Goal: Task Accomplishment & Management: Manage account settings

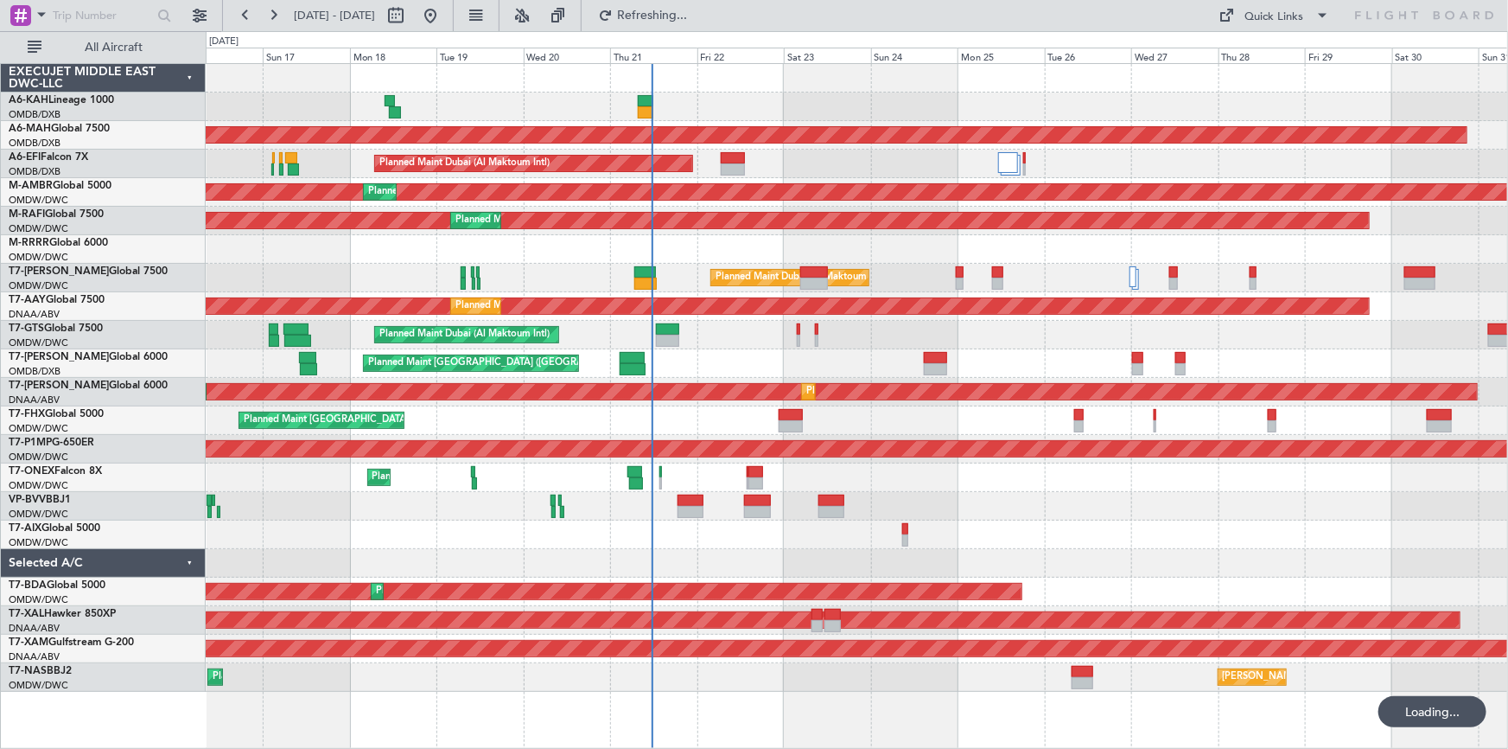
click at [595, 286] on div "Planned Maint Dubai (Al Maktoum Intl)" at bounding box center [857, 278] width 1303 height 29
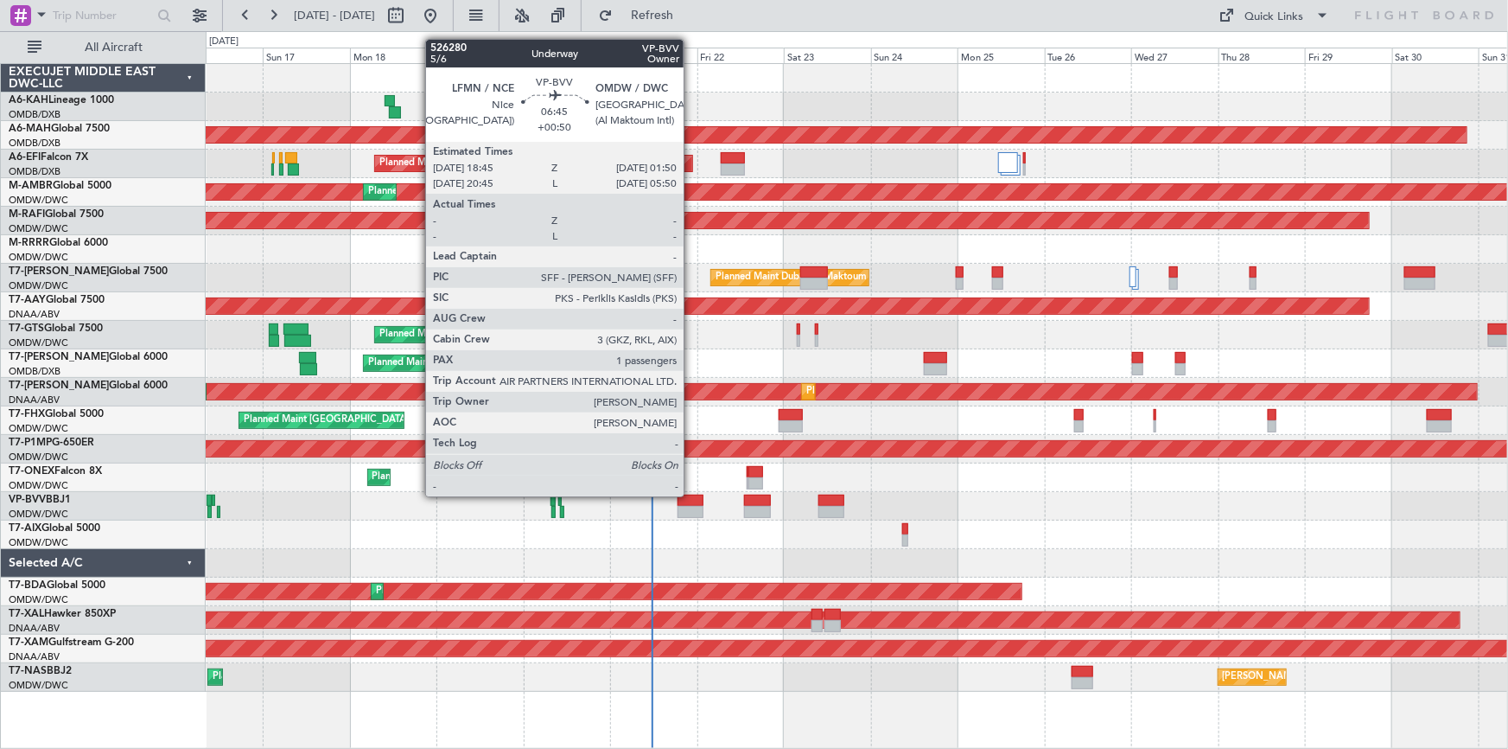
click at [692, 494] on div at bounding box center [691, 500] width 26 height 12
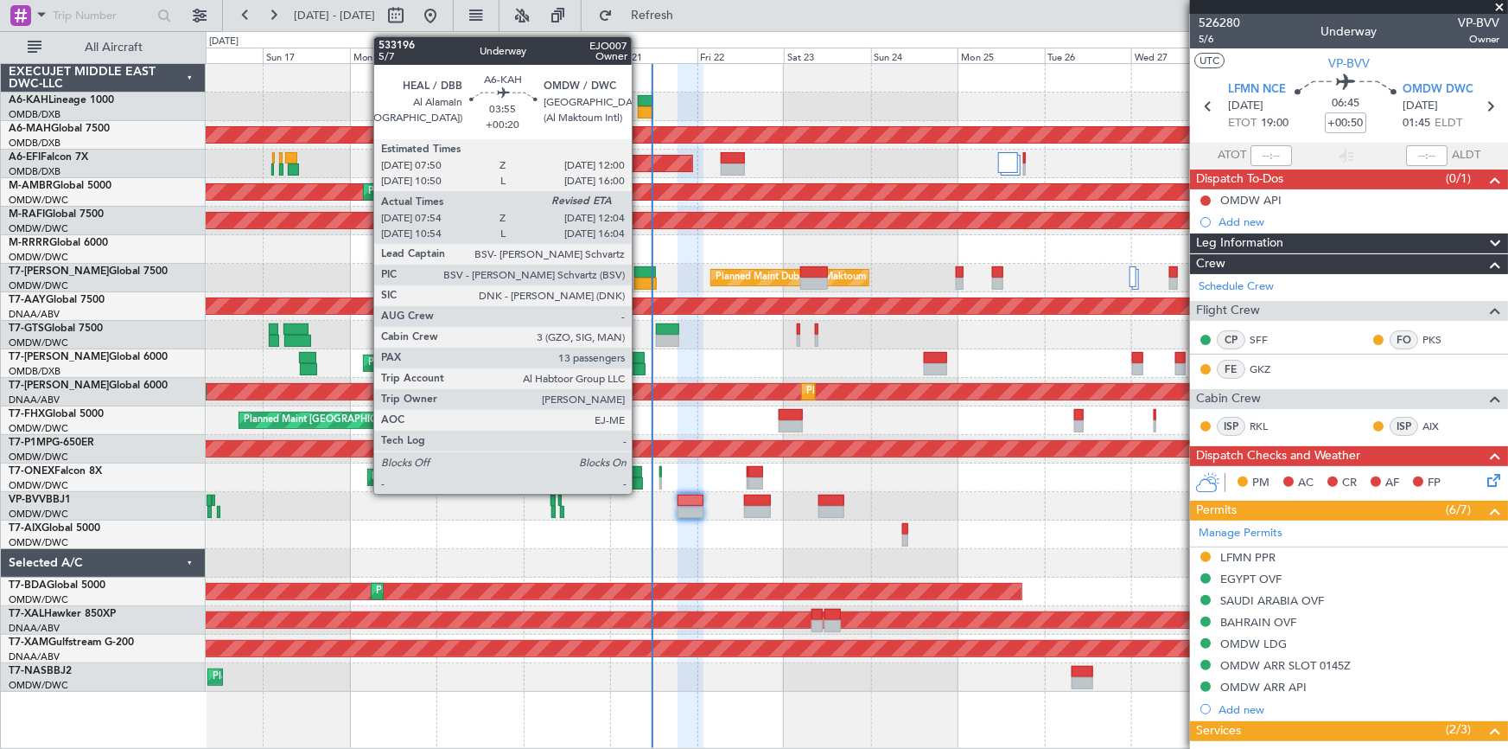
click at [640, 103] on div at bounding box center [646, 101] width 16 height 12
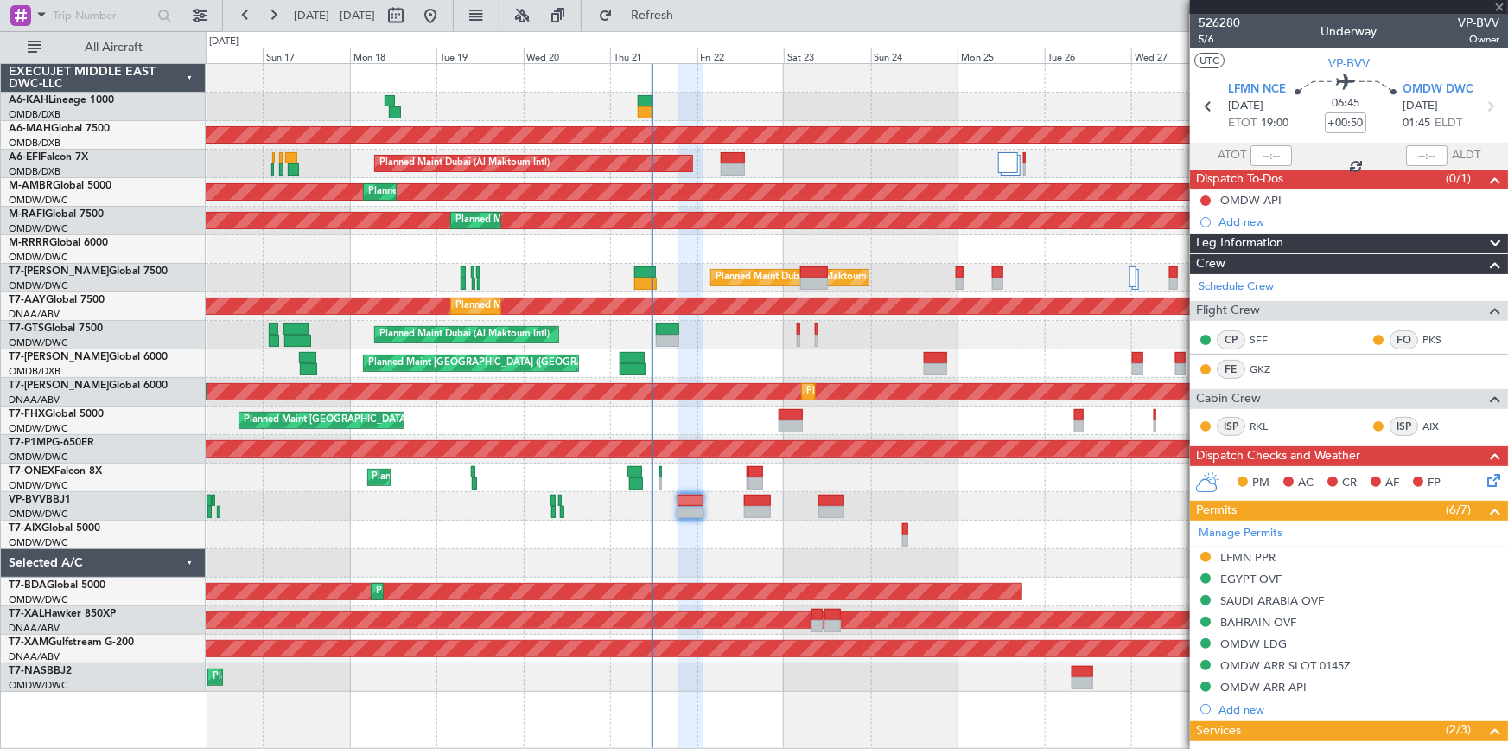
type input "+00:20"
type input "08:04"
type input "13"
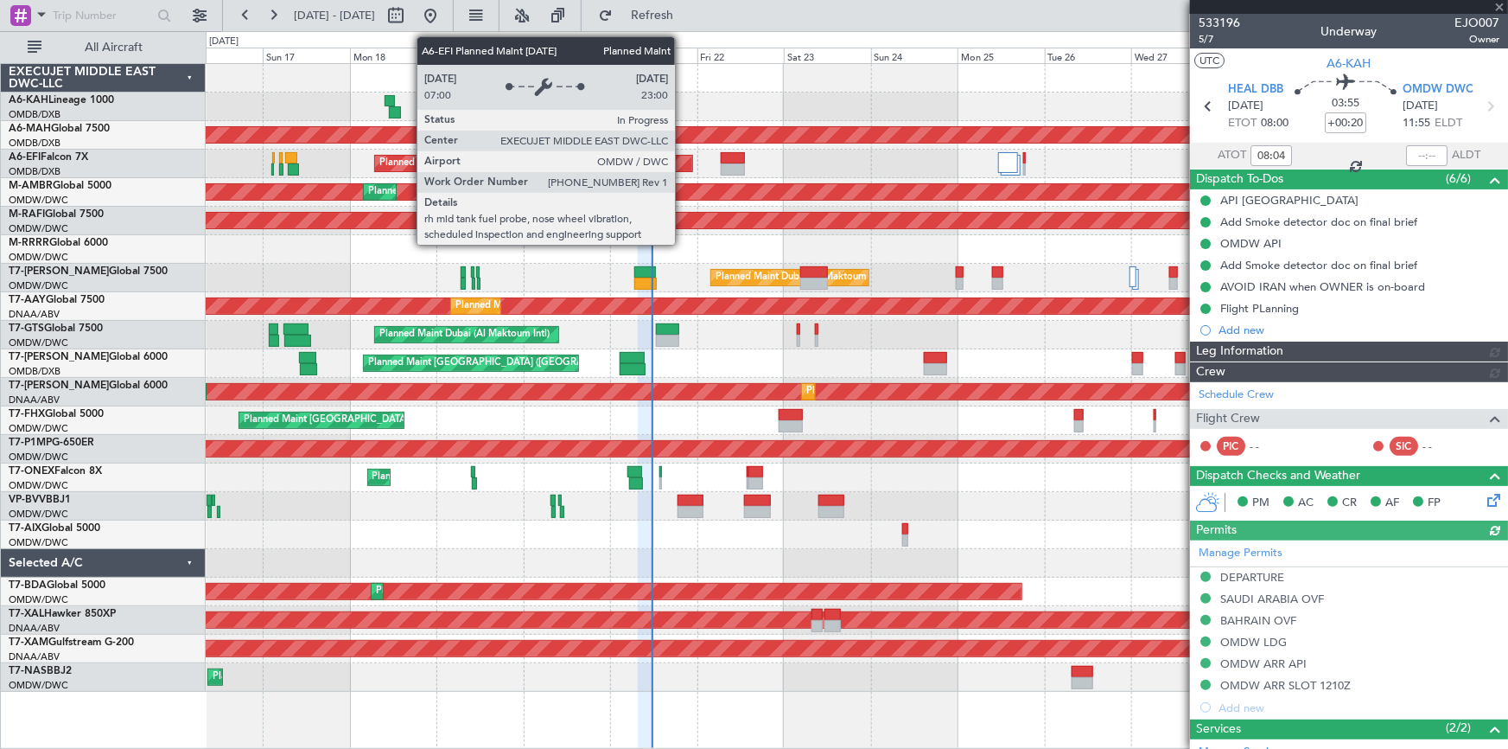
type input "Rohit Roy (ROY)"
type input "7078"
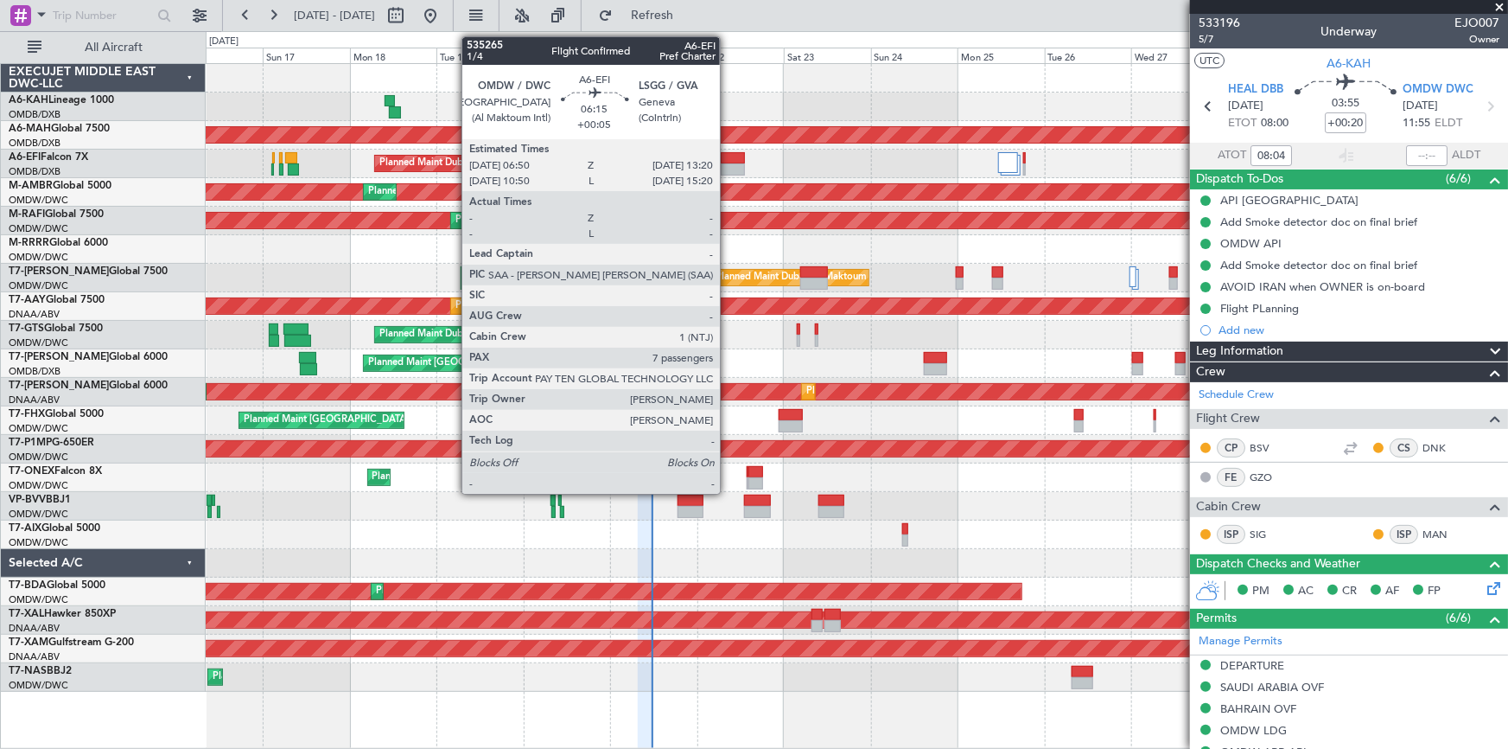
click at [728, 155] on div at bounding box center [733, 158] width 24 height 12
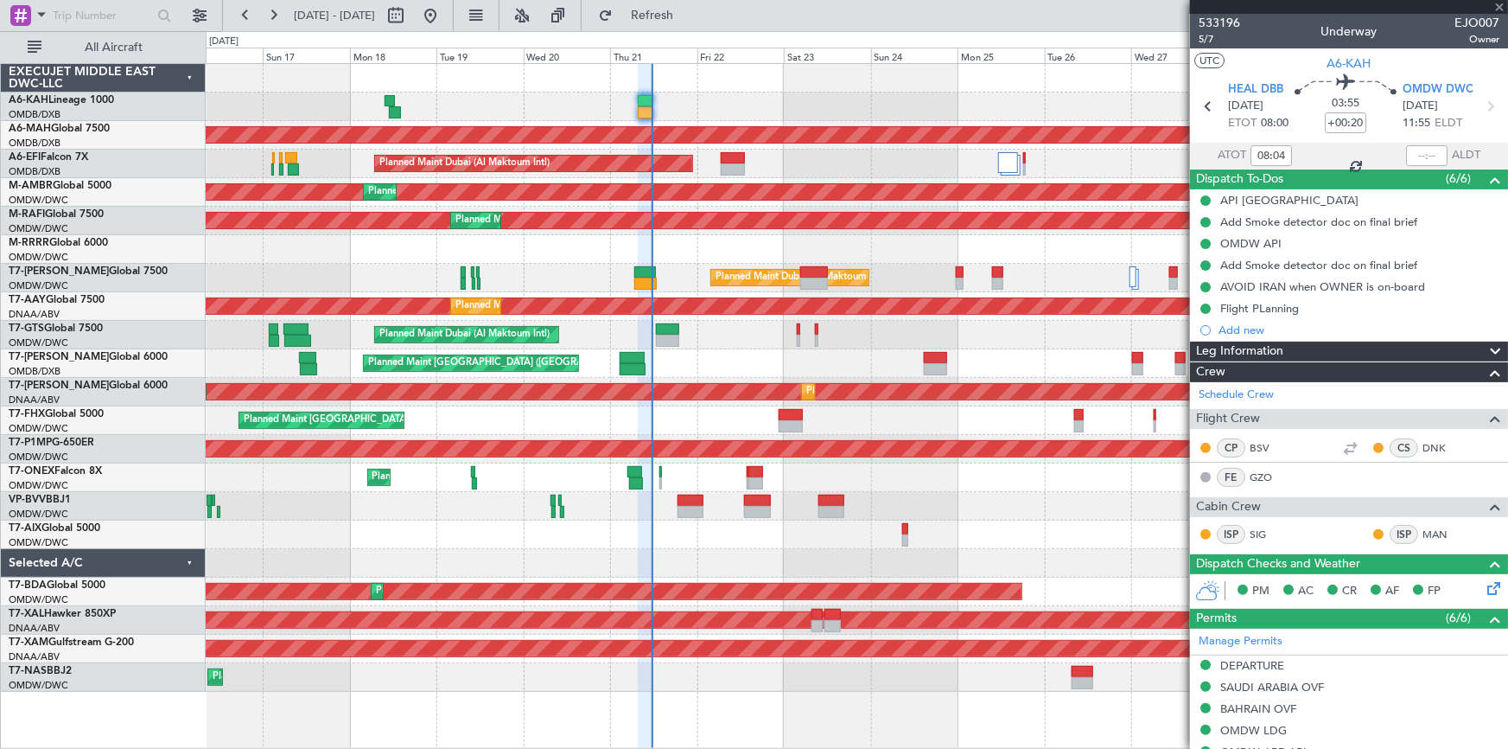
type input "+00:05"
type input "7"
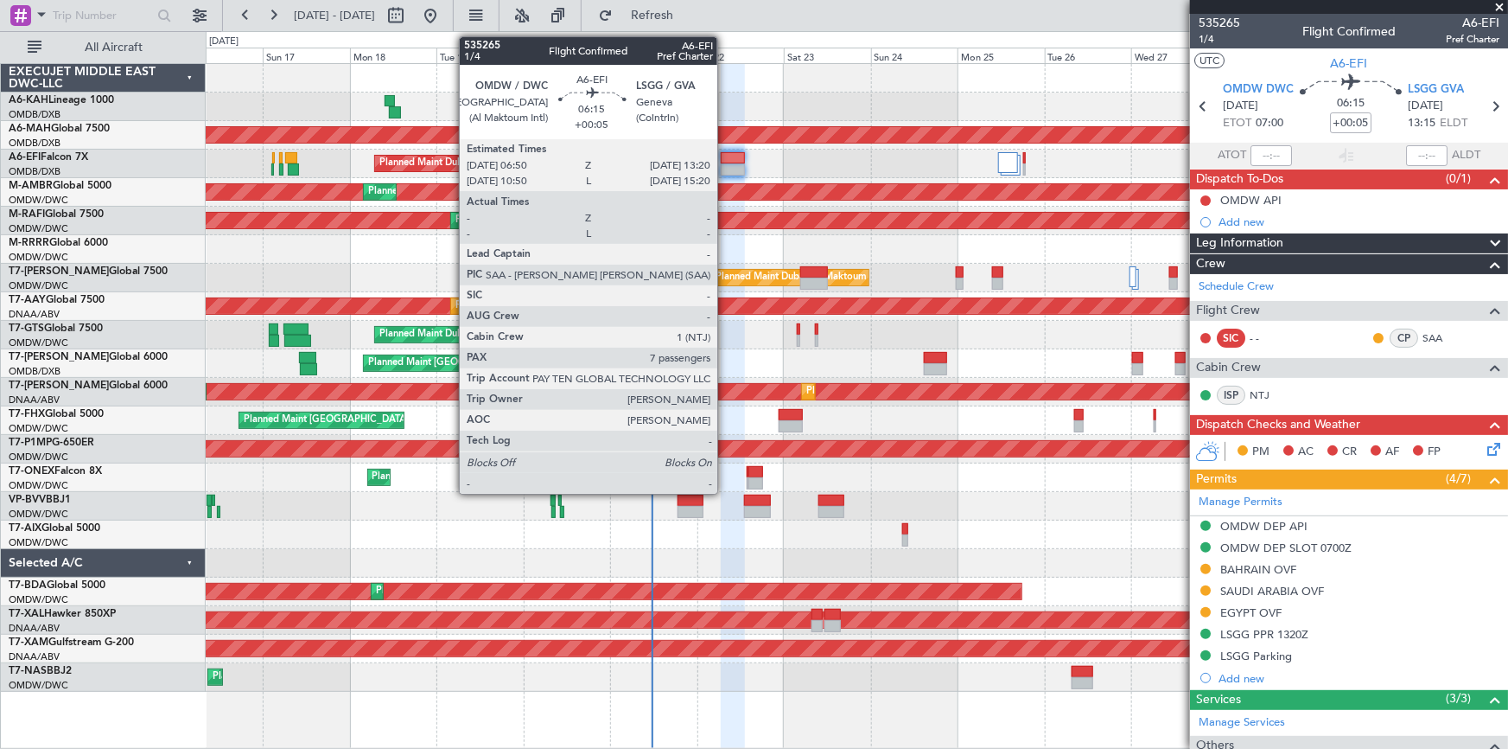
click at [725, 160] on div at bounding box center [733, 158] width 24 height 12
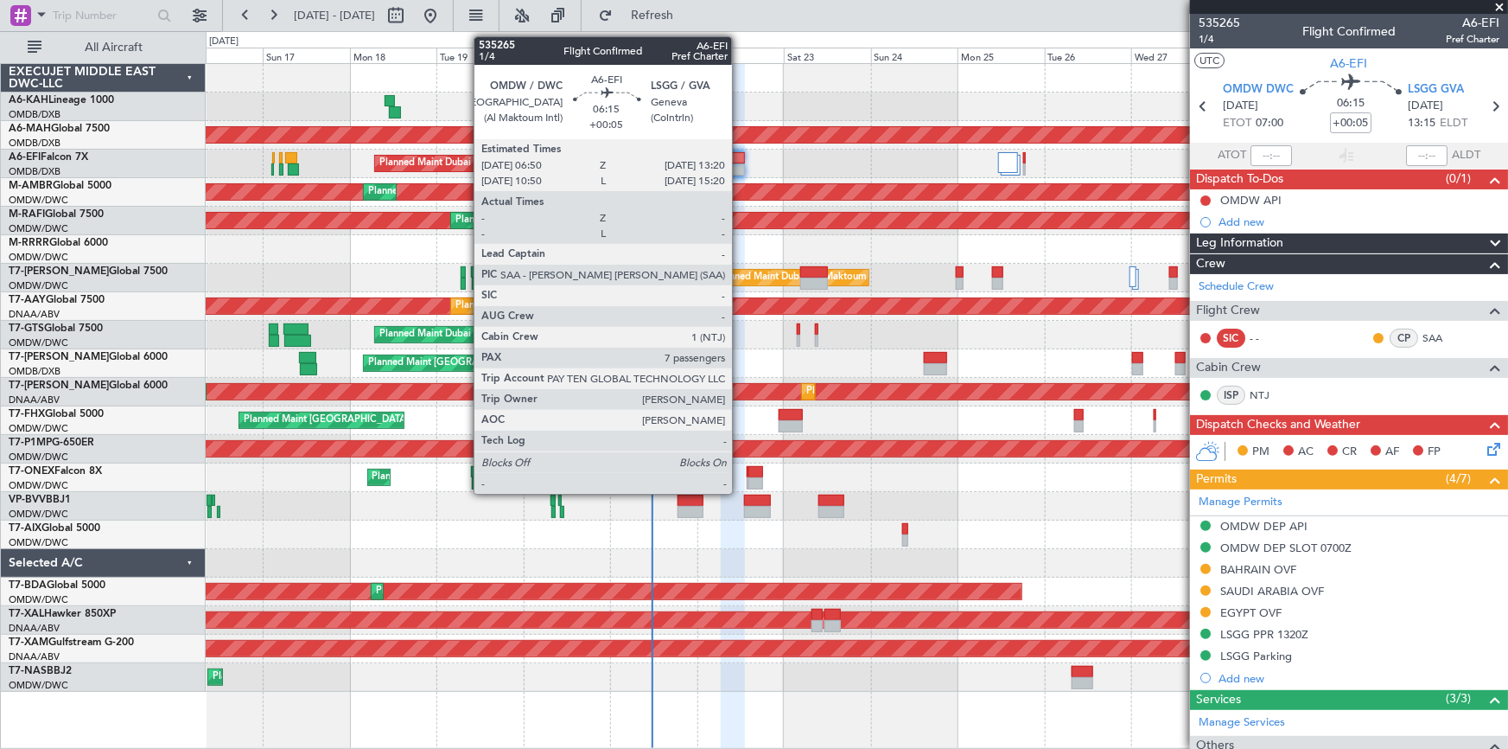
click at [740, 155] on div at bounding box center [733, 158] width 24 height 12
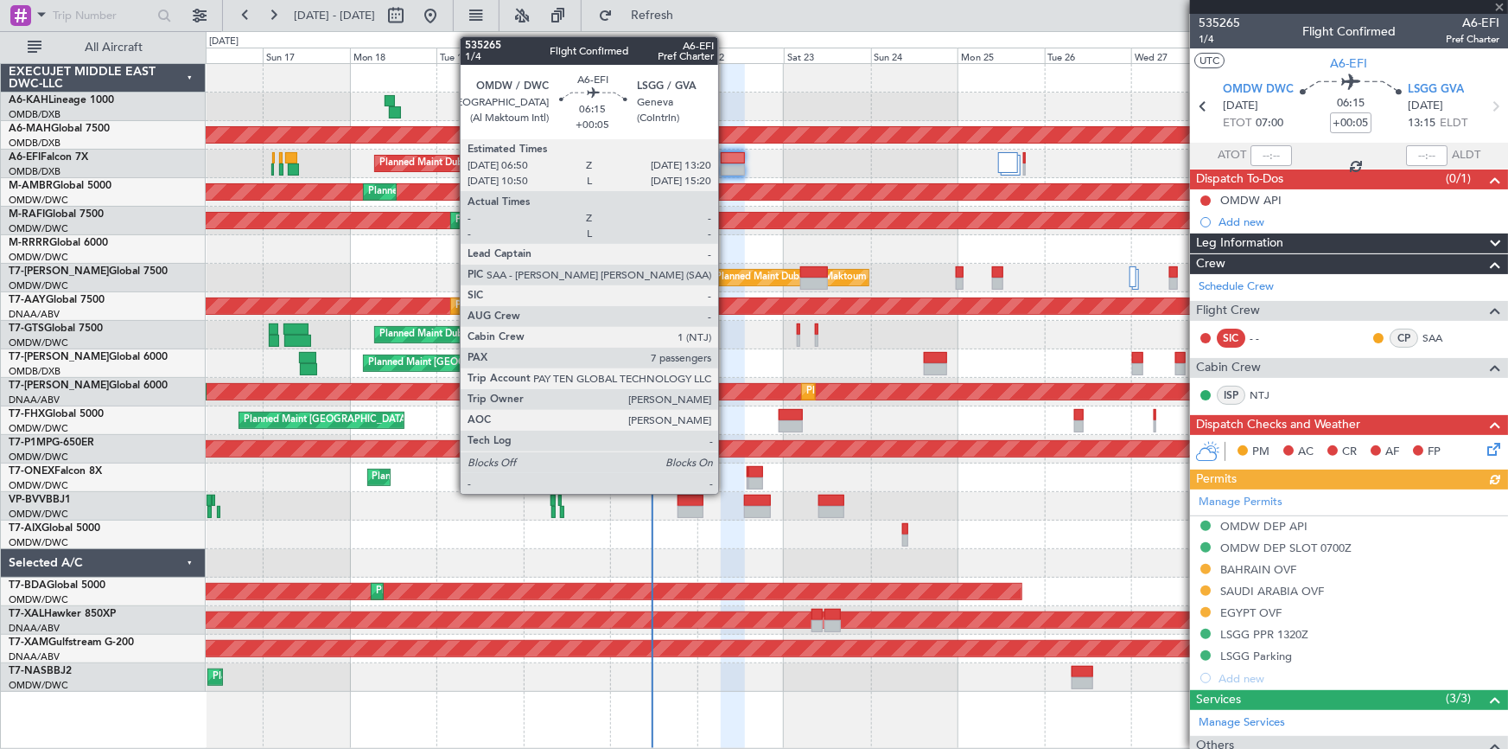
click at [726, 155] on div at bounding box center [733, 158] width 24 height 12
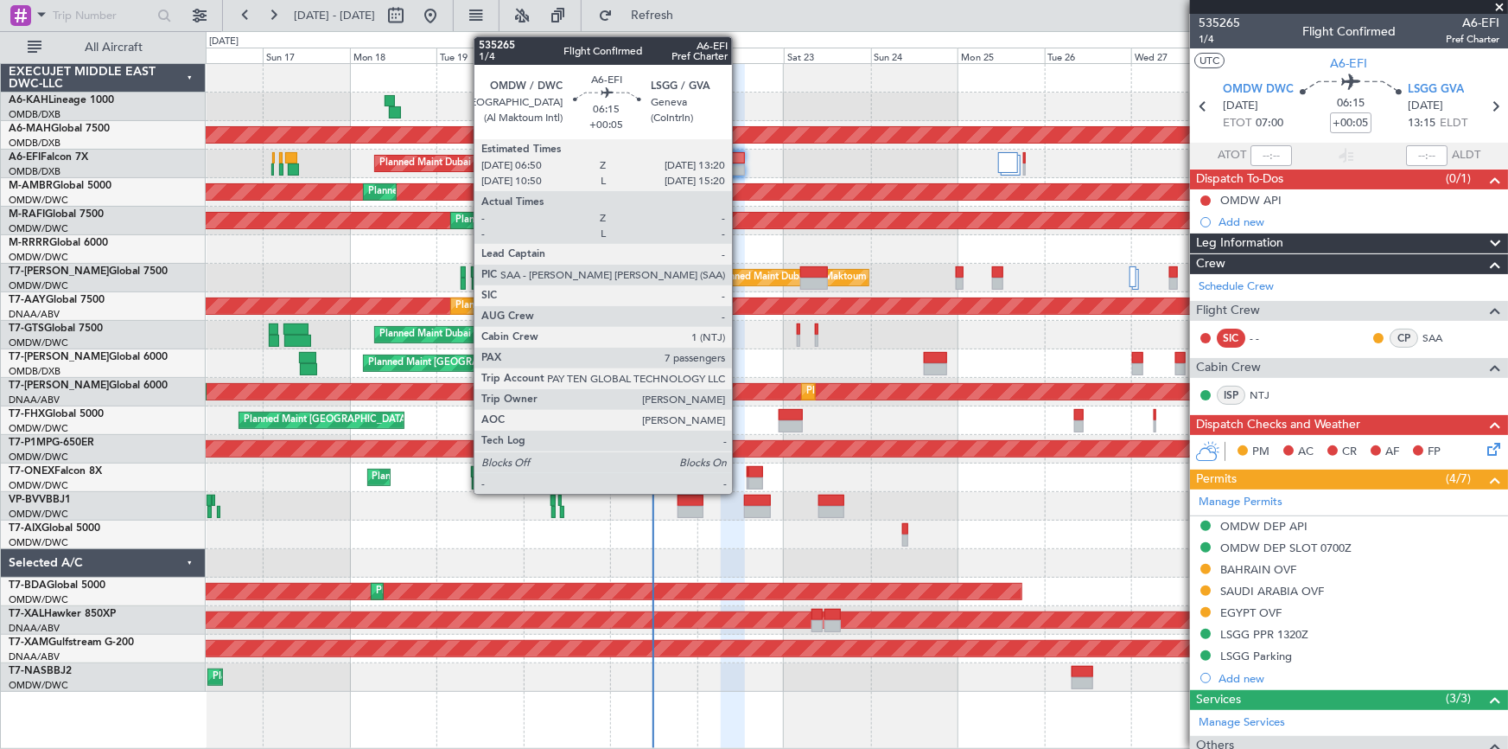
click at [740, 156] on div at bounding box center [733, 158] width 24 height 12
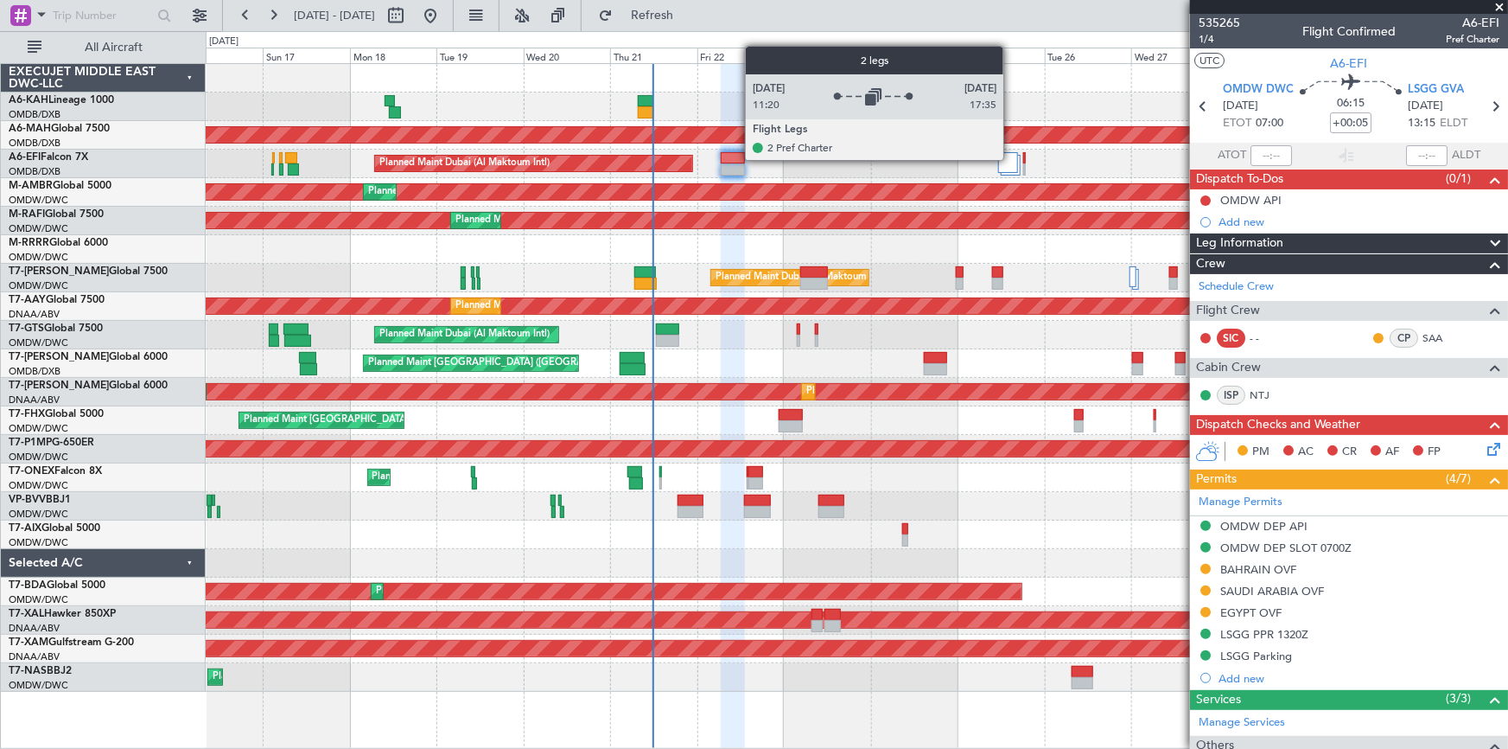
click at [1011, 158] on div at bounding box center [1008, 162] width 21 height 21
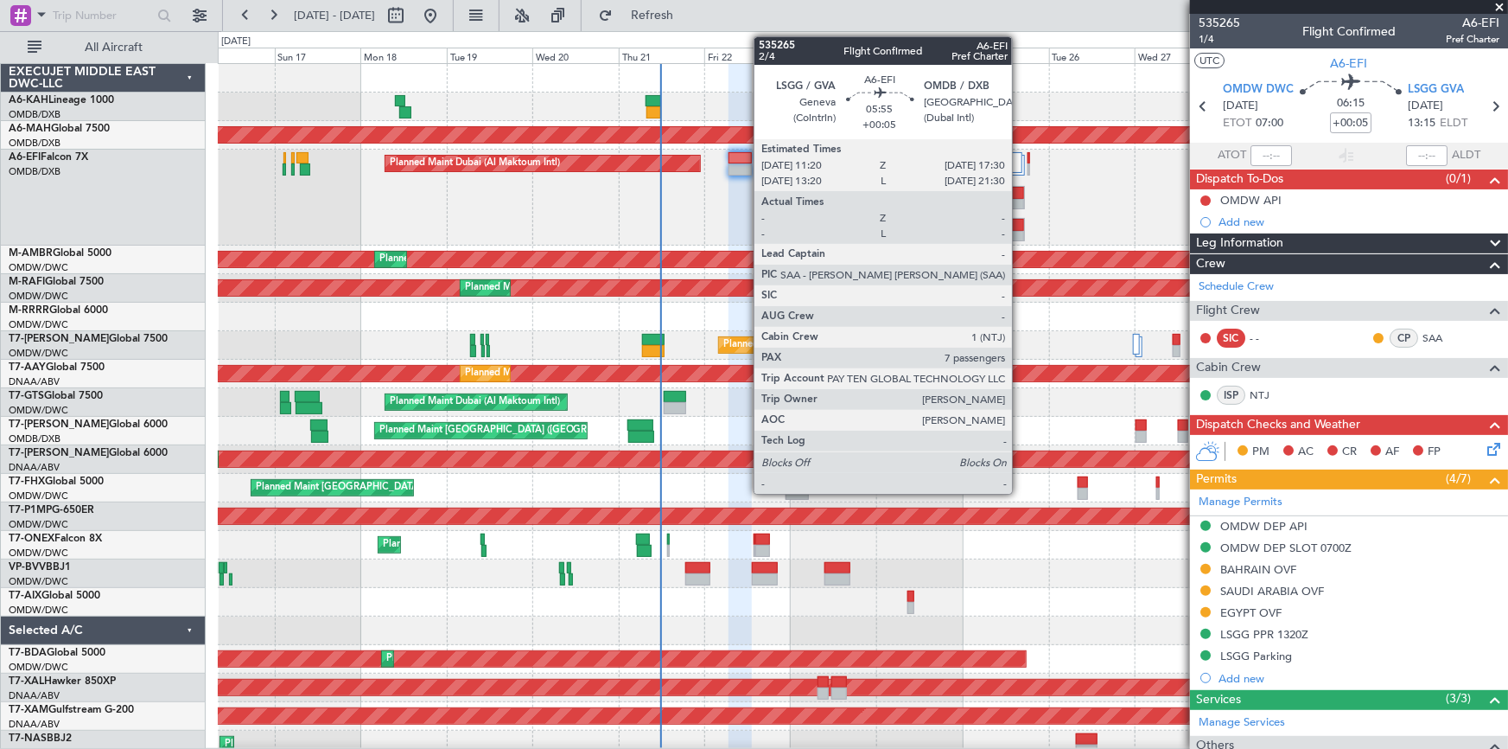
click at [1020, 193] on div at bounding box center [1014, 193] width 21 height 12
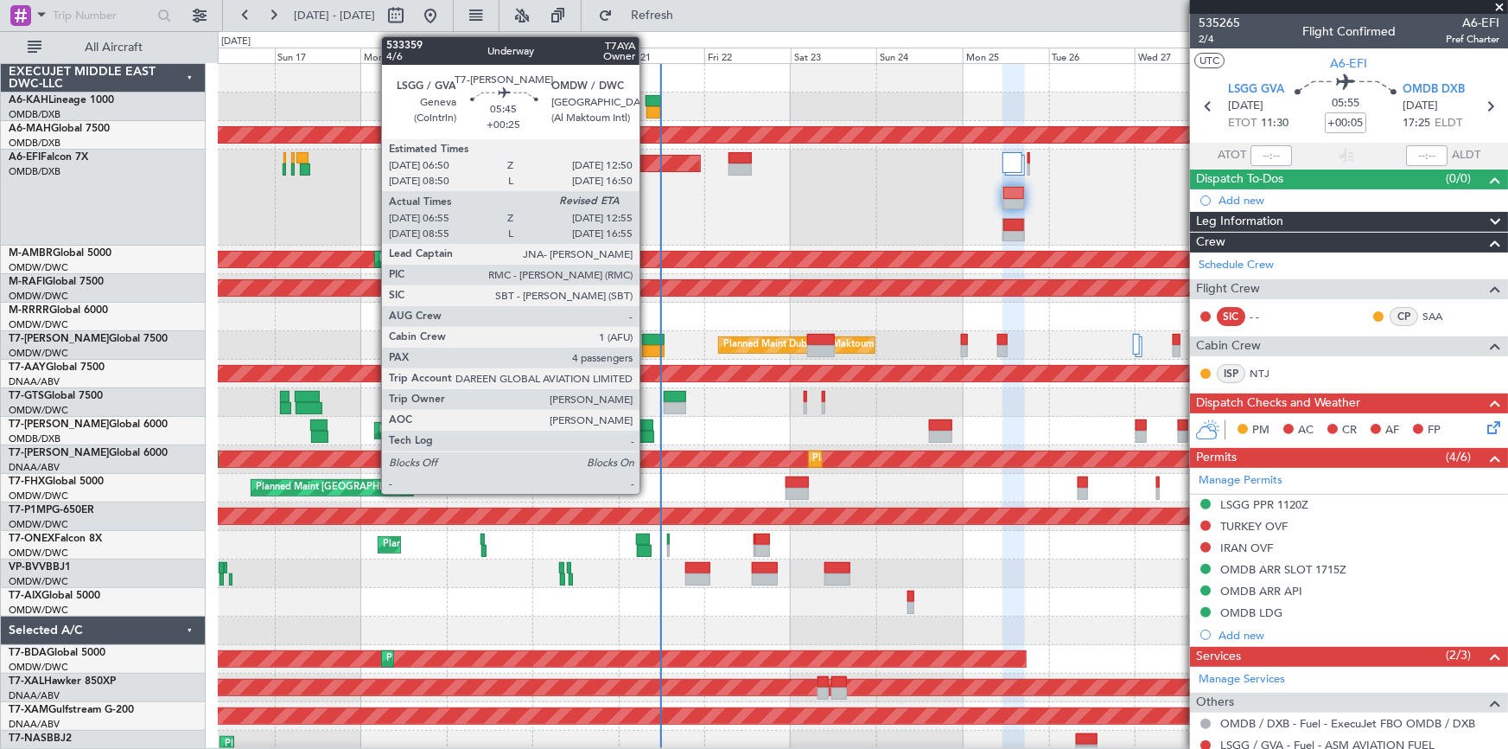
click at [648, 339] on div at bounding box center [653, 340] width 22 height 12
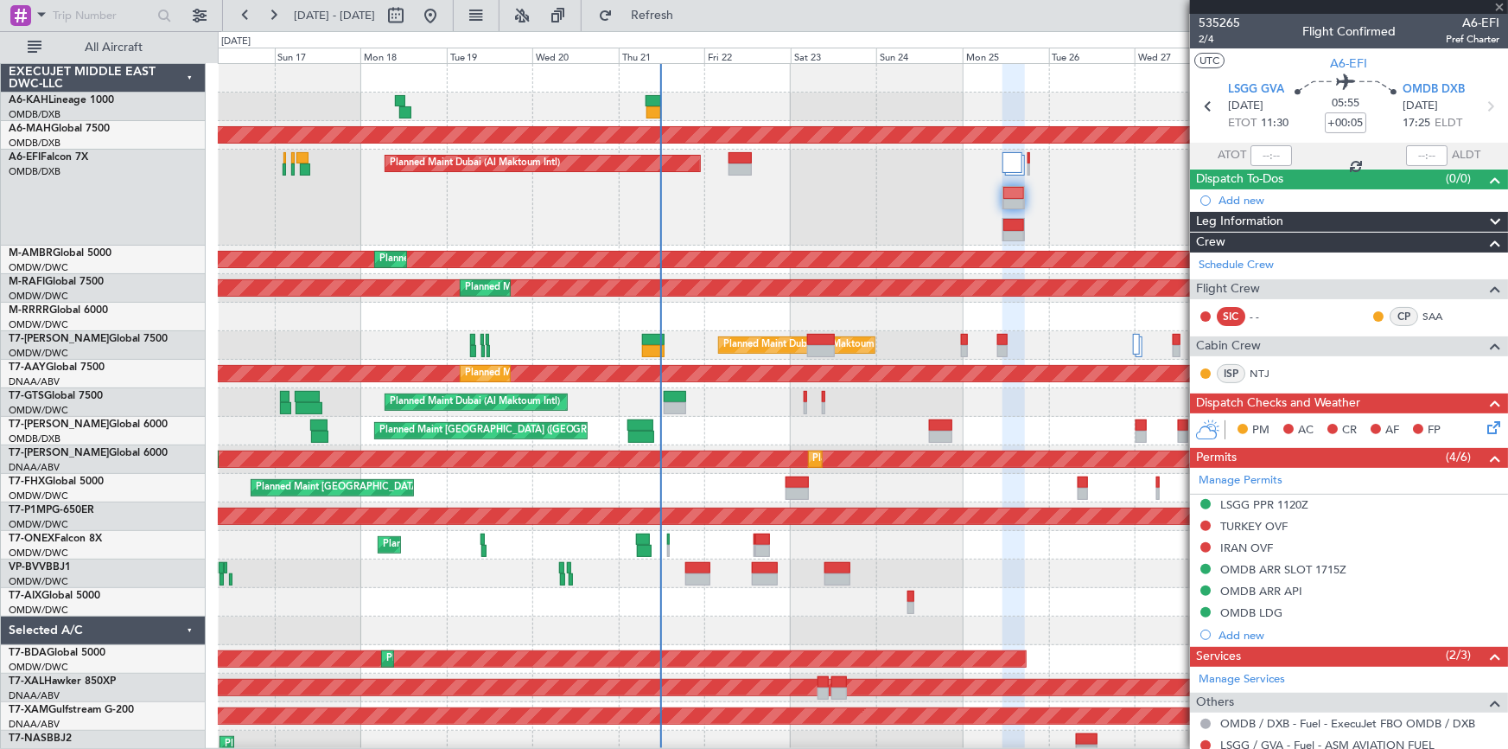
type input "+00:25"
type input "07:05"
type input "4"
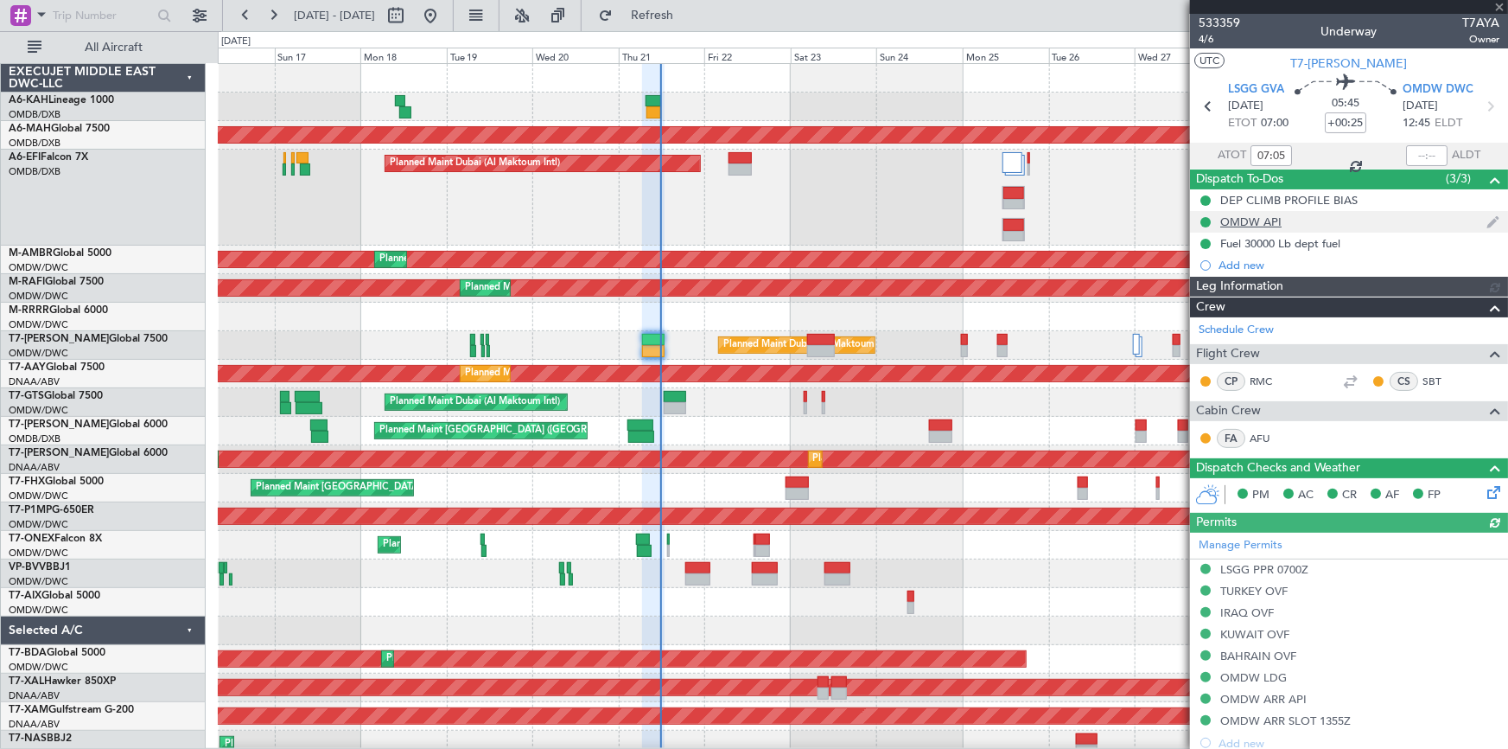
type input "7087"
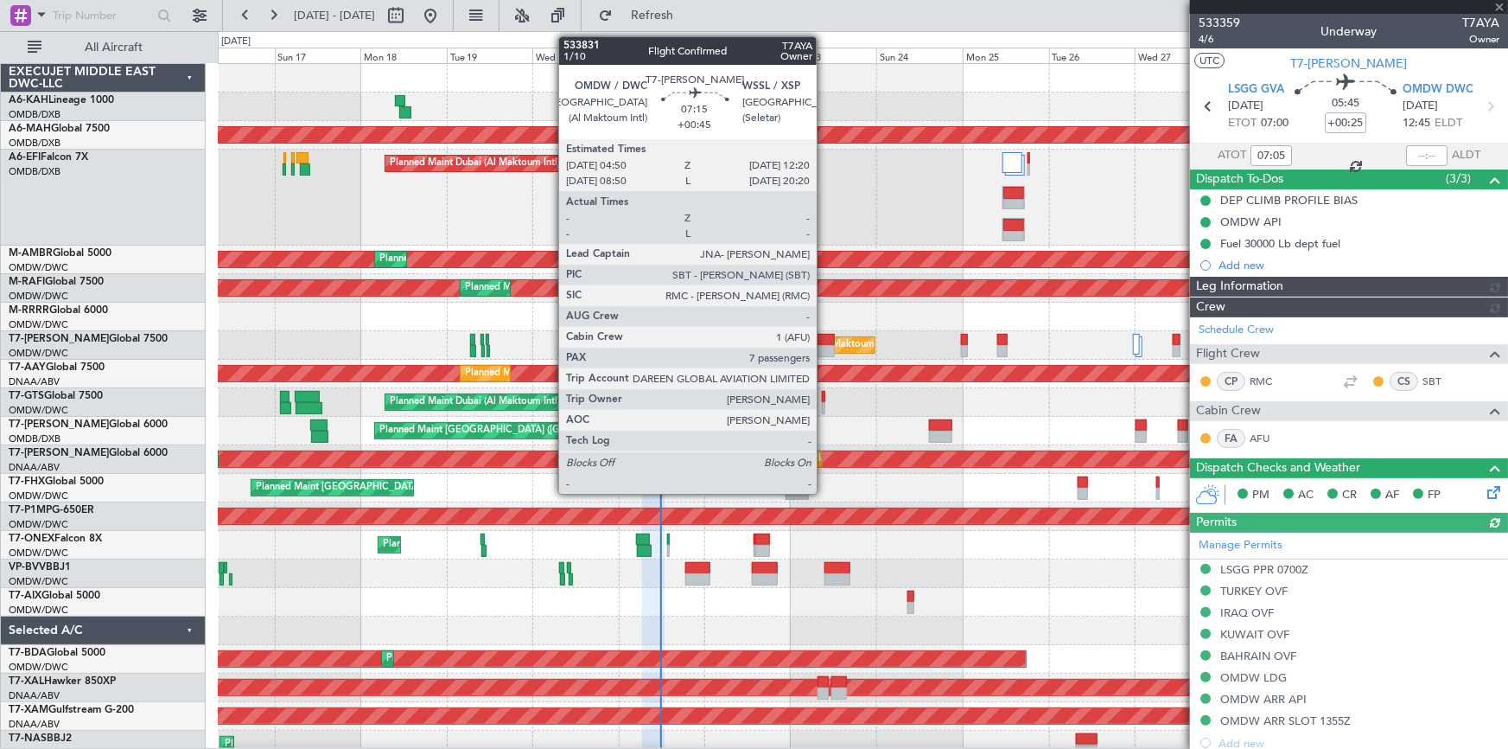
type input "7087"
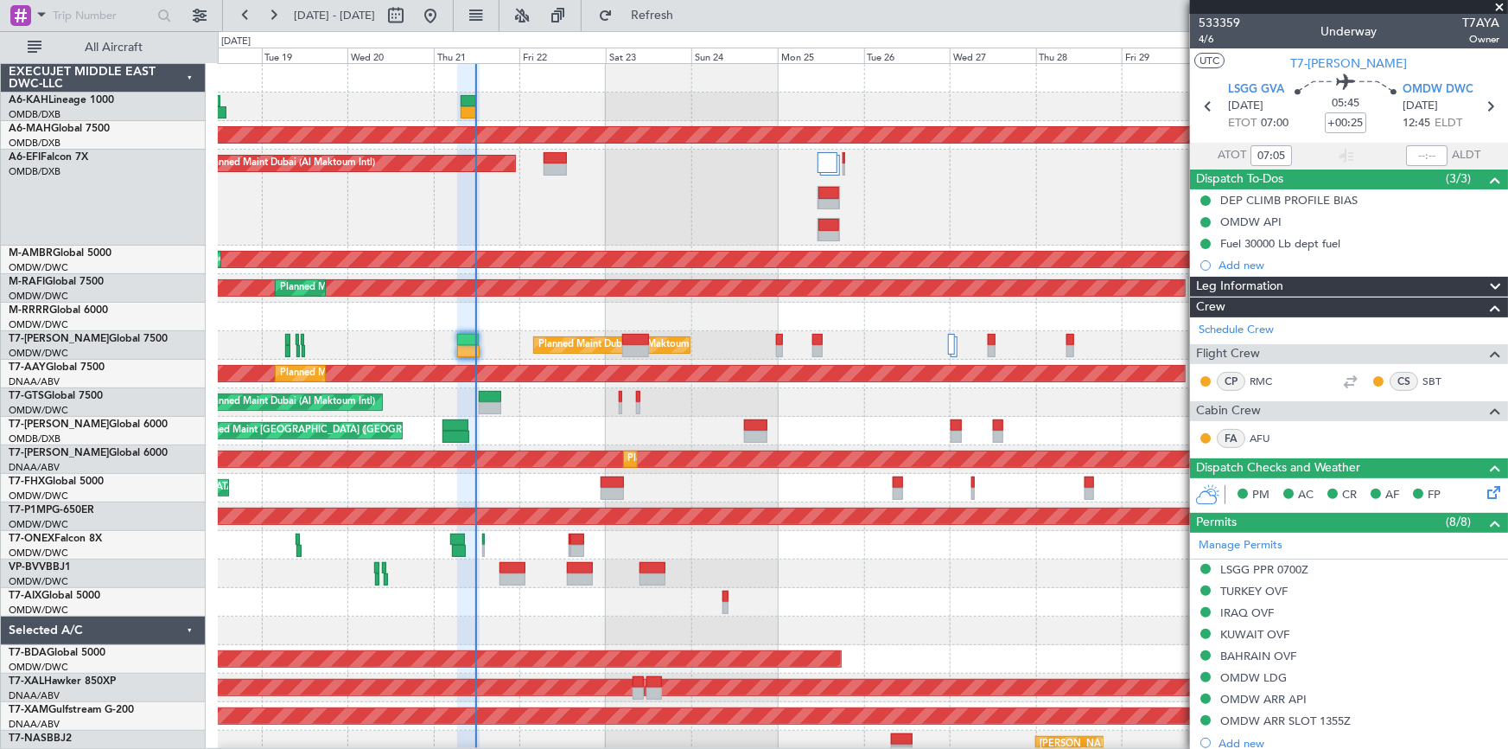
click at [890, 349] on div "Planned Maint Dubai (Al Maktoum Intl)" at bounding box center [863, 345] width 1291 height 29
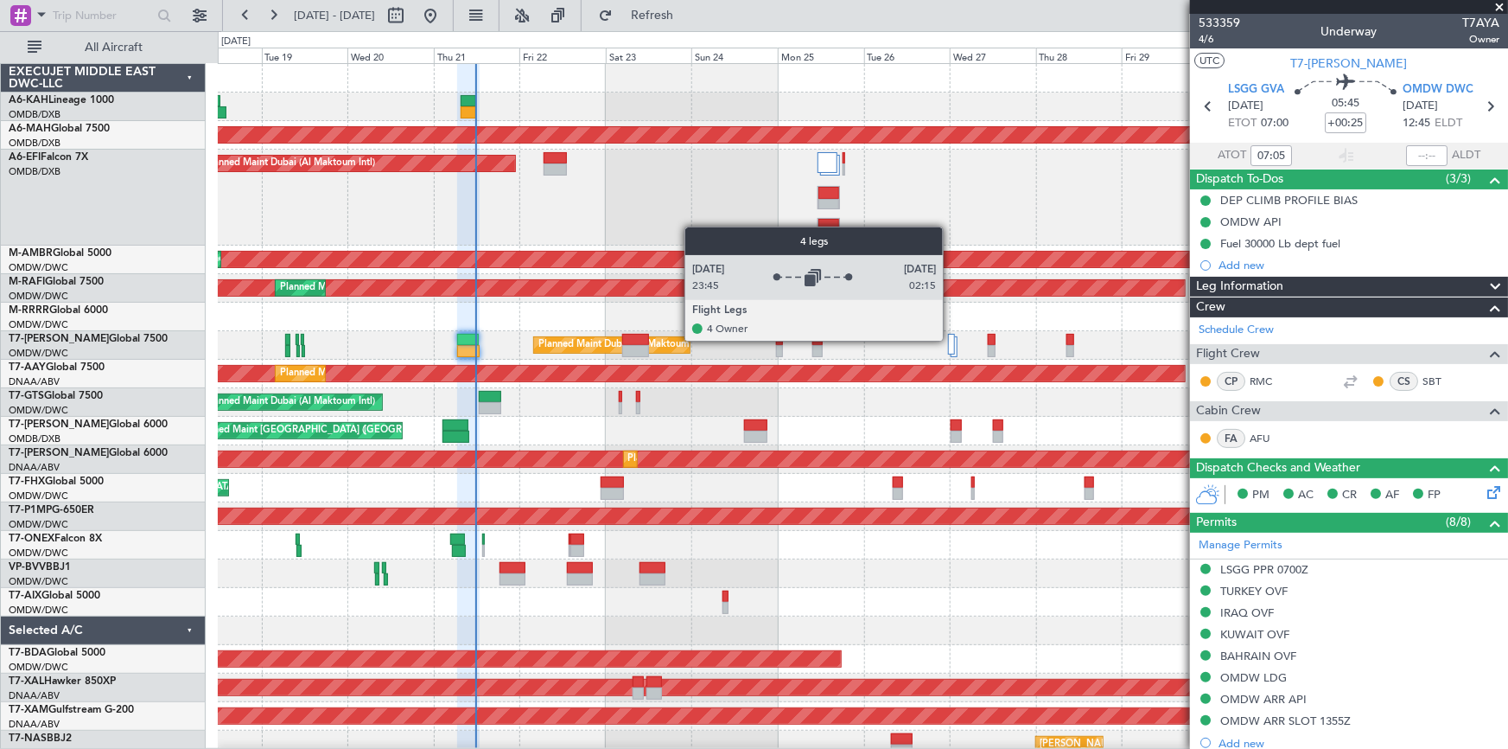
click at [951, 340] on div at bounding box center [951, 344] width 7 height 21
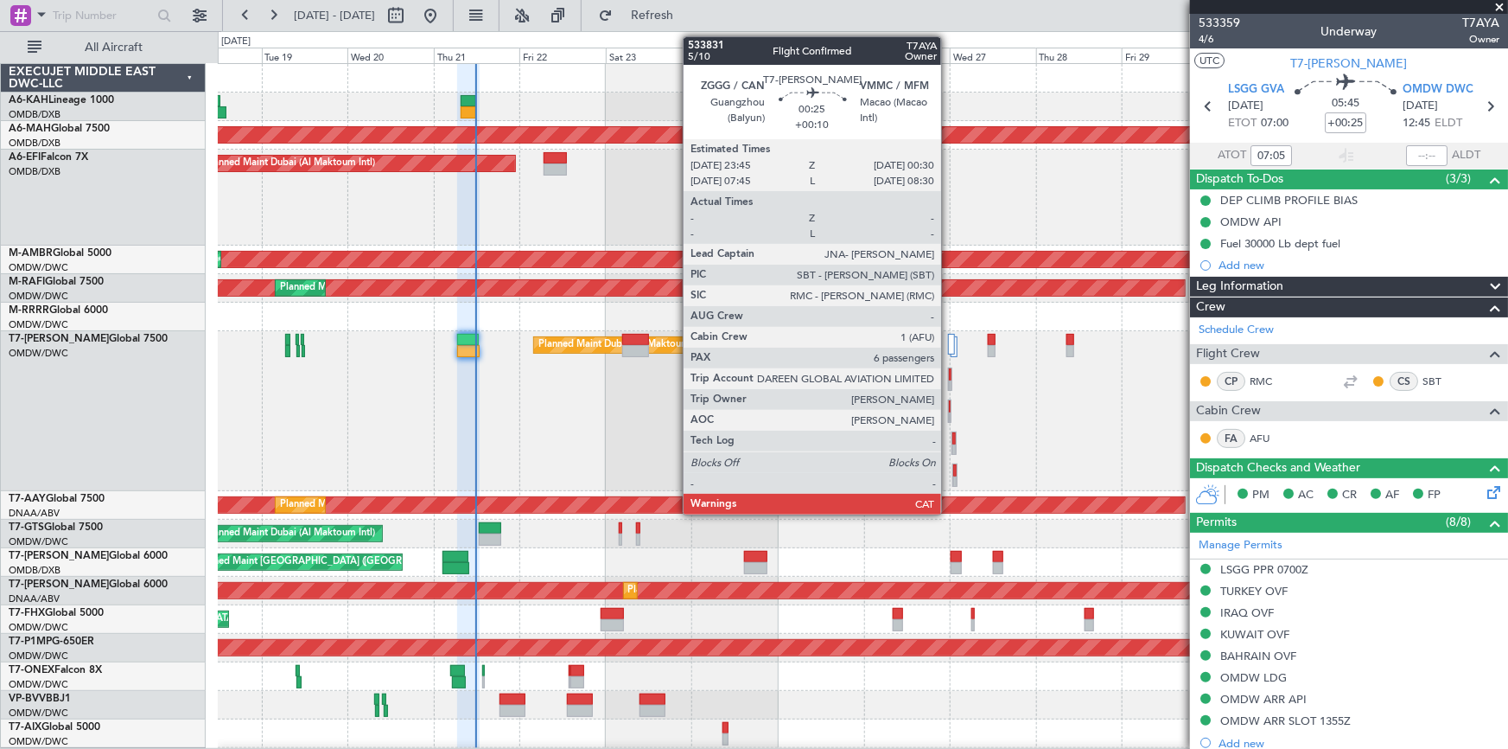
click at [949, 406] on div at bounding box center [950, 406] width 2 height 12
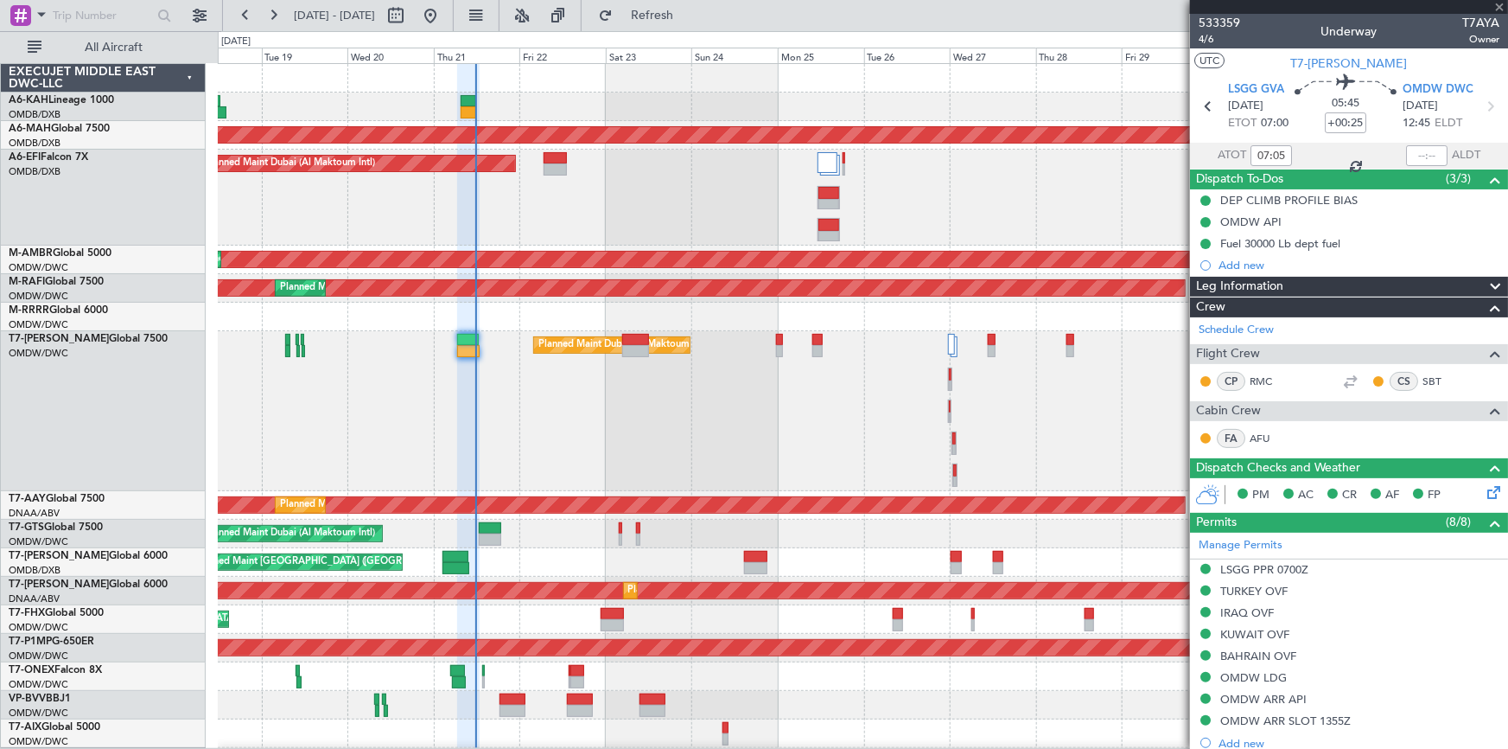
type input "+00:10"
type input "6"
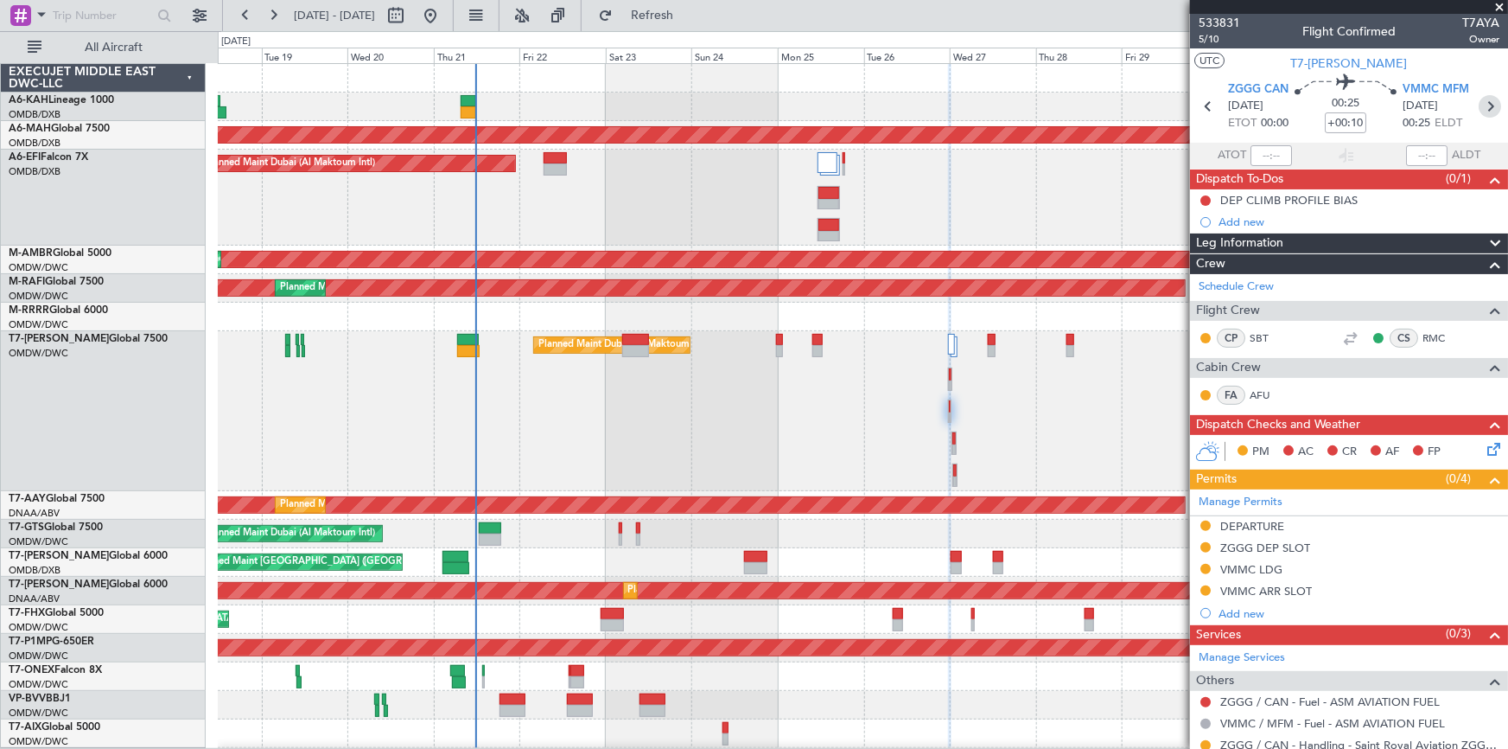
click at [1486, 104] on icon at bounding box center [1490, 106] width 22 height 22
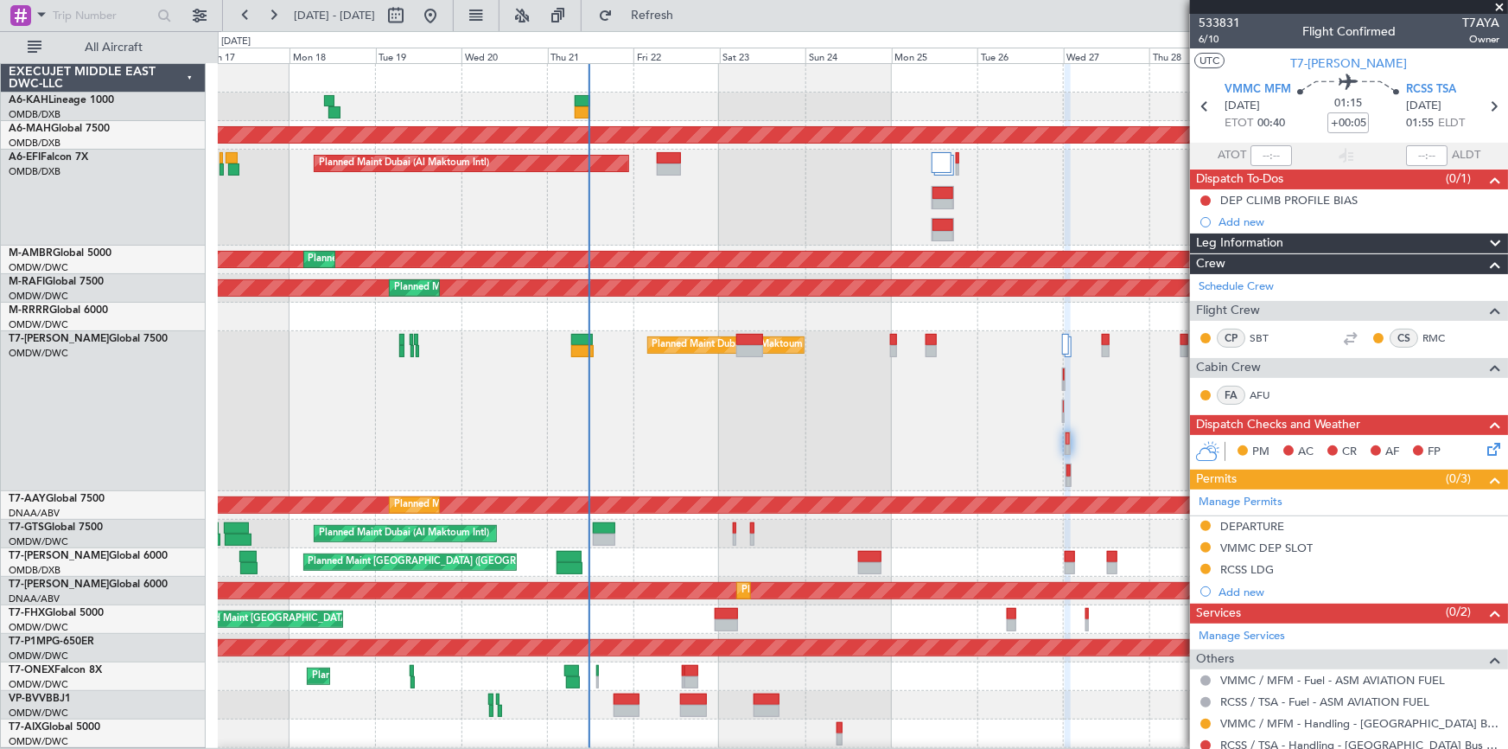
click at [875, 402] on div "Planned Maint Dubai (Al Maktoum Intl)" at bounding box center [863, 411] width 1290 height 160
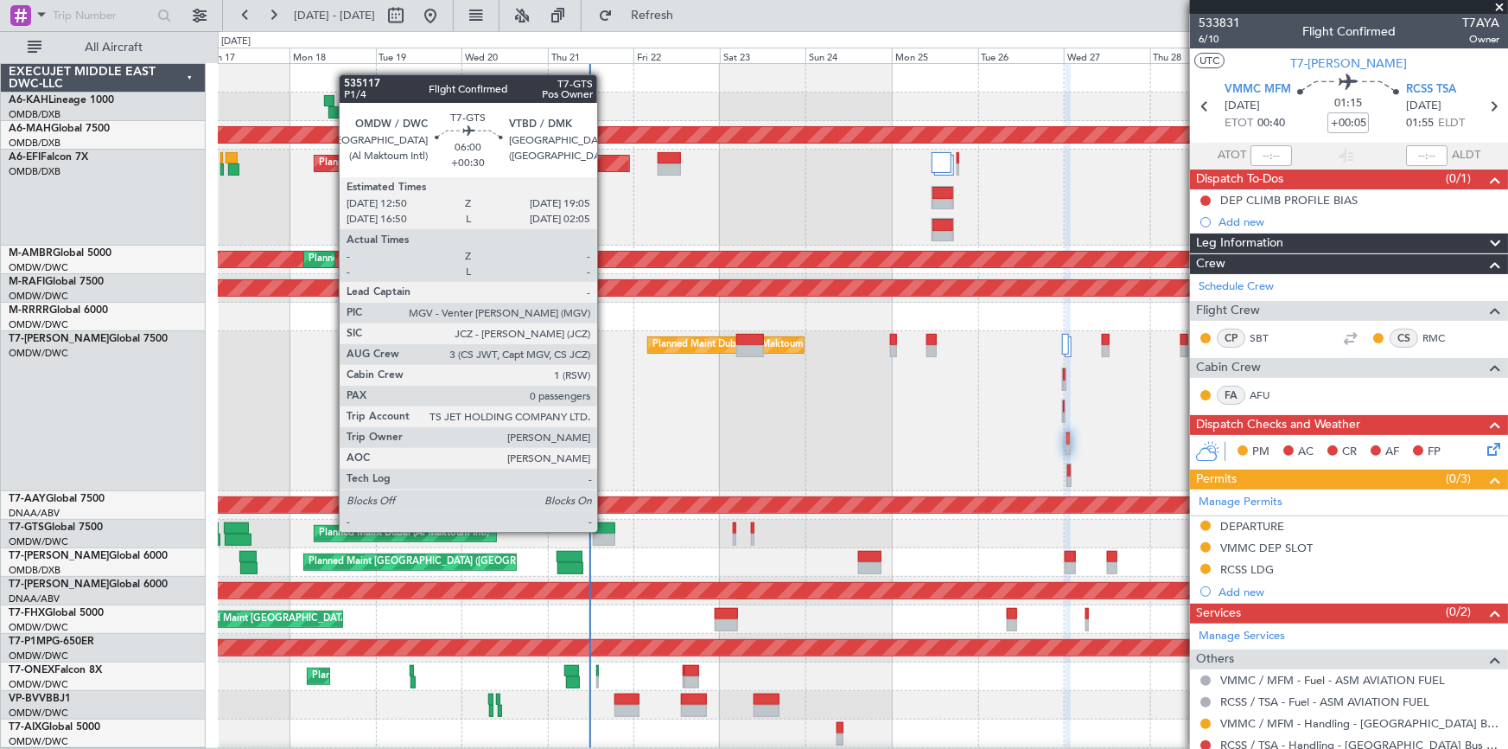
click at [605, 530] on div at bounding box center [604, 528] width 22 height 12
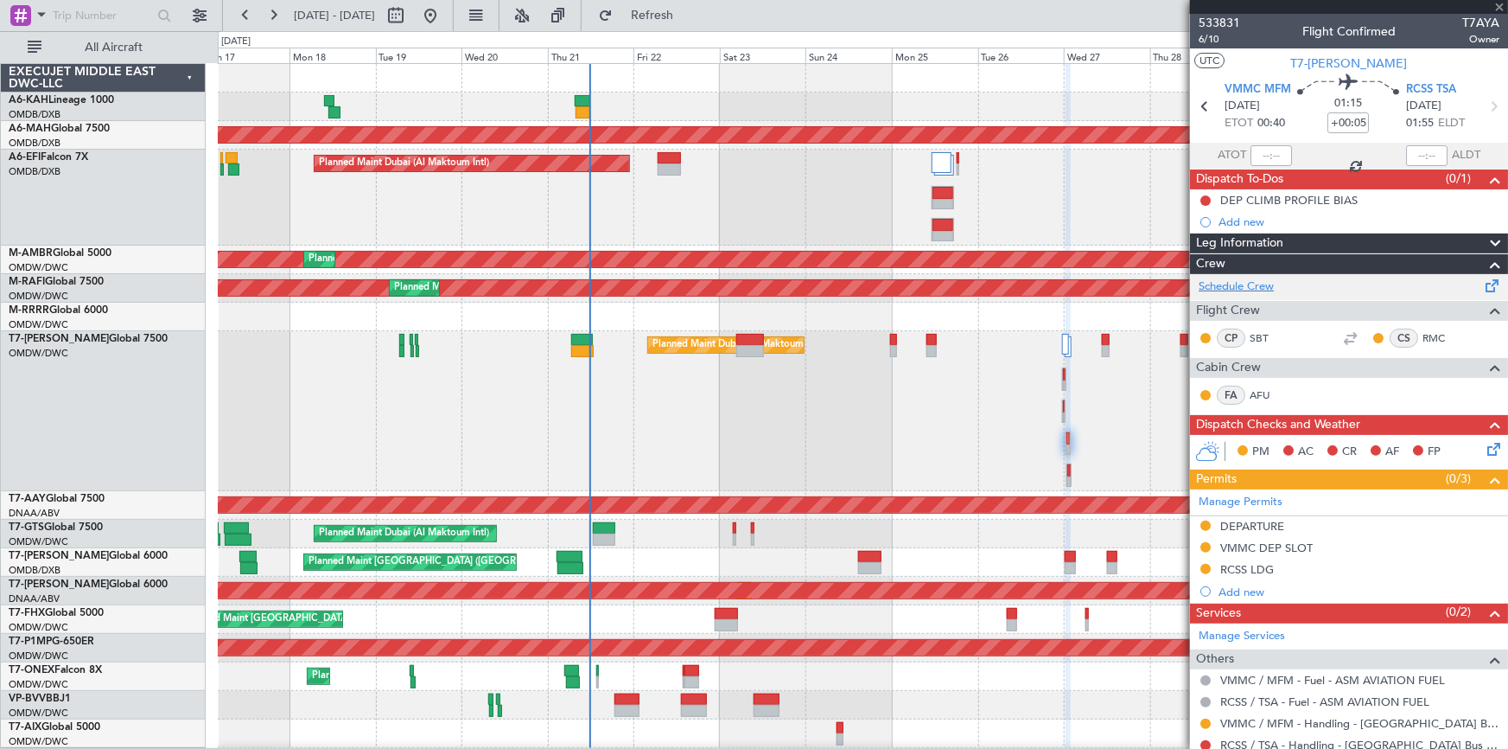
type input "+00:30"
type input "0"
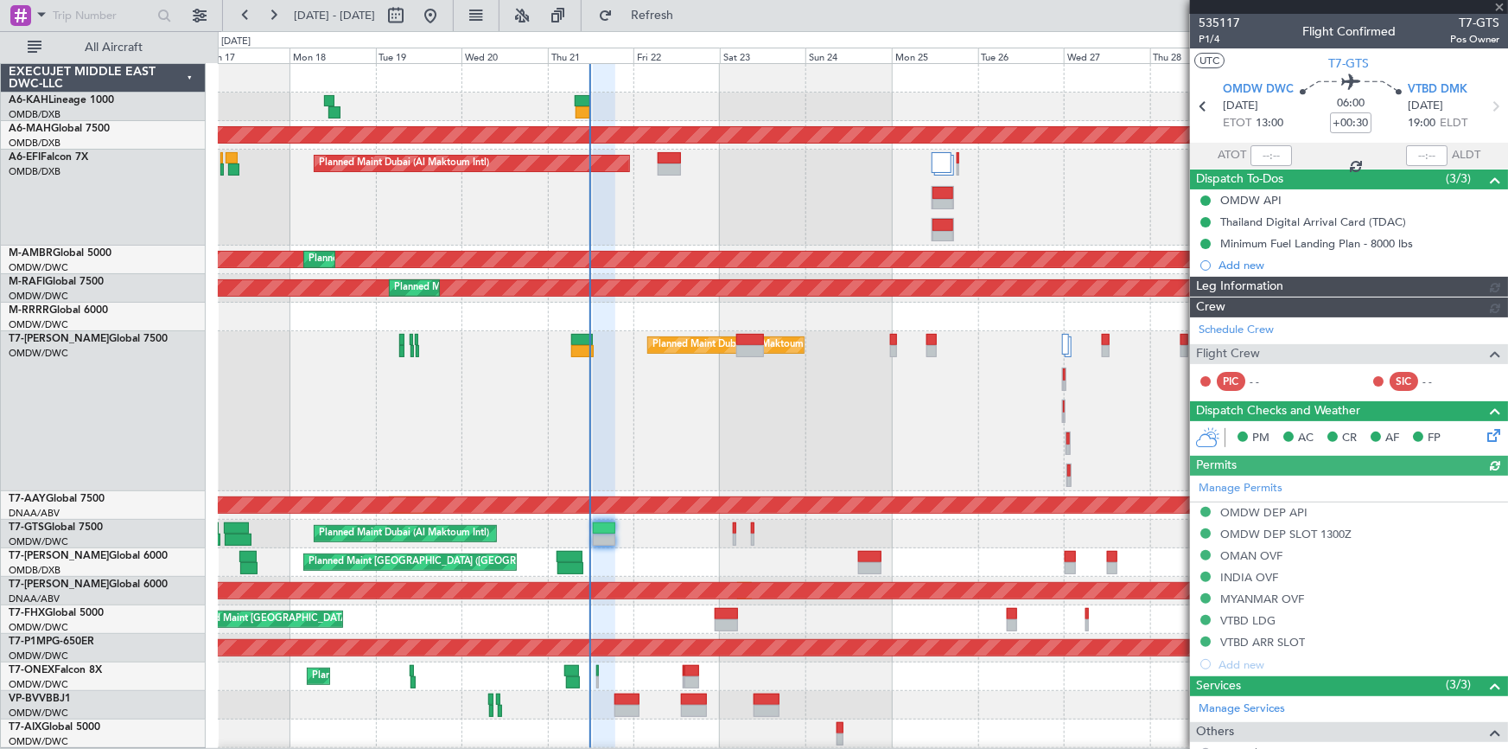
type input "Rohit Roy (ROY)"
type input "7047"
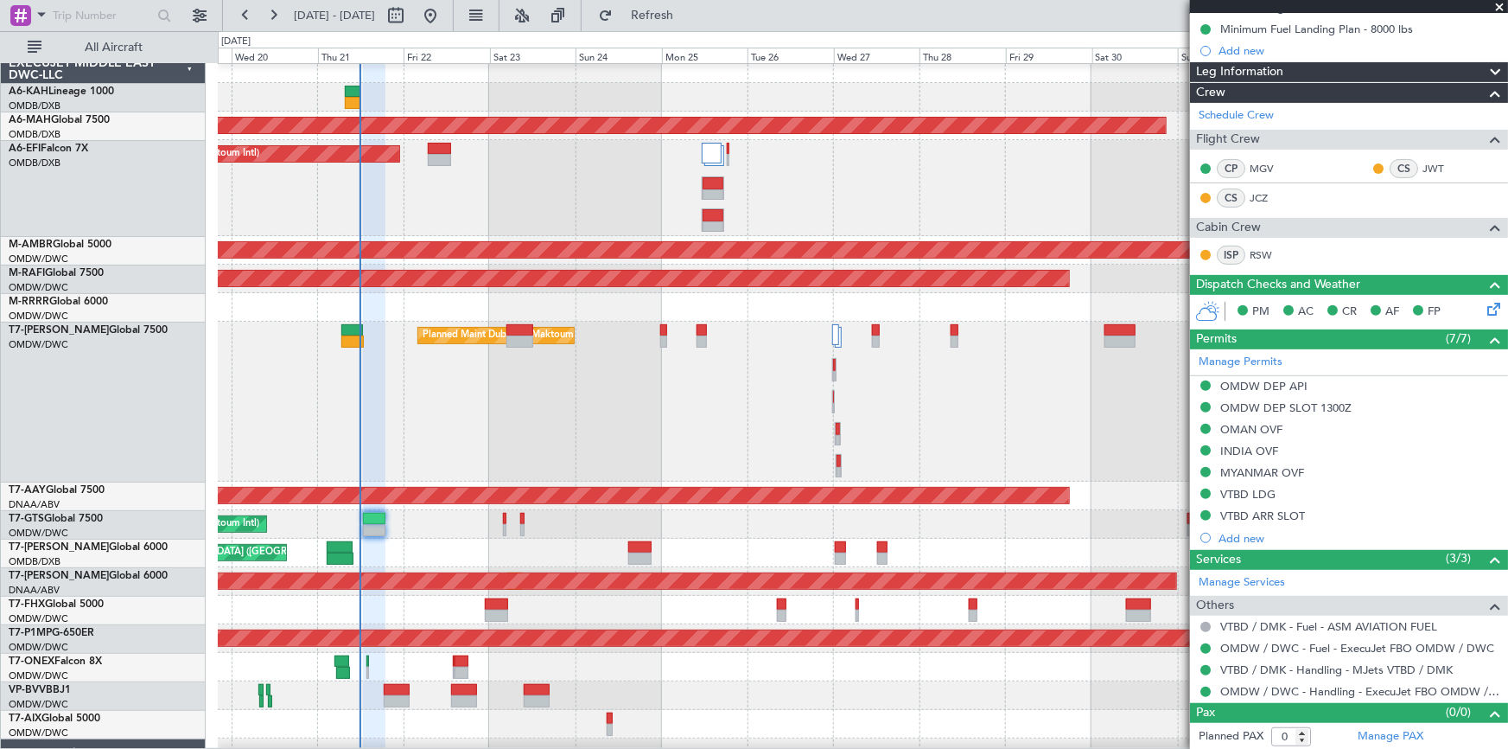
scroll to position [9, 0]
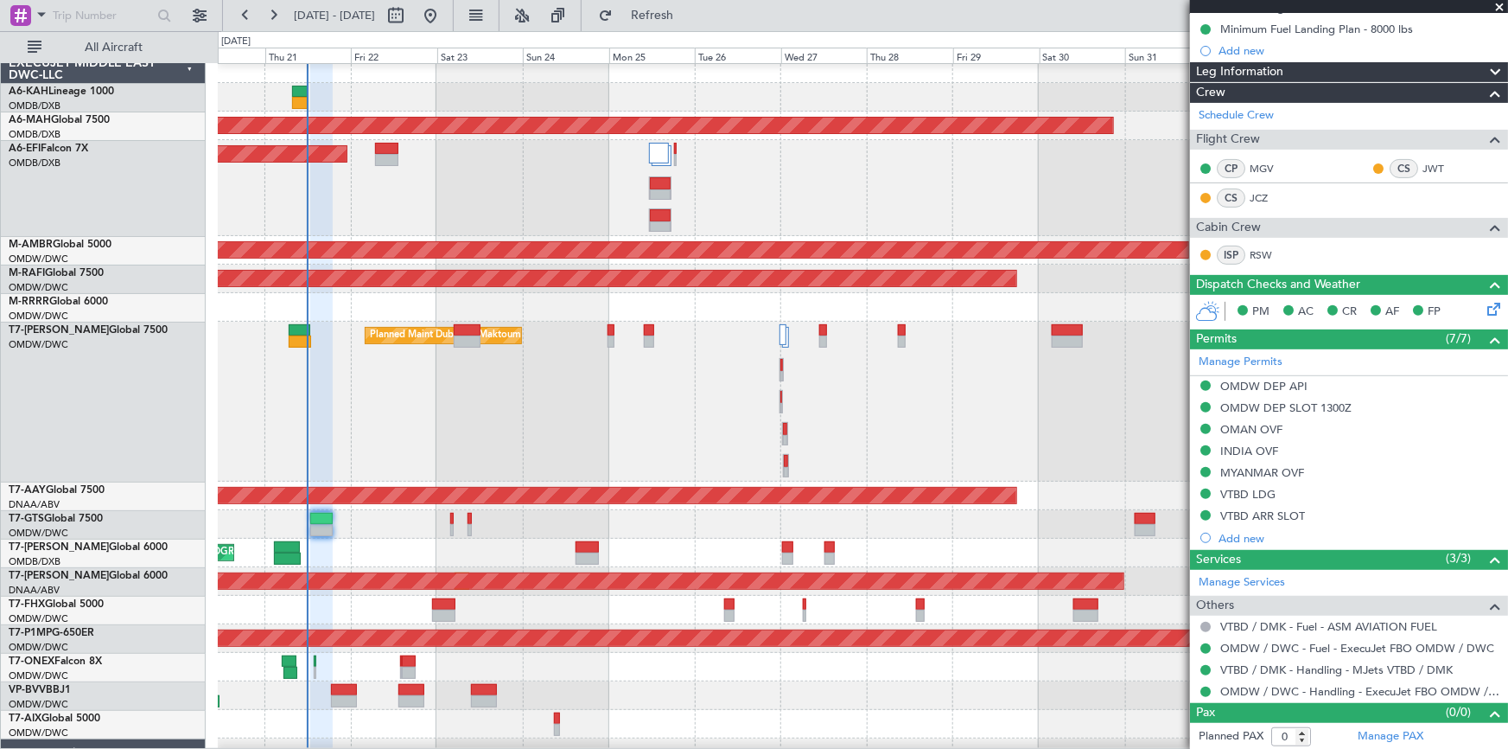
click at [735, 519] on div "Planned Maint Dubai (Al Maktoum Intl)" at bounding box center [863, 524] width 1290 height 29
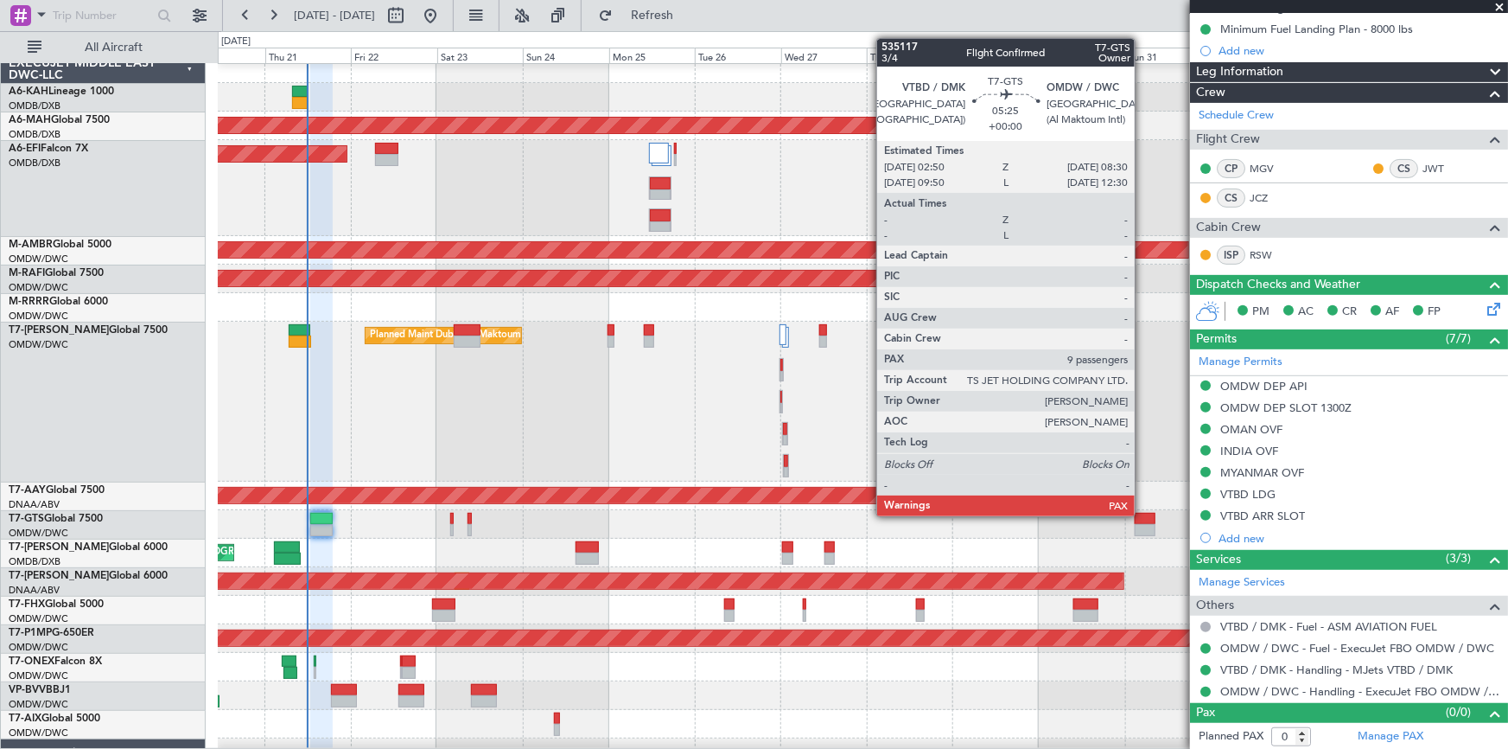
click at [1143, 514] on div at bounding box center [1145, 519] width 21 height 12
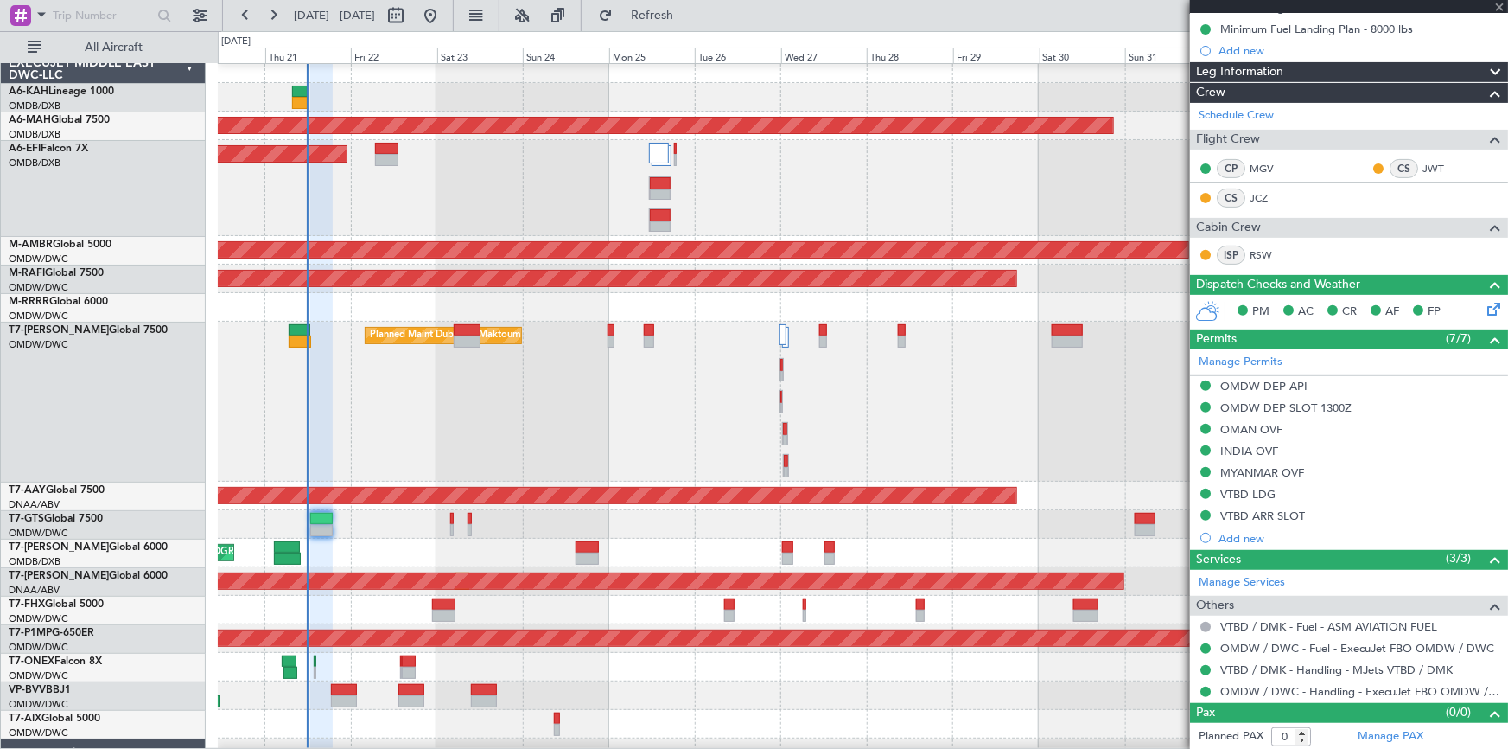
type input "13"
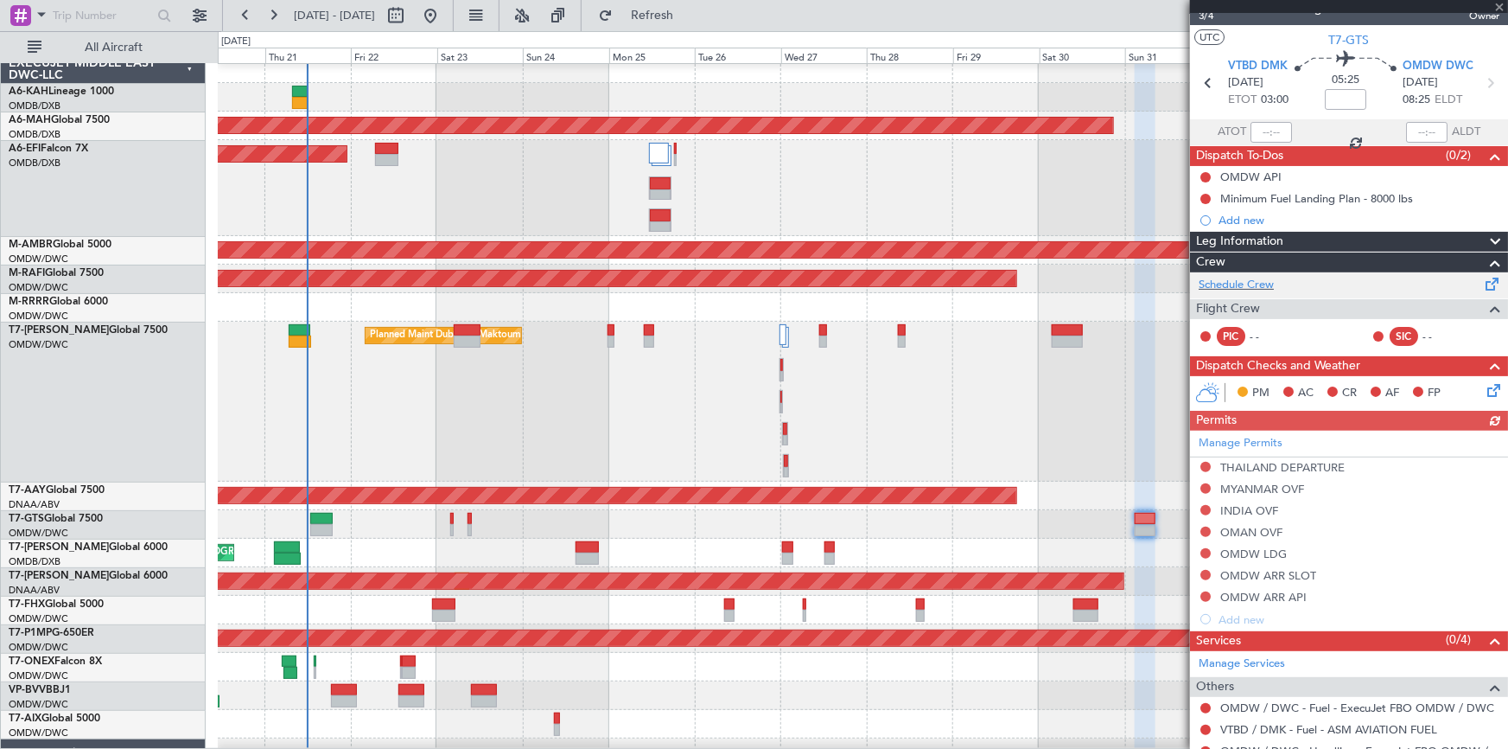
scroll to position [0, 0]
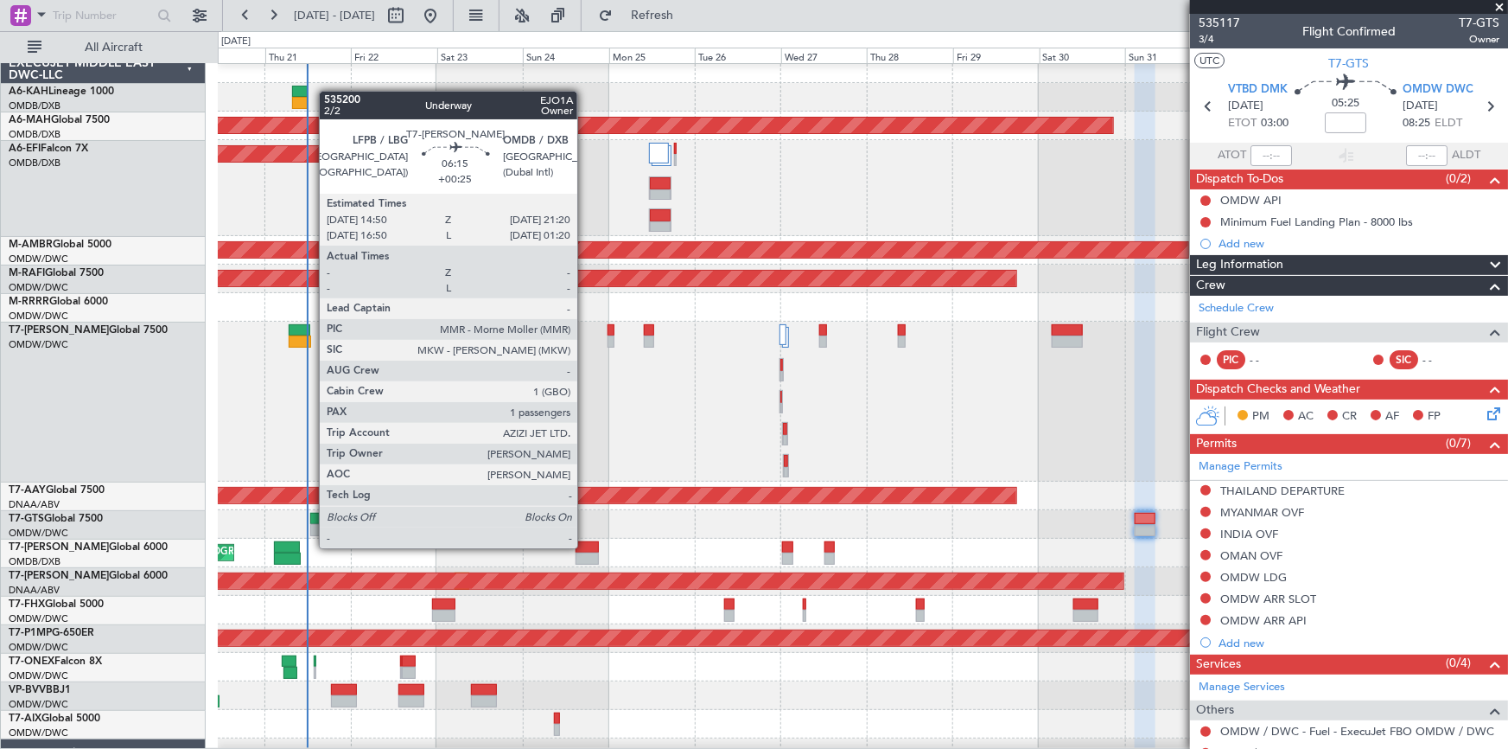
click at [585, 546] on div at bounding box center [587, 547] width 23 height 12
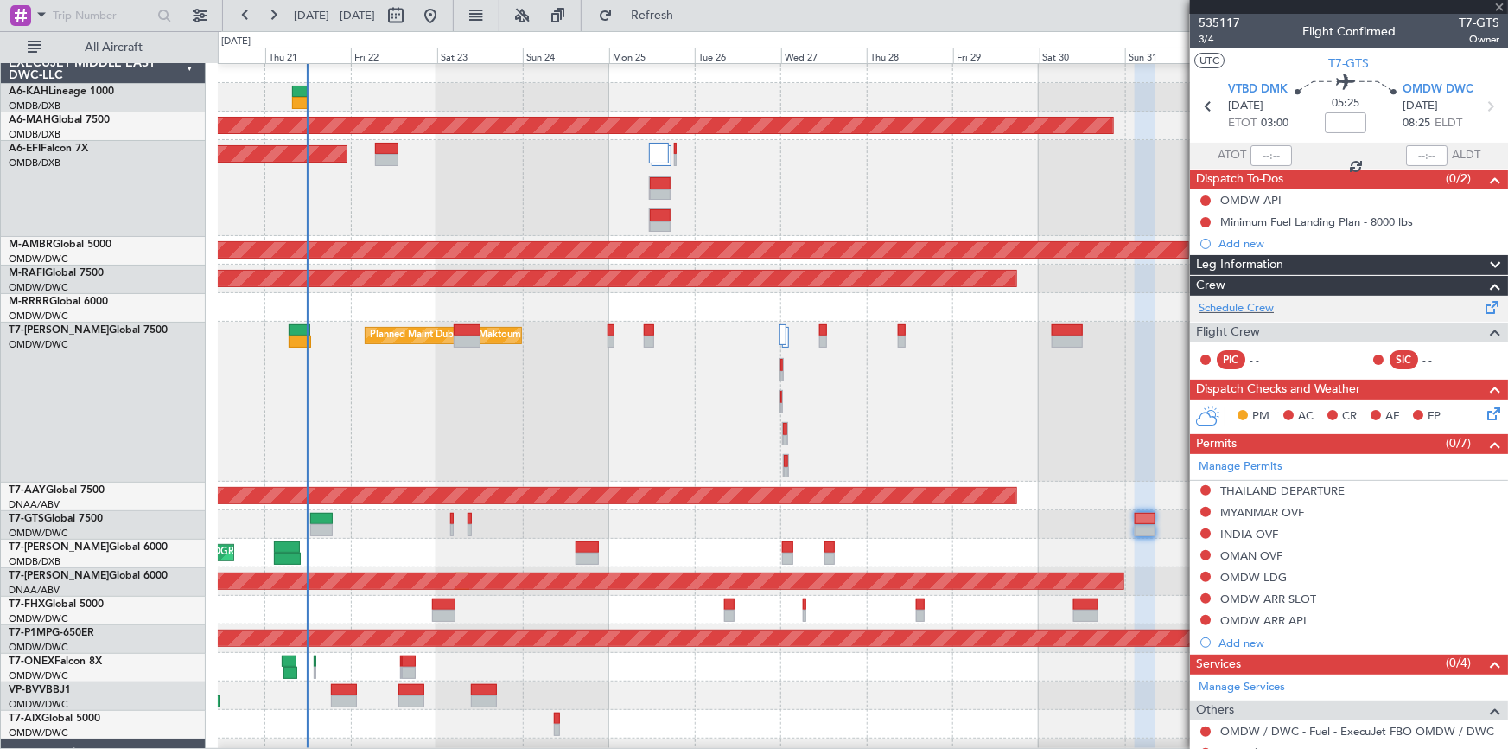
type input "+00:25"
type input "1"
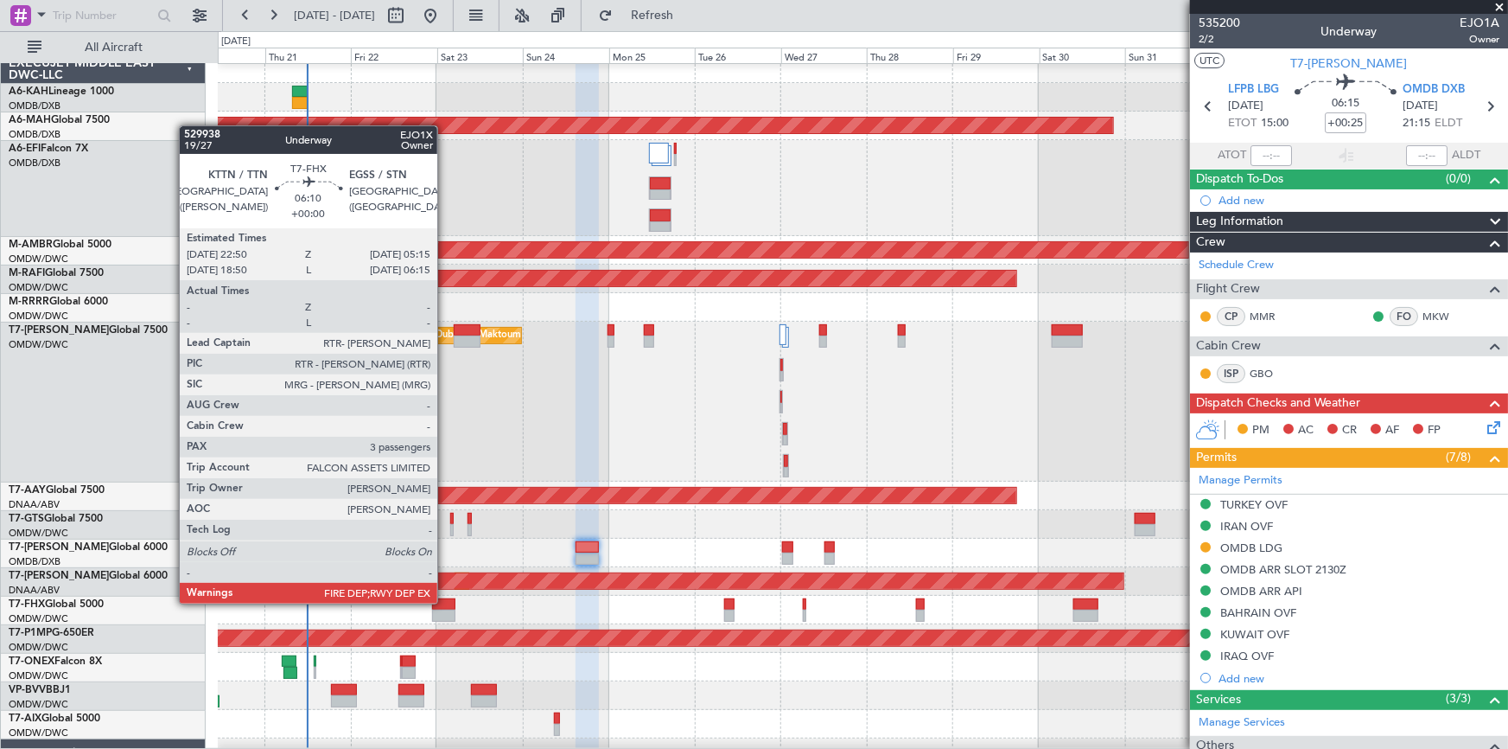
click at [445, 603] on div at bounding box center [443, 604] width 23 height 12
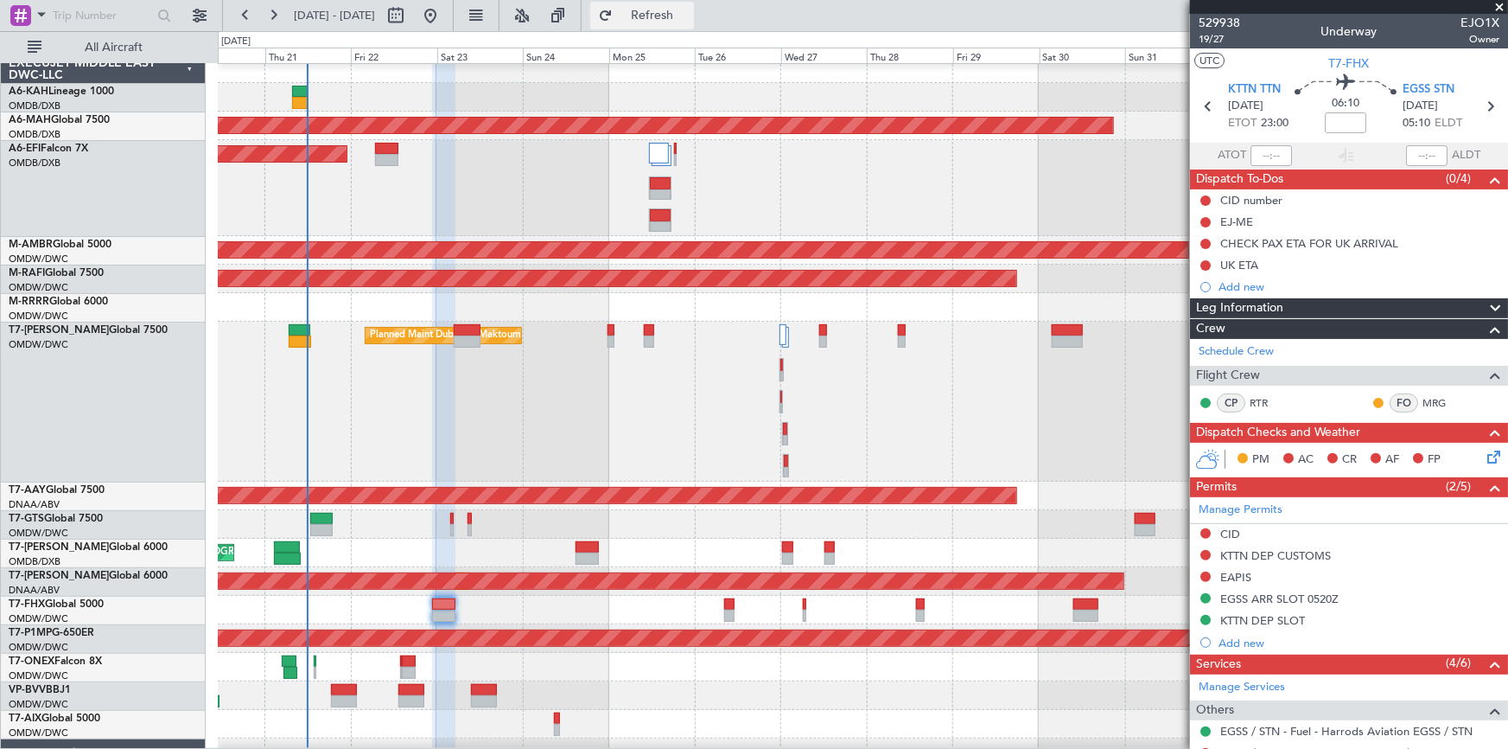
click at [689, 15] on span "Refresh" at bounding box center [652, 16] width 73 height 12
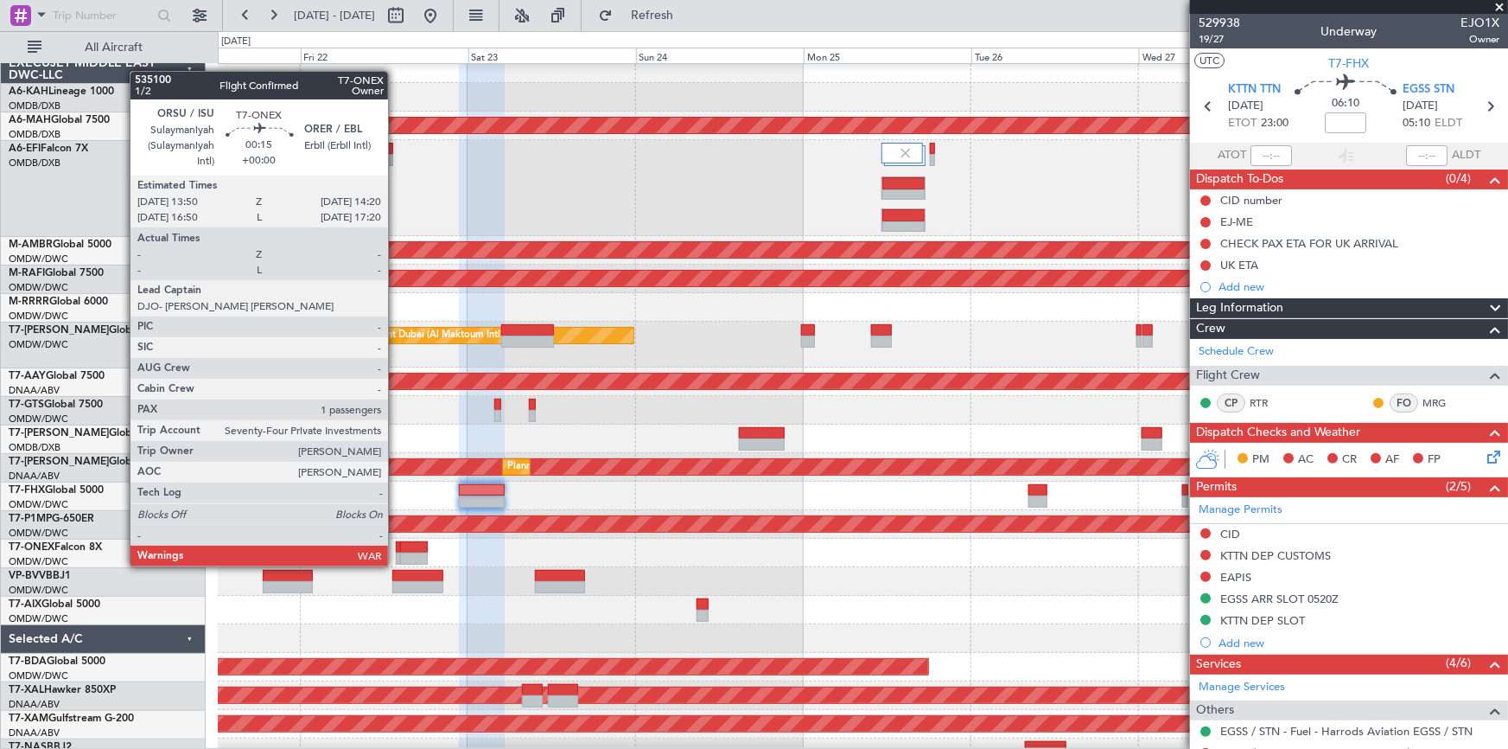
click at [396, 548] on div at bounding box center [398, 547] width 4 height 12
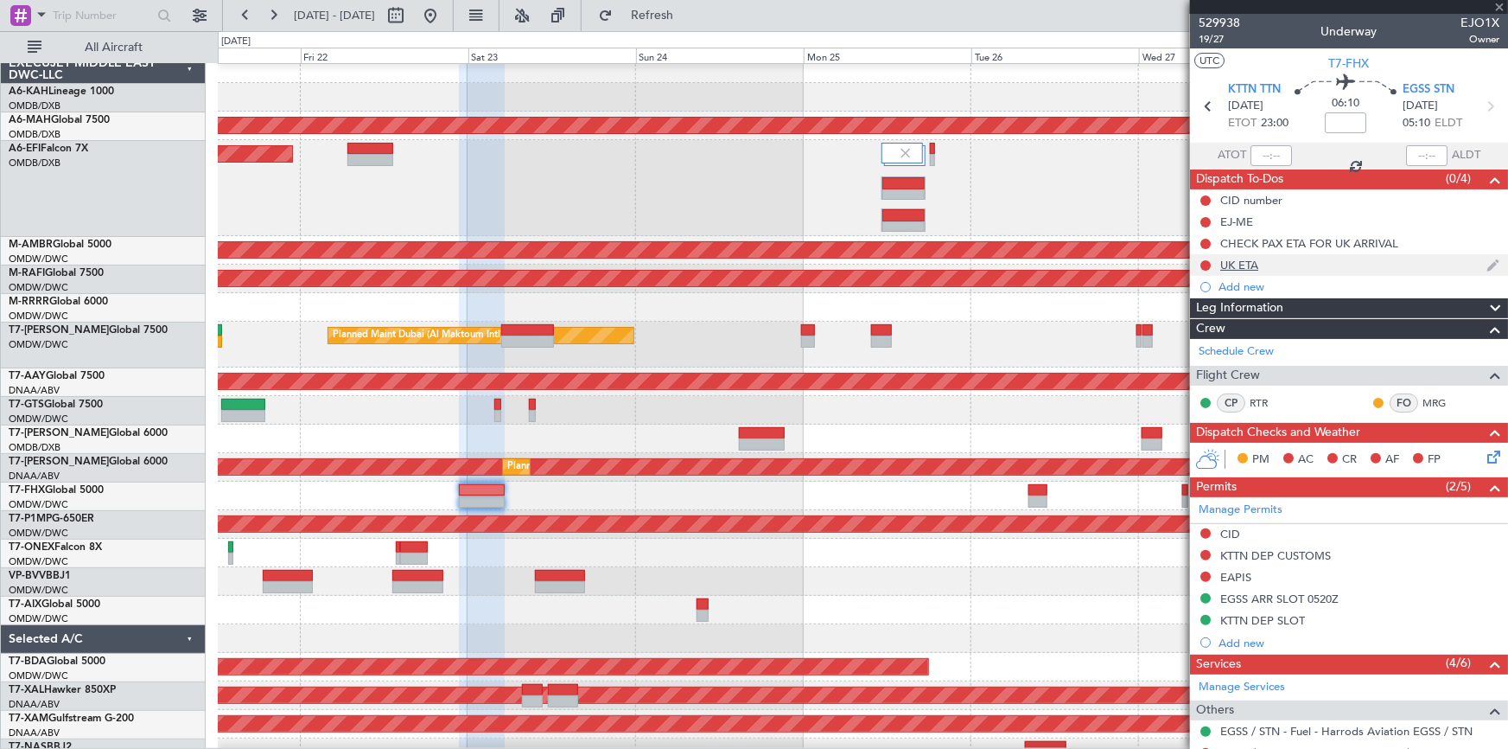
type input "1"
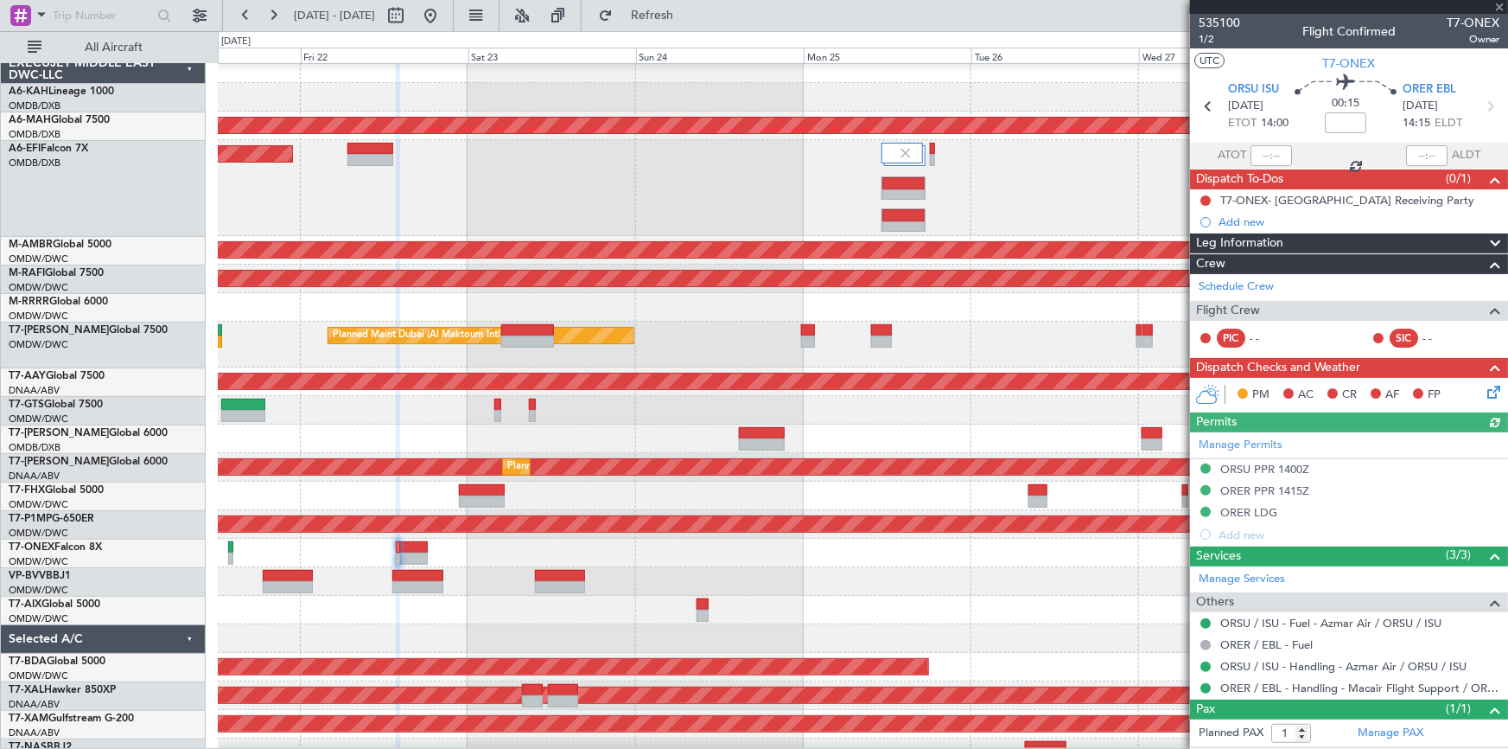
scroll to position [35, 0]
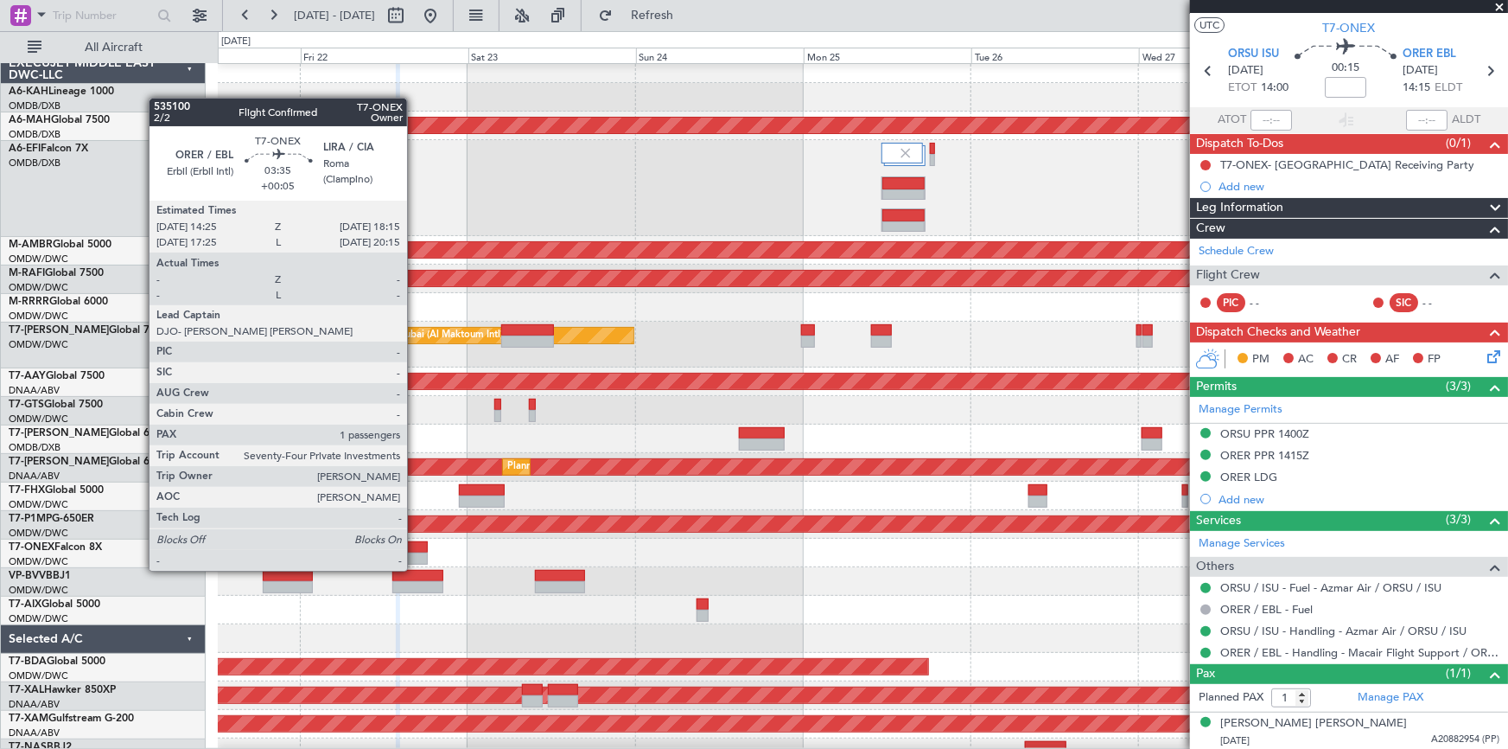
click at [415, 553] on div at bounding box center [413, 558] width 27 height 12
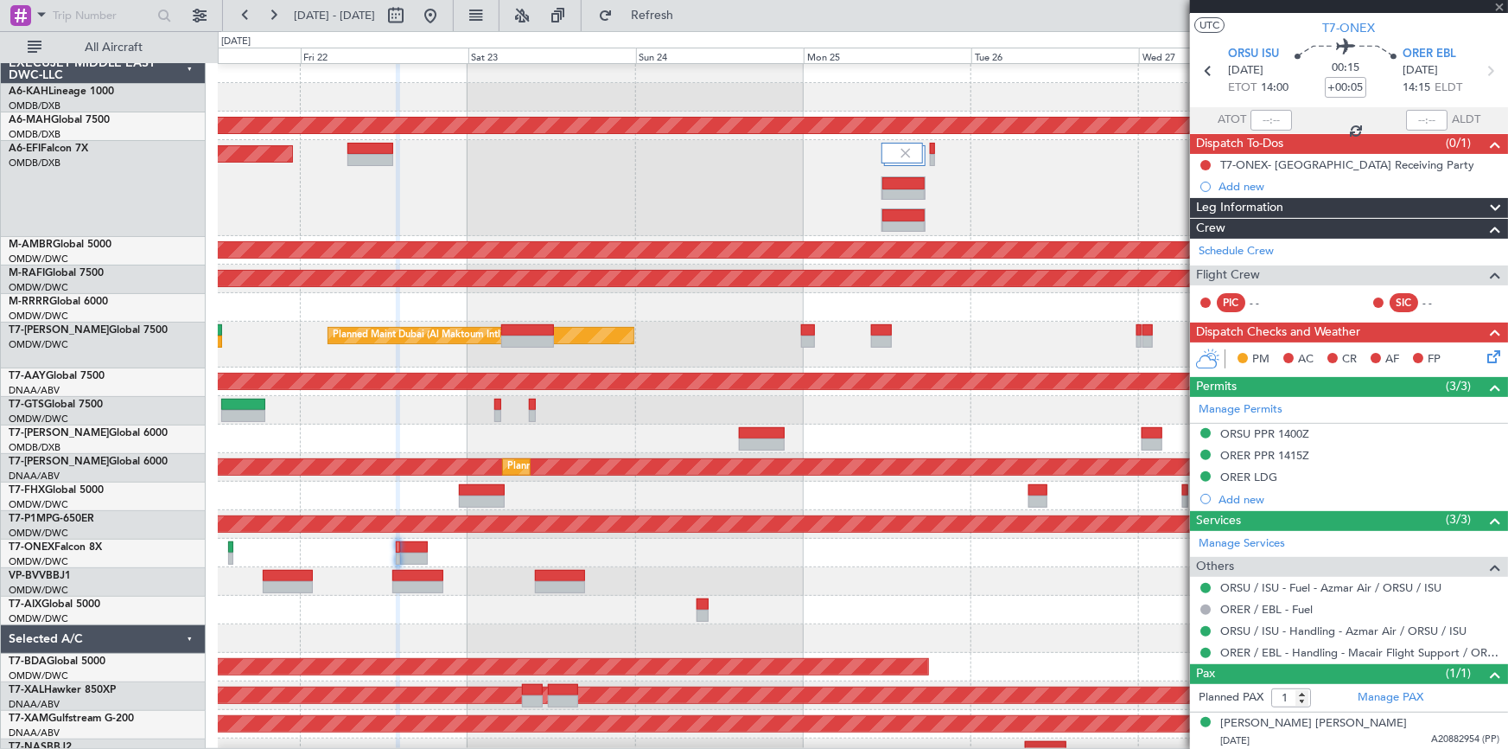
scroll to position [0, 0]
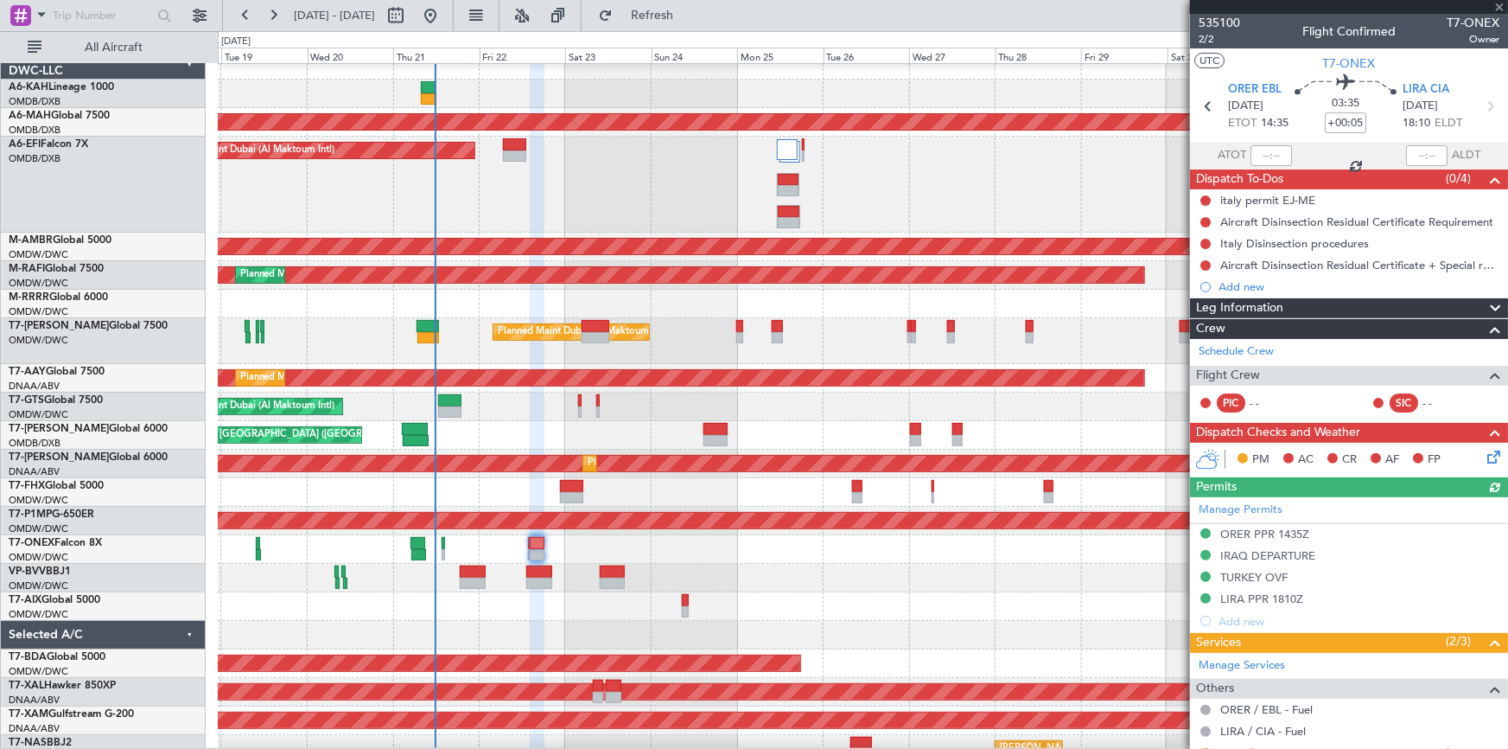
click at [487, 585] on div at bounding box center [863, 578] width 1290 height 29
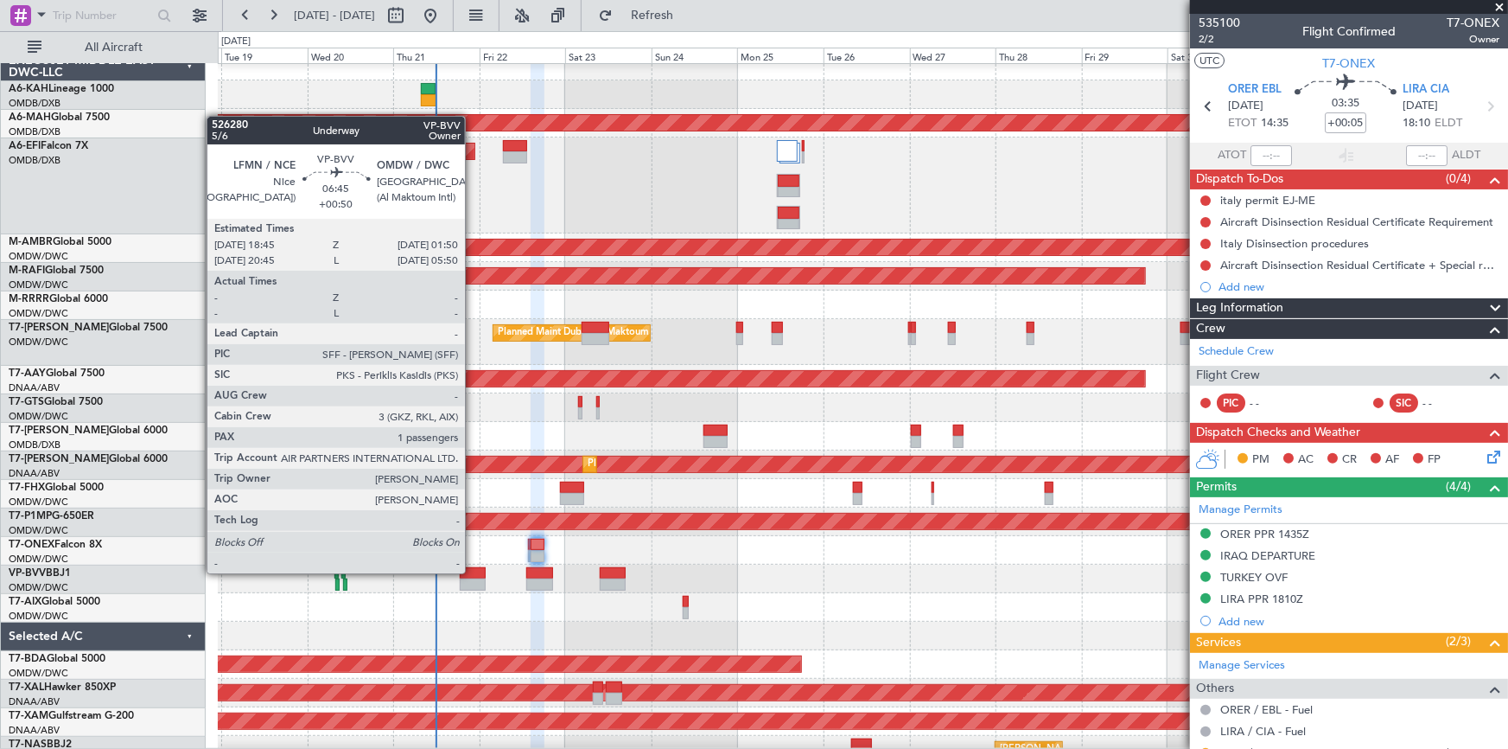
click at [473, 571] on div at bounding box center [473, 573] width 26 height 12
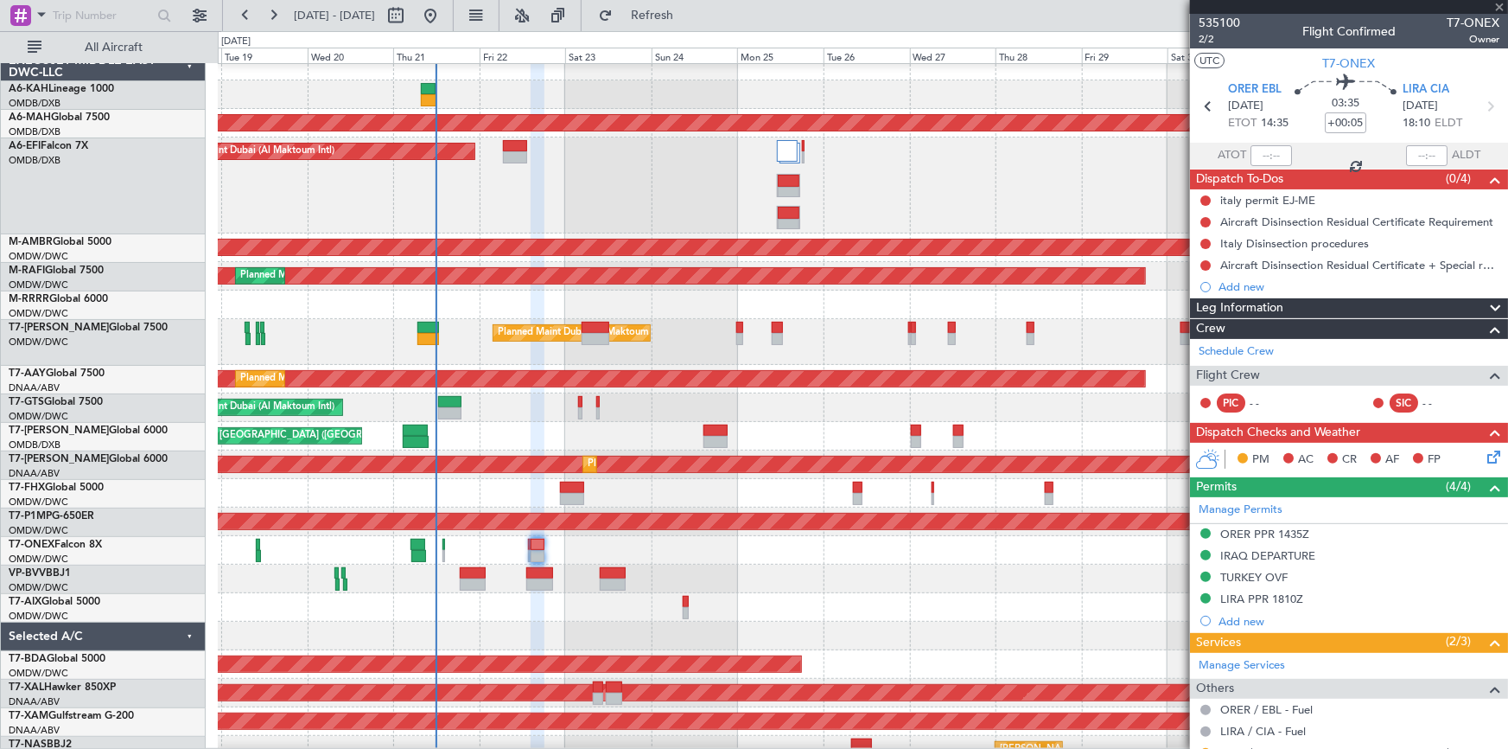
type input "+00:50"
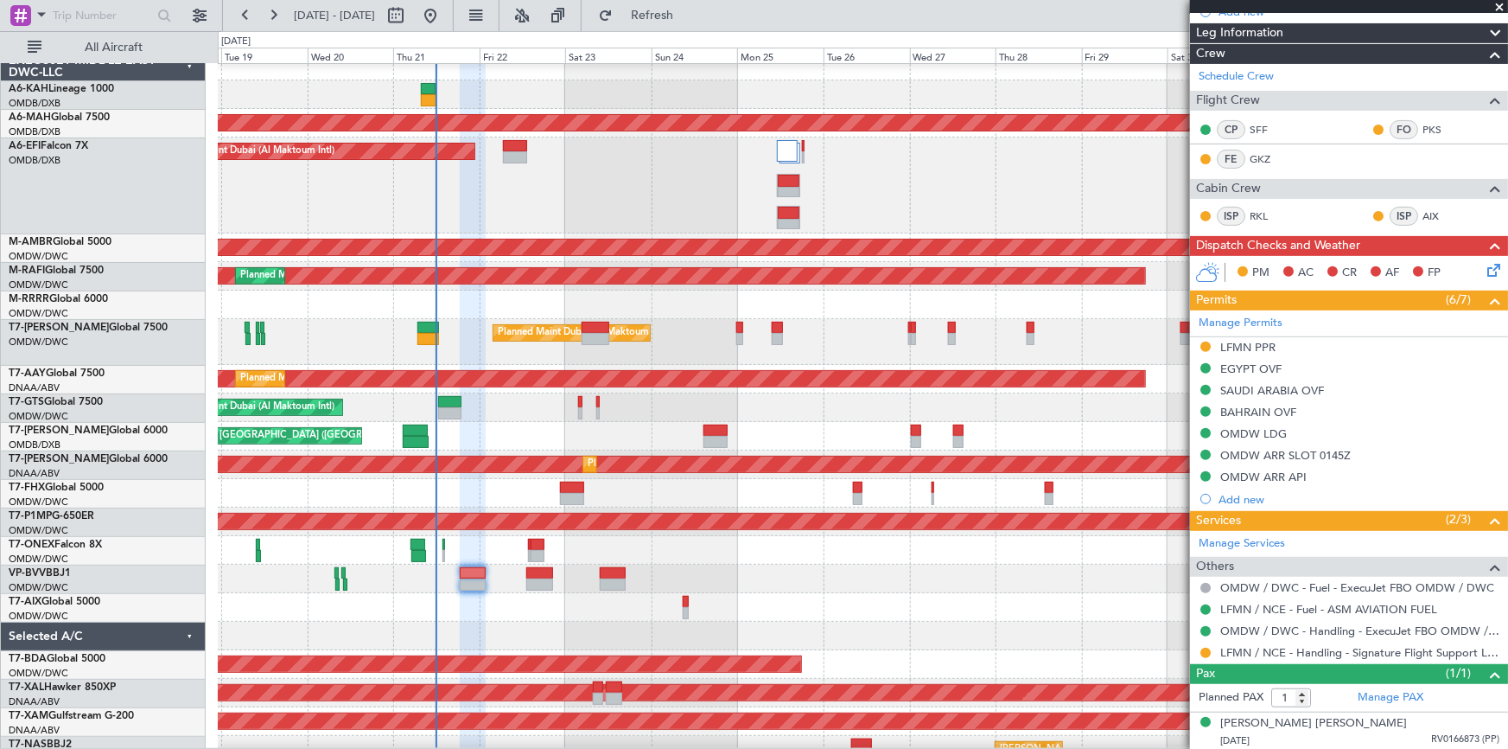
scroll to position [0, 0]
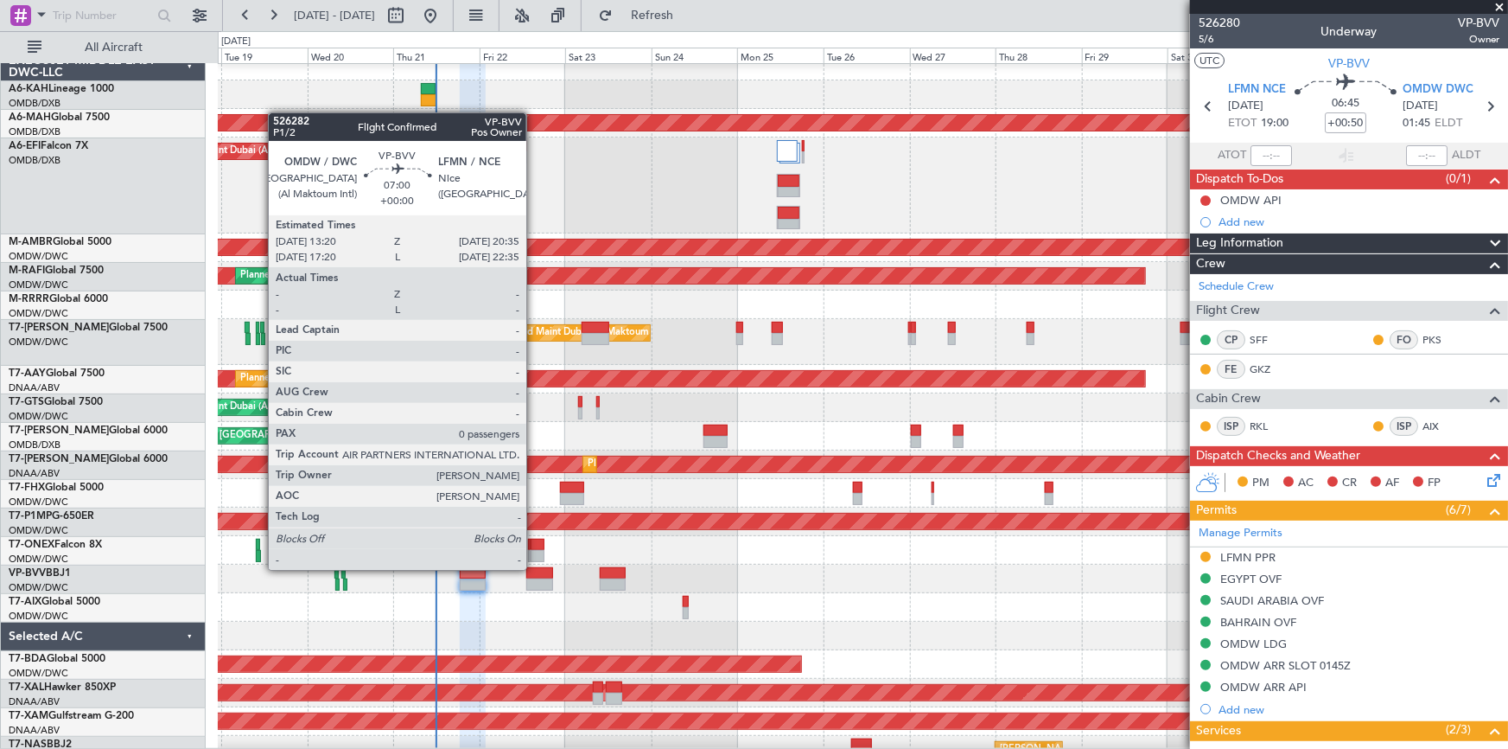
click at [534, 568] on div at bounding box center [539, 573] width 27 height 12
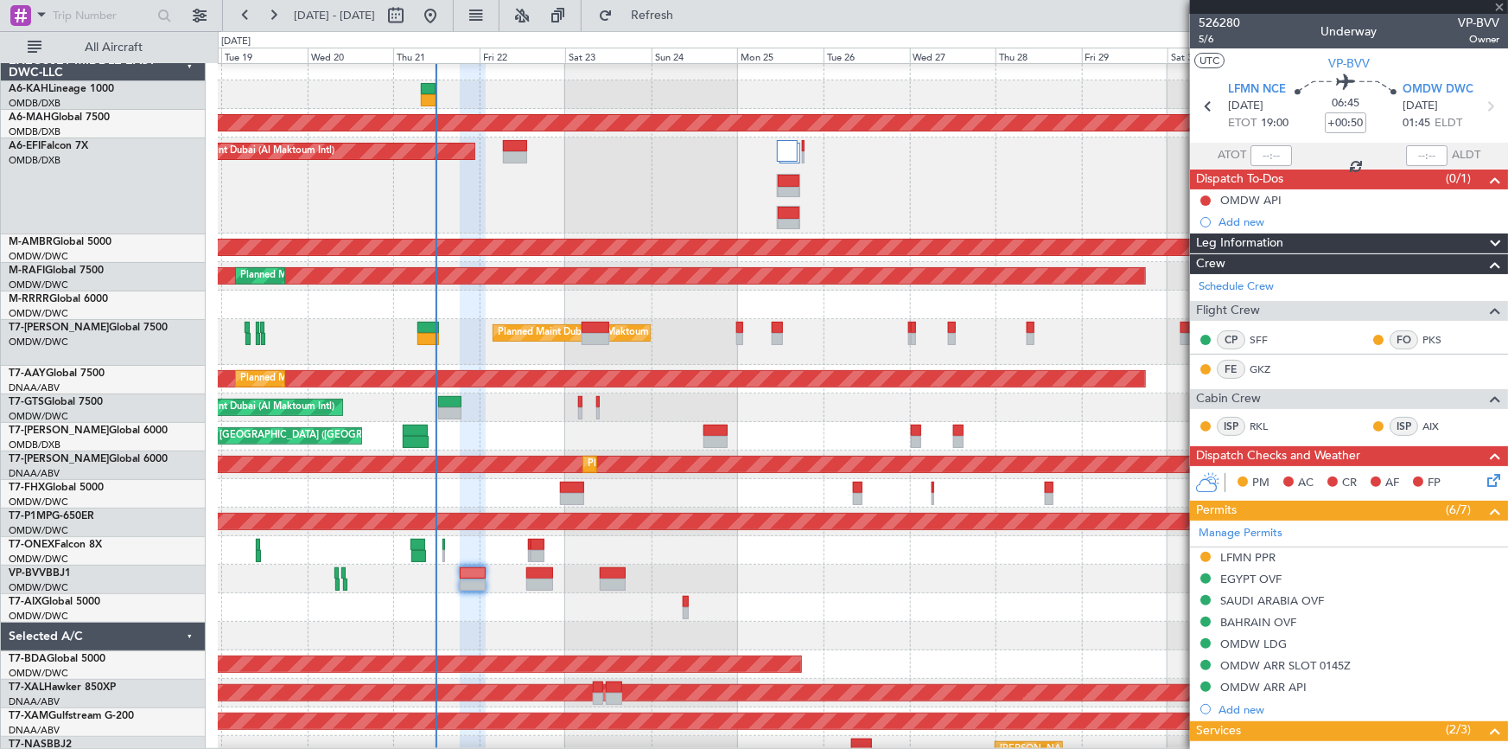
type input "0"
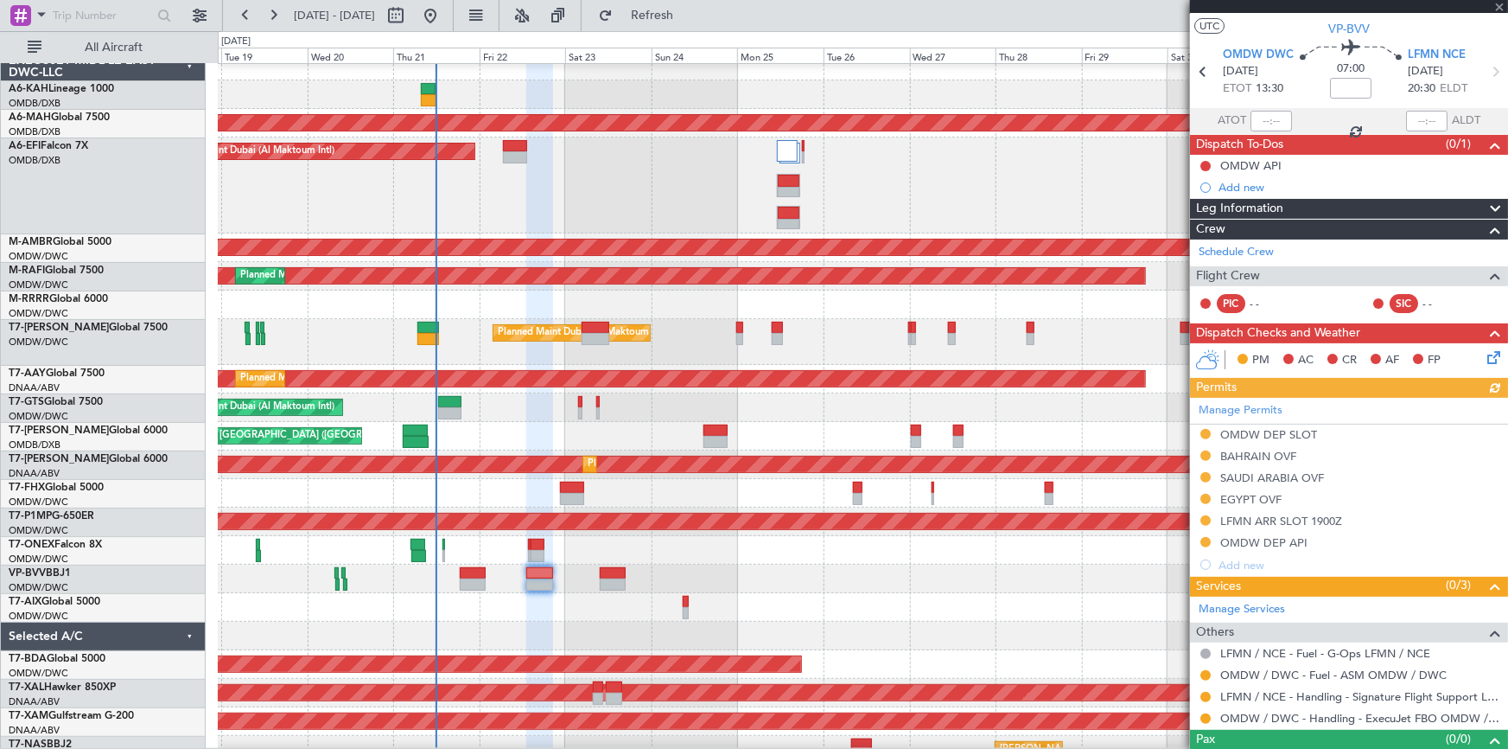
scroll to position [61, 0]
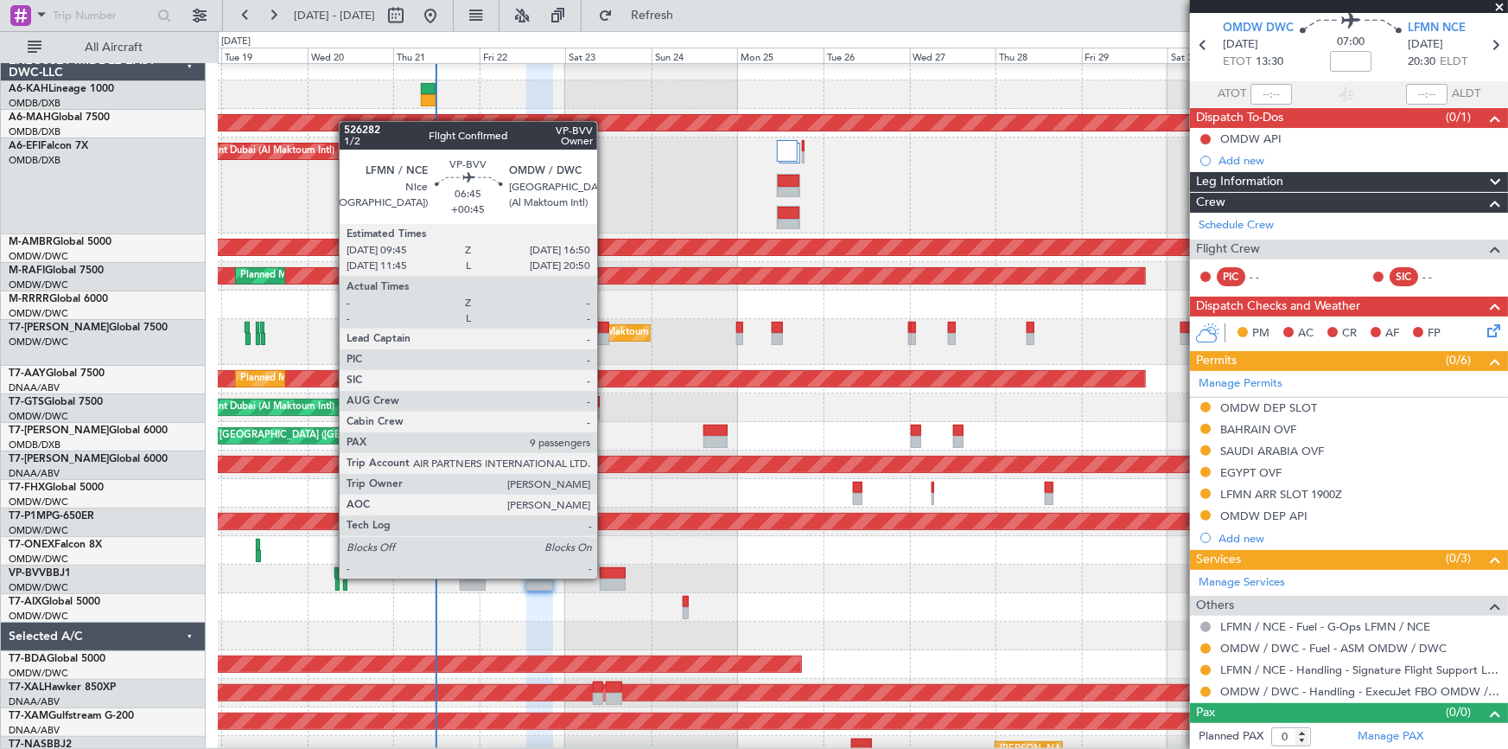
click at [605, 577] on div at bounding box center [613, 573] width 26 height 12
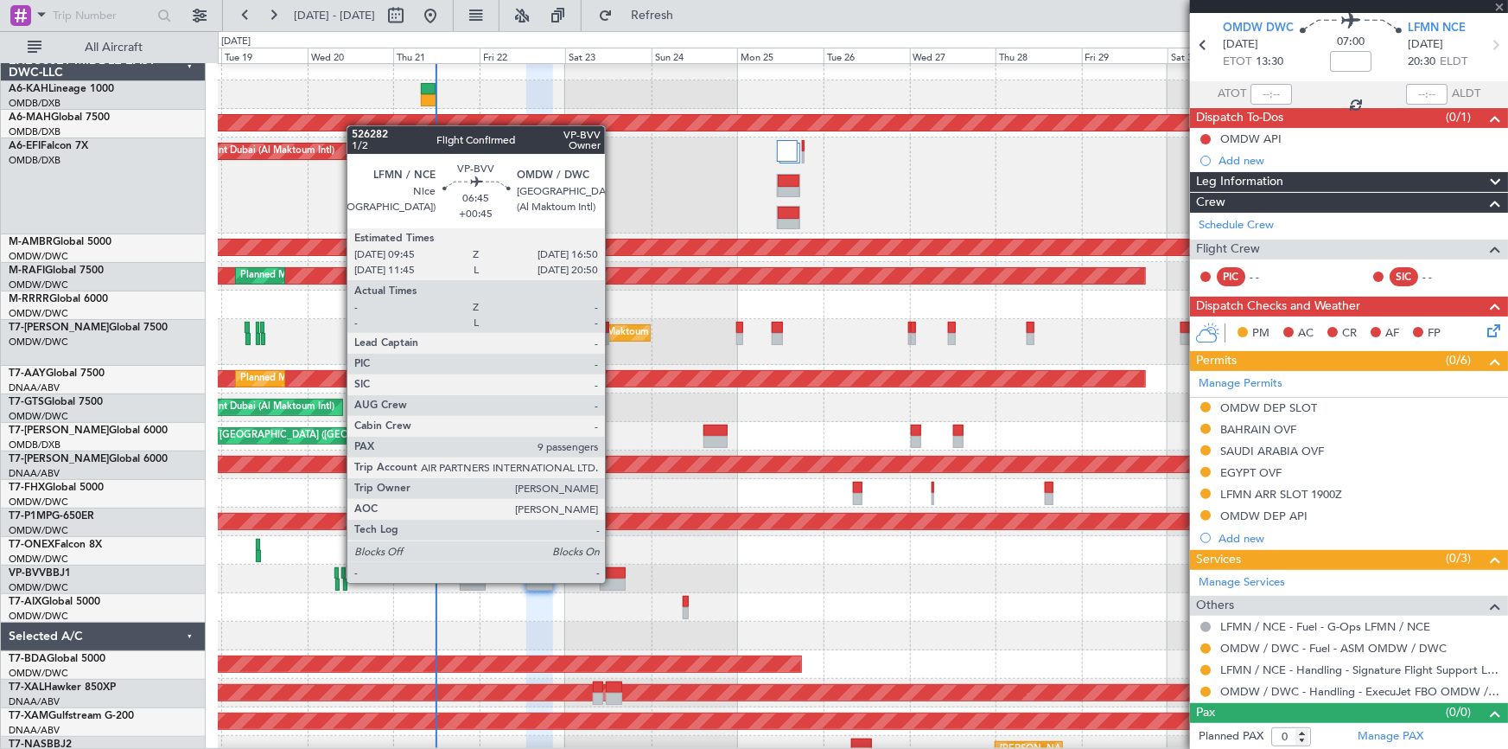
type input "+00:45"
type input "9"
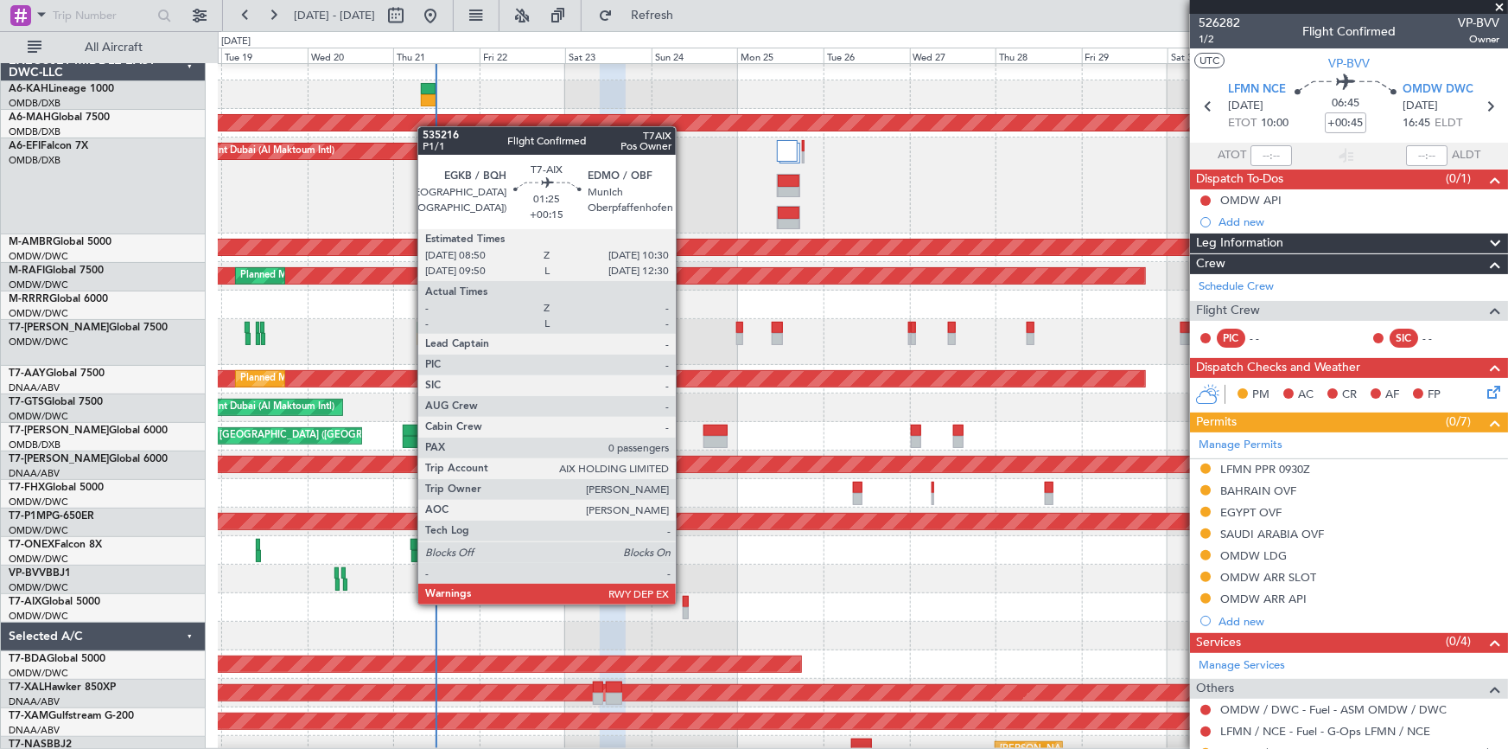
click at [684, 603] on div at bounding box center [686, 602] width 6 height 12
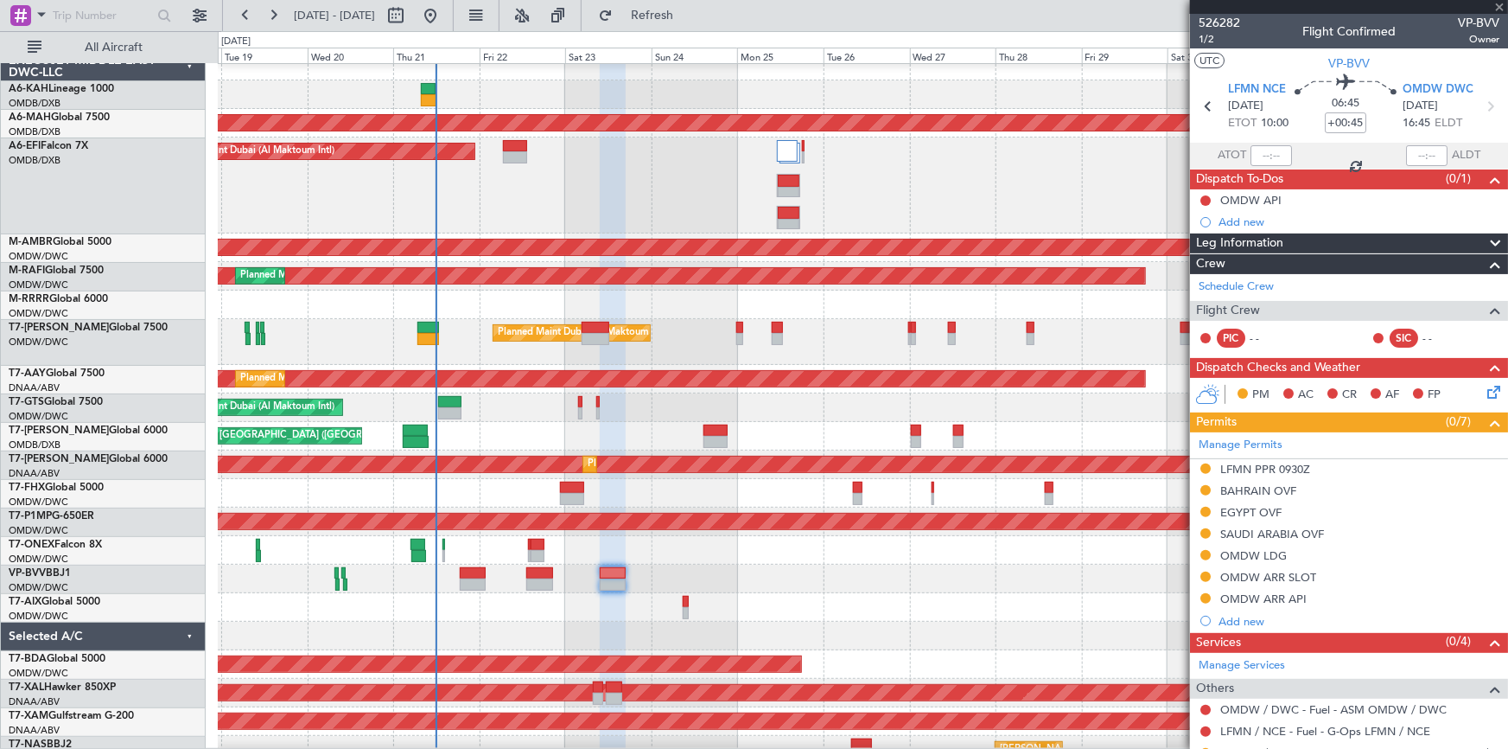
type input "+00:15"
type input "0"
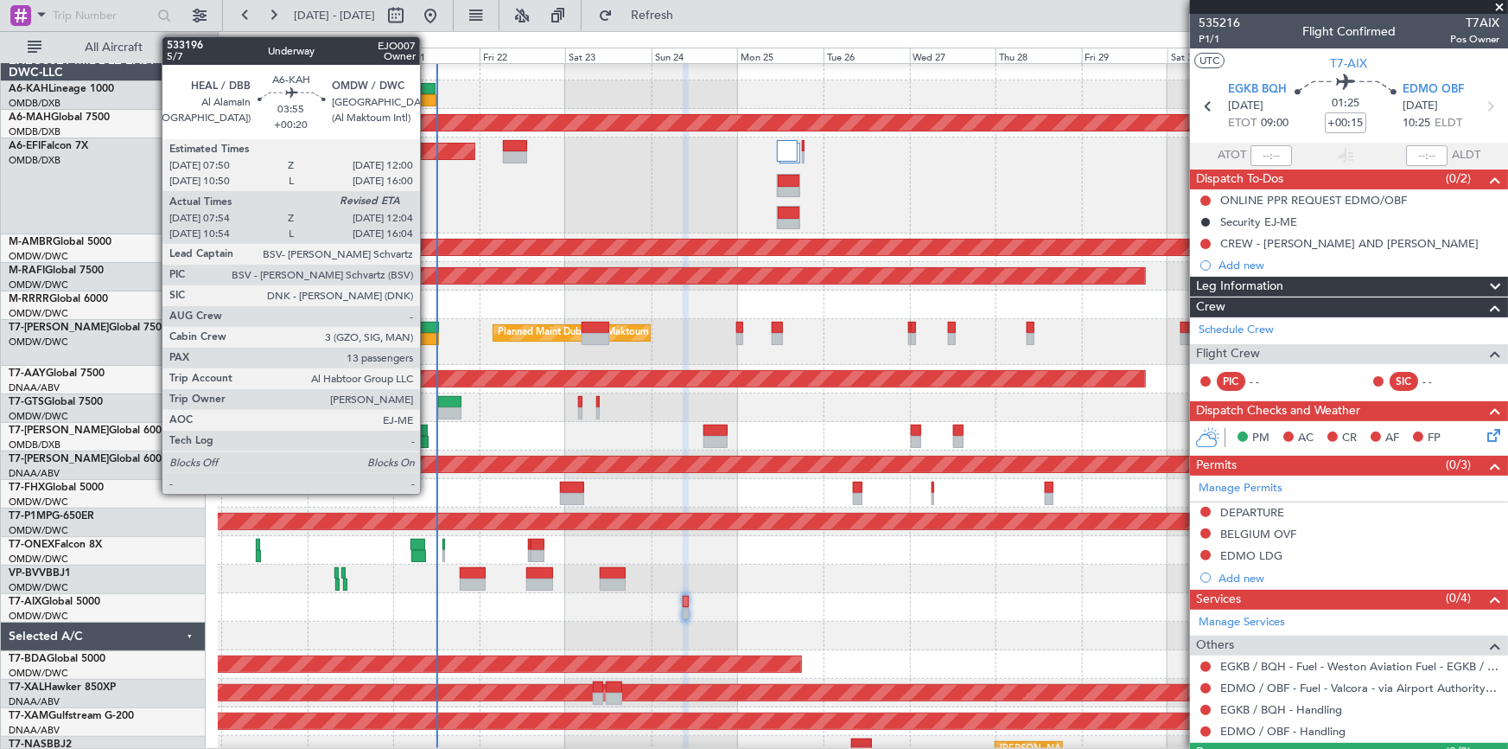
click at [428, 86] on div at bounding box center [429, 89] width 16 height 12
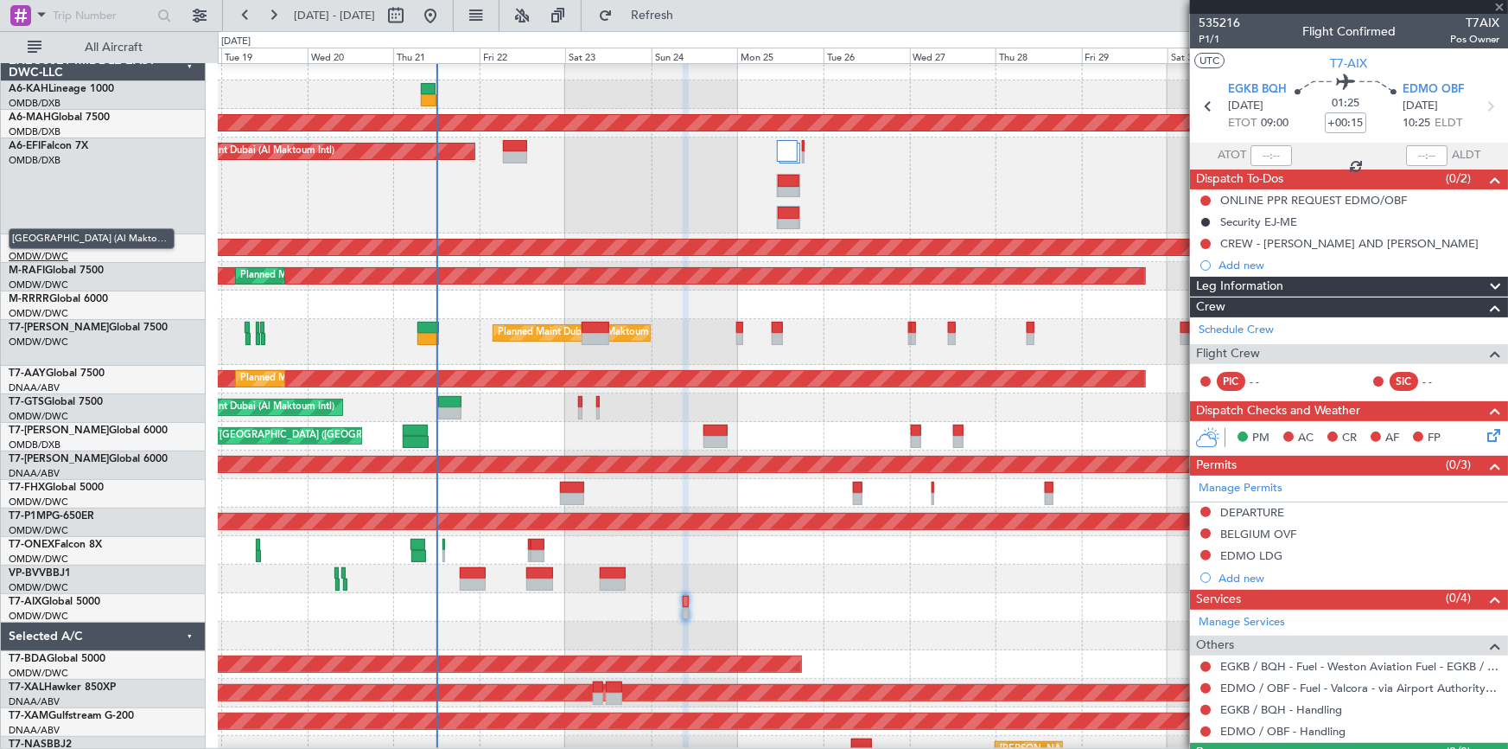
type input "+00:20"
type input "08:04"
type input "13"
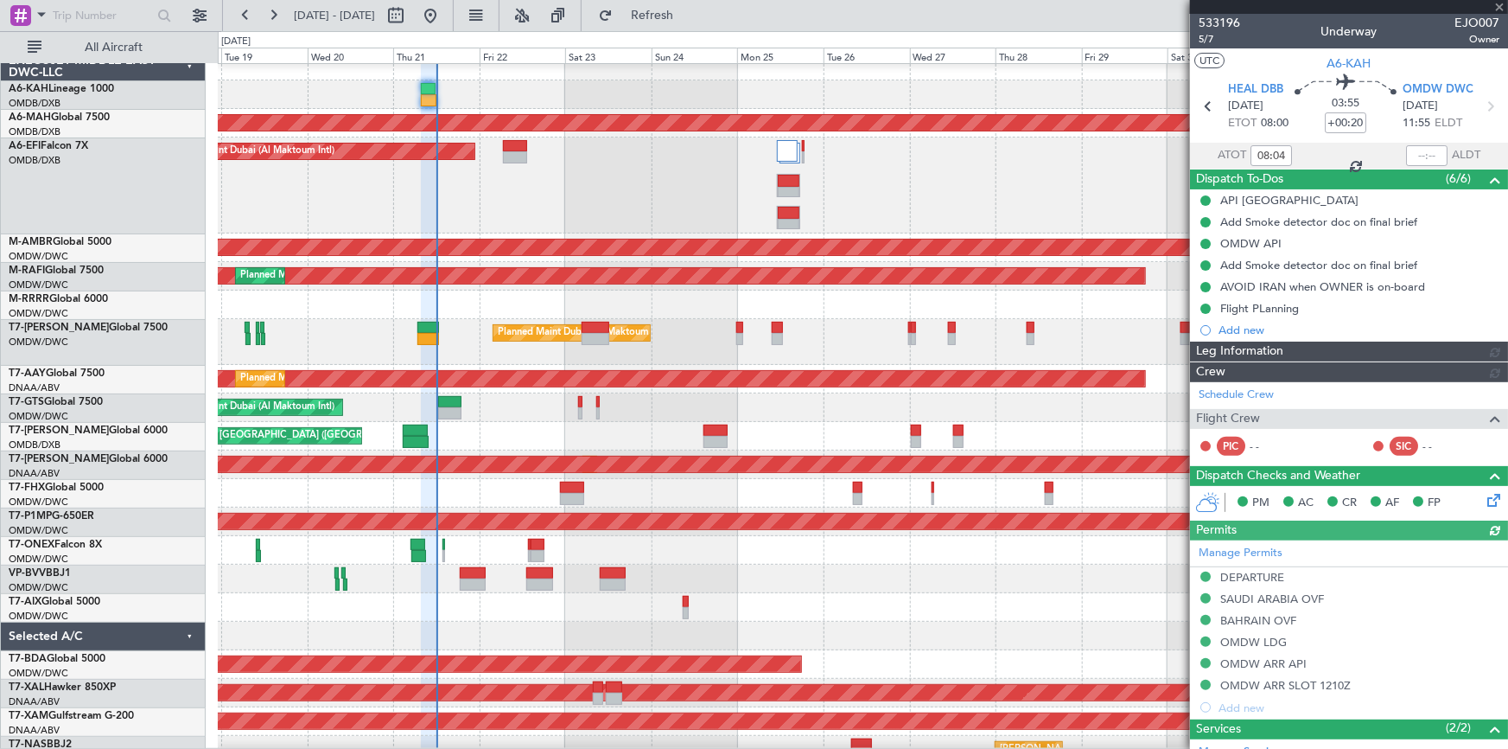
type input "Rohit Roy (ROY)"
type input "7078"
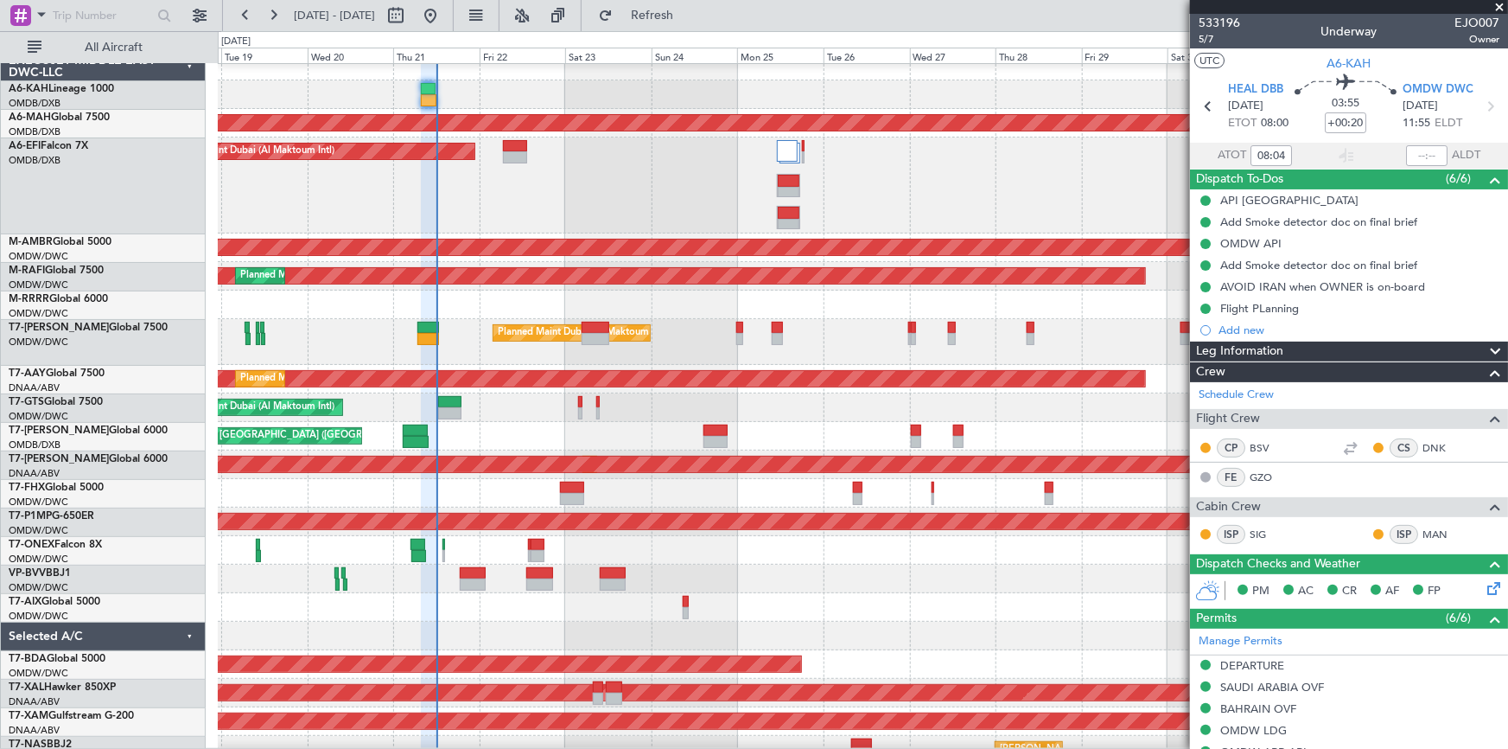
click at [428, 79] on div at bounding box center [863, 66] width 1291 height 29
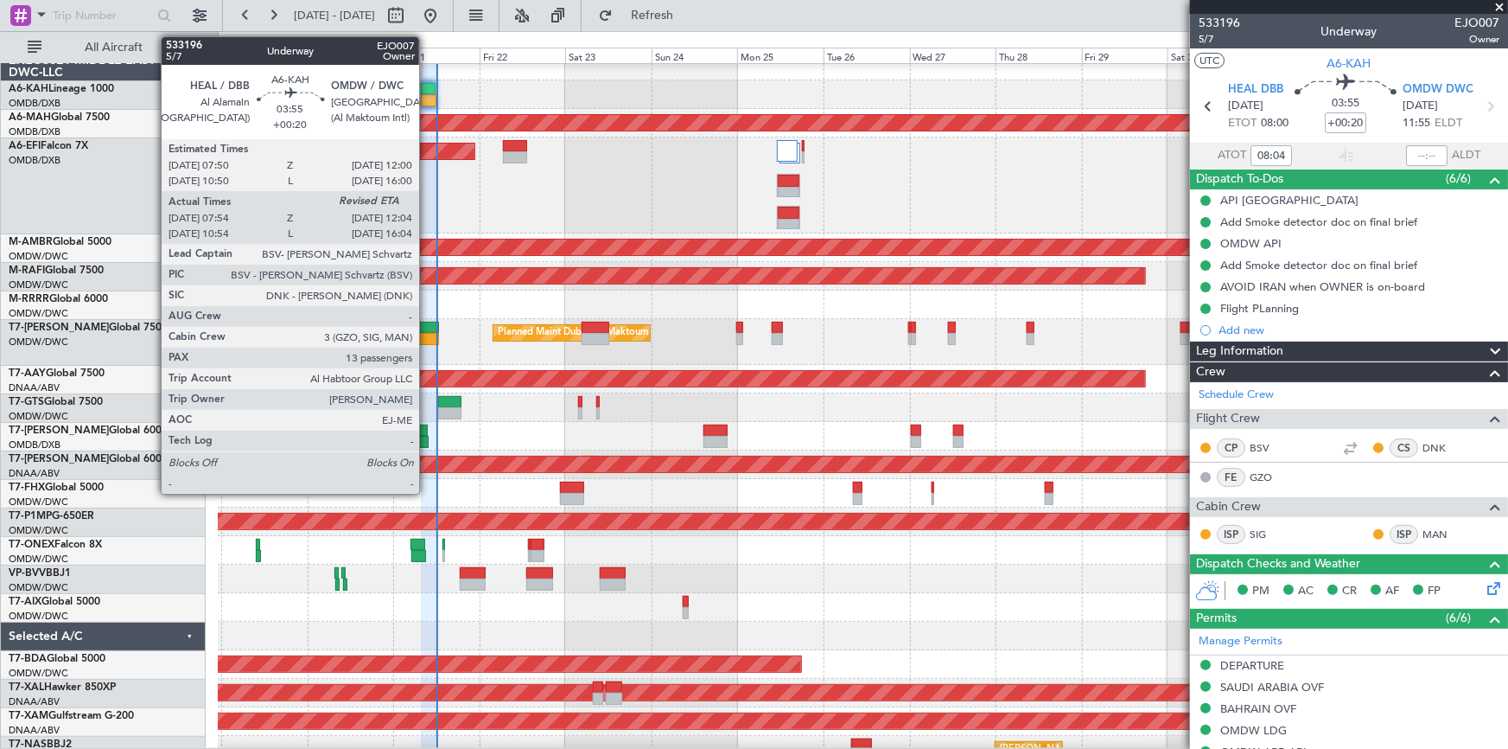
click at [427, 86] on div at bounding box center [429, 89] width 16 height 12
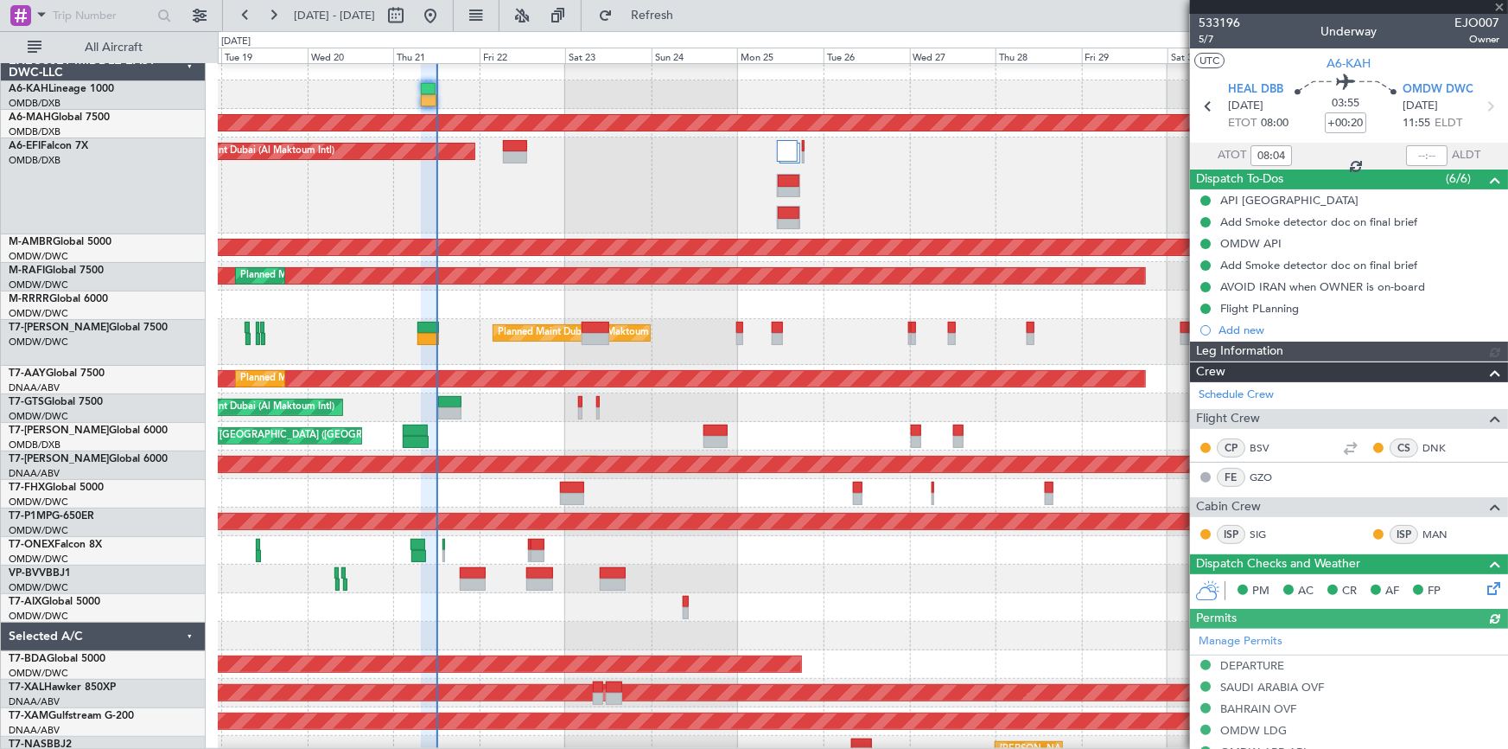
type input "Rohit Roy (ROY)"
type input "7078"
click at [1406, 158] on input "text" at bounding box center [1426, 155] width 41 height 21
type input "12:00"
click at [1355, 156] on section "ATOT 08:04 12:00 ALDT" at bounding box center [1349, 156] width 318 height 26
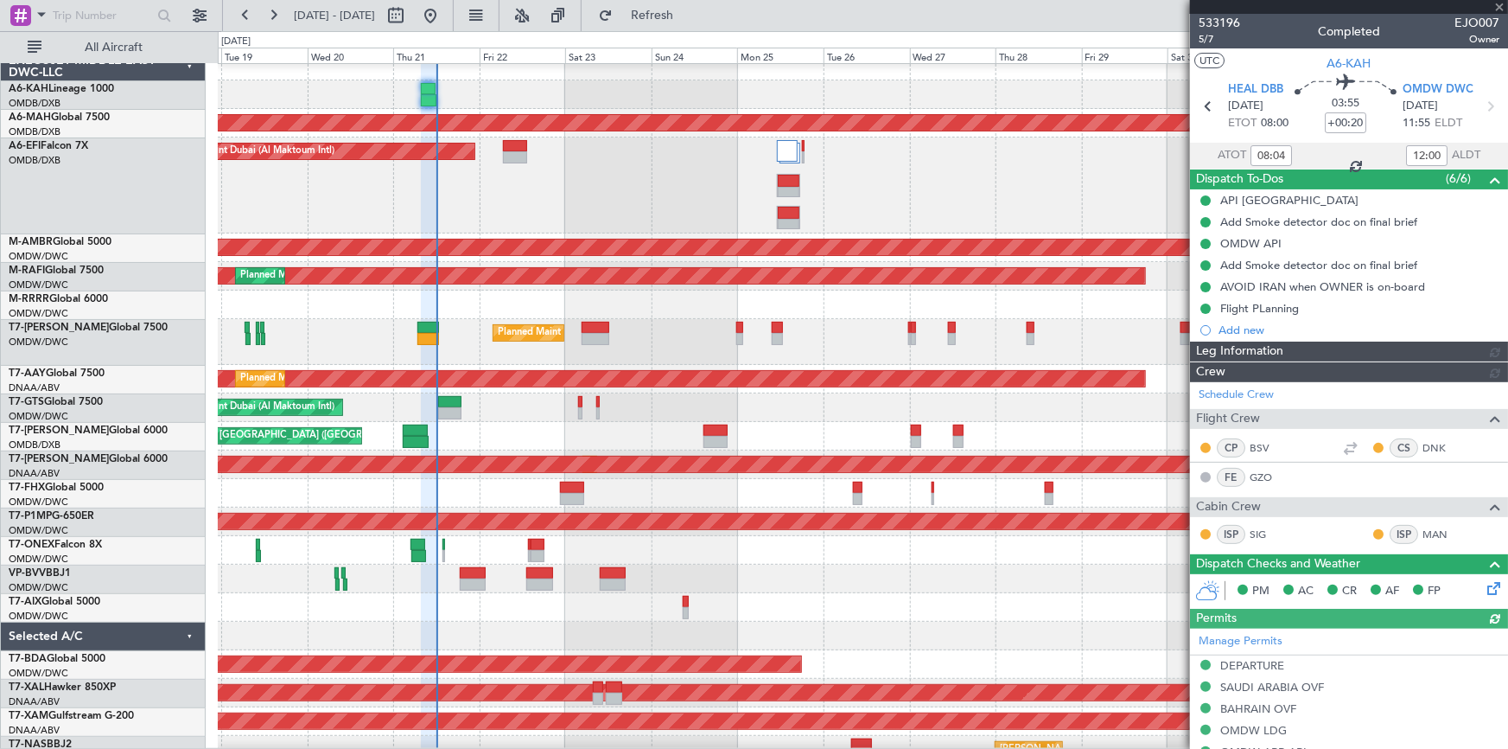
type input "Rohit Roy (ROY)"
type input "7078"
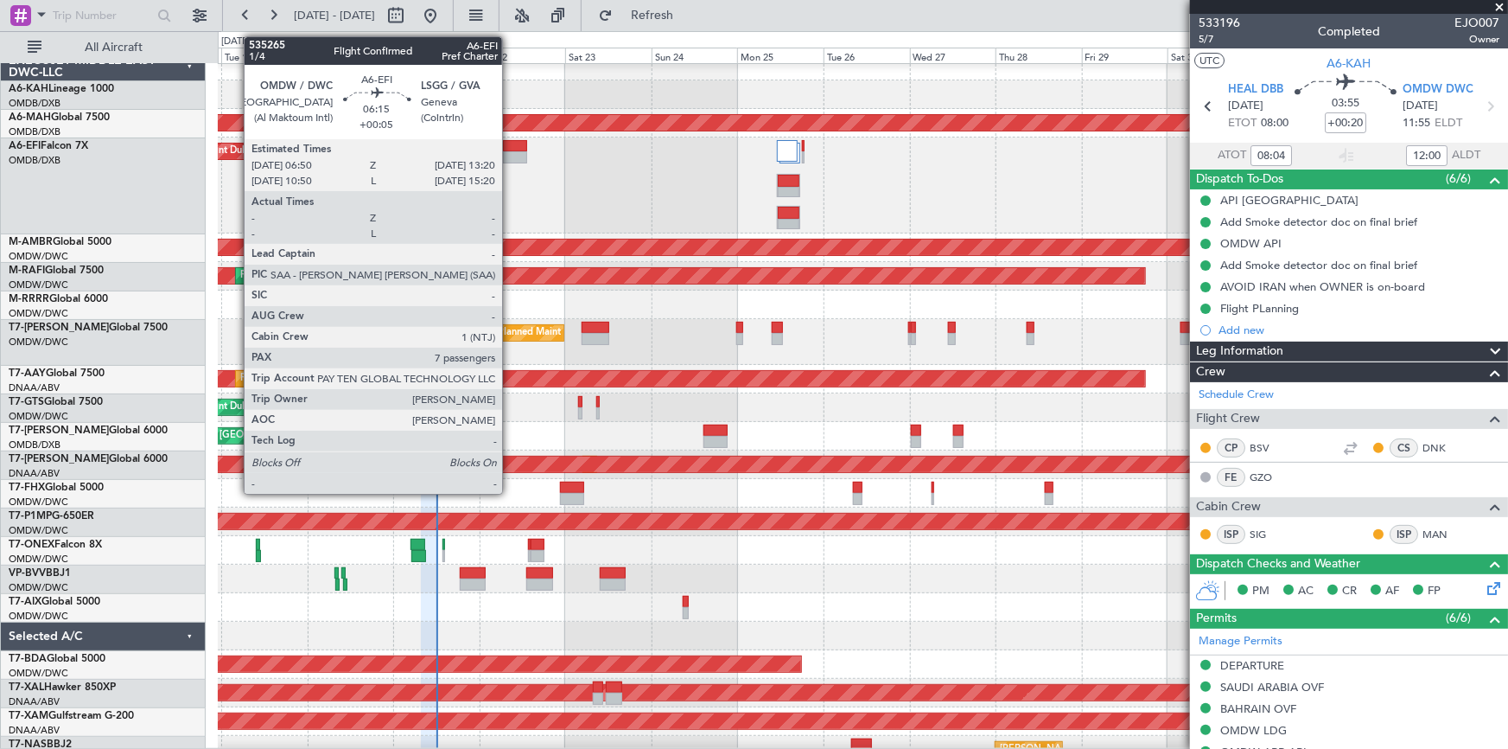
click at [510, 145] on div at bounding box center [514, 146] width 23 height 12
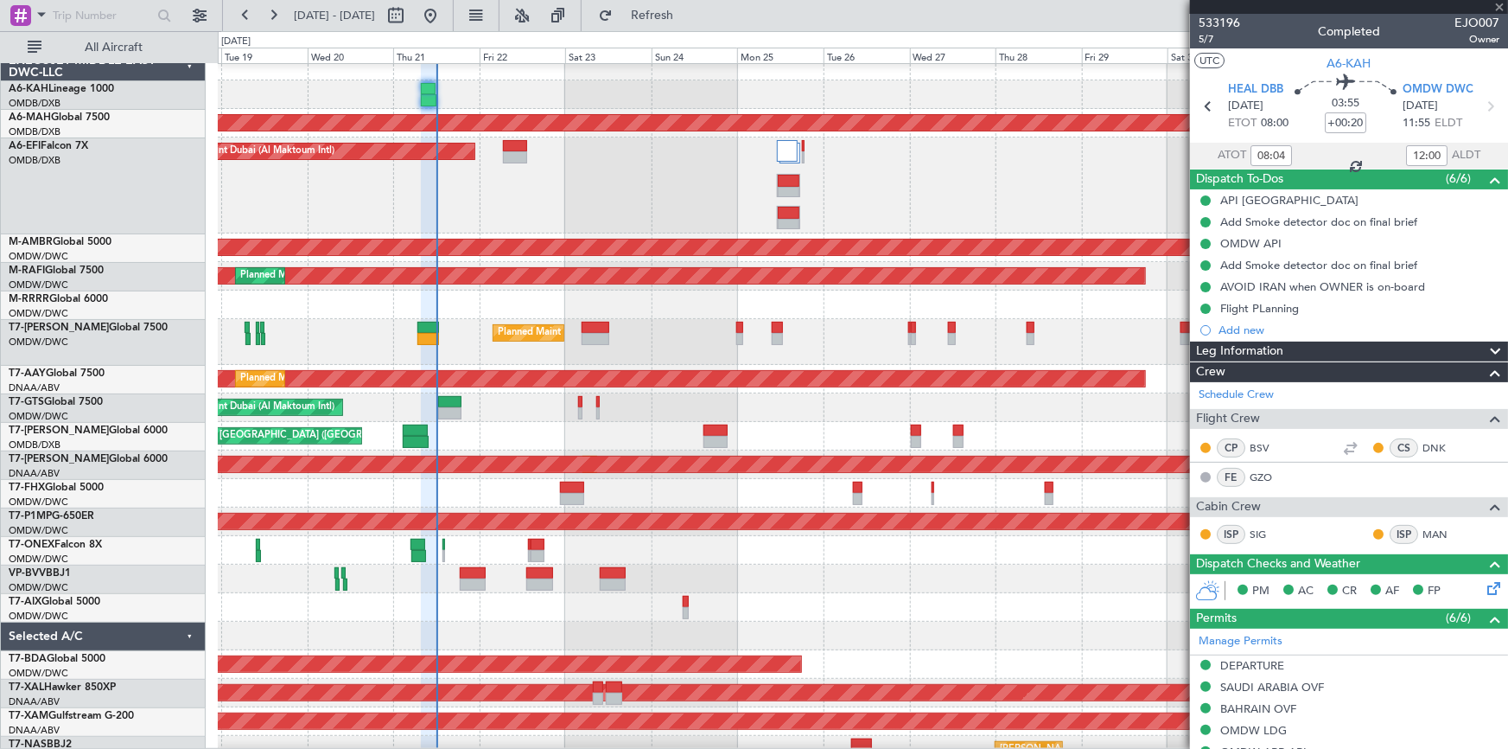
type input "+00:05"
type input "7"
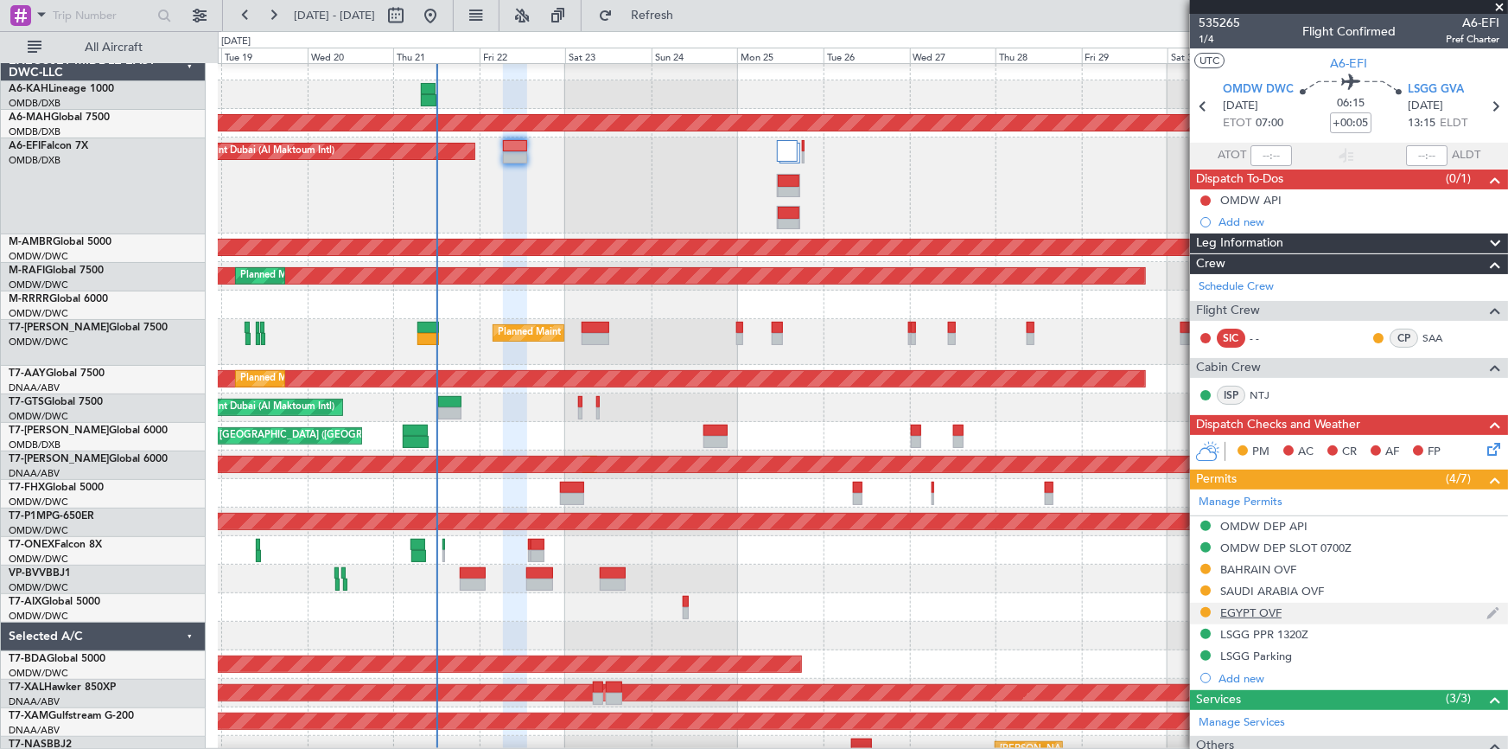
click at [1247, 610] on div "EGYPT OVF" at bounding box center [1251, 612] width 61 height 15
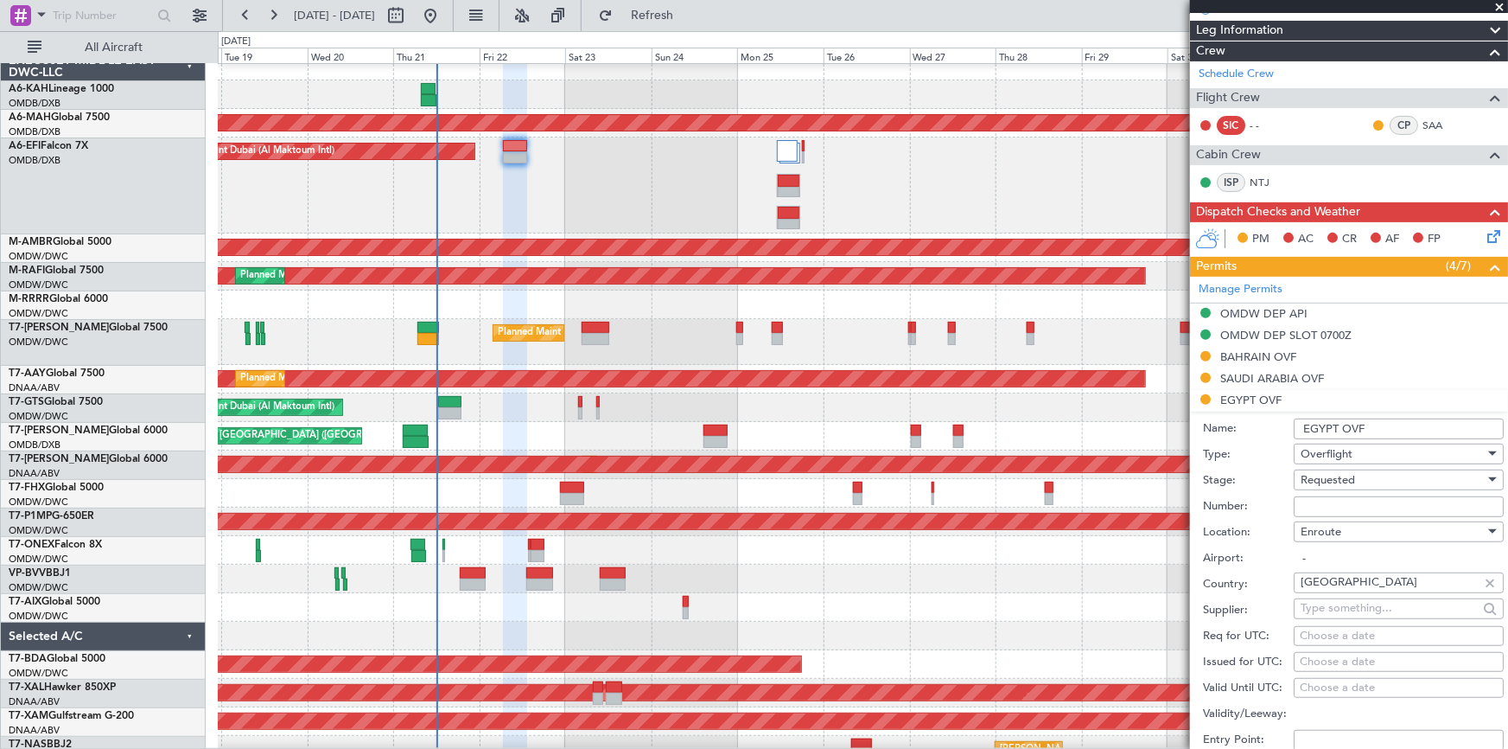
scroll to position [314, 0]
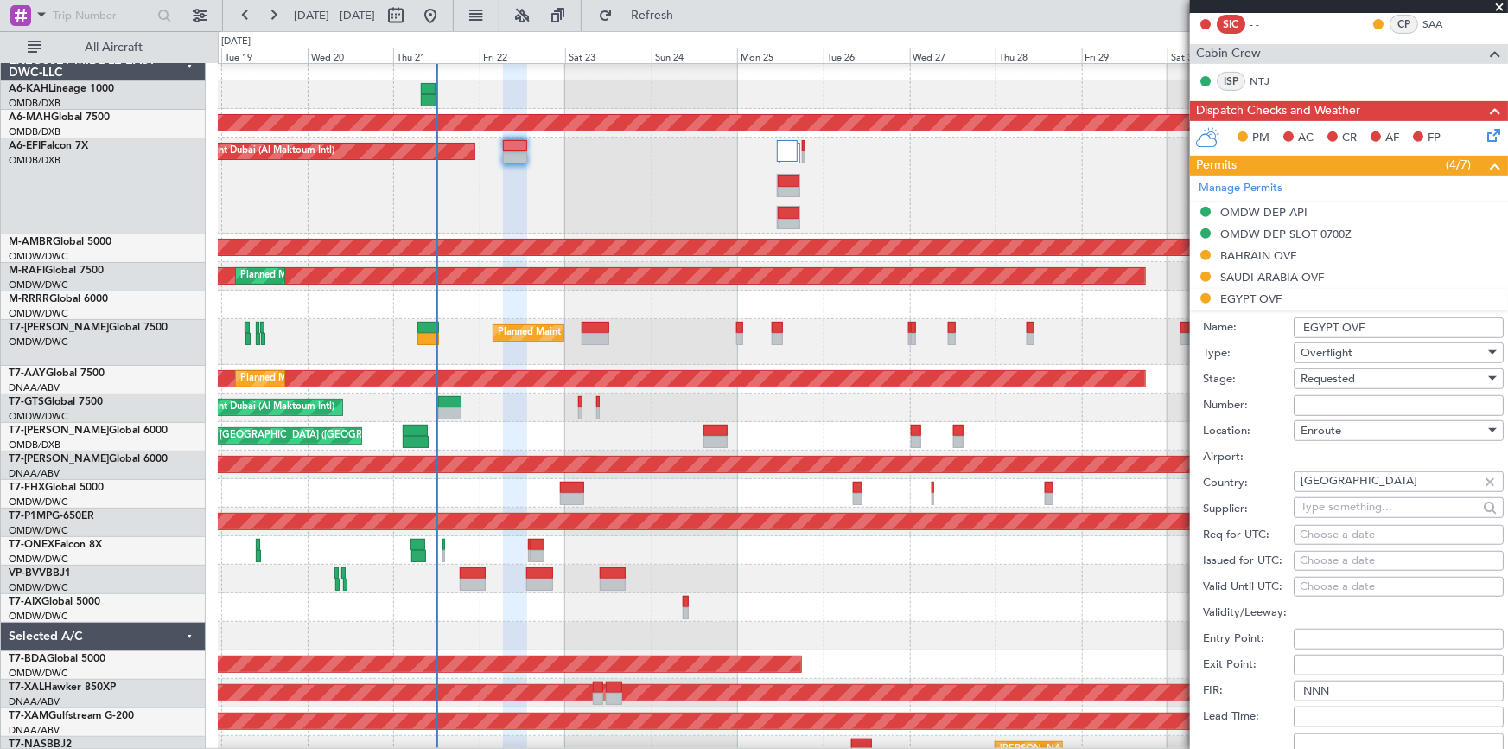
click at [1371, 397] on input "Number:" at bounding box center [1399, 405] width 210 height 21
paste input "CAA11560"
type input "CAA11560"
click at [1356, 379] on div "Requested" at bounding box center [1393, 379] width 184 height 26
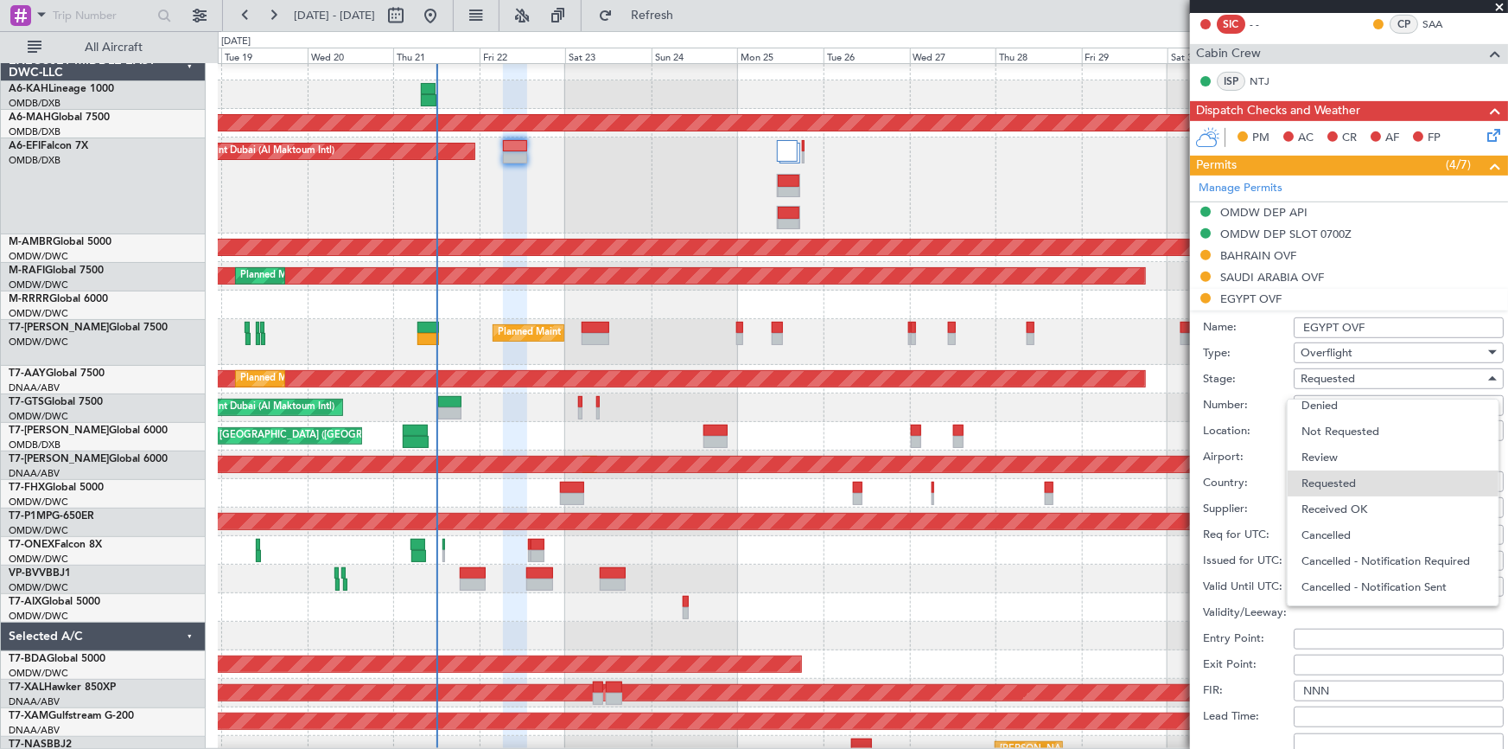
click at [1344, 510] on span "Received OK" at bounding box center [1393, 509] width 183 height 26
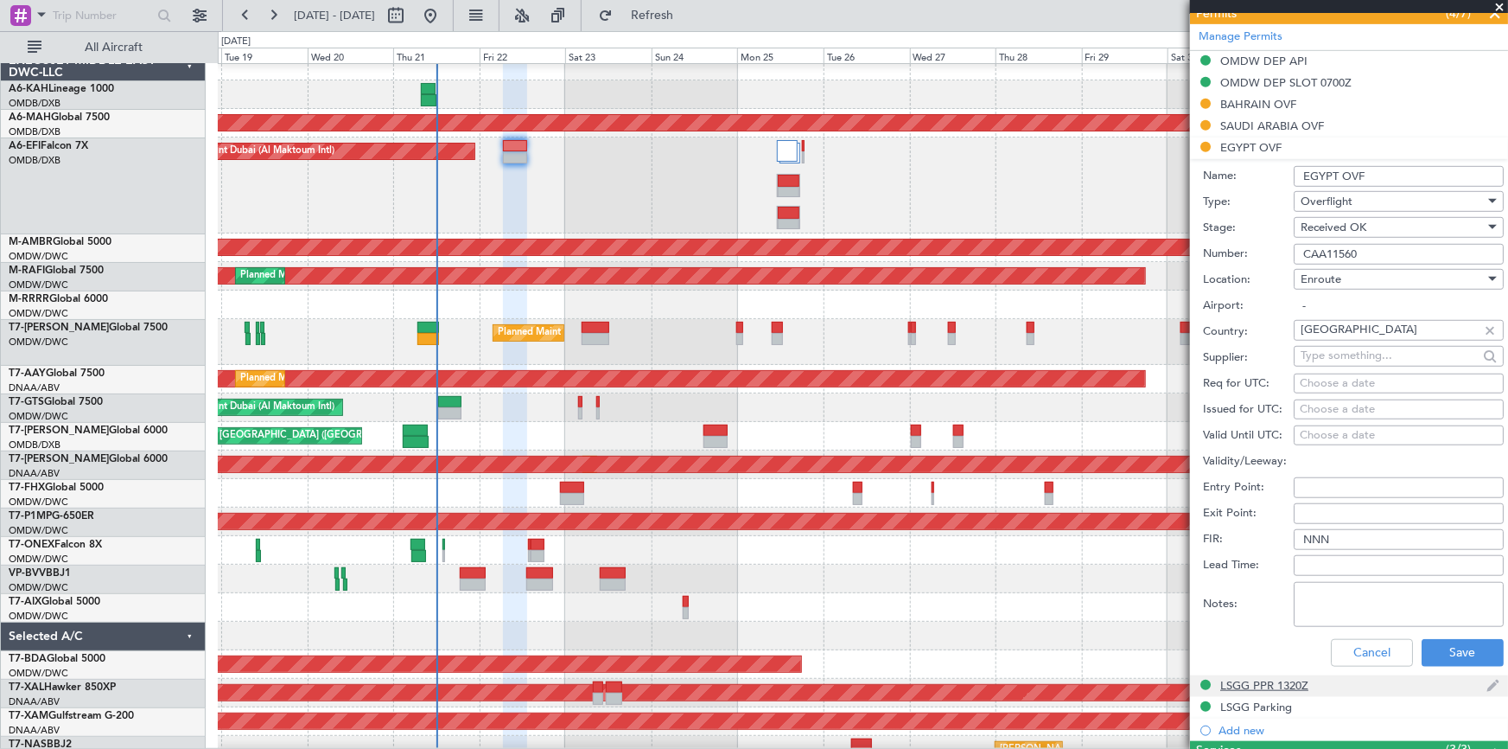
scroll to position [550, 0]
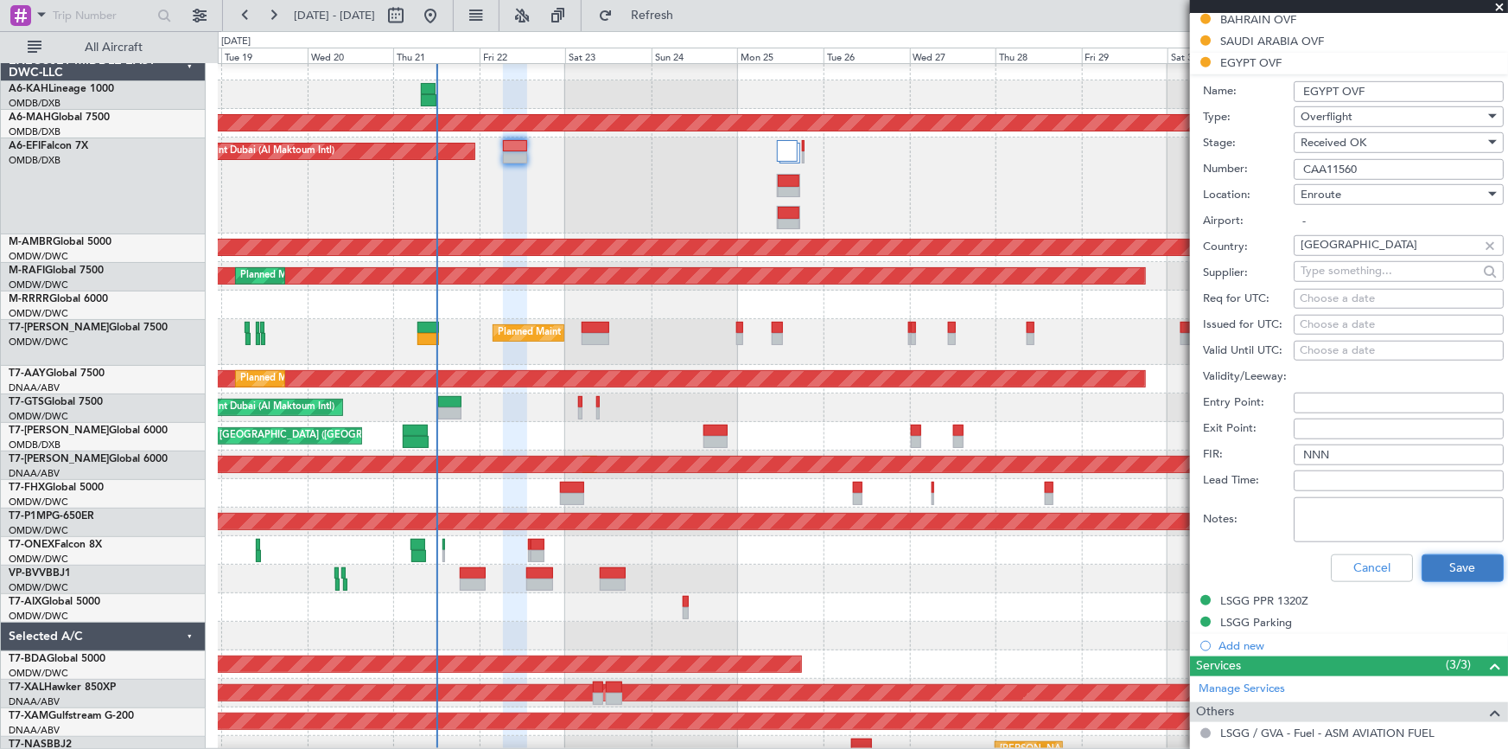
click at [1428, 565] on button "Save" at bounding box center [1463, 568] width 82 height 28
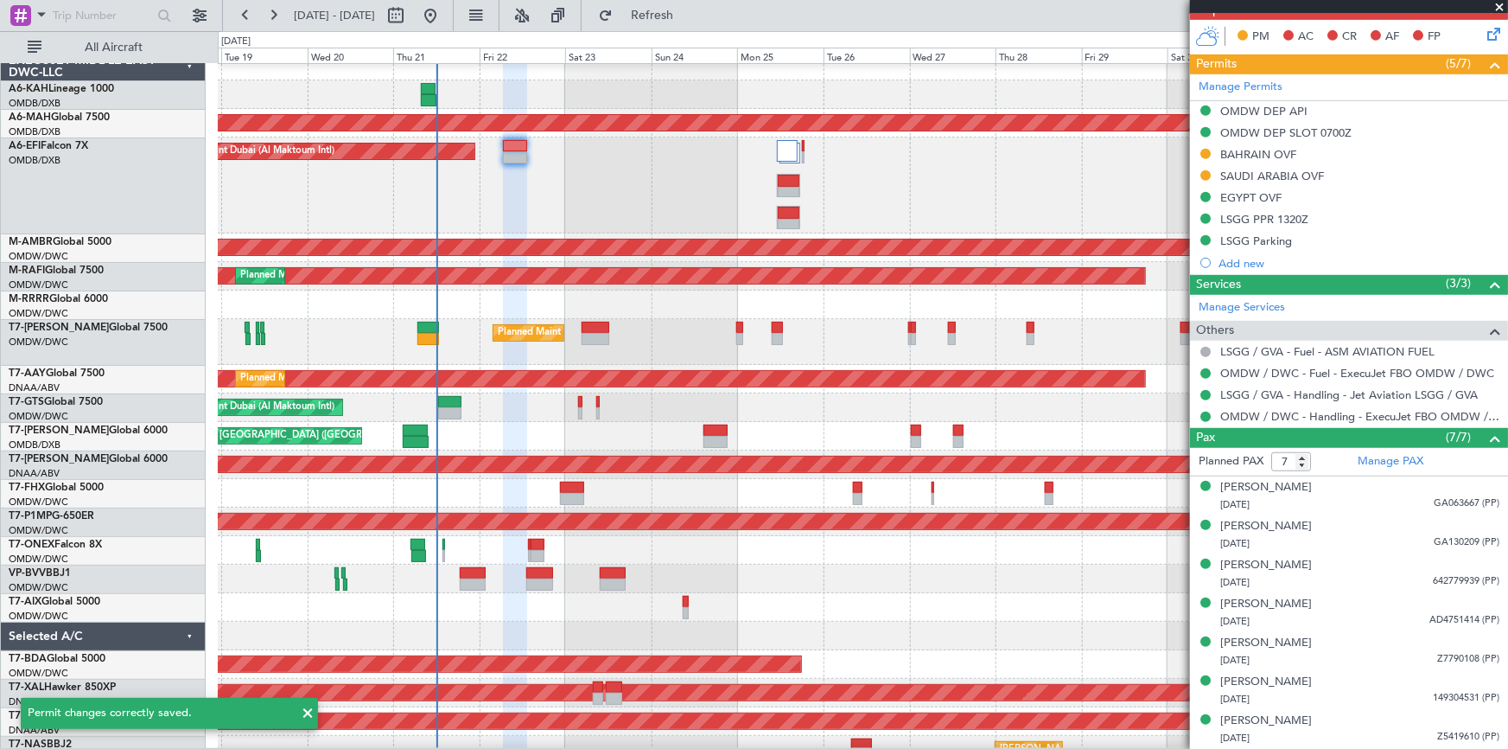
scroll to position [413, 0]
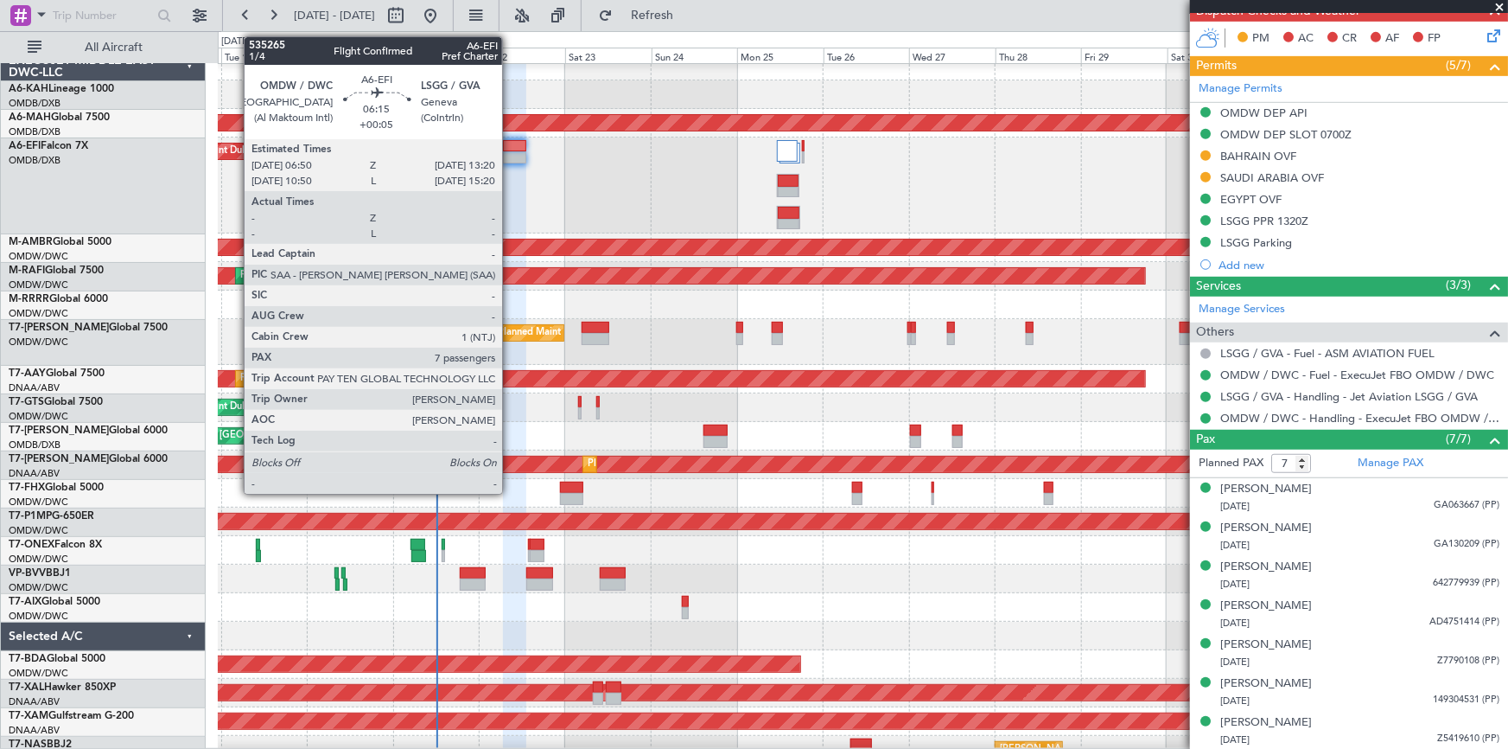
click at [510, 156] on div at bounding box center [514, 157] width 23 height 12
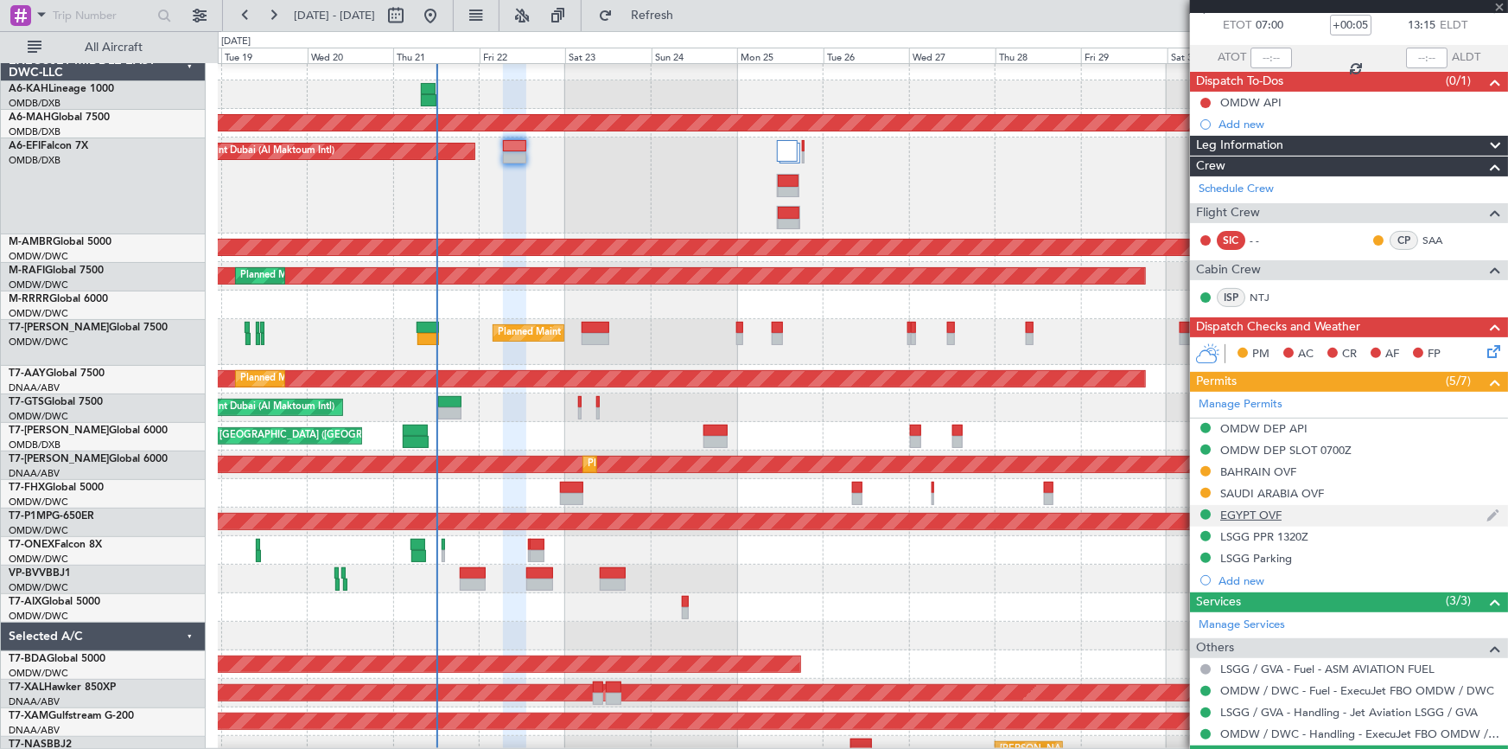
scroll to position [0, 0]
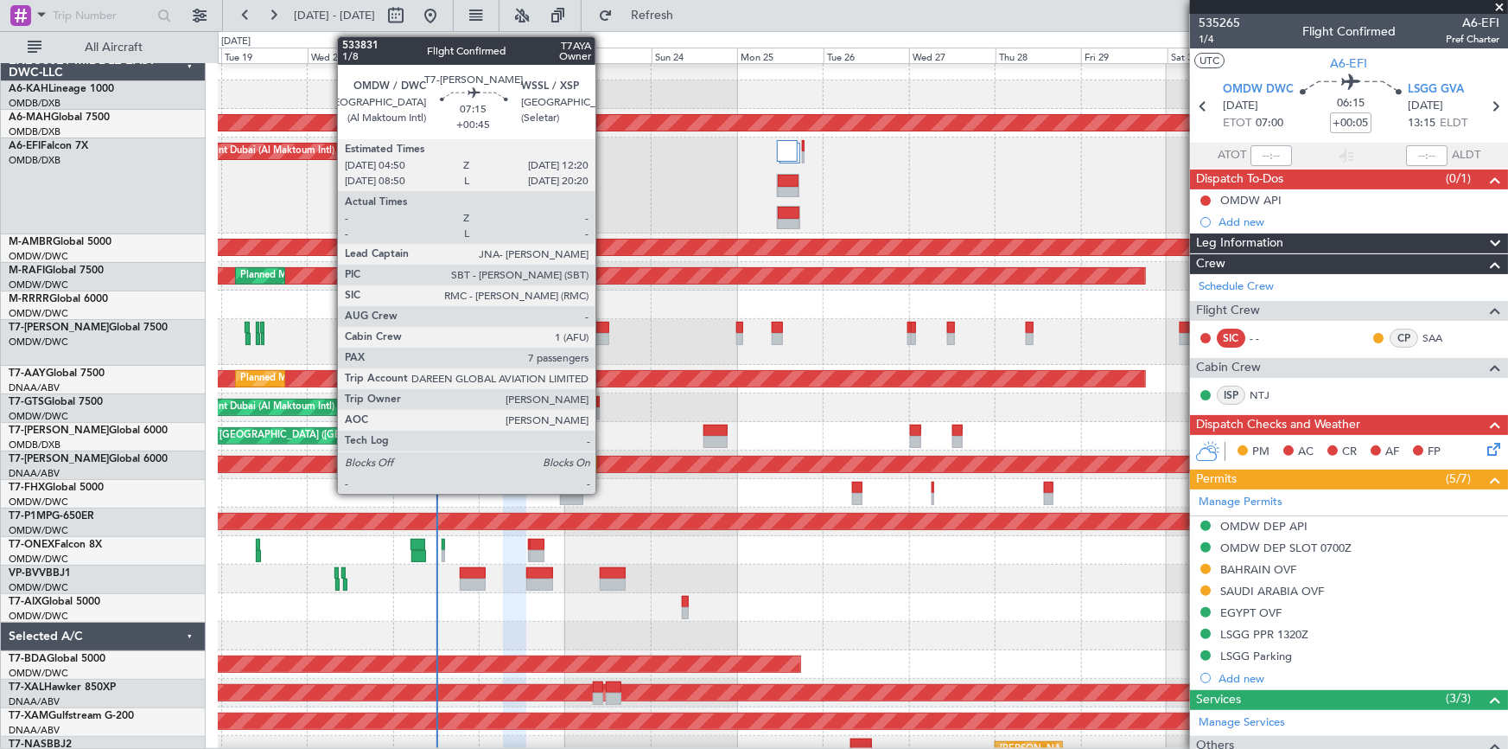
click at [603, 333] on div at bounding box center [596, 339] width 28 height 12
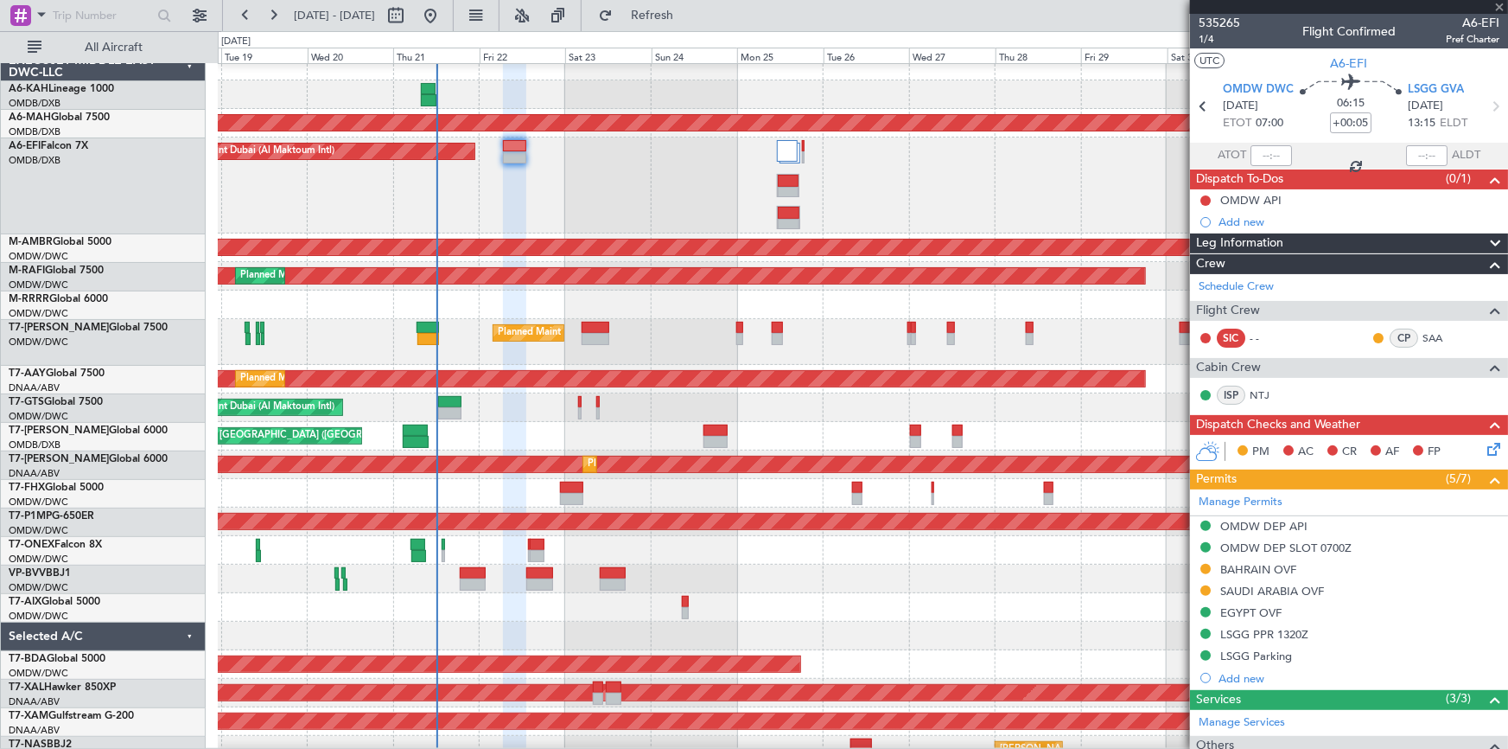
type input "+00:45"
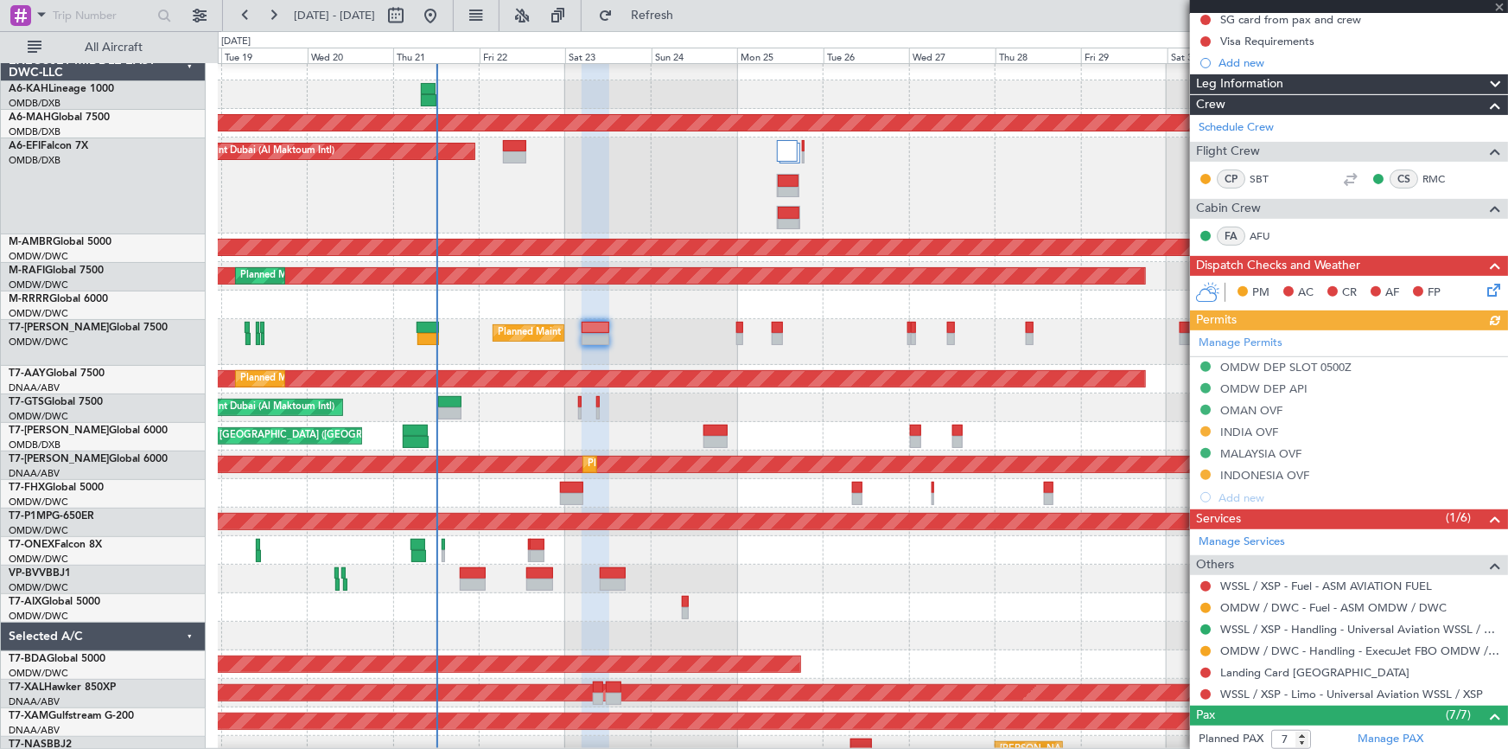
scroll to position [314, 0]
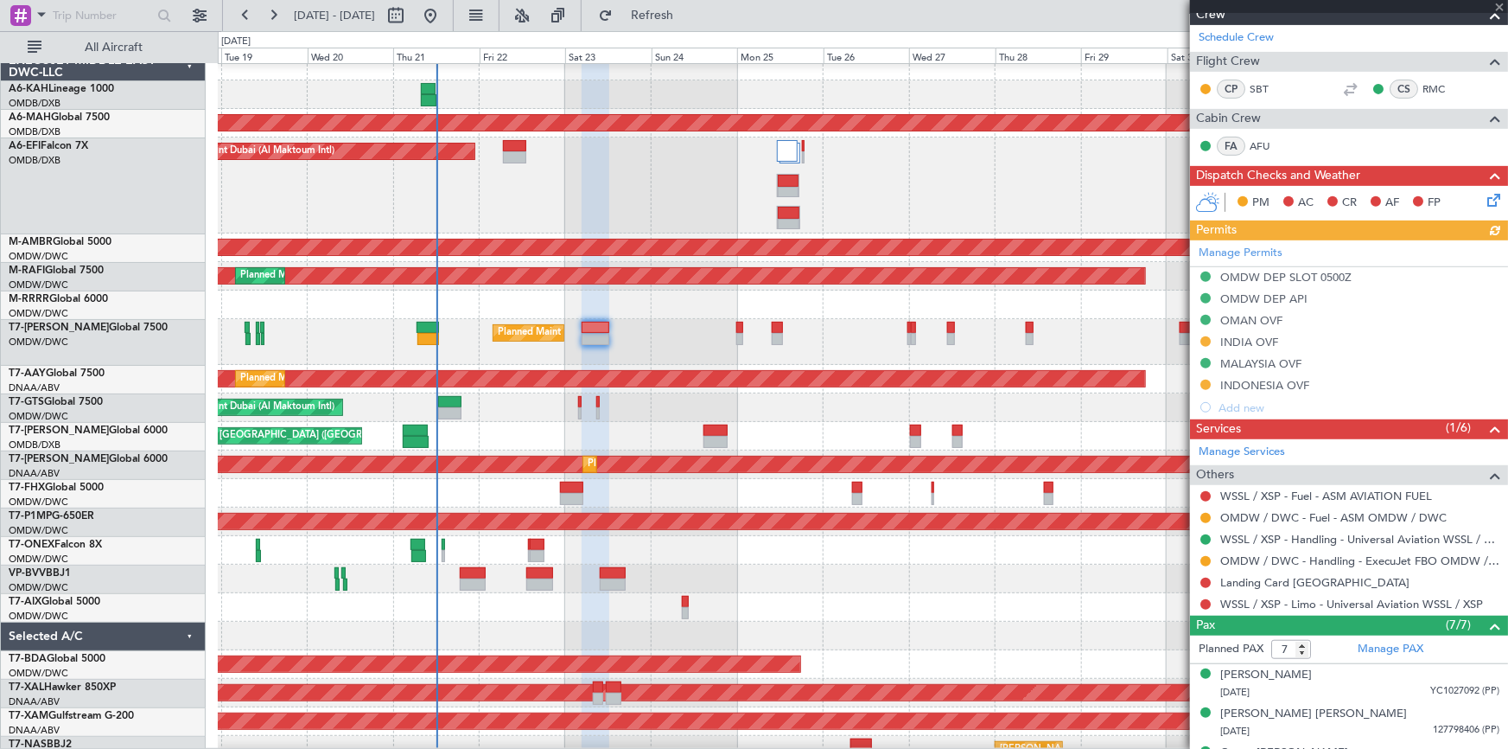
click at [1259, 341] on div "Manage Permits OMDW DEP SLOT 0500Z OMDW DEP API OMAN OVF INDIA OVF MALAYSIA OVF…" at bounding box center [1349, 329] width 318 height 178
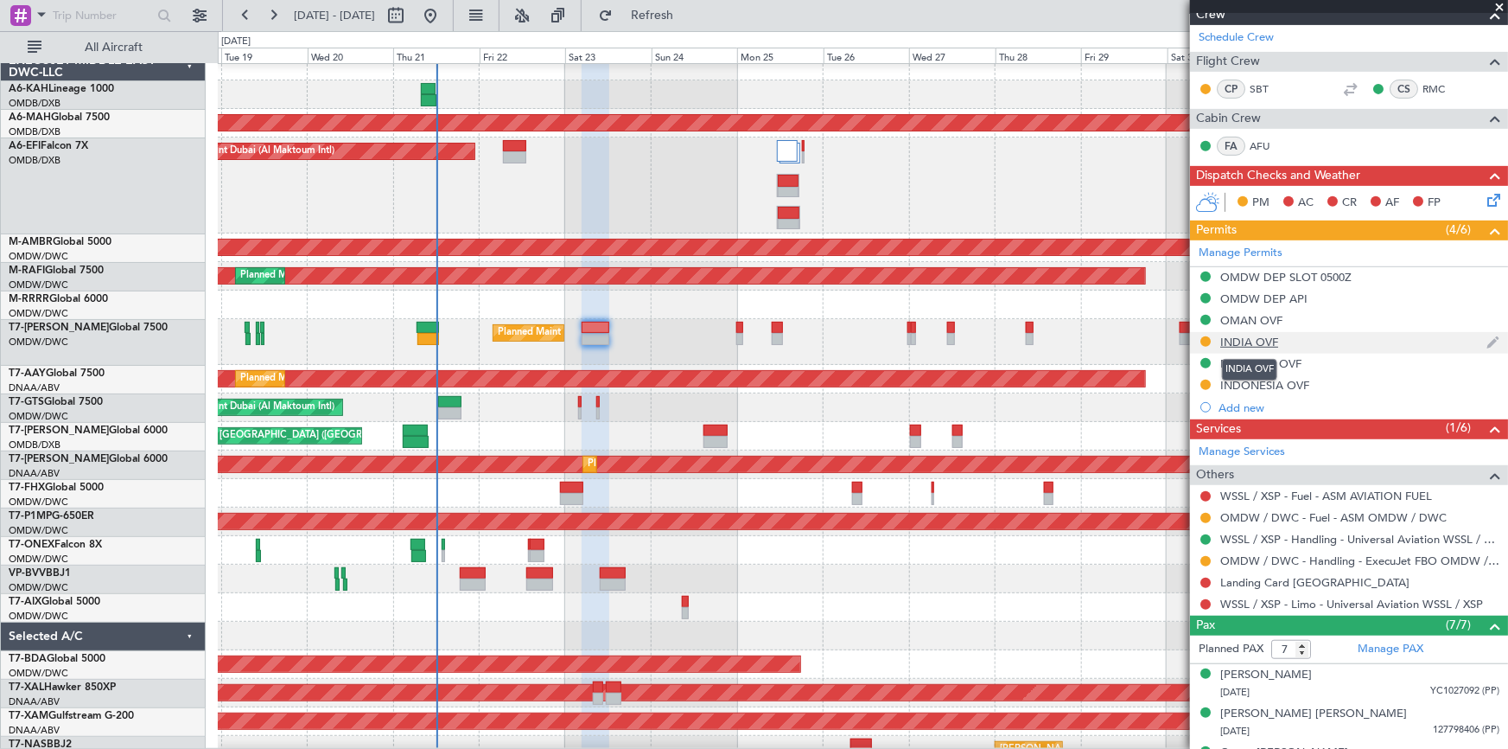
click at [1263, 335] on div "INDIA OVF" at bounding box center [1250, 342] width 58 height 15
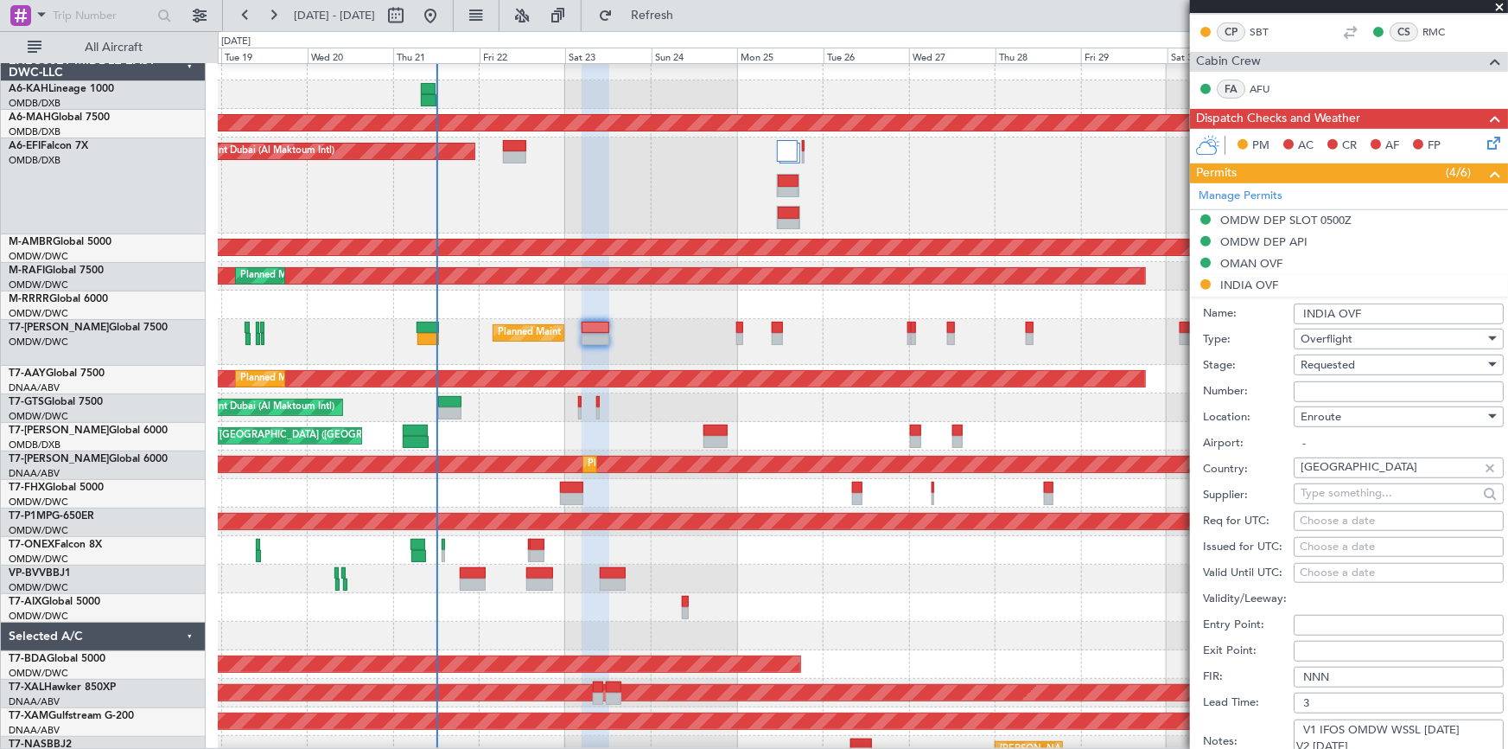
scroll to position [392, 0]
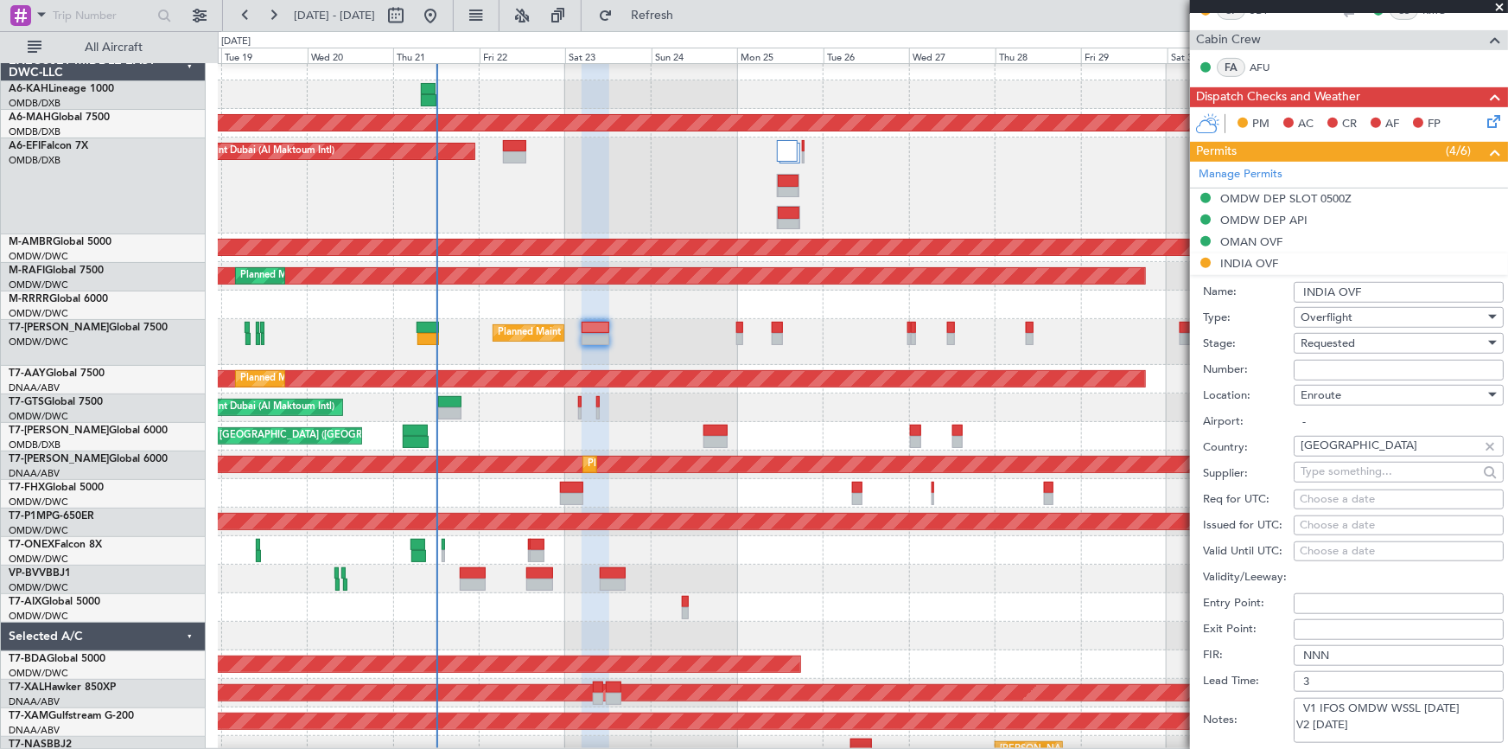
click at [1351, 369] on input "Number:" at bounding box center [1399, 370] width 210 height 21
paste input "YA/N/1869/08/21"
type input "YA/N/1869/08/21"
click at [1342, 345] on span "Requested" at bounding box center [1328, 343] width 54 height 16
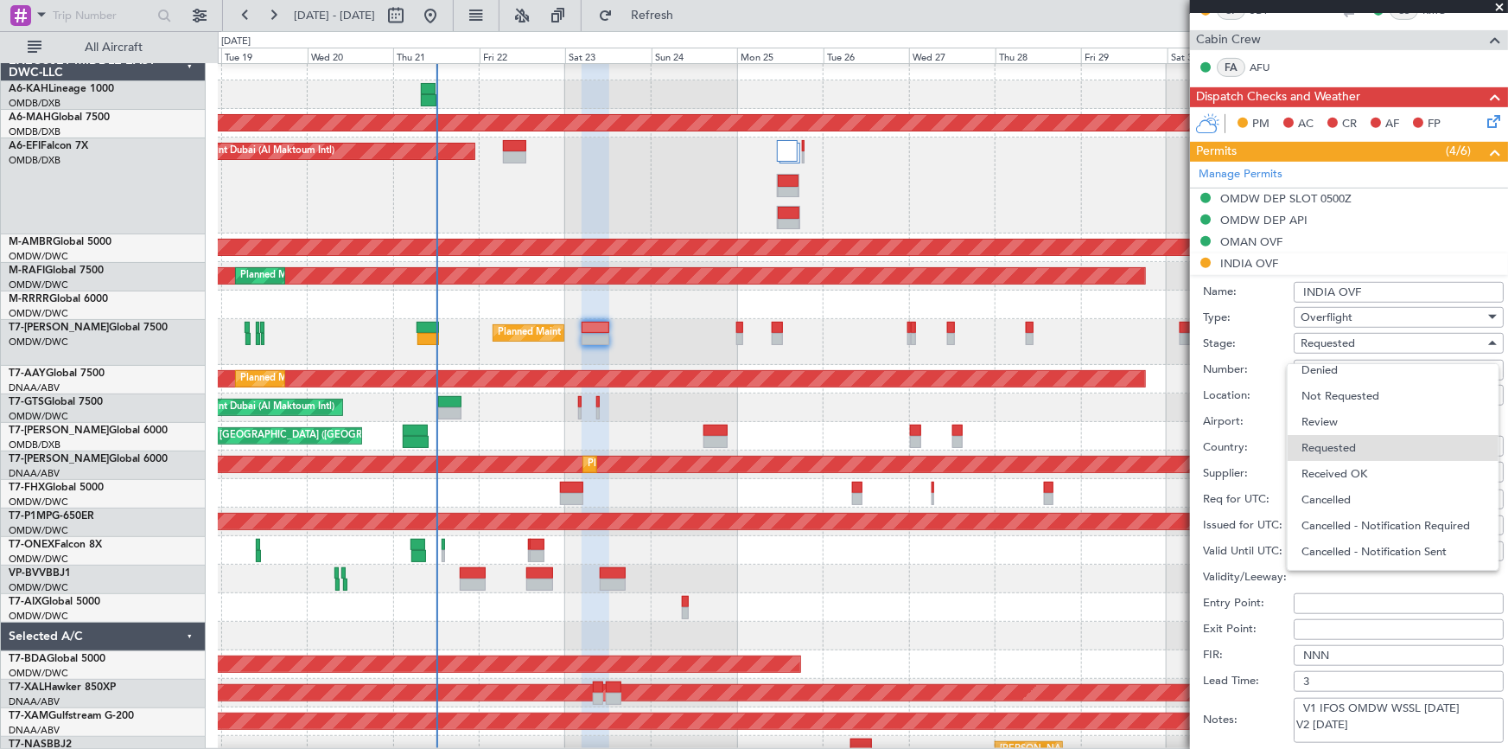
click at [1348, 468] on span "Received OK" at bounding box center [1393, 474] width 183 height 26
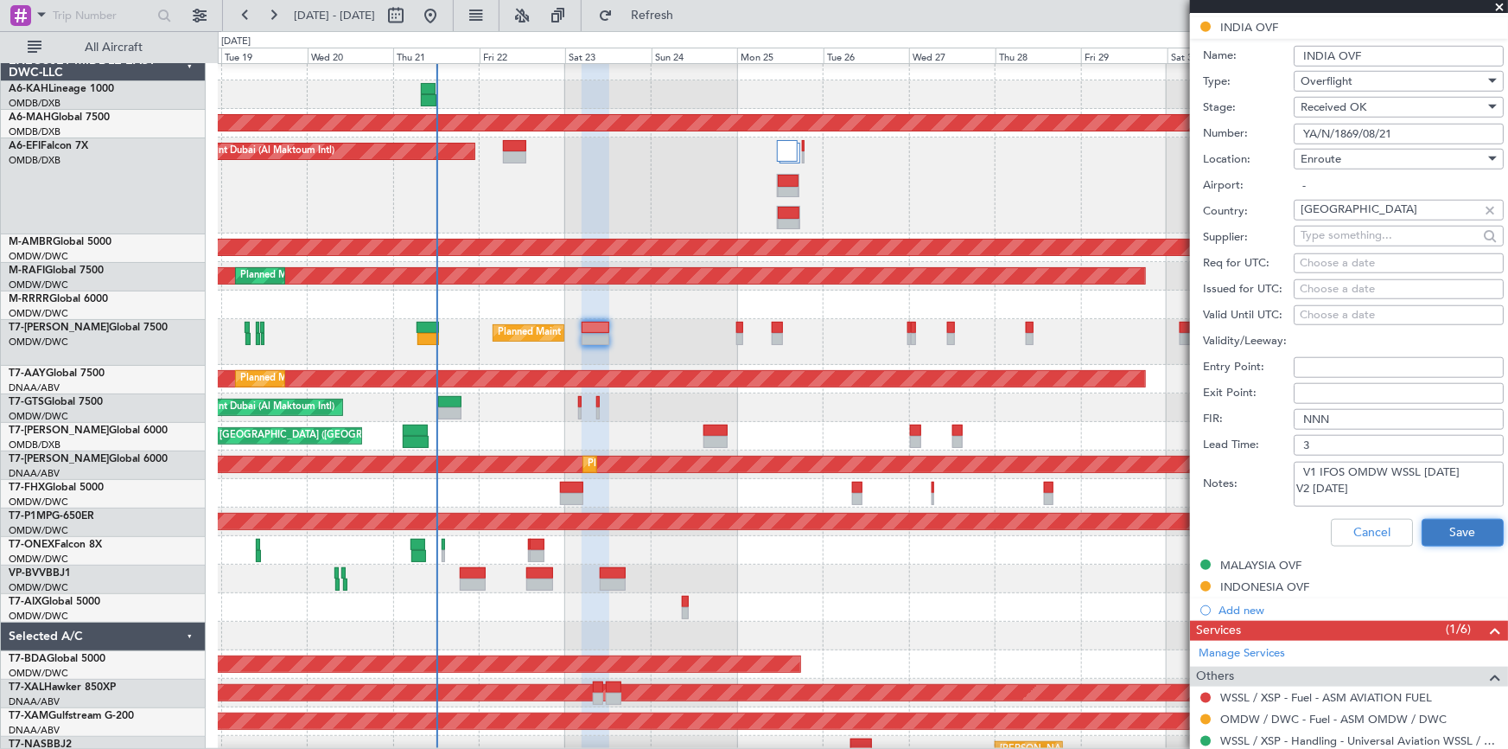
click at [1440, 520] on button "Save" at bounding box center [1463, 533] width 82 height 28
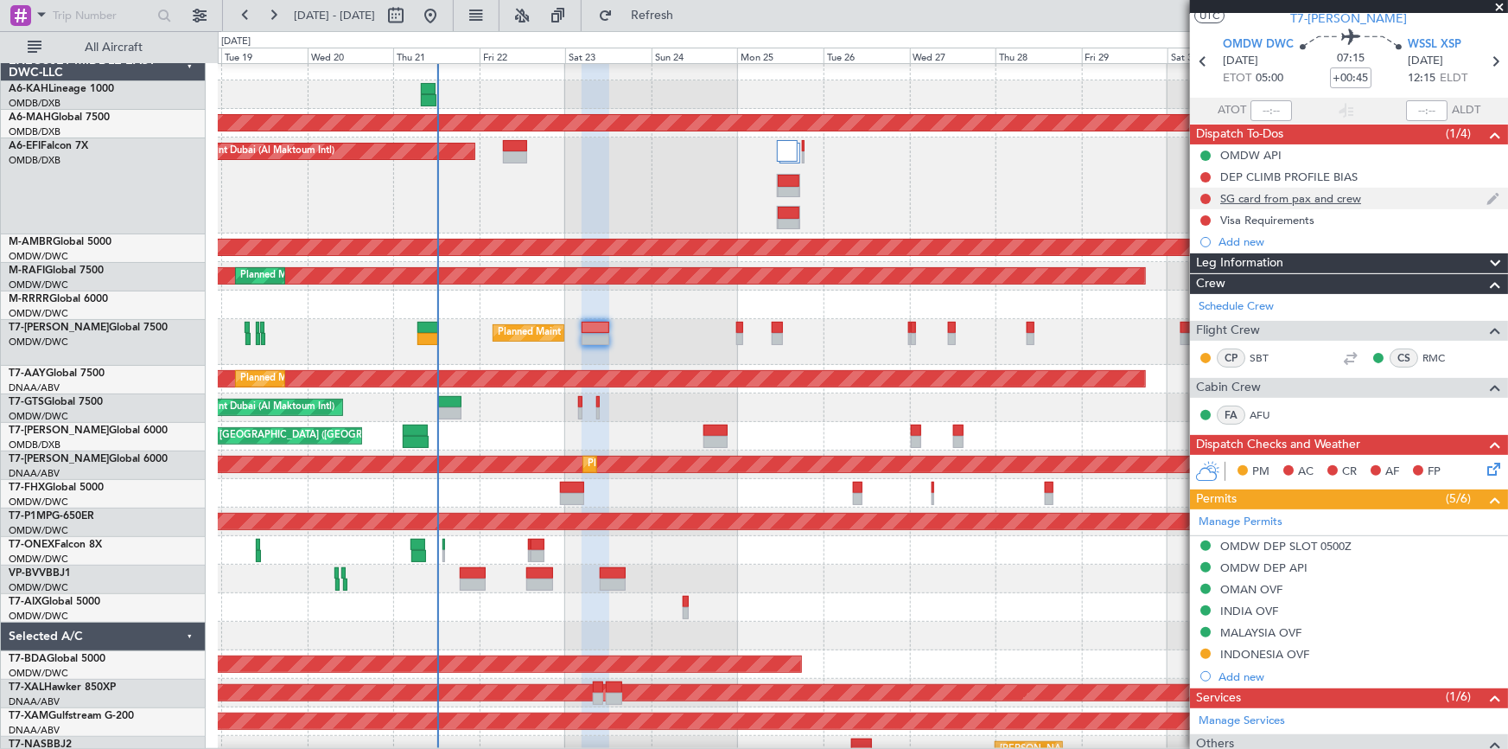
scroll to position [0, 0]
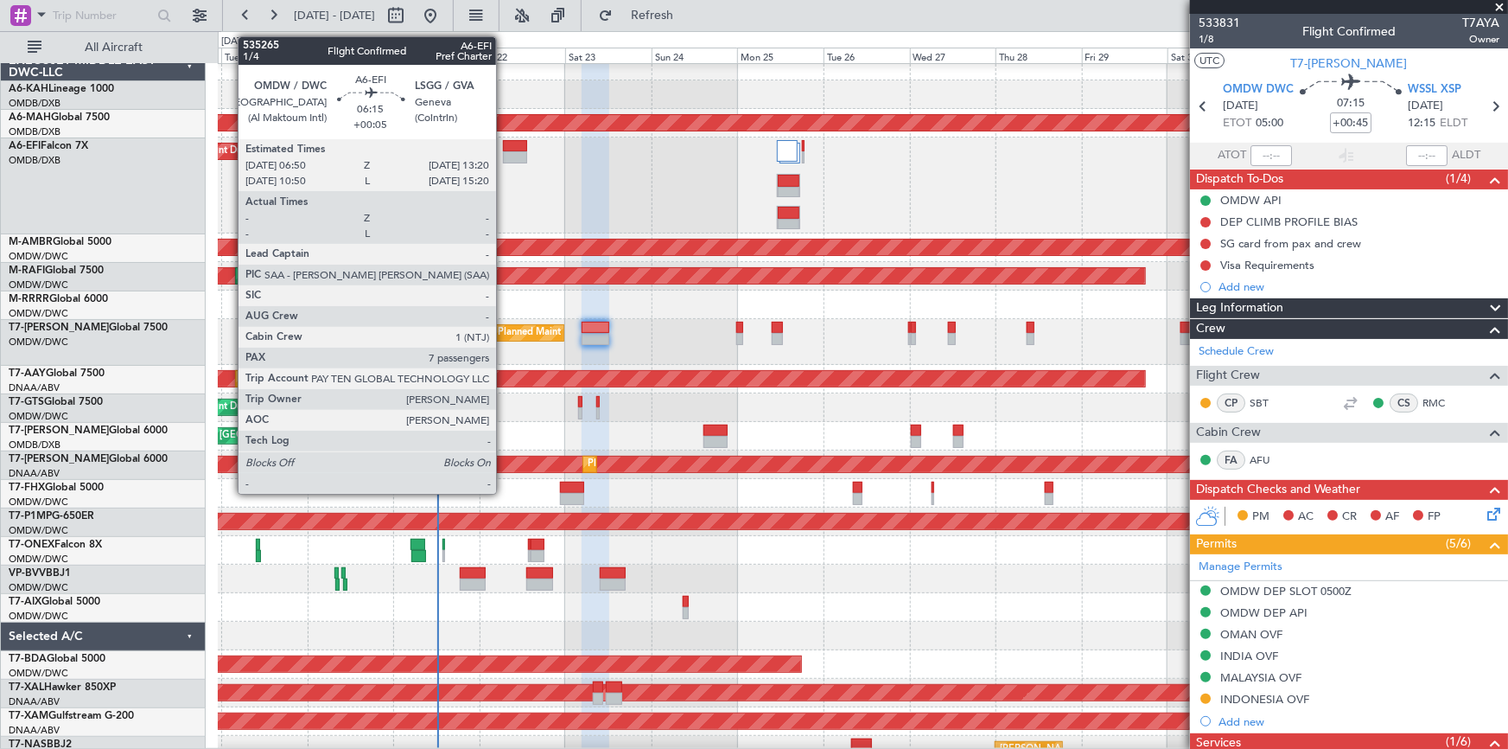
click at [504, 147] on div at bounding box center [514, 146] width 23 height 12
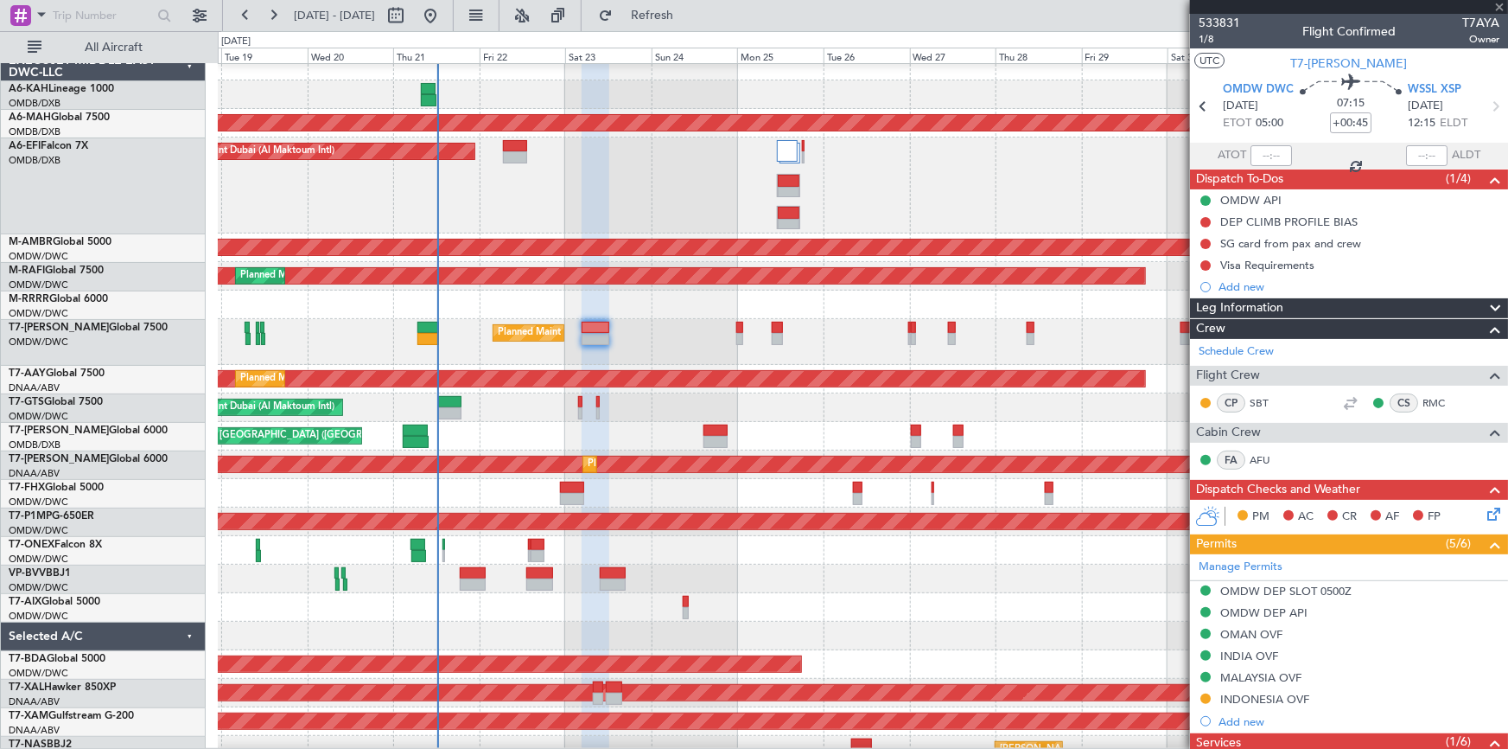
type input "+00:05"
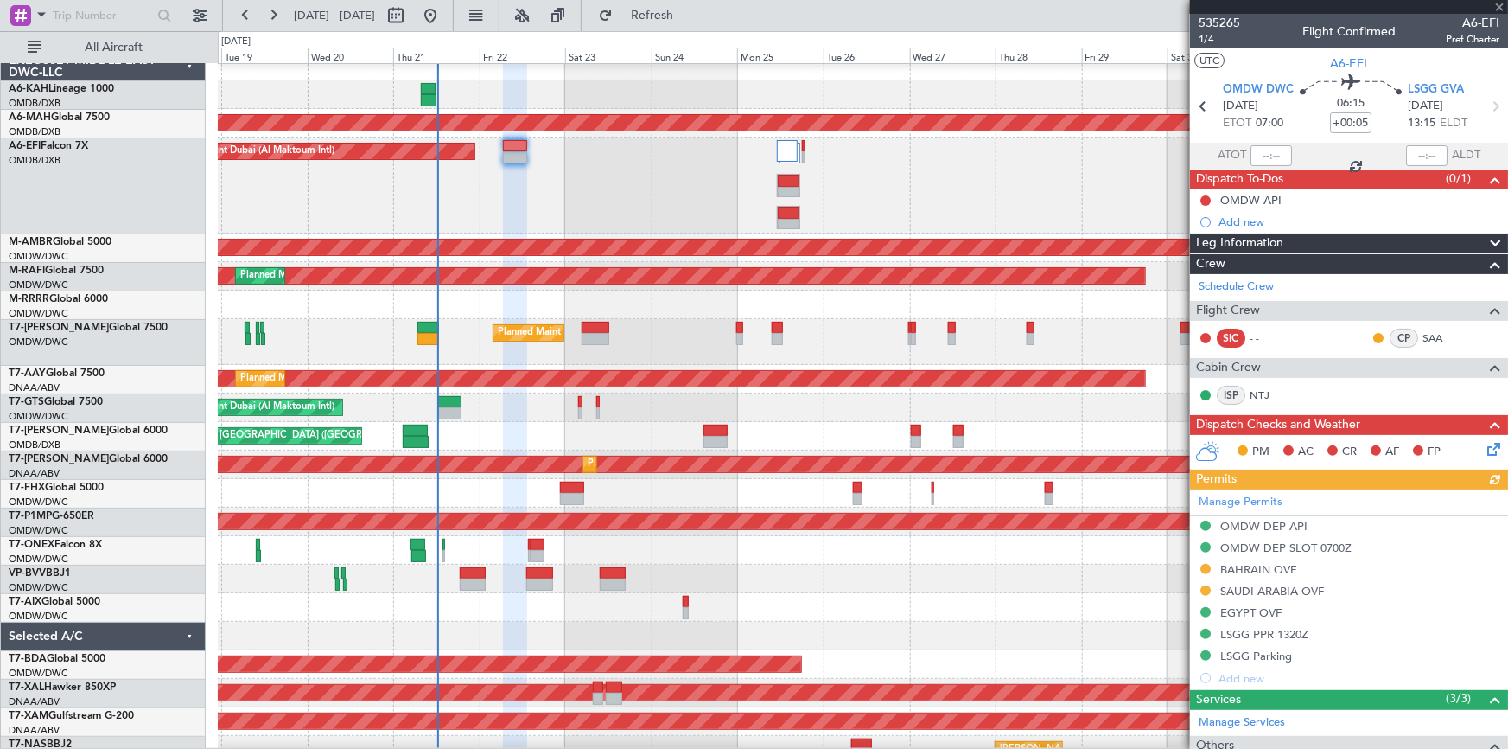
scroll to position [156, 0]
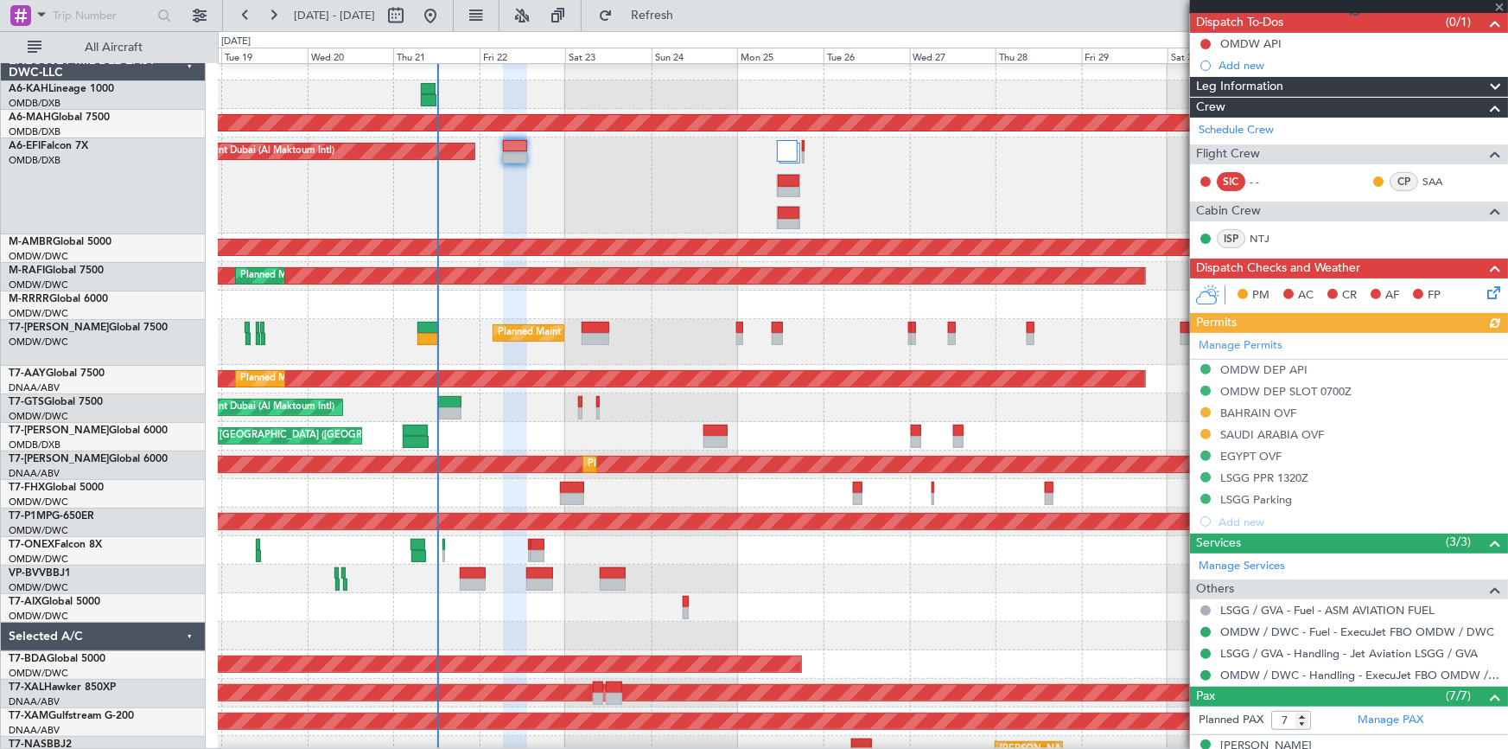
click at [1253, 412] on div "Manage Permits OMDW DEP API OMDW DEP SLOT 0700Z BAHRAIN OVF SAUDI ARABIA OVF EG…" at bounding box center [1349, 433] width 318 height 200
click at [1251, 403] on div "Manage Permits OMDW DEP API OMDW DEP SLOT 0700Z BAHRAIN OVF SAUDI ARABIA OVF EG…" at bounding box center [1349, 433] width 318 height 200
click at [1253, 411] on div "Manage Permits OMDW DEP API OMDW DEP SLOT 0700Z BAHRAIN OVF SAUDI ARABIA OVF EG…" at bounding box center [1349, 433] width 318 height 200
click at [1245, 405] on div "BAHRAIN OVF" at bounding box center [1259, 412] width 76 height 15
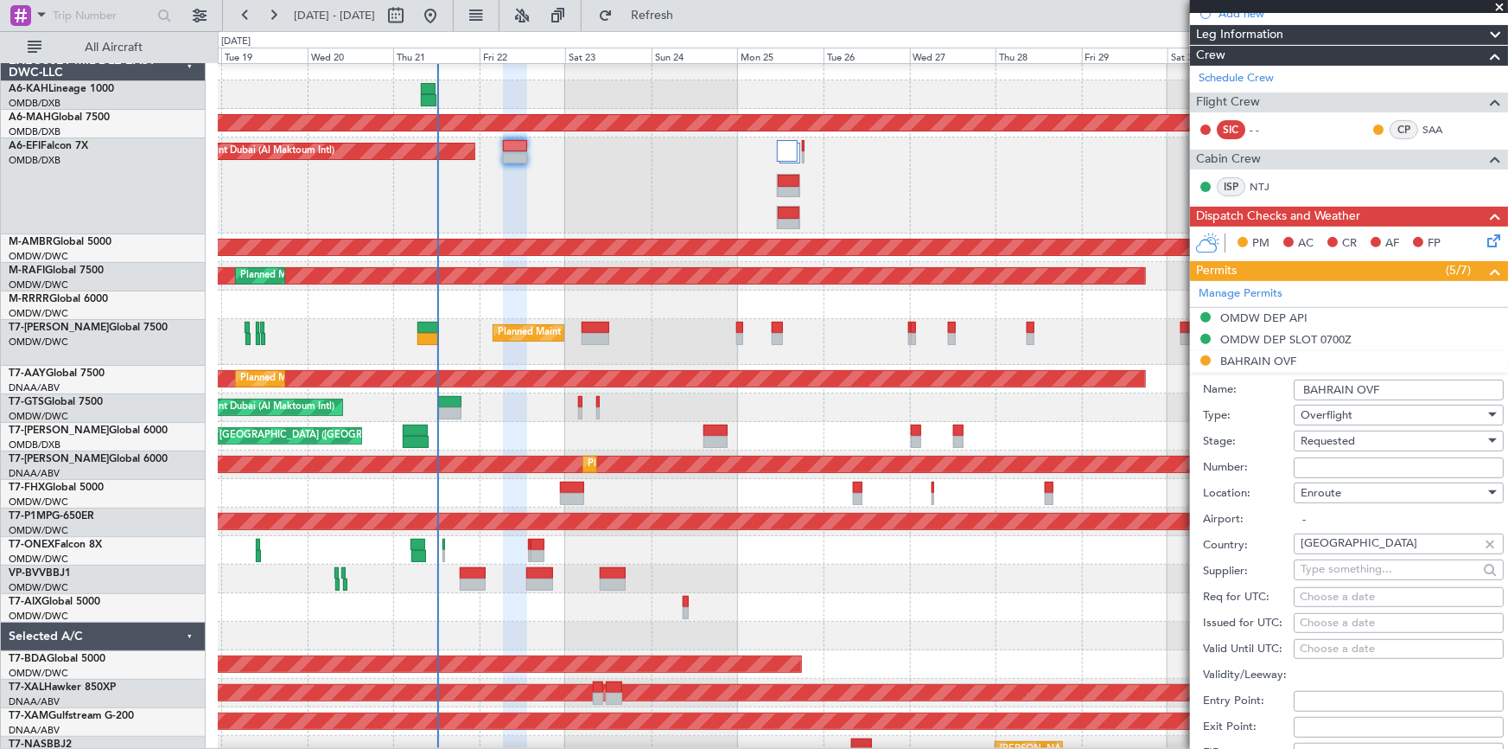
scroll to position [314, 0]
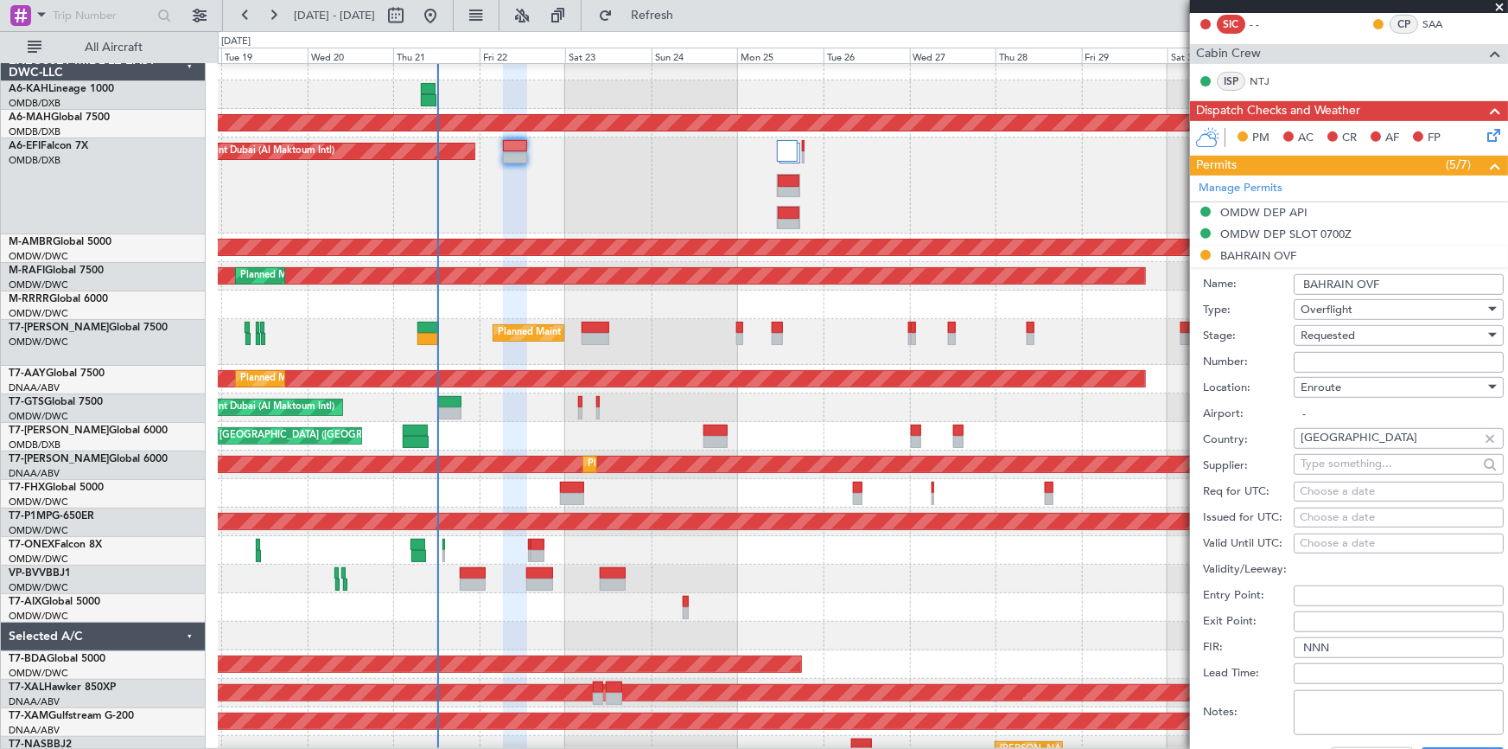
click at [1323, 356] on input "Number:" at bounding box center [1399, 362] width 210 height 21
paste input "AT/P/25-08/ON/000889"
type input "AT/P/25-08/ON/000889"
click at [1335, 334] on span "Requested" at bounding box center [1328, 336] width 54 height 16
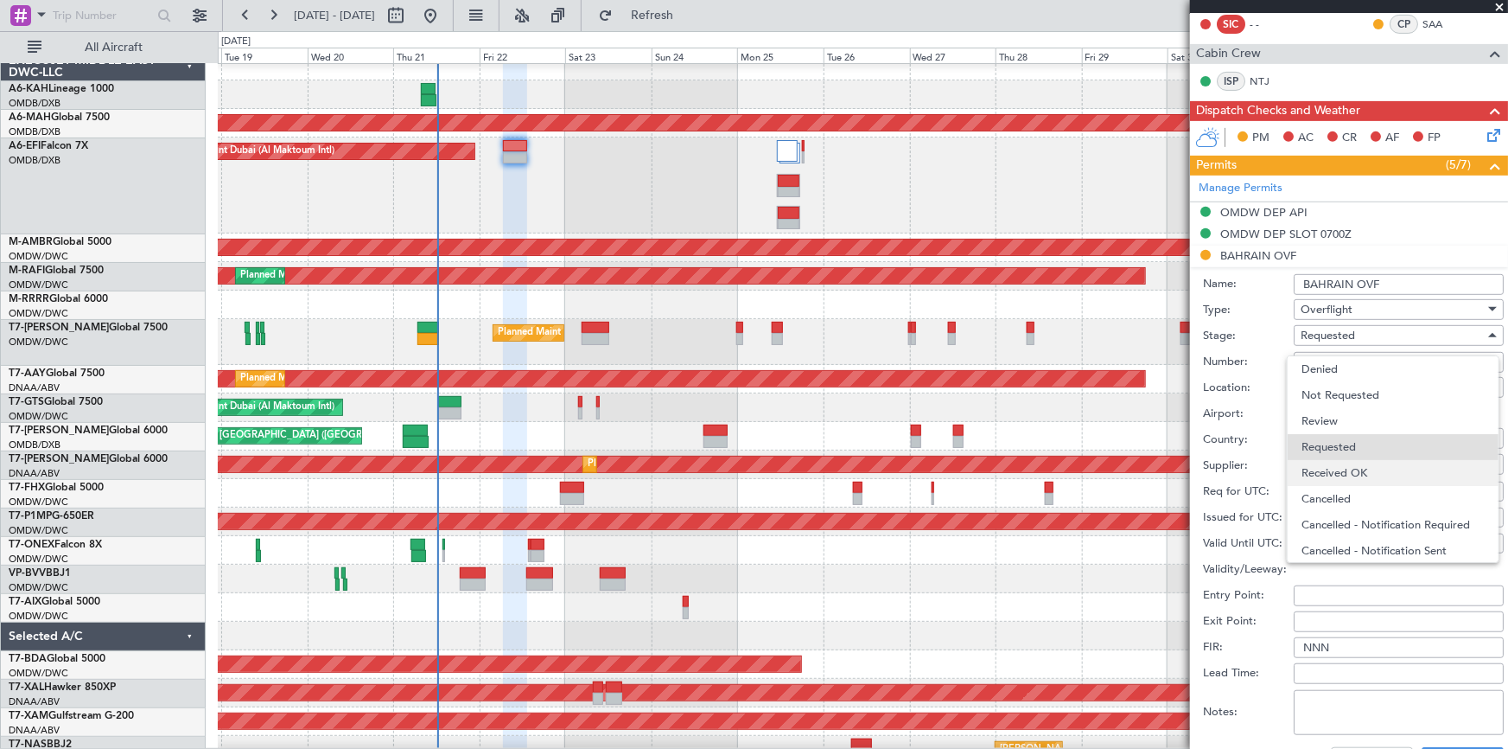
scroll to position [7, 0]
click at [1344, 466] on span "Received OK" at bounding box center [1393, 466] width 183 height 26
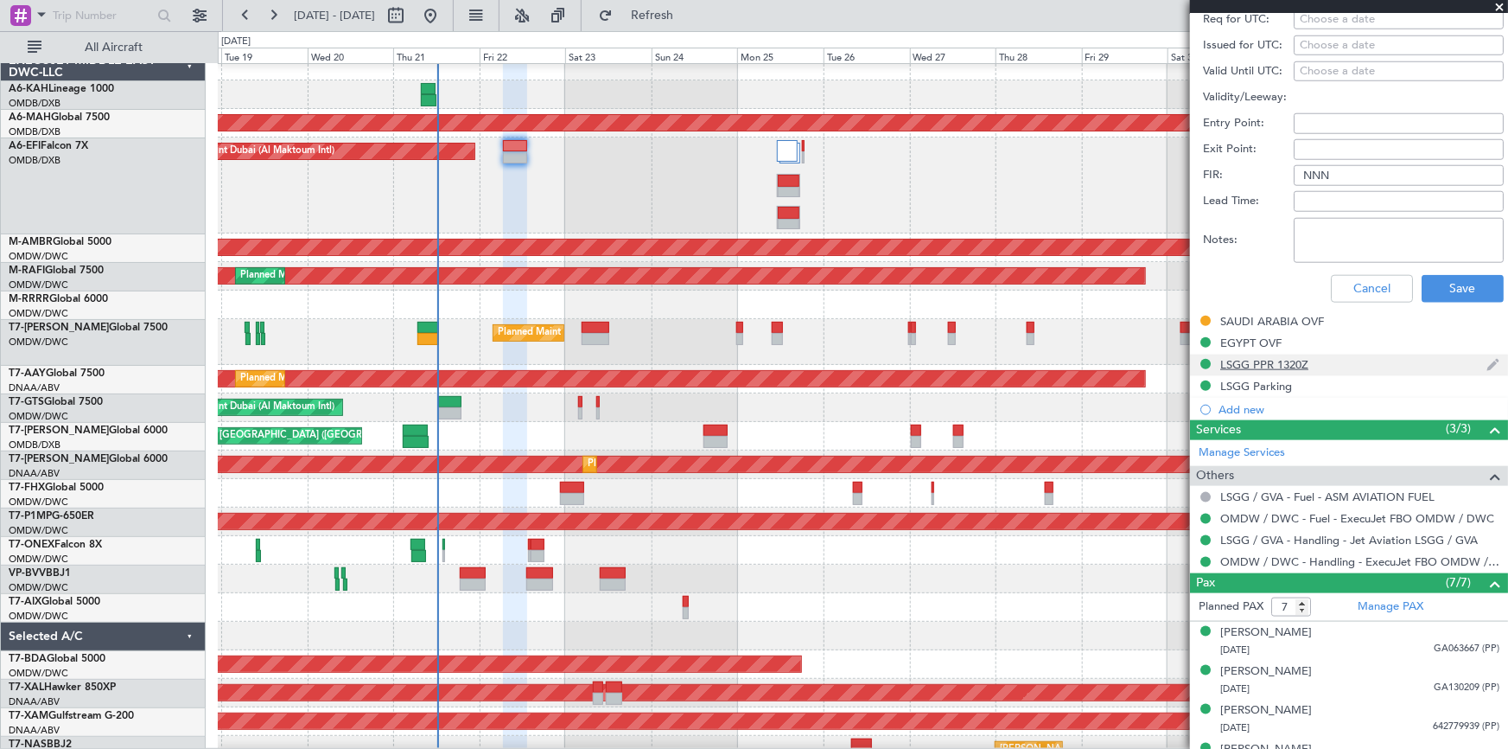
scroll to position [628, 0]
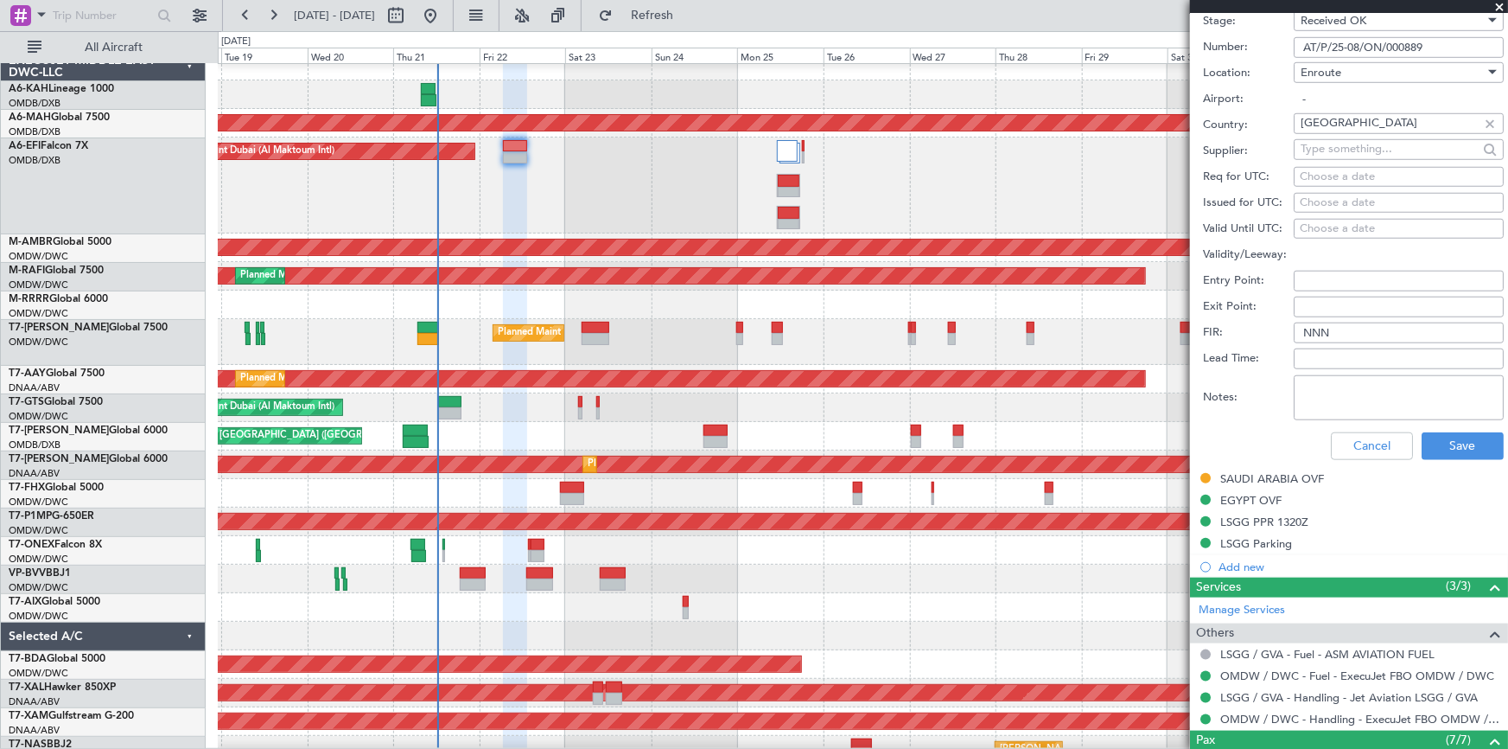
click at [1342, 390] on textarea "Notes:" at bounding box center [1399, 397] width 210 height 45
type textarea "v"
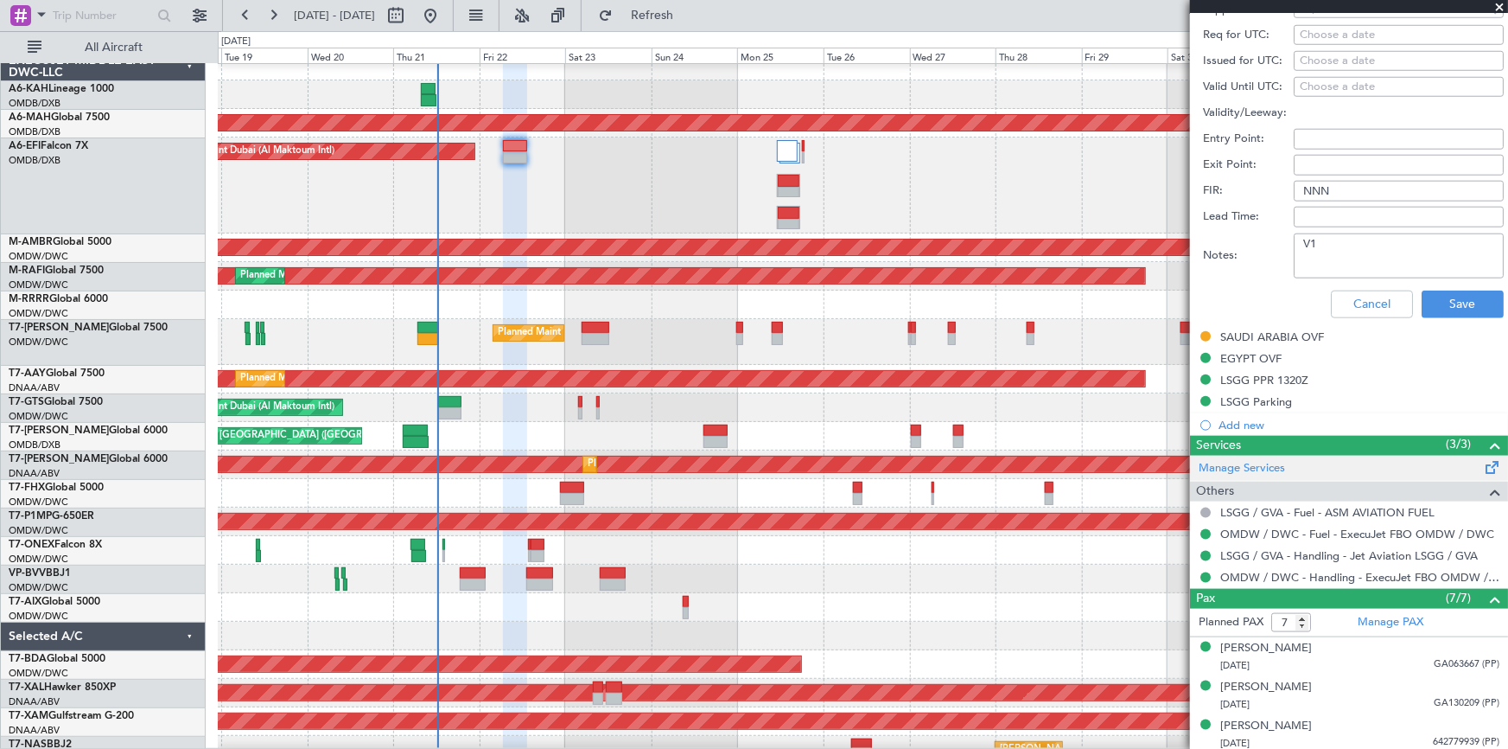
scroll to position [864, 0]
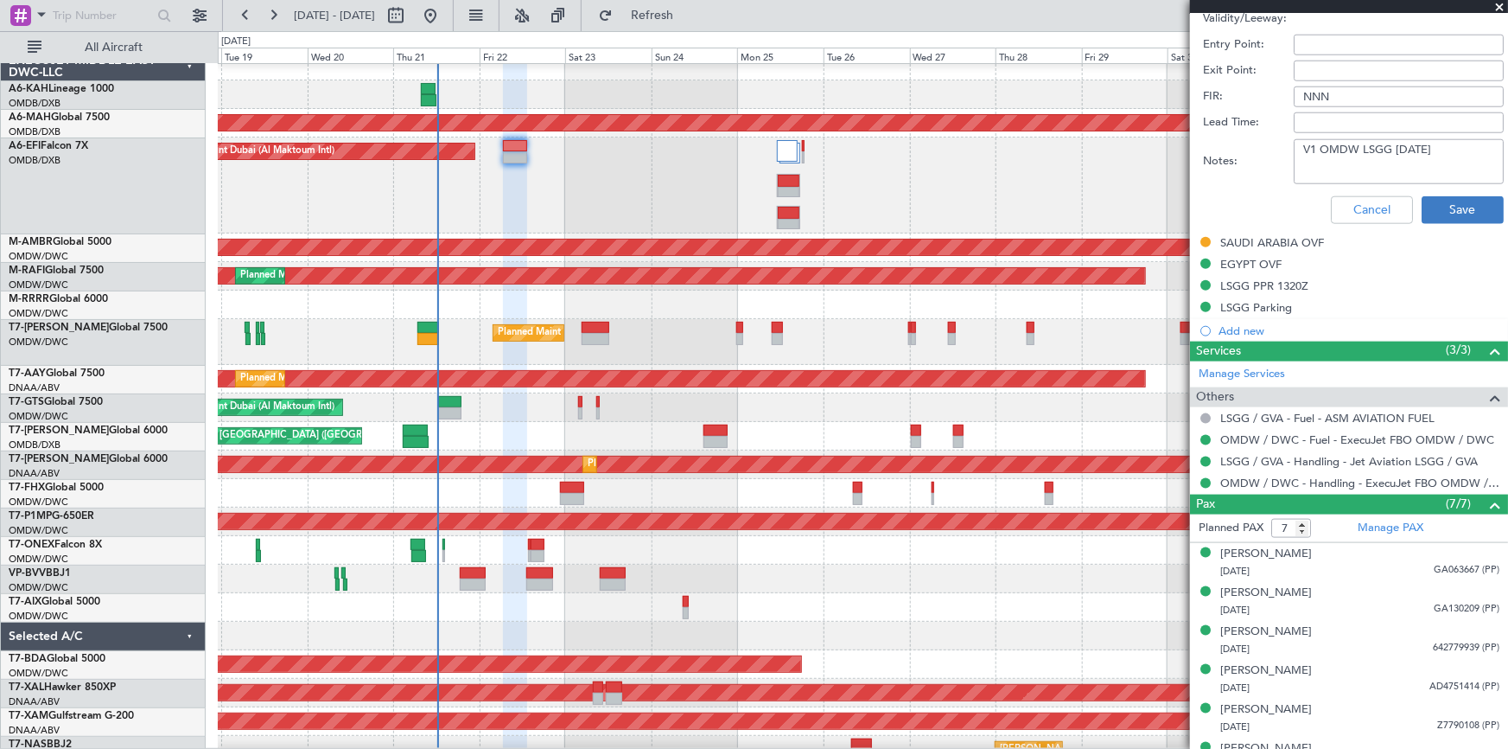
type textarea "V1 OMDW LSGG 22AUG"
click at [1452, 212] on button "Save" at bounding box center [1463, 210] width 82 height 28
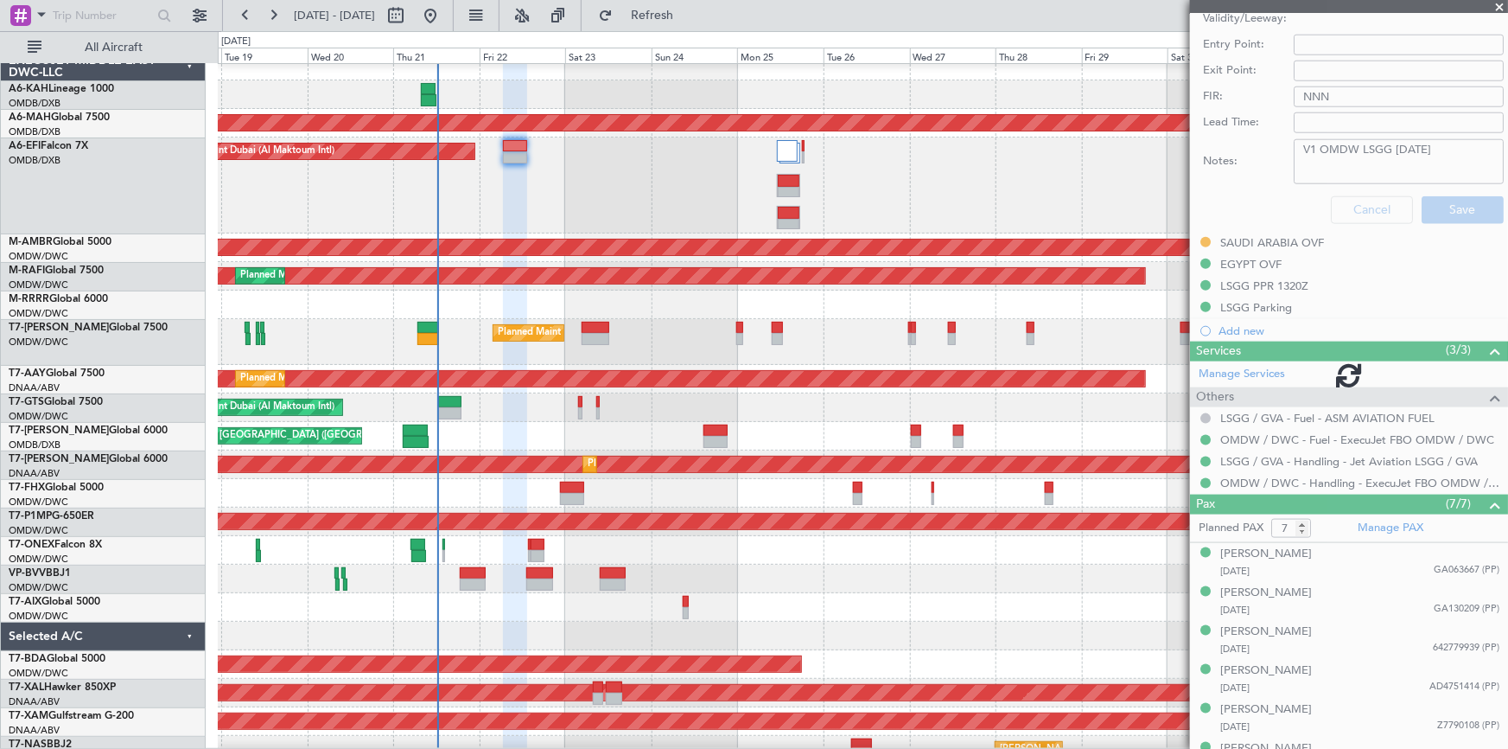
scroll to position [348, 0]
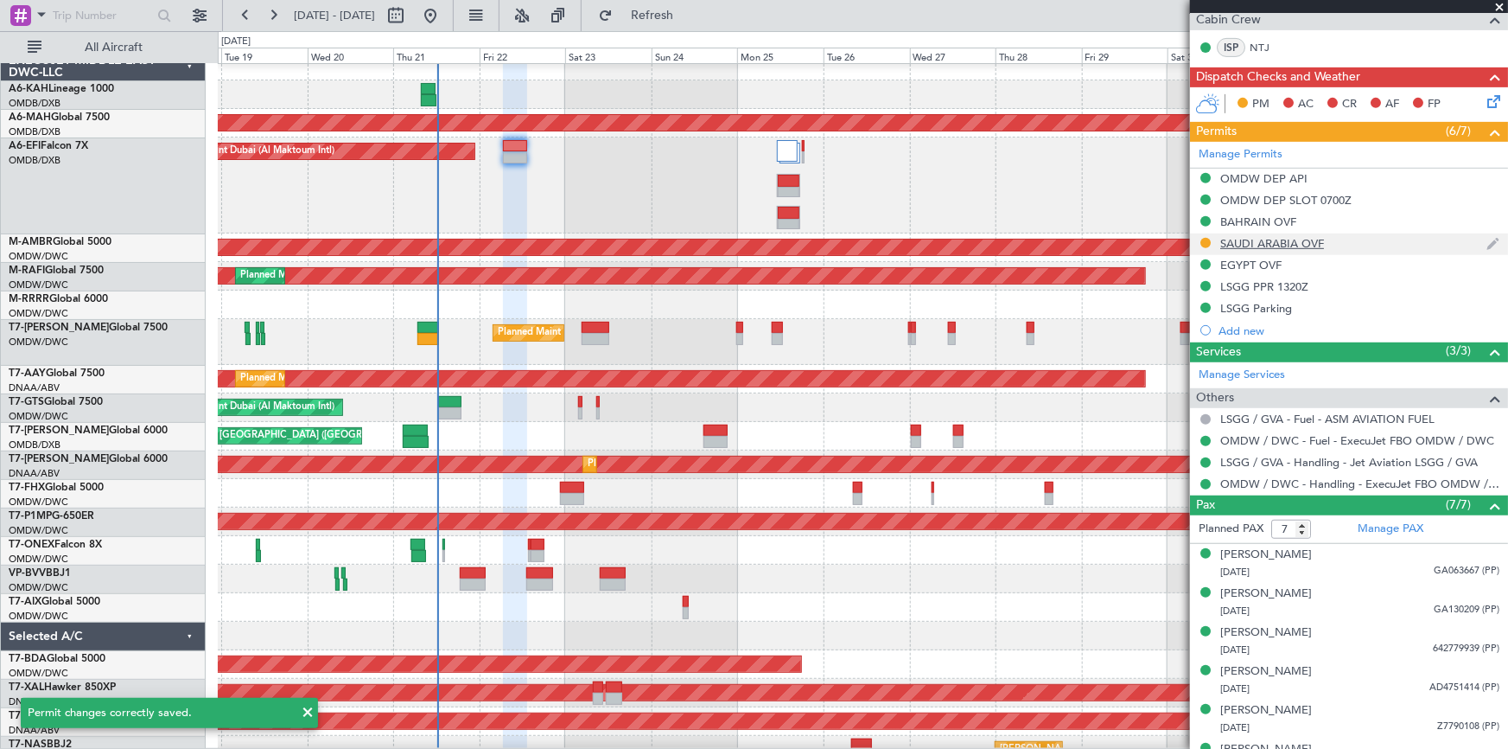
click at [1270, 233] on div "SAUDI ARABIA OVF" at bounding box center [1349, 244] width 318 height 22
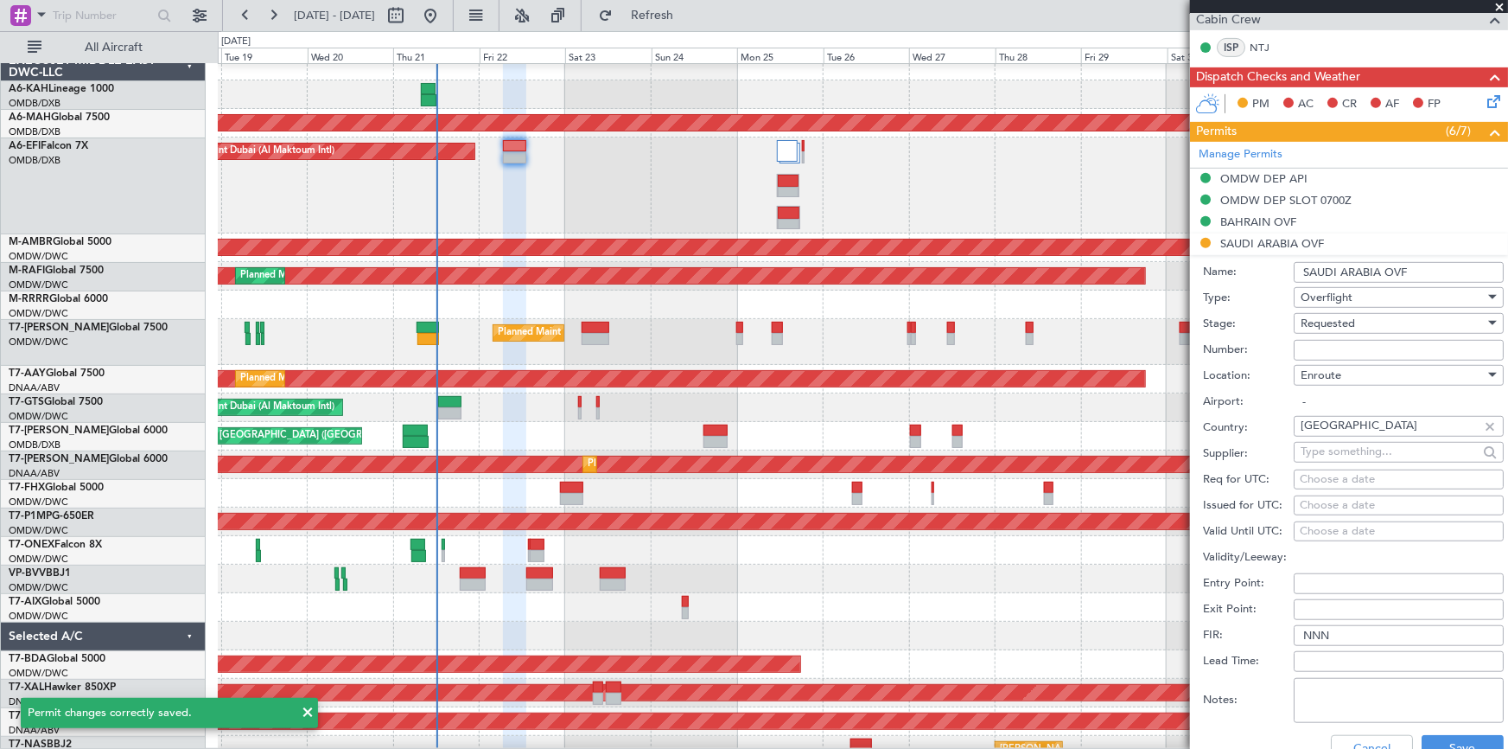
click at [1364, 686] on textarea "Notes:" at bounding box center [1399, 700] width 210 height 45
paste textarea "V1 OMDW LSGG 22AUG"
type textarea "V1 OMDW LSGG 22AUG"
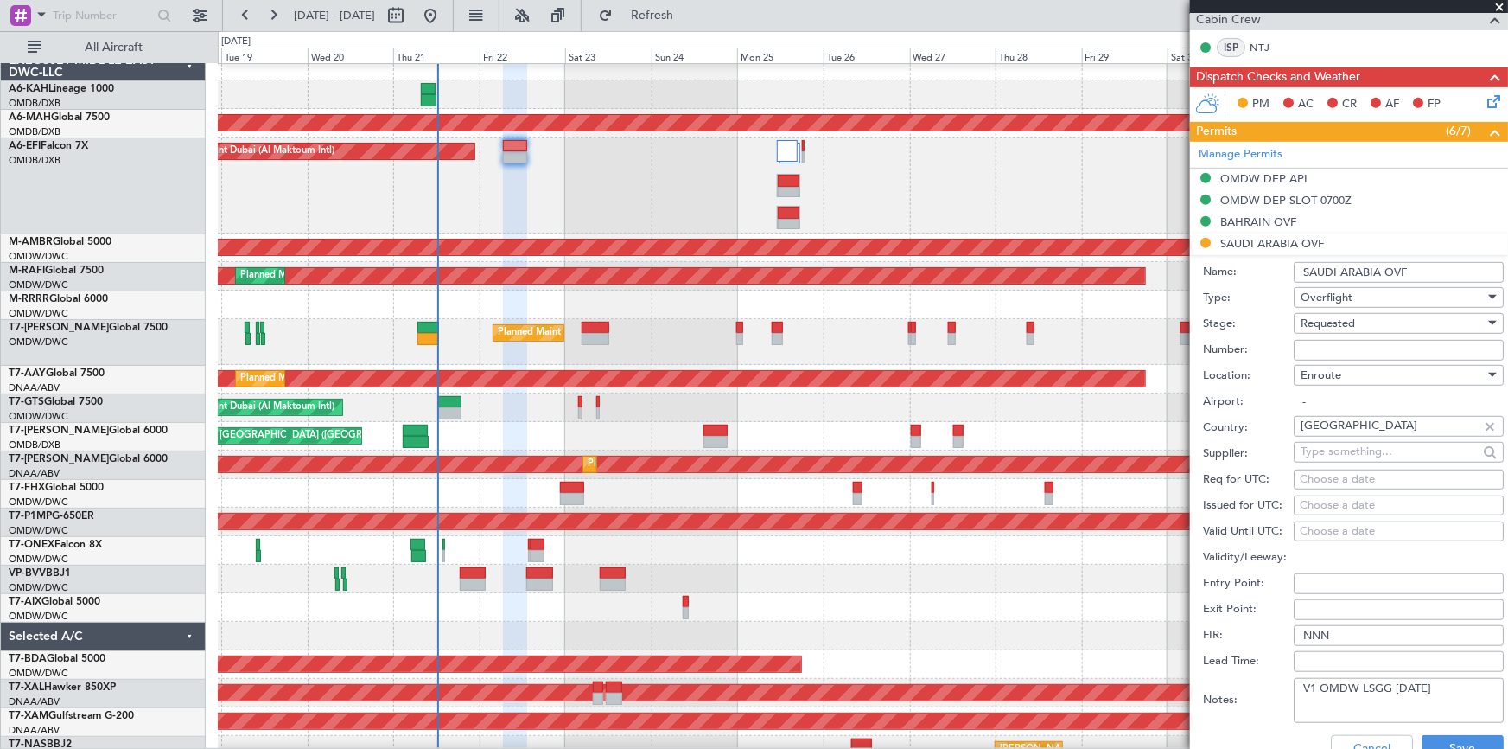
click at [1326, 344] on input "Number:" at bounding box center [1399, 350] width 210 height 21
paste input "2501018657"
type input "2501018657"
click at [1325, 319] on span "Requested" at bounding box center [1328, 324] width 54 height 16
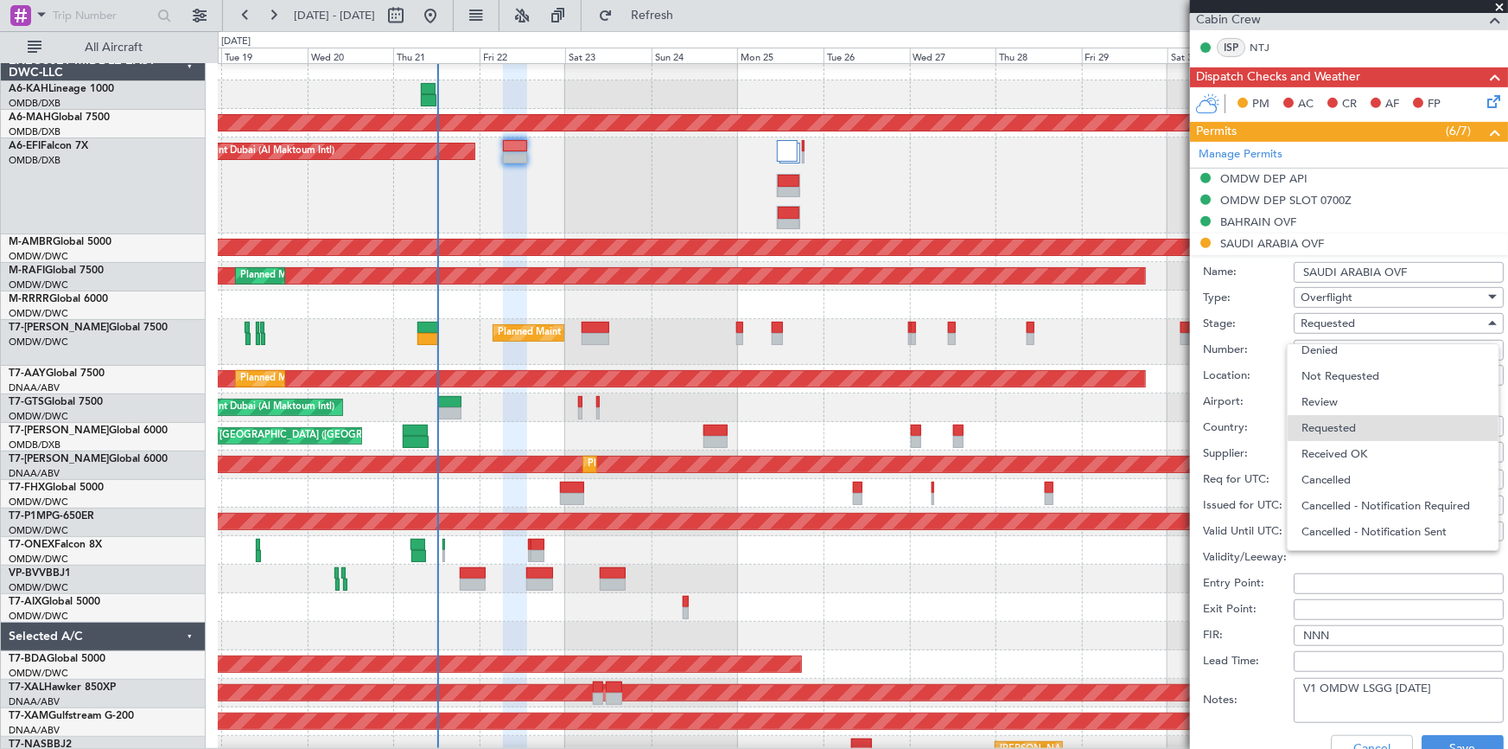
drag, startPoint x: 1350, startPoint y: 442, endPoint x: 1398, endPoint y: 447, distance: 47.8
click at [1350, 441] on span "Received OK" at bounding box center [1393, 454] width 183 height 26
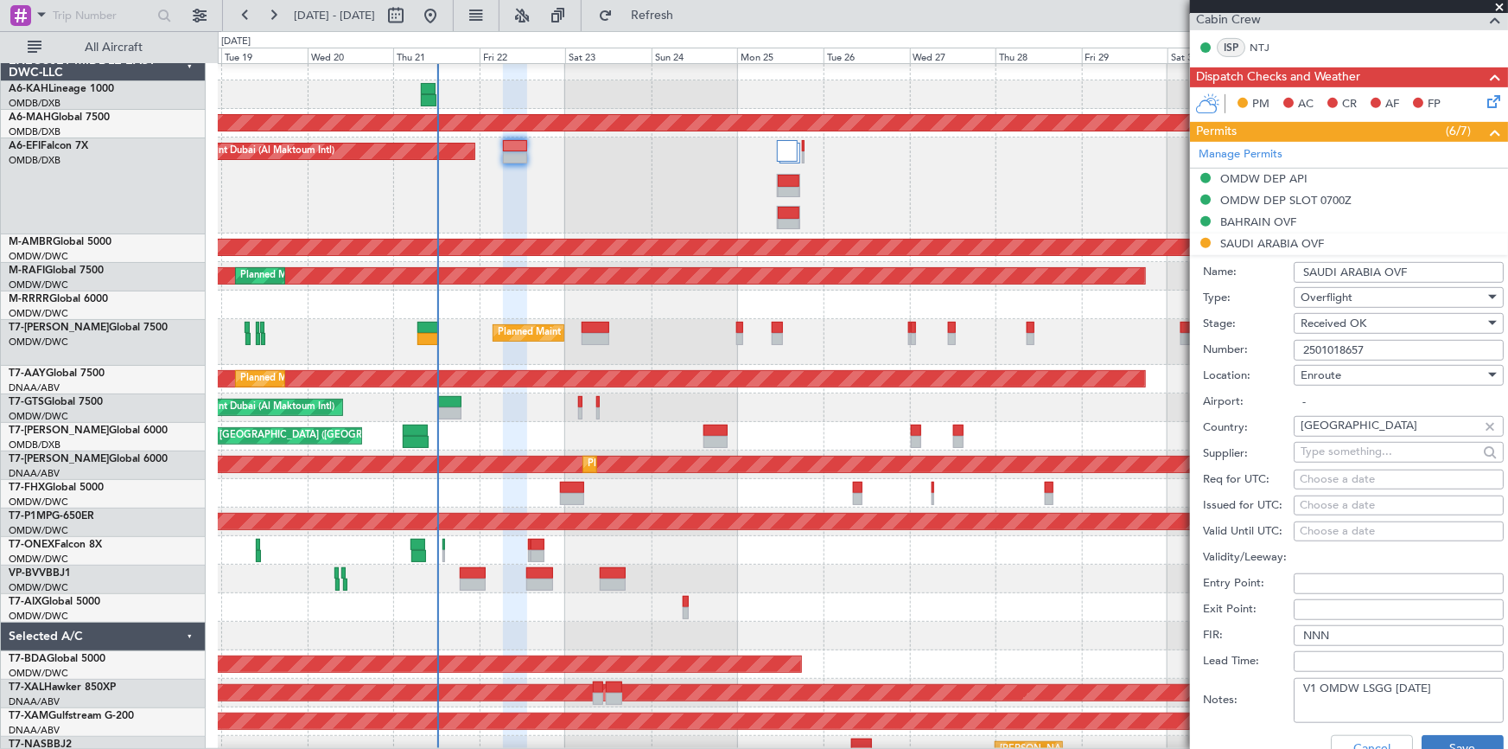
scroll to position [583, 0]
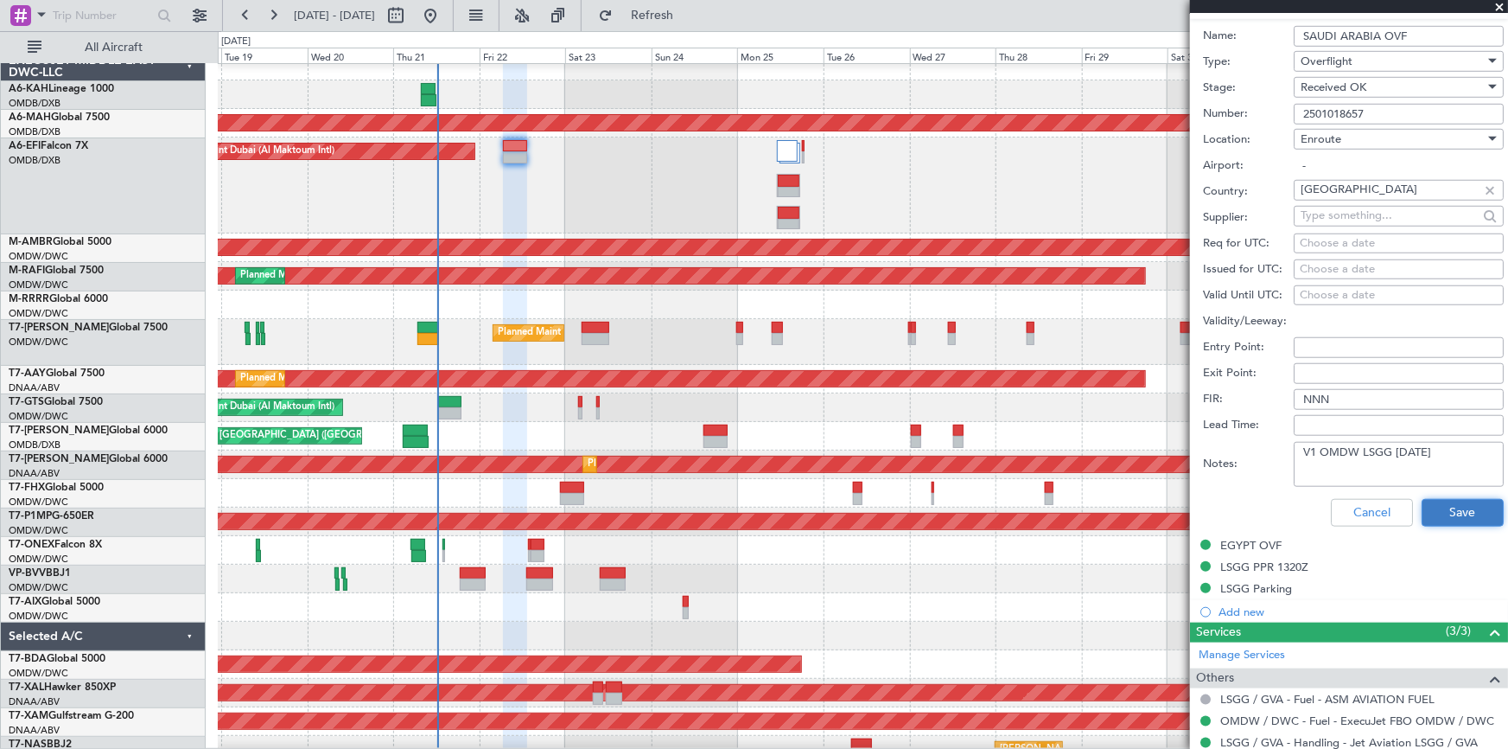
click at [1447, 505] on button "Save" at bounding box center [1463, 513] width 82 height 28
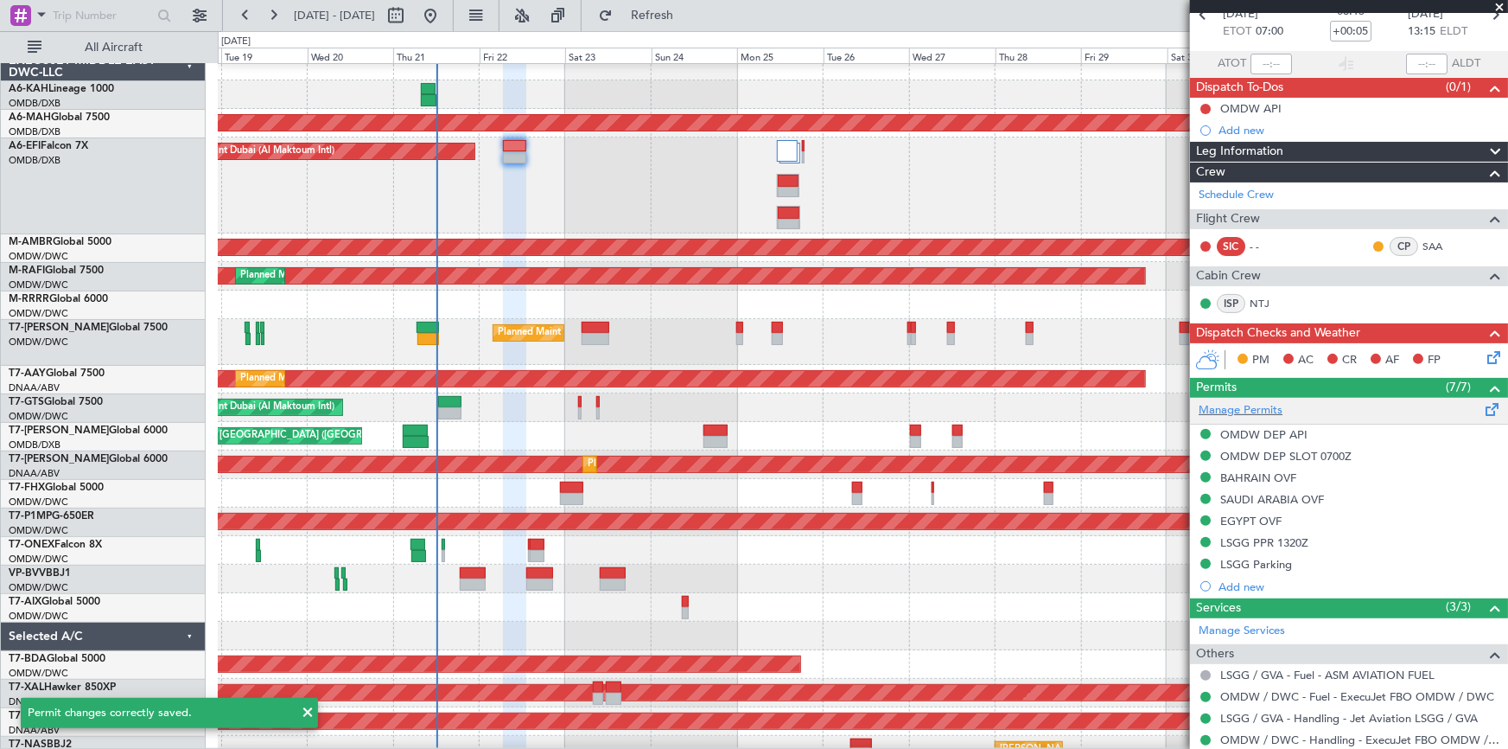
scroll to position [235, 0]
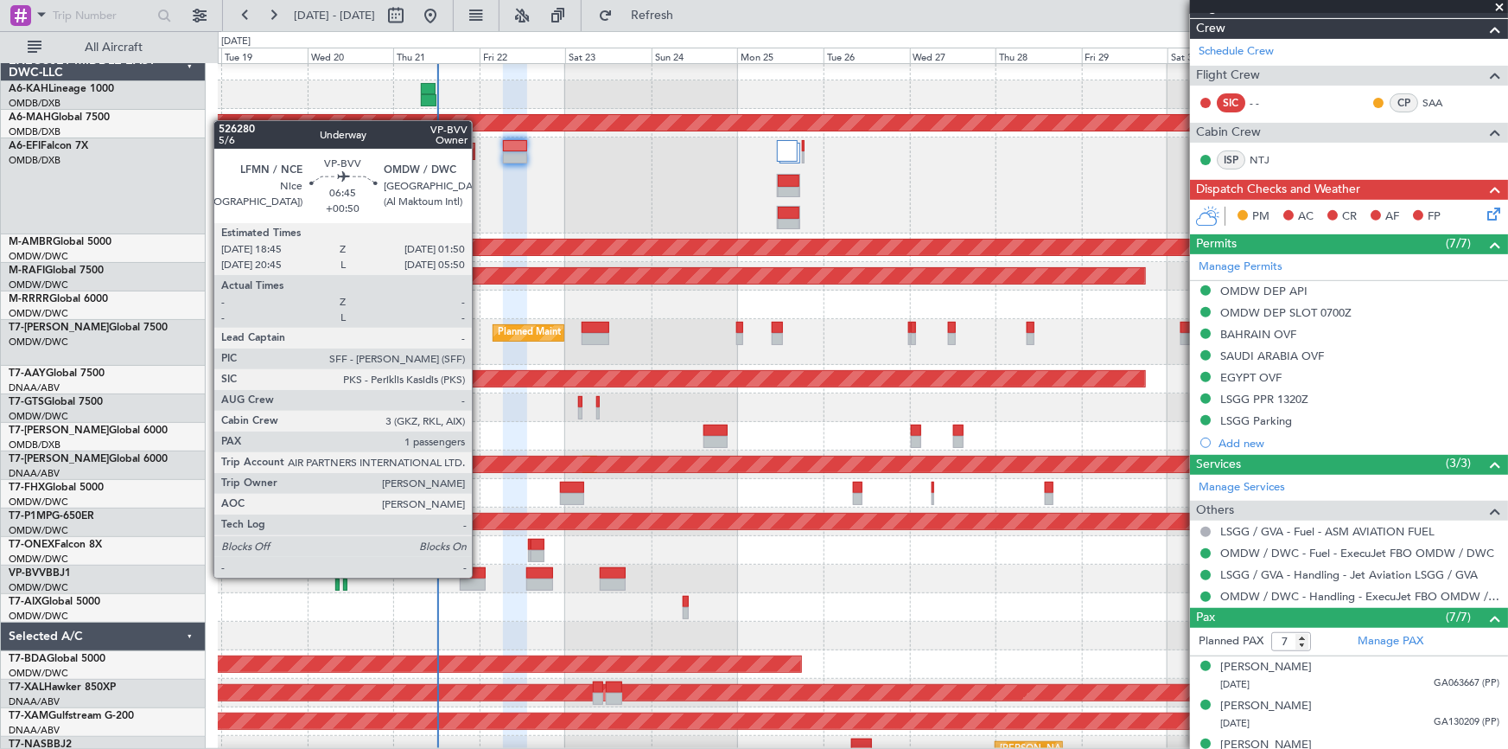
click at [480, 576] on div at bounding box center [473, 573] width 26 height 12
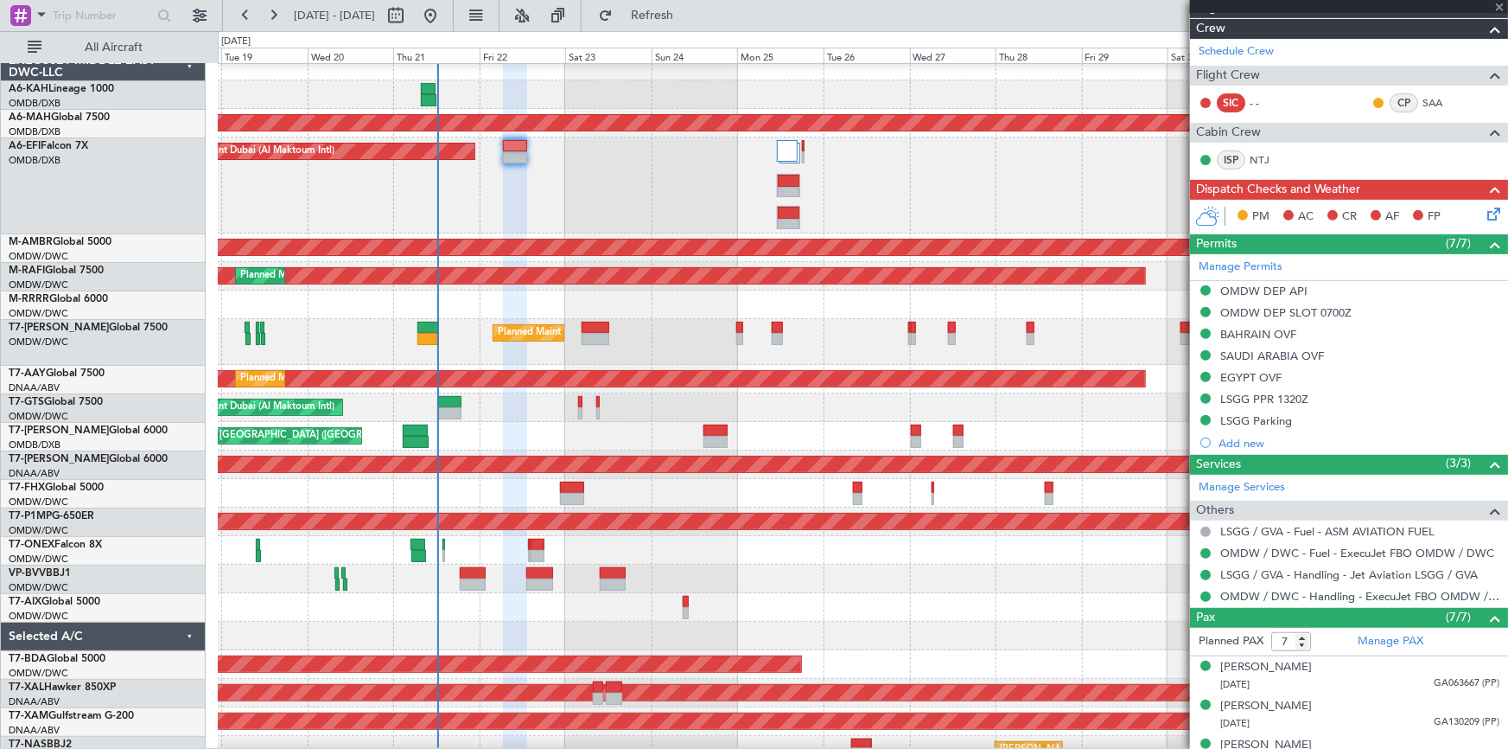
type input "+00:50"
type input "1"
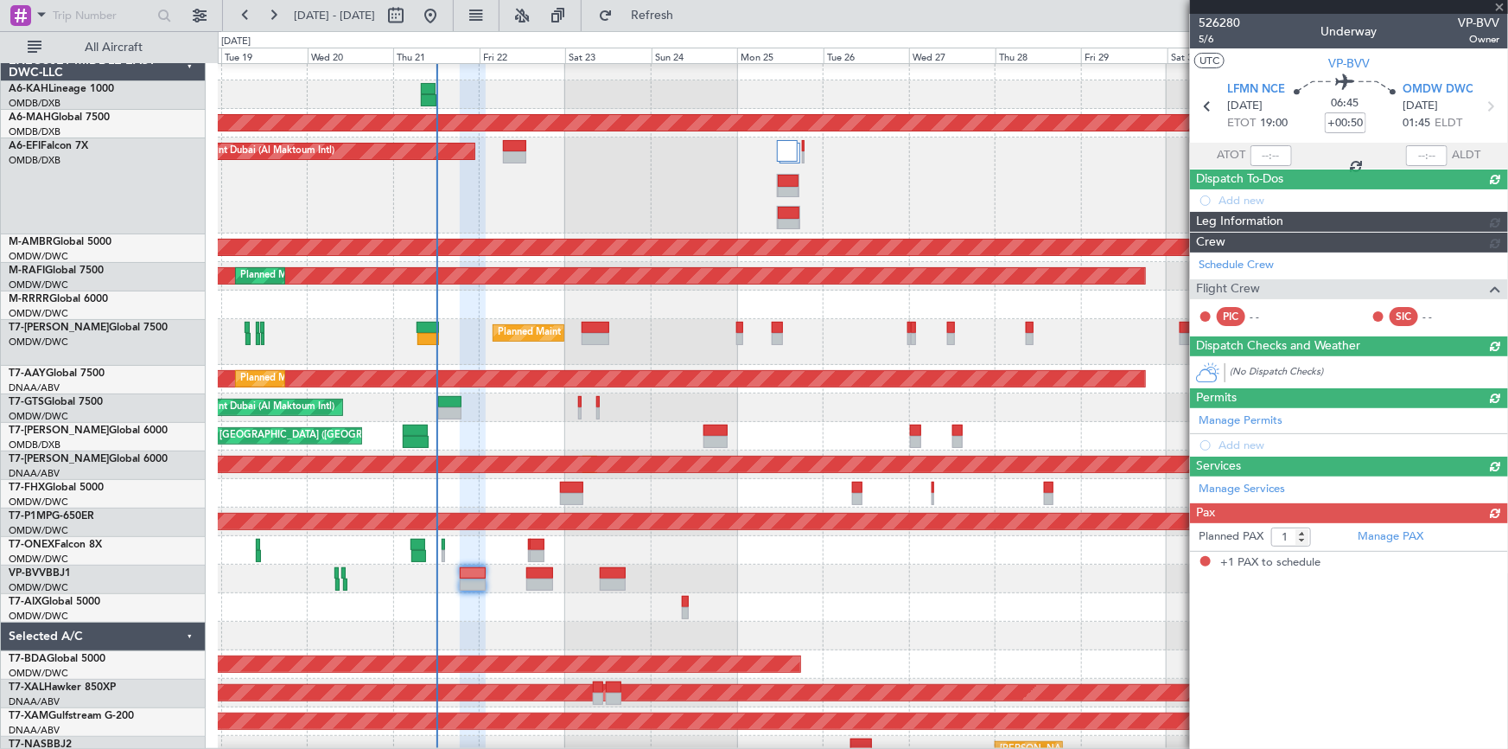
scroll to position [0, 0]
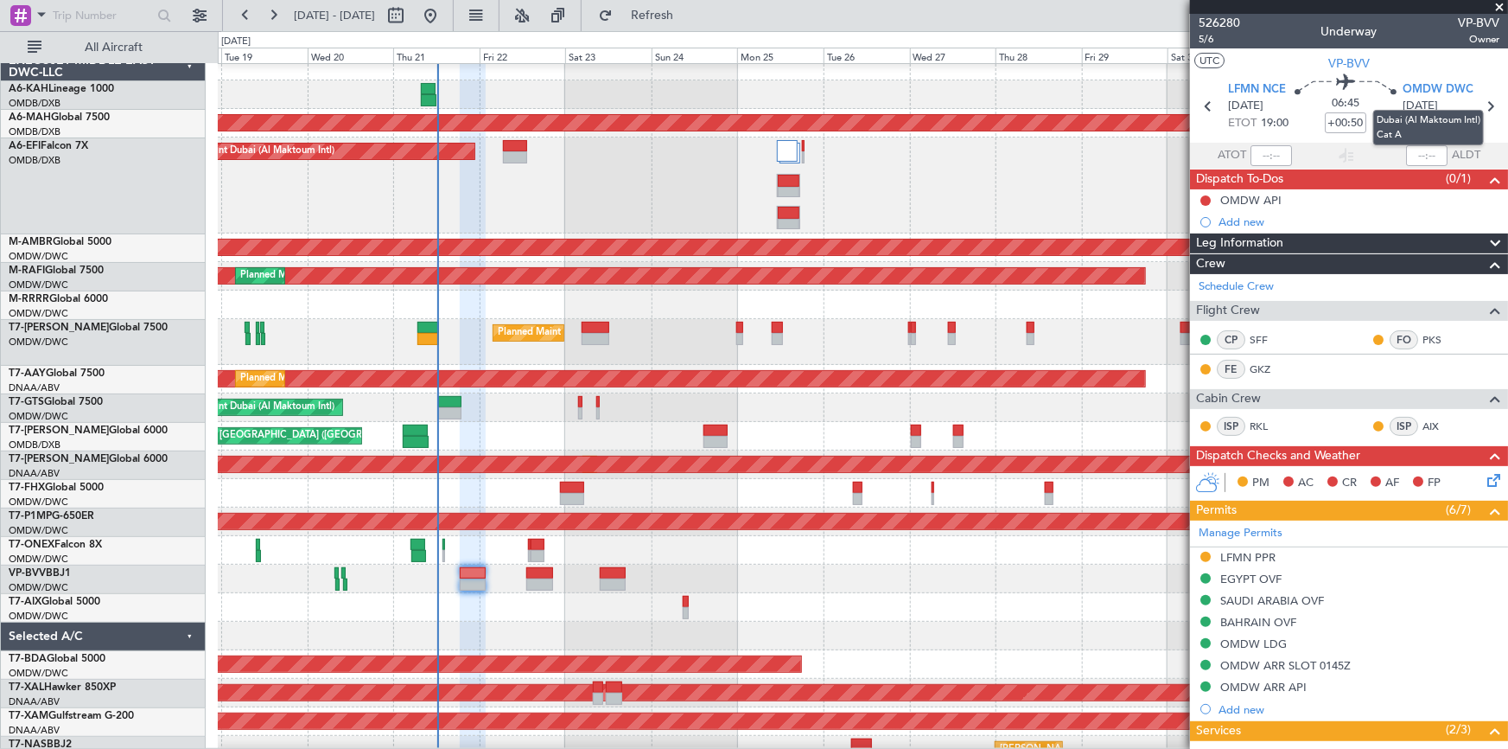
click at [1482, 101] on mat-tooltip-component "Dubai (Al Maktoum Intl) Cat A" at bounding box center [1428, 128] width 135 height 60
click at [1486, 102] on mat-tooltip-component "Dubai (Al Maktoum Intl) Cat A" at bounding box center [1428, 128] width 135 height 60
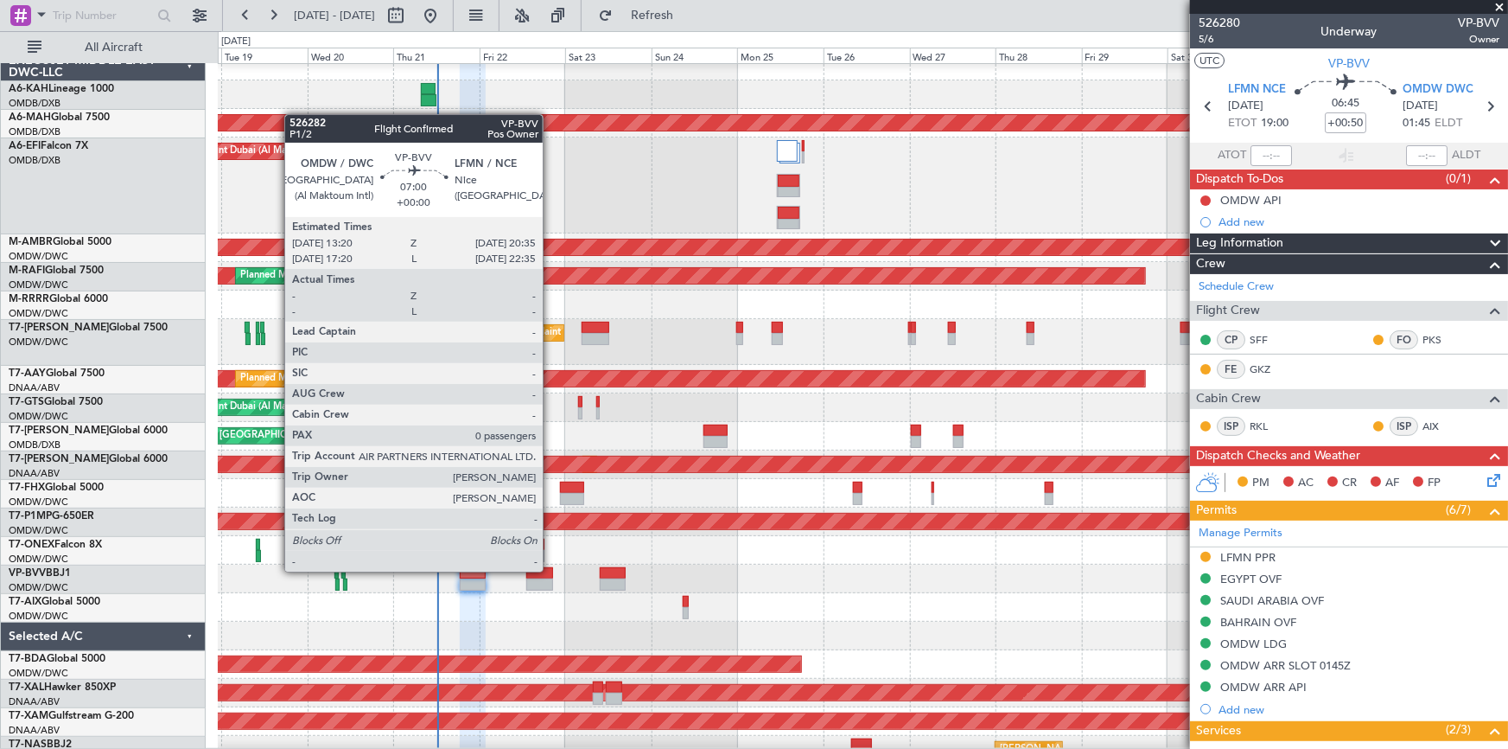
click at [551, 570] on div at bounding box center [539, 573] width 27 height 12
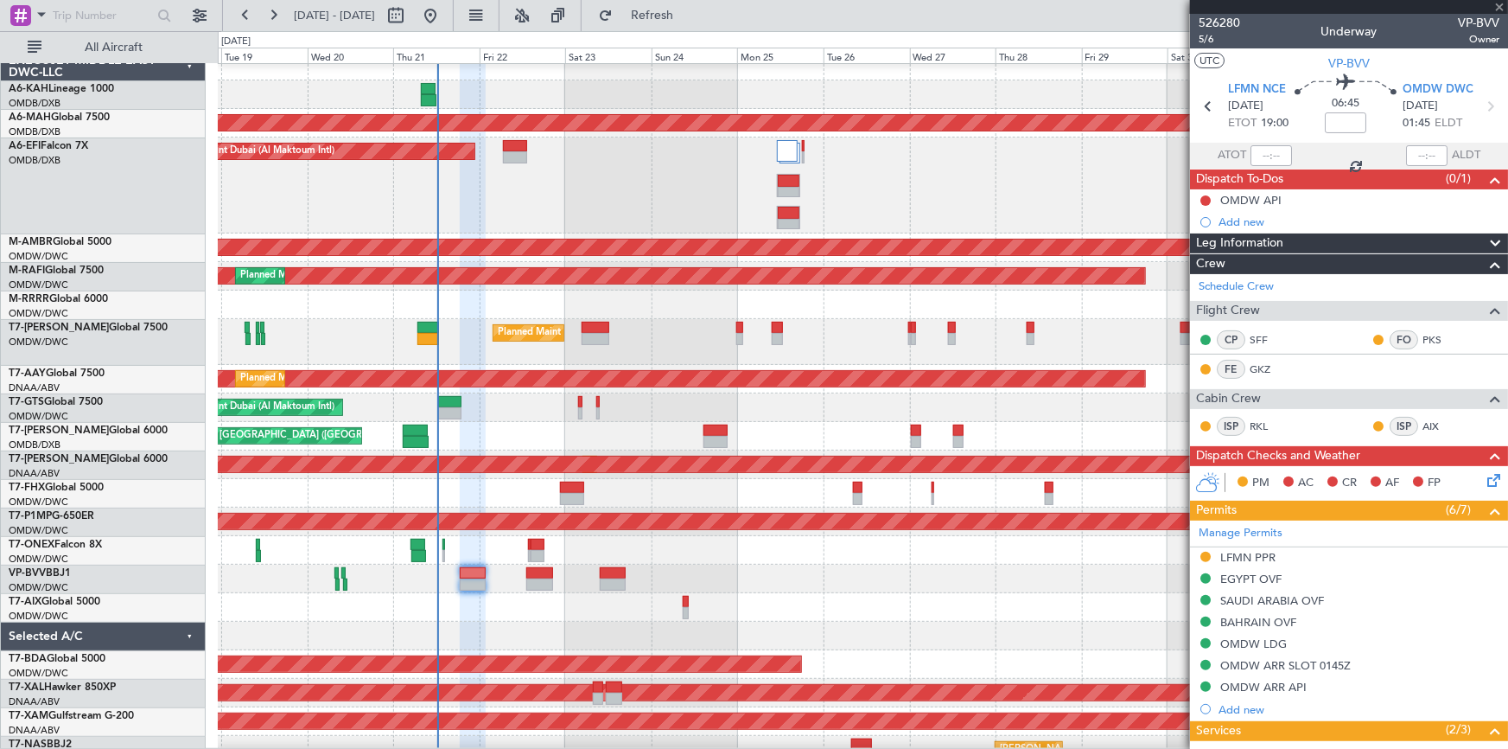
type input "0"
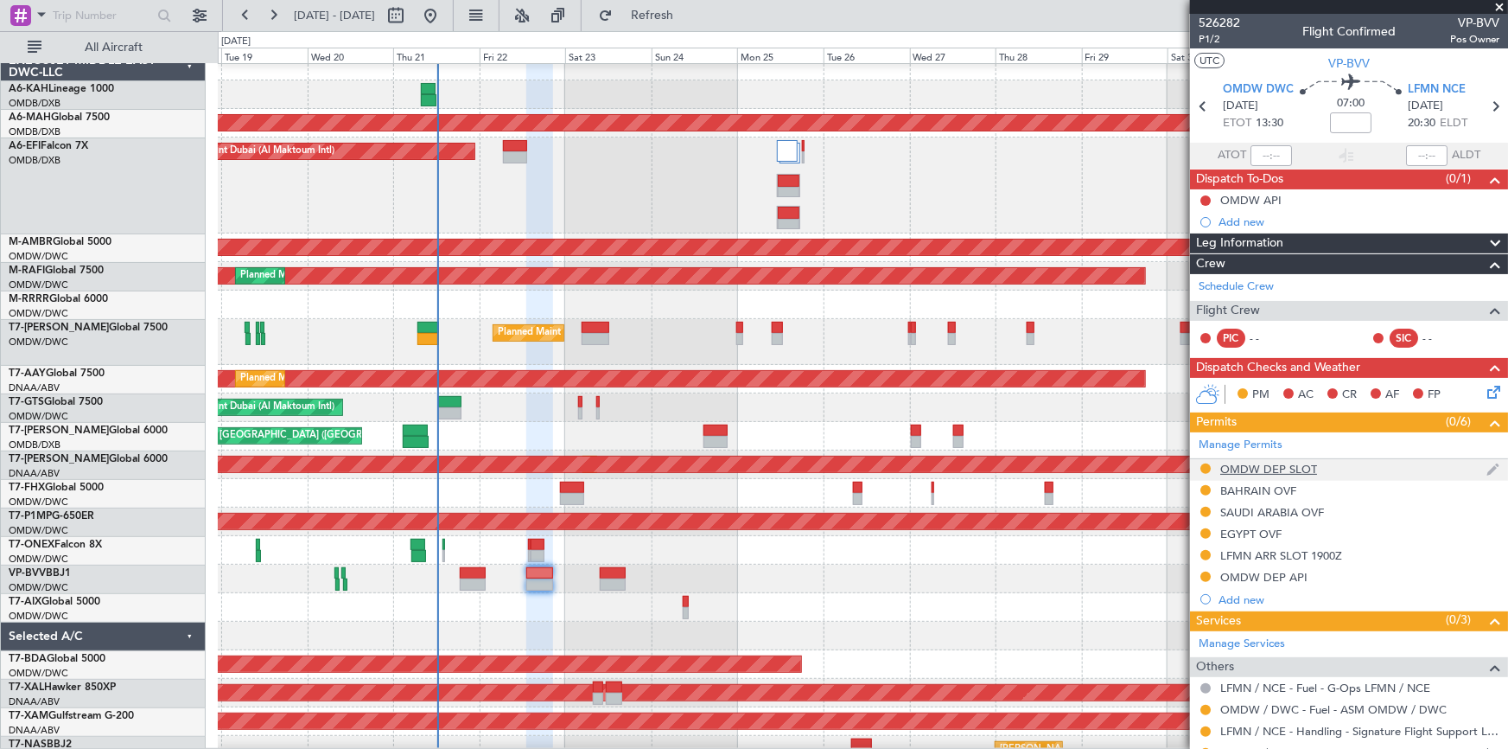
click at [1255, 468] on div "OMDW DEP SLOT" at bounding box center [1269, 469] width 97 height 15
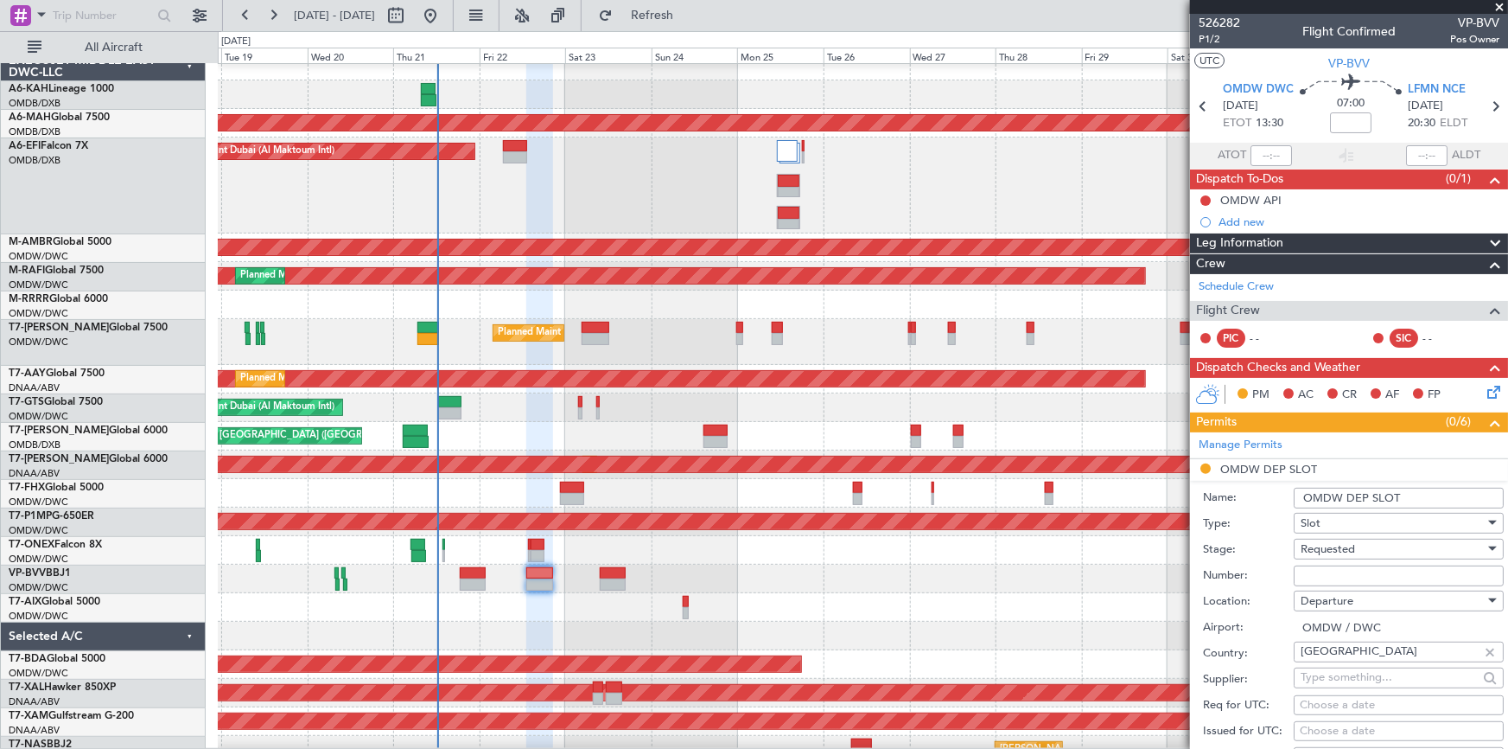
click at [1362, 571] on input "Number:" at bounding box center [1399, 575] width 210 height 21
paste input "EJO166"
type input "EJO166"
click at [1357, 542] on div "Requested" at bounding box center [1393, 549] width 184 height 26
click at [1363, 690] on span "Received OK" at bounding box center [1393, 687] width 183 height 26
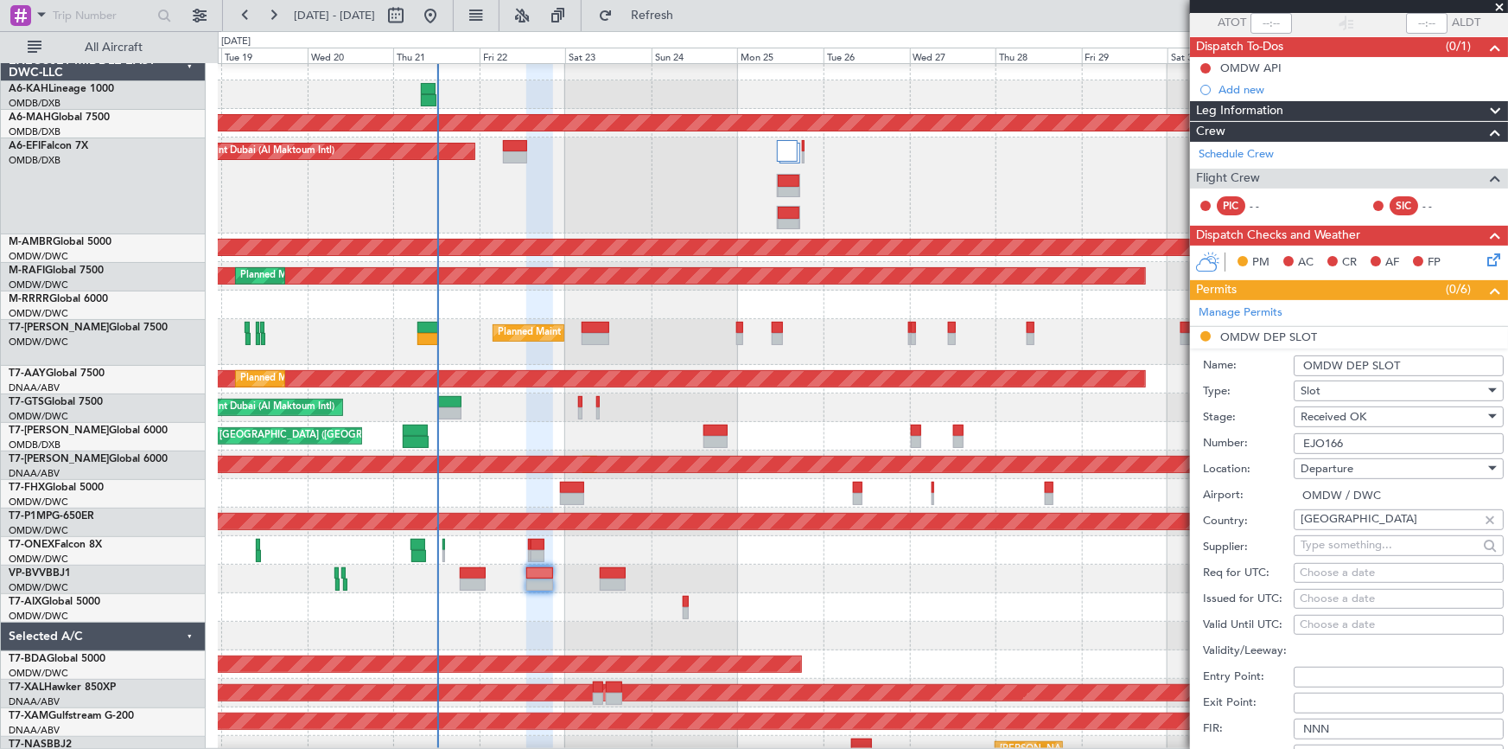
scroll to position [156, 0]
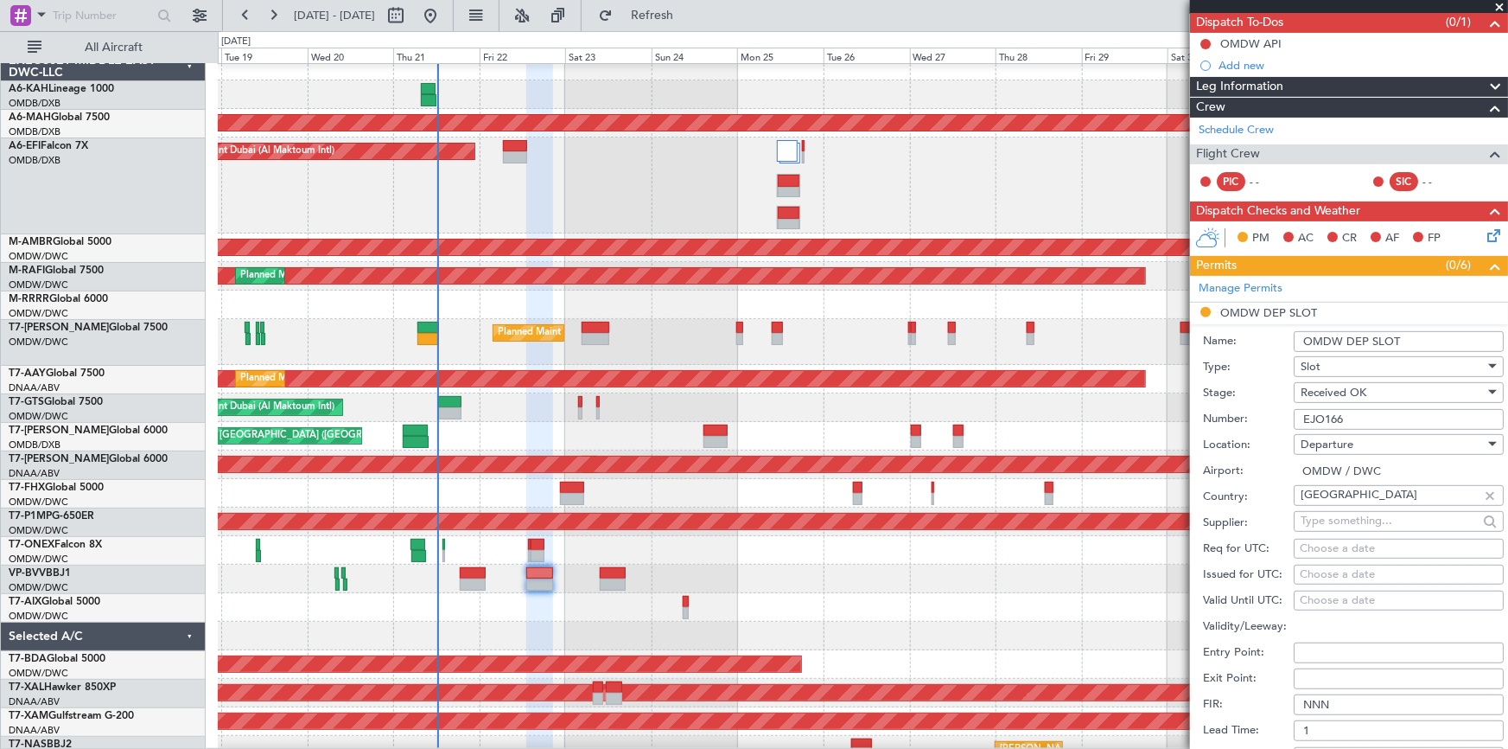
click at [1357, 541] on div "Choose a date" at bounding box center [1399, 548] width 198 height 17
select select "8"
select select "2025"
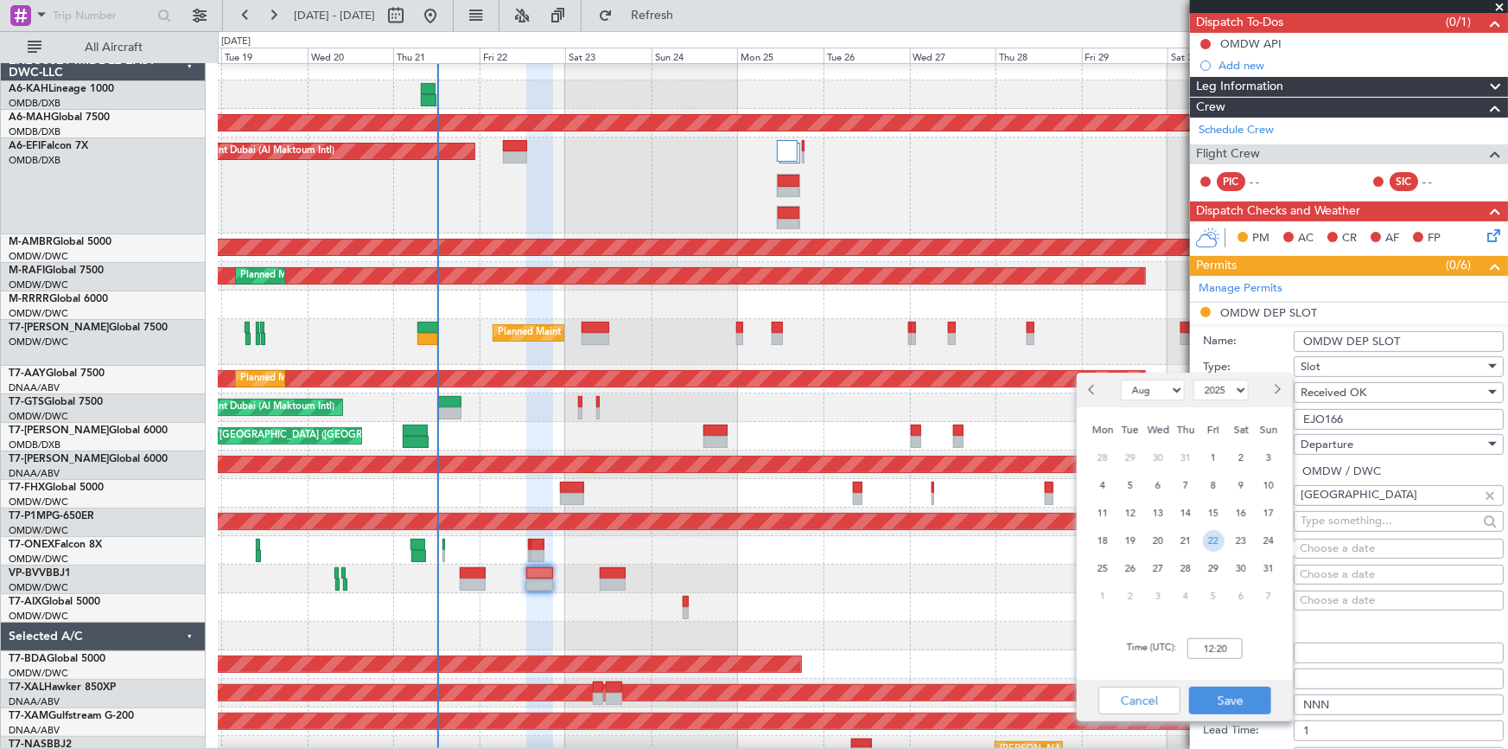
click at [1215, 536] on span "22" at bounding box center [1214, 541] width 22 height 22
click at [1192, 641] on input "00:00" at bounding box center [1215, 648] width 55 height 21
type input "13:30"
click at [1237, 697] on button "Save" at bounding box center [1230, 700] width 82 height 28
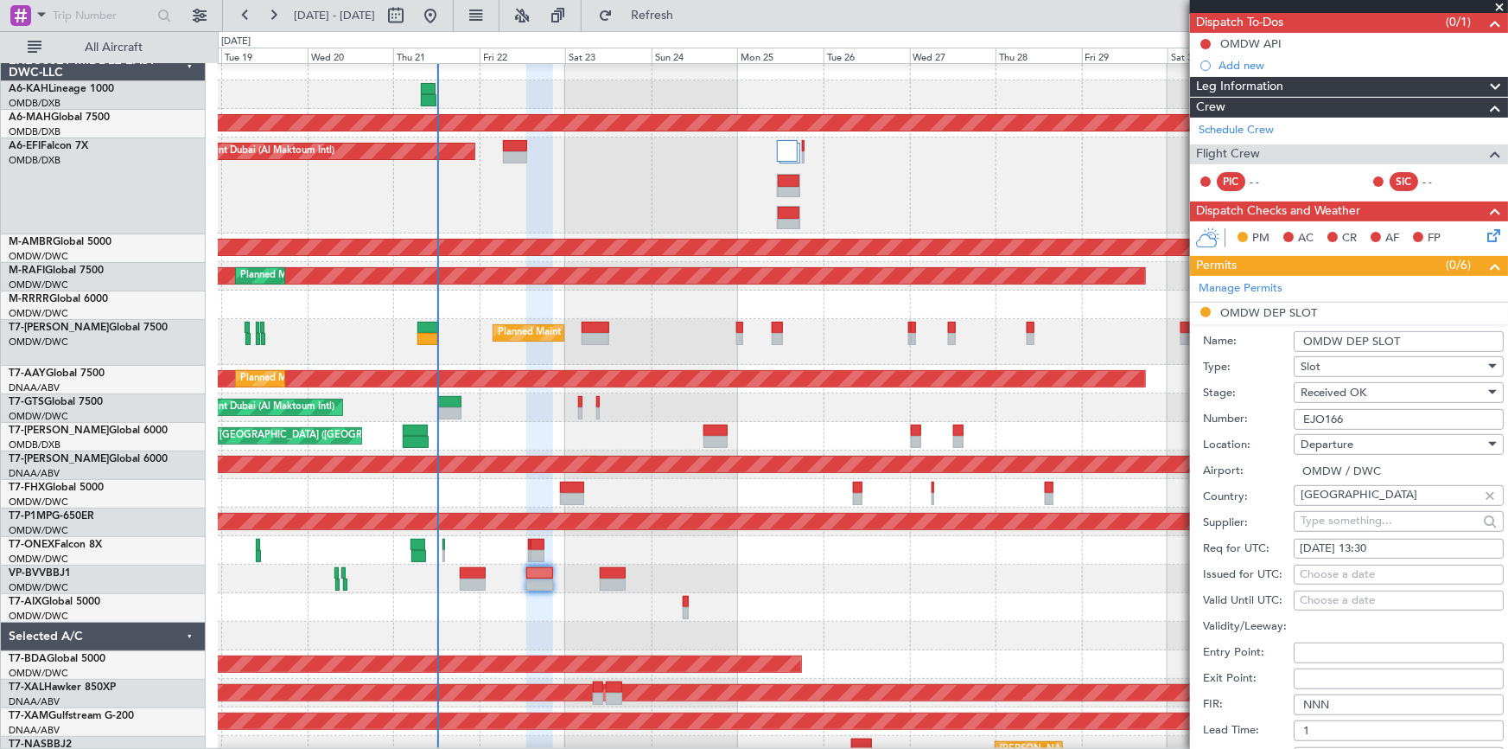
click at [1340, 566] on div "Choose a date" at bounding box center [1399, 574] width 198 height 17
select select "8"
select select "2025"
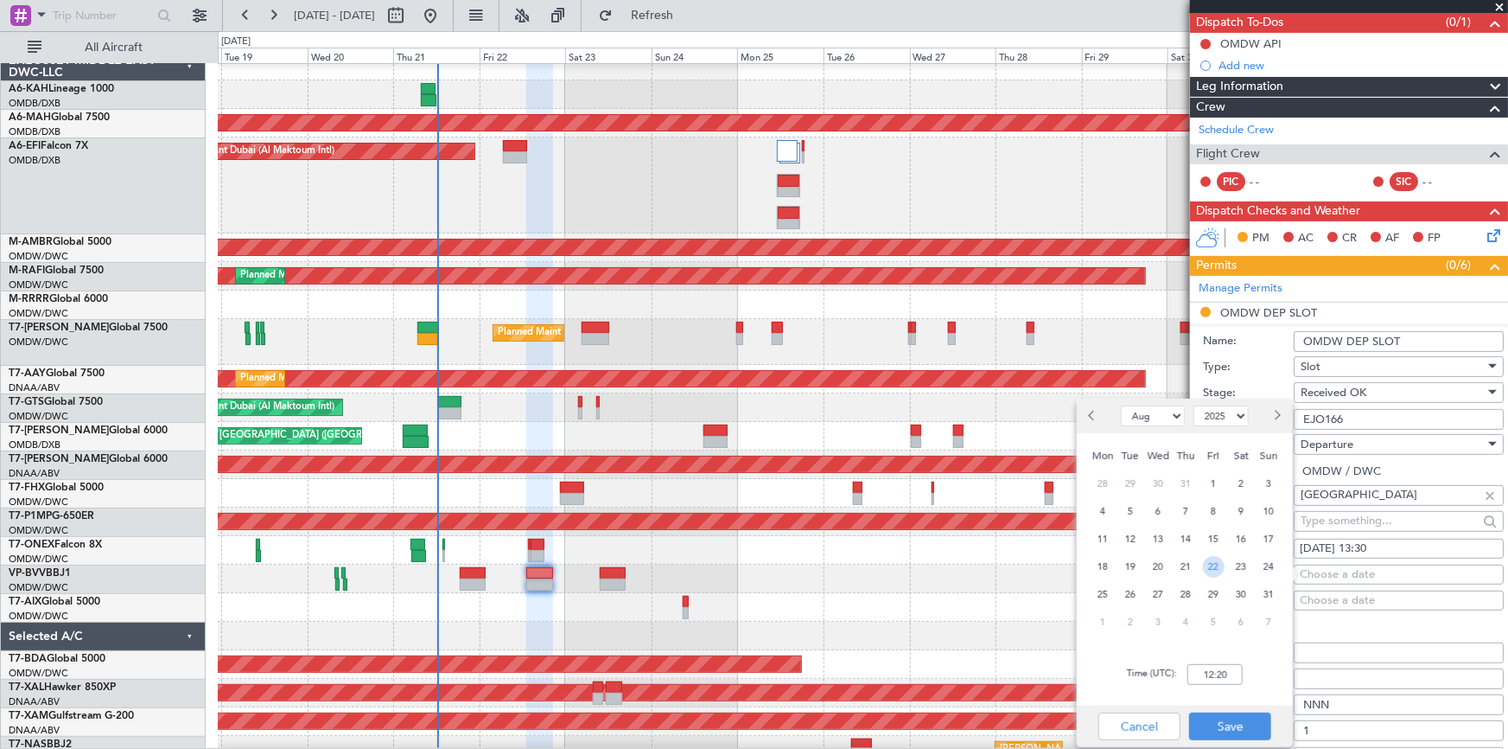
click at [1203, 568] on span "22" at bounding box center [1214, 567] width 22 height 22
click at [1212, 564] on span "22" at bounding box center [1214, 567] width 22 height 22
click at [1202, 679] on input "00:00" at bounding box center [1215, 674] width 55 height 21
type input "13:30"
click at [1228, 720] on button "Save" at bounding box center [1230, 726] width 82 height 28
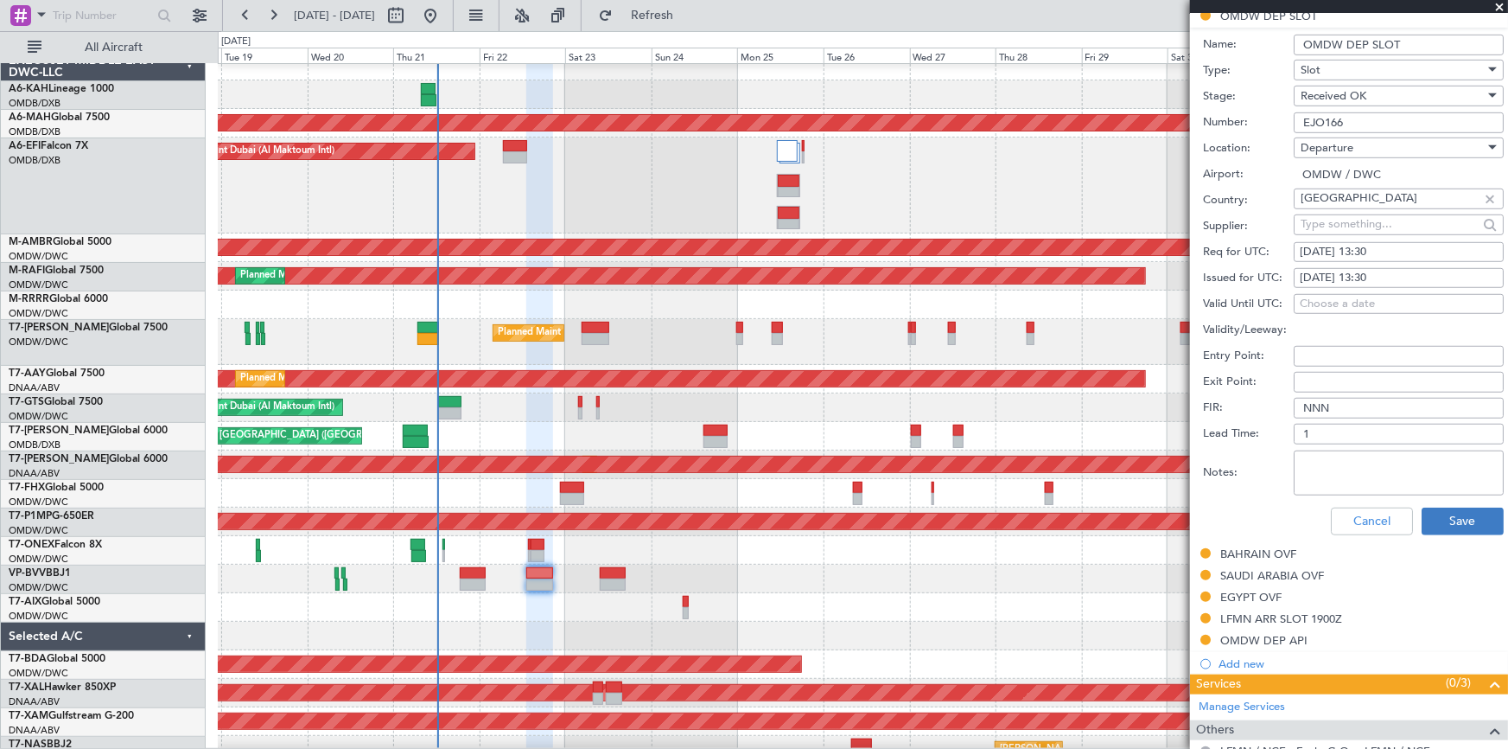
scroll to position [471, 0]
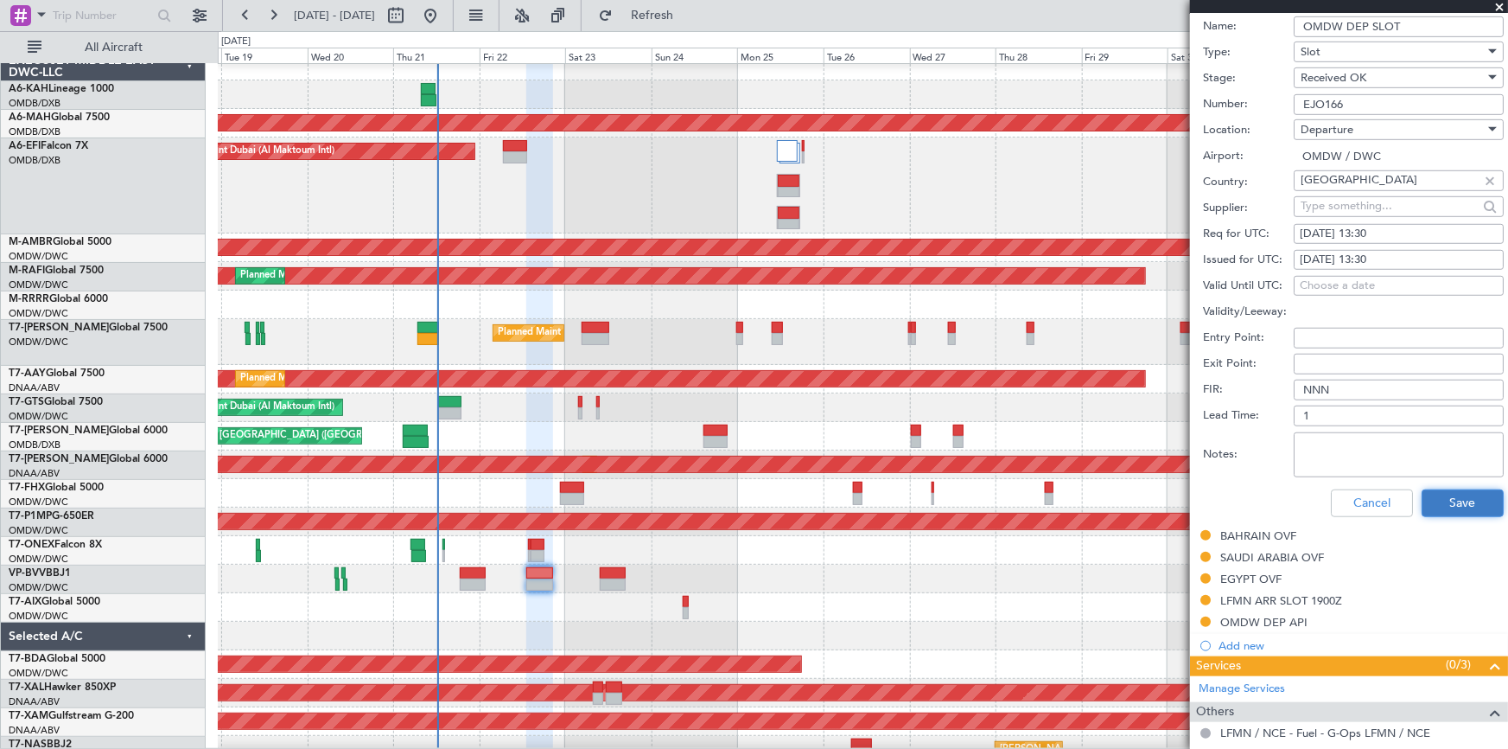
click at [1451, 490] on button "Save" at bounding box center [1463, 503] width 82 height 28
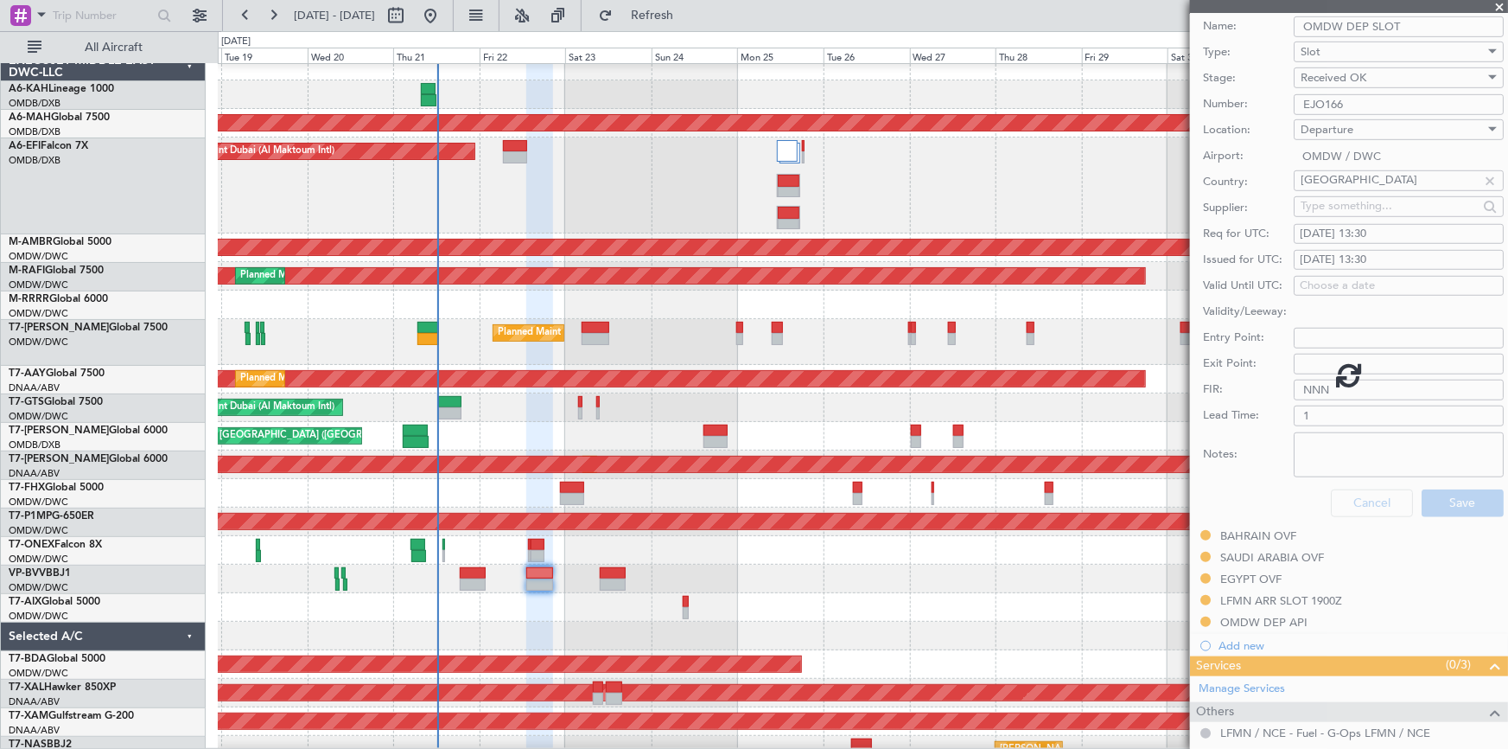
scroll to position [0, 0]
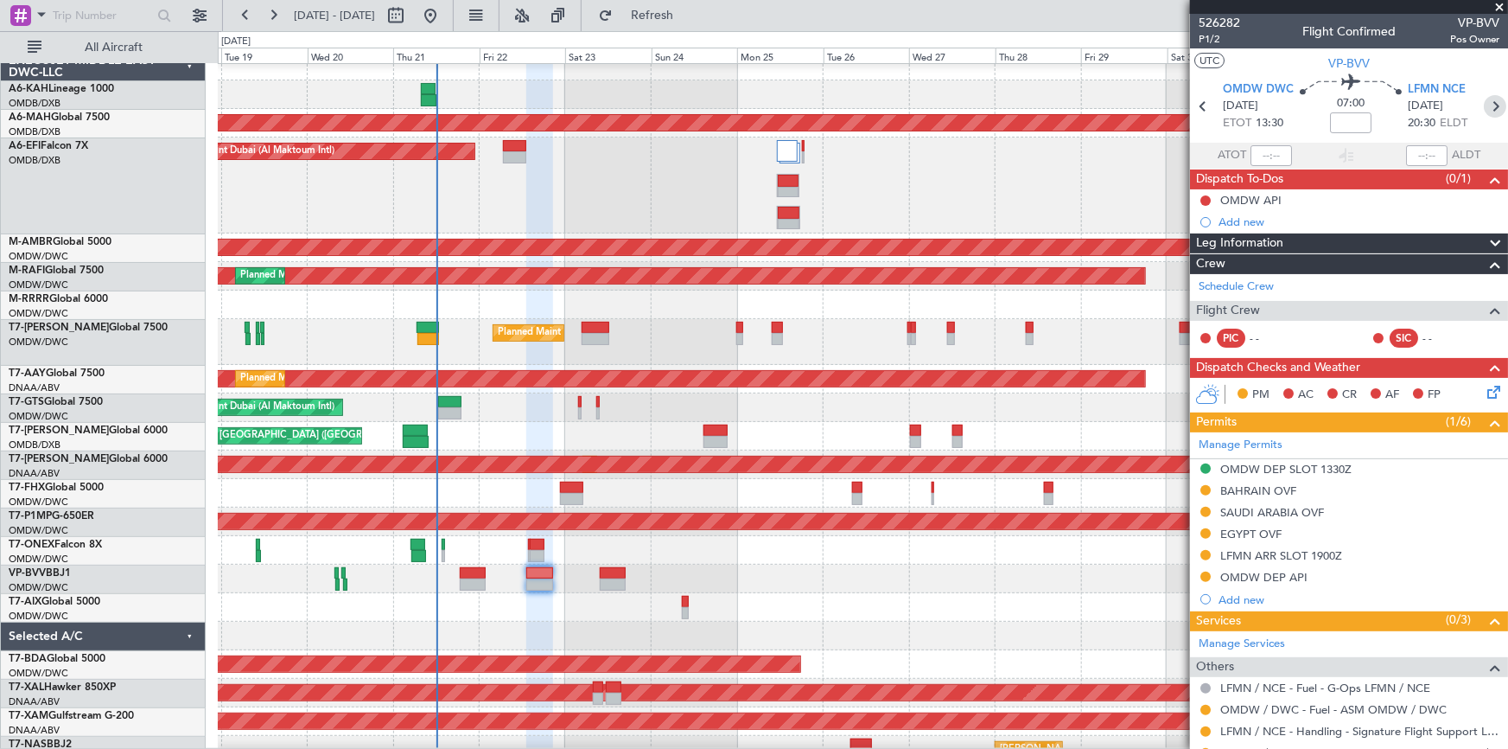
click at [1490, 107] on icon at bounding box center [1495, 106] width 22 height 22
type input "+00:45"
type input "9"
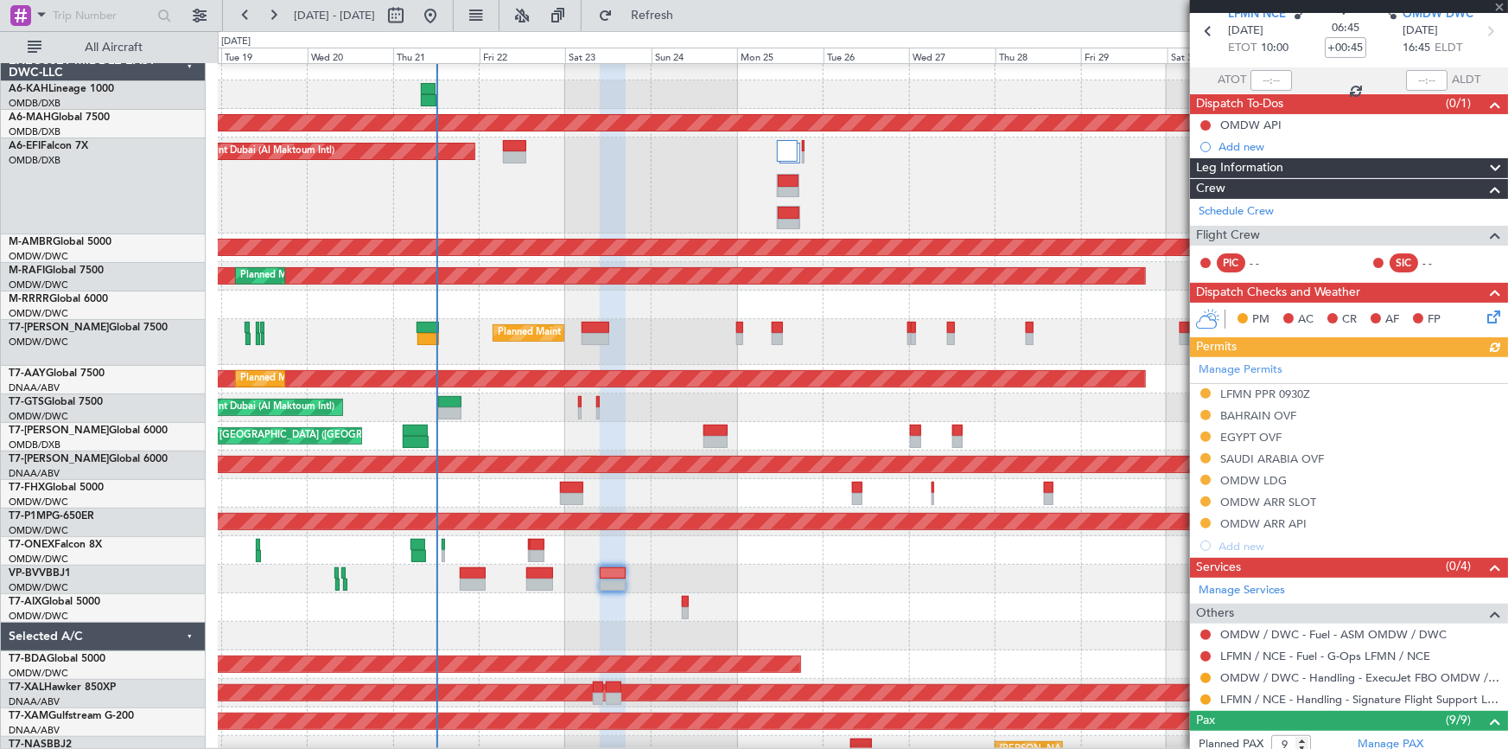
scroll to position [156, 0]
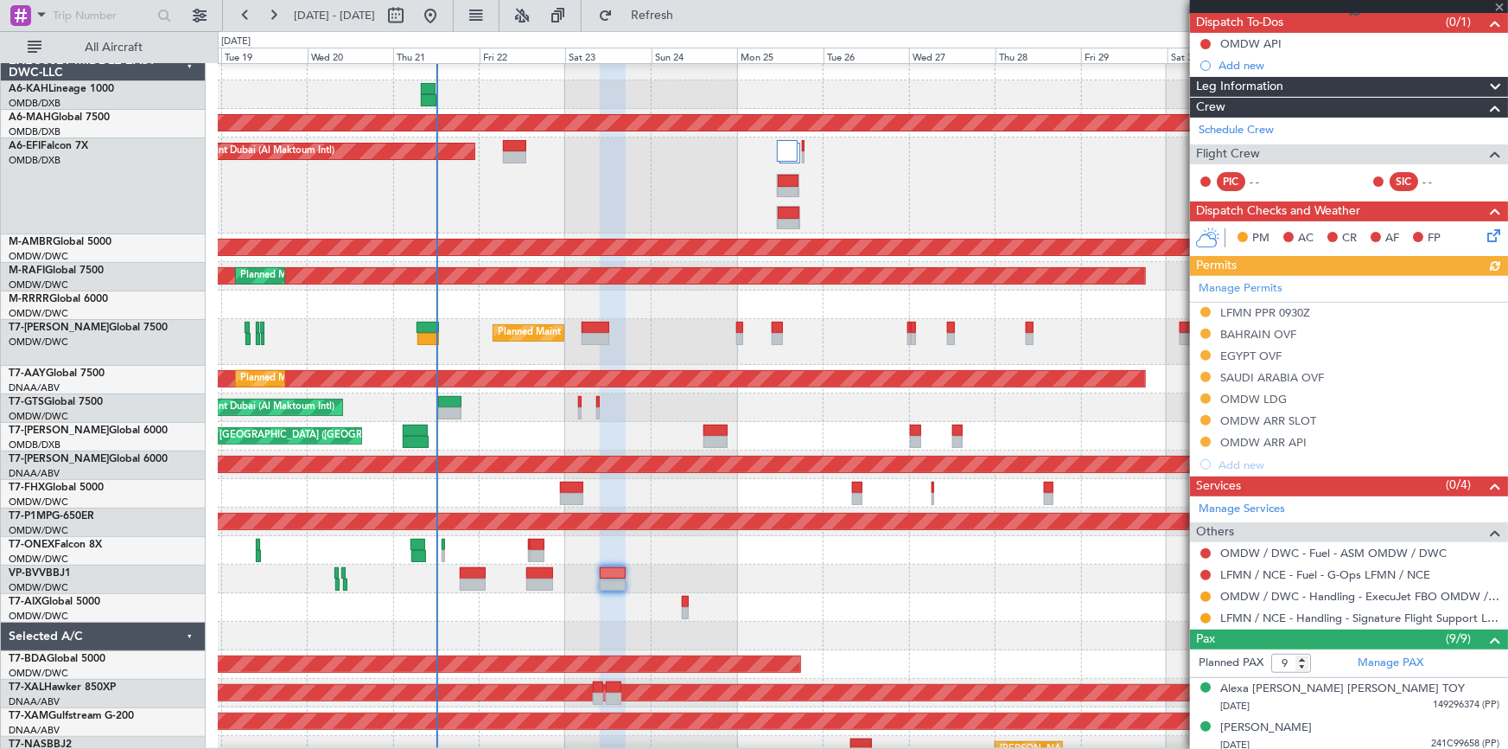
click at [1272, 418] on div "Manage Permits LFMN PPR 0930Z BAHRAIN OVF EGYPT OVF SAUDI ARABIA OVF OMDW LDG O…" at bounding box center [1349, 376] width 318 height 200
click at [1237, 420] on div "Manage Permits LFMN PPR 0930Z BAHRAIN OVF EGYPT OVF SAUDI ARABIA OVF OMDW LDG O…" at bounding box center [1349, 376] width 318 height 200
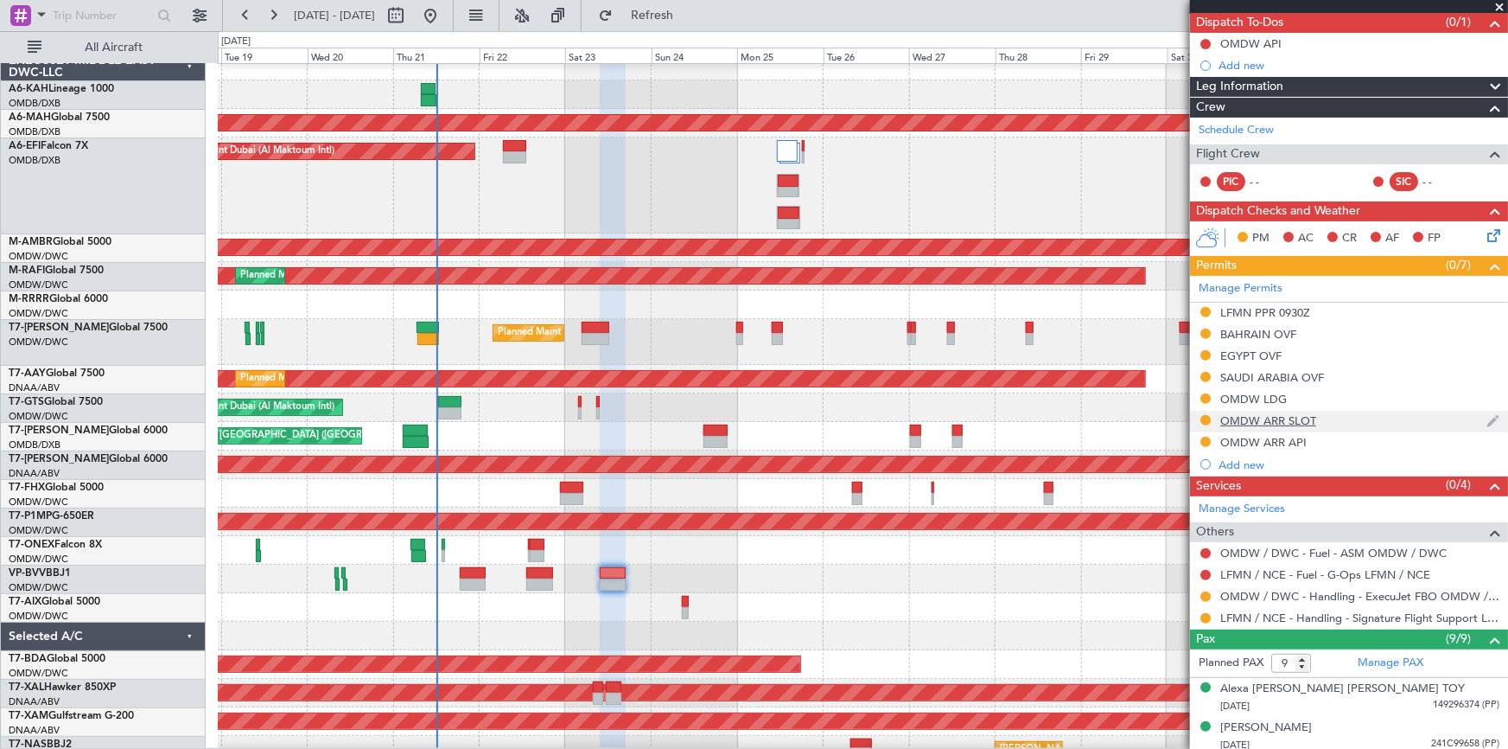
click at [1259, 416] on div "OMDW ARR SLOT" at bounding box center [1269, 420] width 96 height 15
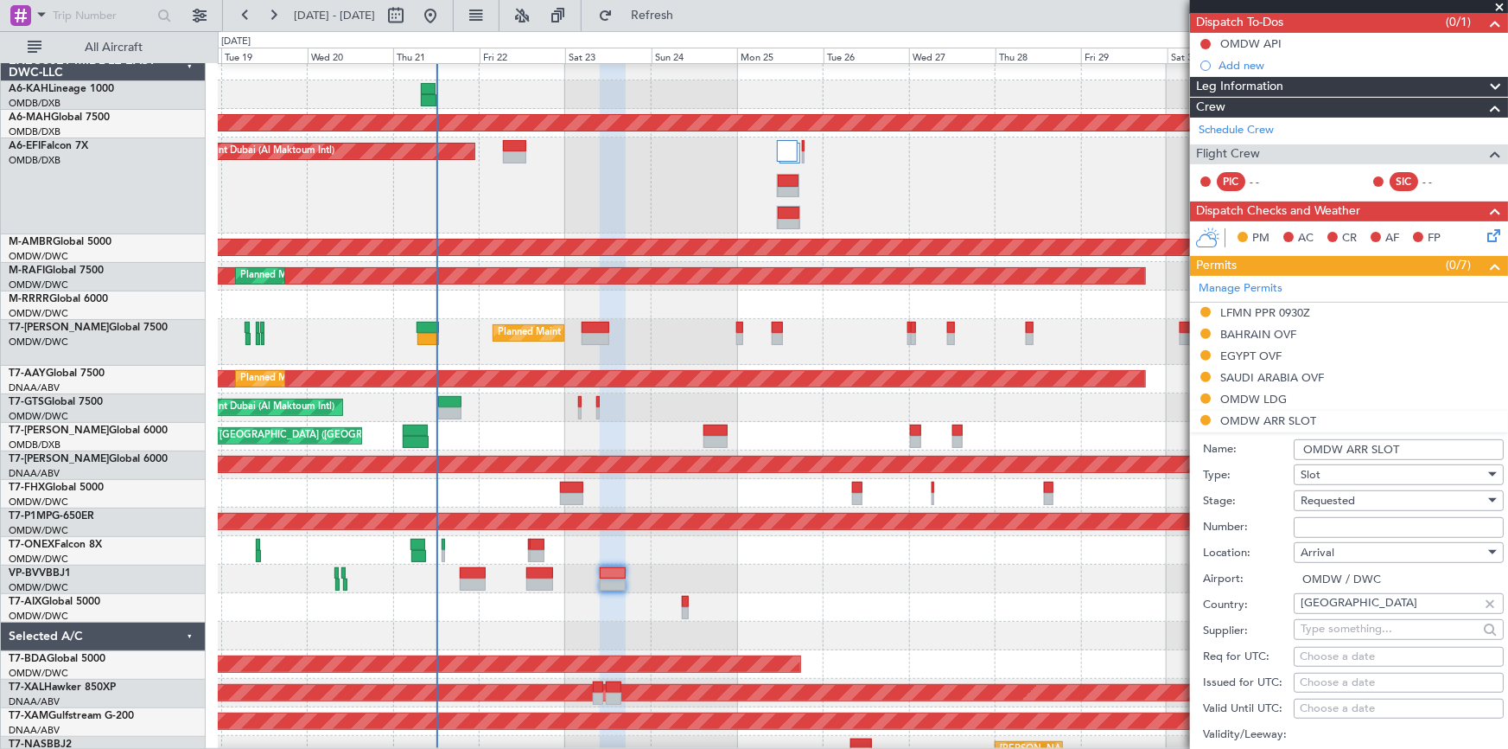
scroll to position [235, 0]
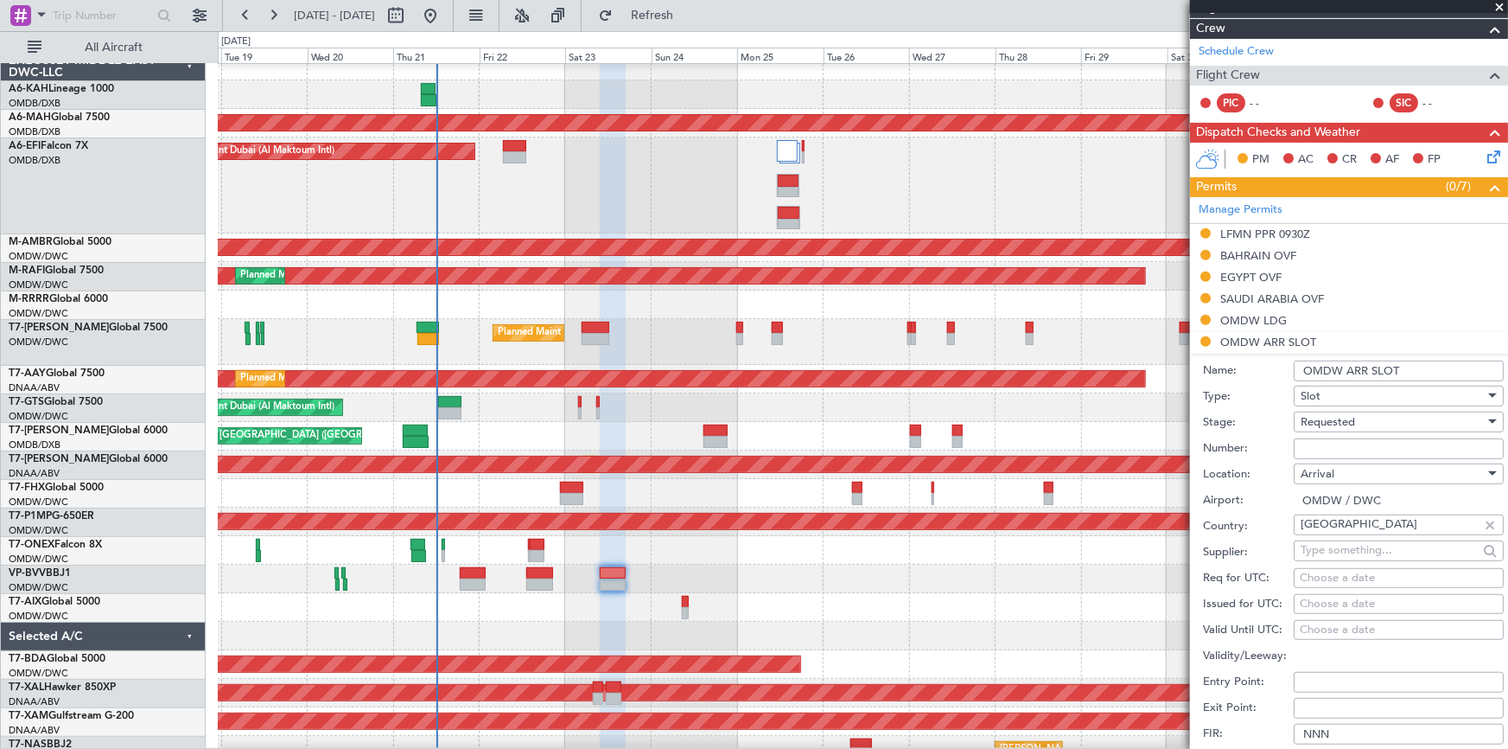
click at [1357, 445] on input "Number:" at bounding box center [1399, 448] width 210 height 21
paste input "EJO111"
type input "EJO111"
click at [1336, 417] on span "Requested" at bounding box center [1328, 422] width 54 height 16
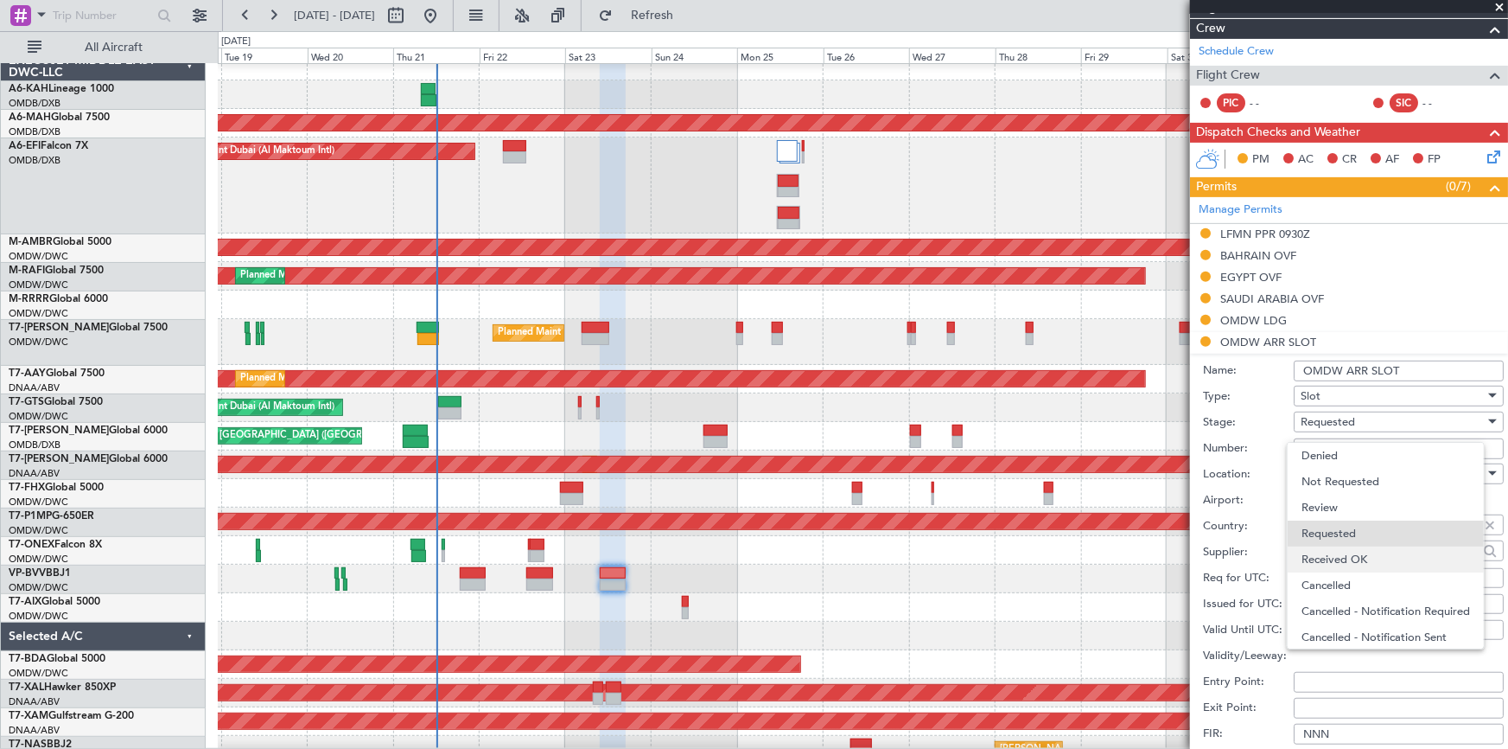
scroll to position [7, 0]
click at [1362, 548] on span "Received OK" at bounding box center [1393, 552] width 183 height 26
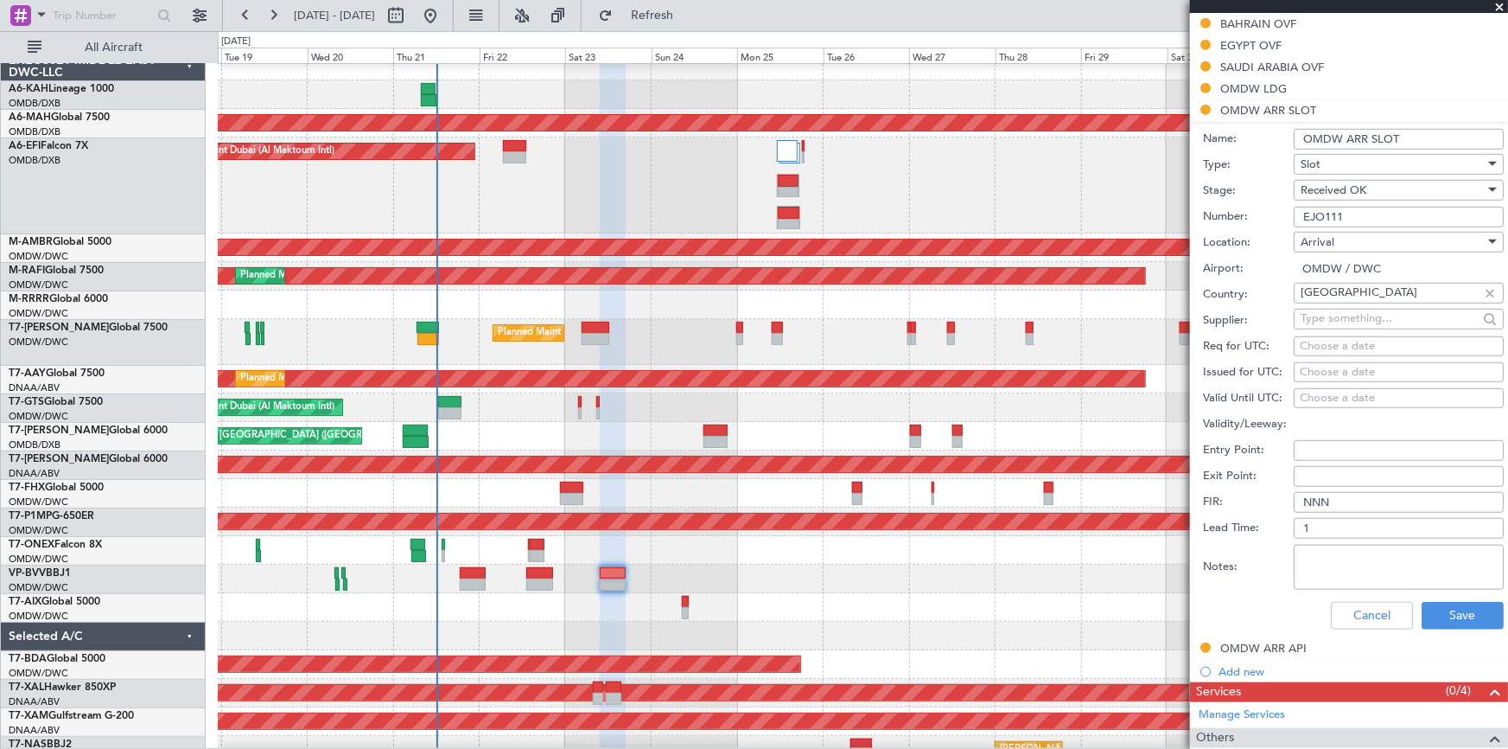
scroll to position [471, 0]
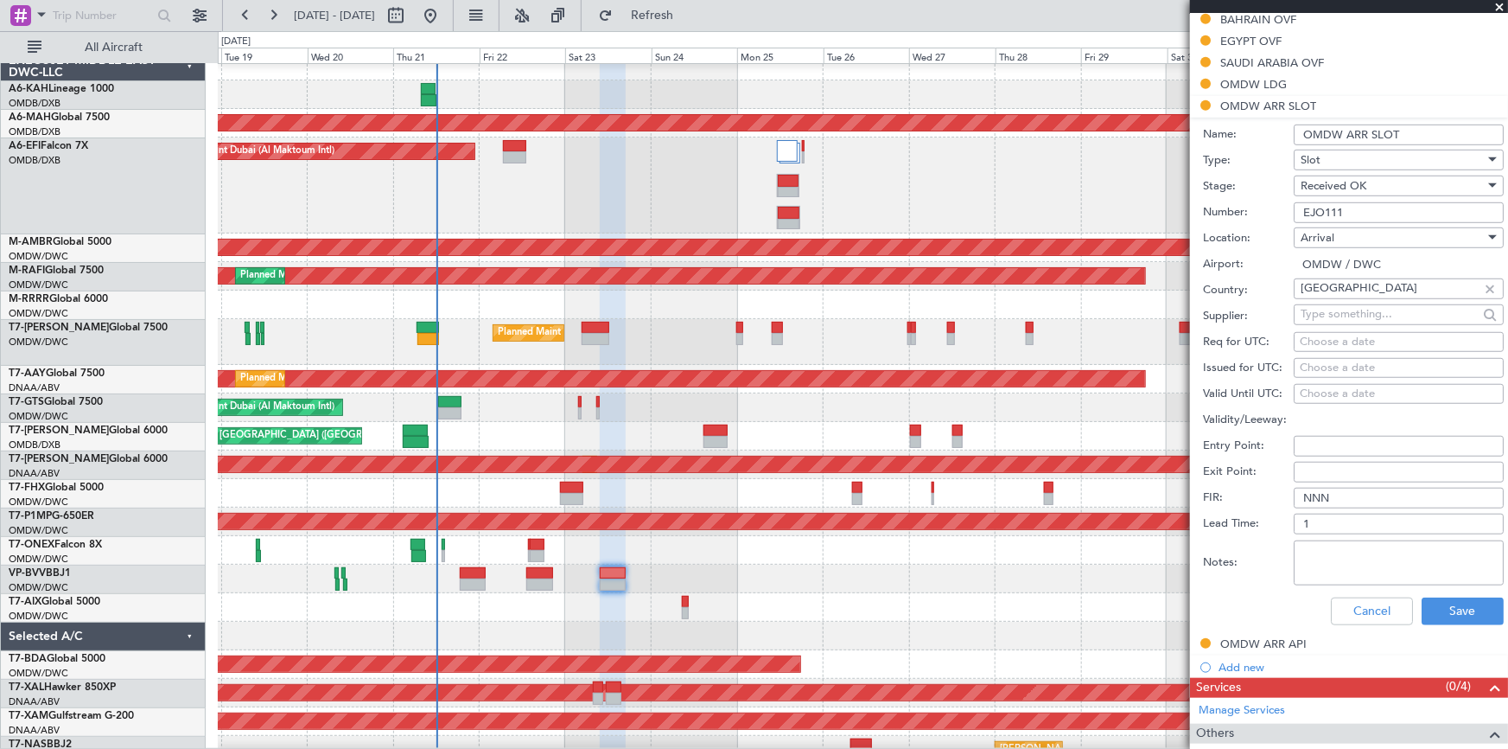
click at [1336, 337] on div "Choose a date" at bounding box center [1399, 342] width 198 height 17
select select "8"
select select "2025"
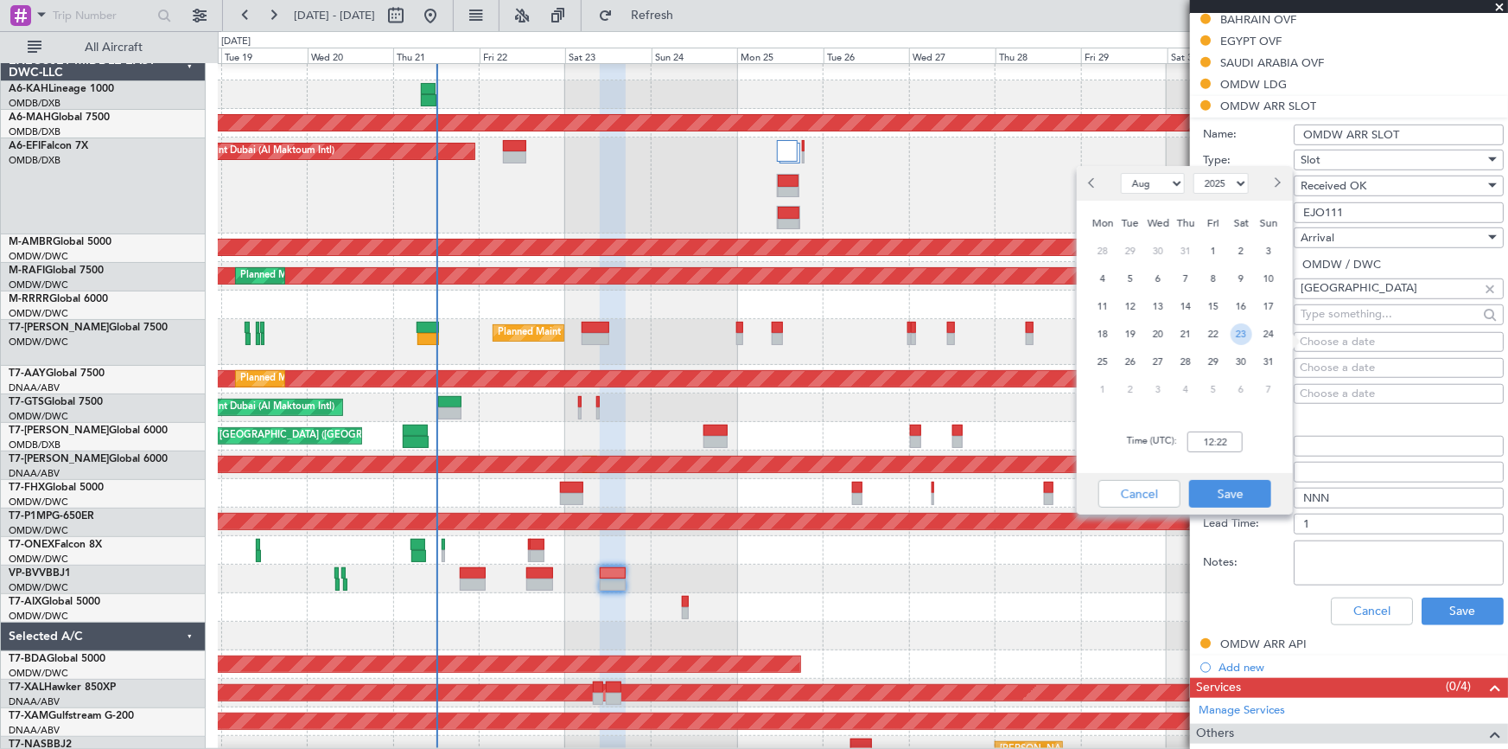
click at [1237, 333] on span "23" at bounding box center [1242, 334] width 22 height 22
click at [1197, 437] on input "00:00" at bounding box center [1215, 441] width 55 height 21
type input "16:45"
click at [1236, 495] on button "Save" at bounding box center [1230, 494] width 82 height 28
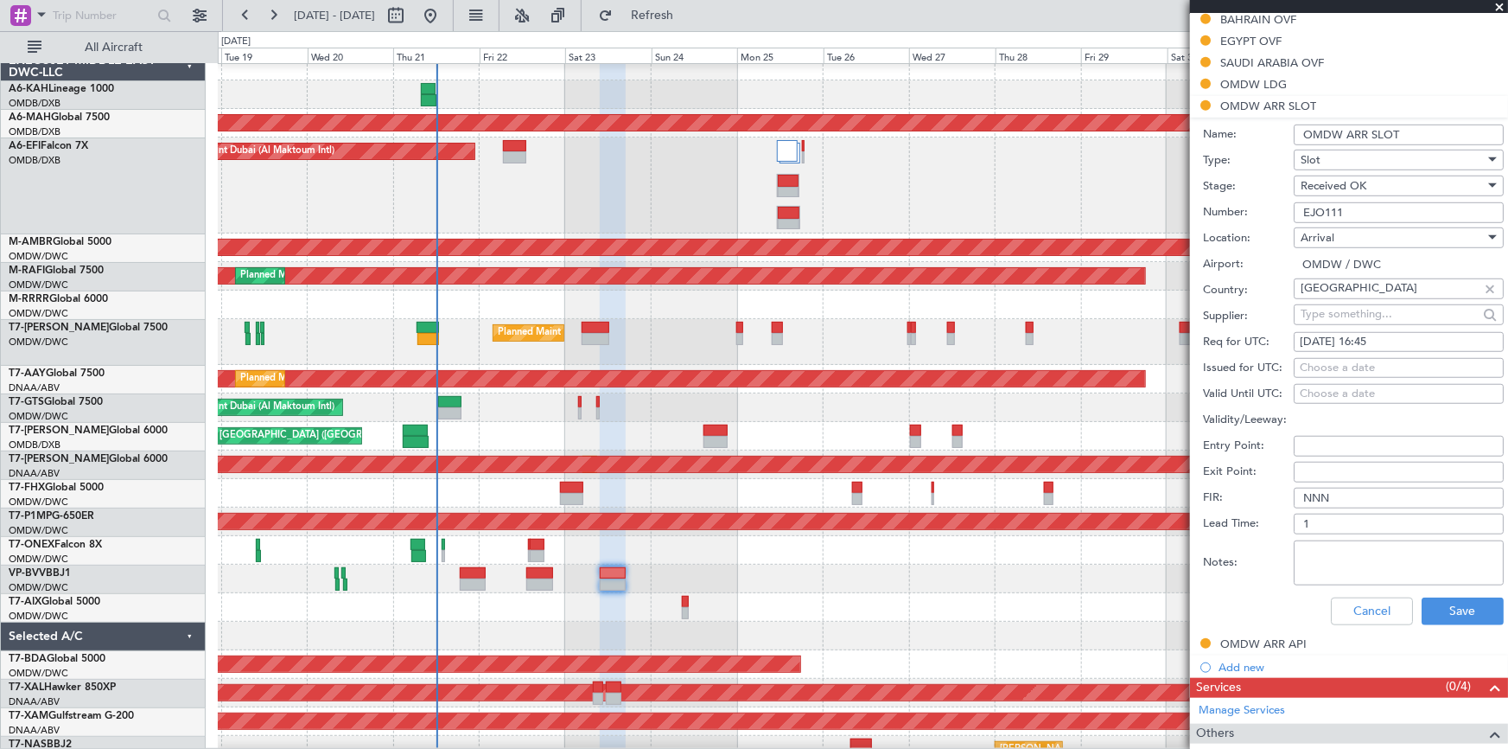
click at [1320, 367] on div "Choose a date" at bounding box center [1399, 368] width 198 height 17
select select "8"
select select "2025"
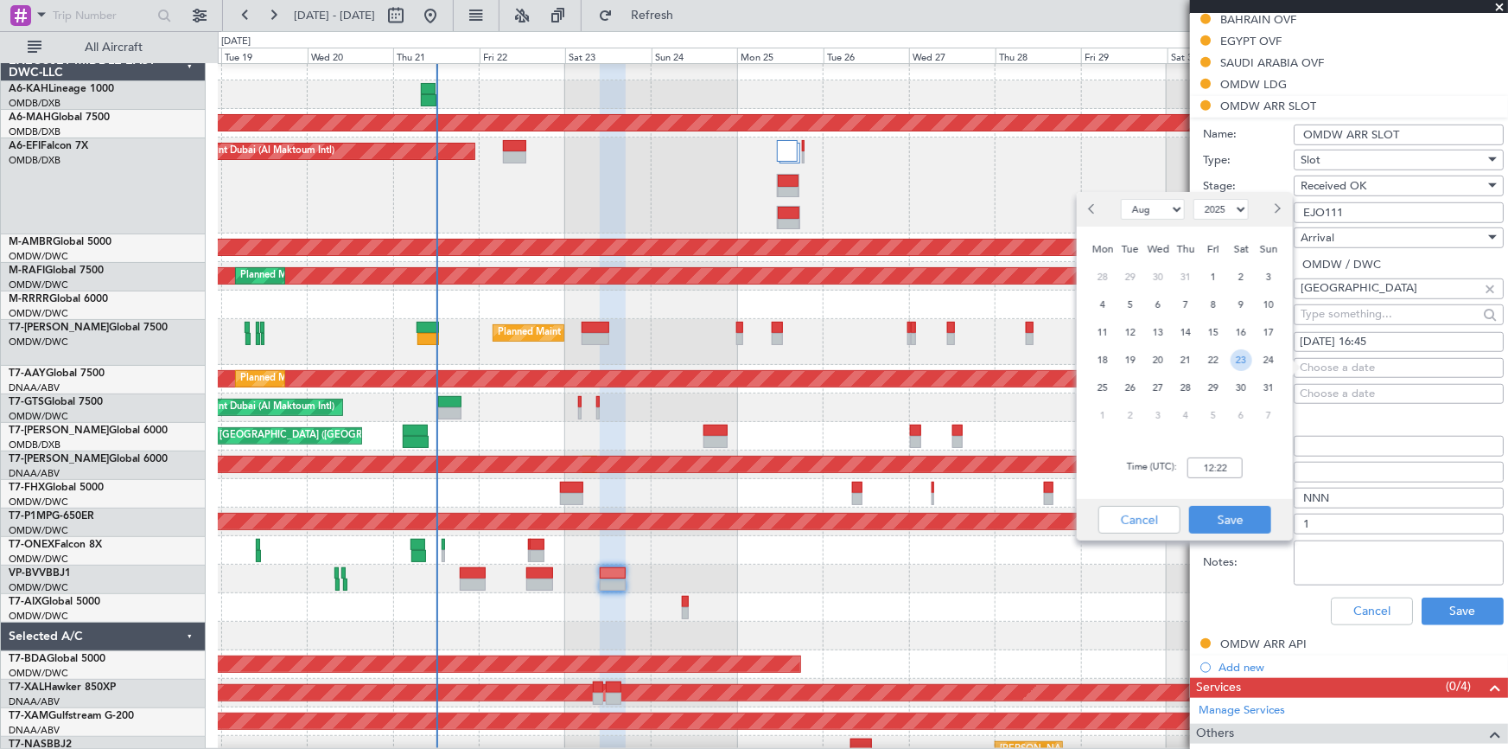
click at [1236, 354] on span "23" at bounding box center [1242, 360] width 22 height 22
click at [1193, 463] on input "00:00" at bounding box center [1215, 467] width 55 height 21
type input "16:45"
click at [1219, 513] on button "Save" at bounding box center [1230, 520] width 82 height 28
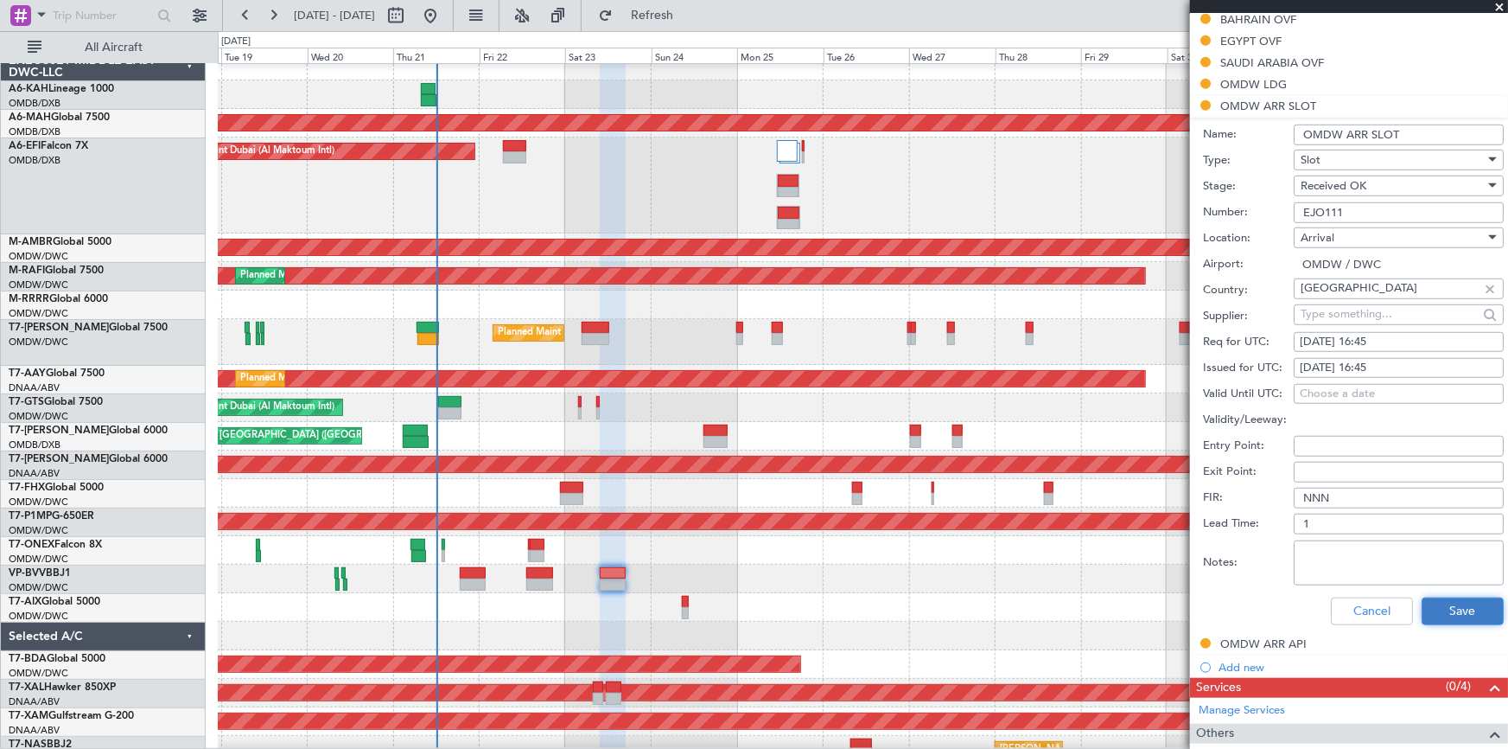
click at [1461, 611] on button "Save" at bounding box center [1463, 611] width 82 height 28
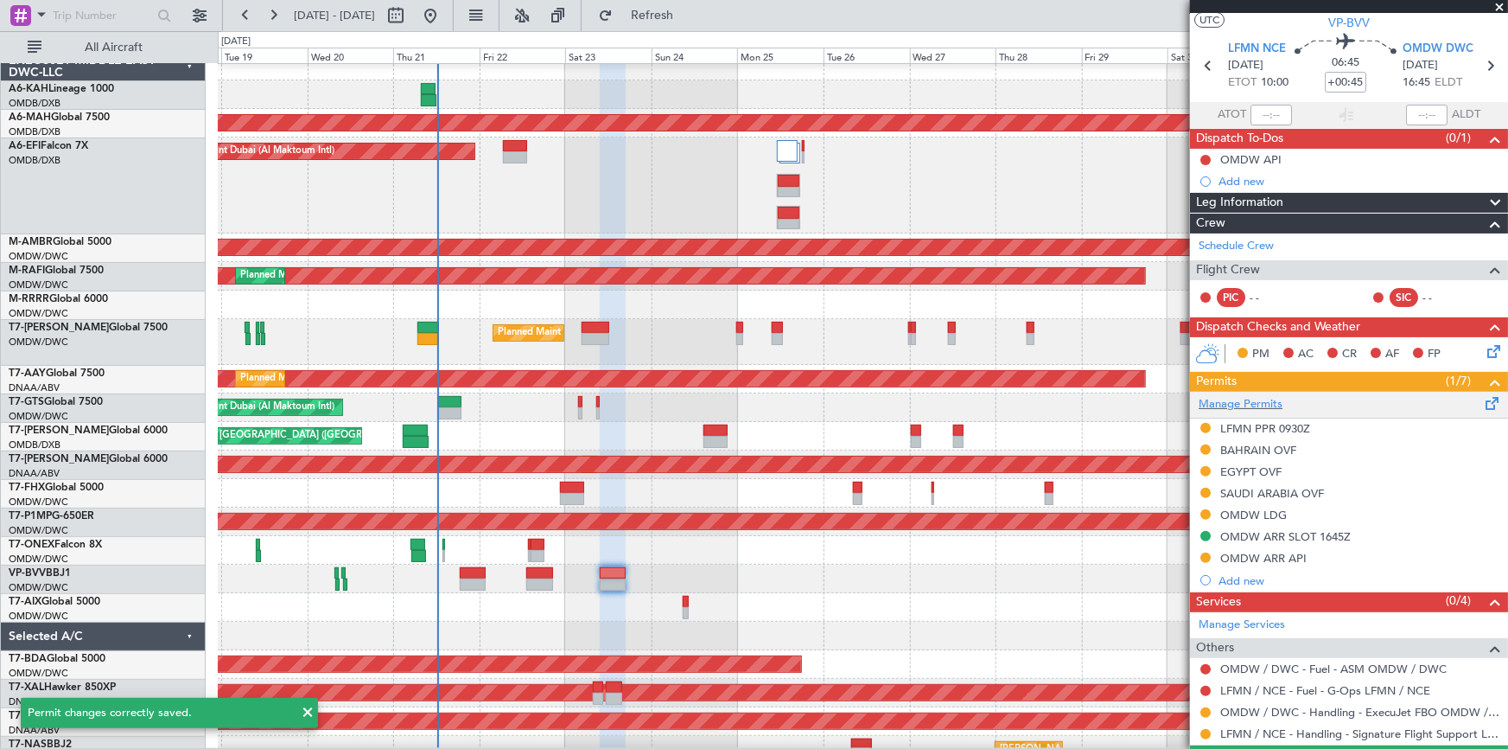
scroll to position [0, 0]
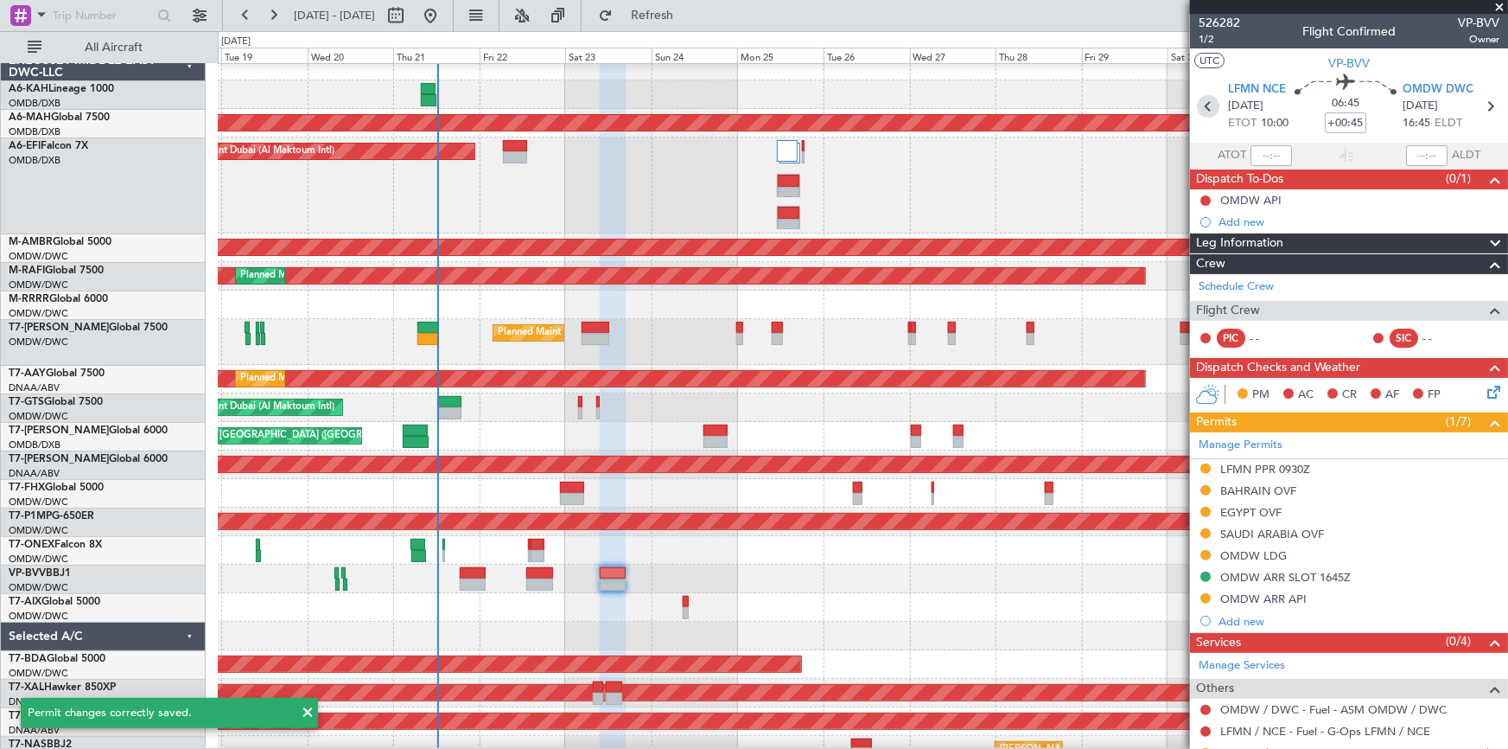
click at [1202, 103] on icon at bounding box center [1208, 106] width 22 height 22
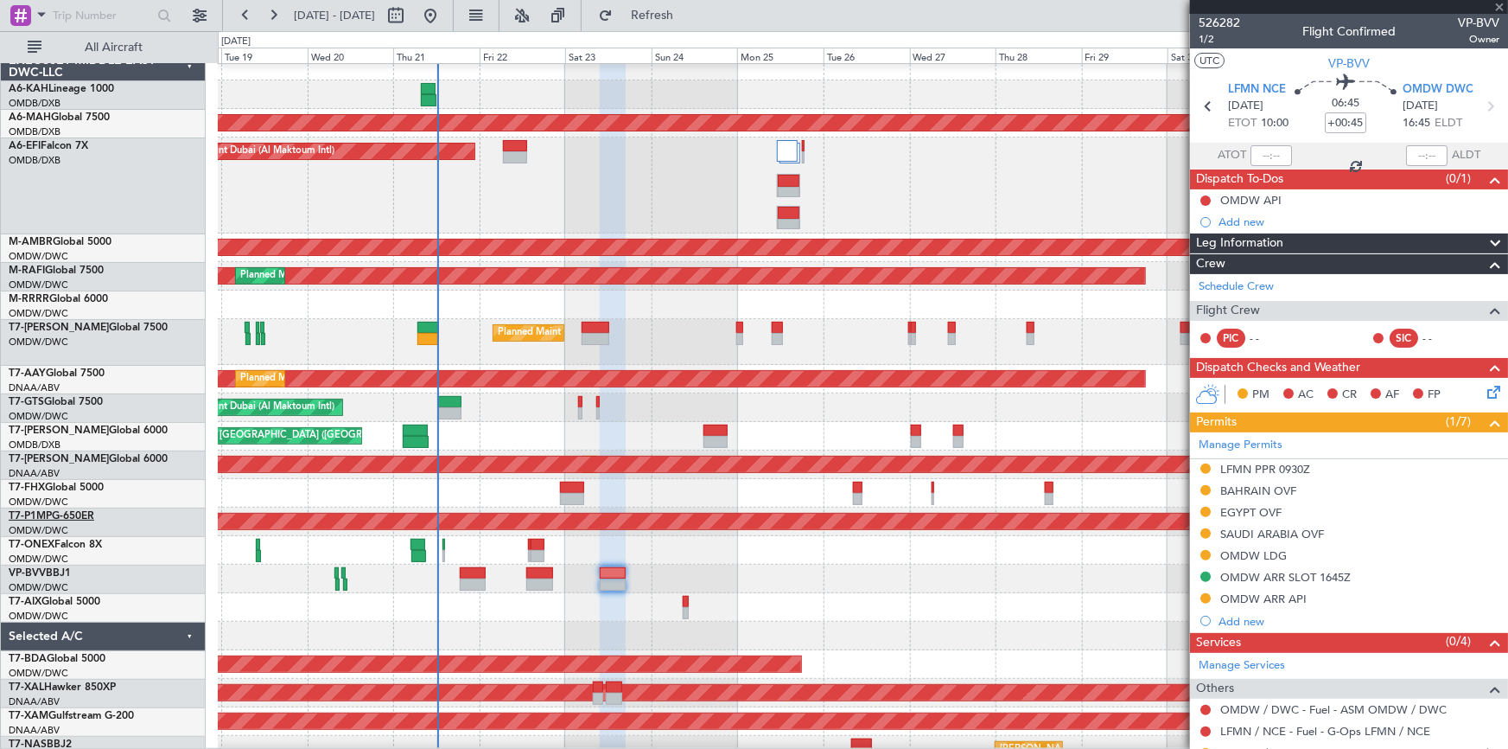
type input "0"
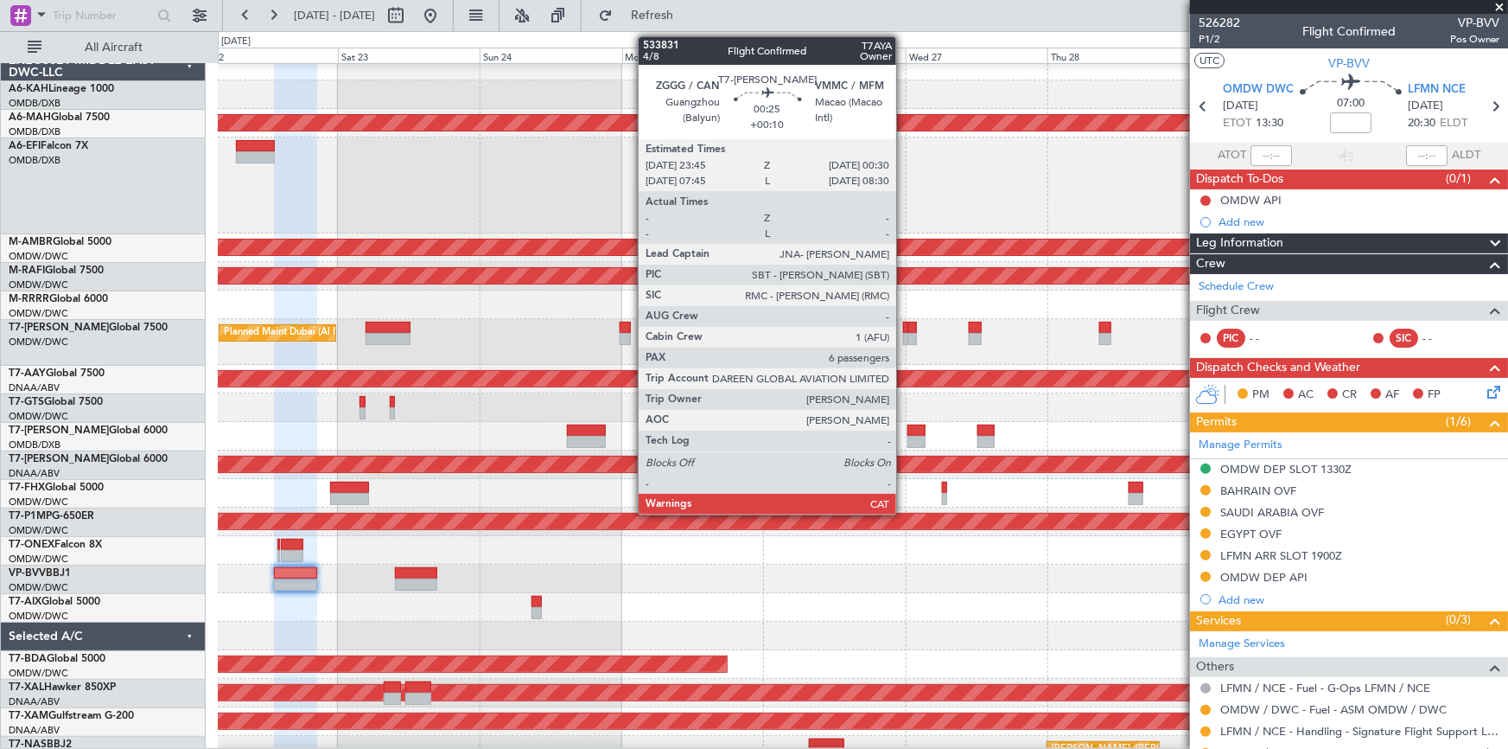
click at [904, 327] on div at bounding box center [905, 328] width 5 height 12
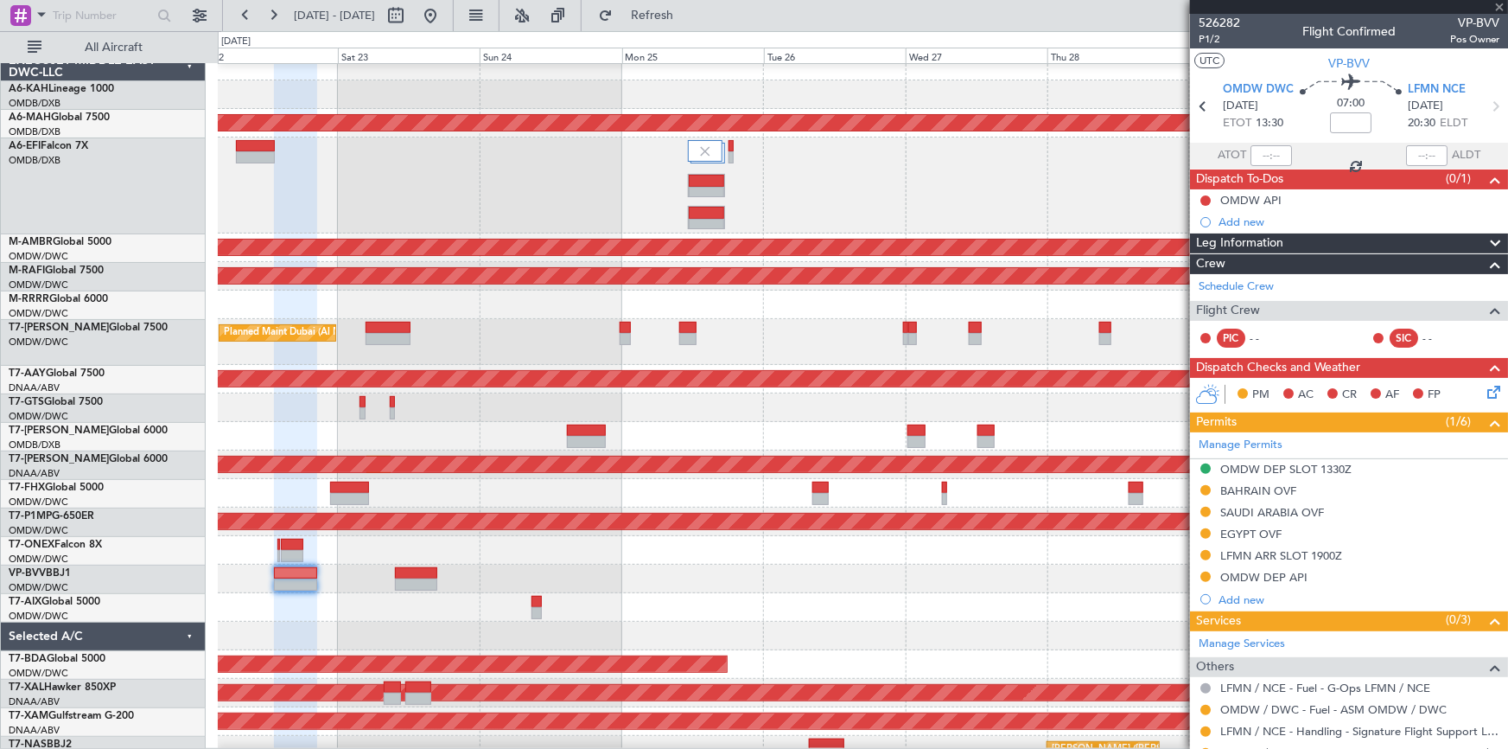
type input "+00:10"
type input "6"
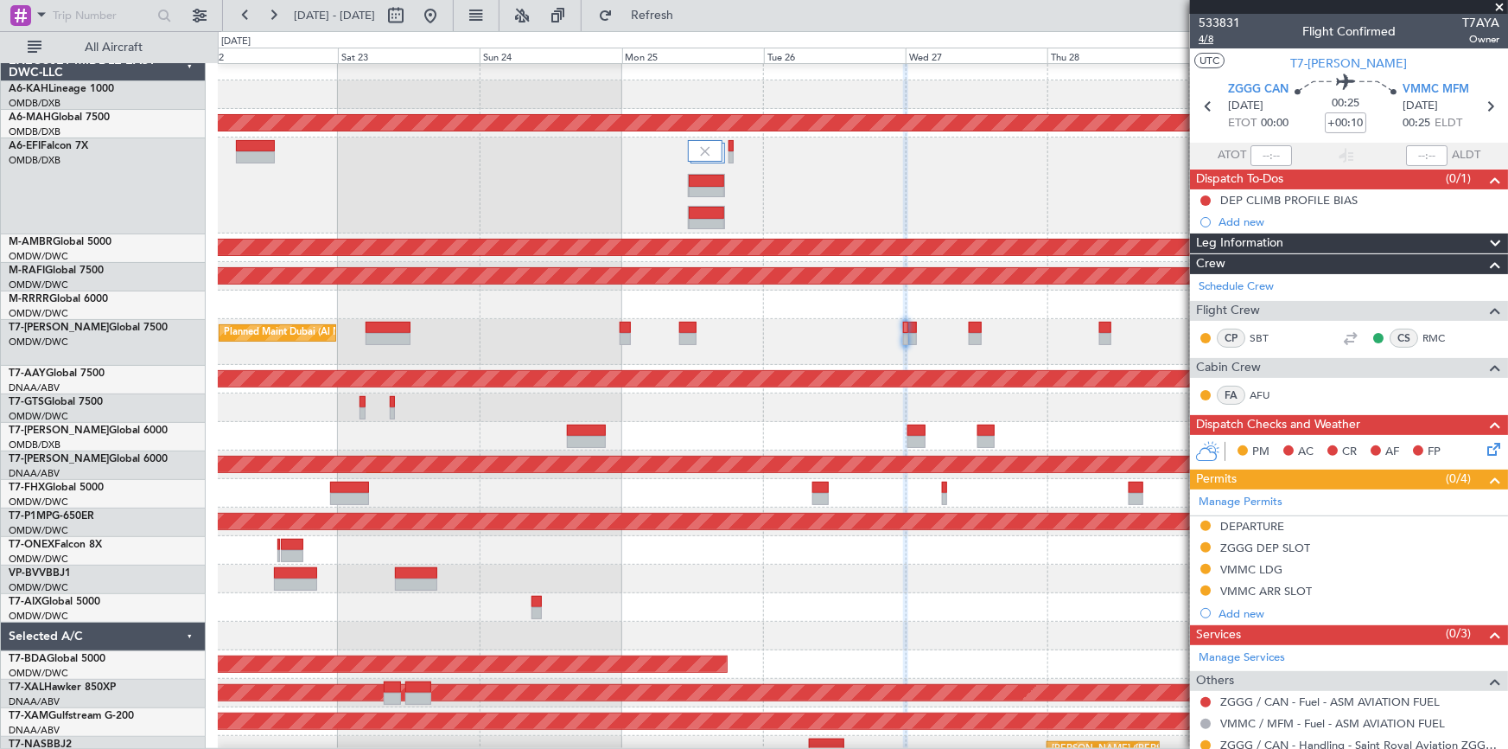
click at [1207, 37] on span "4/8" at bounding box center [1219, 39] width 41 height 15
click at [1480, 105] on icon at bounding box center [1490, 106] width 22 height 22
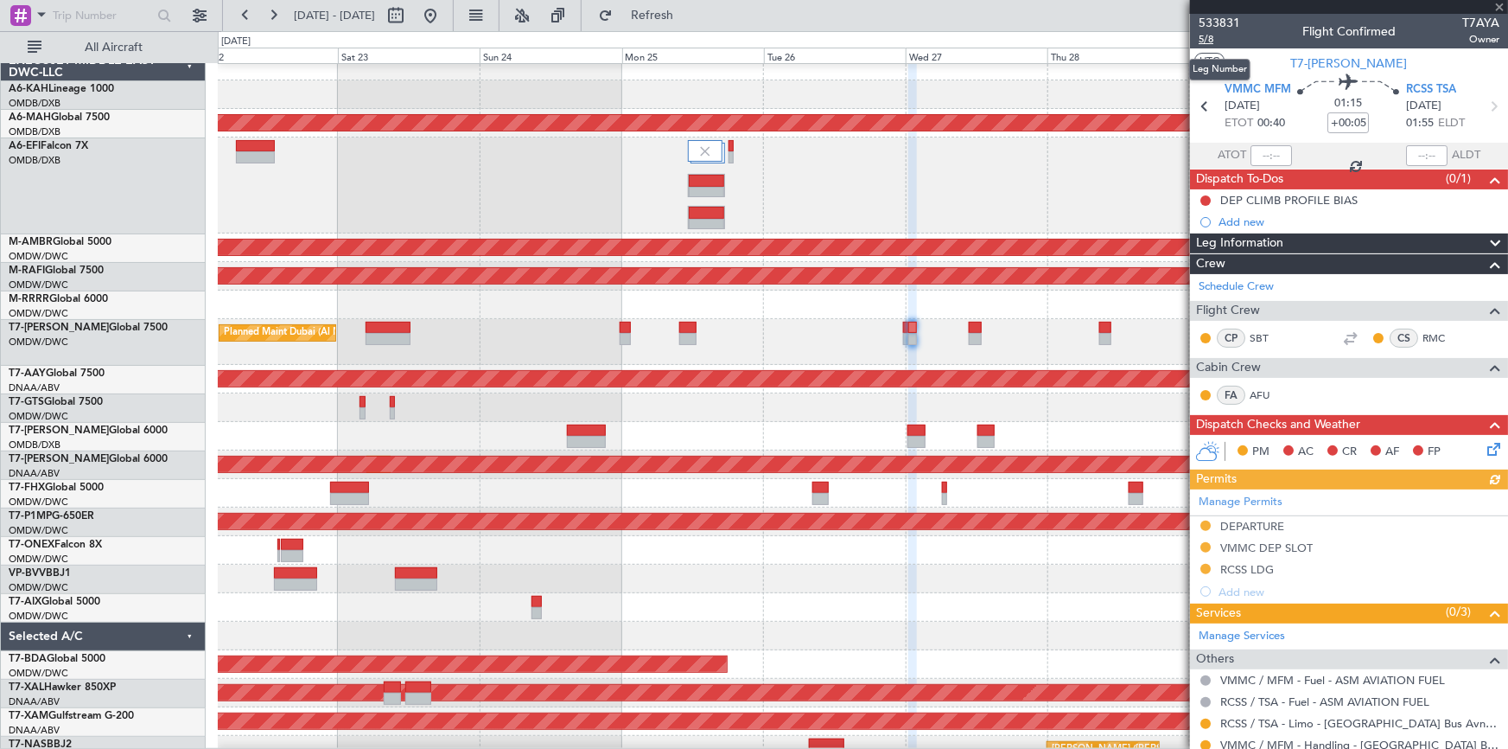
click at [1208, 41] on span "5/8" at bounding box center [1219, 39] width 41 height 15
click at [1210, 41] on span "5/8" at bounding box center [1219, 39] width 41 height 15
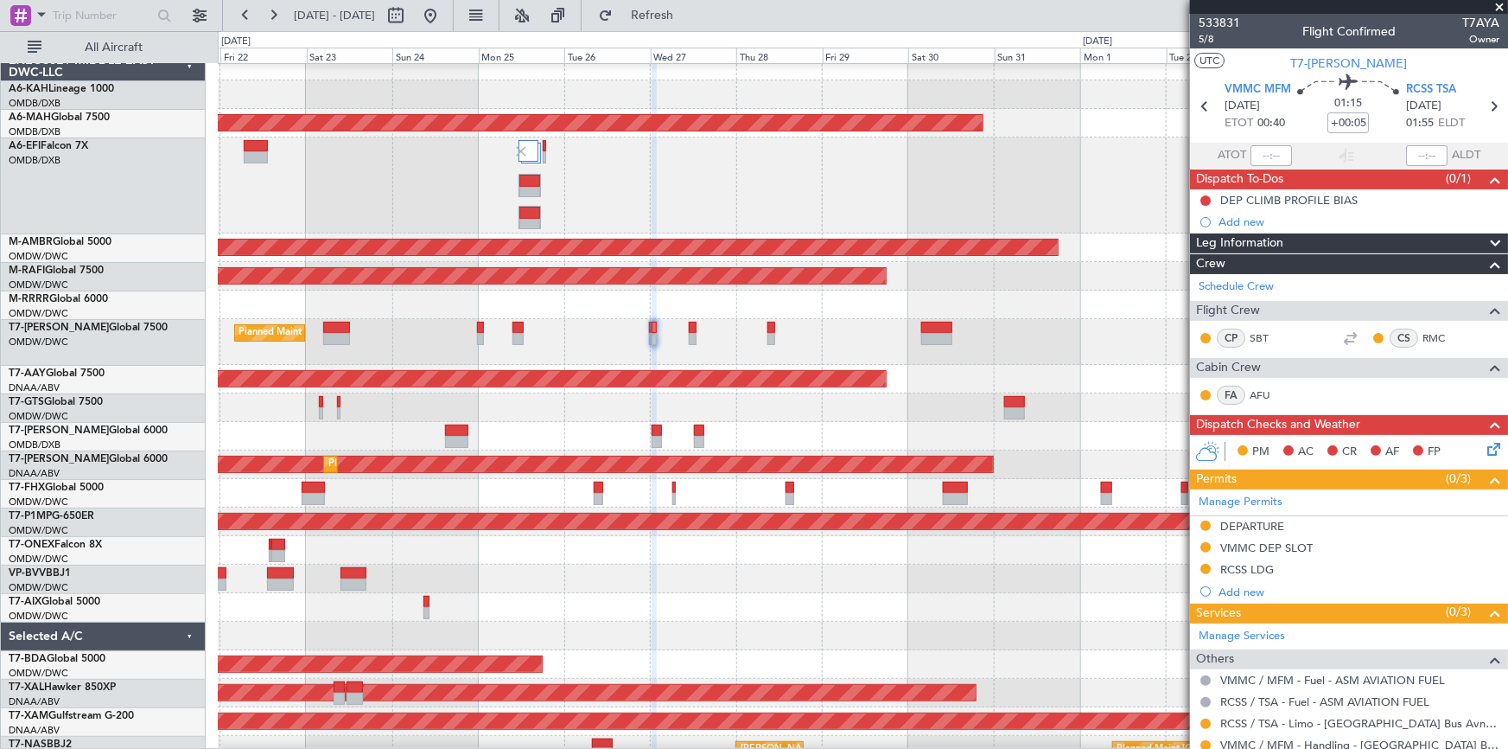
scroll to position [10, 0]
click at [828, 564] on div "Planned Maint Geneva (Cointrin)" at bounding box center [863, 550] width 1290 height 29
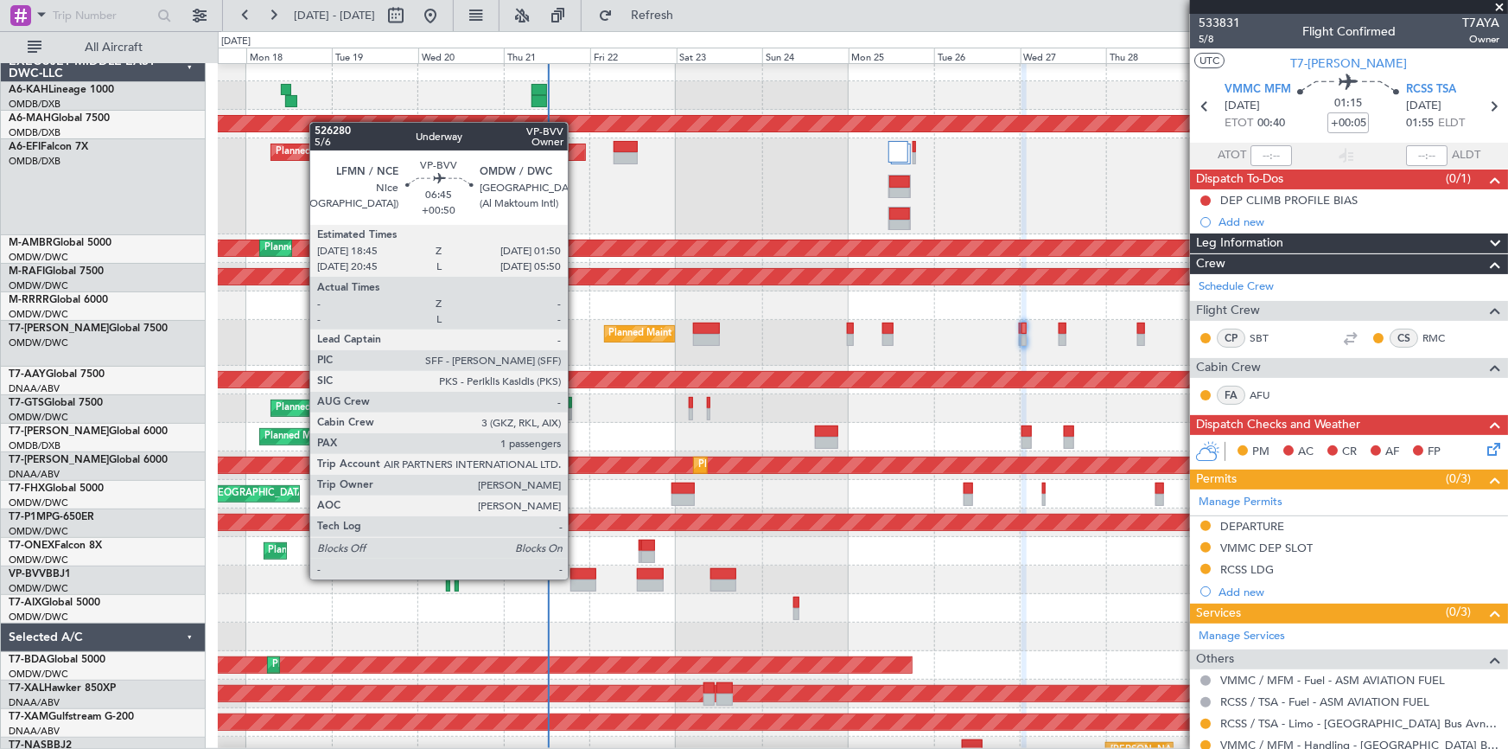
click at [580, 572] on div at bounding box center [584, 574] width 26 height 12
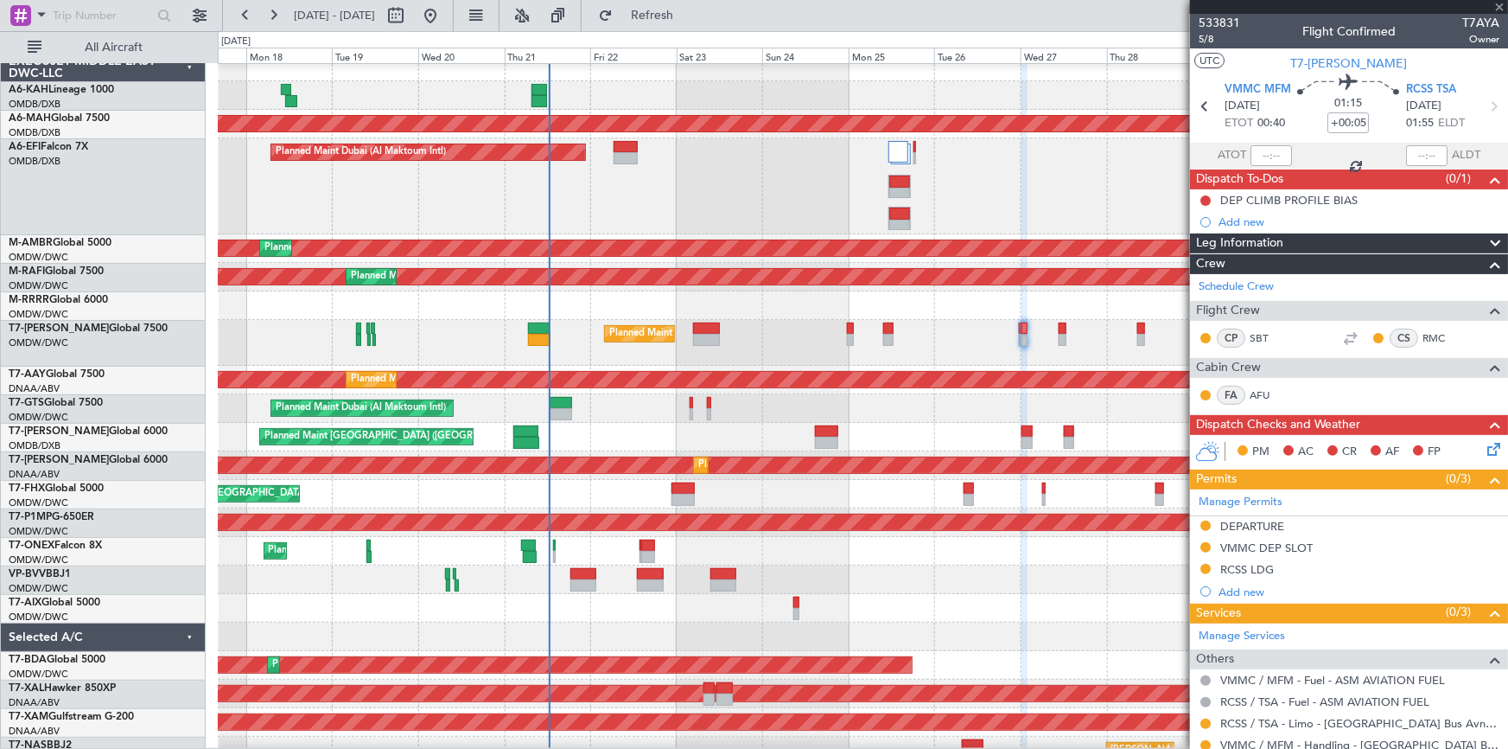
type input "+00:50"
type input "1"
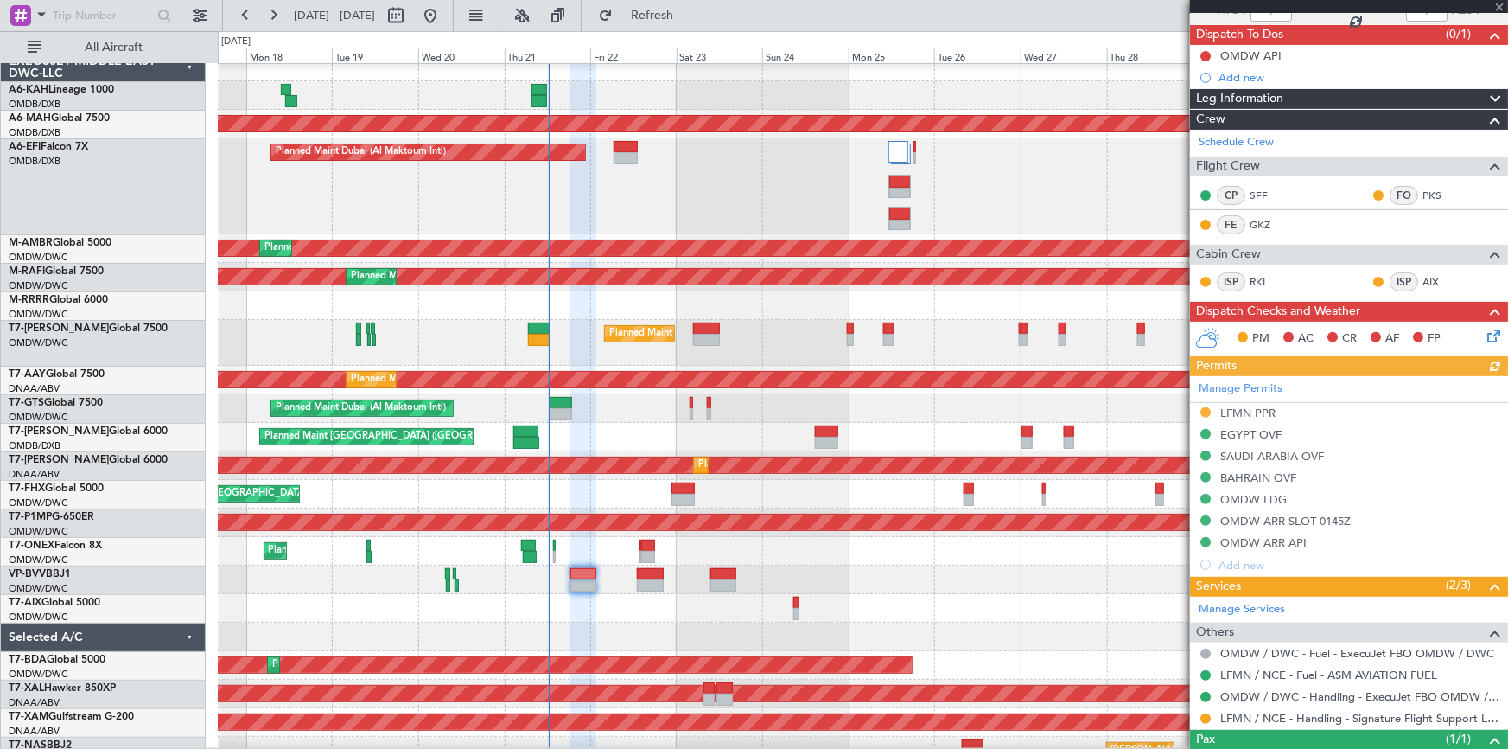
scroll to position [210, 0]
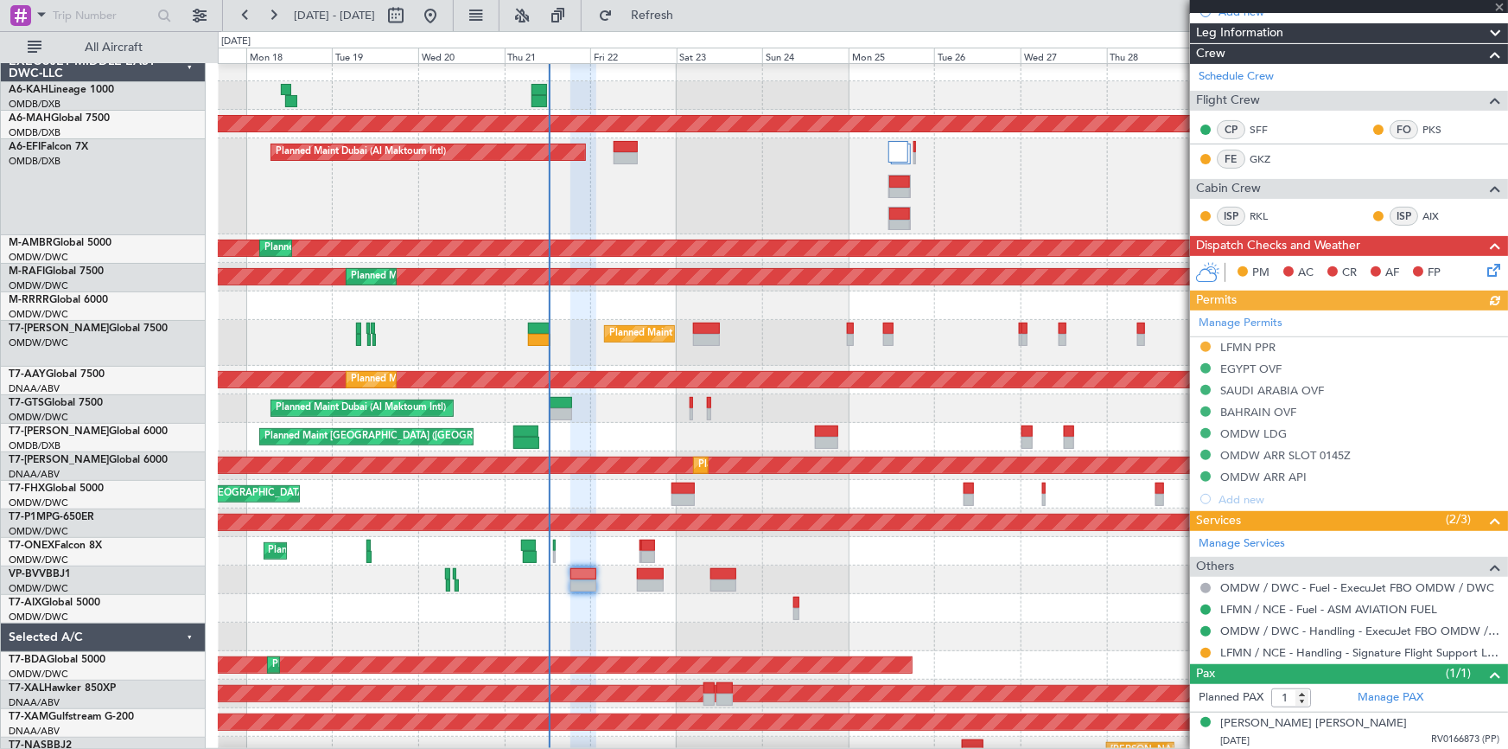
click at [1262, 426] on div "Manage Permits LFMN PPR EGYPT OVF SAUDI ARABIA OVF BAHRAIN OVF OMDW LDG OMDW AR…" at bounding box center [1349, 410] width 318 height 200
click at [1258, 429] on div "OMDW LDG" at bounding box center [1254, 433] width 67 height 15
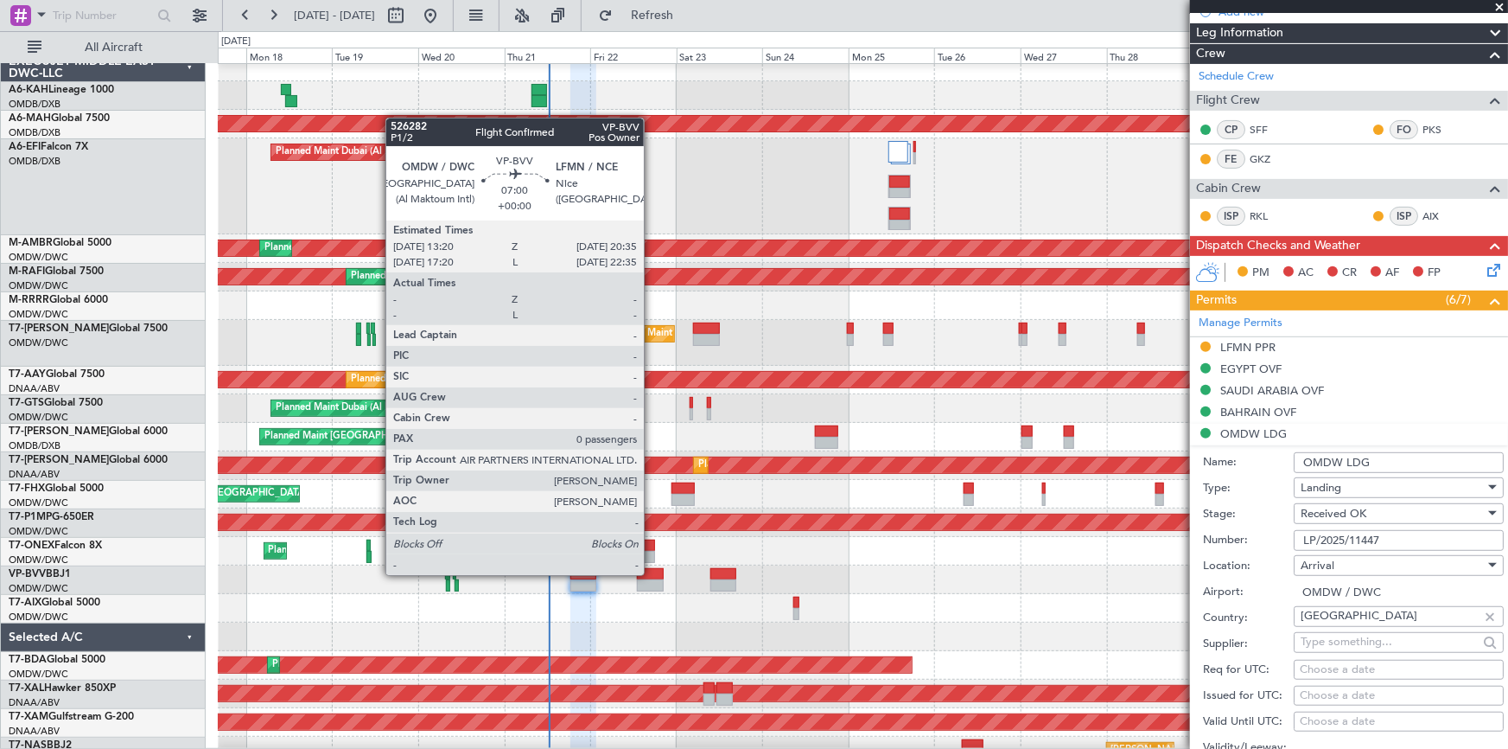
click at [652, 573] on div at bounding box center [650, 574] width 27 height 12
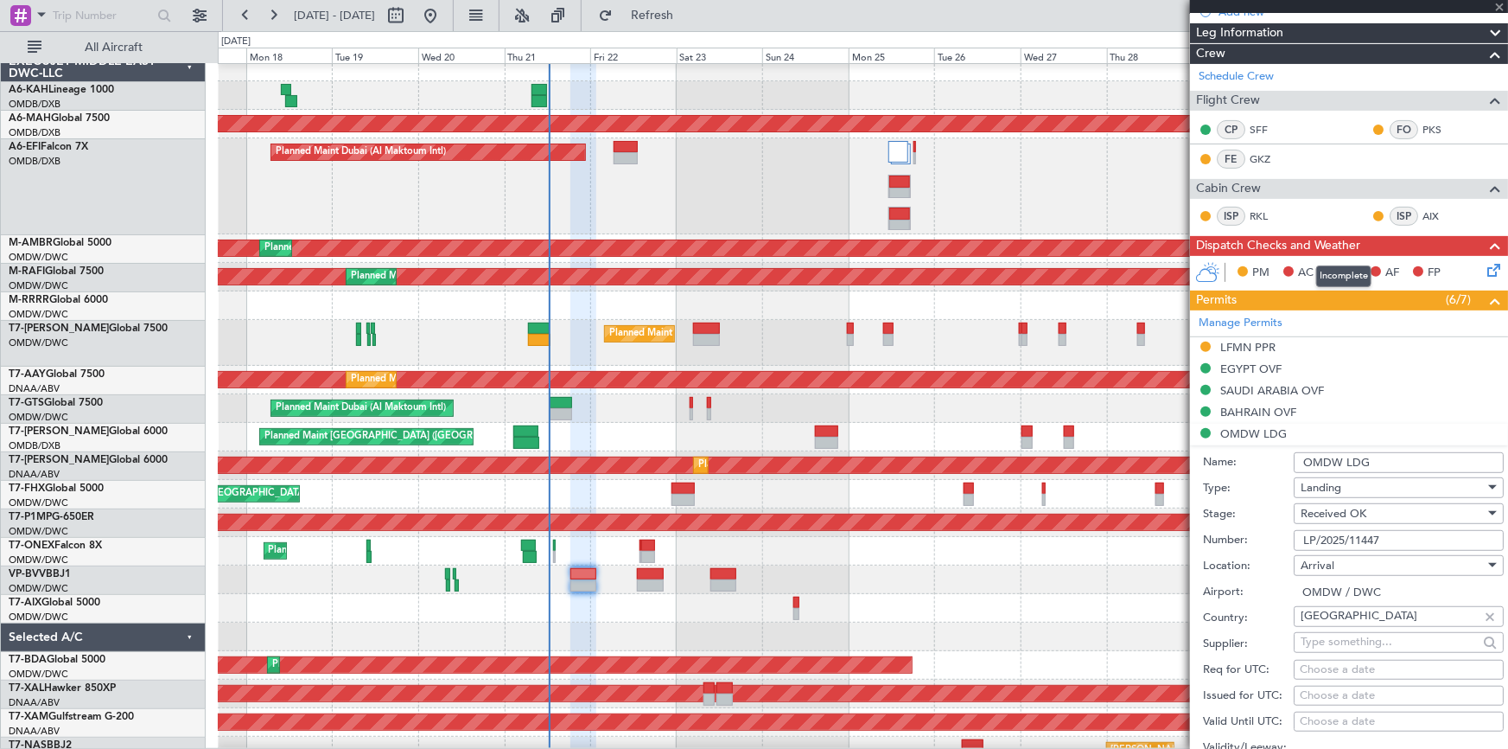
type input "0"
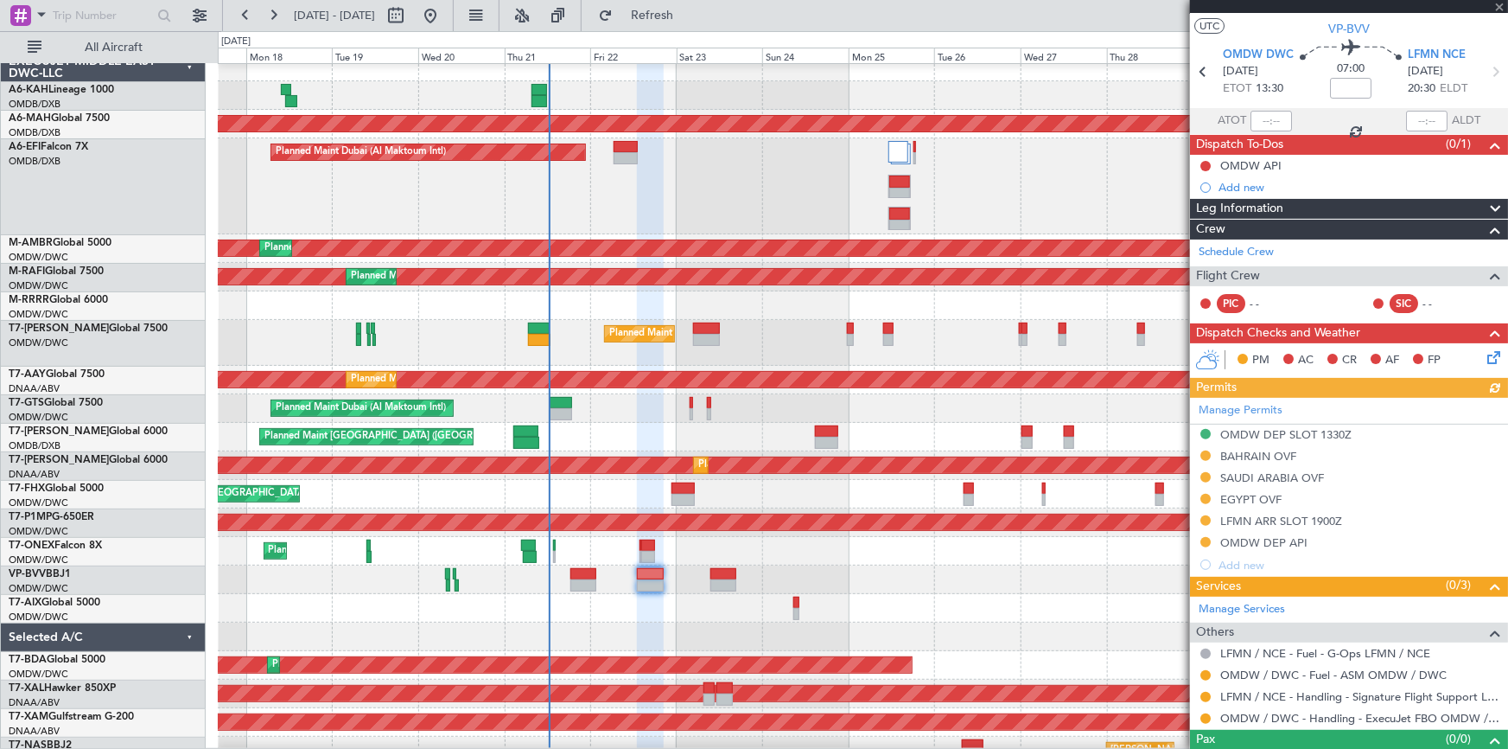
scroll to position [61, 0]
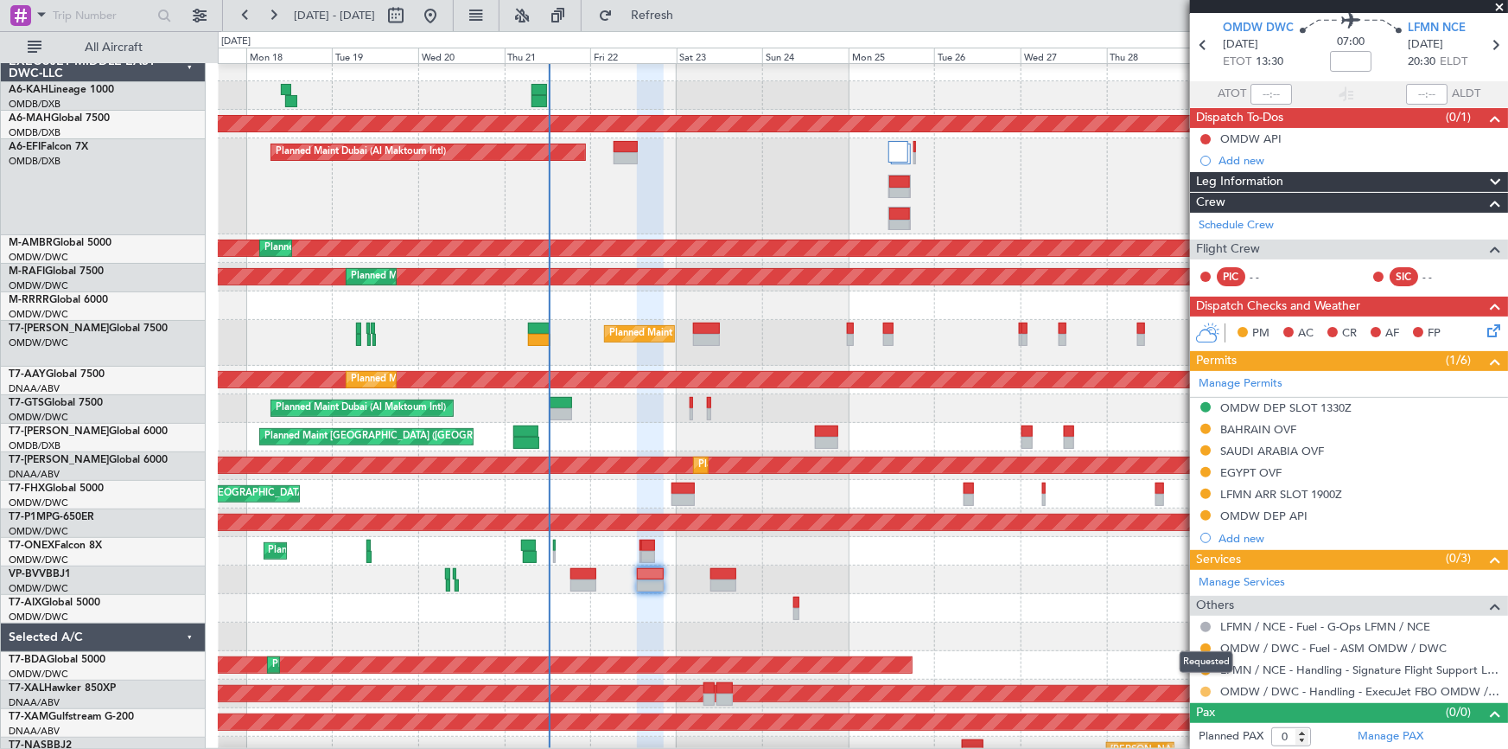
click at [1207, 688] on button at bounding box center [1206, 691] width 10 height 10
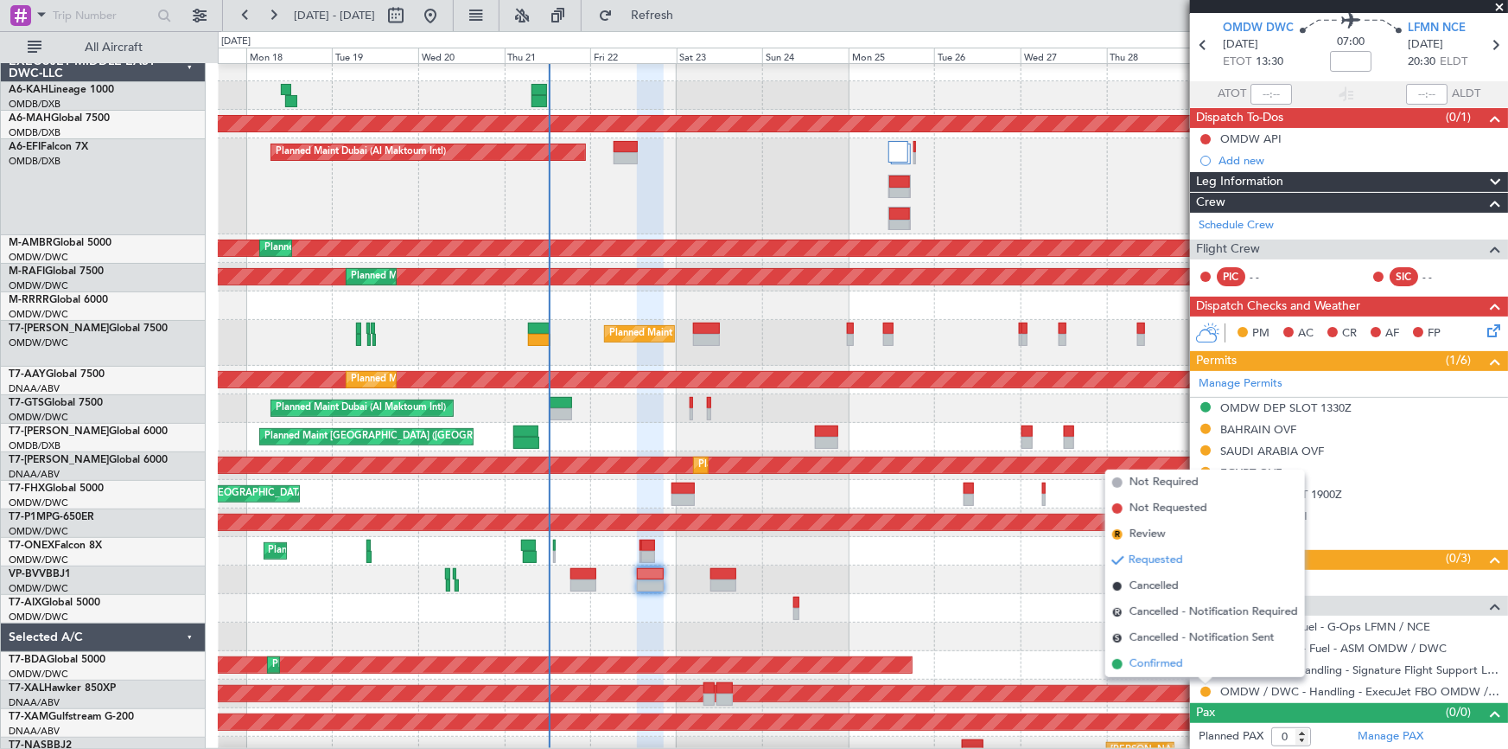
click at [1158, 668] on span "Confirmed" at bounding box center [1157, 663] width 54 height 17
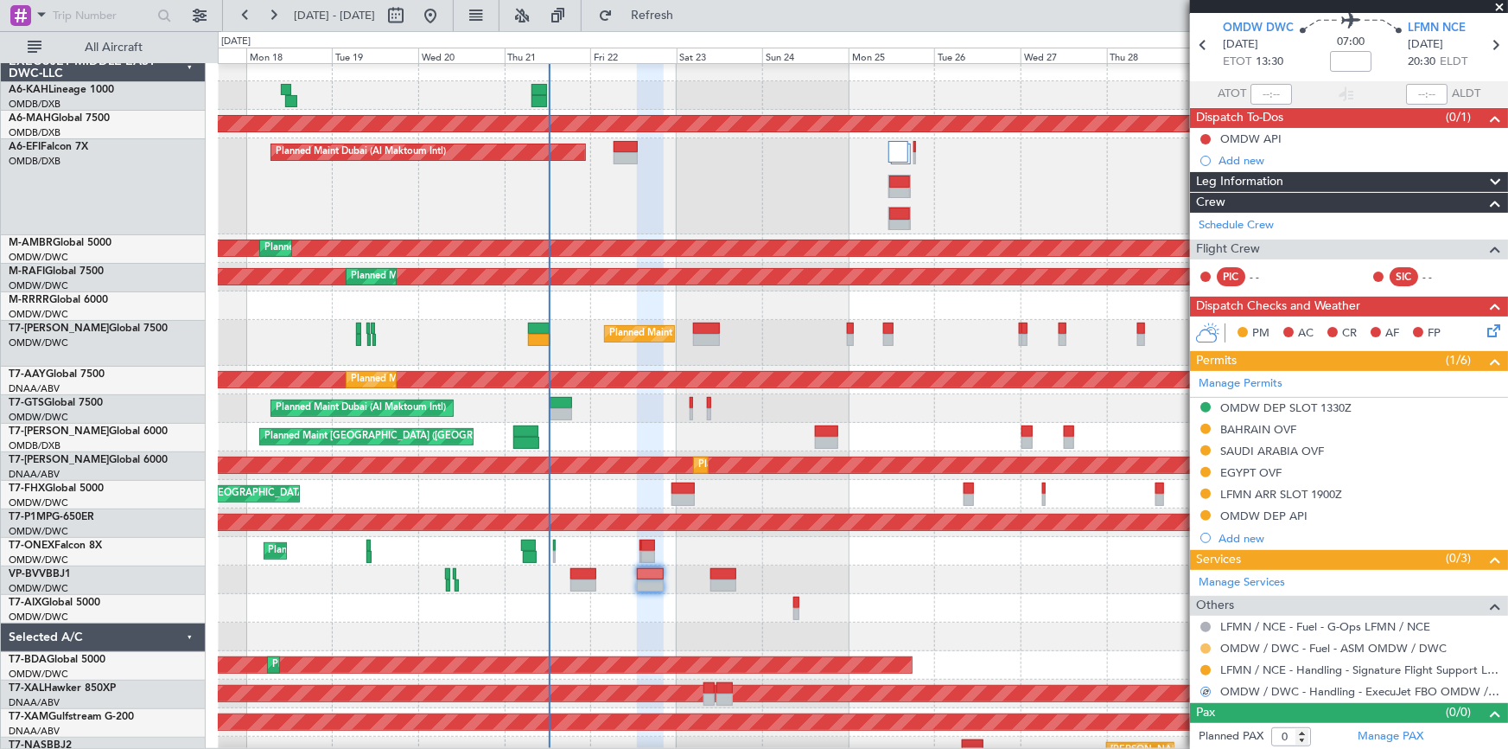
click at [1202, 647] on button at bounding box center [1206, 648] width 10 height 10
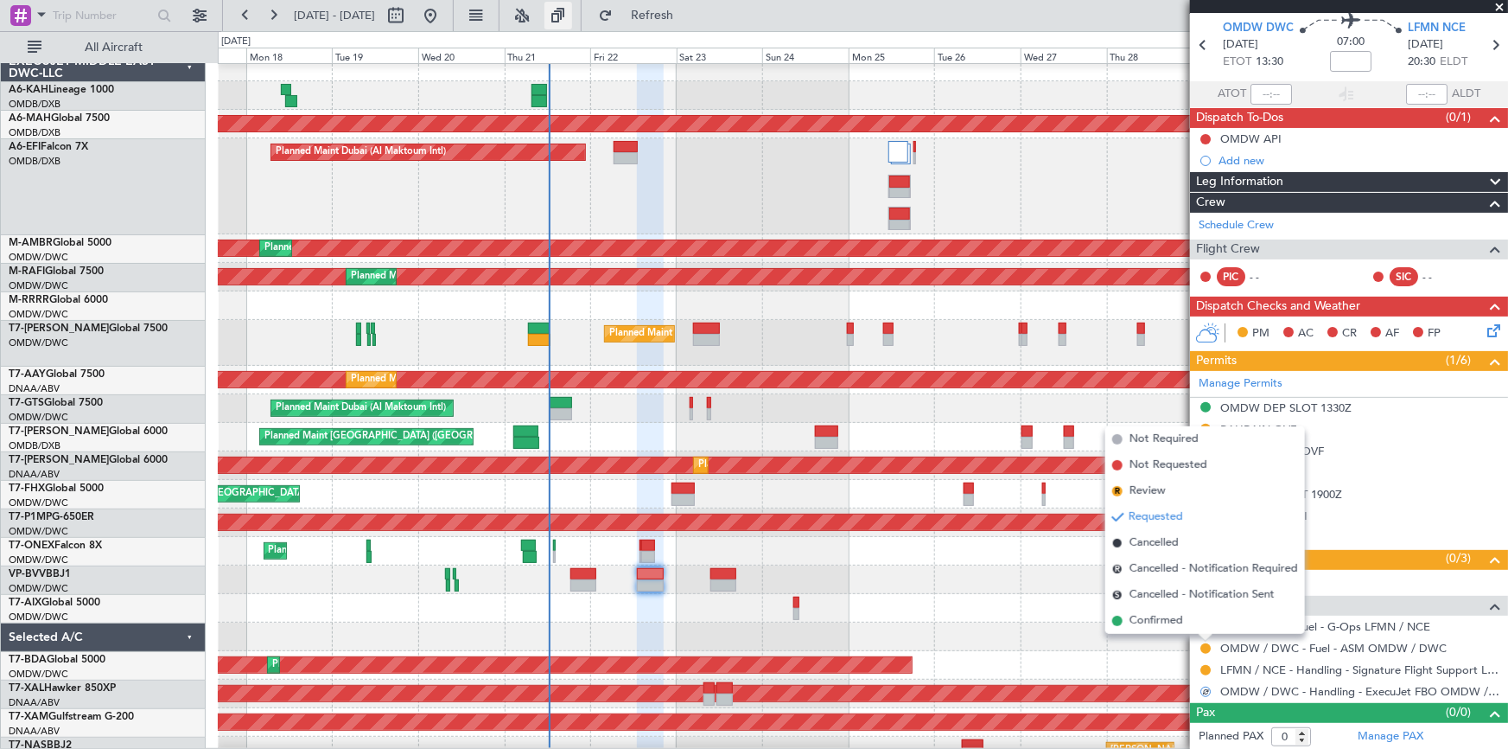
drag, startPoint x: 1152, startPoint y: 620, endPoint x: 608, endPoint y: 2, distance: 823.8
click at [1150, 616] on span "Confirmed" at bounding box center [1157, 620] width 54 height 17
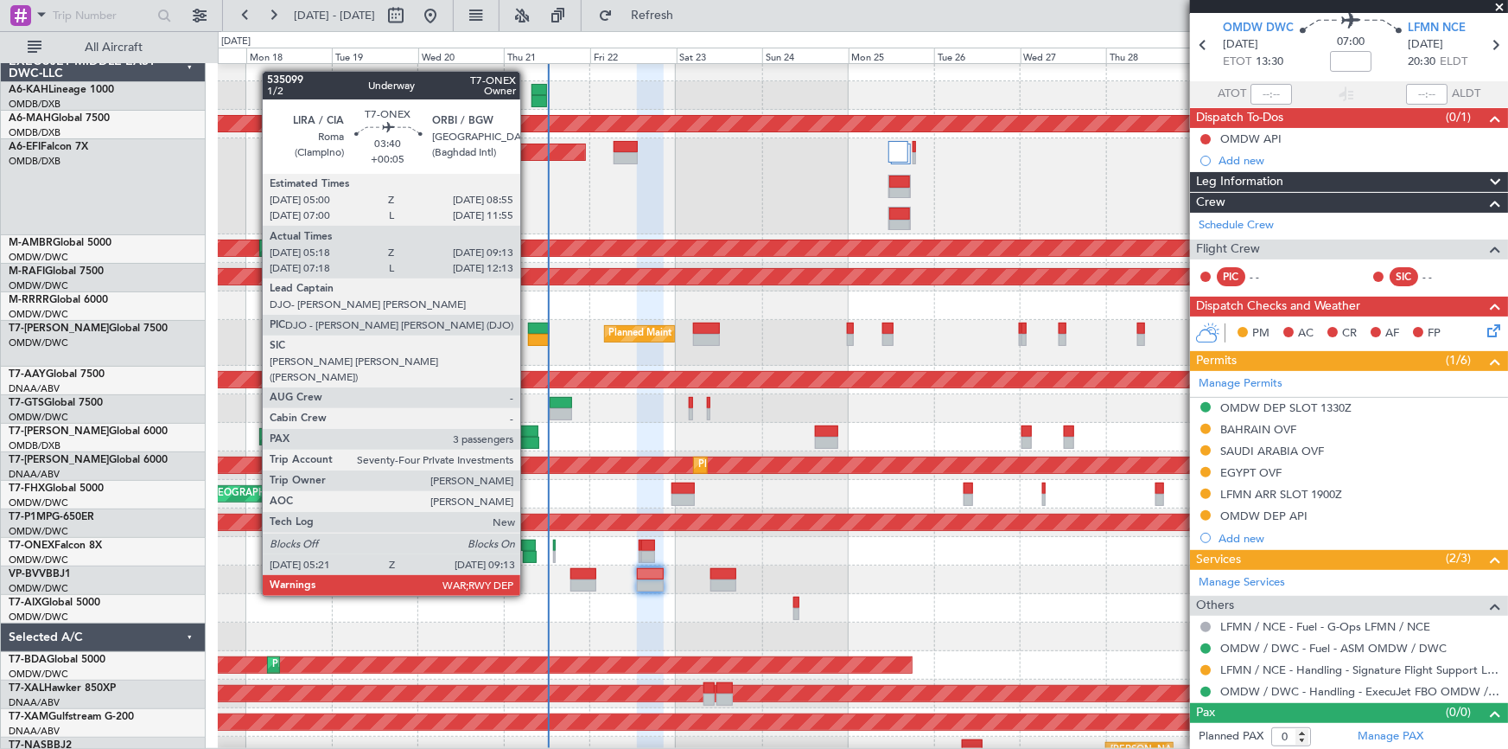
click at [528, 547] on div at bounding box center [528, 545] width 15 height 12
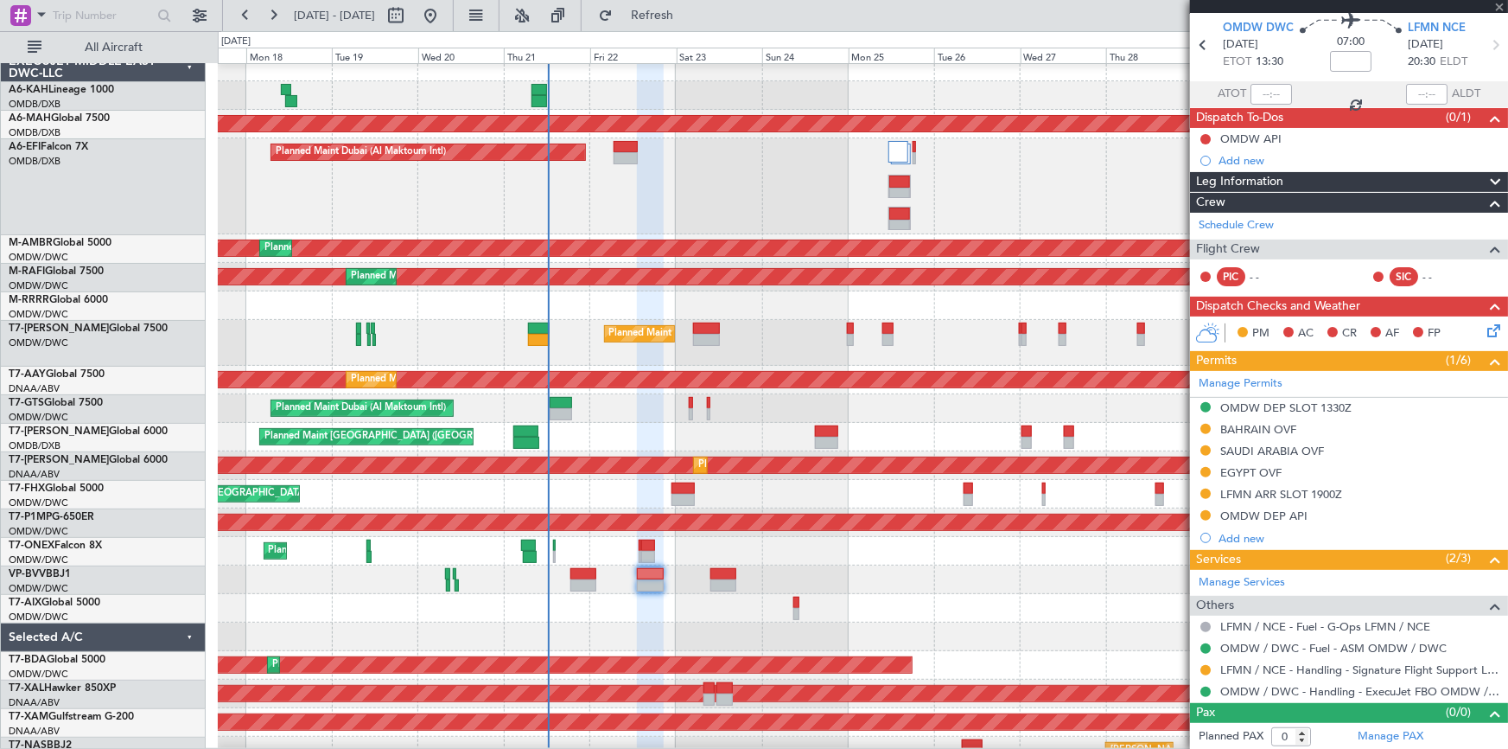
type input "+00:05"
type input "05:28"
type input "09:08"
type input "3"
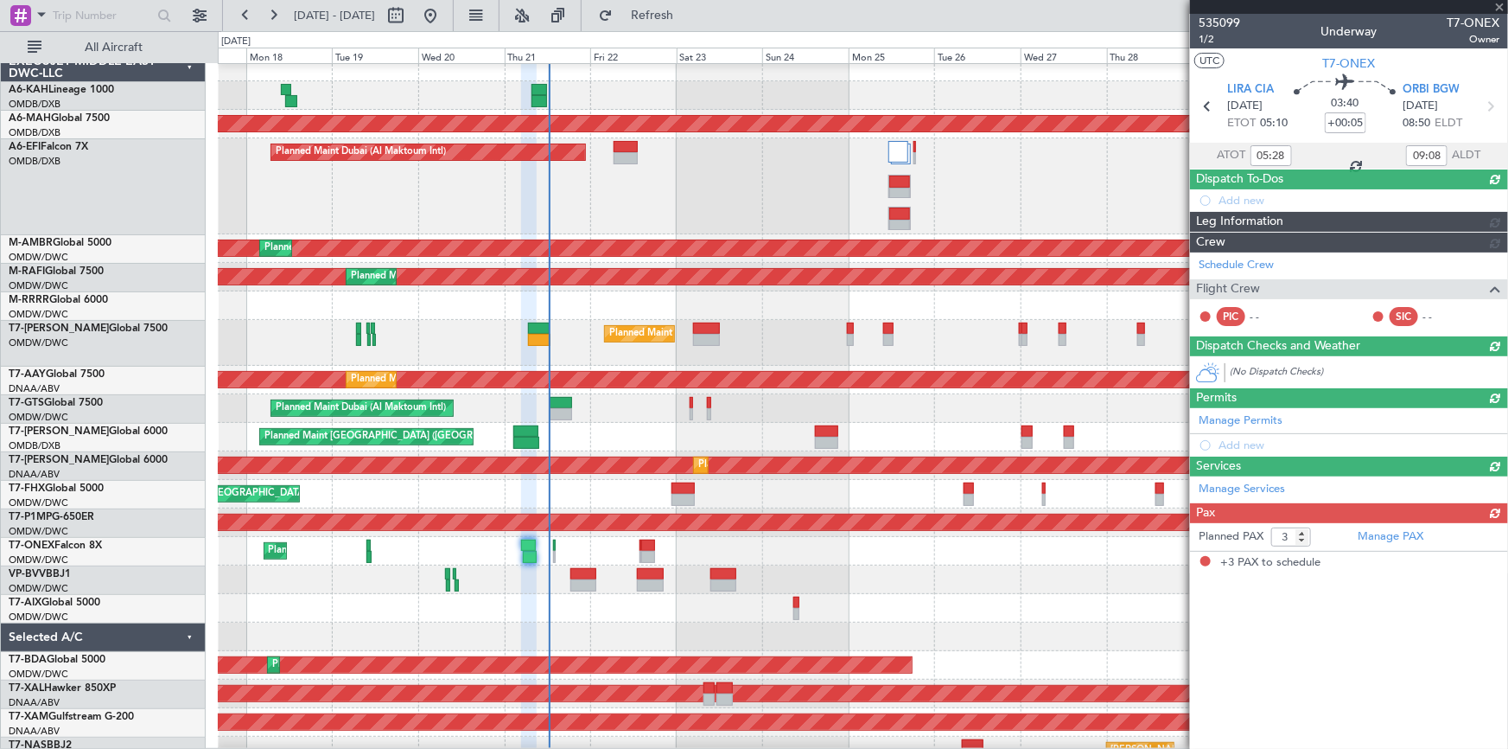
scroll to position [0, 0]
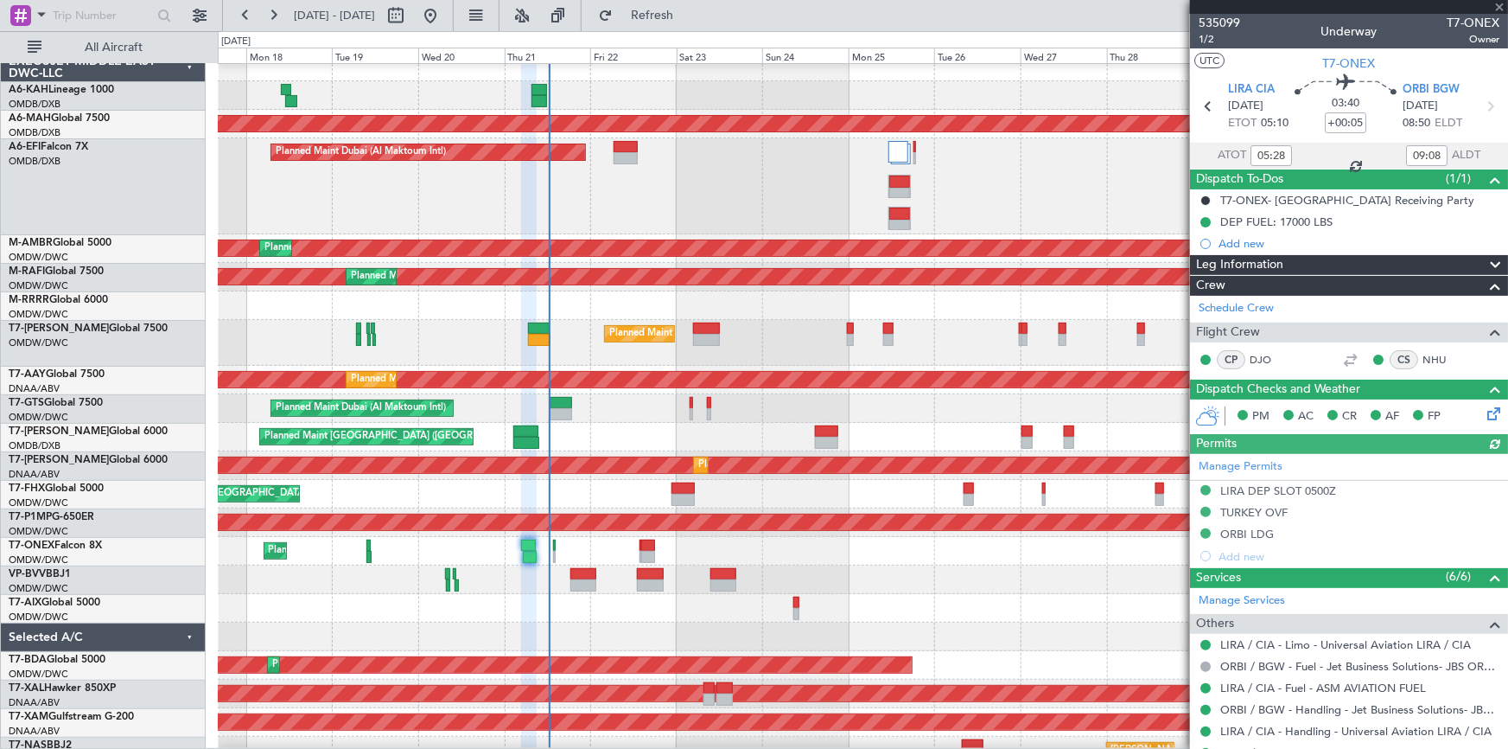
type input "Dherander Fithani (DHF)"
type input "7039"
type input "Dherander Fithani (DHF)"
type input "7039"
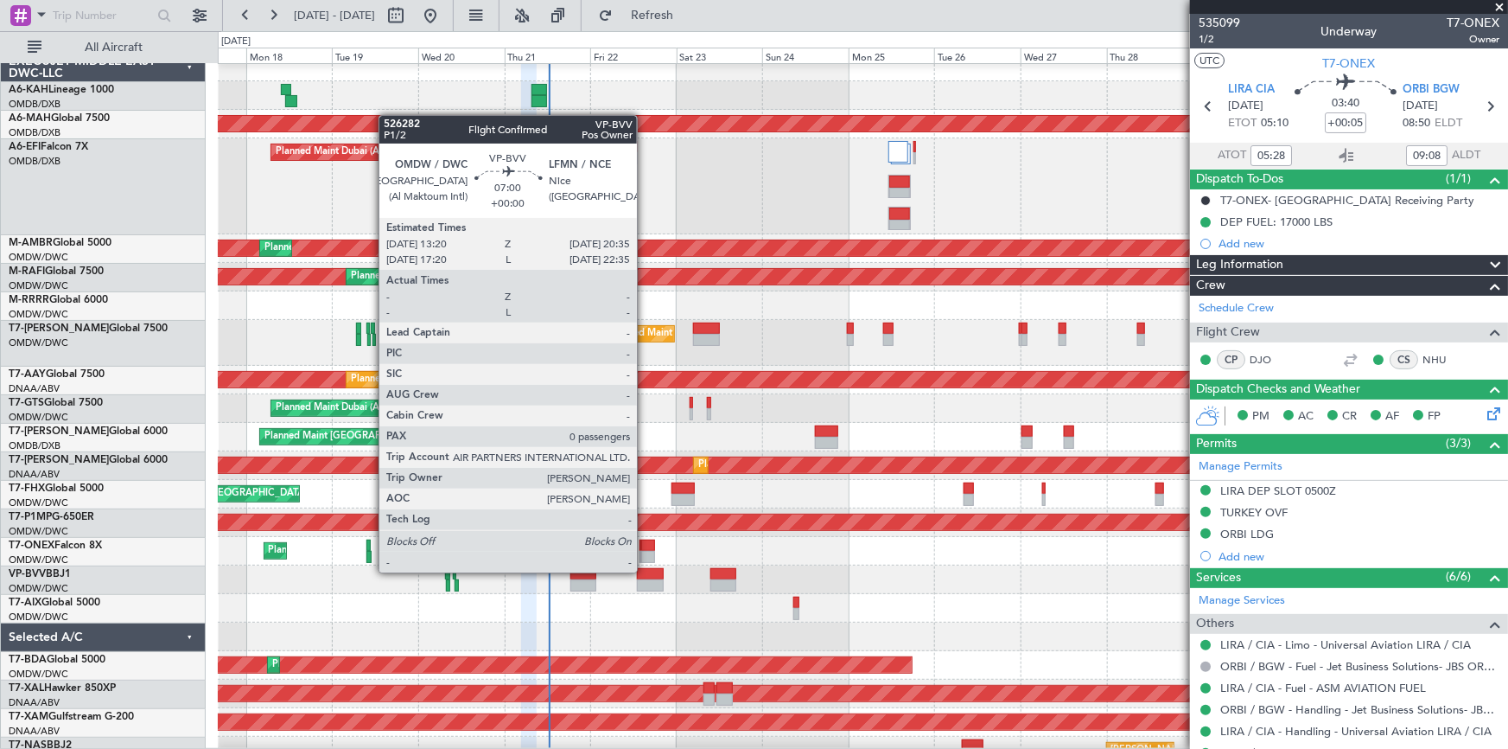
click at [645, 571] on div at bounding box center [650, 574] width 27 height 12
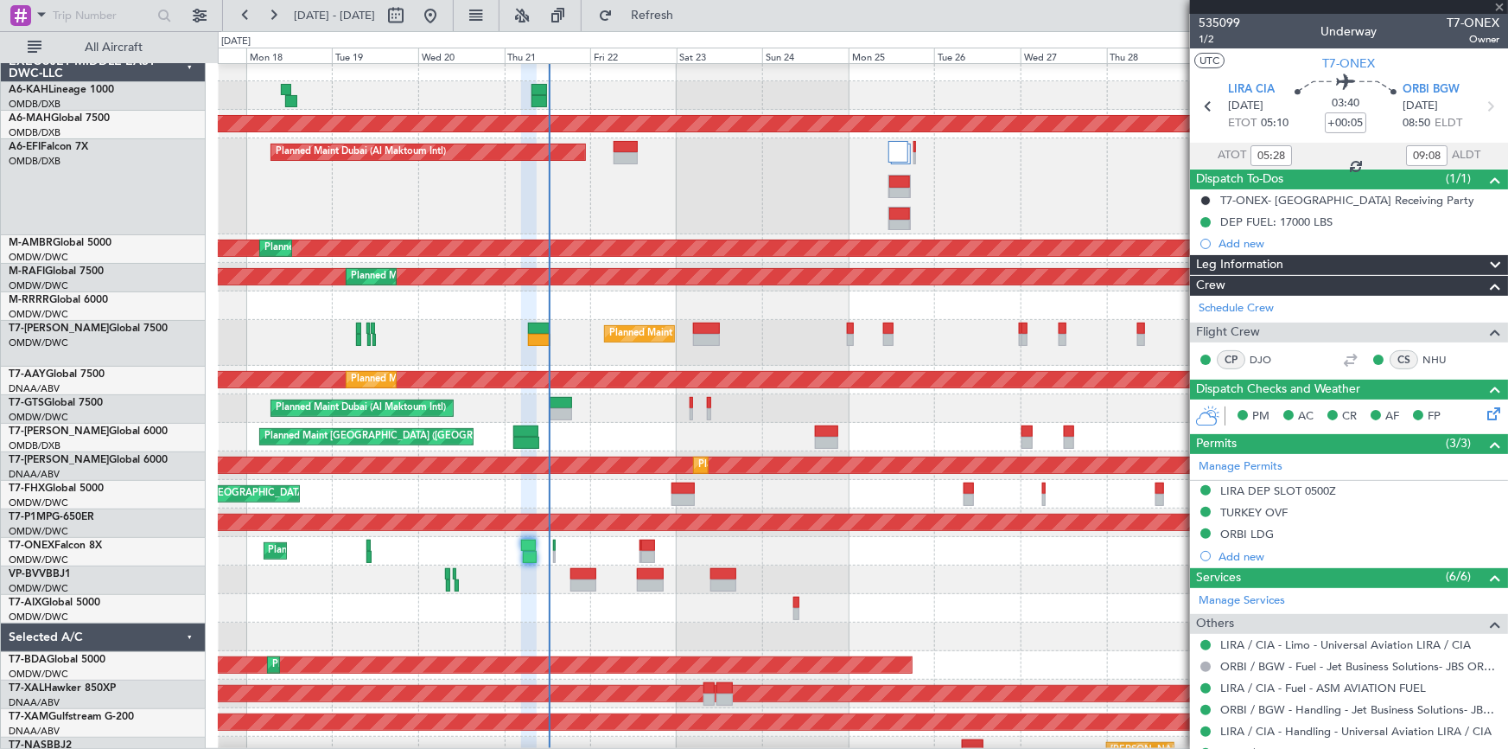
type input "0"
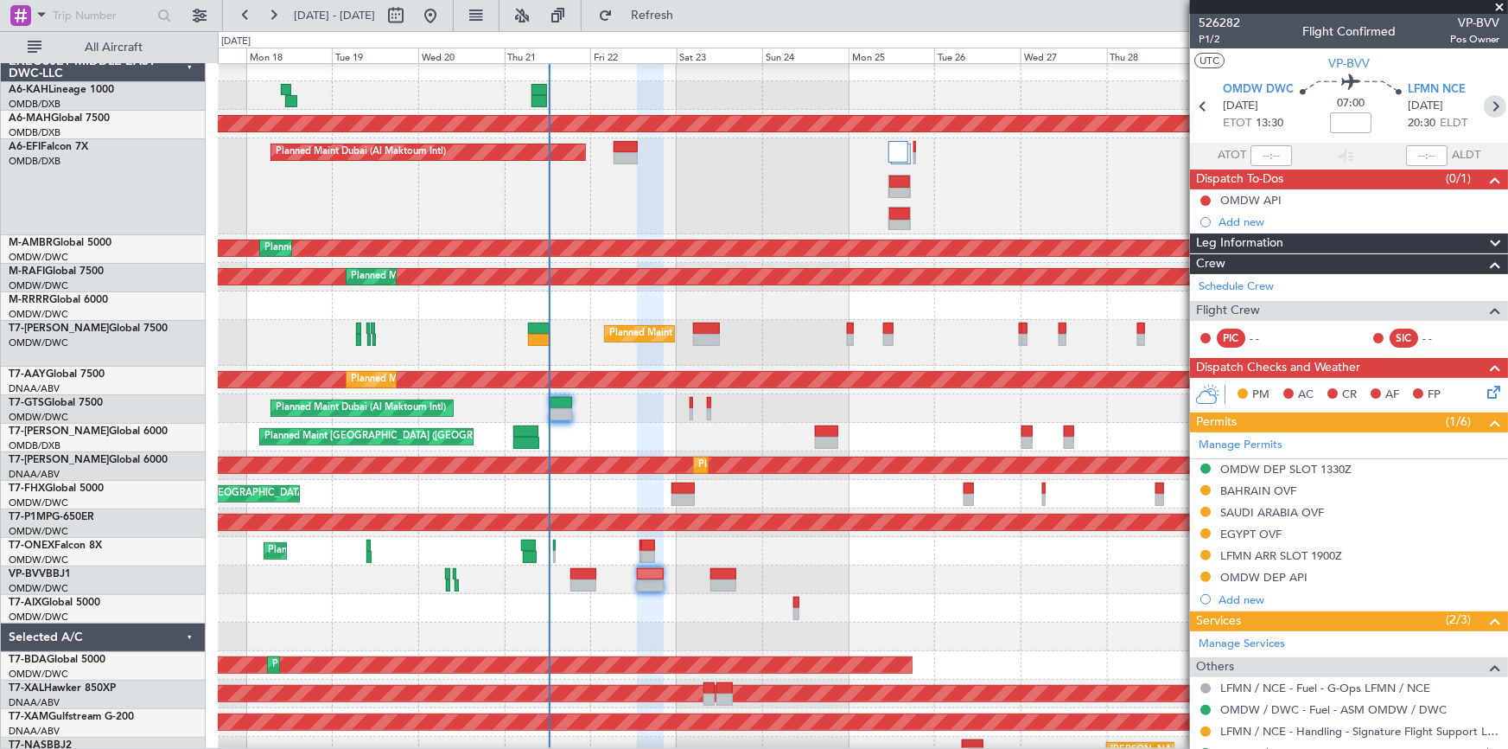
click at [1489, 104] on icon at bounding box center [1495, 106] width 22 height 22
type input "+00:45"
type input "9"
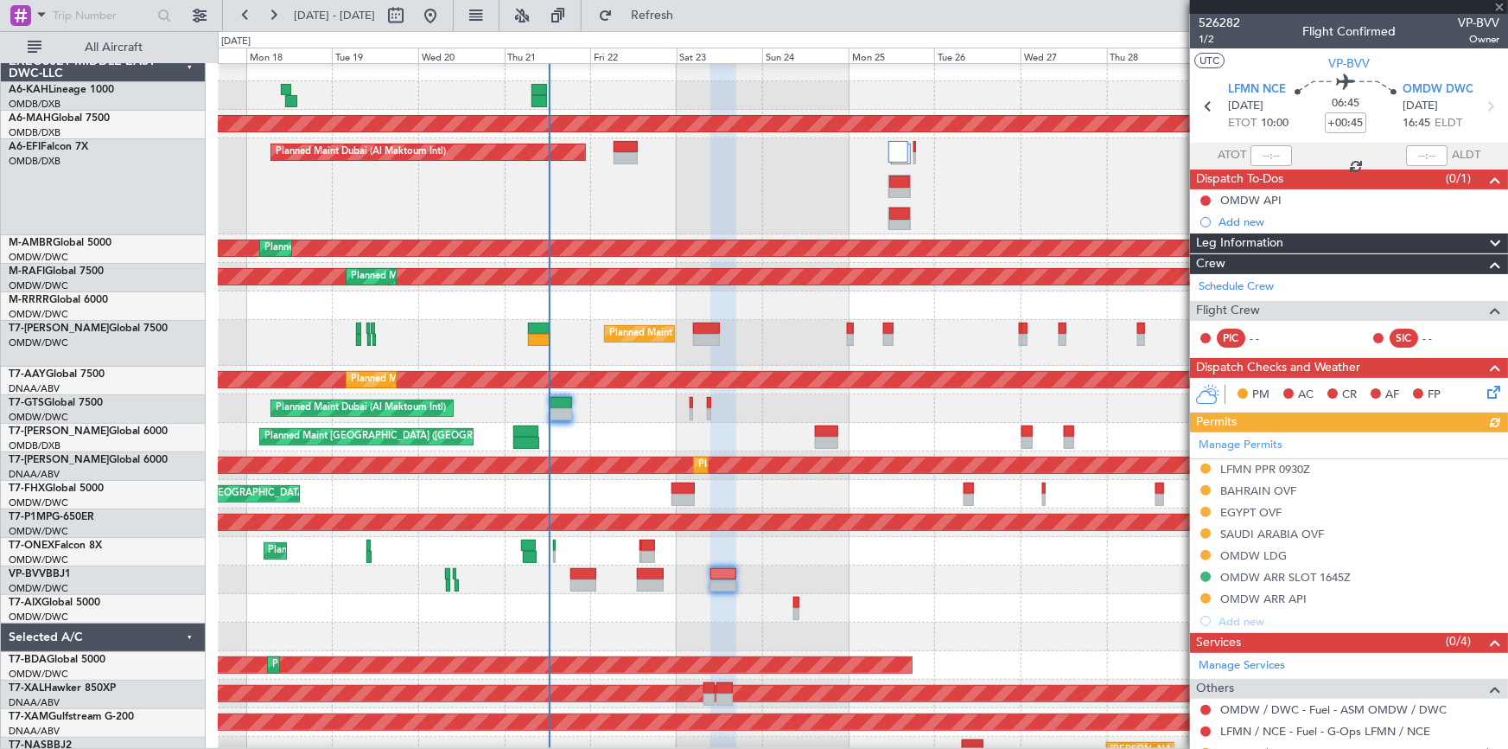
click at [1211, 594] on div "Manage Permits LFMN PPR 0930Z BAHRAIN OVF EGYPT OVF SAUDI ARABIA OVF OMDW LDG O…" at bounding box center [1349, 532] width 318 height 200
click at [1208, 596] on div "Manage Permits LFMN PPR 0930Z BAHRAIN OVF EGYPT OVF SAUDI ARABIA OVF OMDW LDG O…" at bounding box center [1349, 532] width 318 height 200
click at [1205, 596] on button at bounding box center [1206, 598] width 10 height 10
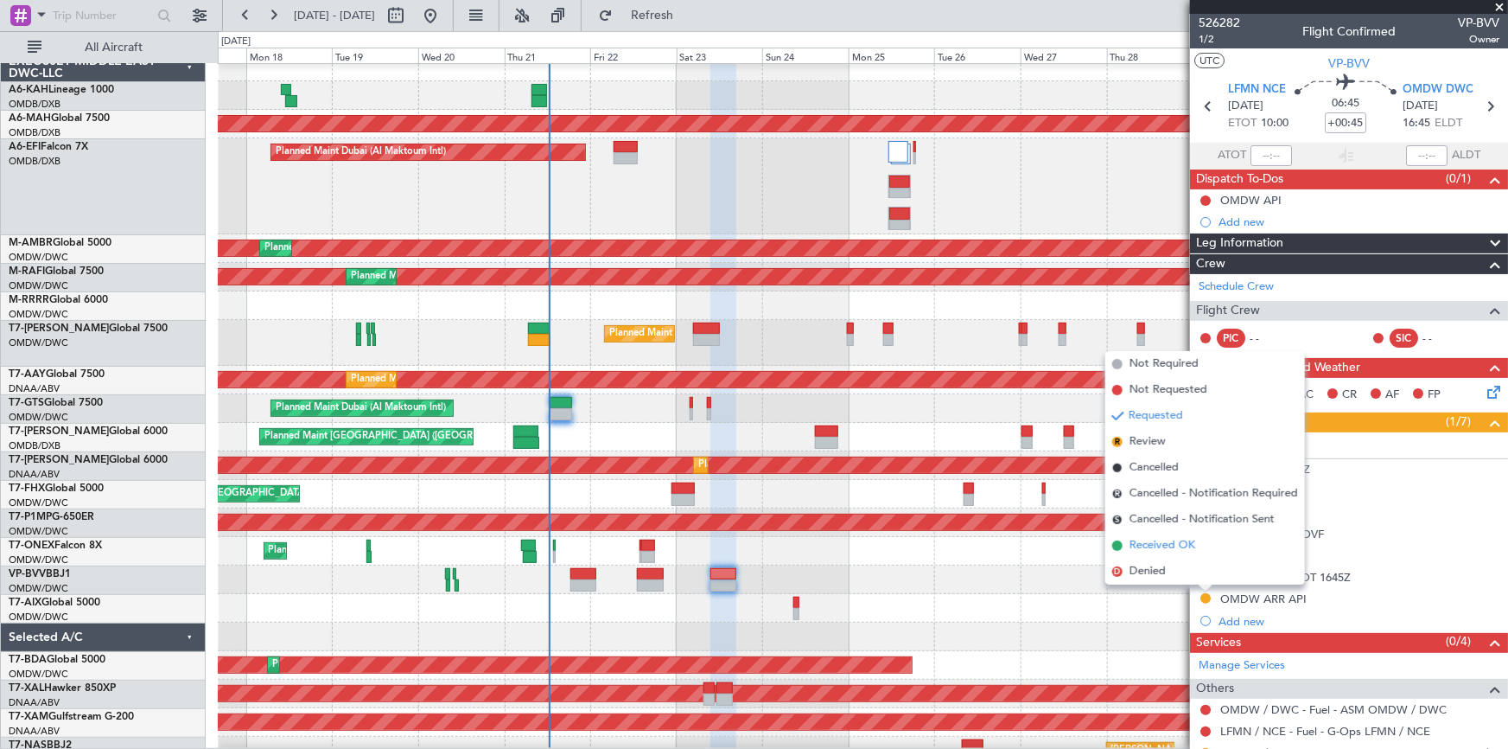
click at [1160, 545] on span "Received OK" at bounding box center [1163, 545] width 66 height 17
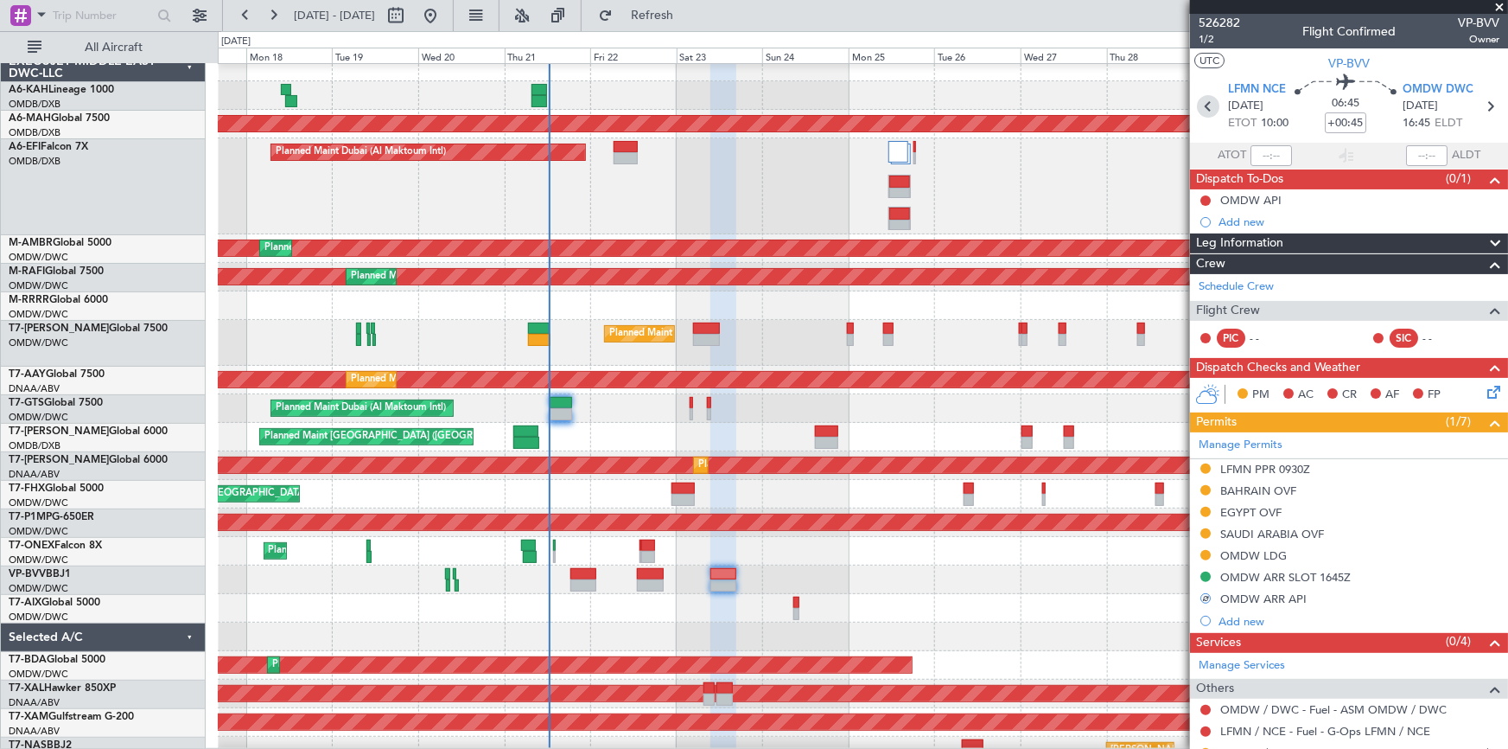
click at [1211, 103] on icon at bounding box center [1208, 106] width 22 height 22
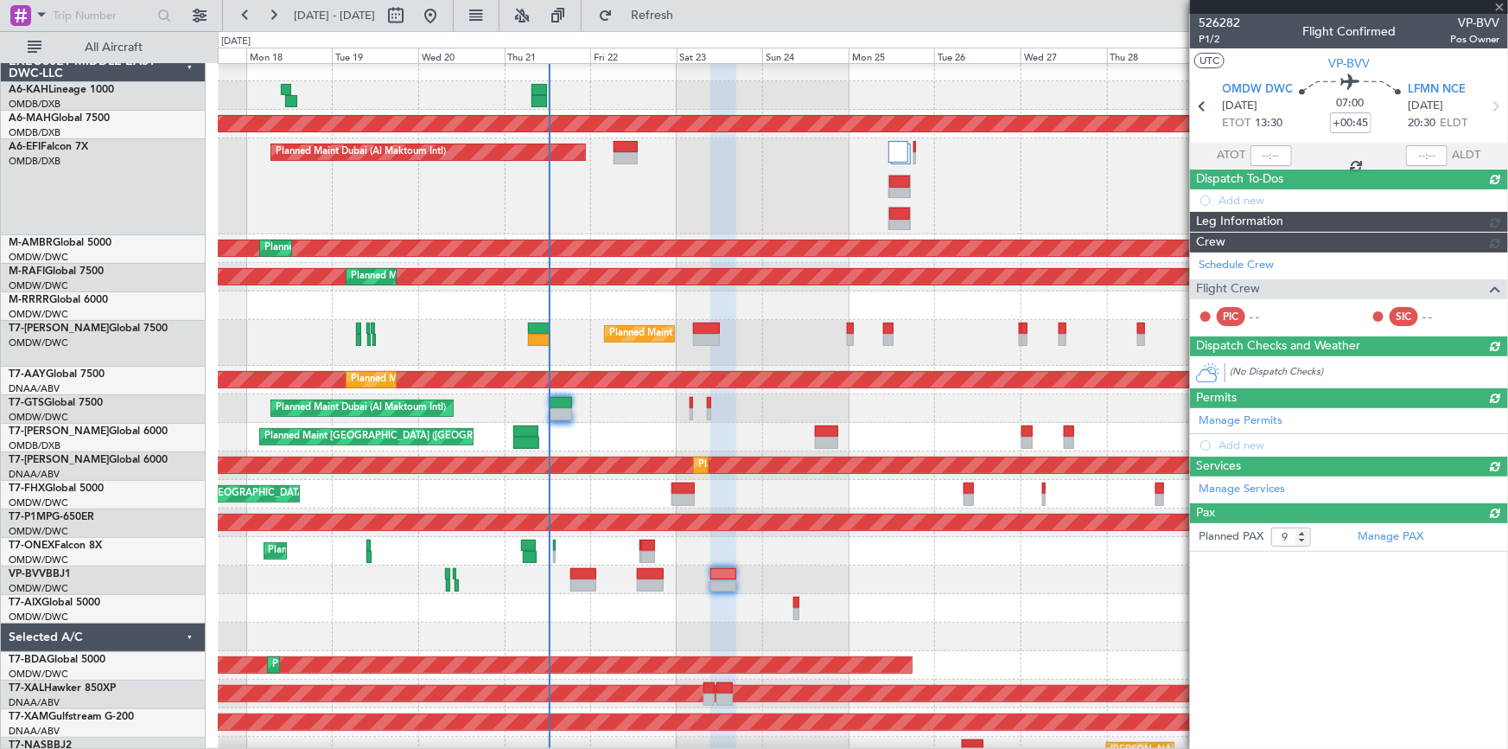
type input "0"
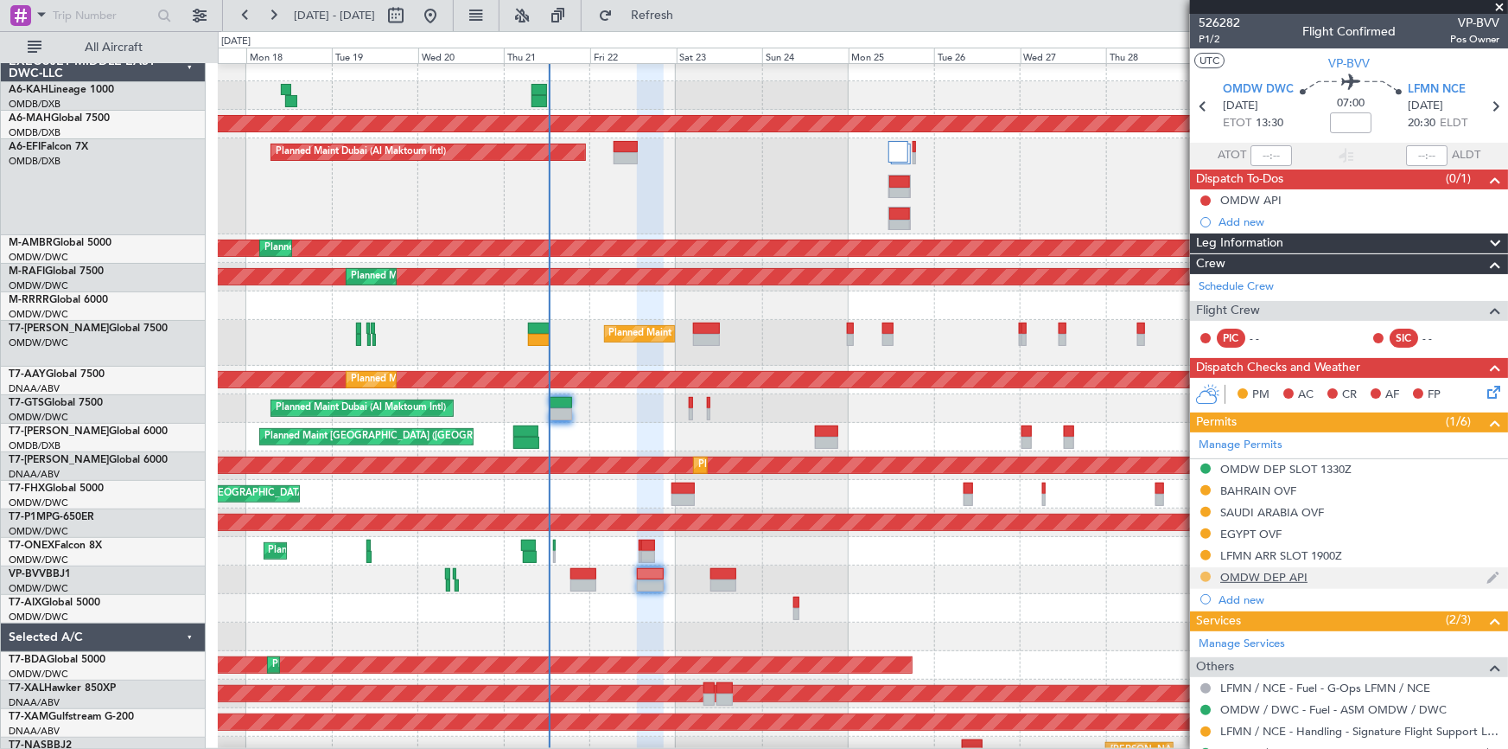
click at [1204, 576] on button at bounding box center [1206, 576] width 10 height 10
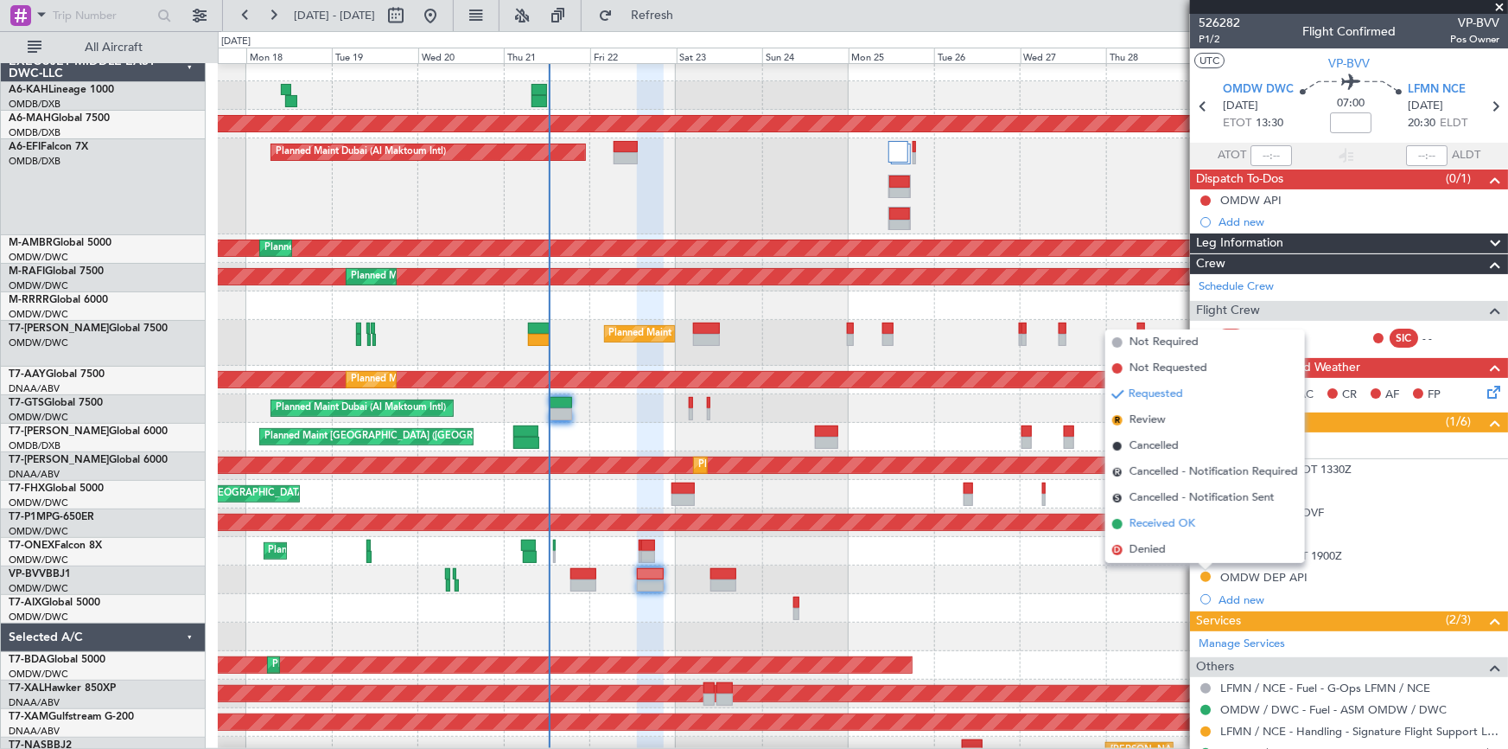
click at [1157, 522] on span "Received OK" at bounding box center [1163, 523] width 66 height 17
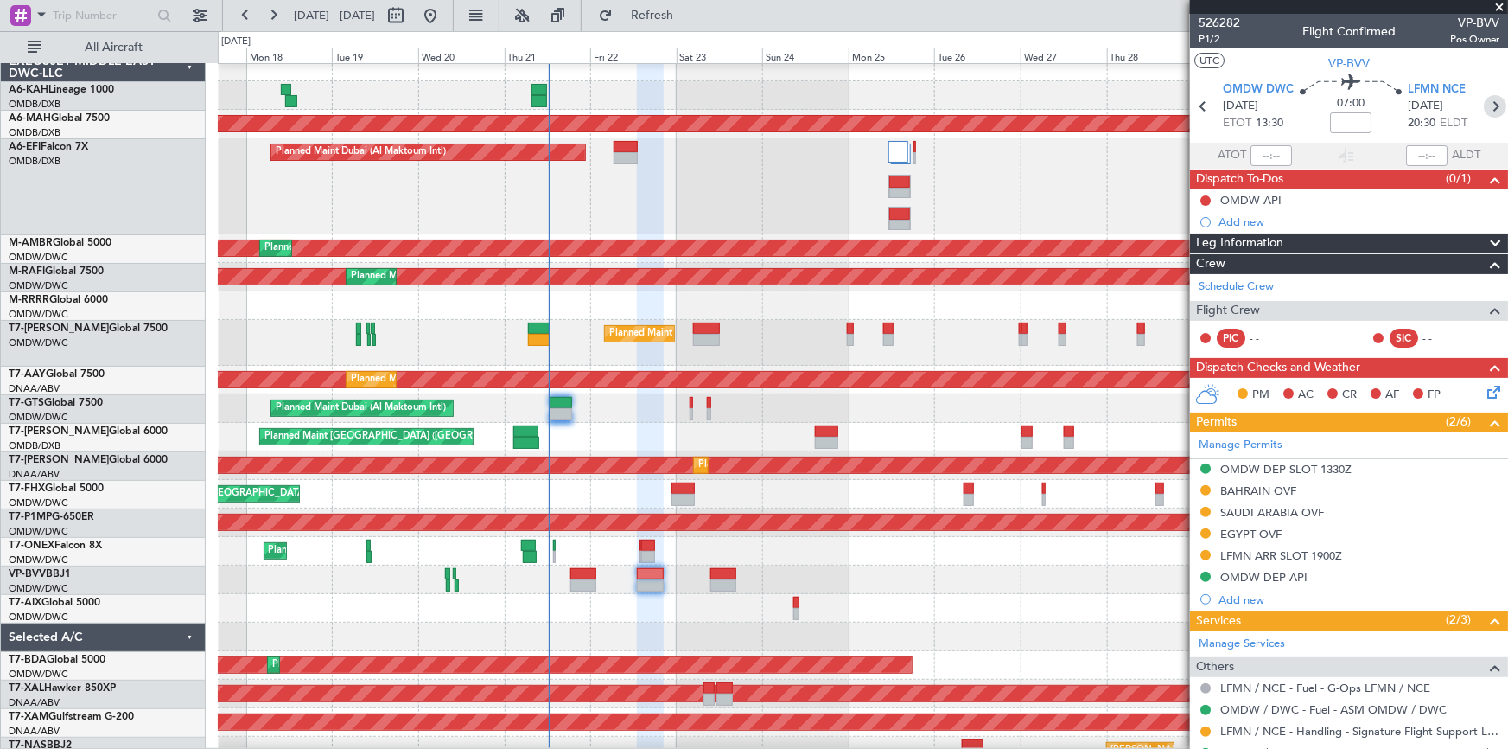
click at [1490, 105] on icon at bounding box center [1495, 106] width 22 height 22
type input "+00:45"
type input "9"
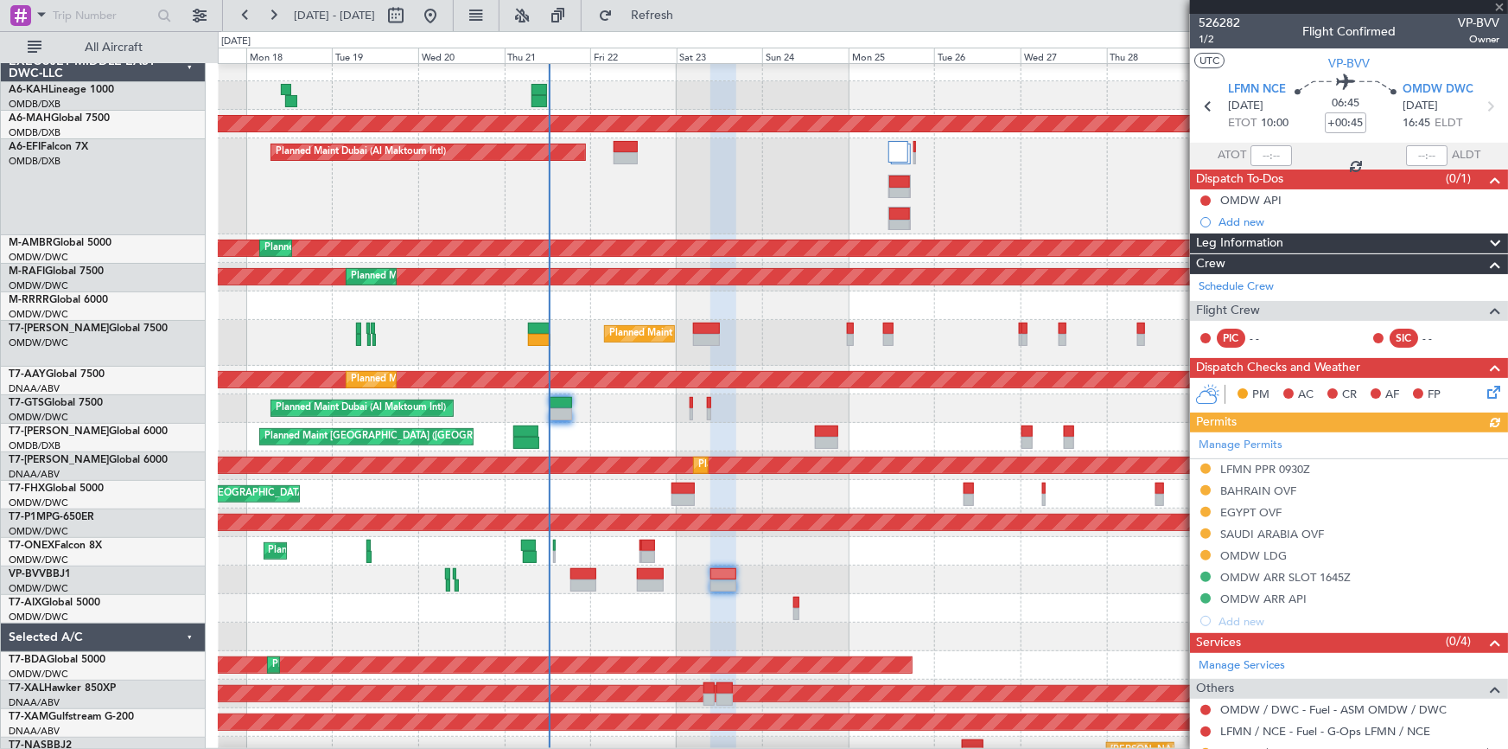
click at [1243, 556] on div "Manage Permits LFMN PPR 0930Z BAHRAIN OVF EGYPT OVF [GEOGRAPHIC_DATA] OVF OMDW …" at bounding box center [1349, 532] width 318 height 200
click at [1251, 556] on div "Manage Permits LFMN PPR 0930Z BAHRAIN OVF EGYPT OVF [GEOGRAPHIC_DATA] OVF OMDW …" at bounding box center [1349, 532] width 318 height 200
click at [1238, 552] on div "Manage Permits LFMN PPR 0930Z BAHRAIN OVF EGYPT OVF [GEOGRAPHIC_DATA] OVF OMDW …" at bounding box center [1349, 532] width 318 height 200
click at [1240, 552] on div "OMDW LDG" at bounding box center [1254, 555] width 67 height 15
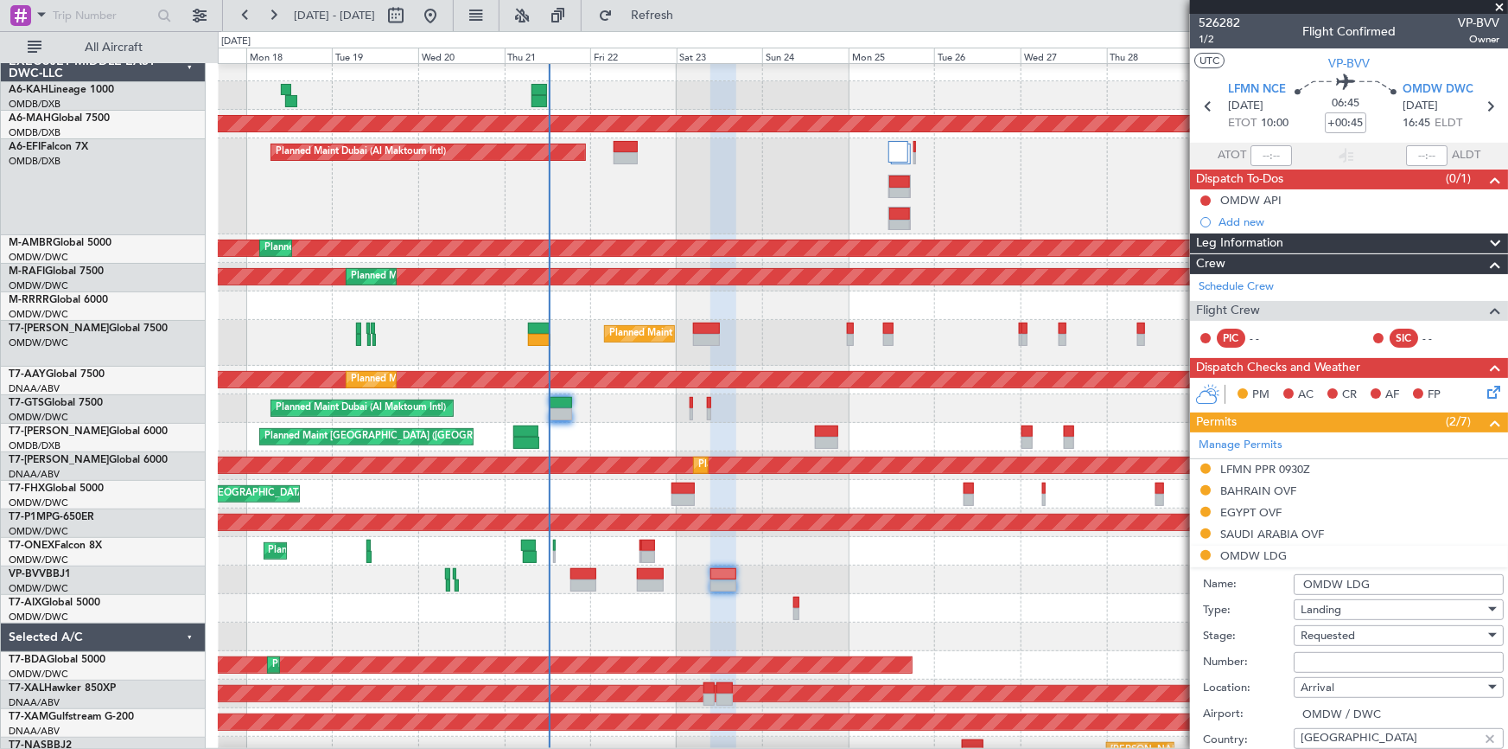
scroll to position [156, 0]
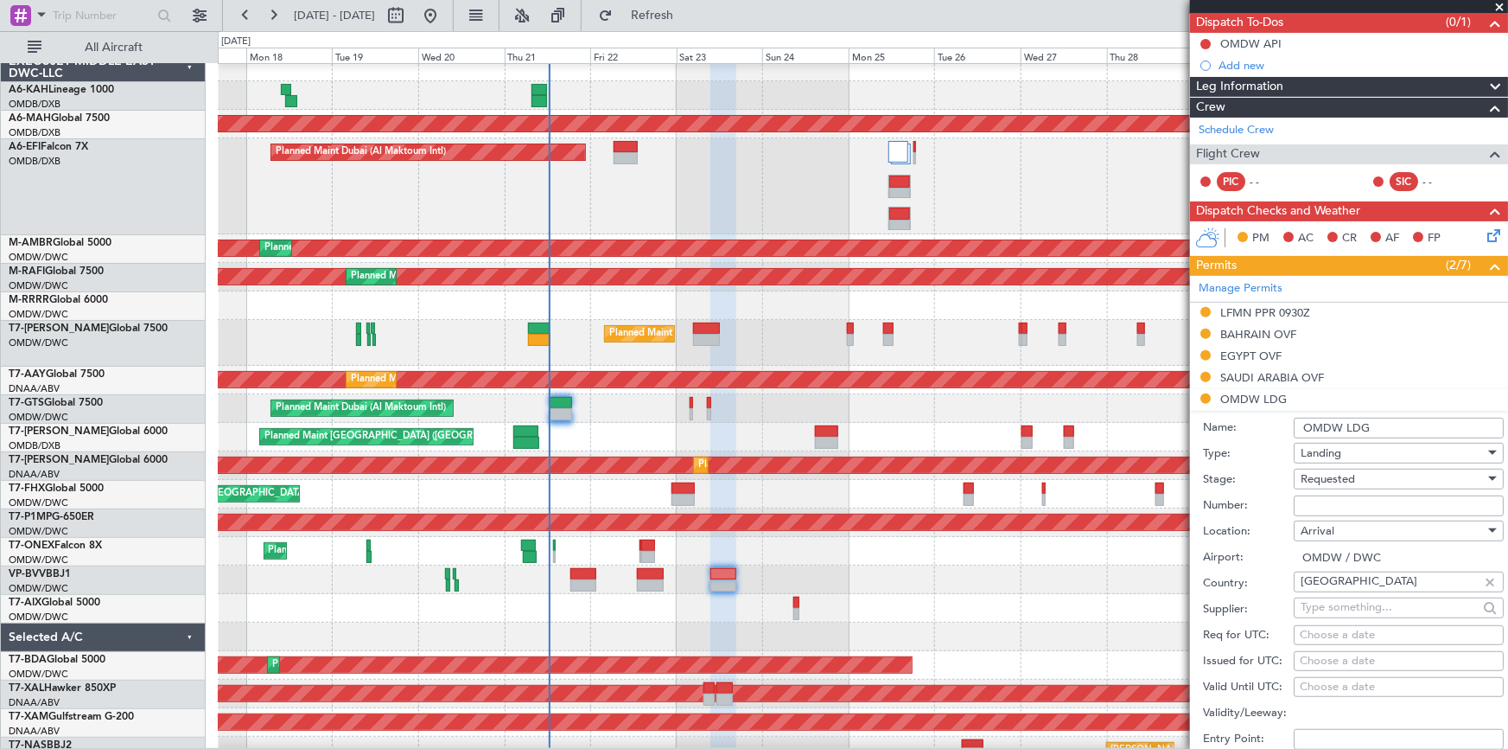
click at [1336, 501] on input "Number:" at bounding box center [1399, 505] width 210 height 21
paste input "LP/2025/11497"
type input "LP/2025/11497"
click at [1352, 476] on span "Requested" at bounding box center [1328, 479] width 54 height 16
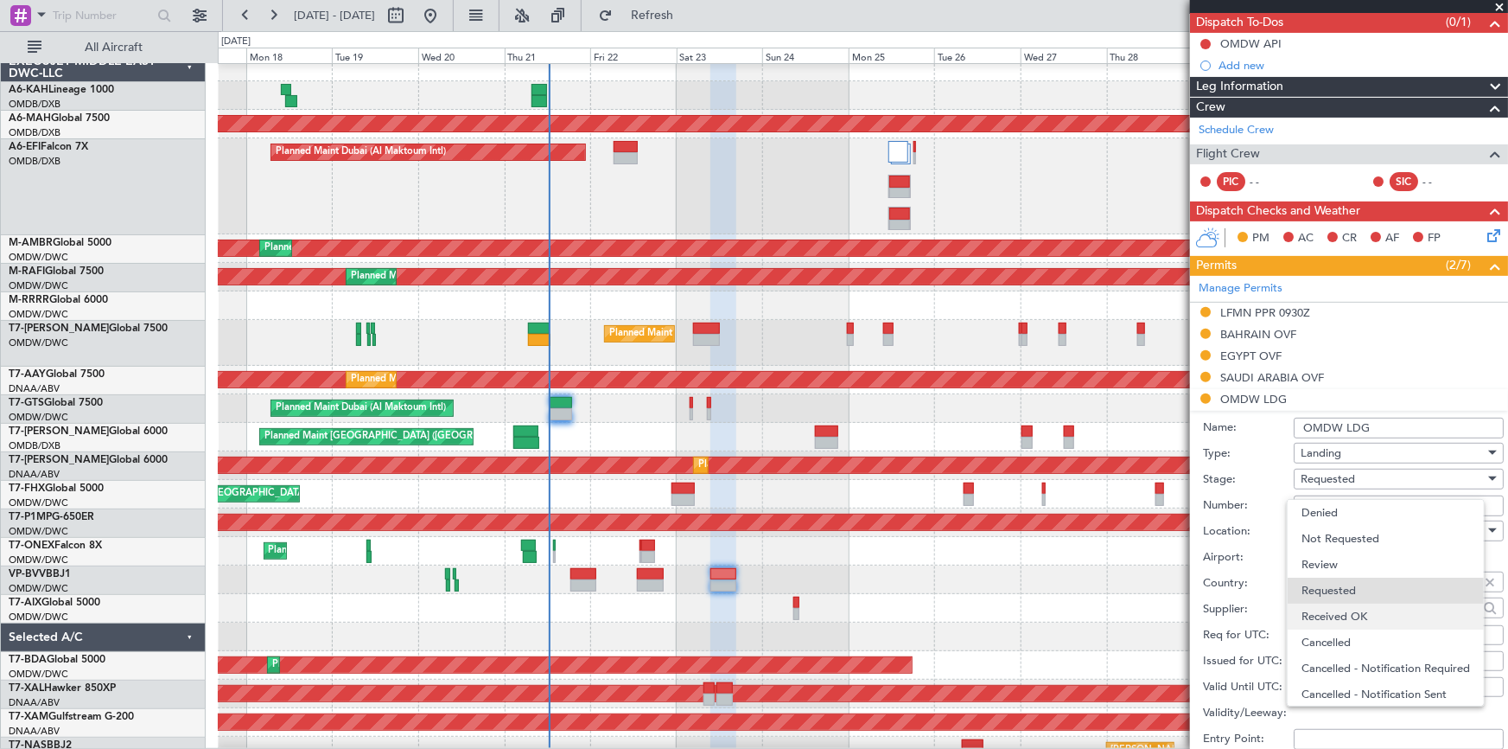
scroll to position [7, 0]
drag, startPoint x: 1363, startPoint y: 604, endPoint x: 1377, endPoint y: 576, distance: 31.7
click at [1364, 604] on span "Received OK" at bounding box center [1393, 609] width 183 height 26
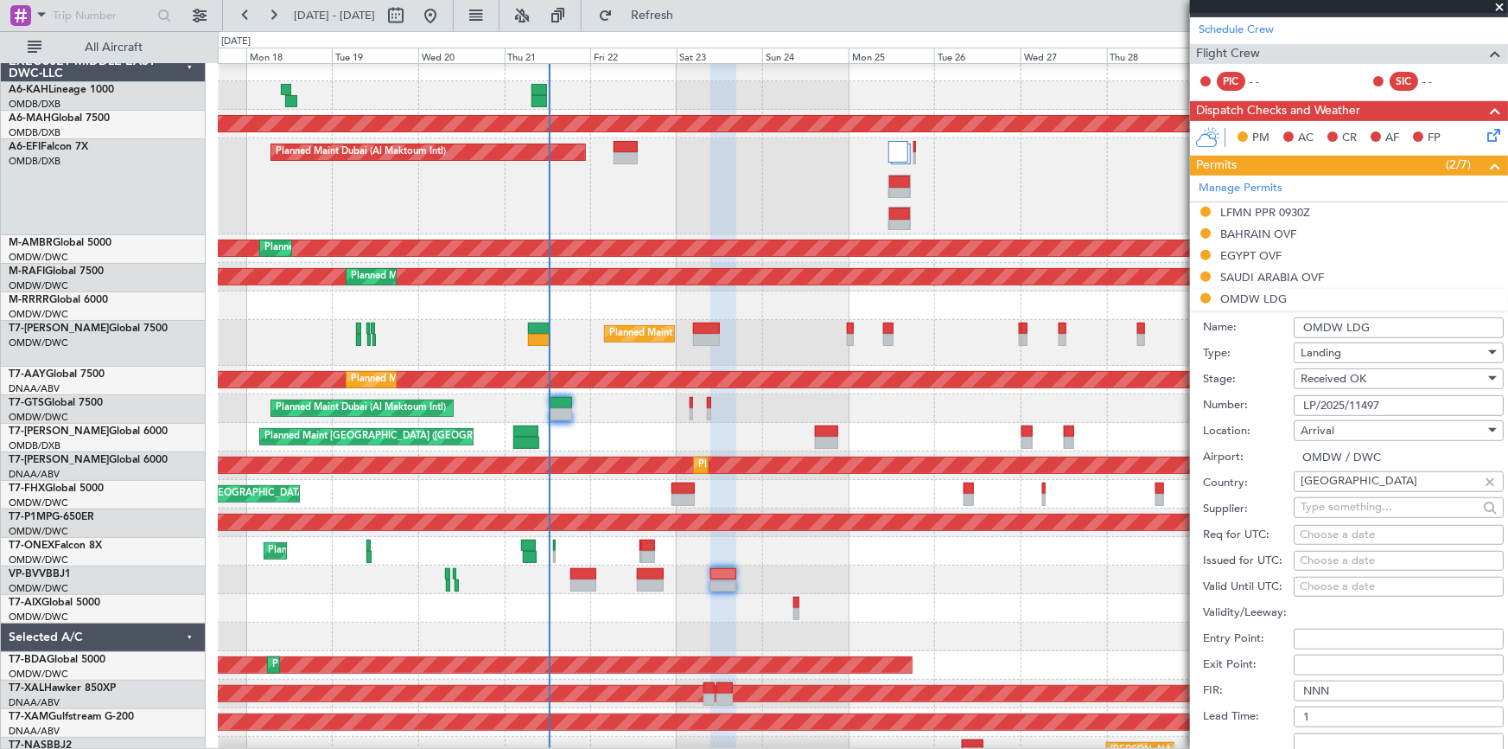
scroll to position [314, 0]
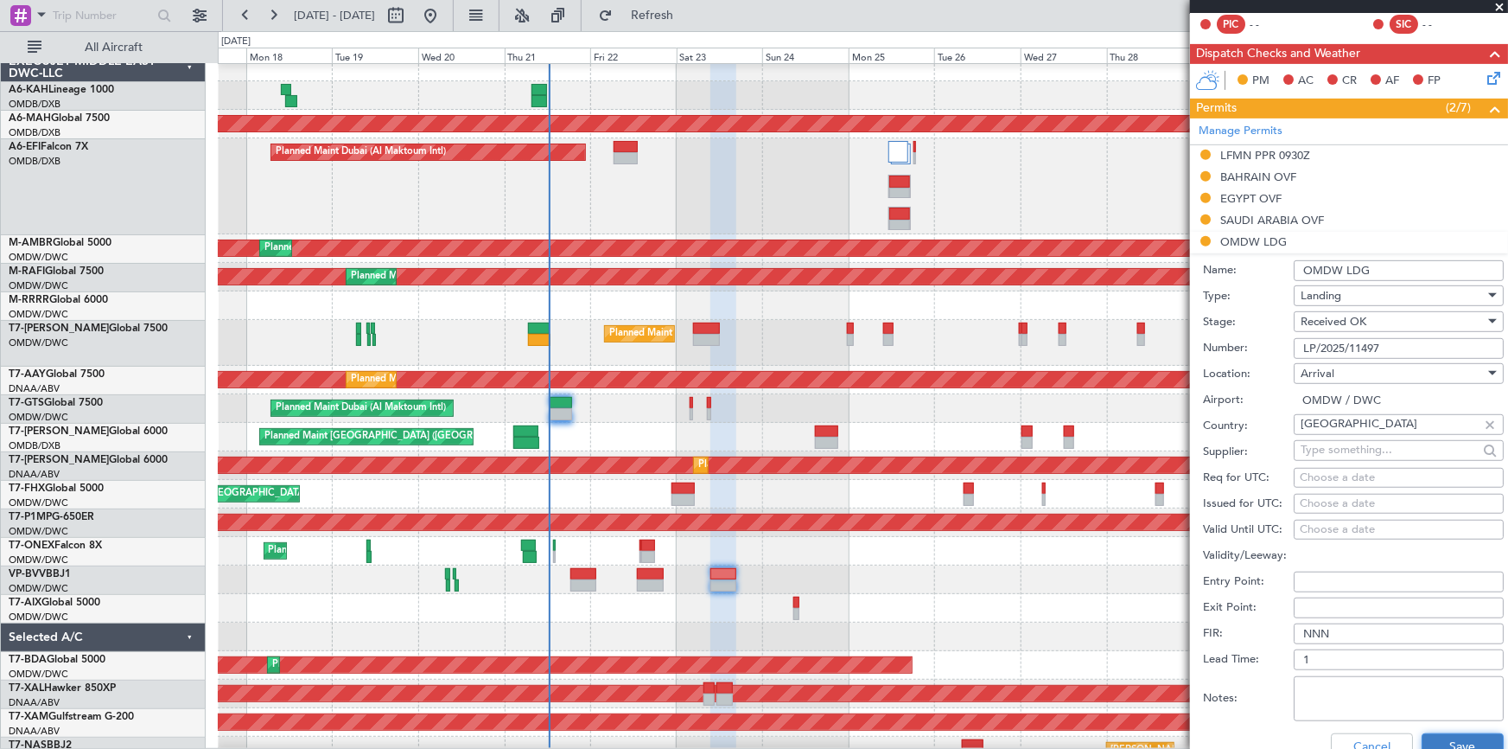
click at [1441, 734] on button "Save" at bounding box center [1463, 747] width 82 height 28
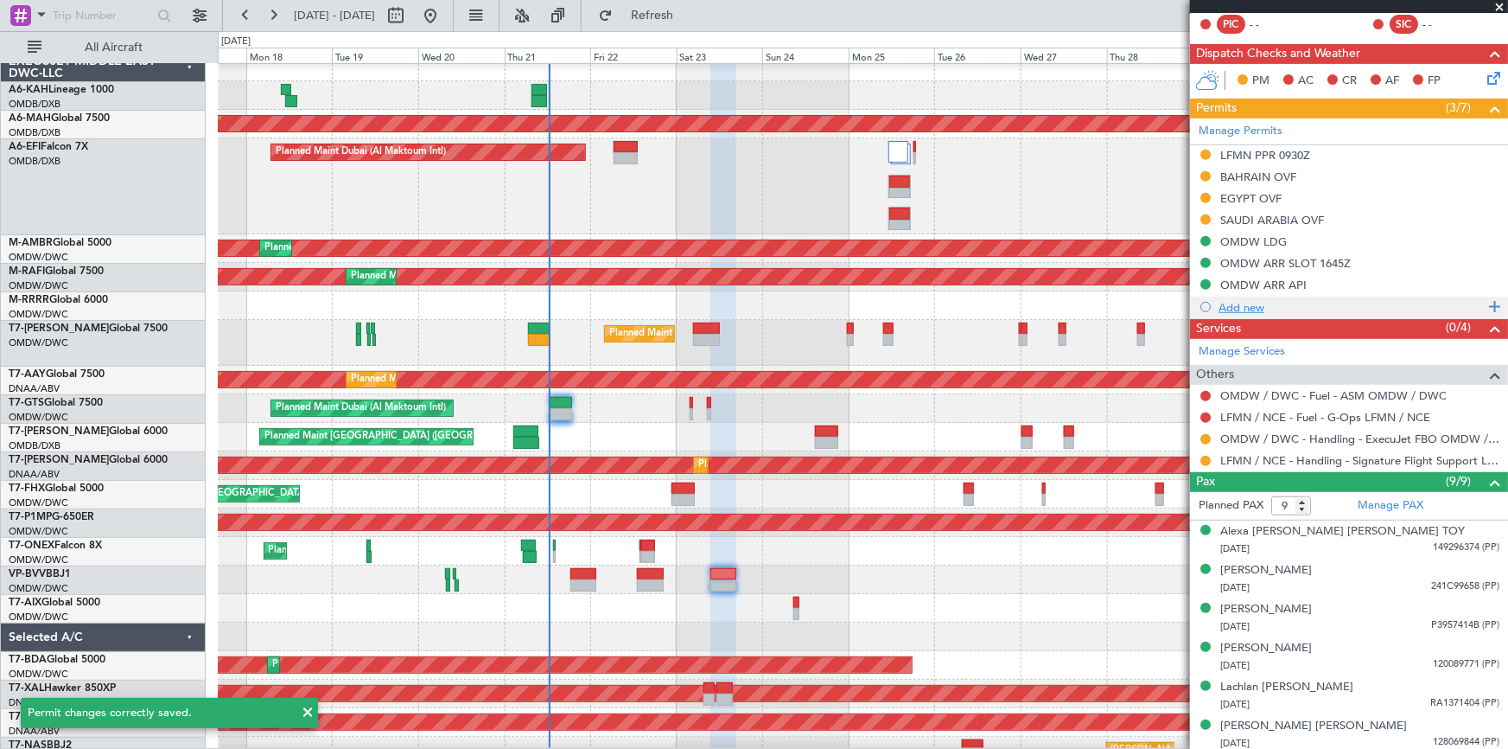
scroll to position [235, 0]
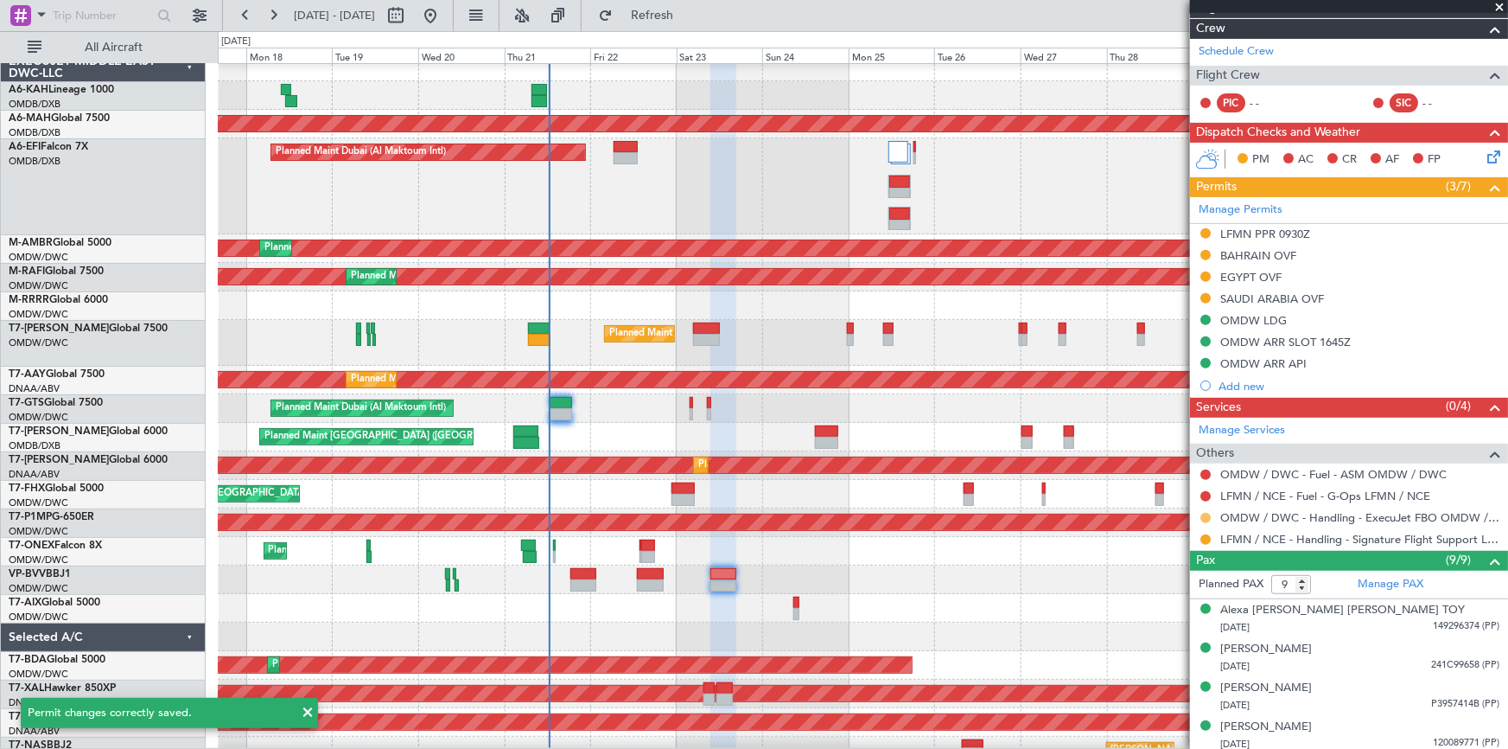
click at [1207, 518] on button at bounding box center [1206, 518] width 10 height 10
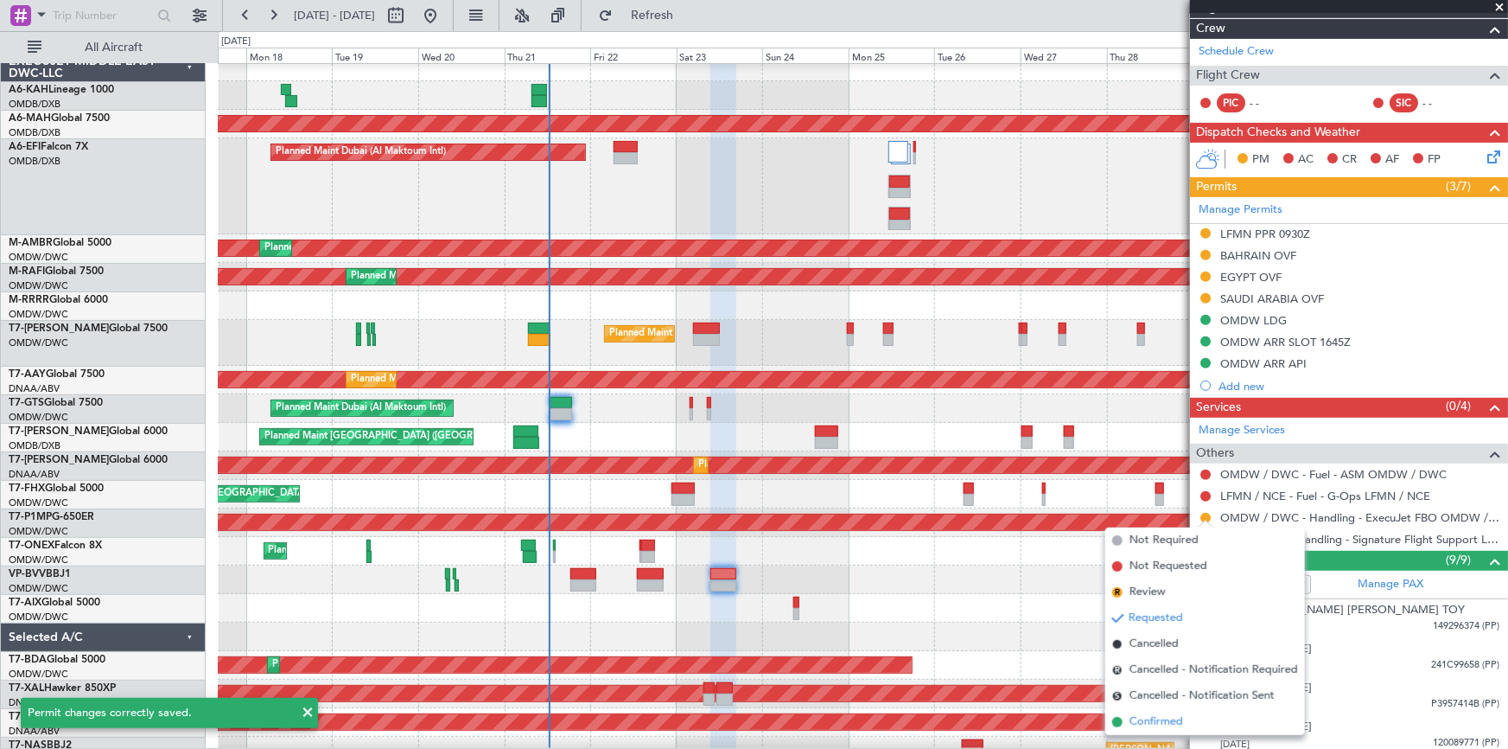
click at [1149, 720] on span "Confirmed" at bounding box center [1157, 721] width 54 height 17
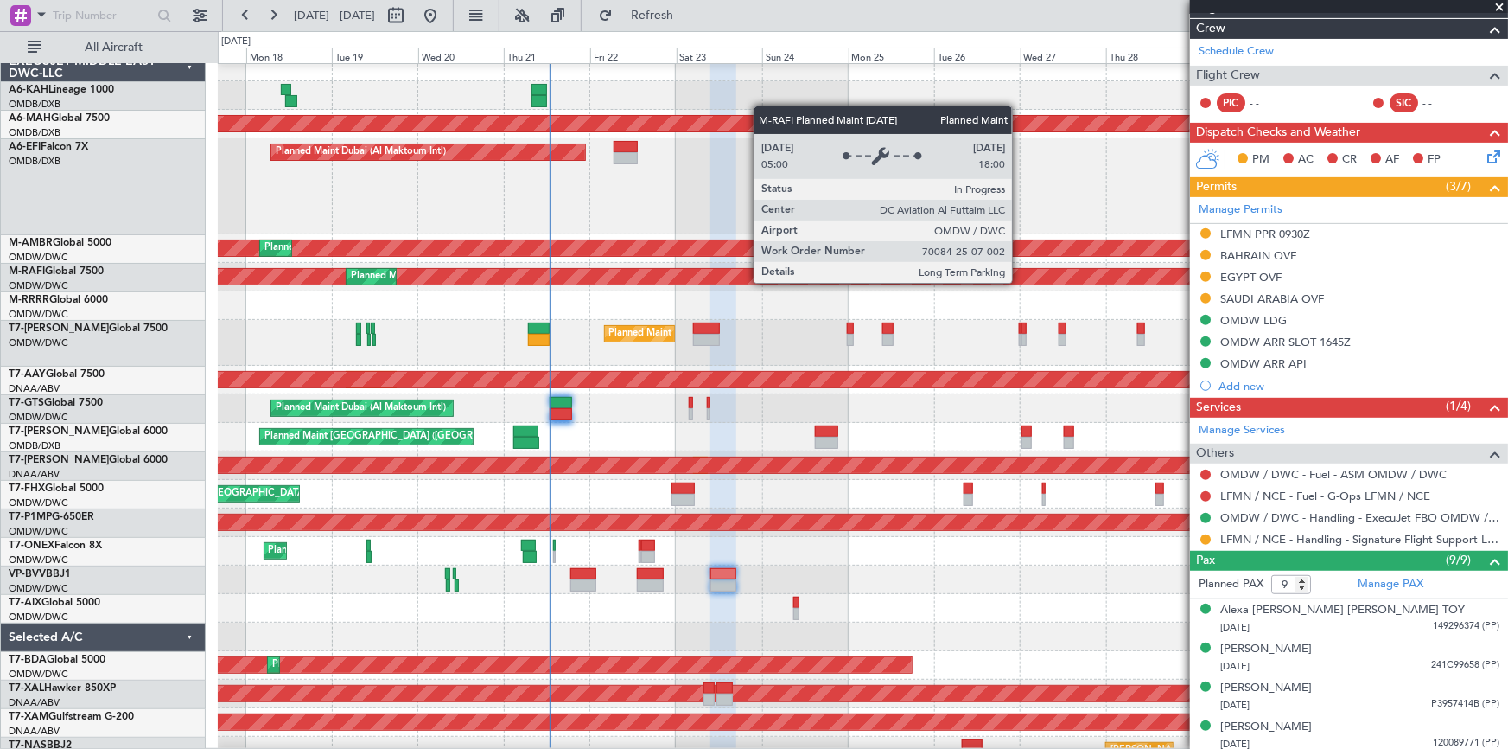
scroll to position [0, 0]
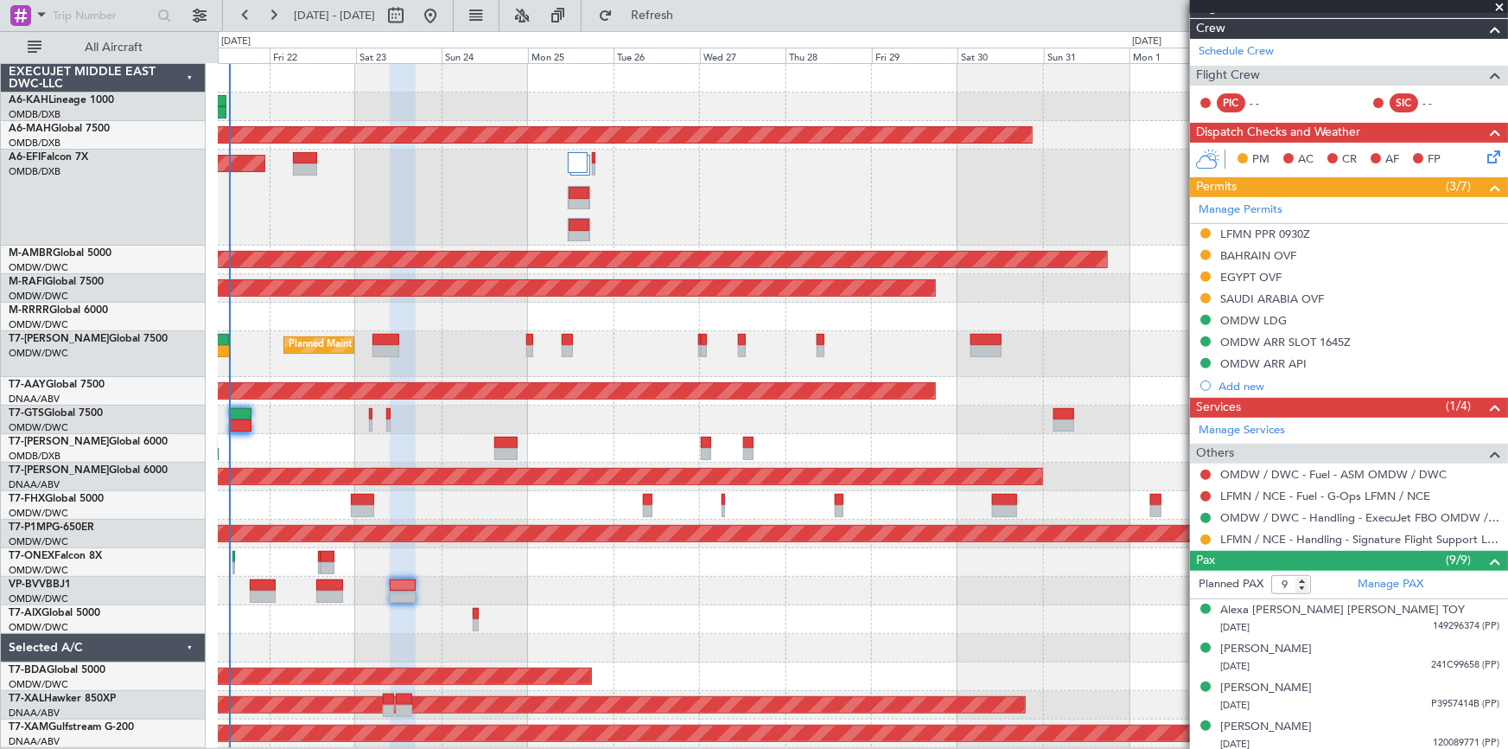
click at [699, 305] on div "Planned Maint Dubai (Dubai Intl) Planned Maint Dubai (Al Maktoum Intl) Planned …" at bounding box center [863, 420] width 1290 height 712
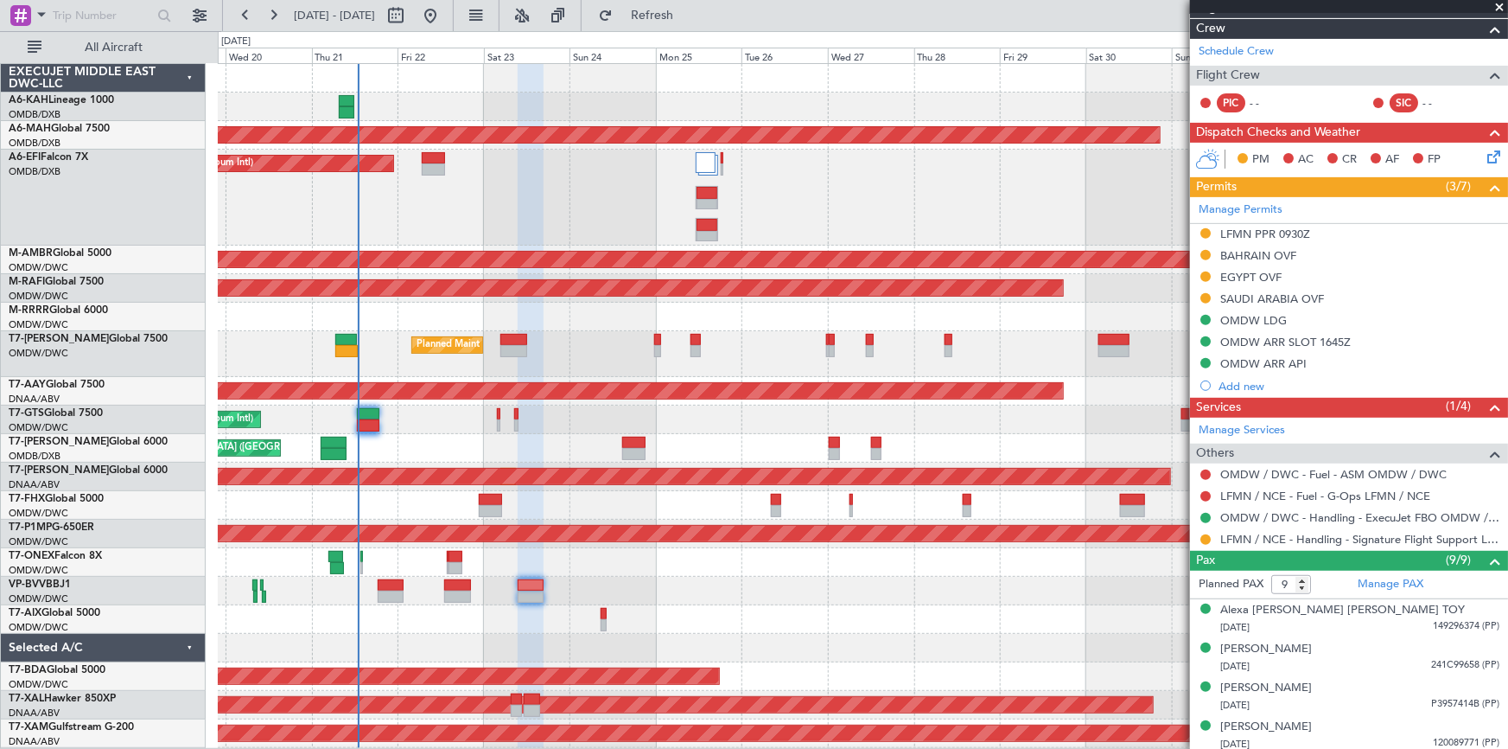
click at [475, 374] on div "Planned Maint Dubai (Al Maktoum Intl)" at bounding box center [863, 354] width 1291 height 46
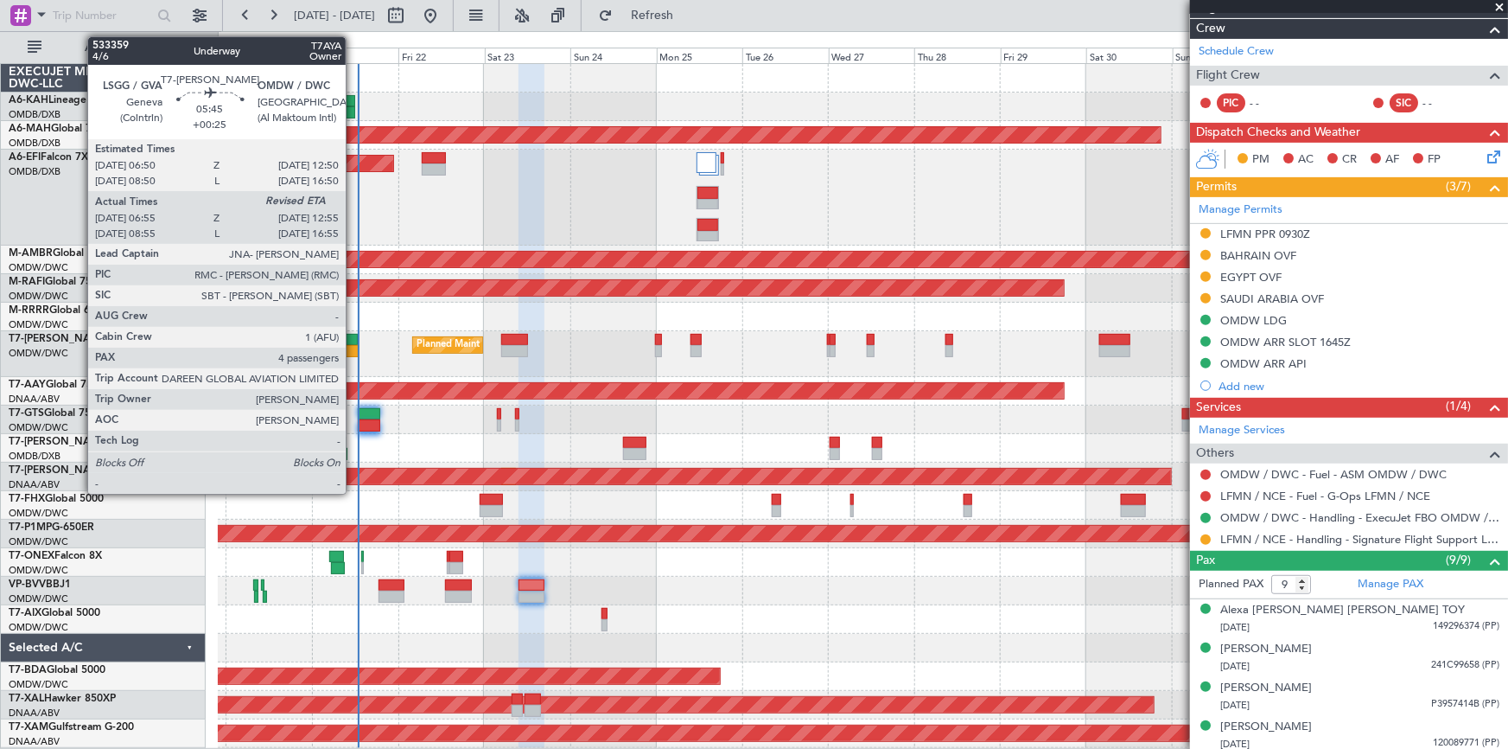
click at [354, 345] on div at bounding box center [347, 351] width 22 height 12
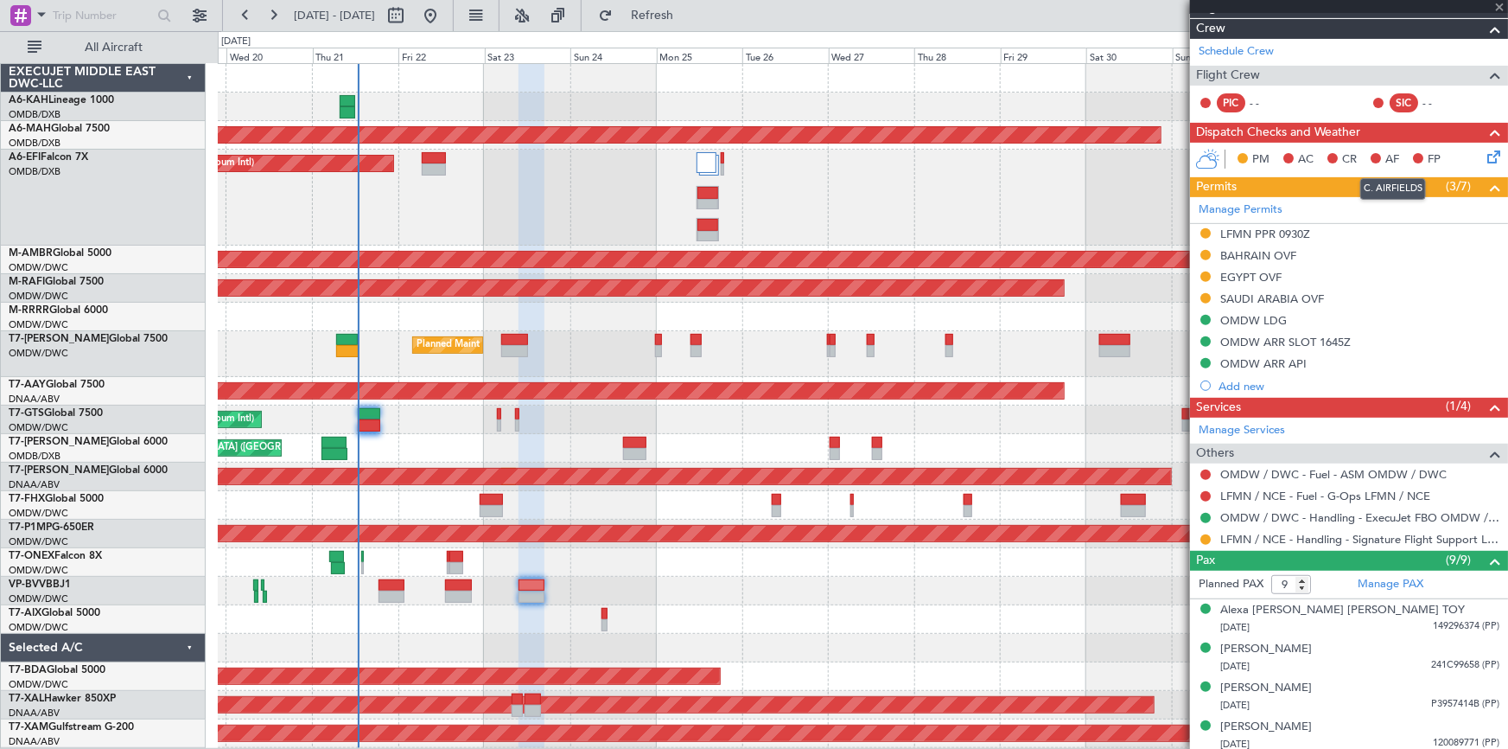
type input "+00:25"
type input "07:05"
type input "4"
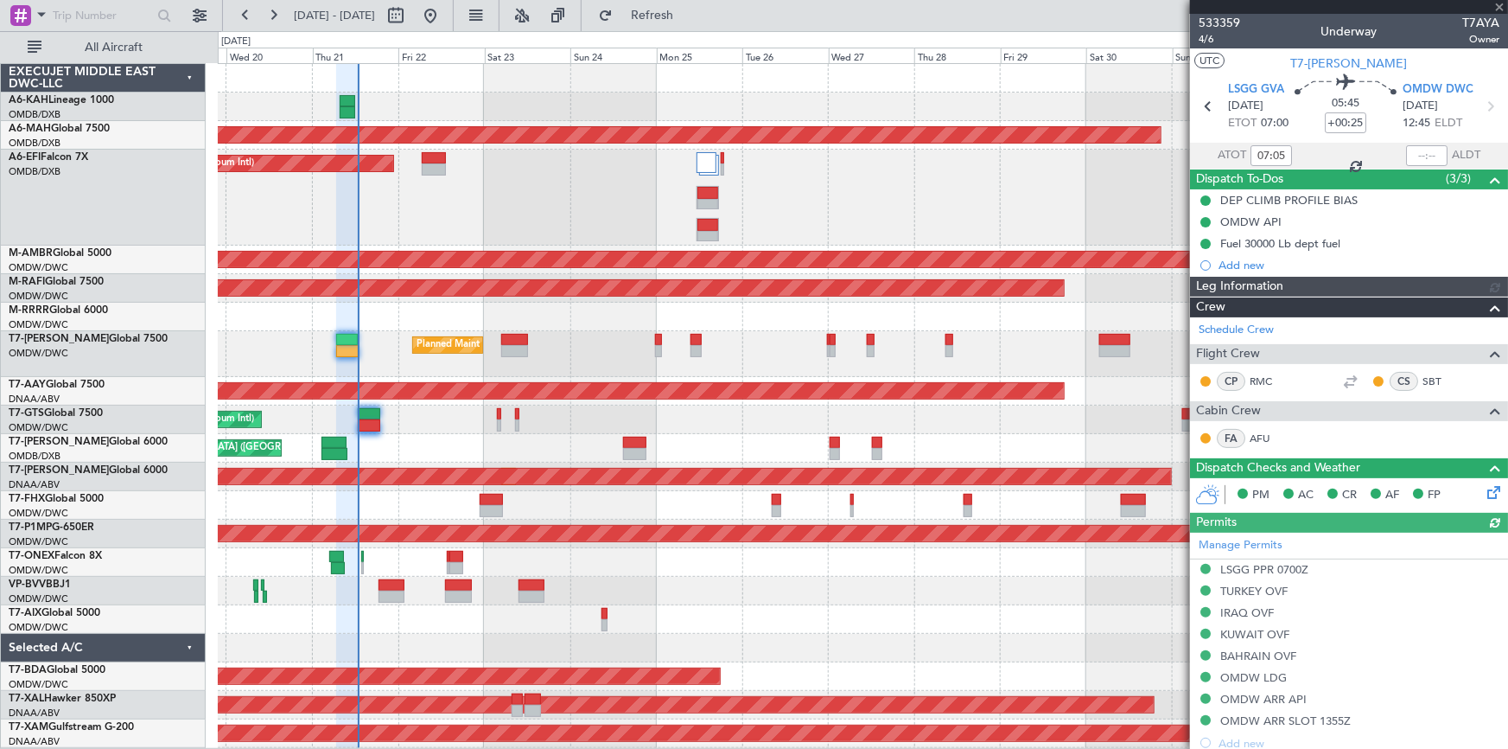
type input "7087"
click at [1406, 155] on div at bounding box center [1426, 155] width 41 height 21
click at [1407, 155] on div at bounding box center [1426, 155] width 41 height 21
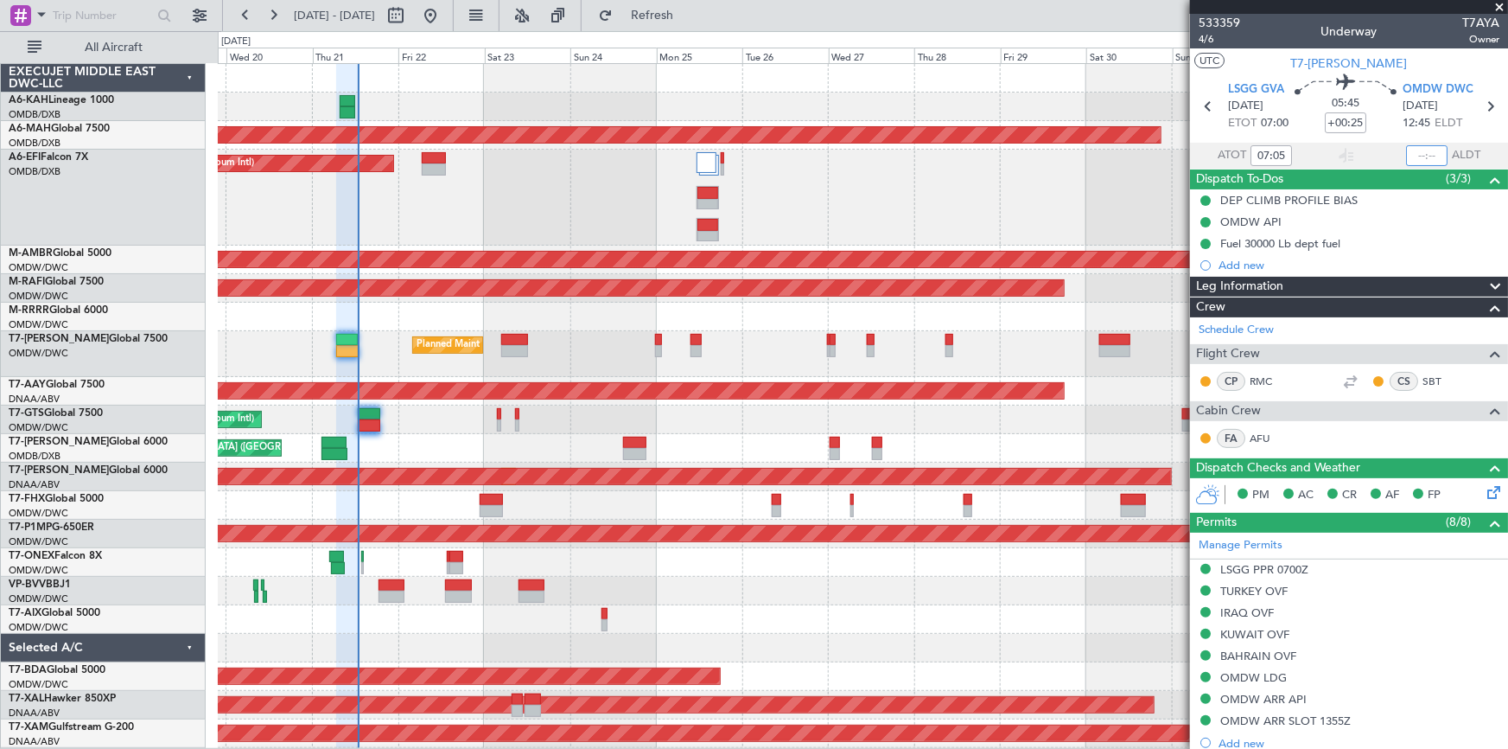
click at [1410, 154] on input "text" at bounding box center [1426, 155] width 41 height 21
click at [1317, 155] on section "ATOT 07:05 1252 ALDT" at bounding box center [1349, 156] width 318 height 26
type input "12:52"
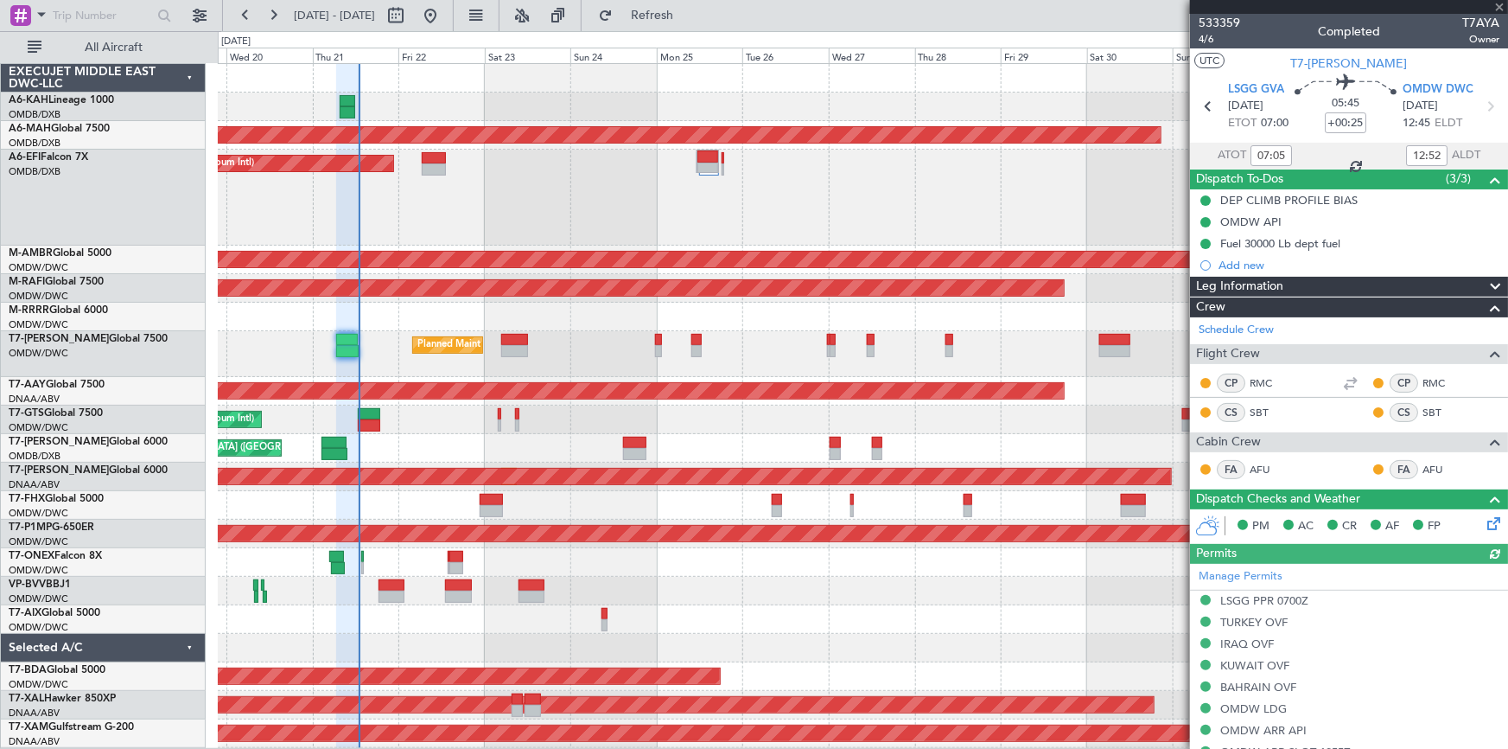
type input "7087"
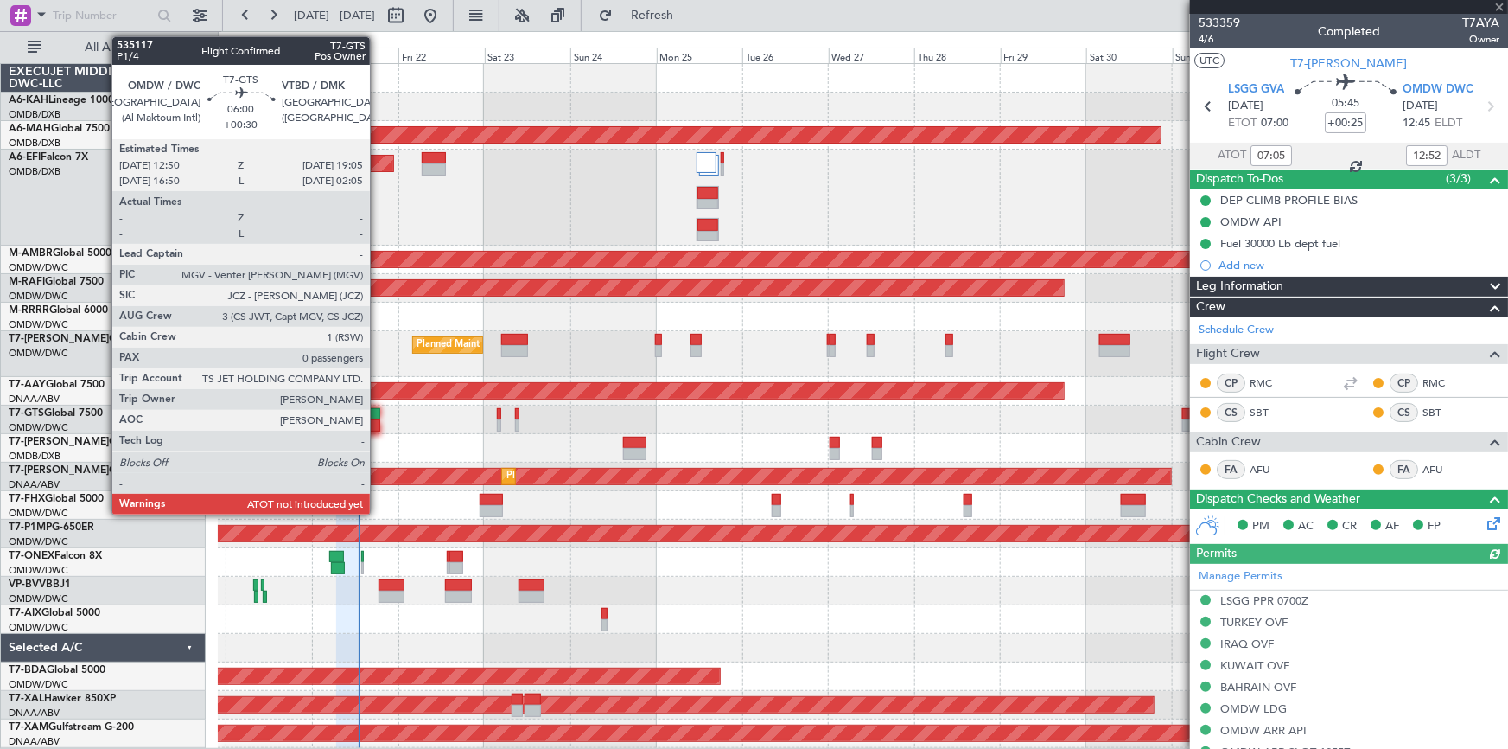
click at [378, 414] on div at bounding box center [369, 414] width 22 height 12
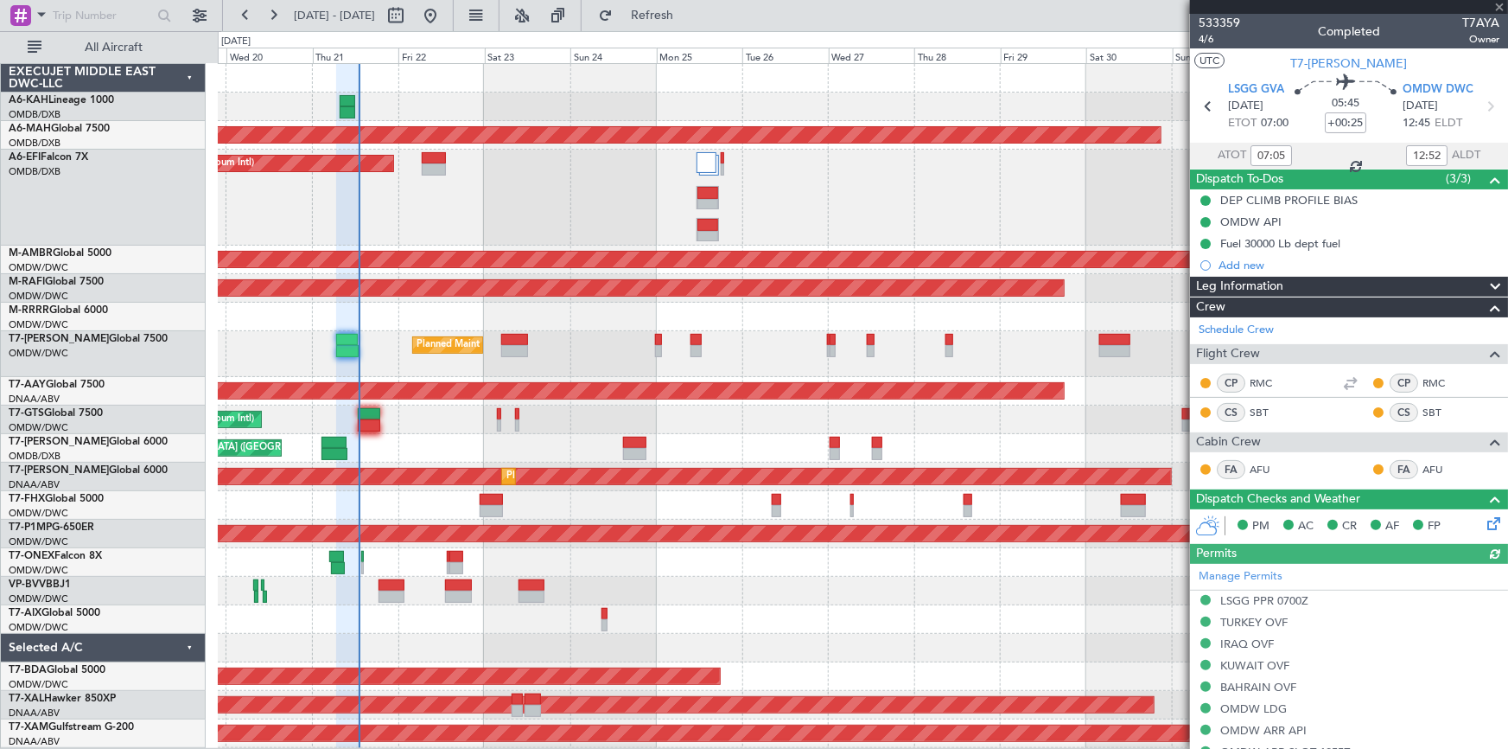
type input "+00:30"
type input "0"
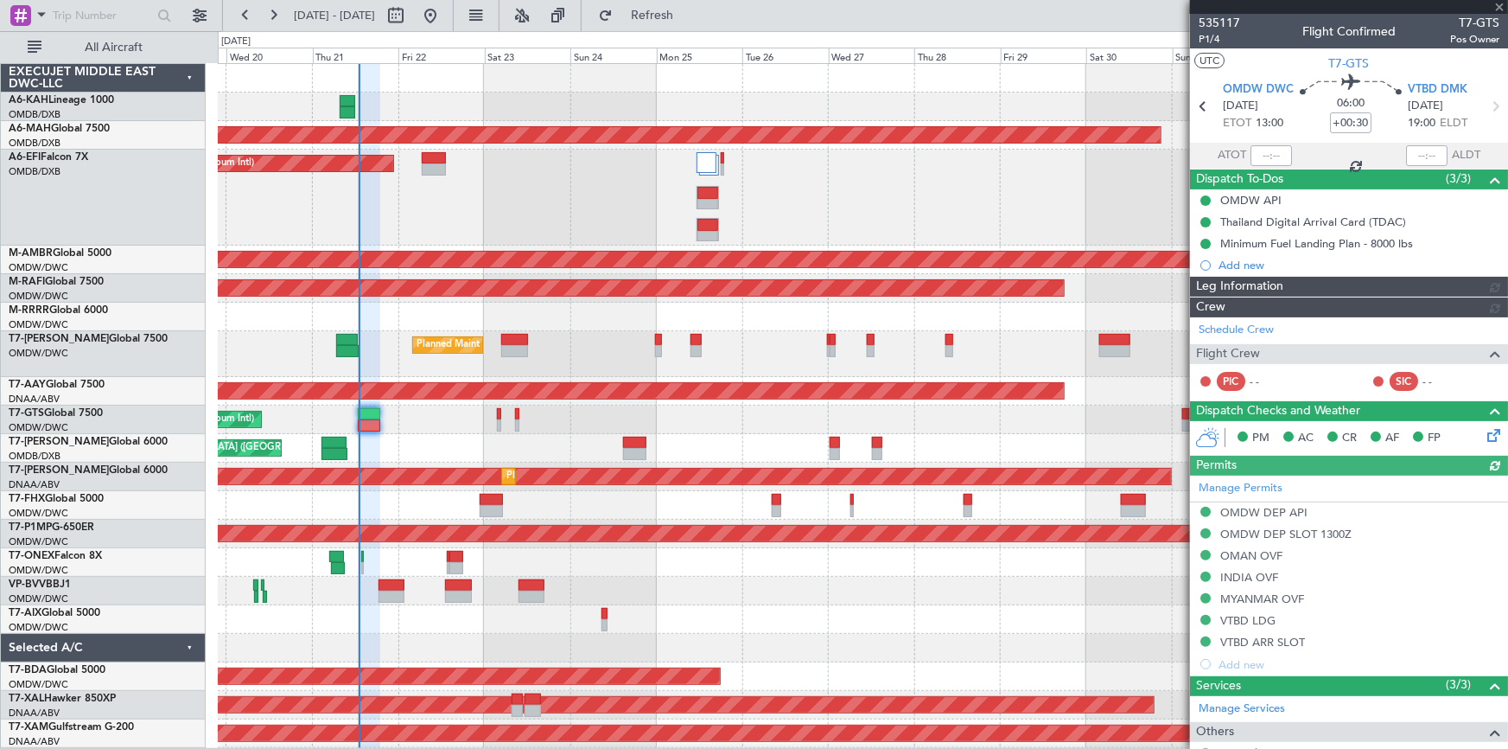
type input "Rohit Roy (ROY)"
type input "7047"
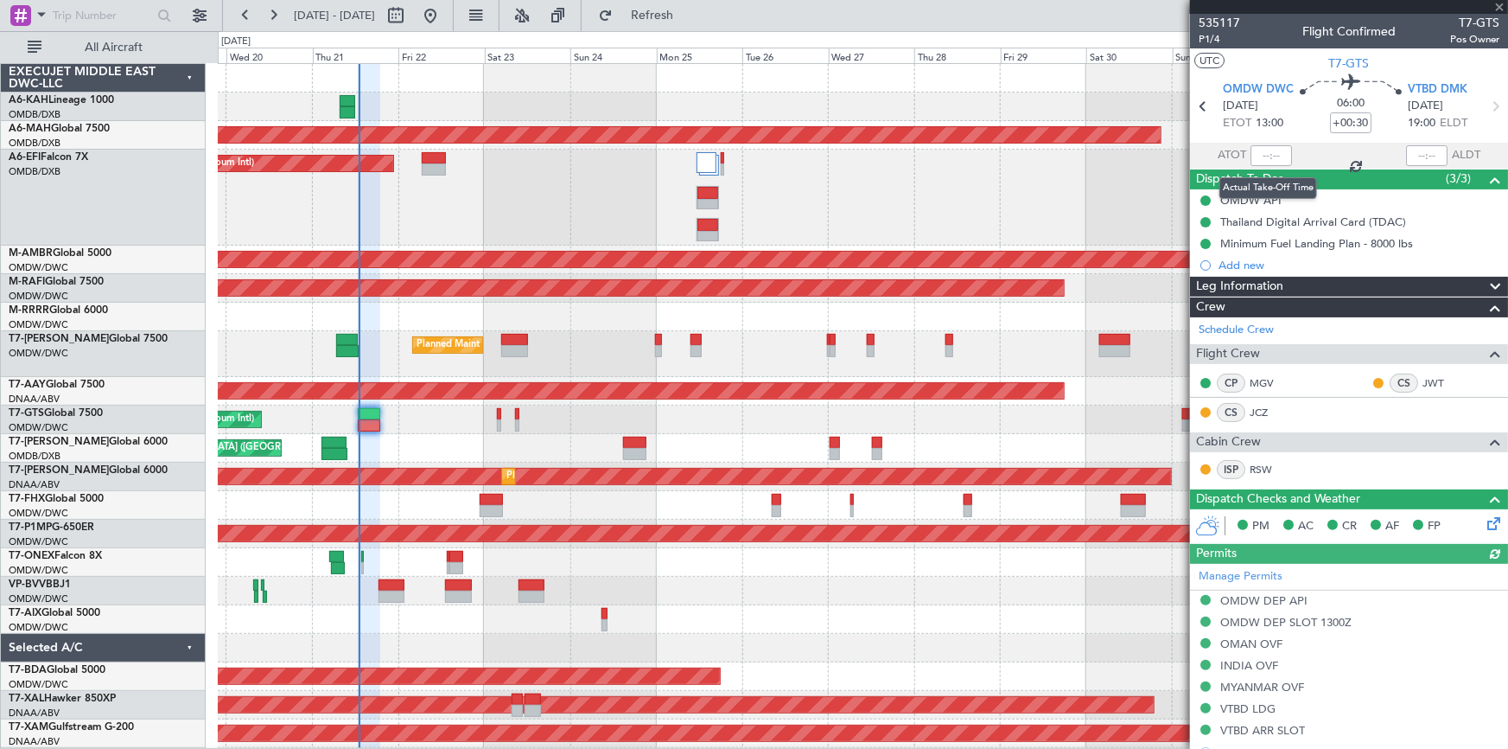
click at [1272, 148] on div at bounding box center [1271, 155] width 41 height 21
click at [1266, 152] on div at bounding box center [1271, 155] width 41 height 21
click at [1266, 153] on input "text" at bounding box center [1271, 155] width 41 height 21
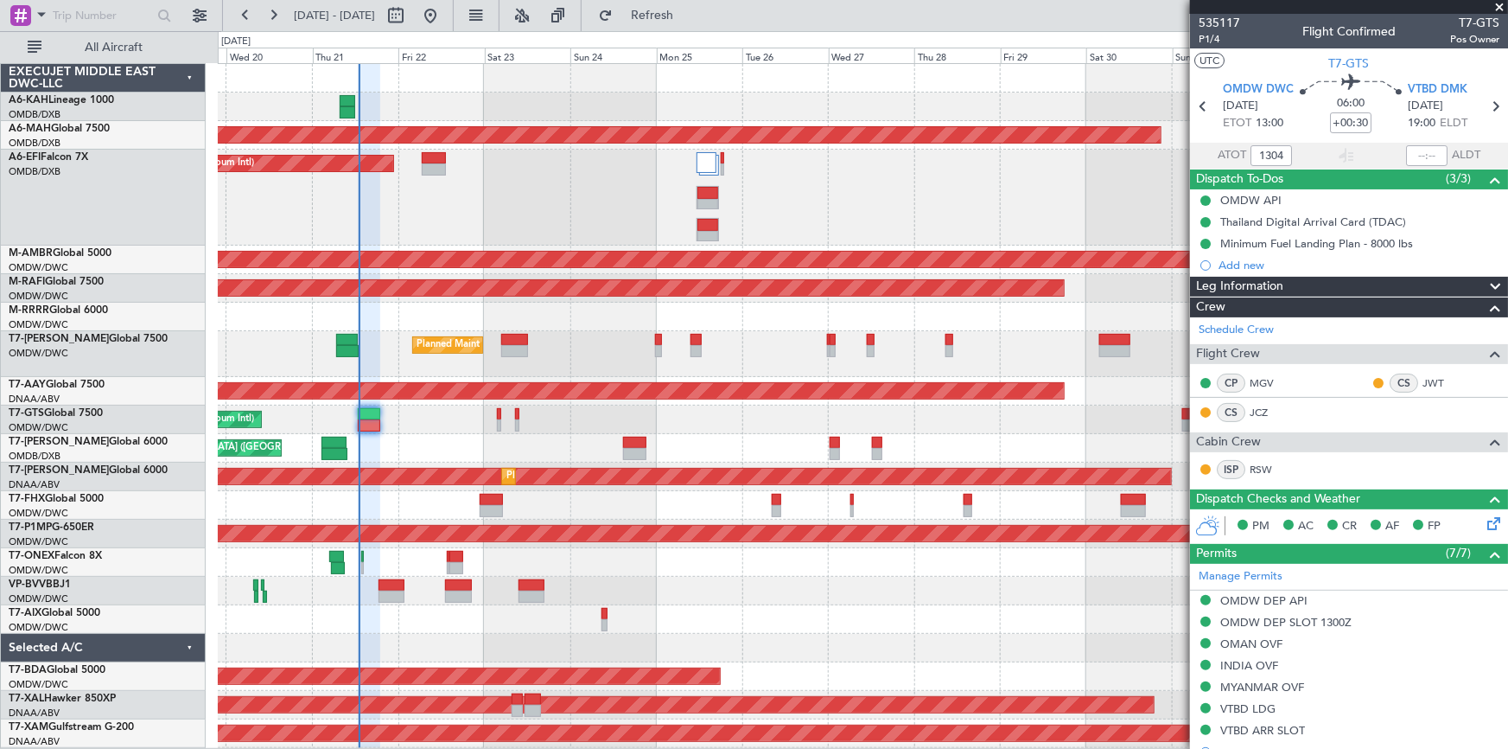
click at [1323, 143] on section "ATOT 1304 ALDT" at bounding box center [1349, 156] width 318 height 26
type input "13:04"
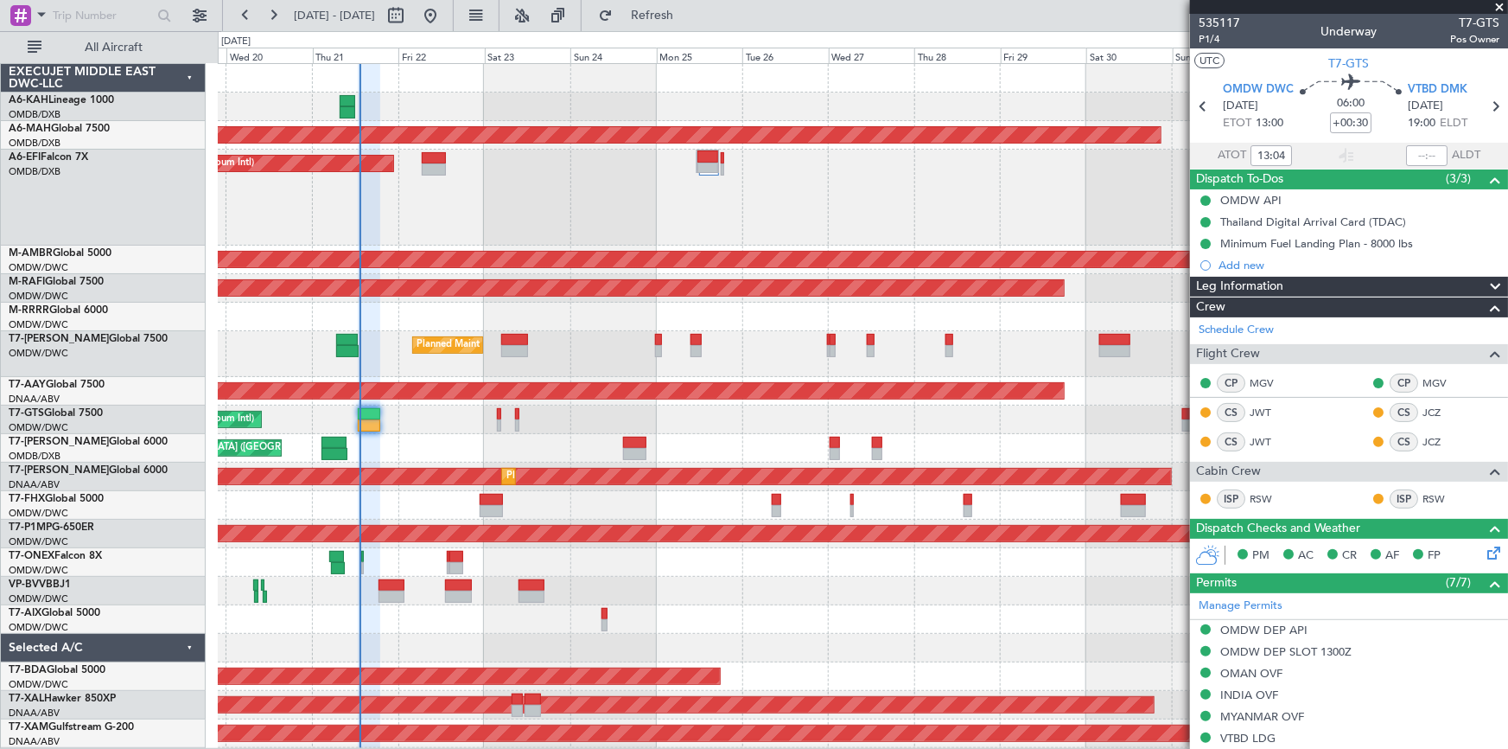
type input "Rohit Roy (ROY)"
type input "7047"
type input "Rohit Roy (ROY)"
type input "7047"
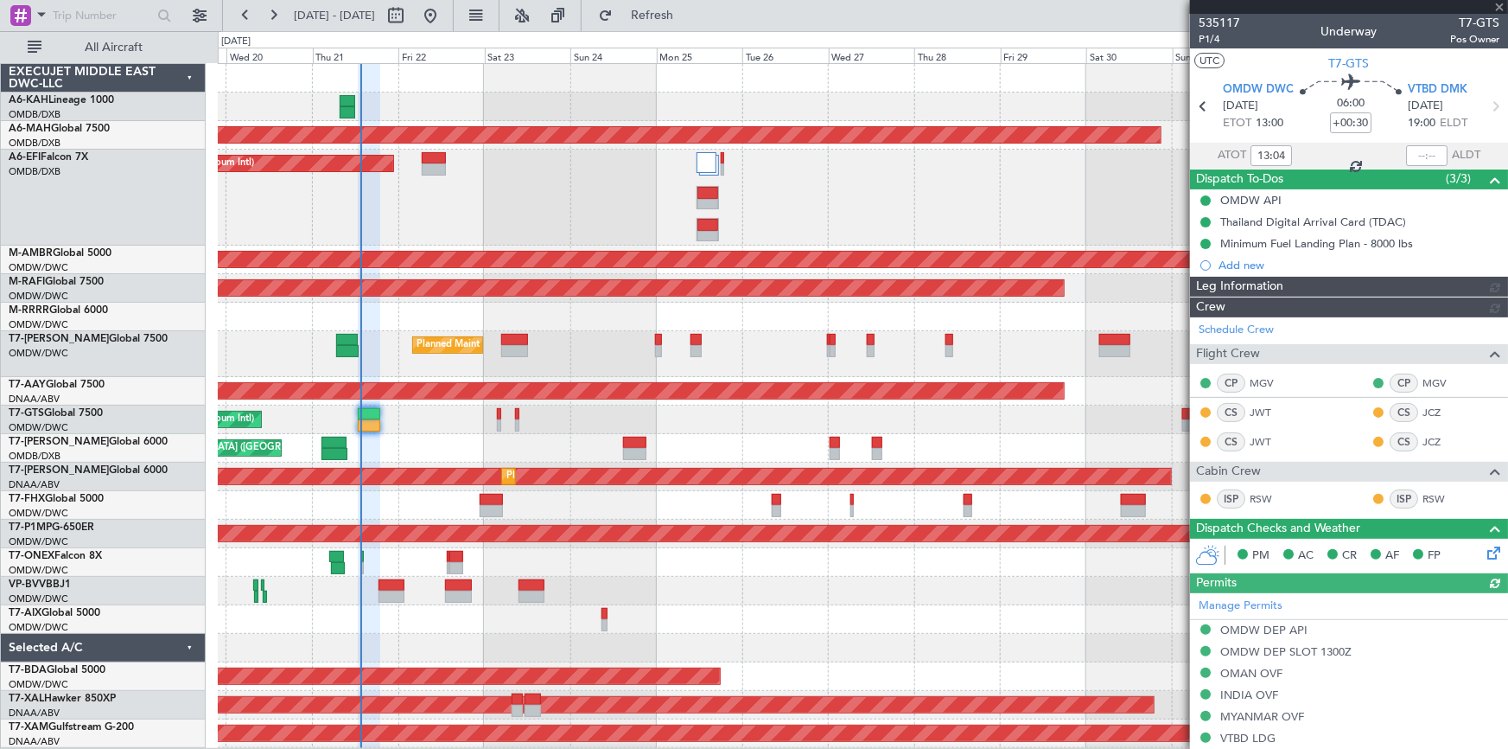
type input "Rohit Roy (ROY)"
type input "7047"
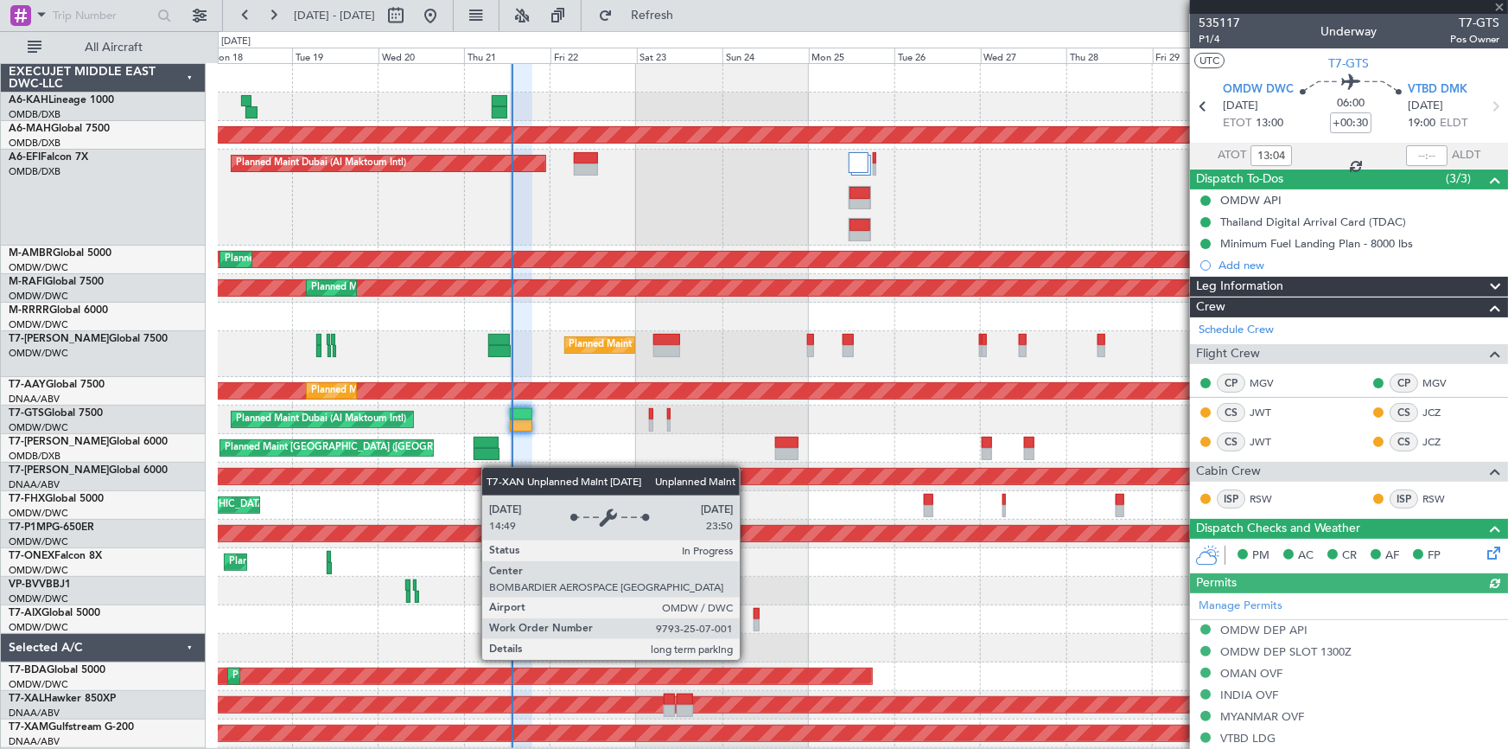
click at [545, 476] on div "Unplanned Maint Dubai (Al Maktoum Intl) Planned Maint Dubai (Al Maktoum Intl) P…" at bounding box center [863, 476] width 1290 height 29
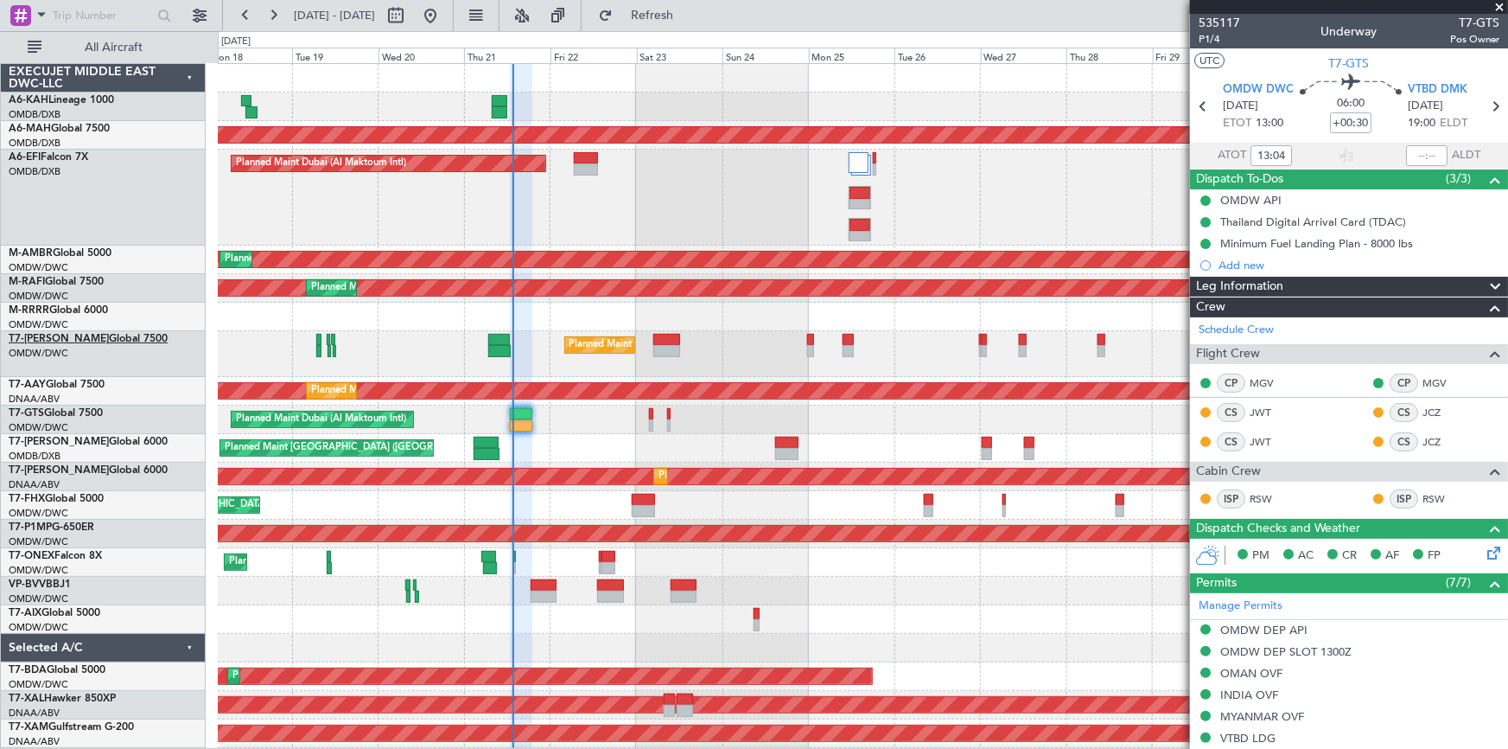
click at [72, 334] on link "T7-AYA Global 7500" at bounding box center [88, 339] width 159 height 10
type input "Rohit Roy (ROY)"
type input "7047"
type input "Rohit Roy (ROY)"
type input "7047"
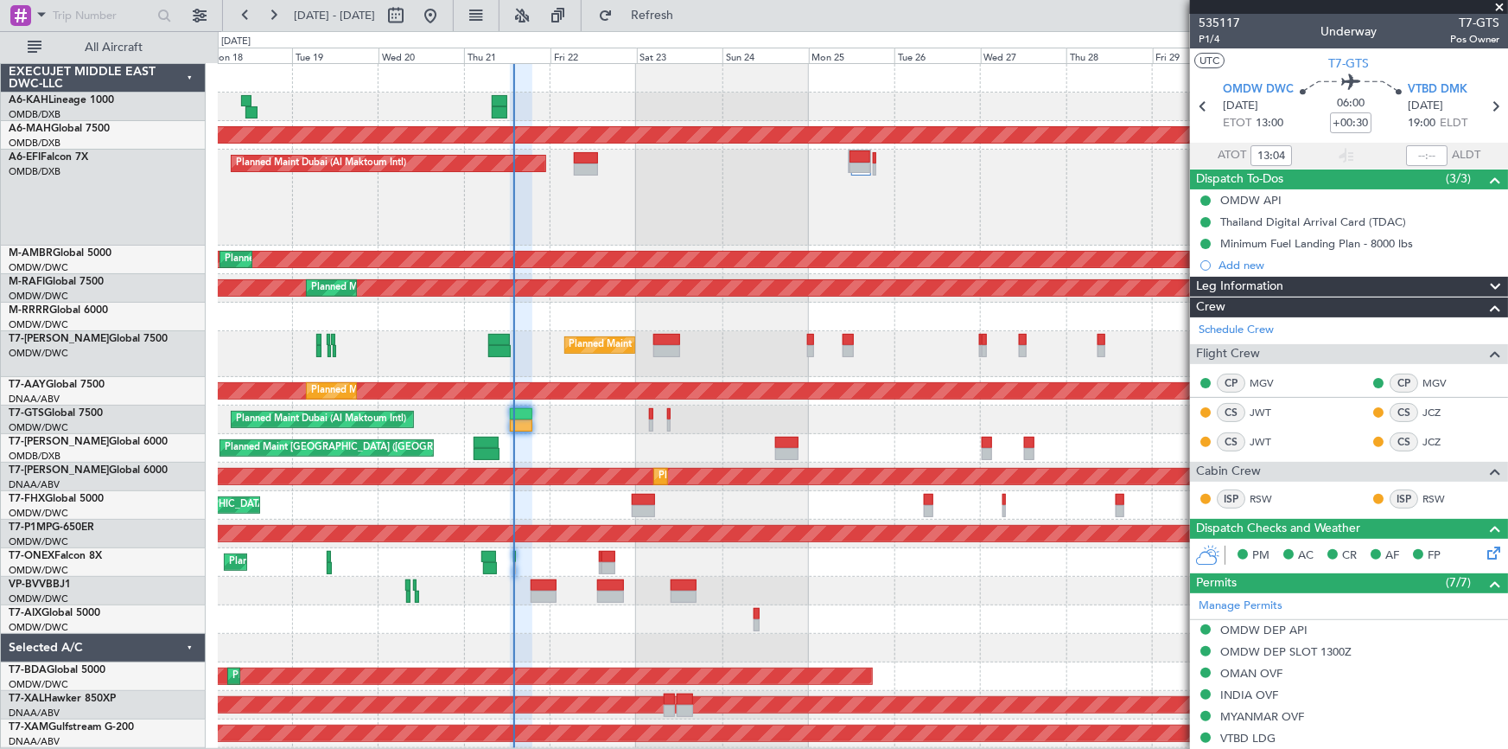
type input "Rohit Roy (ROY)"
type input "7047"
type input "Rohit Roy (ROY)"
type input "7047"
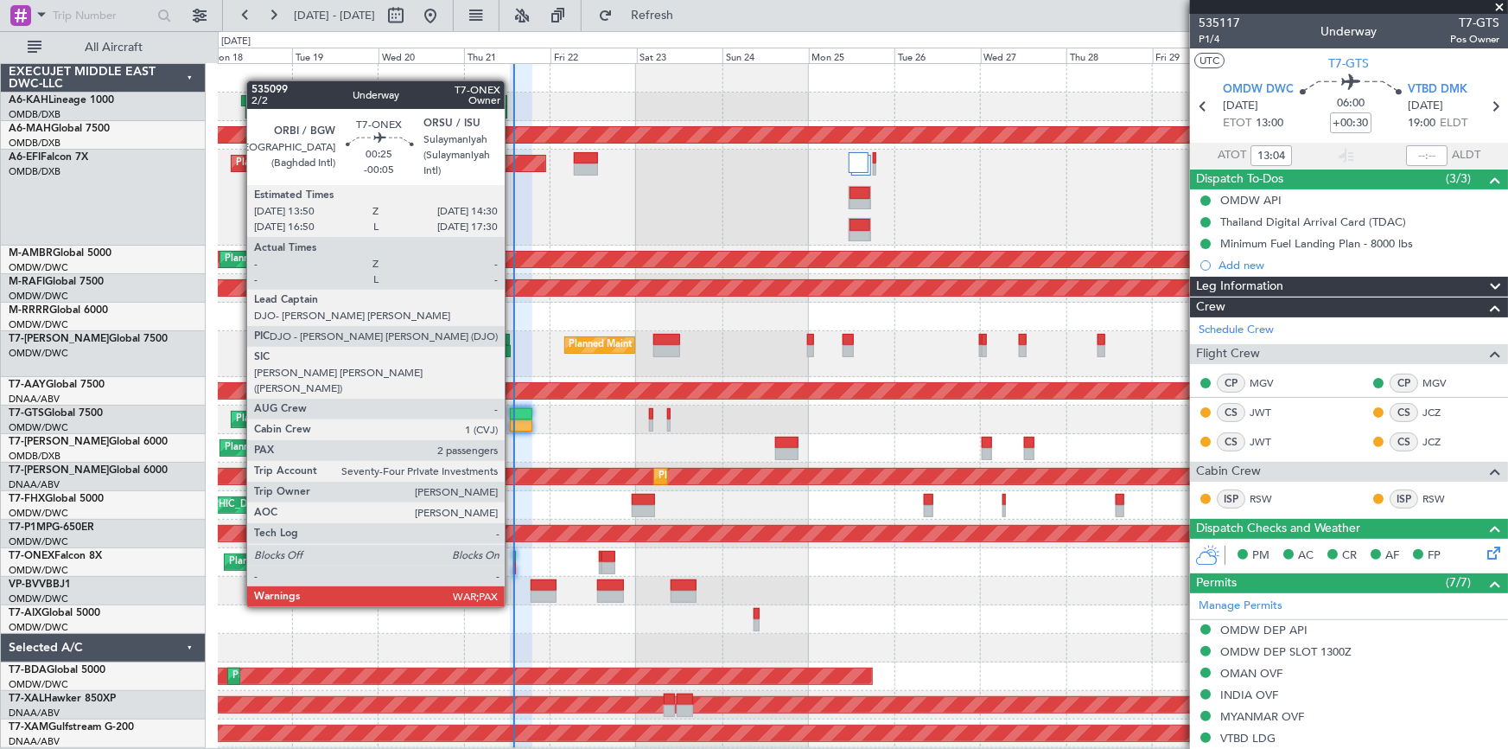
click at [513, 558] on div at bounding box center [514, 557] width 3 height 12
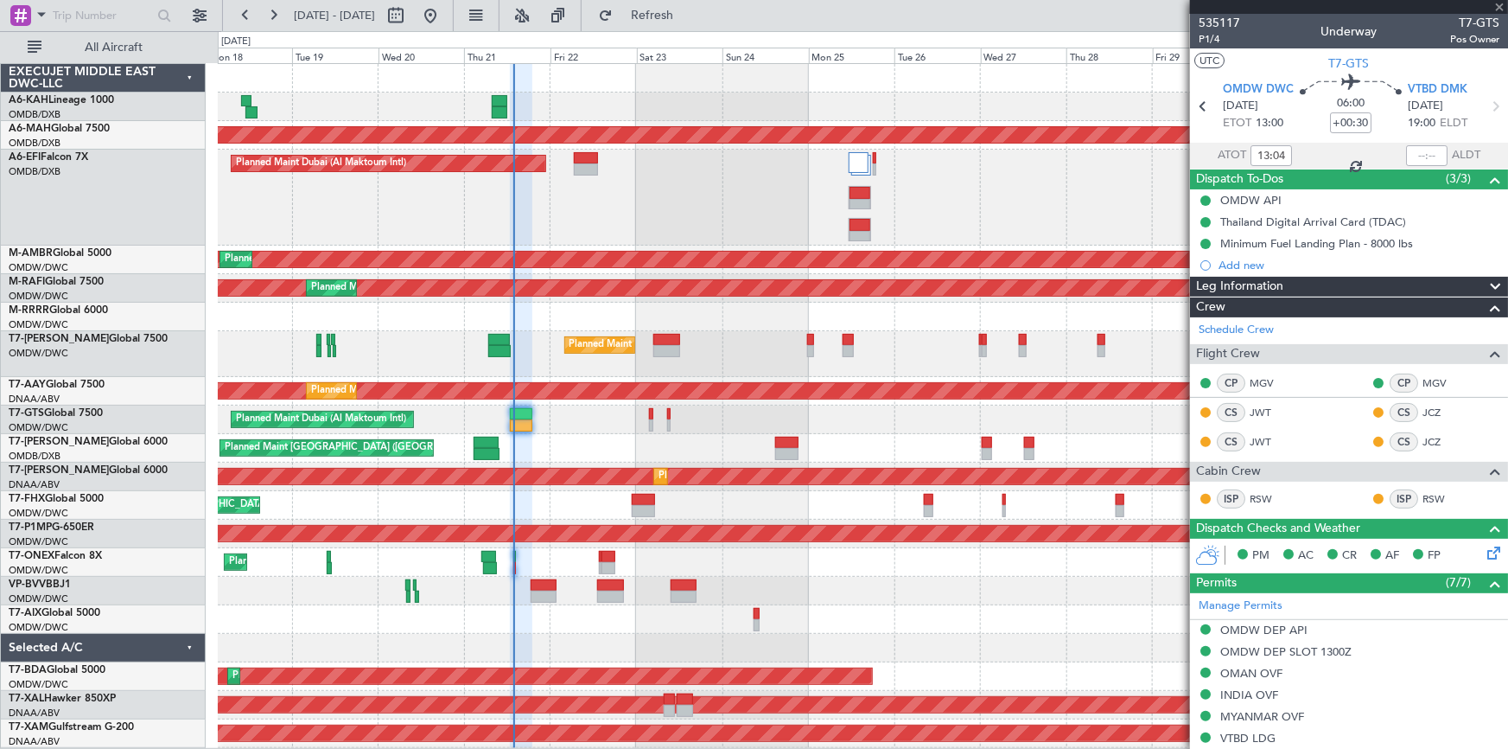
type input "-00:05"
type input "2"
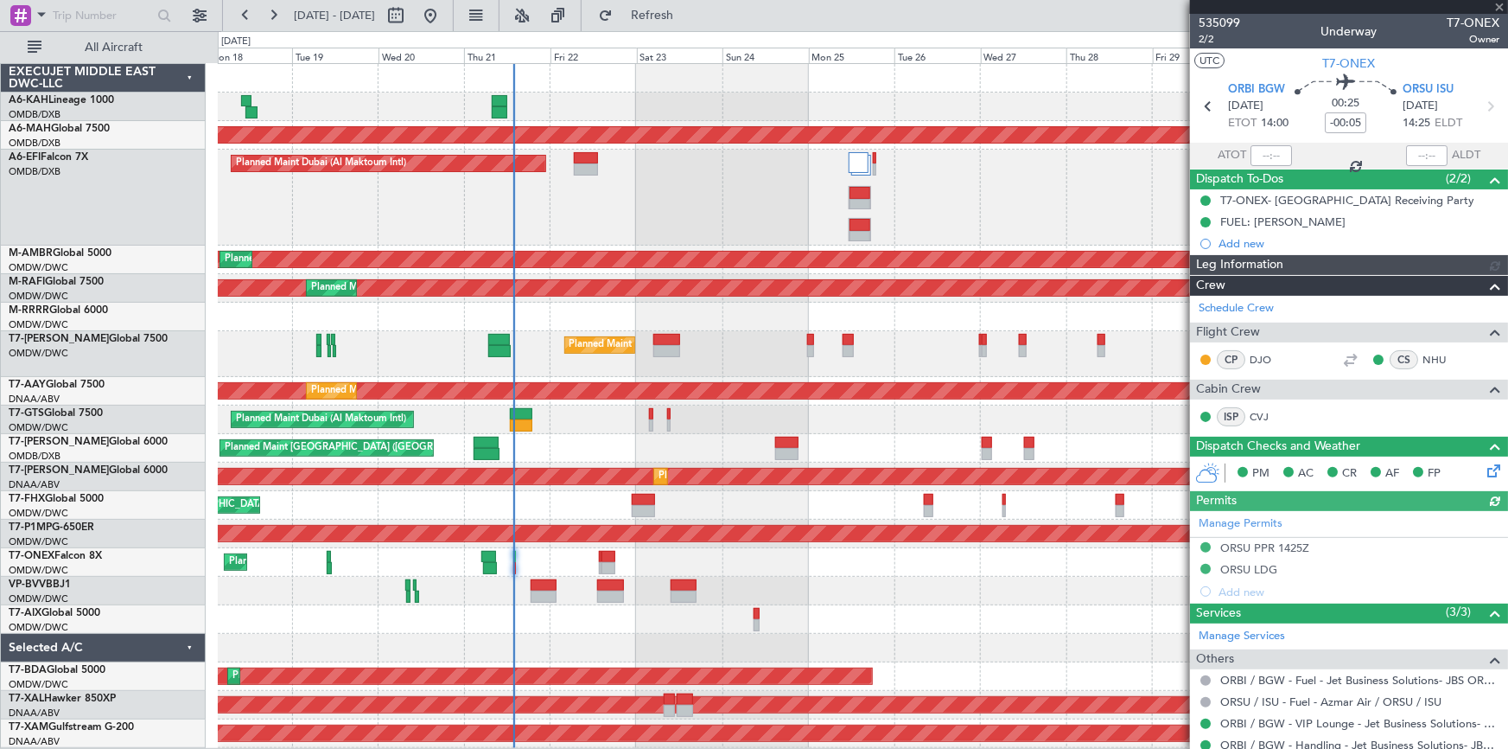
type input "Dherander Fithani (DHF)"
type input "7040"
click at [1260, 152] on div at bounding box center [1271, 155] width 41 height 21
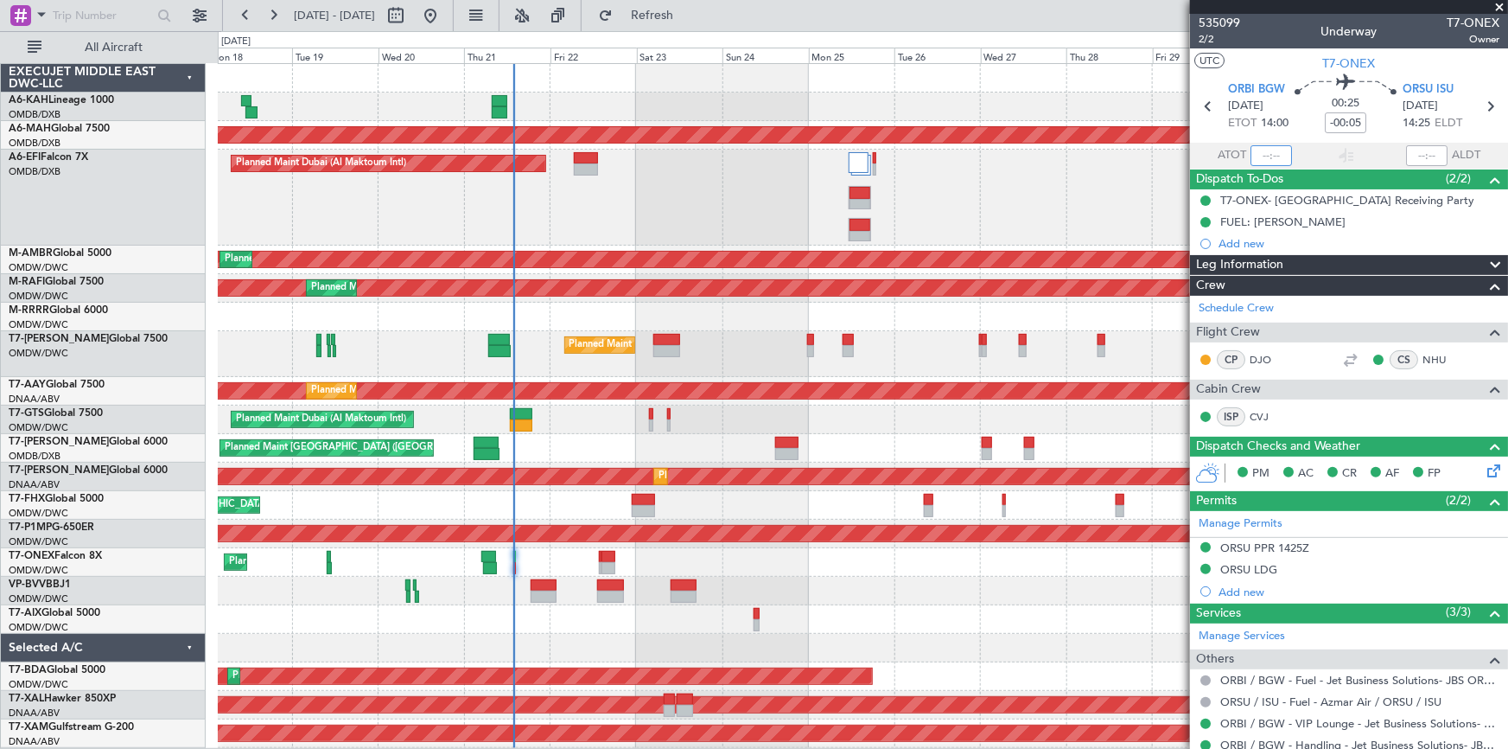
click at [1261, 150] on input "text" at bounding box center [1271, 155] width 41 height 21
click at [1337, 147] on div at bounding box center [1347, 155] width 21 height 21
type input "13:46"
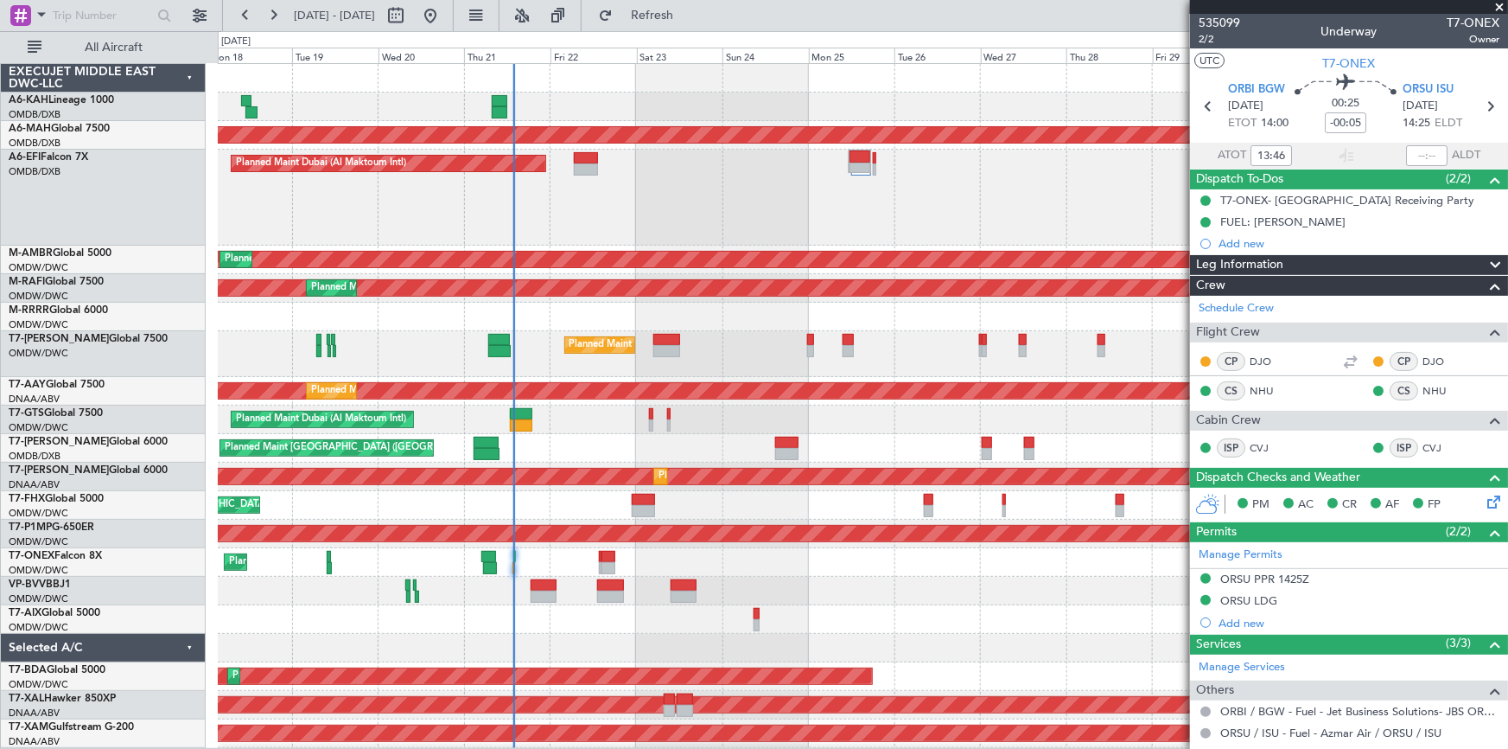
type input "Dherander Fithani (DHF)"
type input "7040"
type input "Dherander Fithani (DHF)"
type input "7040"
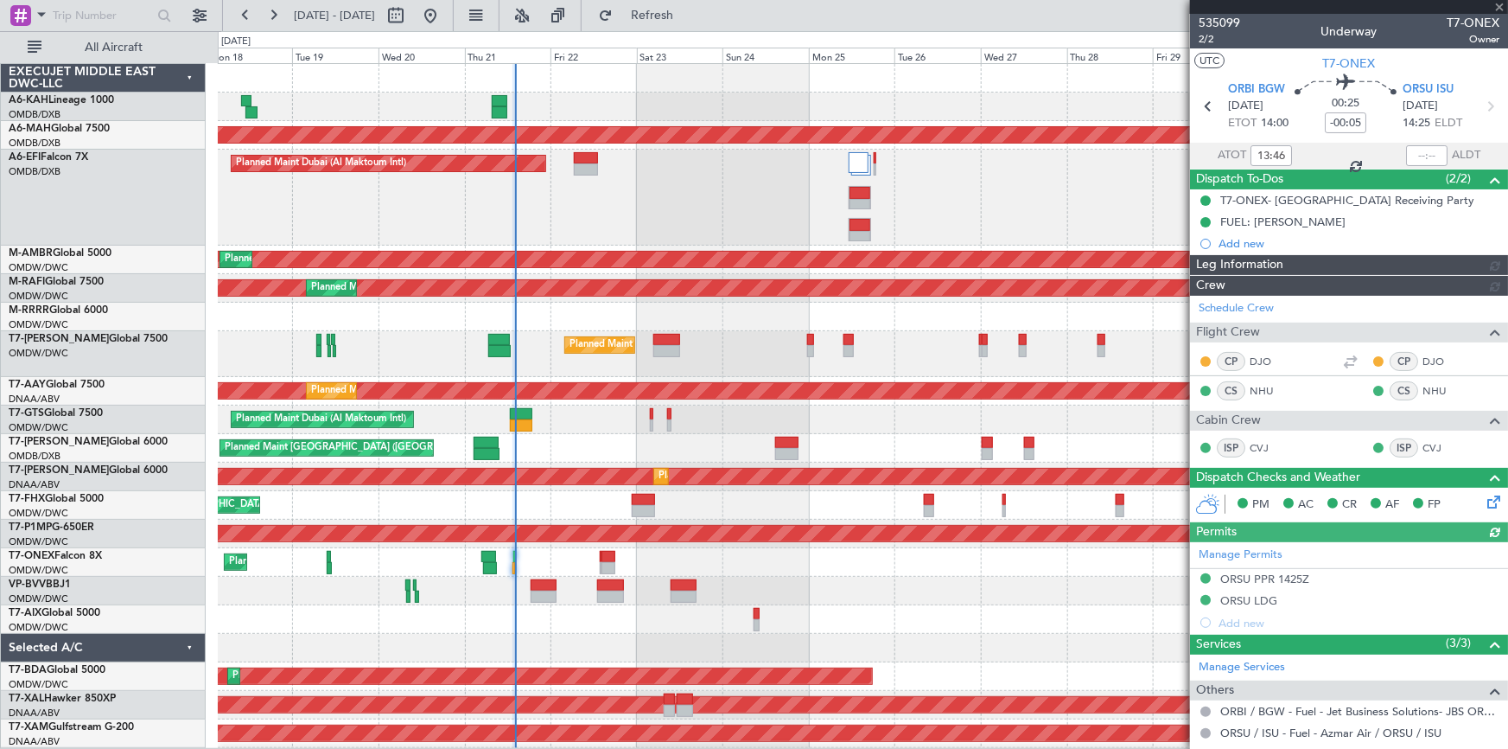
type input "Dherander Fithani (DHF)"
type input "7040"
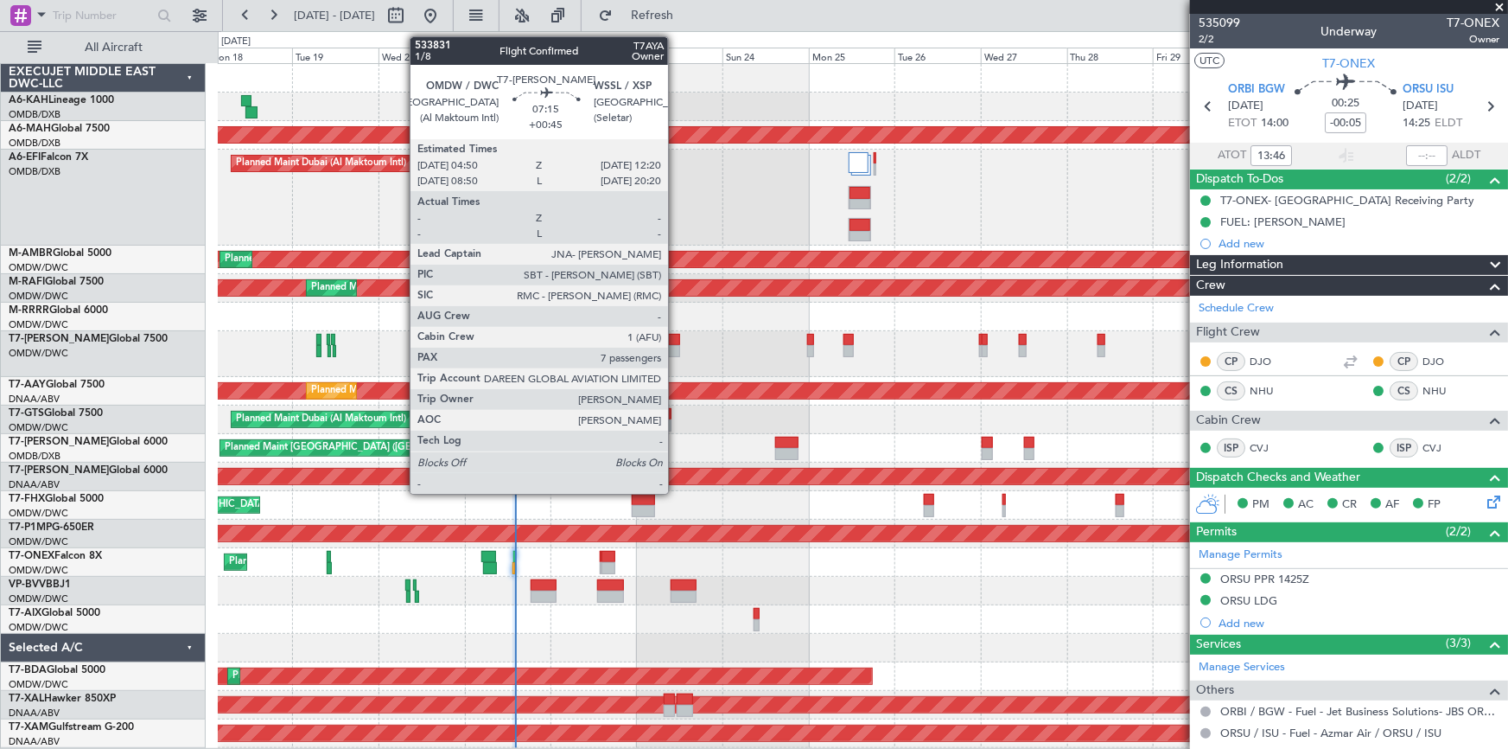
click at [676, 338] on div at bounding box center [668, 340] width 28 height 12
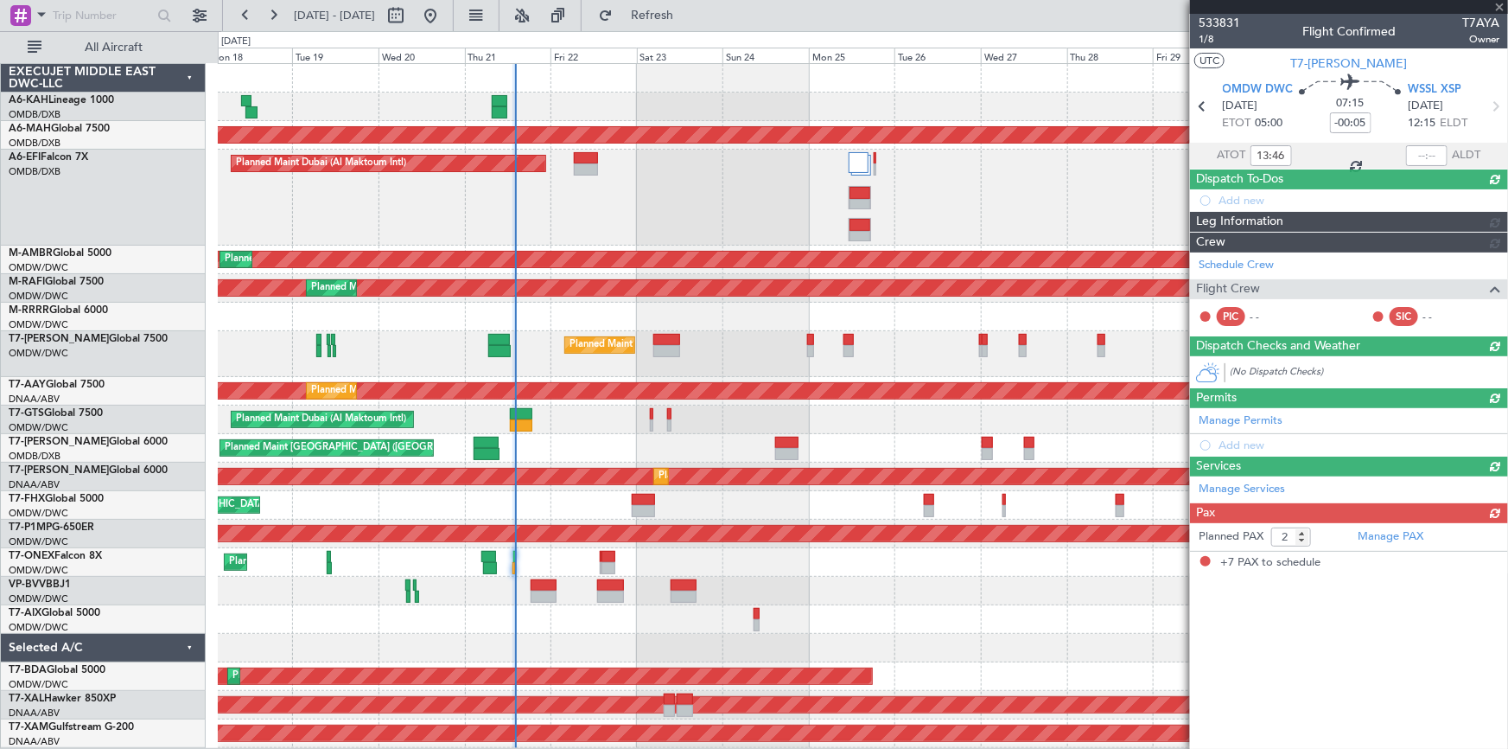
type input "+00:45"
type input "7"
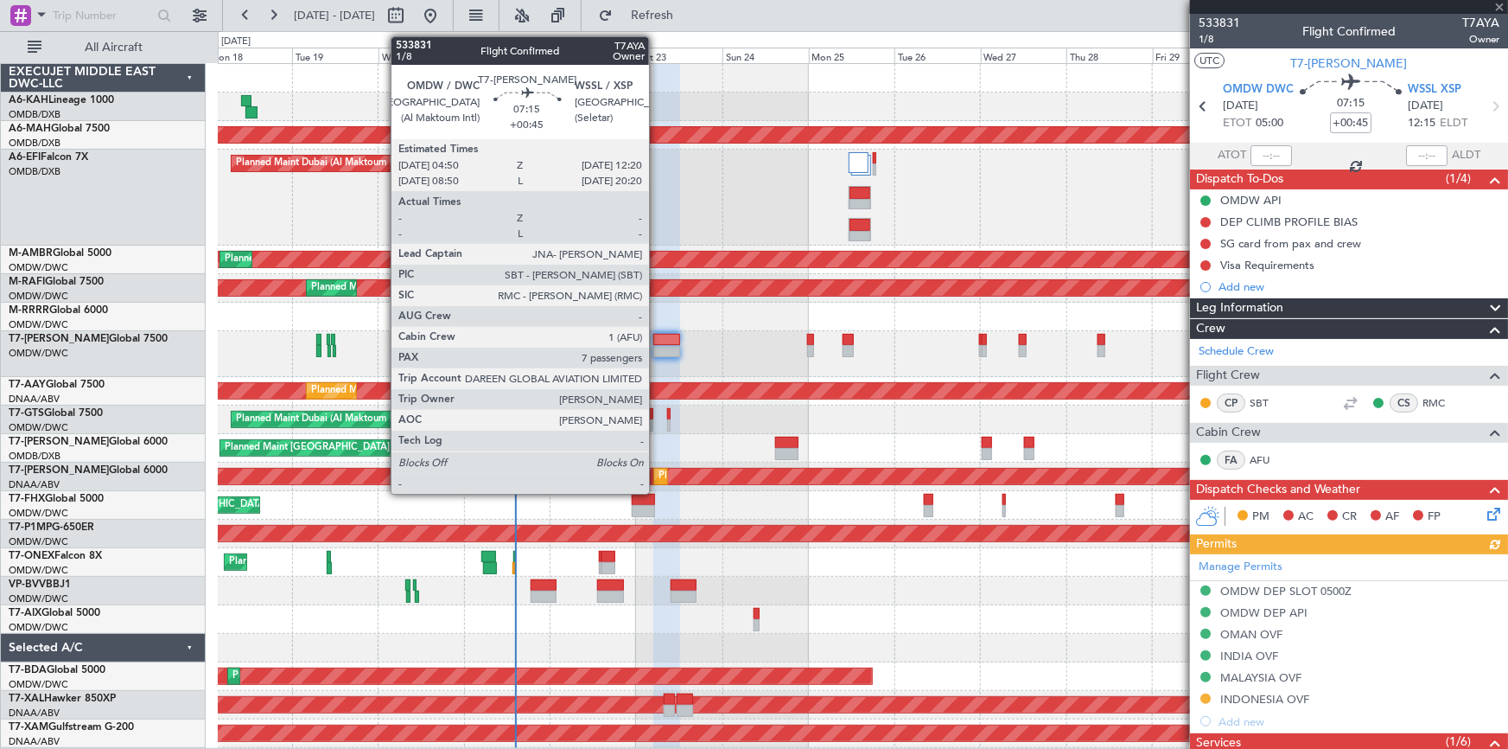
click at [657, 335] on div at bounding box center [668, 340] width 28 height 12
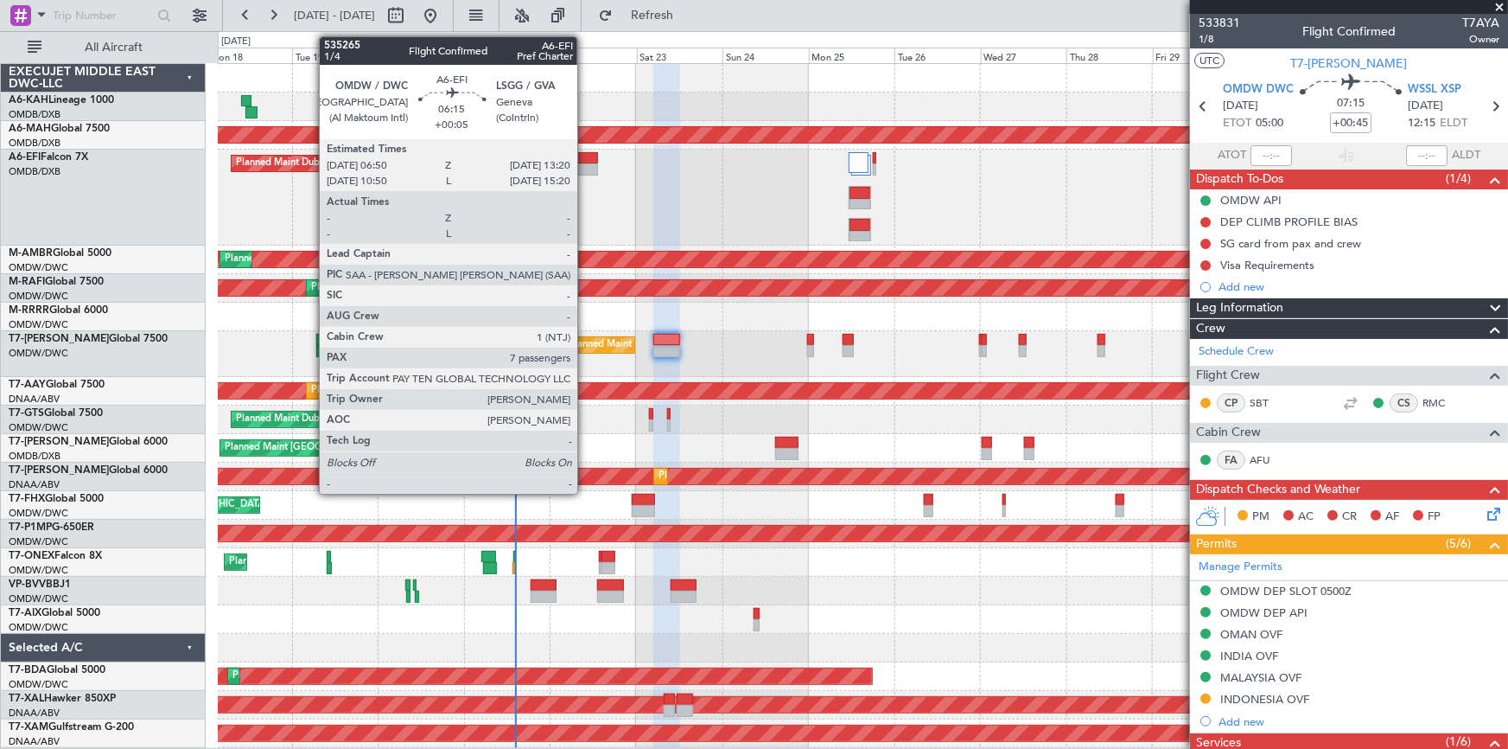
click at [585, 158] on div at bounding box center [585, 158] width 23 height 12
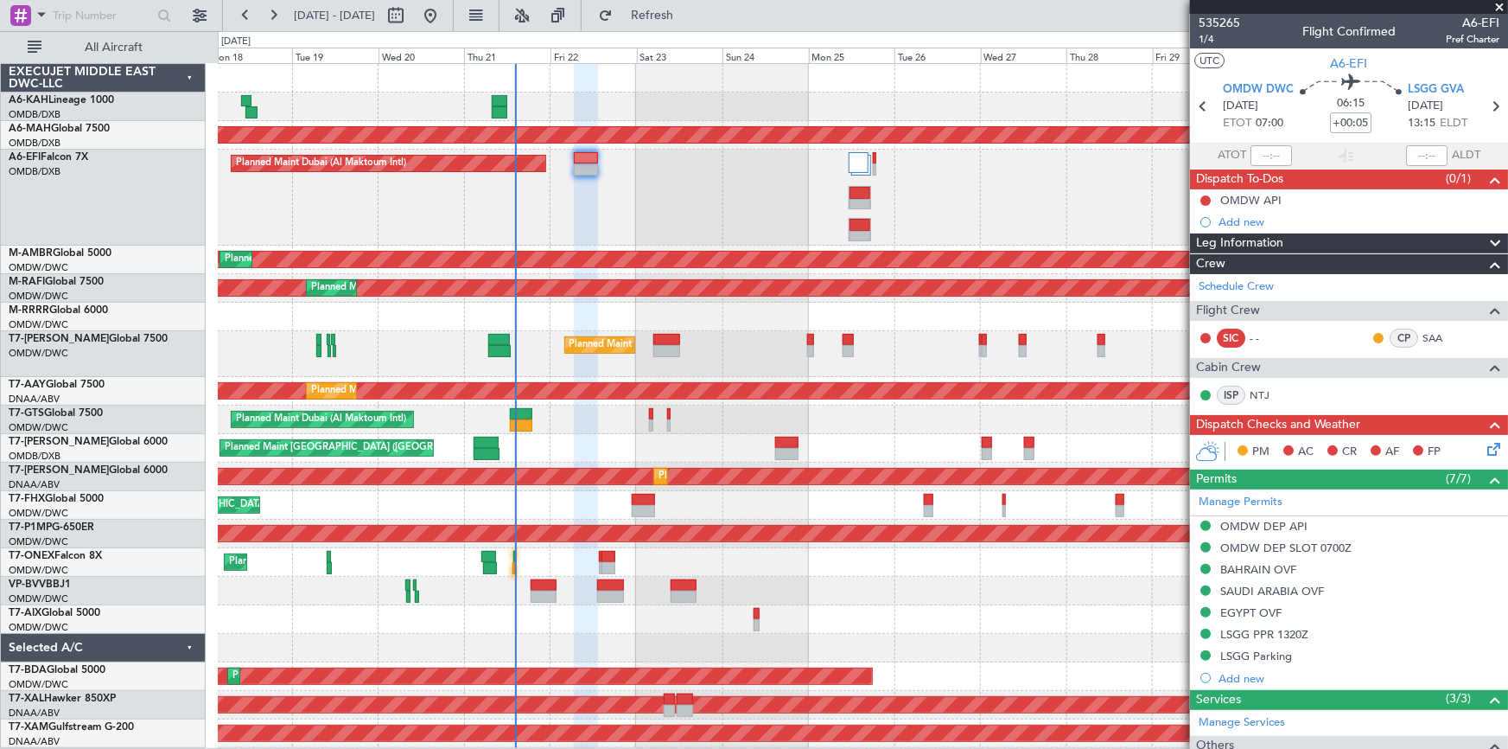
click at [590, 214] on div "Planned Maint Dubai (Al Maktoum Intl)" at bounding box center [863, 198] width 1290 height 96
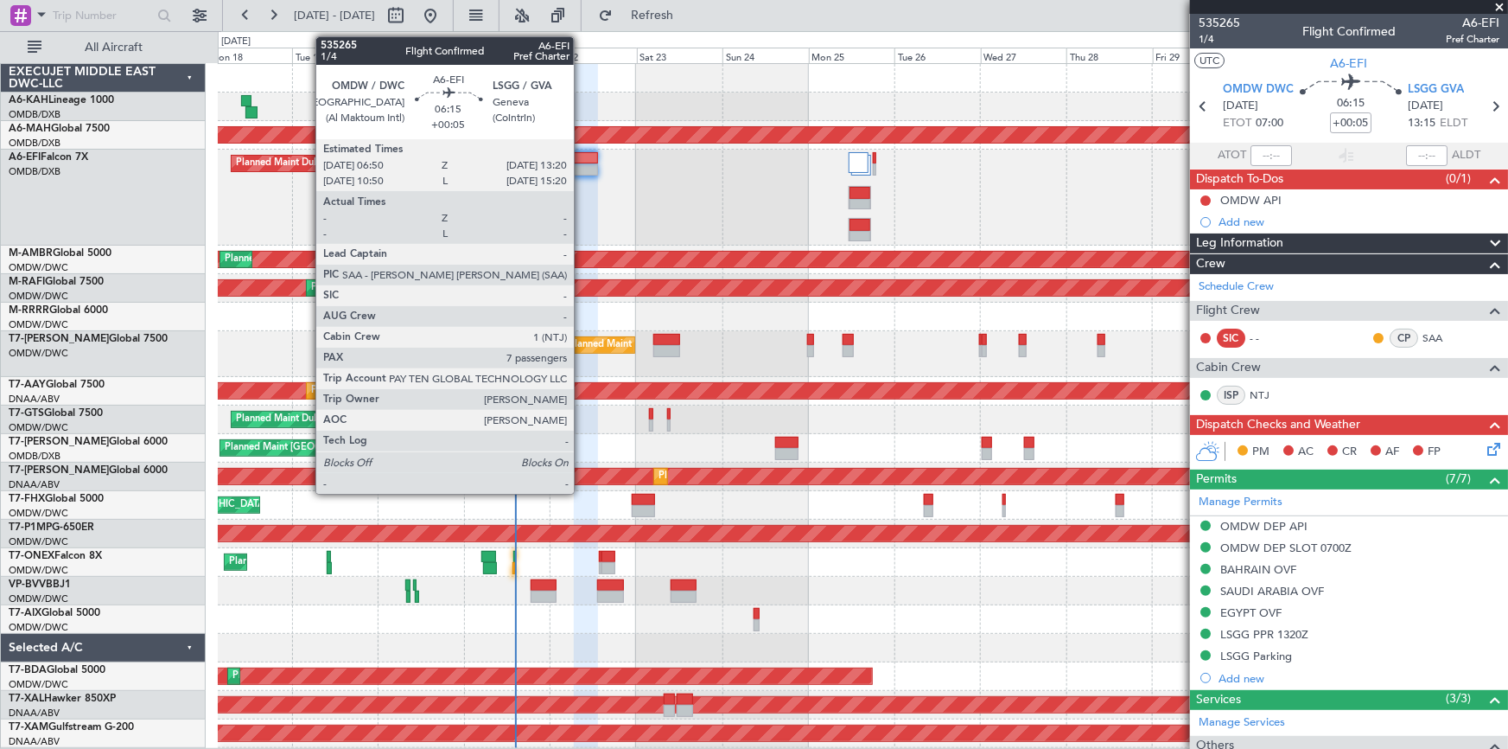
click at [582, 156] on div at bounding box center [585, 158] width 23 height 12
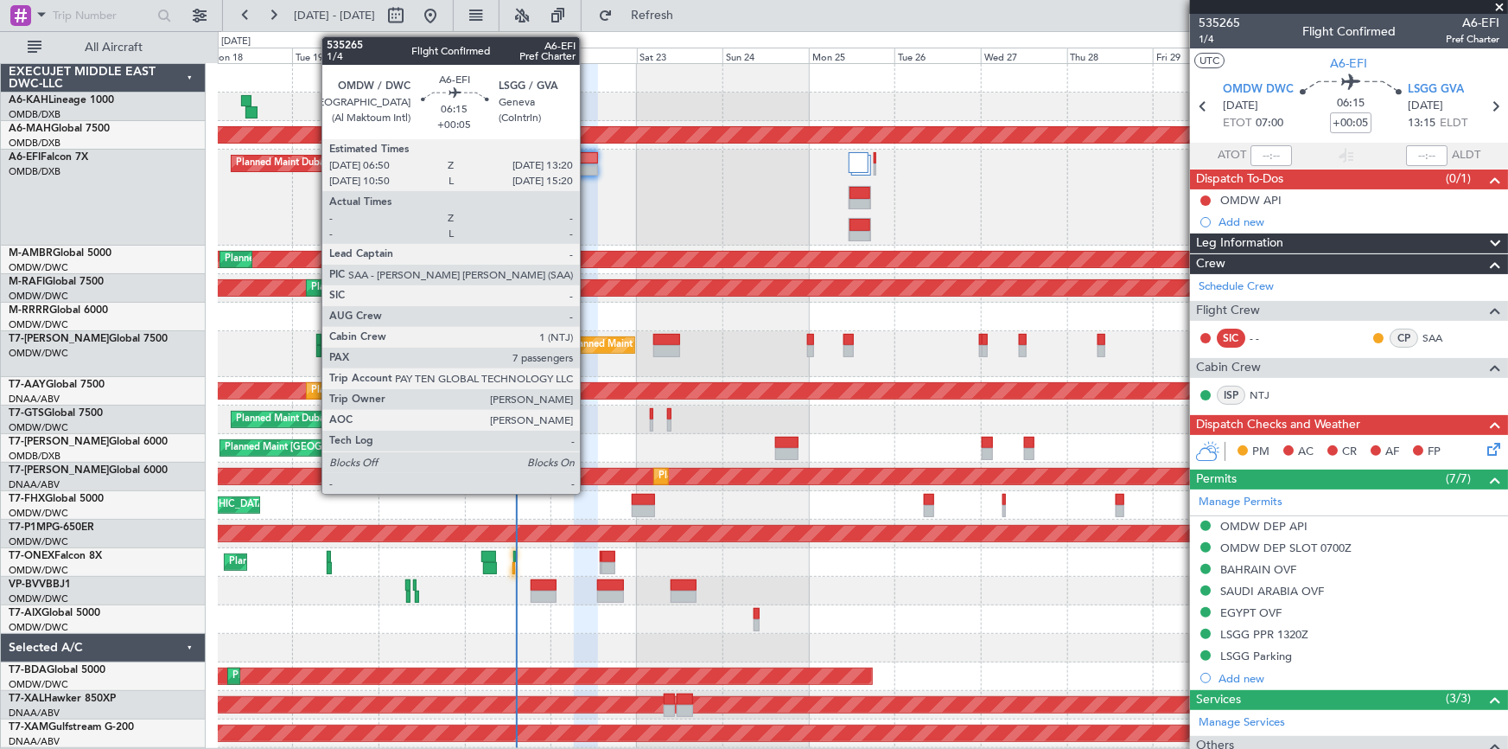
click at [588, 159] on div at bounding box center [585, 158] width 23 height 12
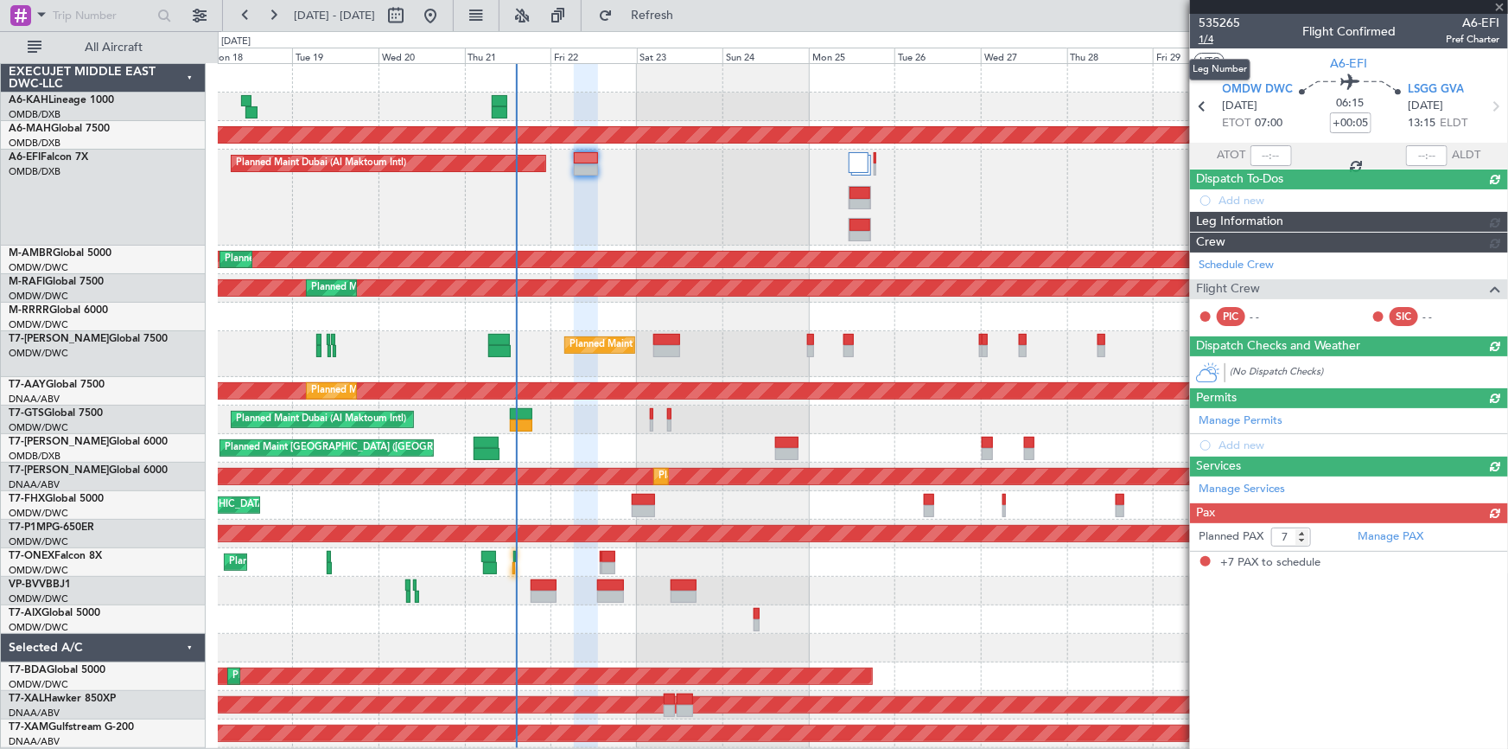
click at [1209, 36] on span "1/4" at bounding box center [1219, 39] width 41 height 15
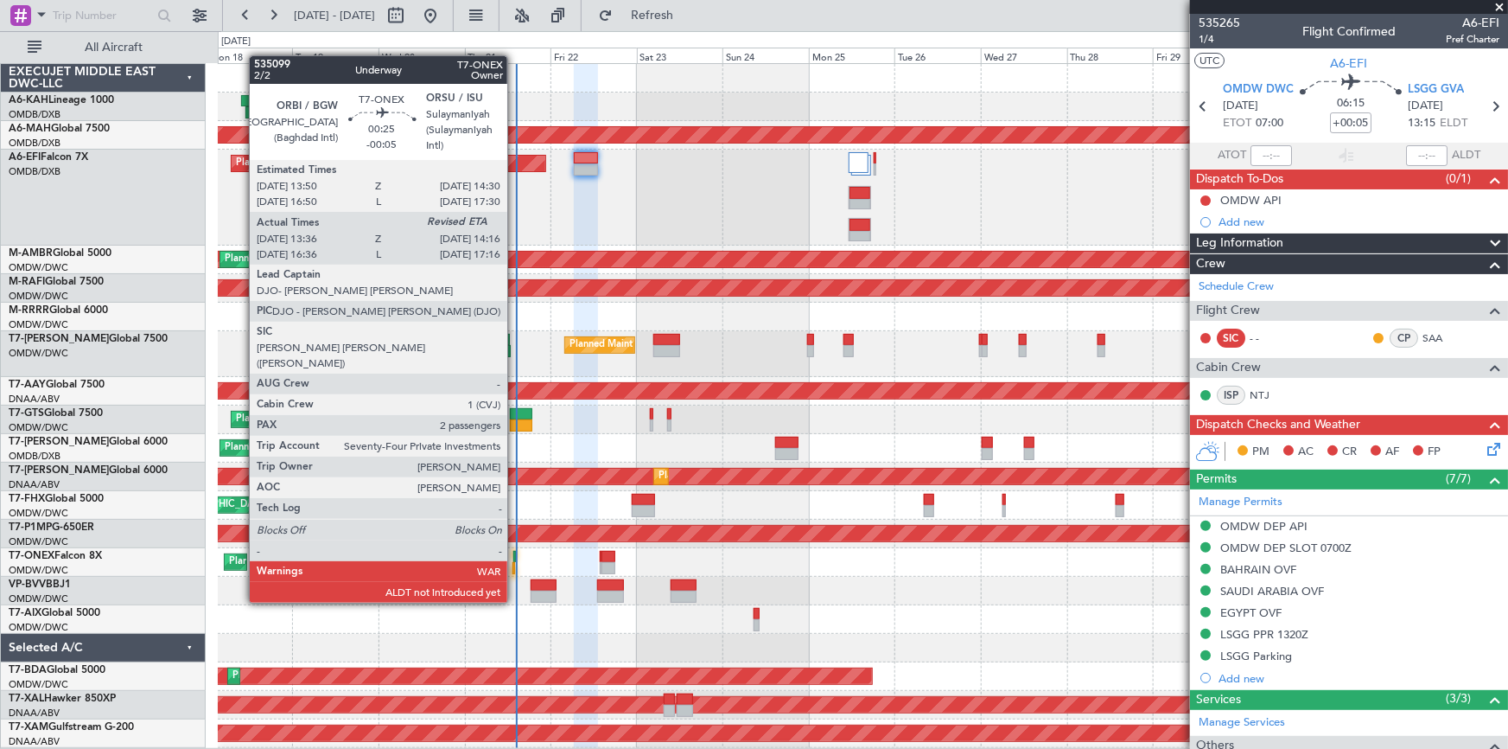
click at [515, 554] on div at bounding box center [514, 557] width 3 height 12
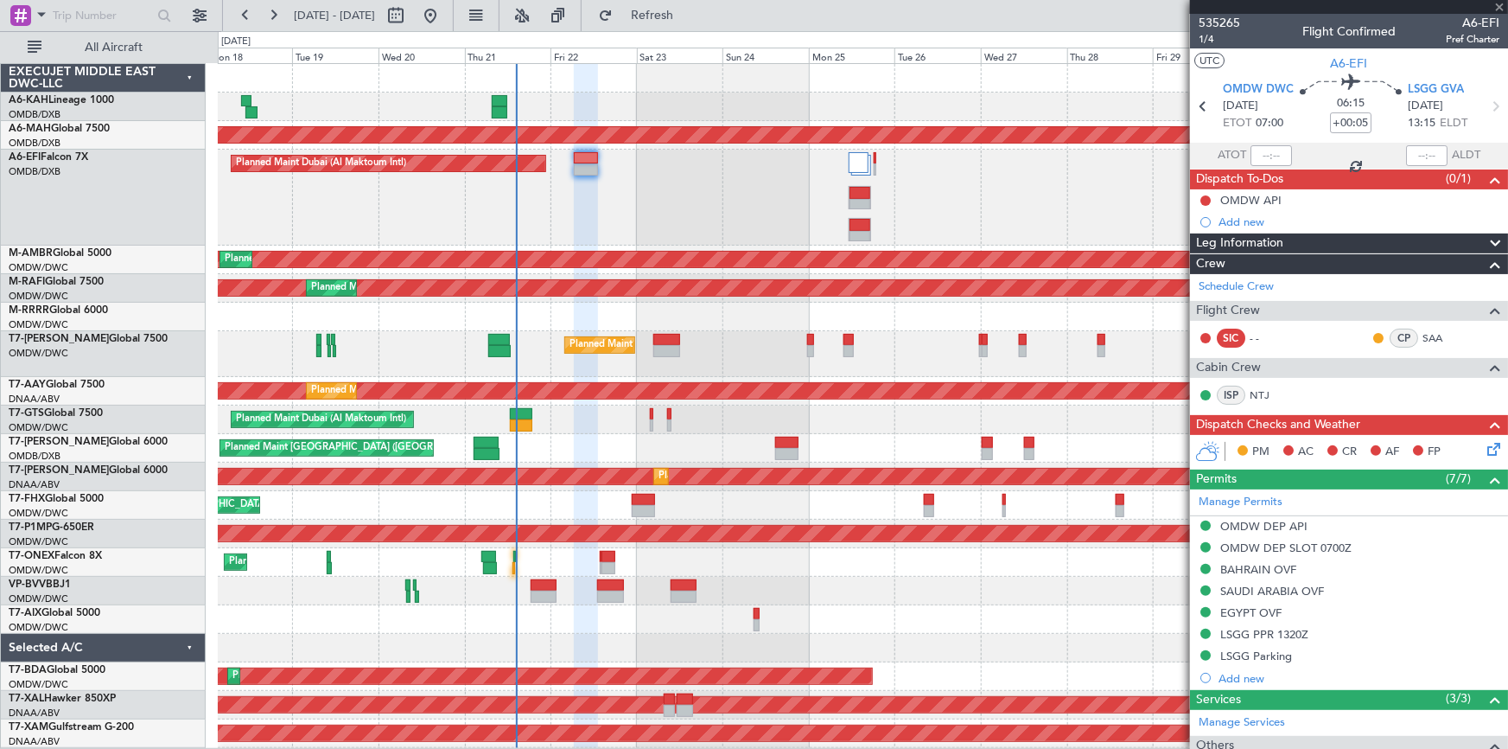
type input "-00:05"
type input "13:46"
type input "2"
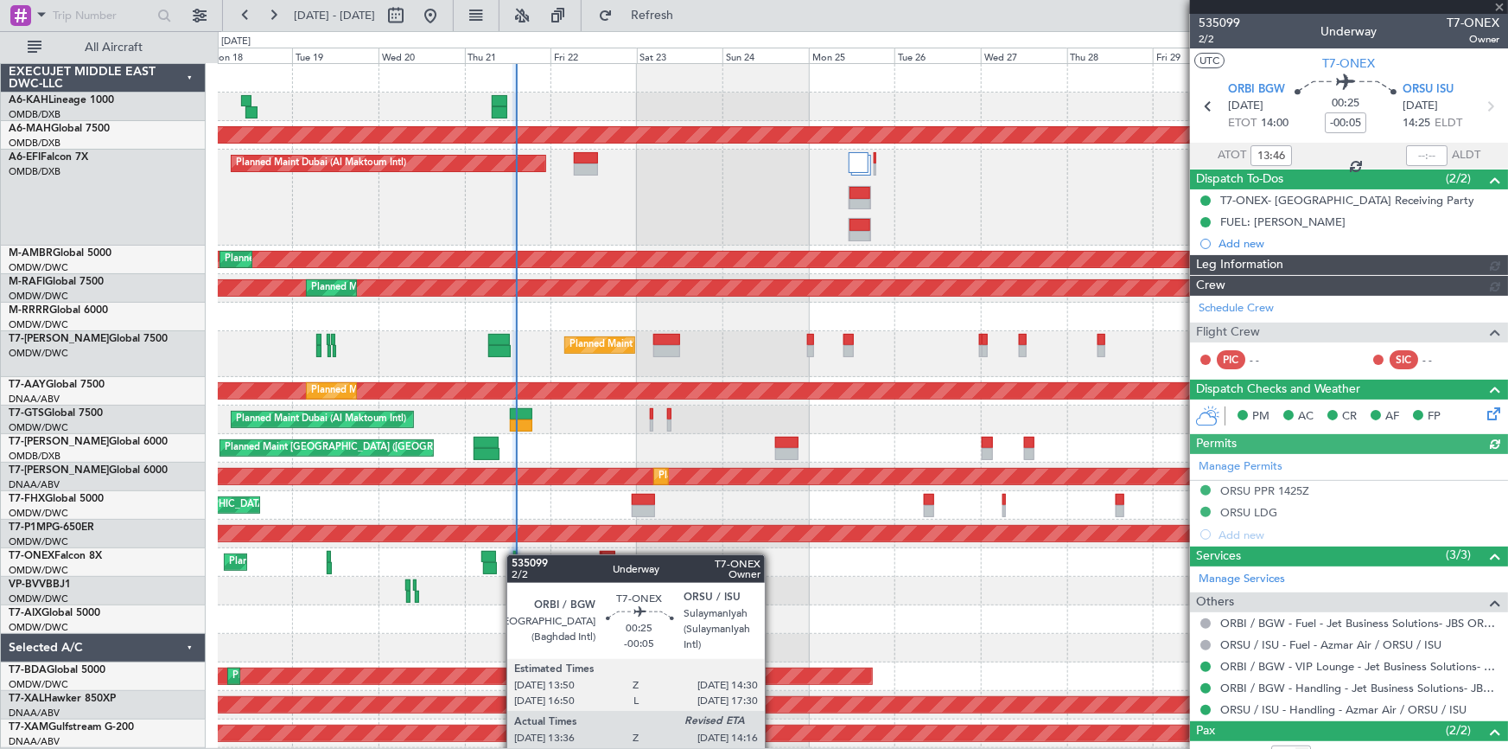
type input "Dherander Fithani (DHF)"
type input "7040"
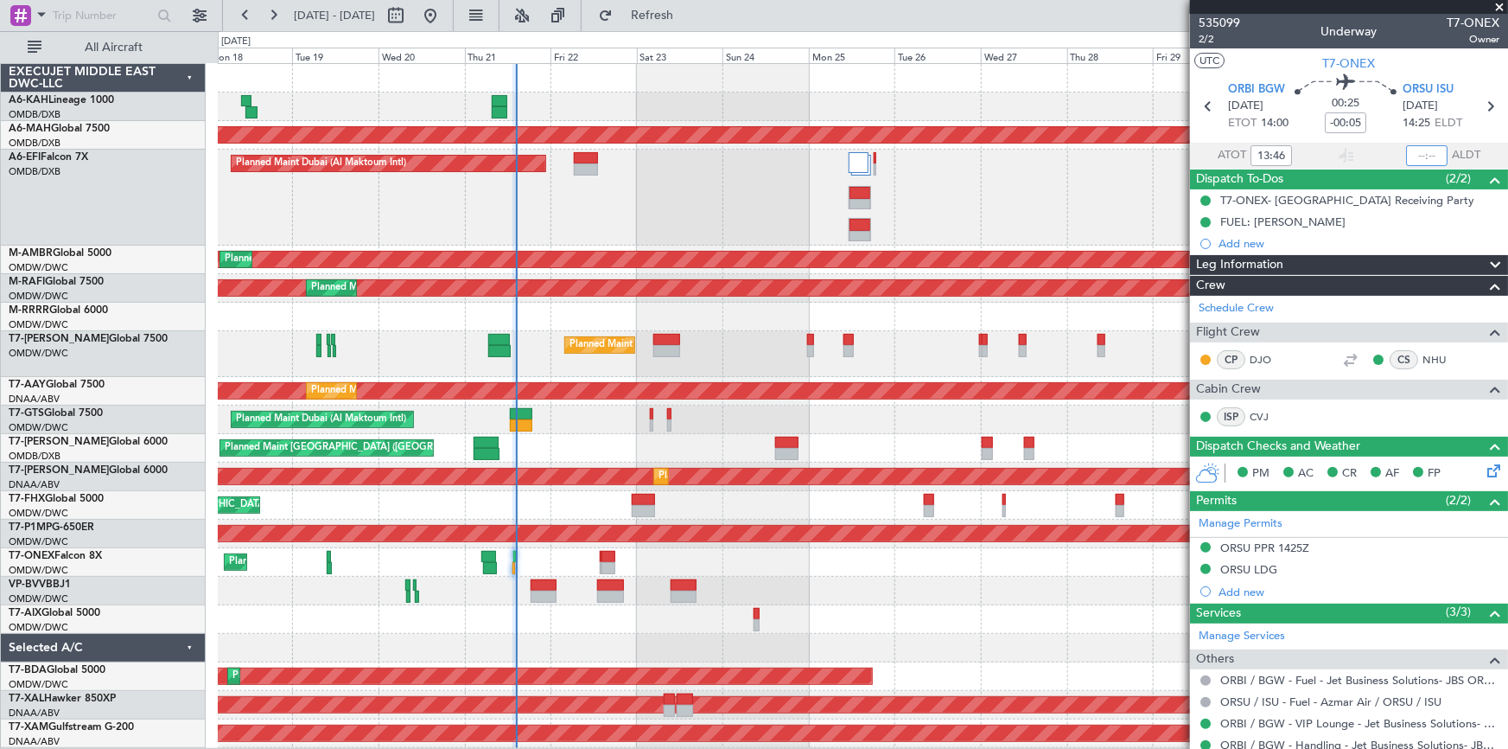
click at [1409, 149] on input "text" at bounding box center [1426, 155] width 41 height 21
type input "1"
click at [1323, 155] on section "ATOT 13:46 1417 ALDT" at bounding box center [1349, 156] width 318 height 26
type input "14:17"
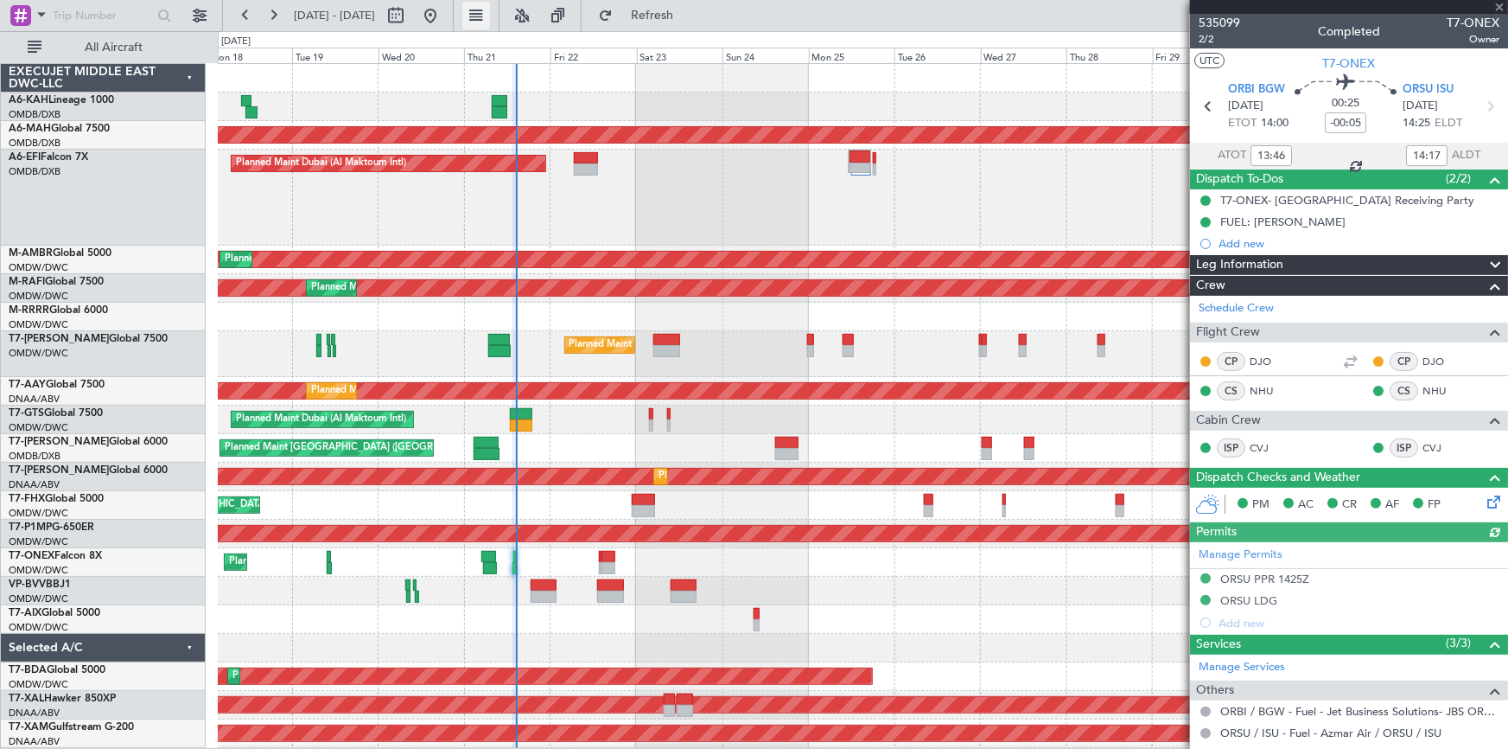
type input "Dherander Fithani (DHF)"
type input "7040"
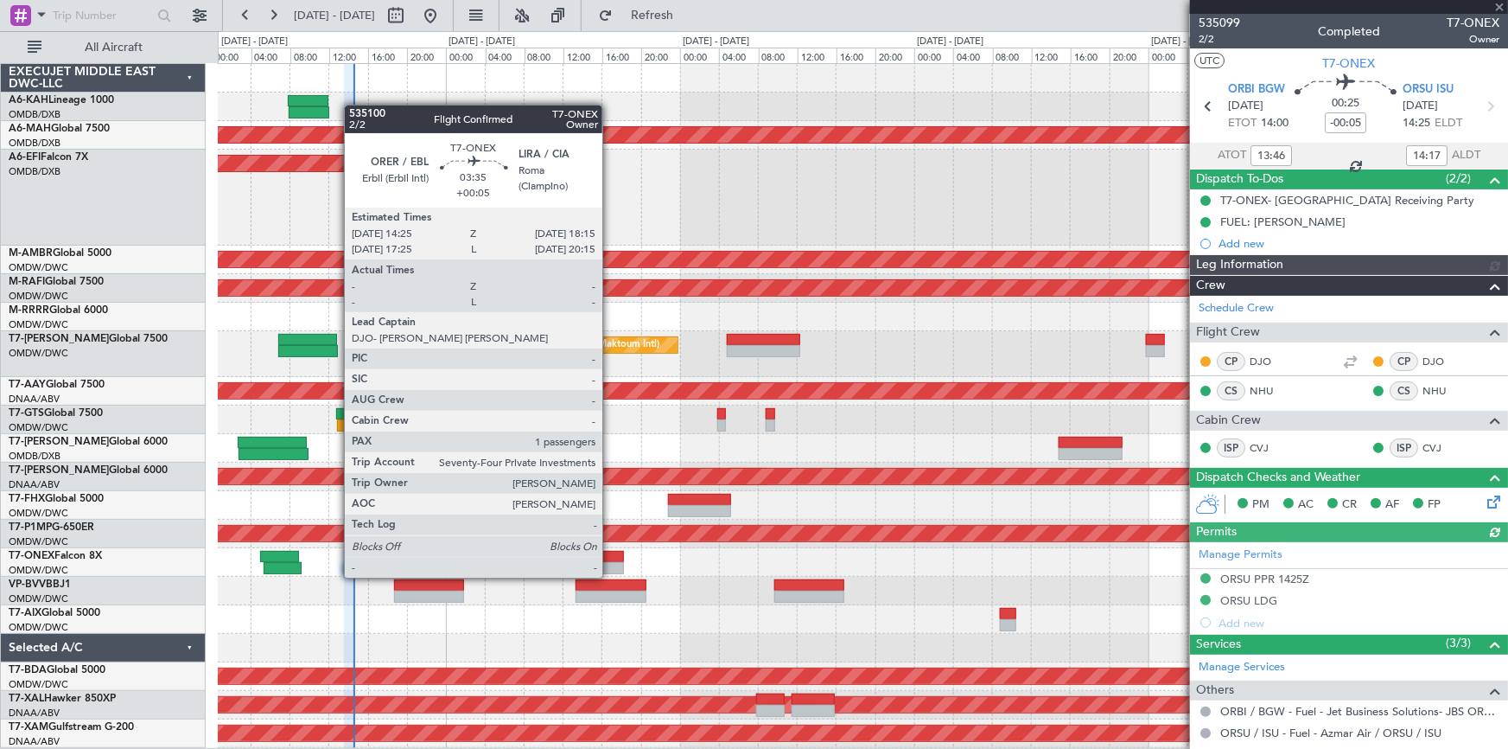
type input "Dherander Fithani (DHF)"
type input "7040"
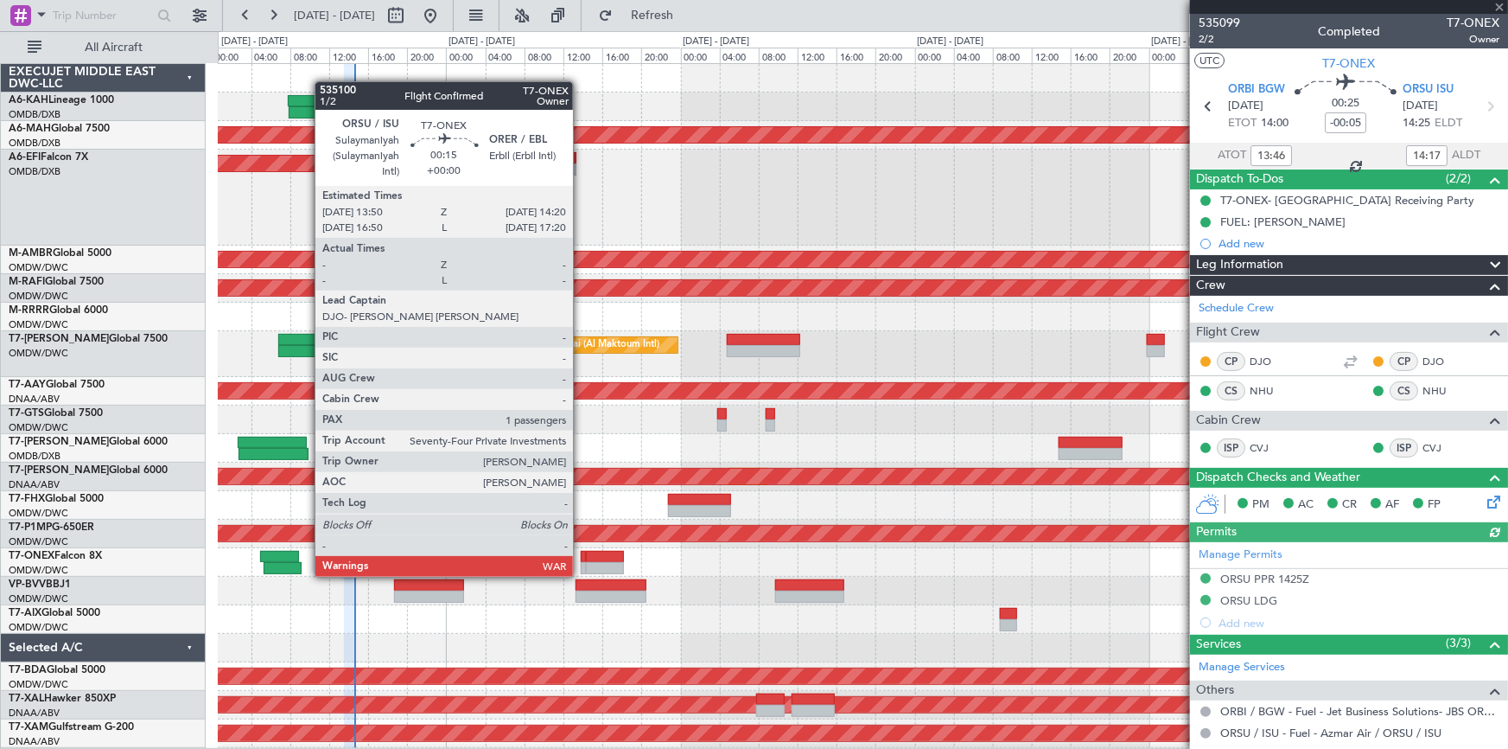
click at [581, 559] on div at bounding box center [583, 557] width 5 height 12
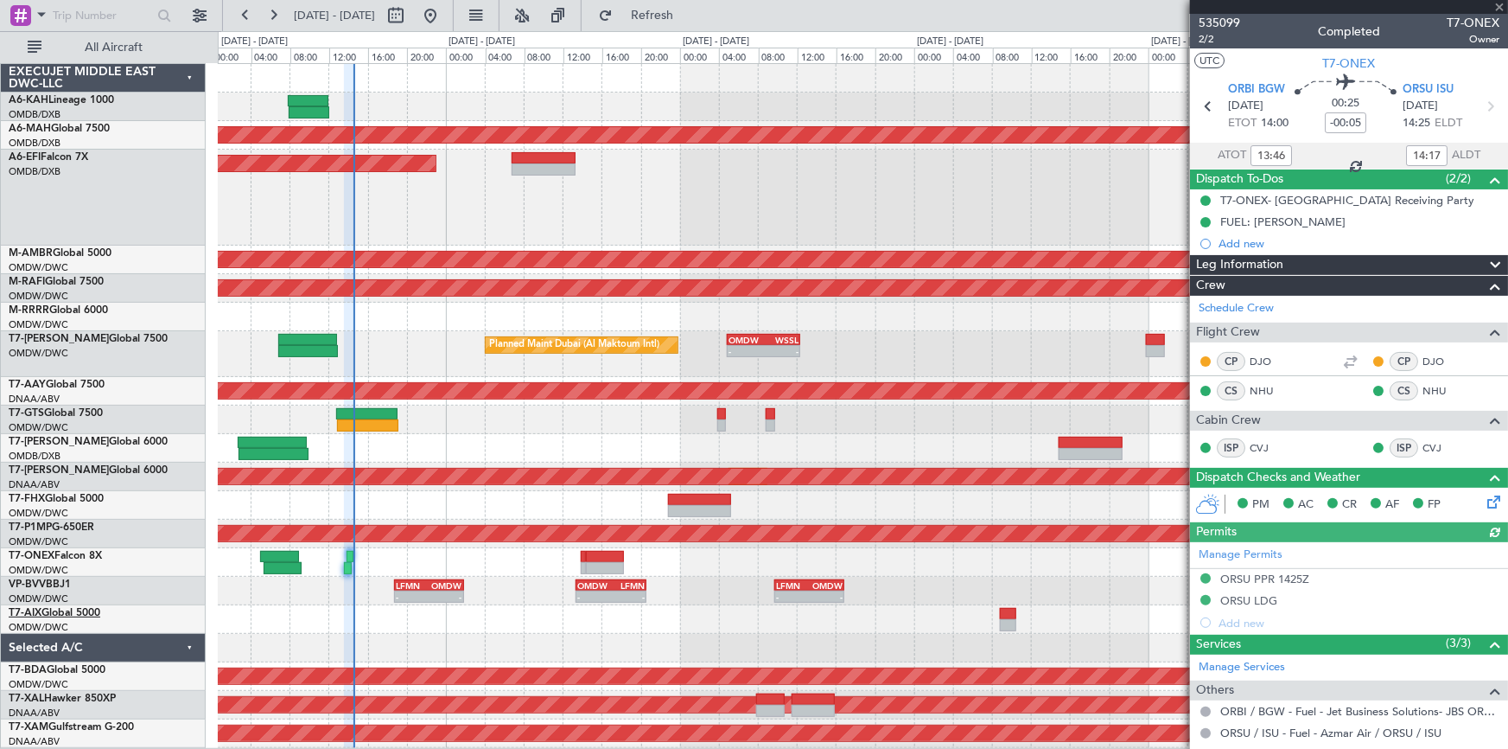
type input "1"
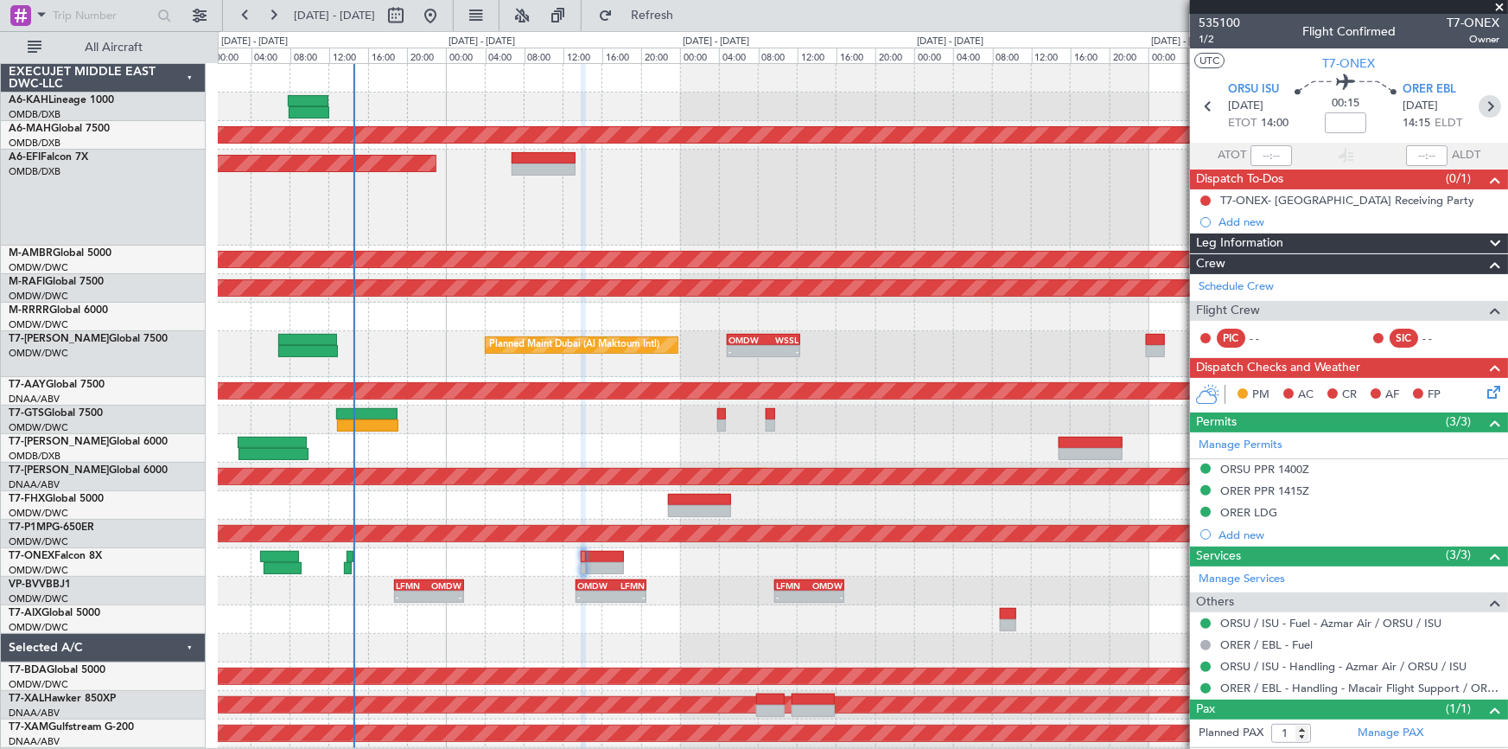
click at [1479, 103] on icon at bounding box center [1490, 106] width 22 height 22
type input "+00:05"
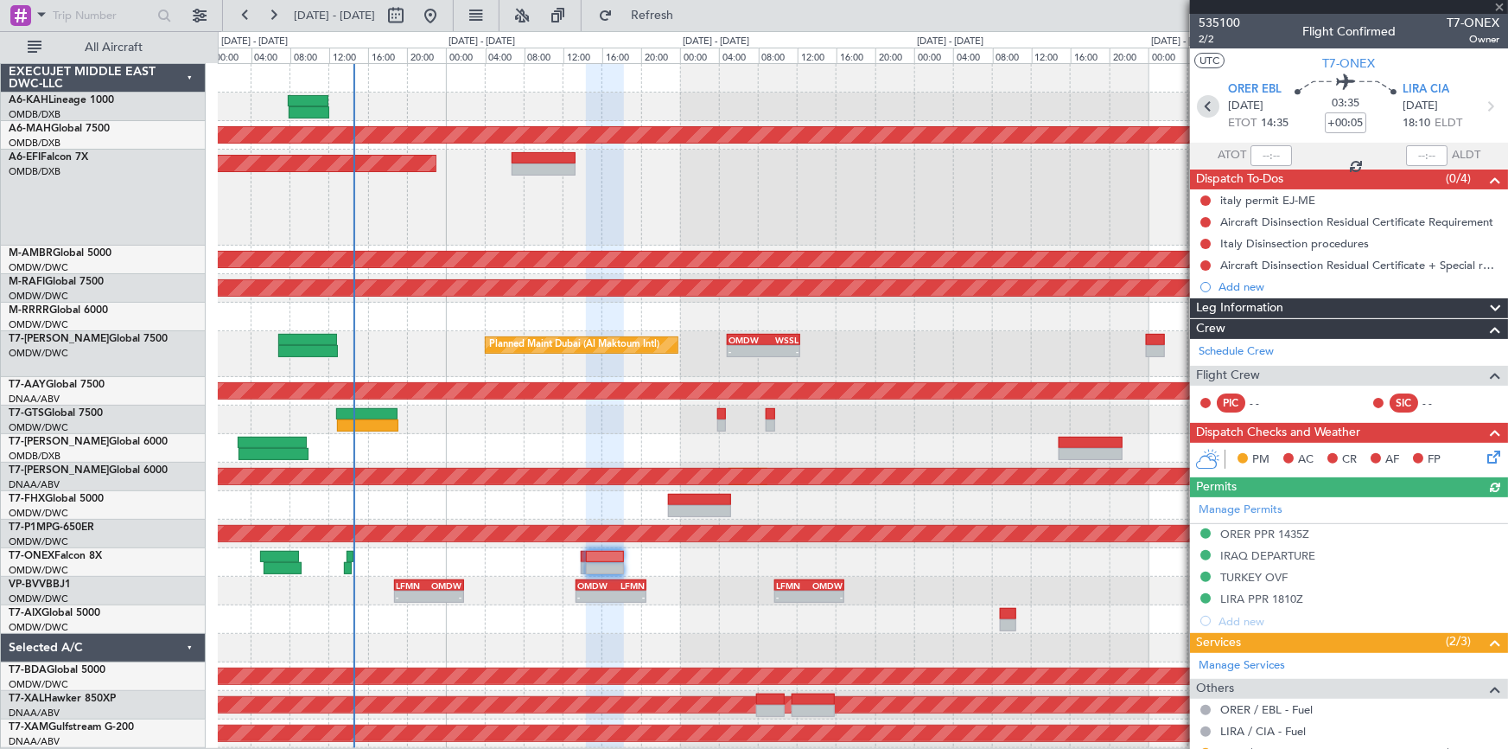
click at [1203, 102] on icon at bounding box center [1208, 106] width 22 height 22
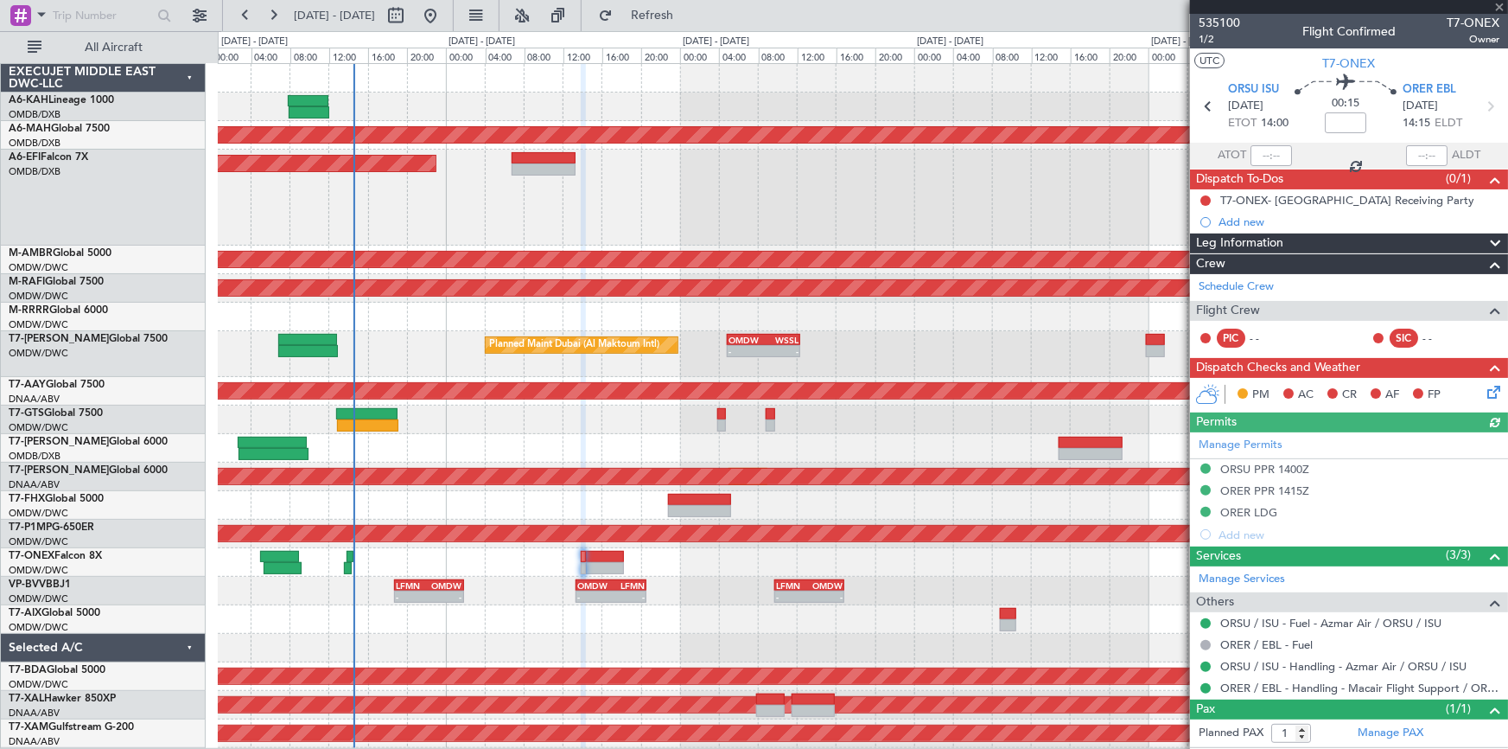
click at [1485, 105] on icon at bounding box center [1490, 106] width 22 height 22
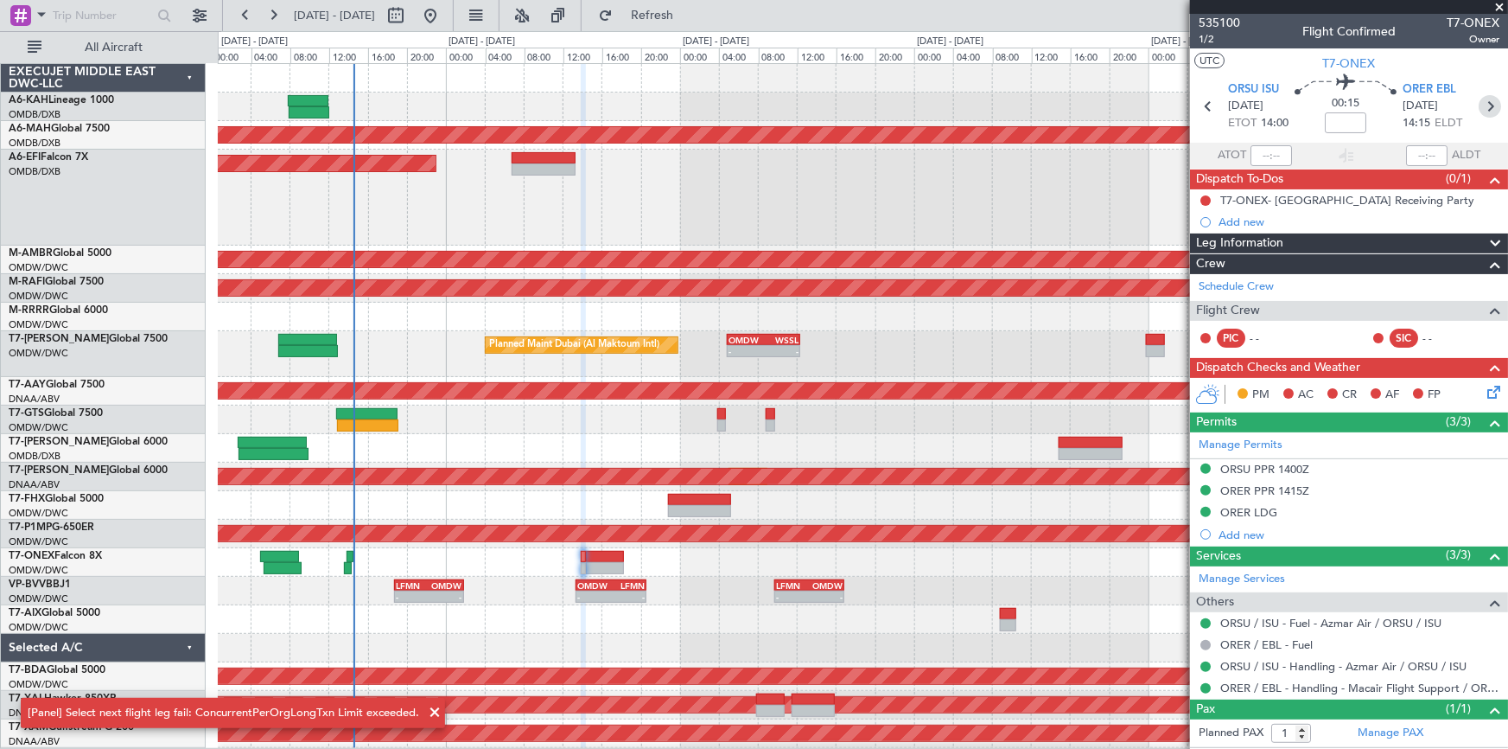
click at [1485, 105] on icon at bounding box center [1490, 106] width 22 height 22
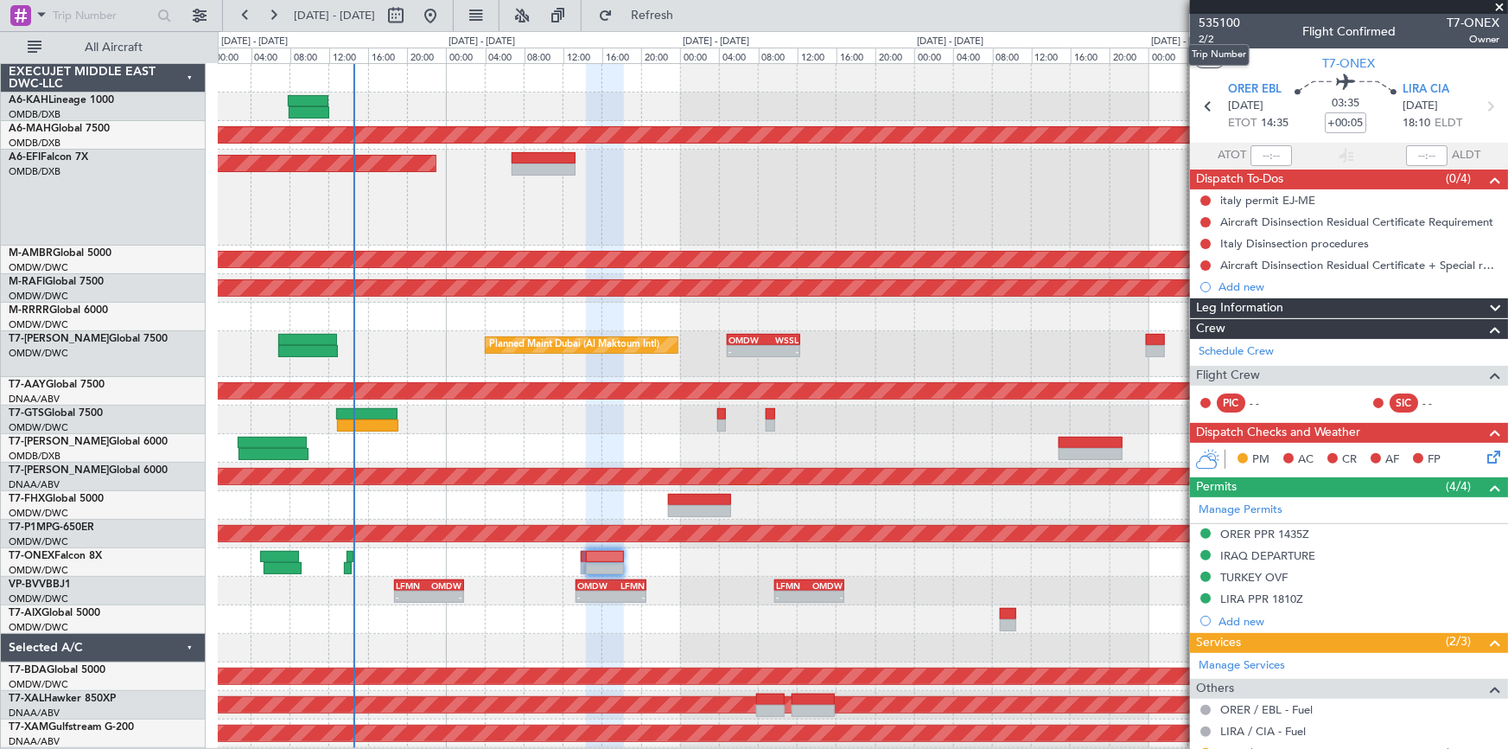
click at [1203, 37] on mat-tooltip-component "Trip Number" at bounding box center [1220, 55] width 86 height 46
click at [1204, 32] on span "2/2" at bounding box center [1219, 39] width 41 height 15
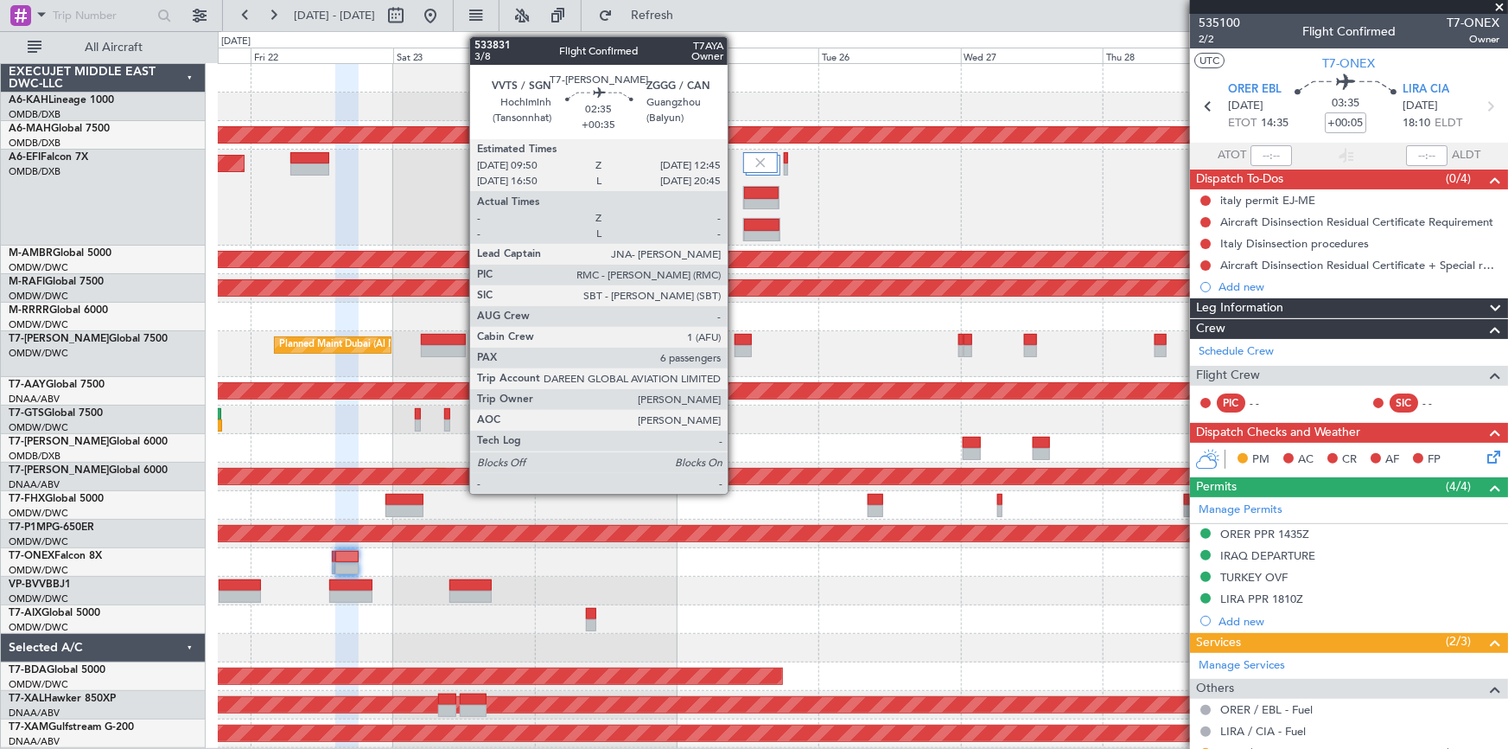
click at [736, 345] on div at bounding box center [743, 351] width 17 height 12
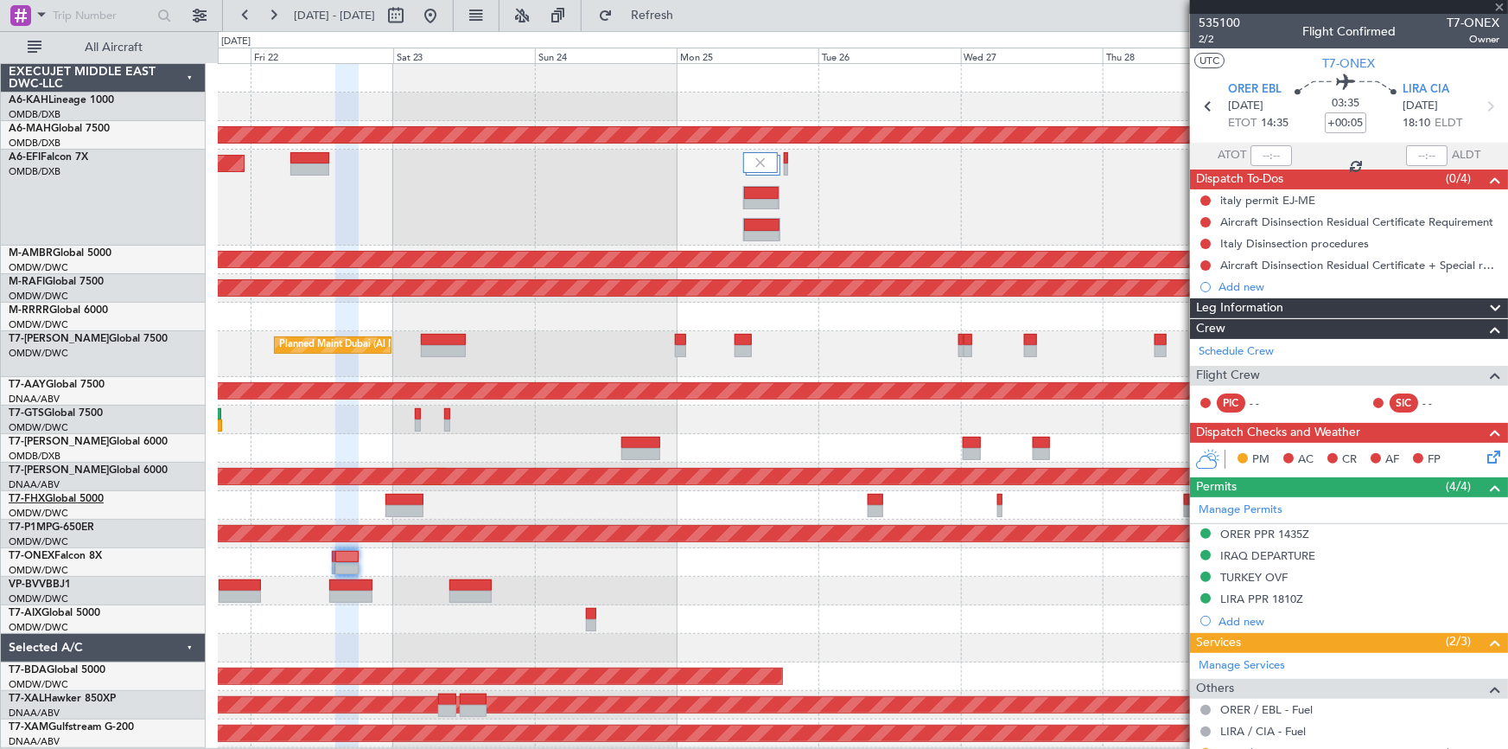
type input "+00:35"
type input "6"
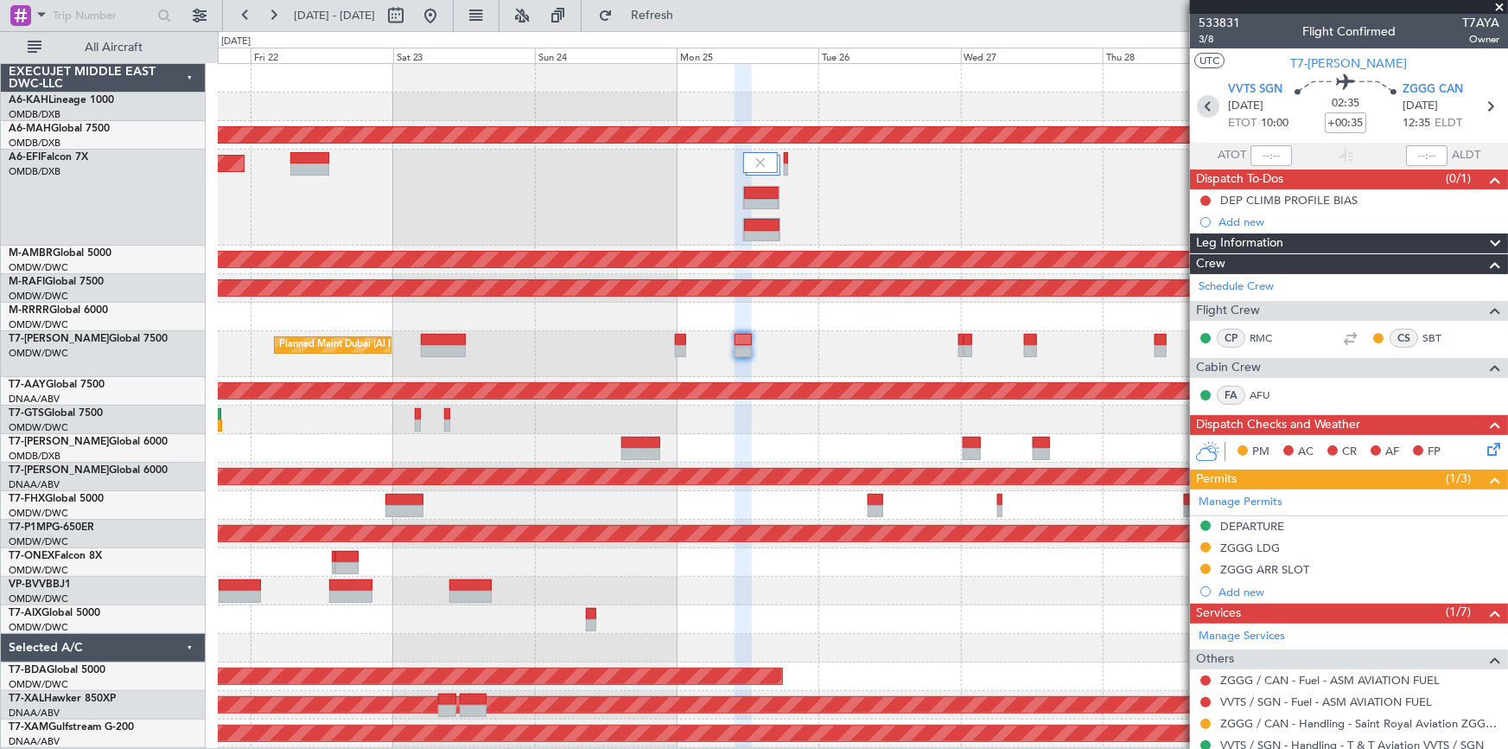
click at [1202, 103] on icon at bounding box center [1208, 106] width 22 height 22
type input "+00:10"
type input "7"
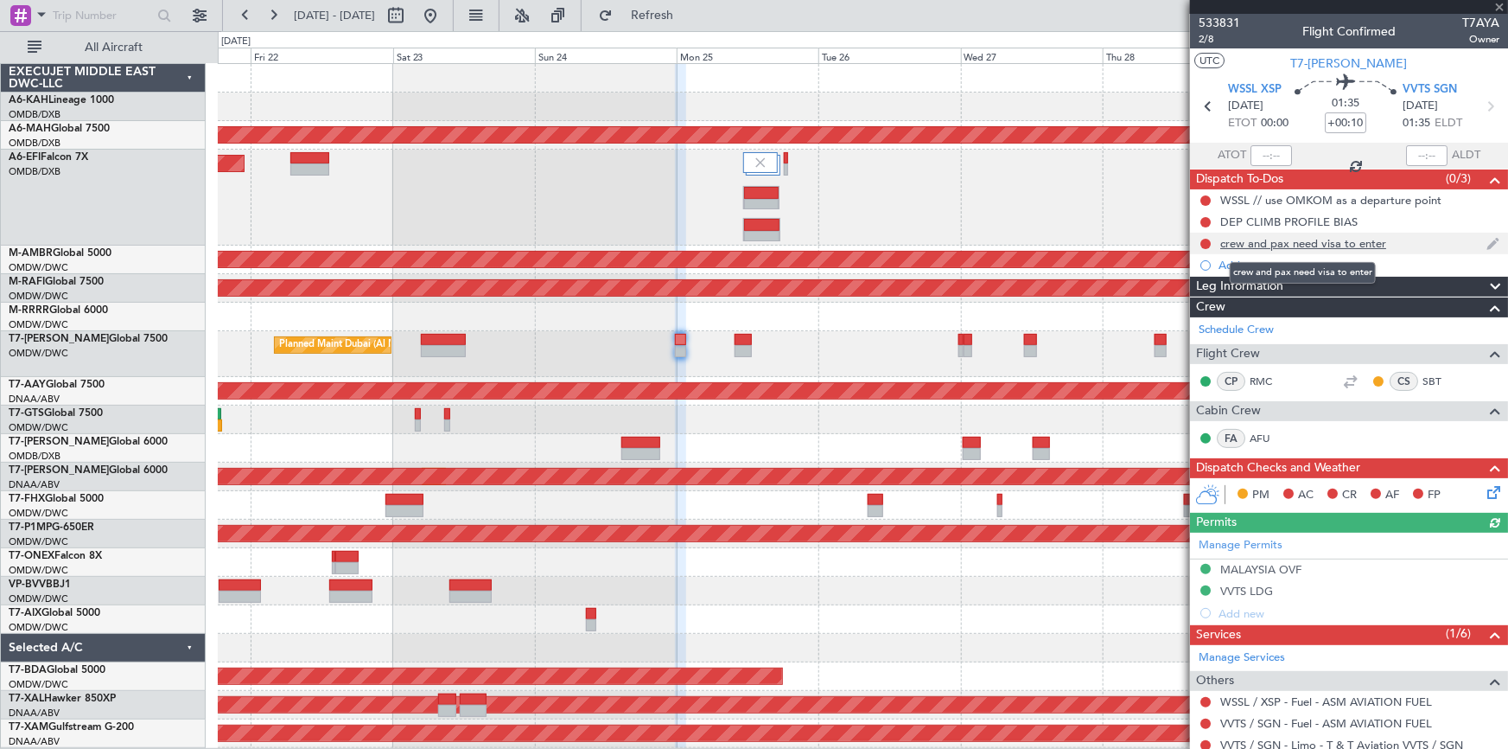
click at [1267, 239] on div "crew and pax need visa to enter" at bounding box center [1304, 243] width 166 height 15
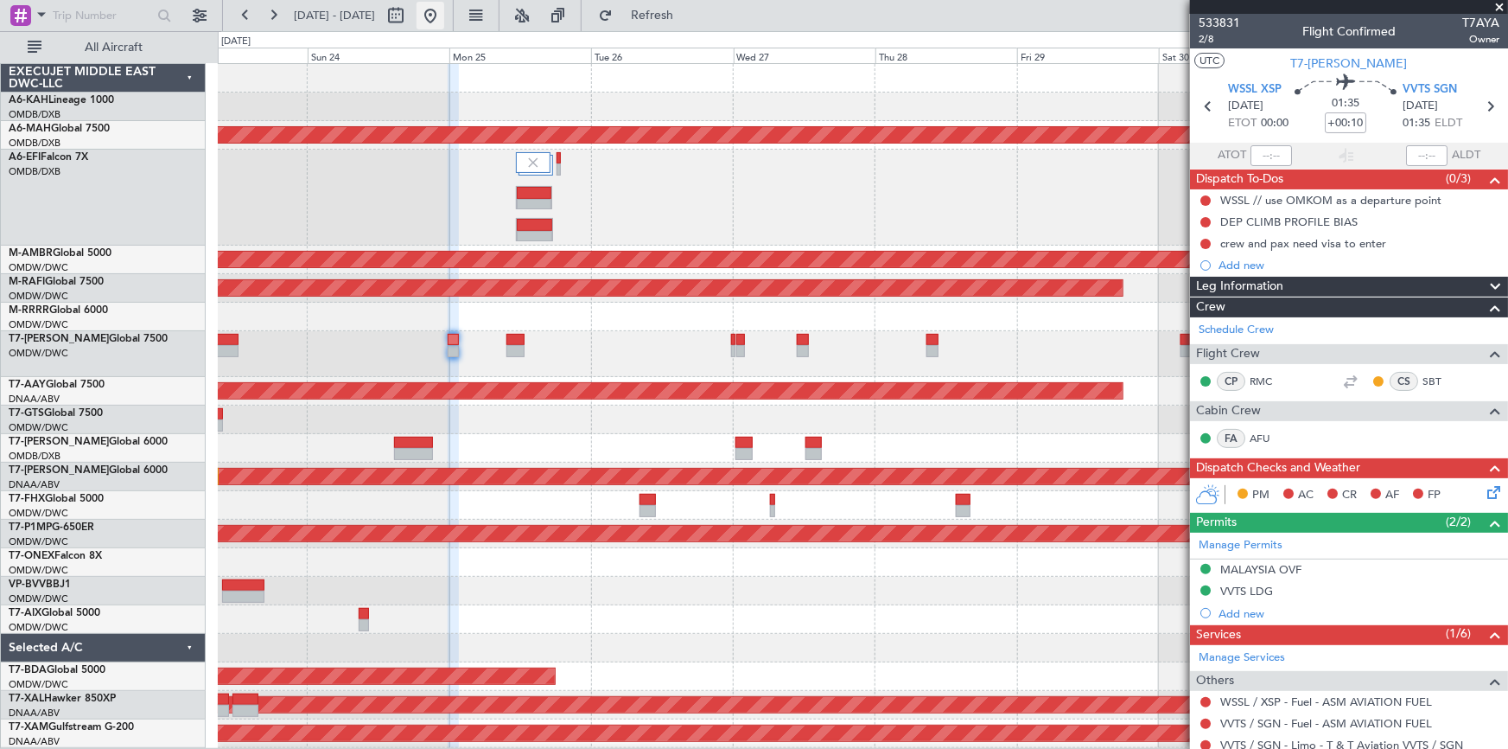
click at [444, 15] on button at bounding box center [431, 16] width 28 height 28
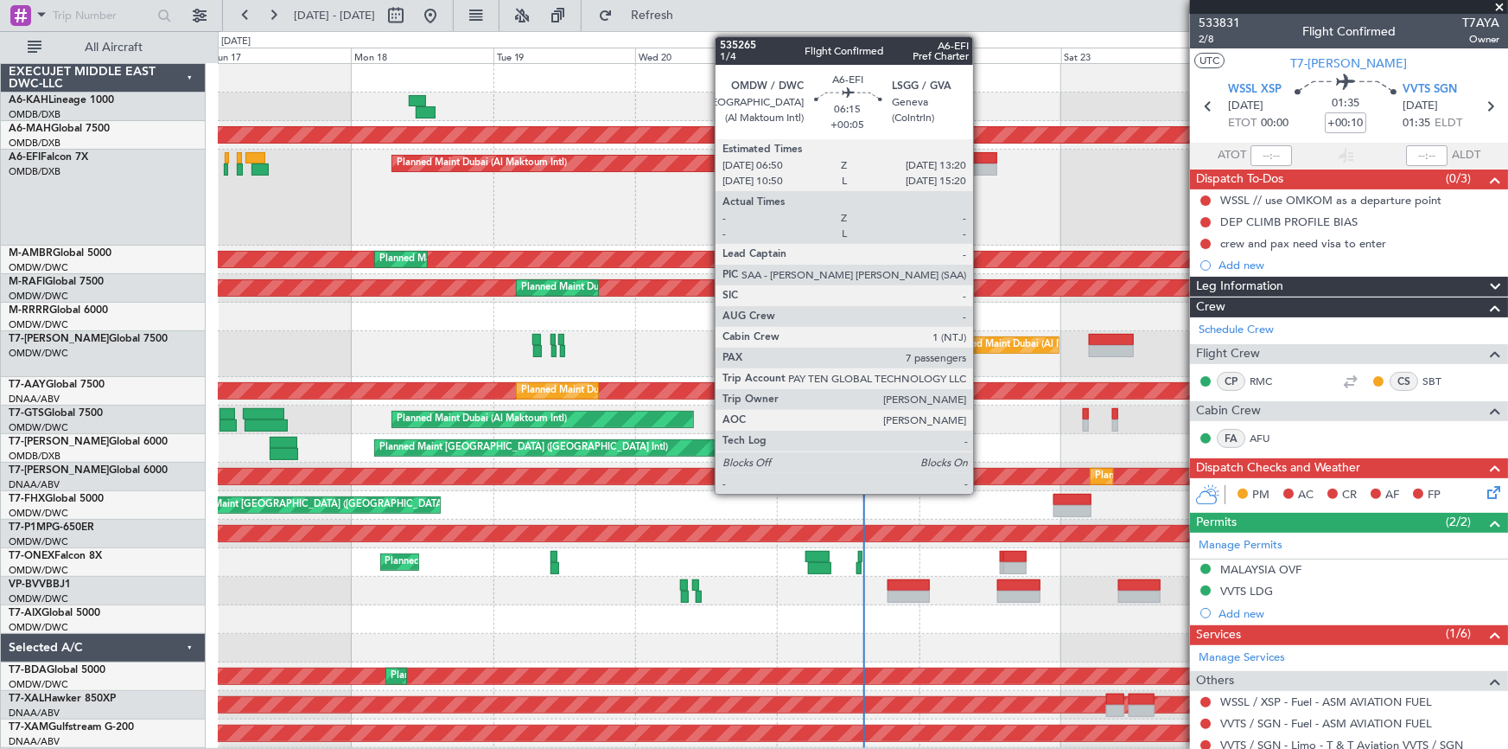
click at [981, 165] on div at bounding box center [978, 169] width 39 height 12
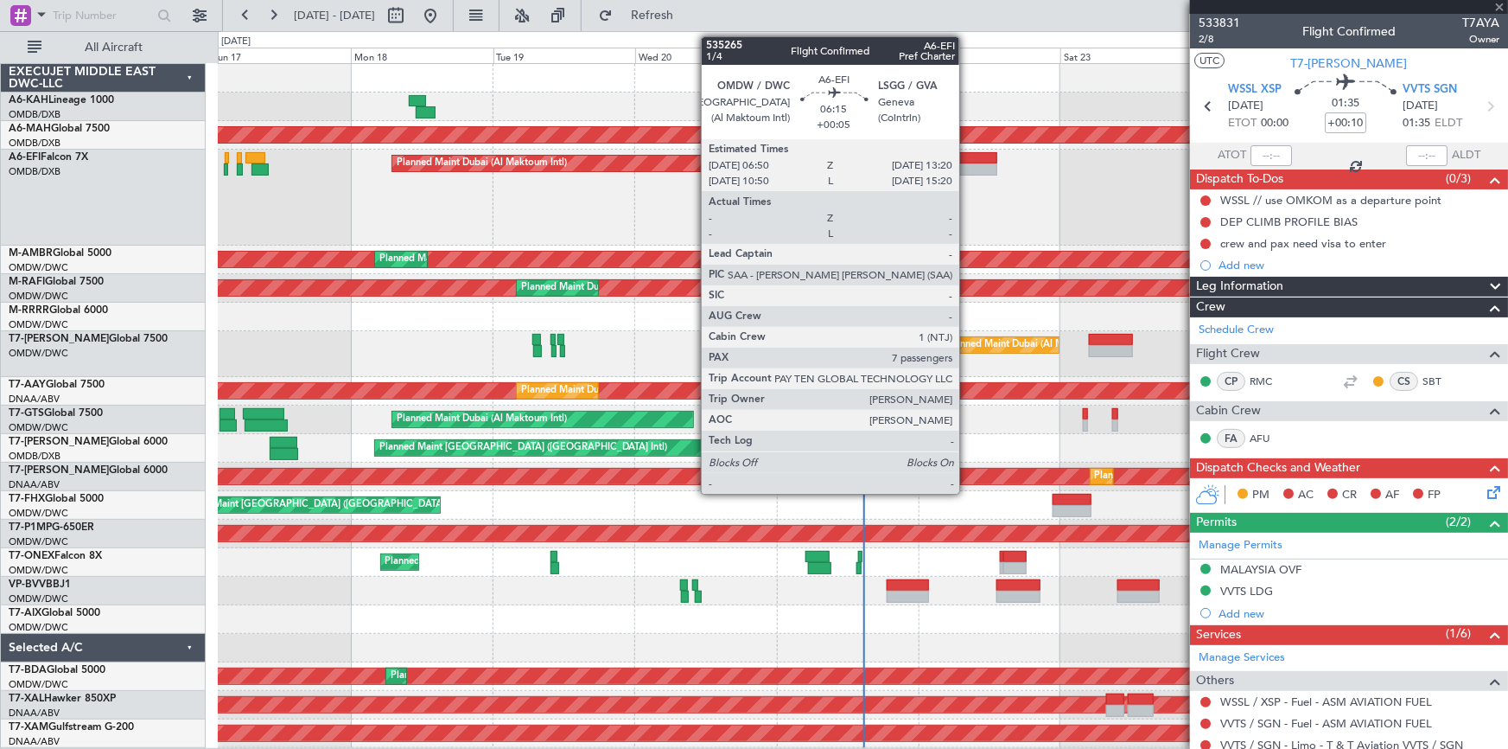
click at [967, 159] on div at bounding box center [978, 158] width 39 height 12
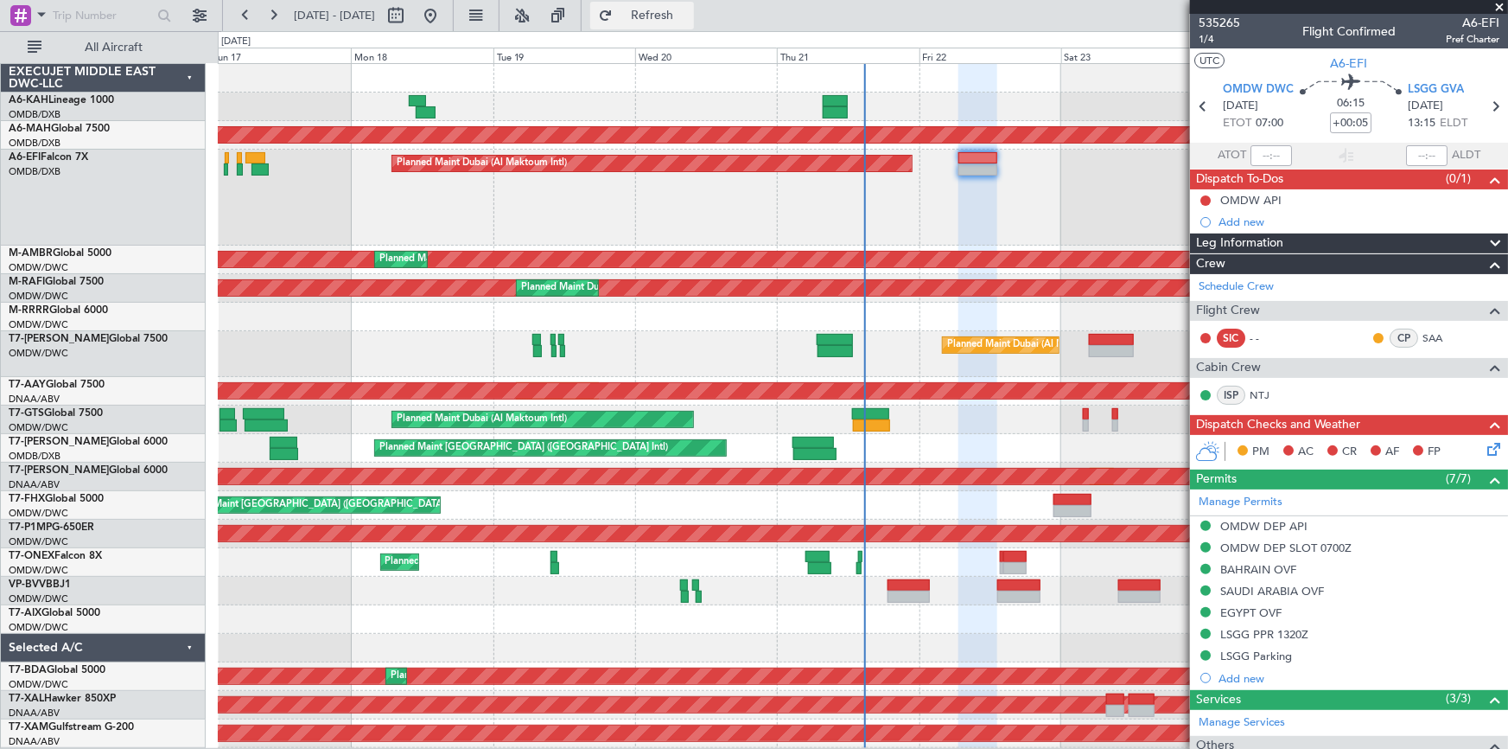
click at [689, 13] on span "Refresh" at bounding box center [652, 16] width 73 height 12
click at [1253, 285] on link "Schedule Crew" at bounding box center [1236, 286] width 75 height 17
click at [1212, 40] on span "1/4" at bounding box center [1219, 39] width 41 height 15
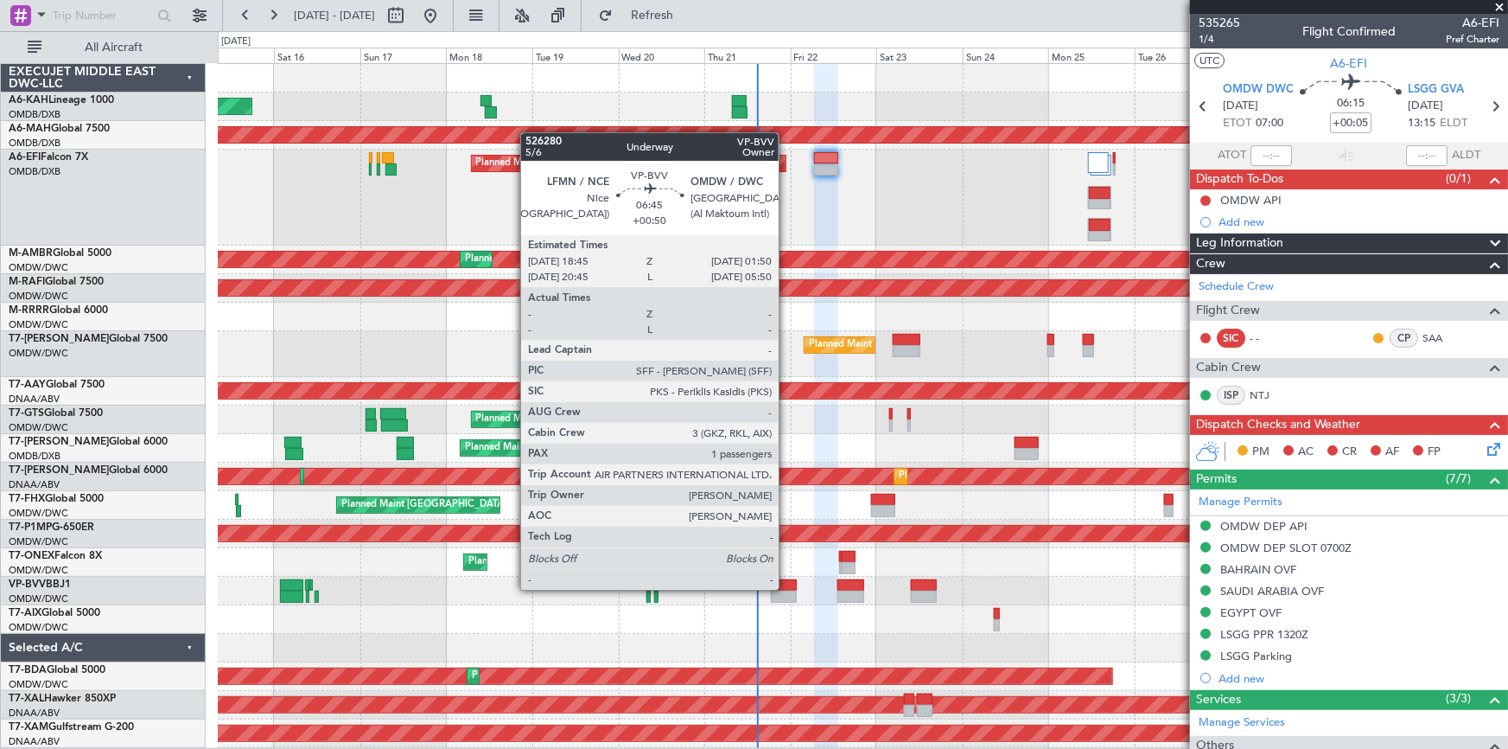
click at [787, 588] on div at bounding box center [784, 585] width 26 height 12
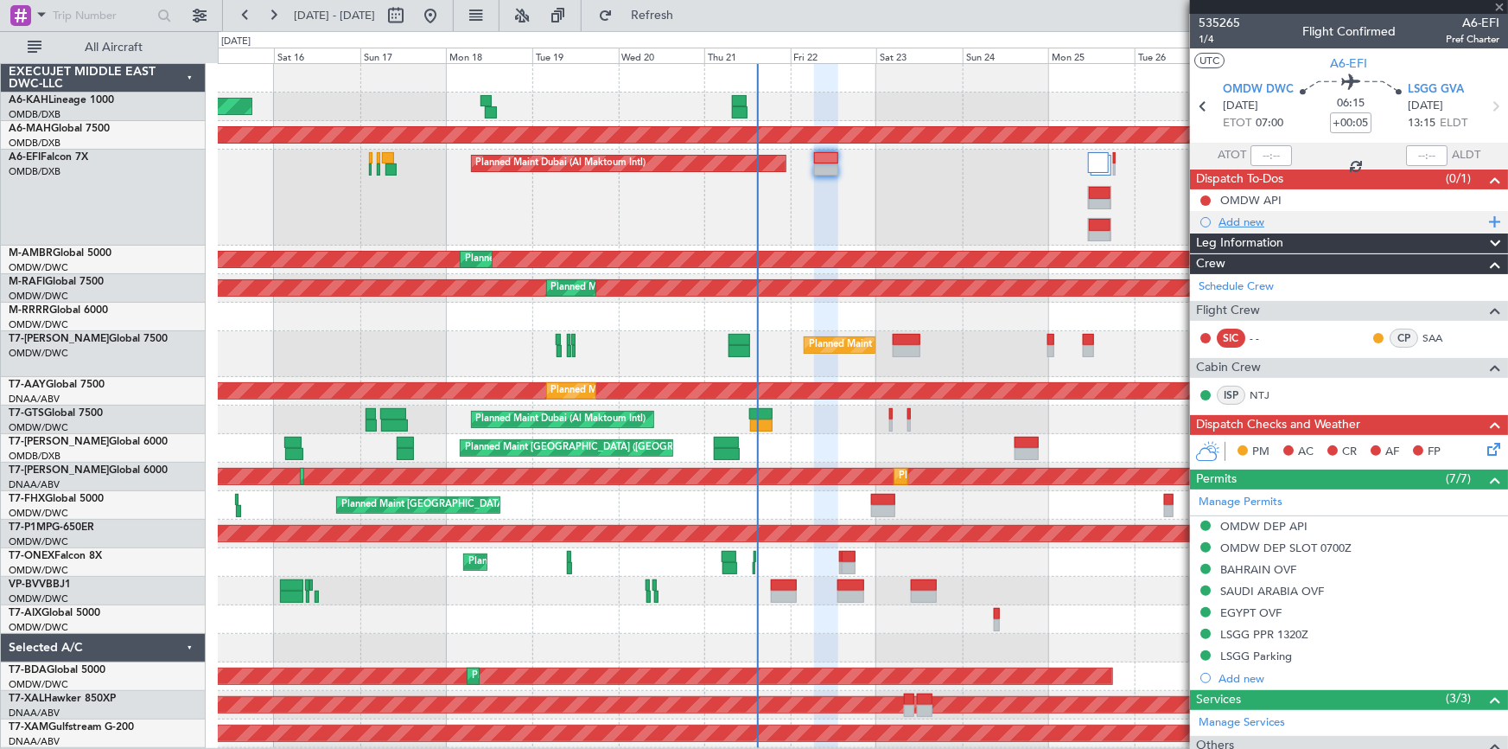
type input "+00:50"
type input "1"
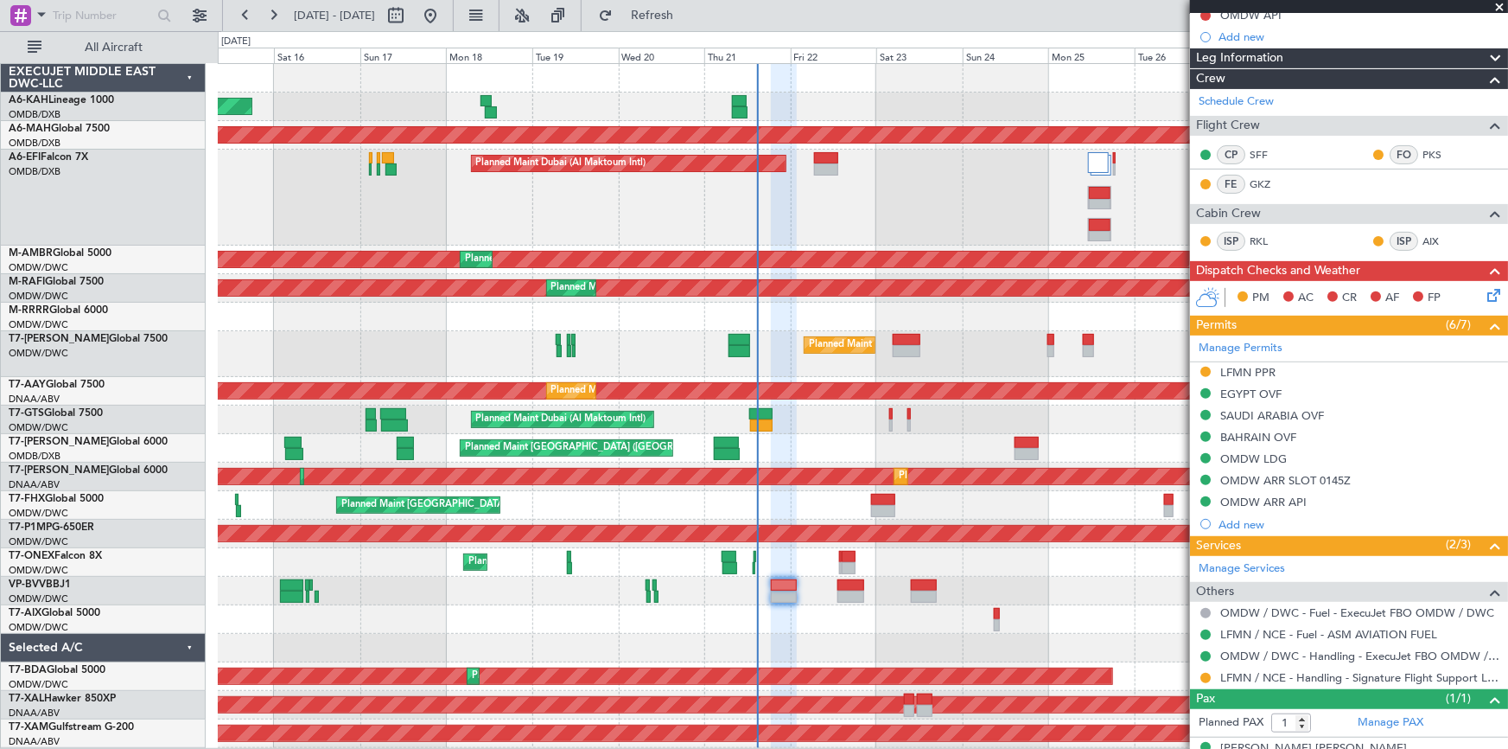
scroll to position [210, 0]
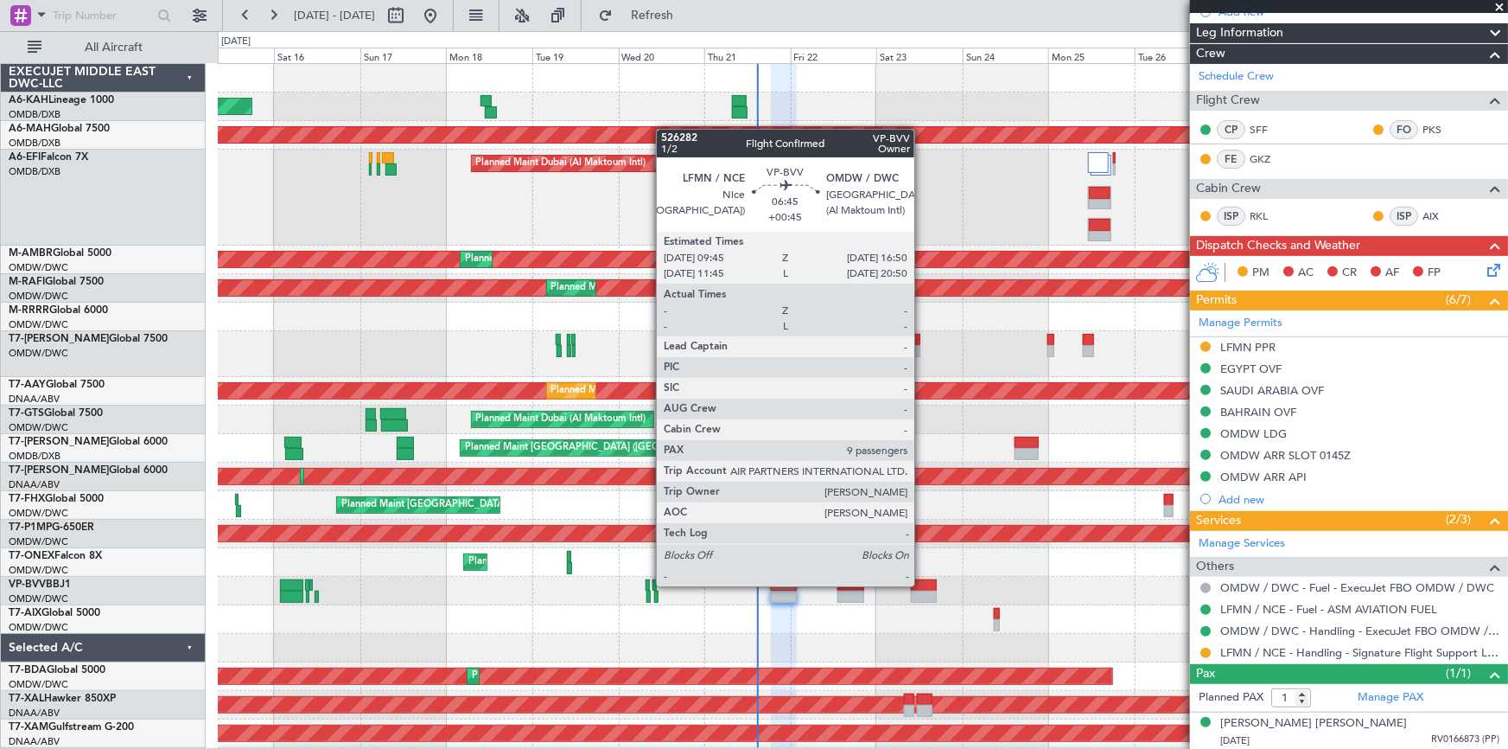
click at [922, 584] on div at bounding box center [924, 585] width 26 height 12
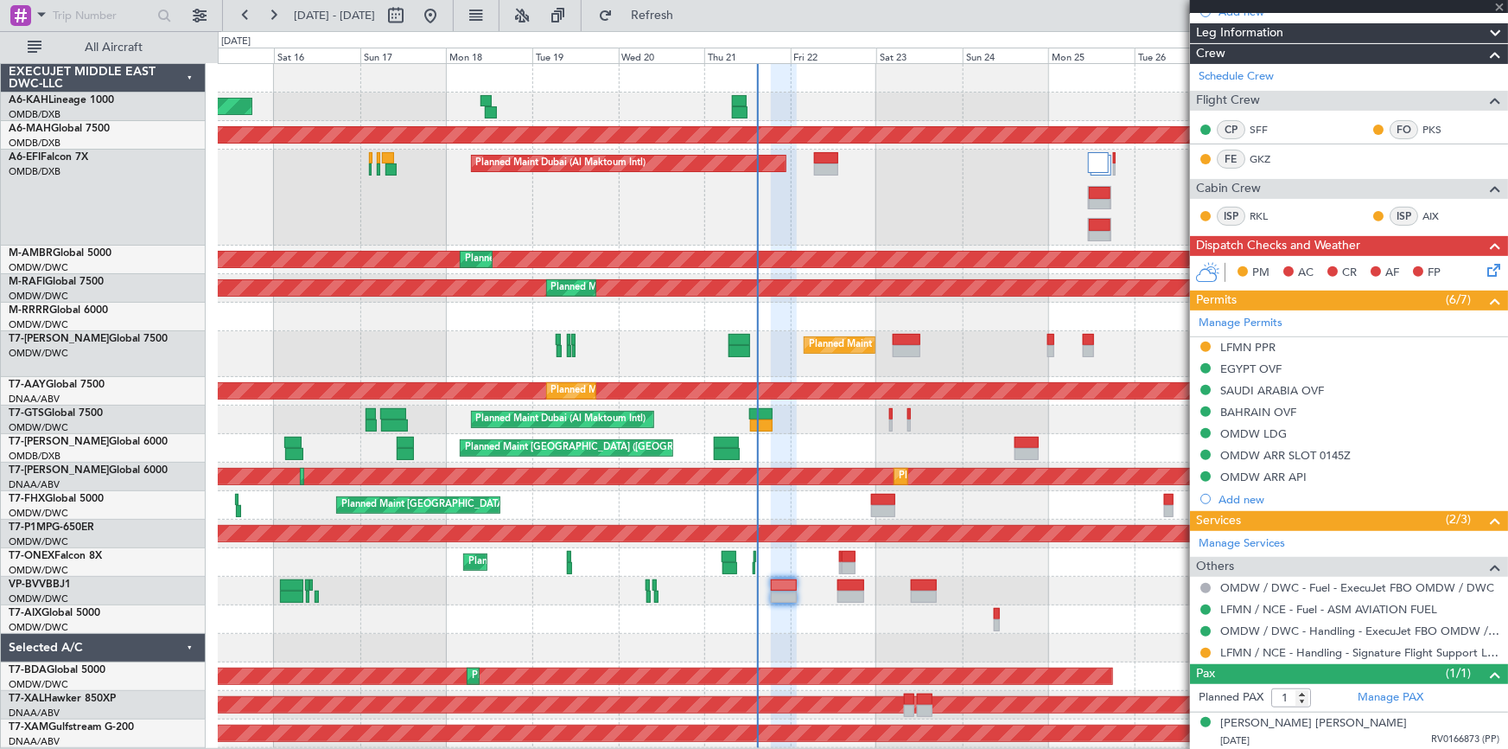
type input "+00:45"
type input "9"
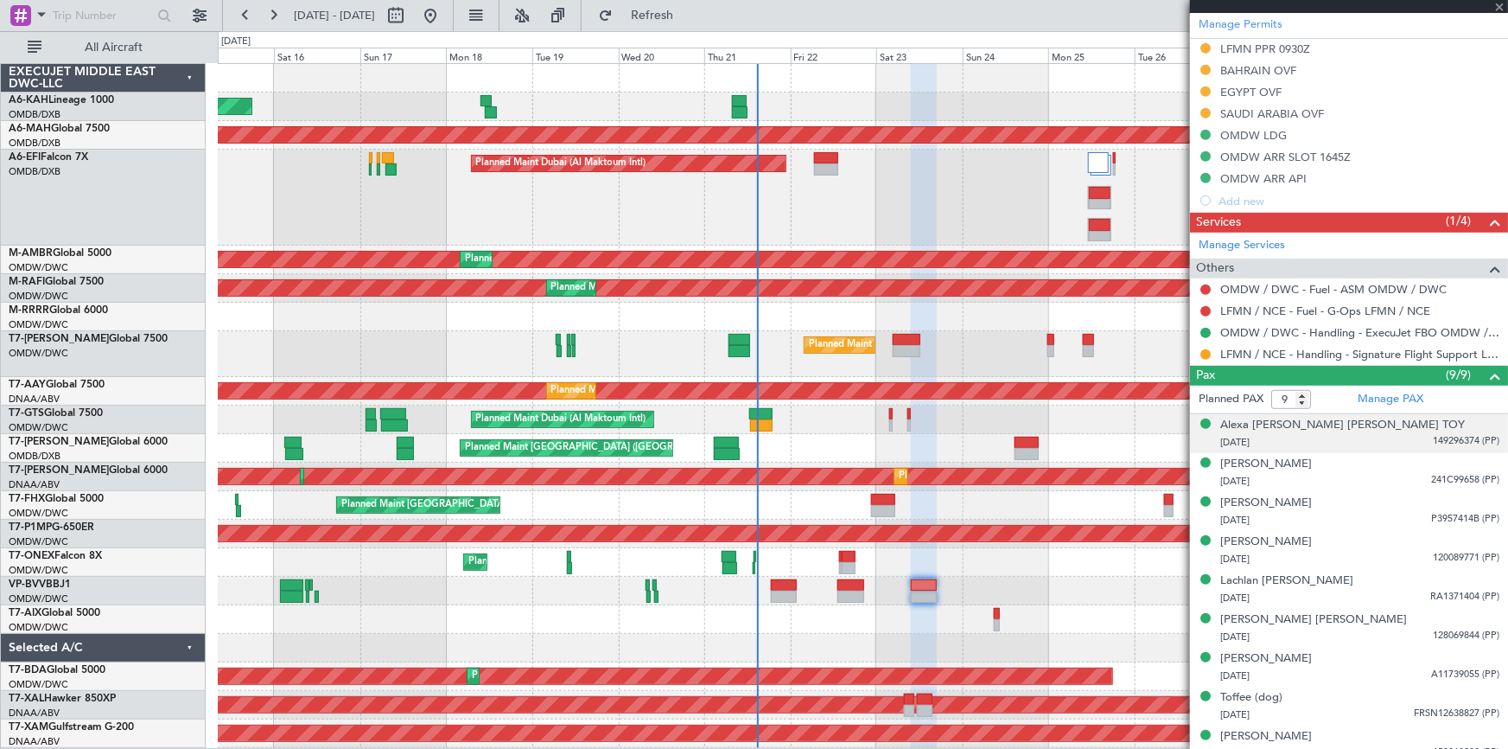
scroll to position [433, 0]
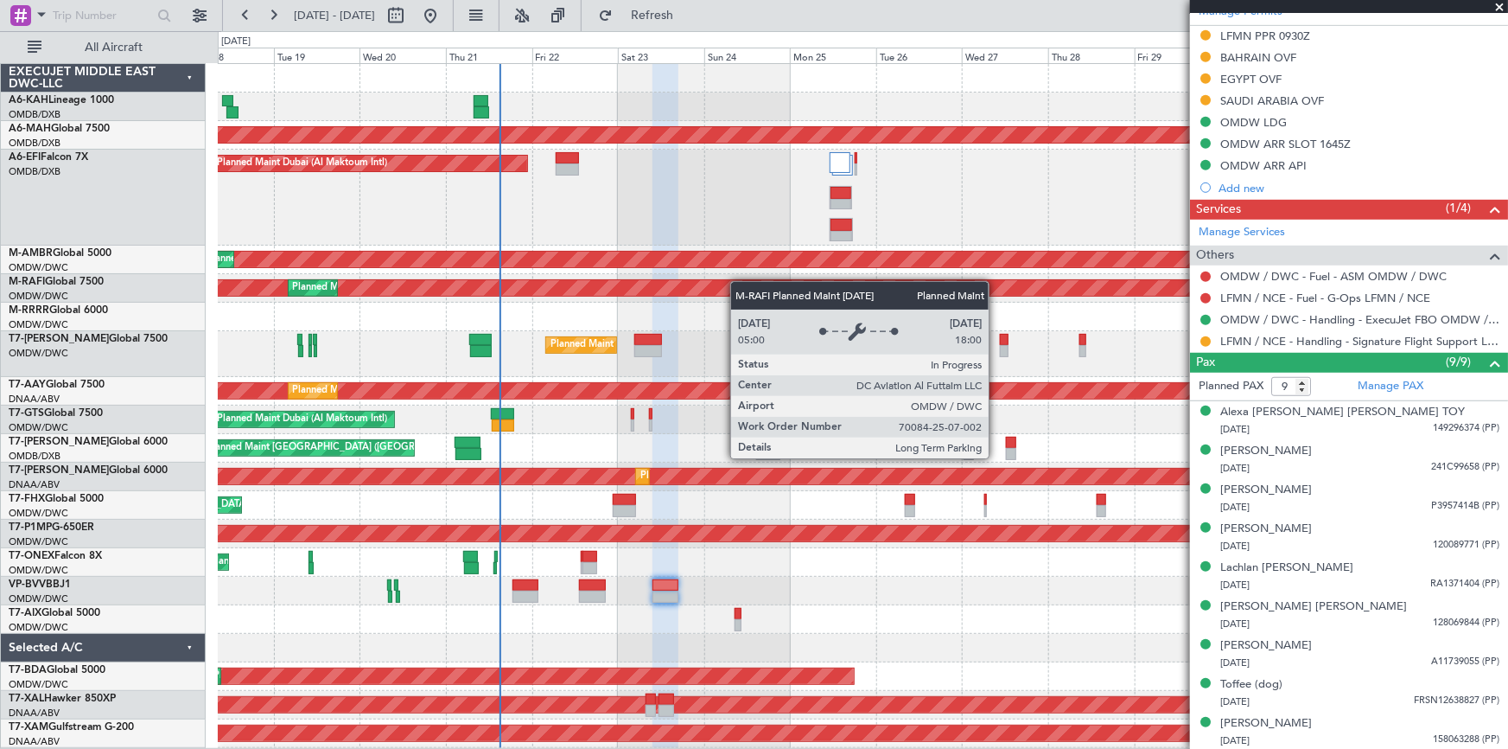
click at [550, 283] on div "Planned Maint Dubai (Al Maktoum Intl) Planned Maint Dubai (Al Maktoum Intl)" at bounding box center [863, 288] width 1291 height 29
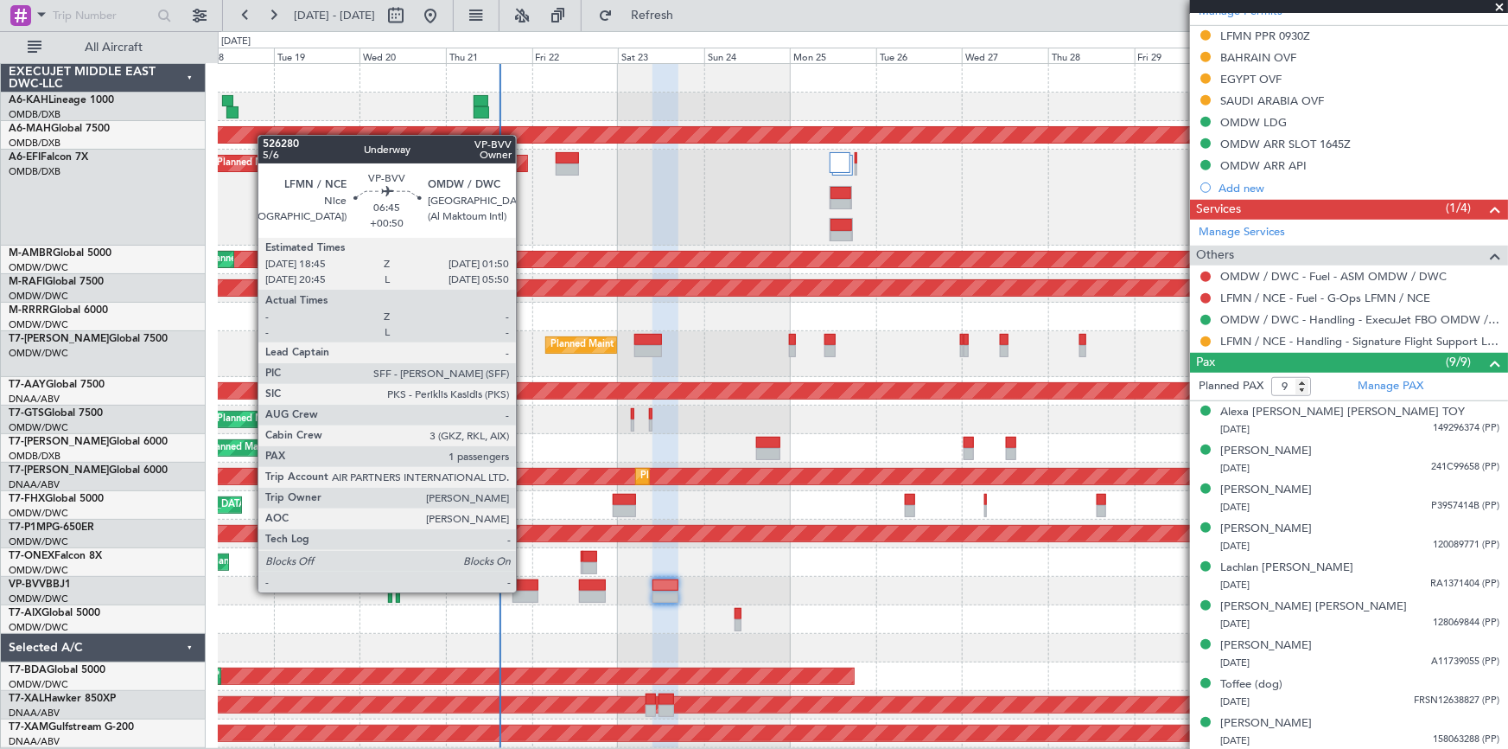
click at [524, 590] on div at bounding box center [526, 596] width 26 height 12
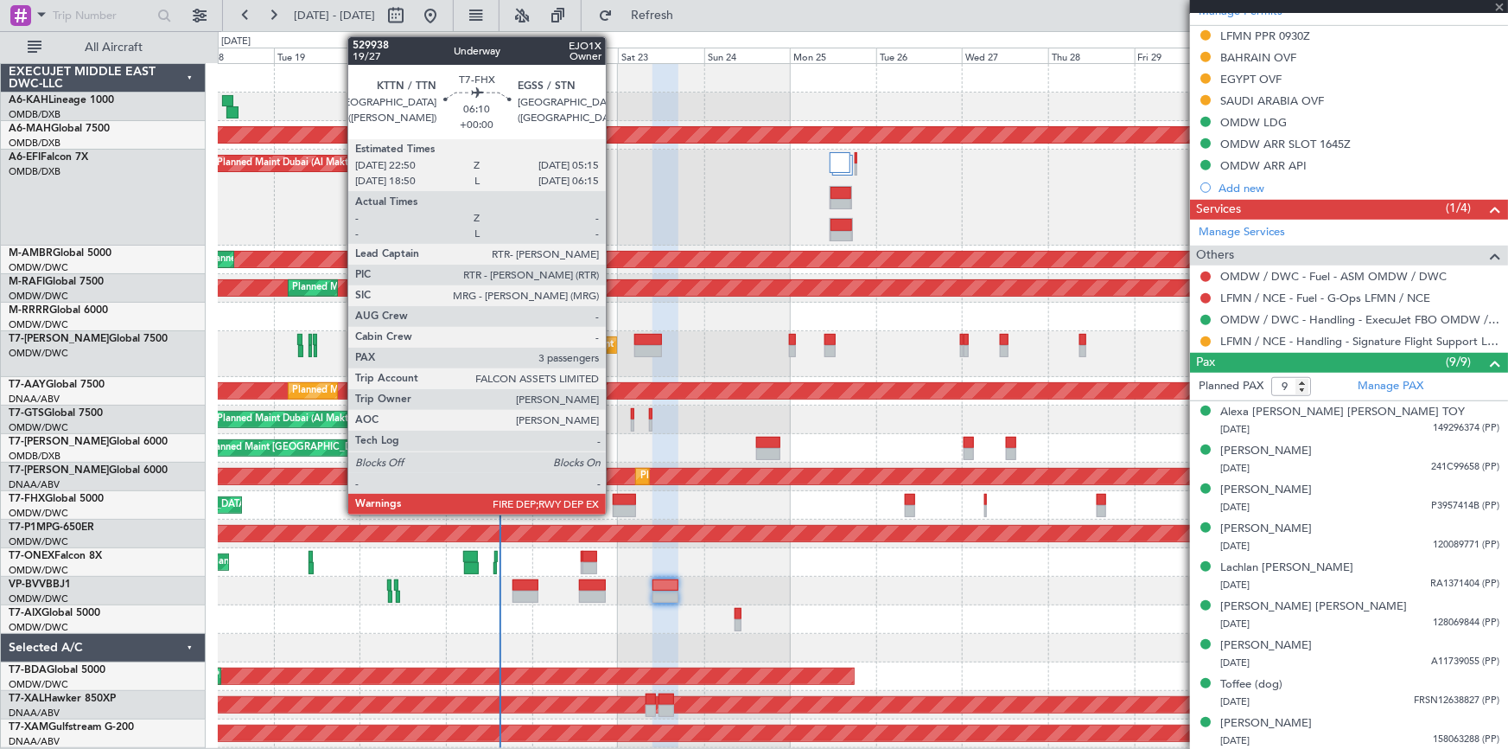
type input "+00:50"
type input "1"
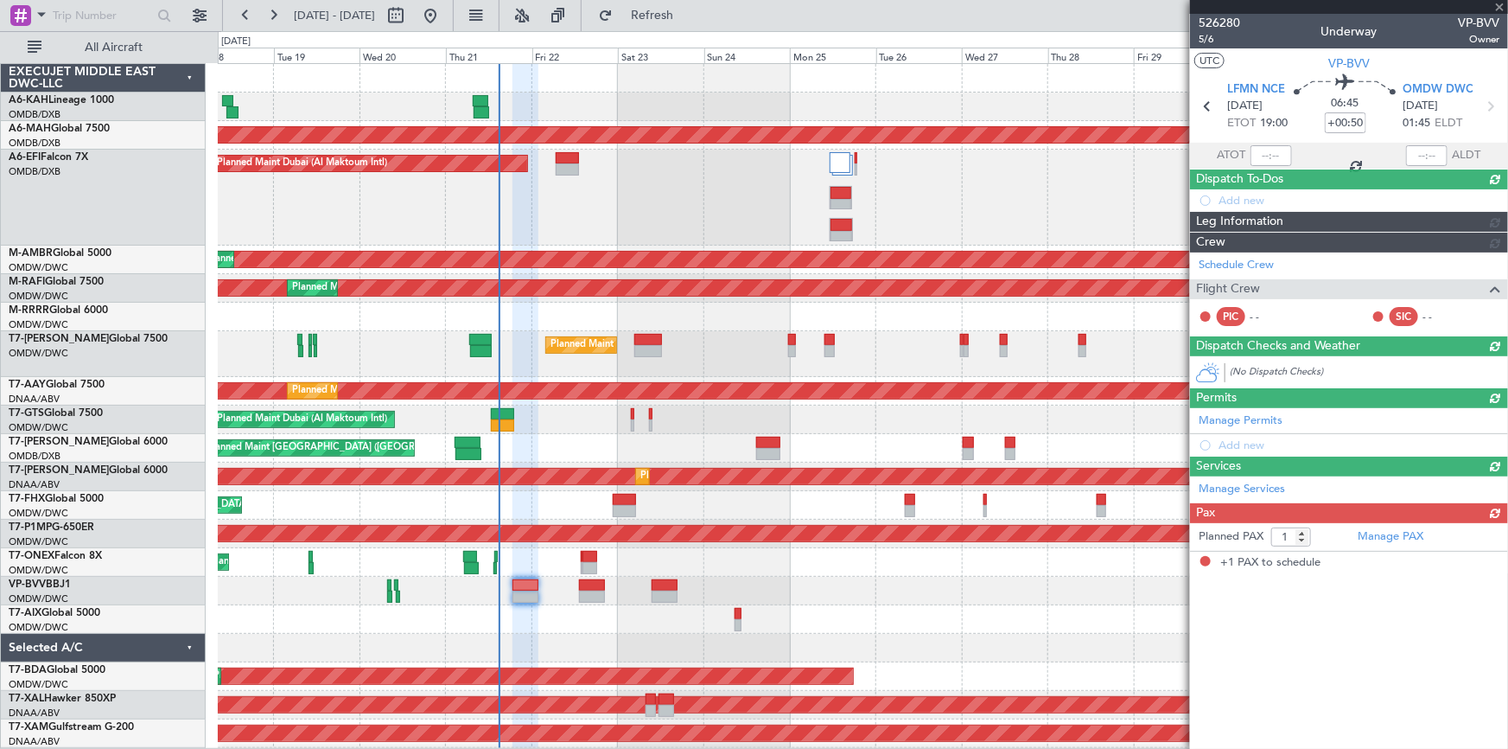
scroll to position [0, 0]
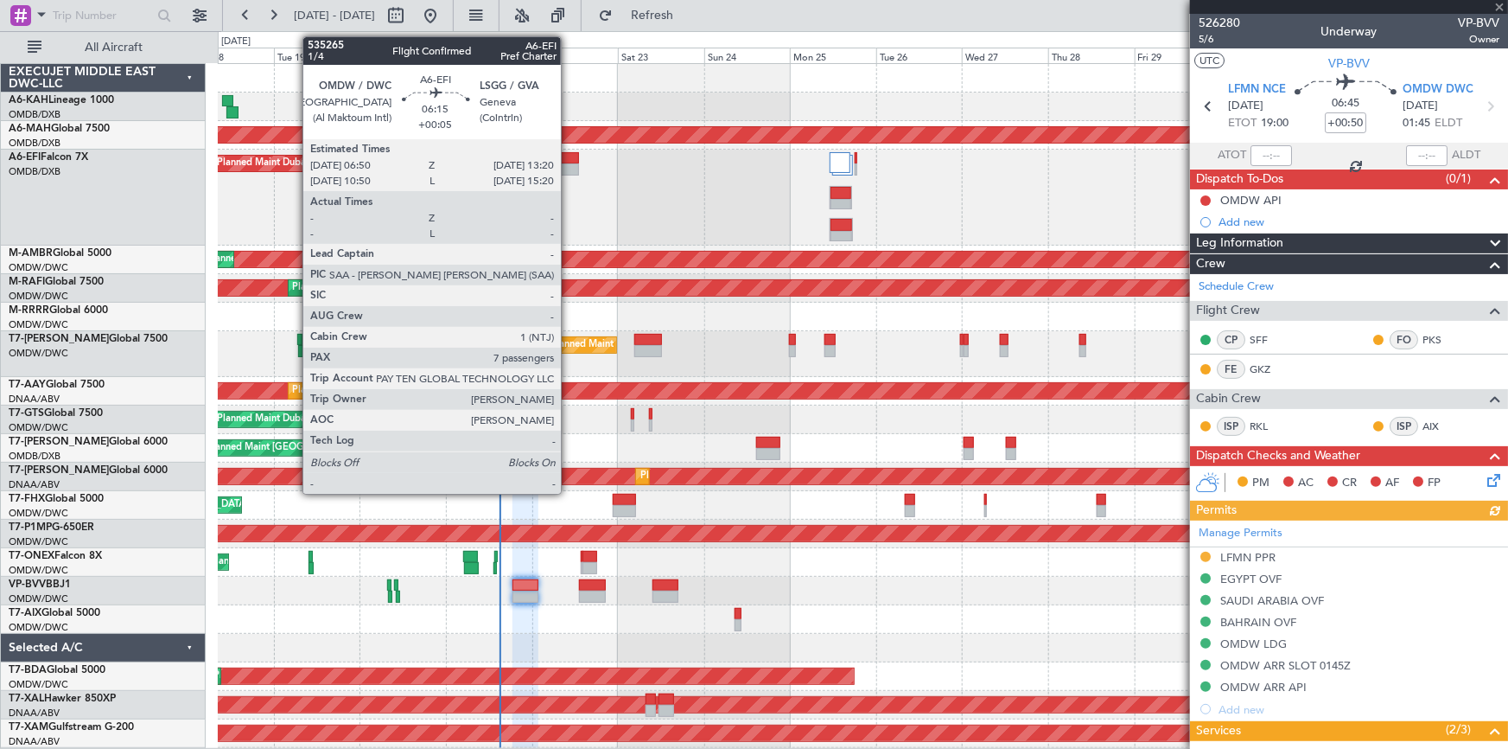
click at [569, 163] on div at bounding box center [567, 169] width 23 height 12
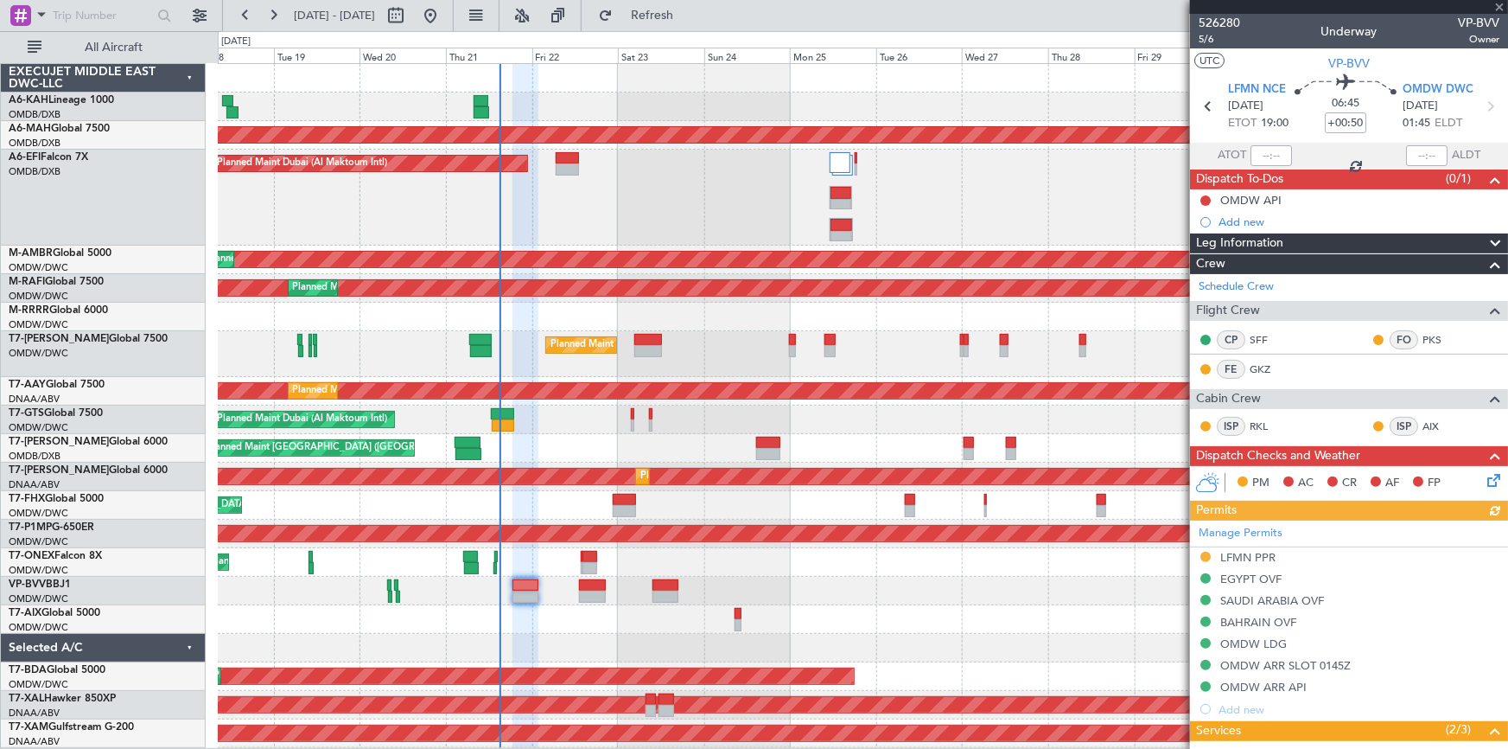
type input "+00:05"
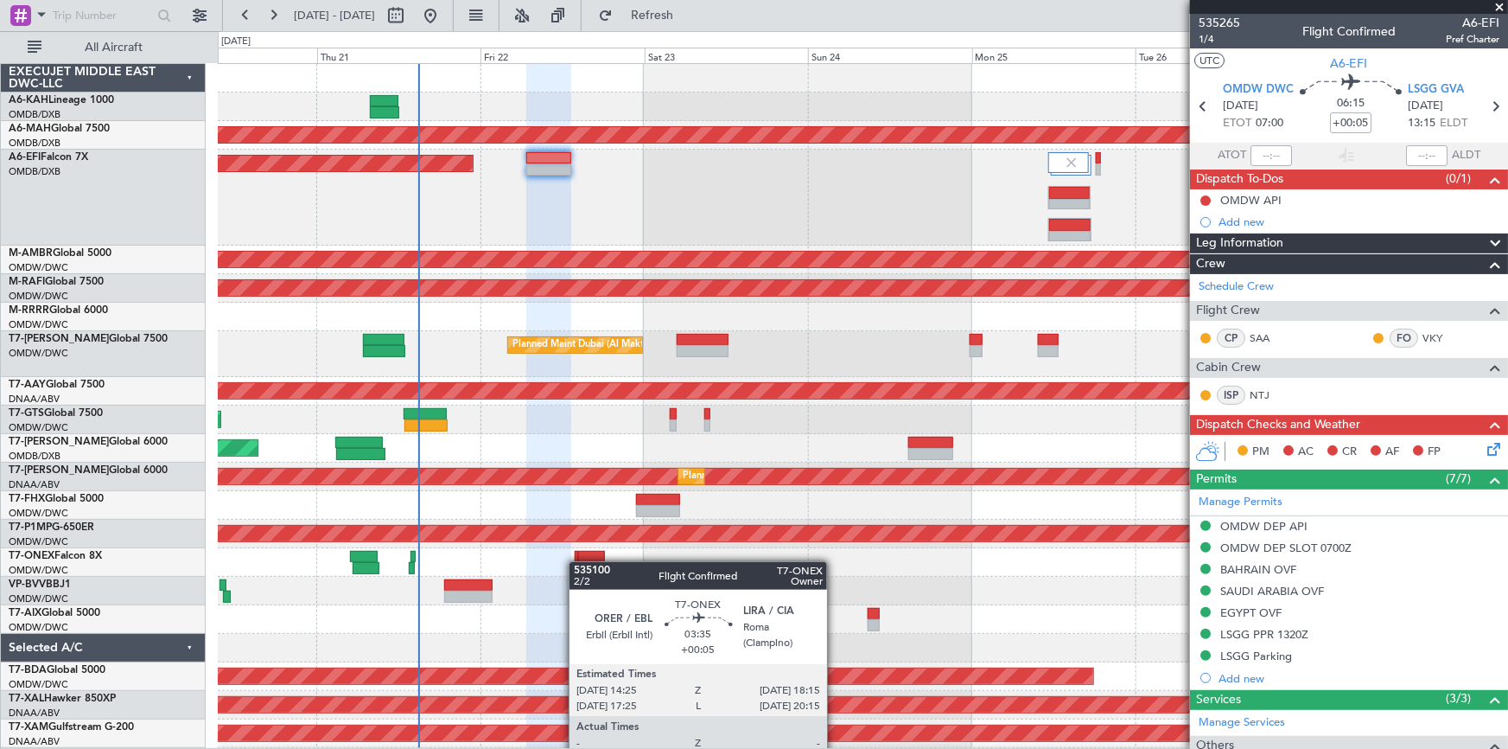
click at [578, 562] on div at bounding box center [591, 568] width 27 height 12
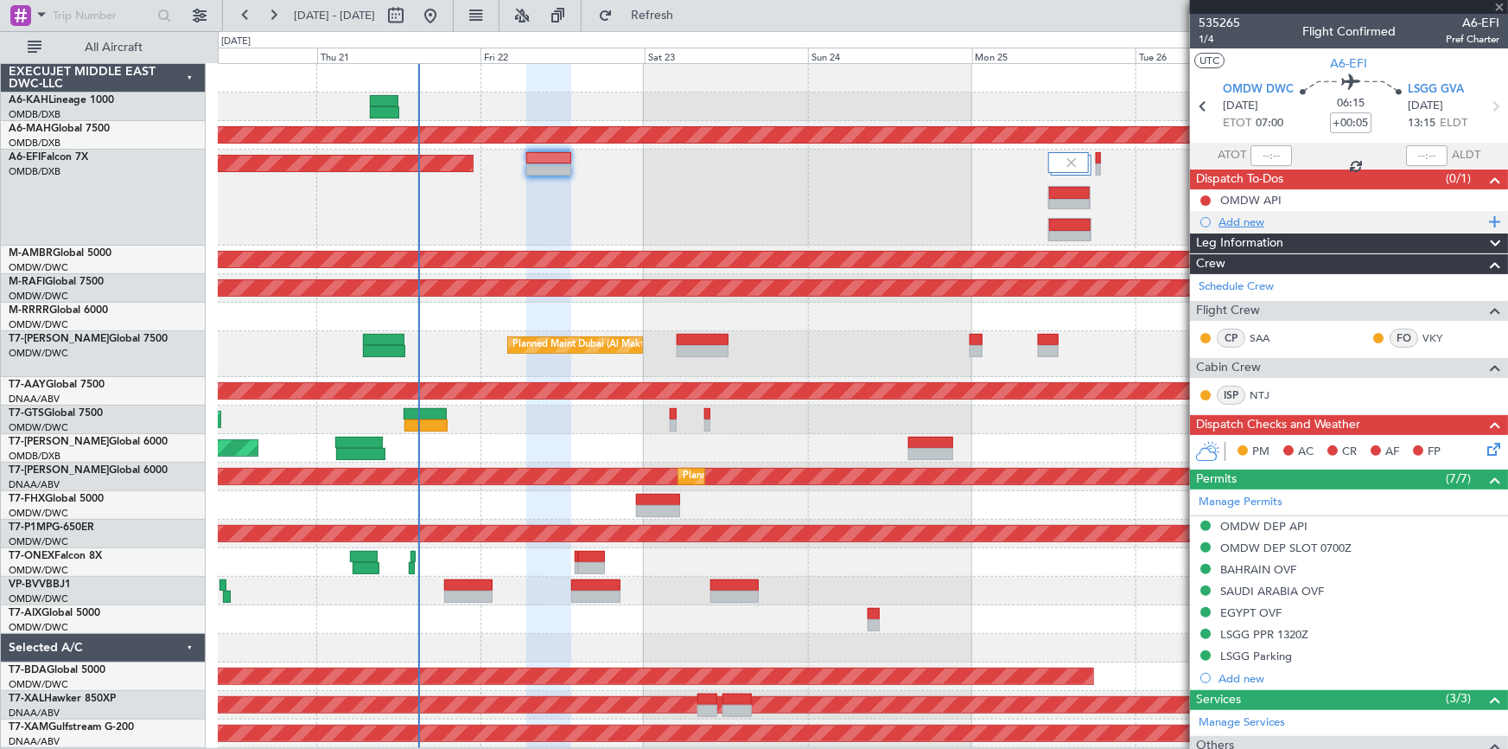
type input "1"
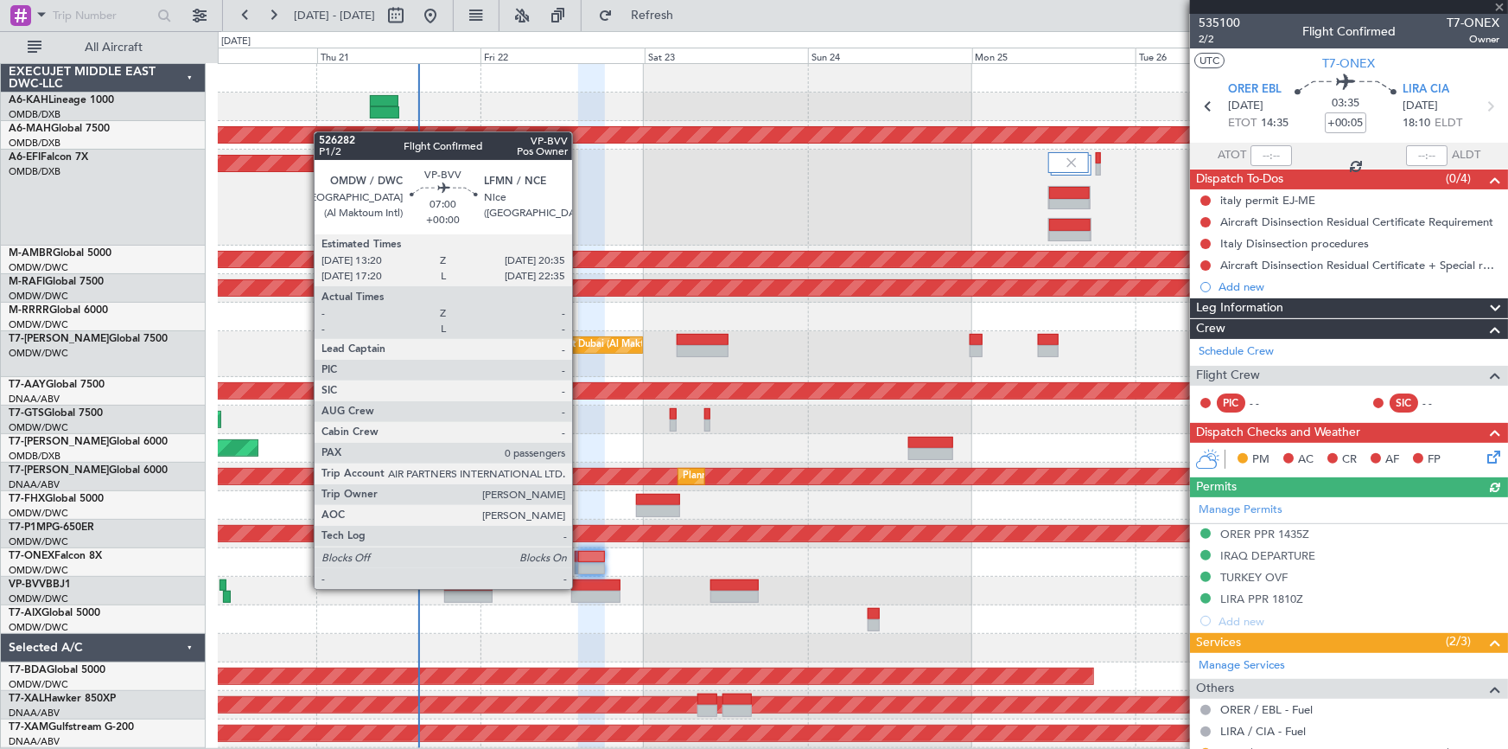
click at [580, 587] on div at bounding box center [596, 585] width 50 height 12
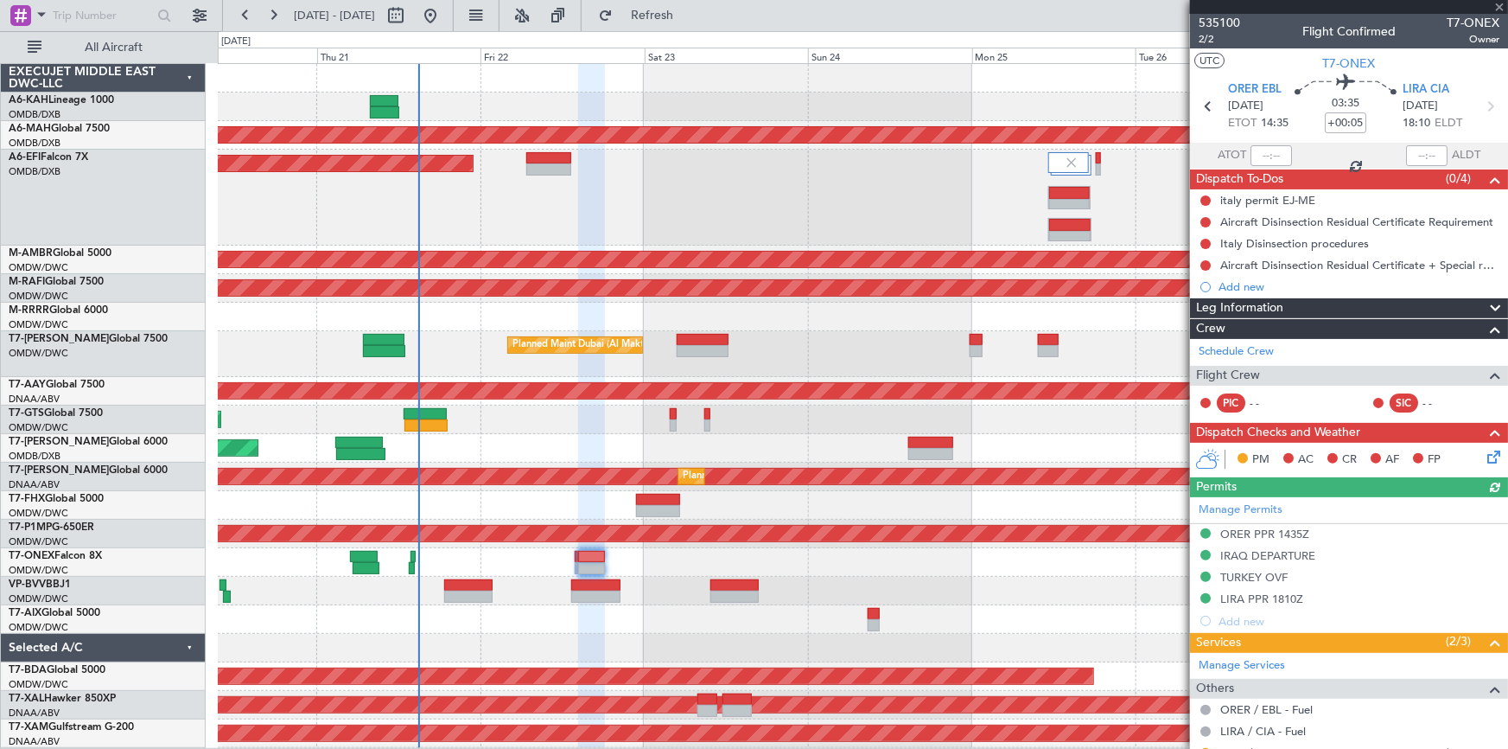
type input "0"
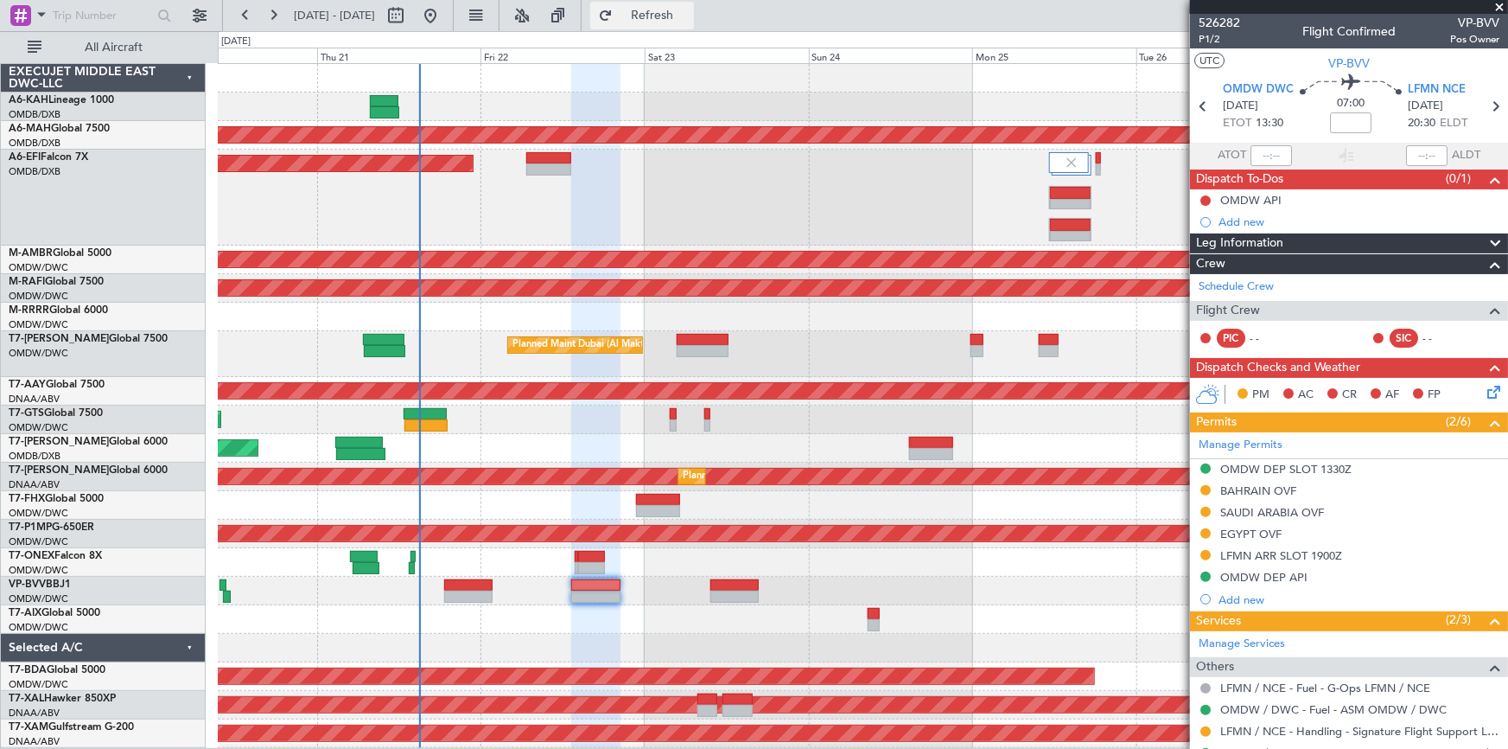
click at [689, 22] on span "Refresh" at bounding box center [652, 16] width 73 height 12
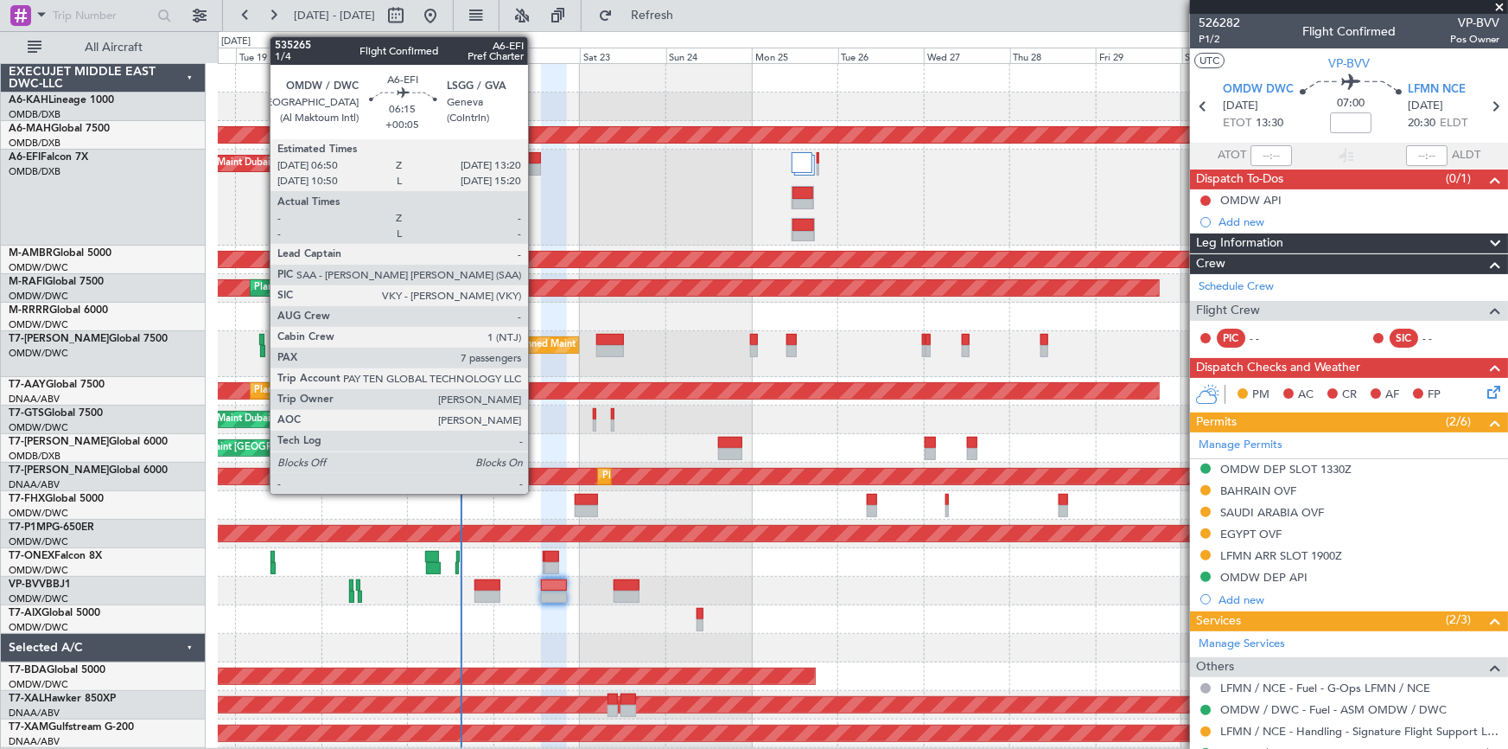
click at [536, 154] on div at bounding box center [529, 158] width 23 height 12
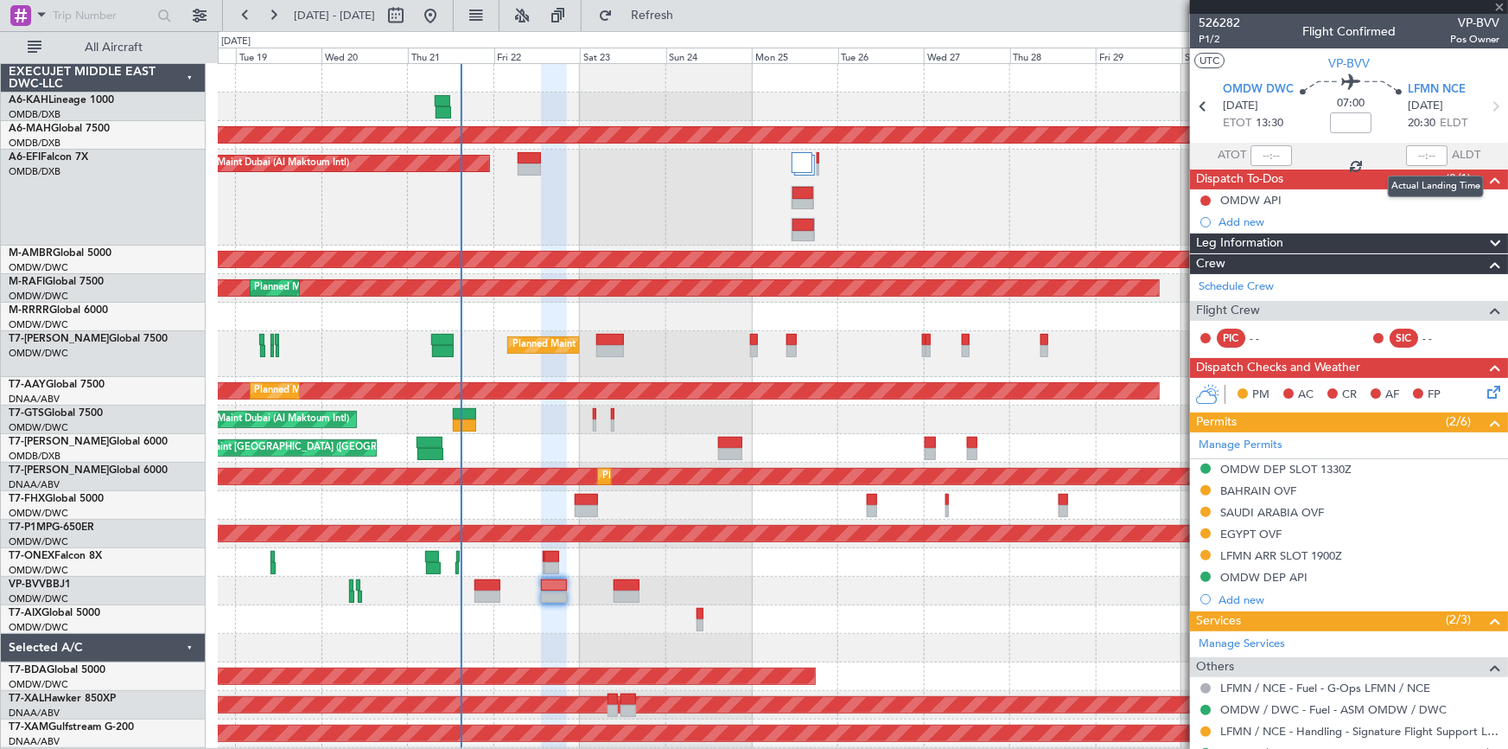
type input "+00:05"
type input "7"
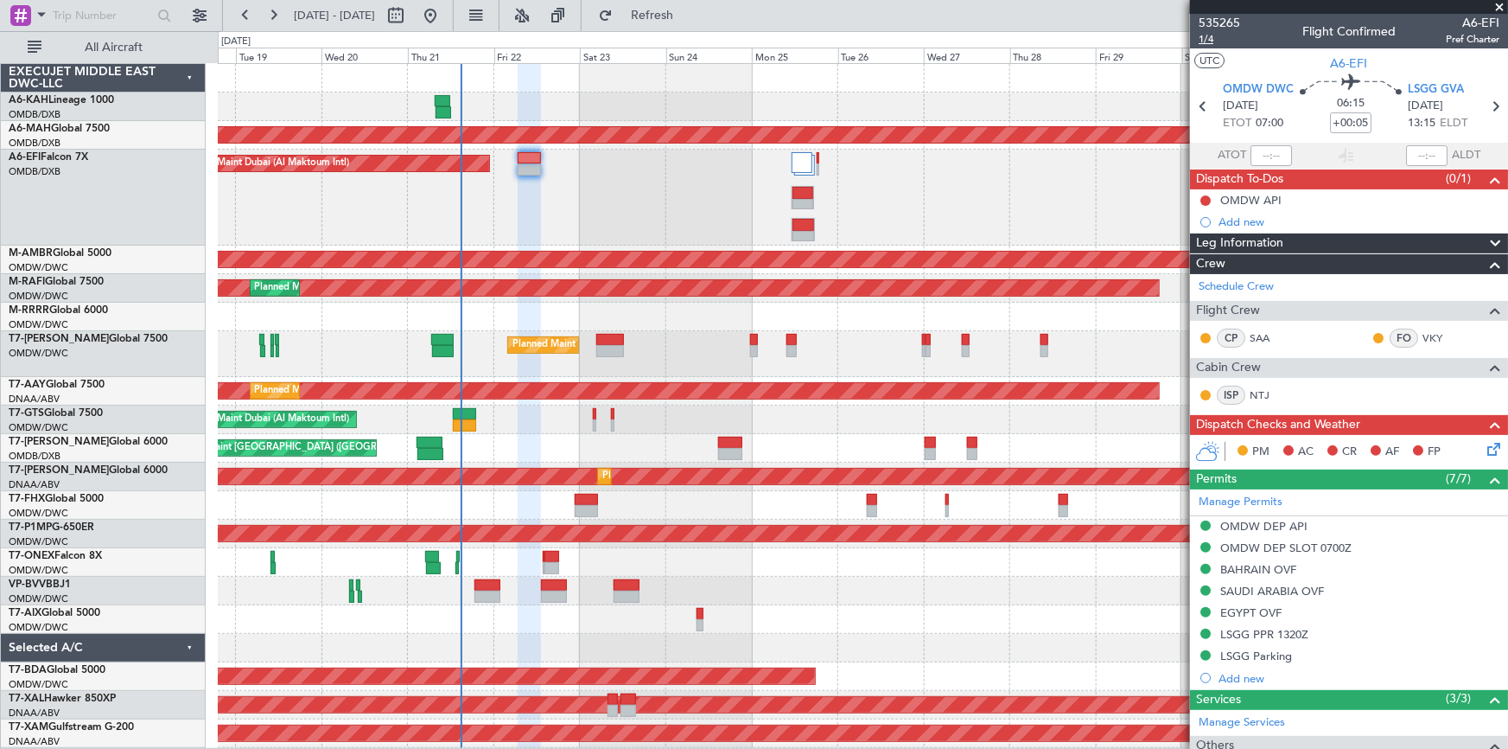
click at [1208, 40] on span "1/4" at bounding box center [1219, 39] width 41 height 15
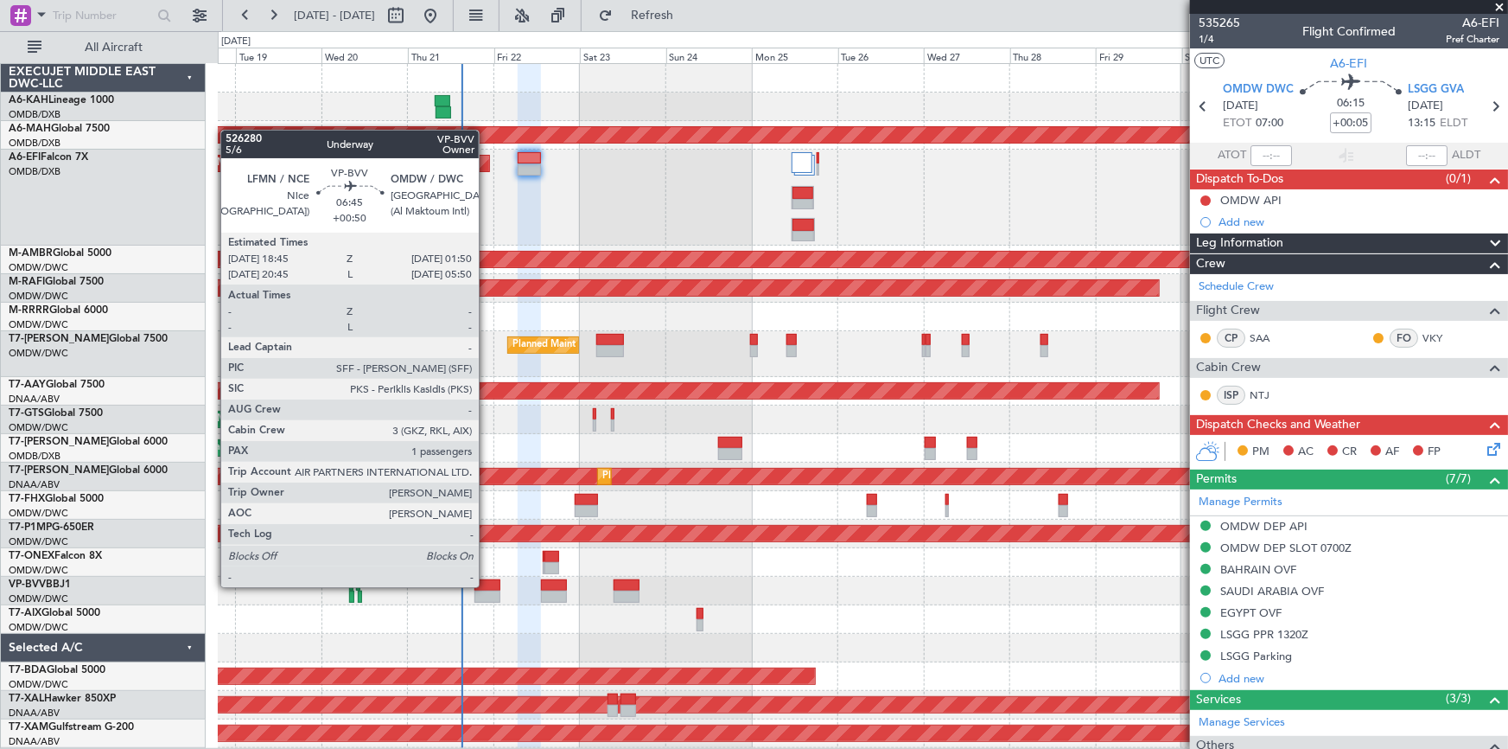
click at [487, 584] on div at bounding box center [488, 585] width 26 height 12
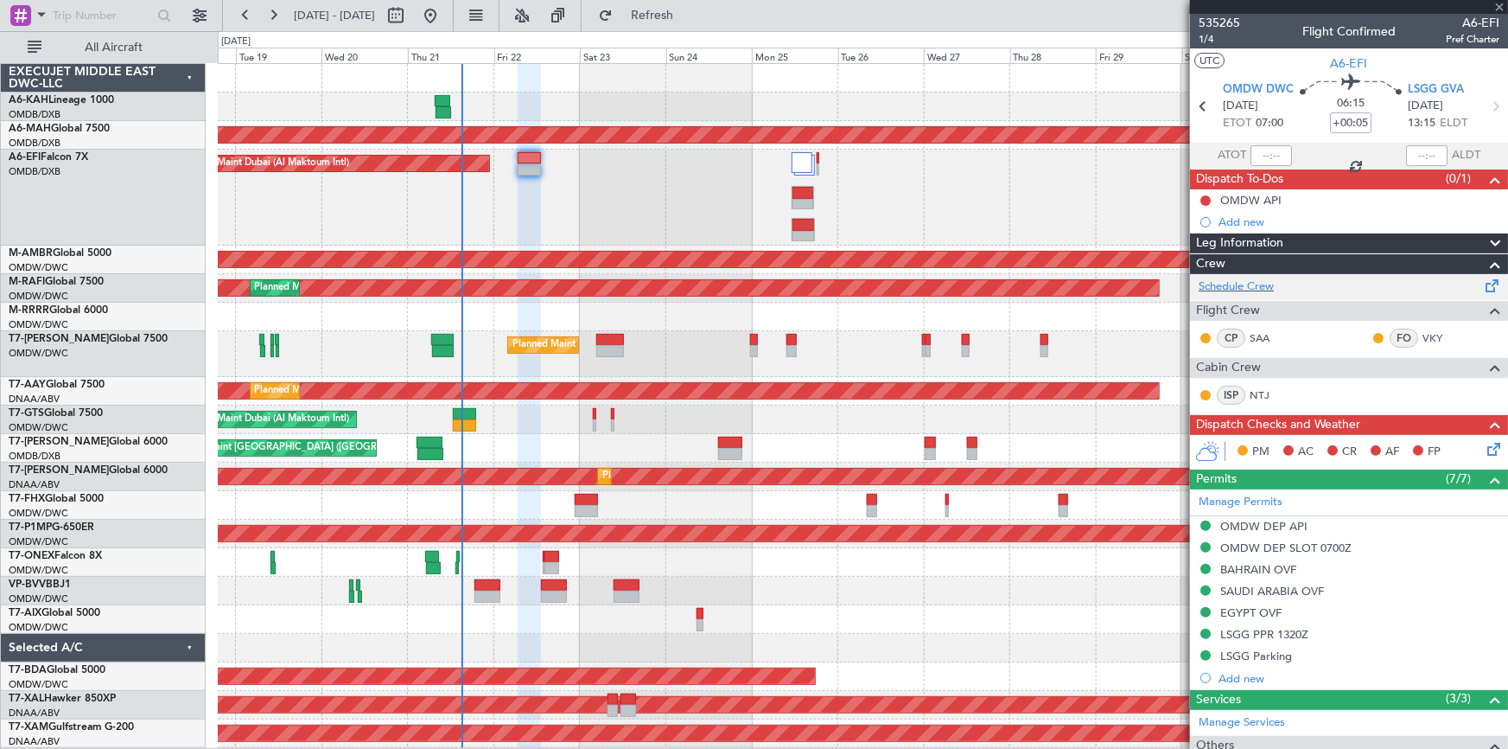
type input "+00:50"
type input "1"
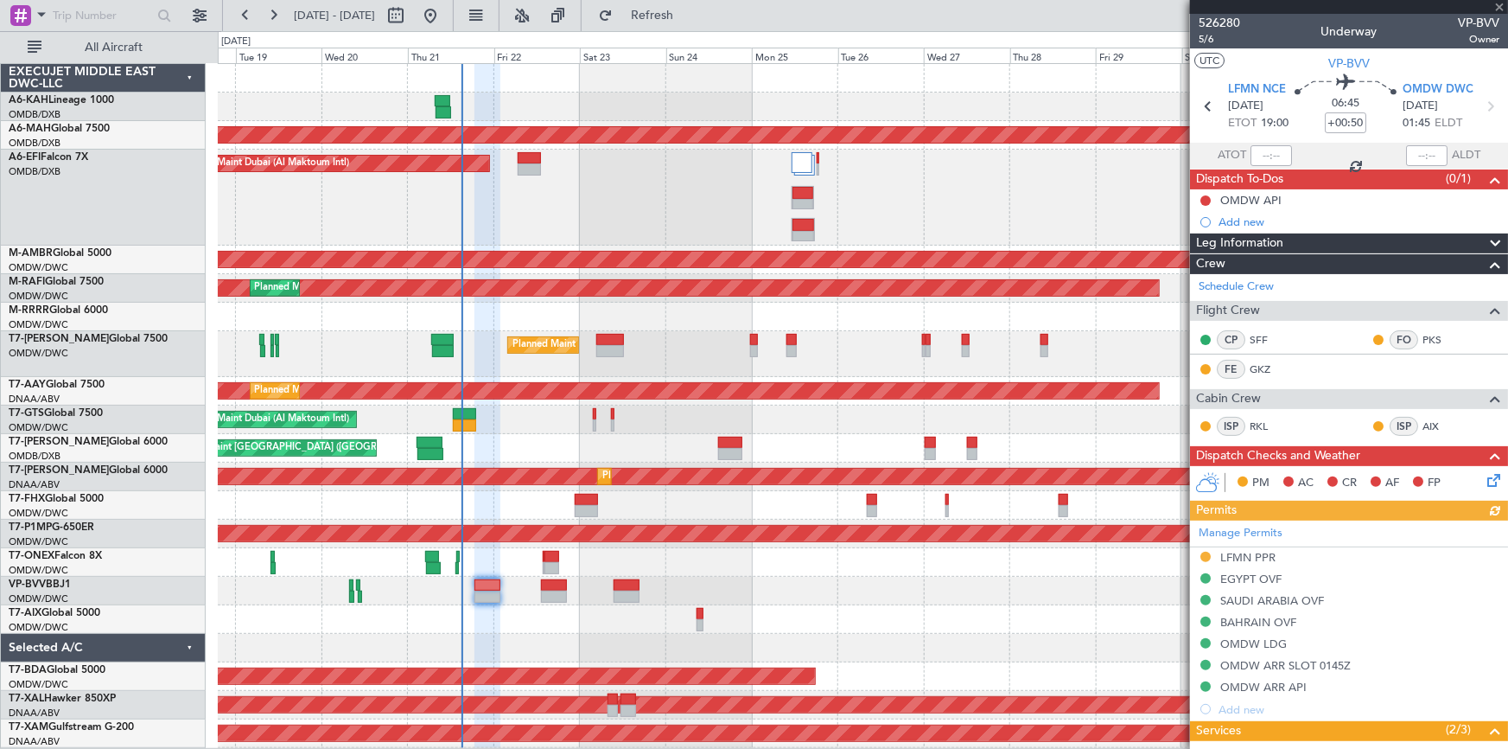
click at [1250, 558] on div "Manage Permits LFMN PPR EGYPT OVF SAUDI ARABIA OVF BAHRAIN OVF OMDW LDG OMDW AR…" at bounding box center [1349, 620] width 318 height 200
click at [1245, 556] on div "Manage Permits LFMN PPR EGYPT OVF SAUDI ARABIA OVF BAHRAIN OVF OMDW LDG OMDW AR…" at bounding box center [1349, 620] width 318 height 200
click at [1260, 557] on div "LFMN PPR" at bounding box center [1248, 557] width 55 height 15
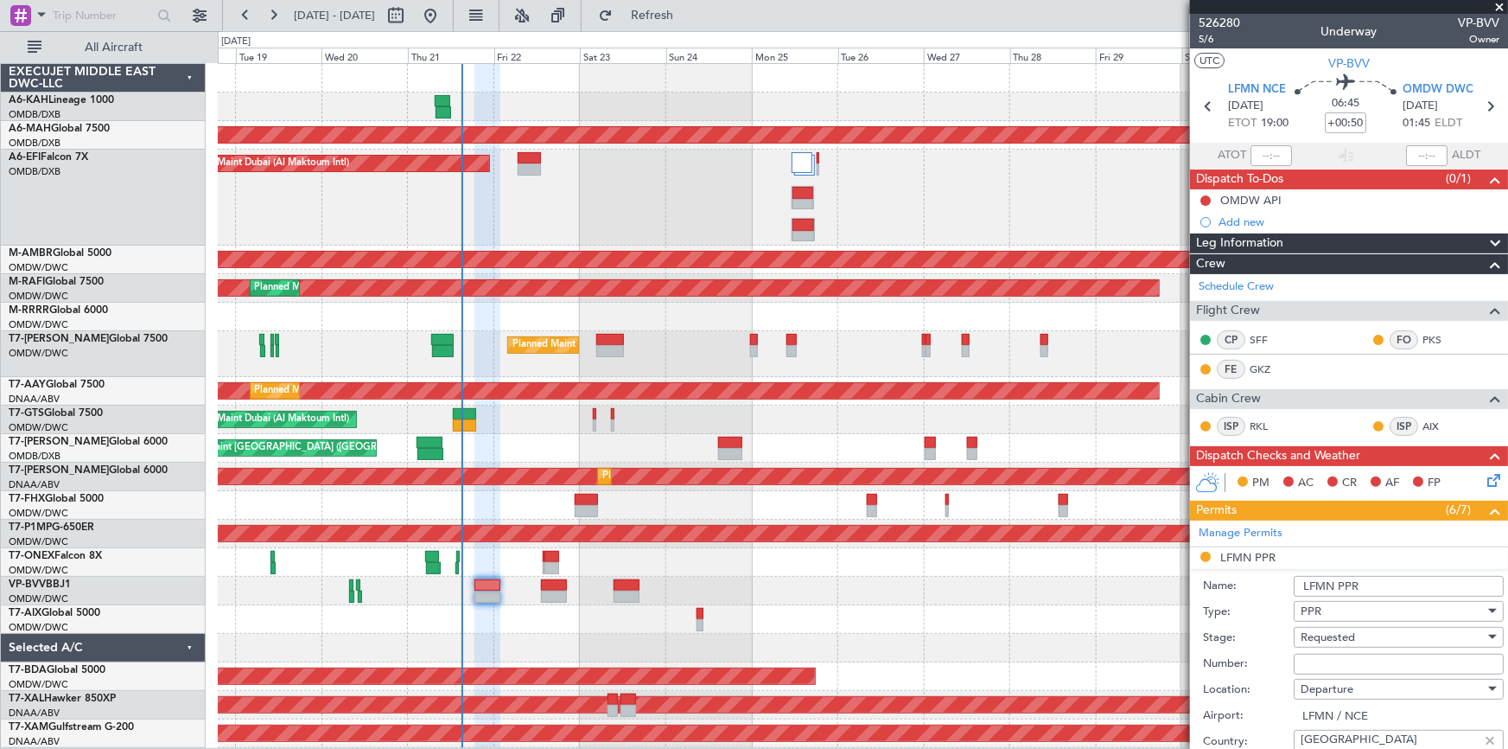
scroll to position [235, 0]
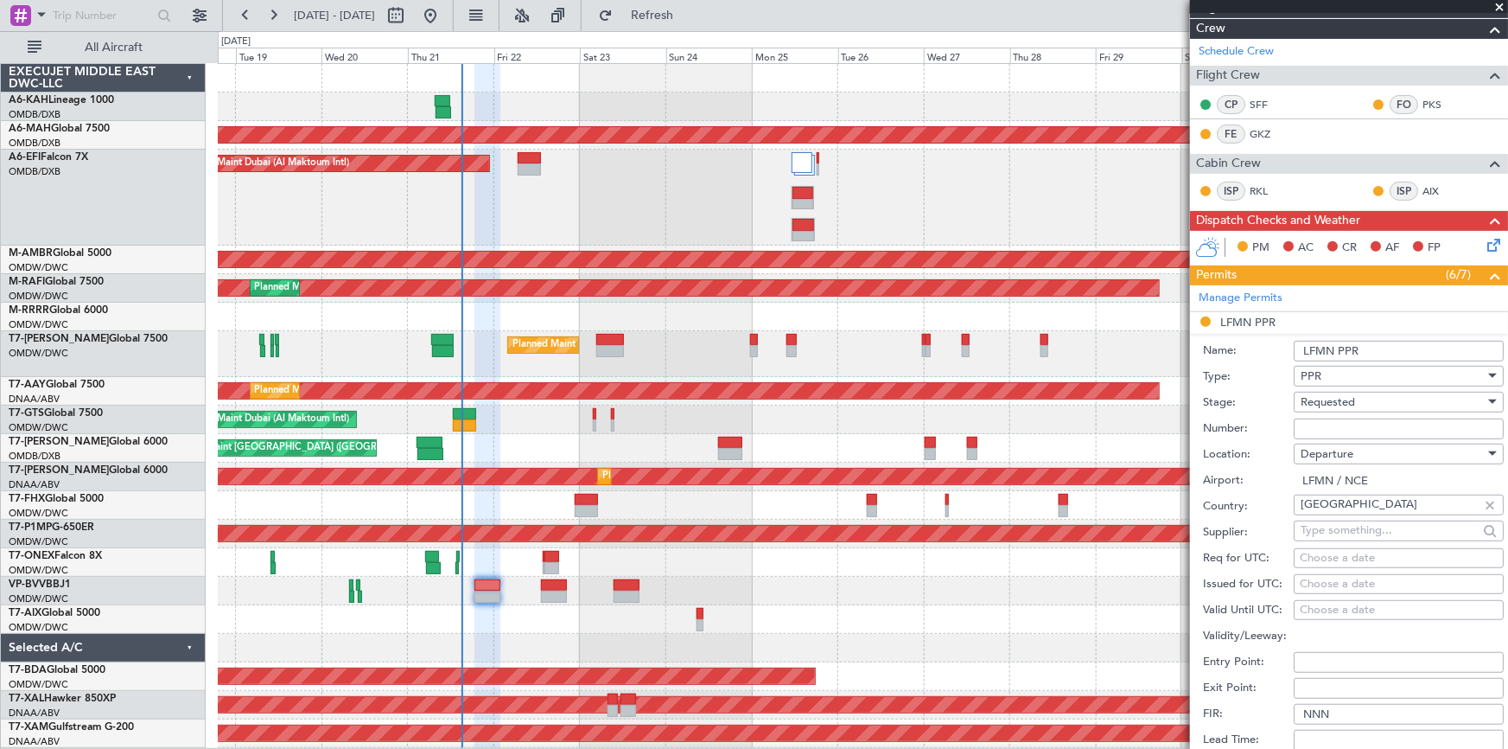
drag, startPoint x: 1349, startPoint y: 424, endPoint x: 1357, endPoint y: 411, distance: 15.6
click at [1349, 424] on input "Number:" at bounding box center [1399, 428] width 210 height 21
paste input "LFMND000075341"
type input "LFMND000075341"
click at [1359, 400] on div "Requested" at bounding box center [1393, 402] width 184 height 26
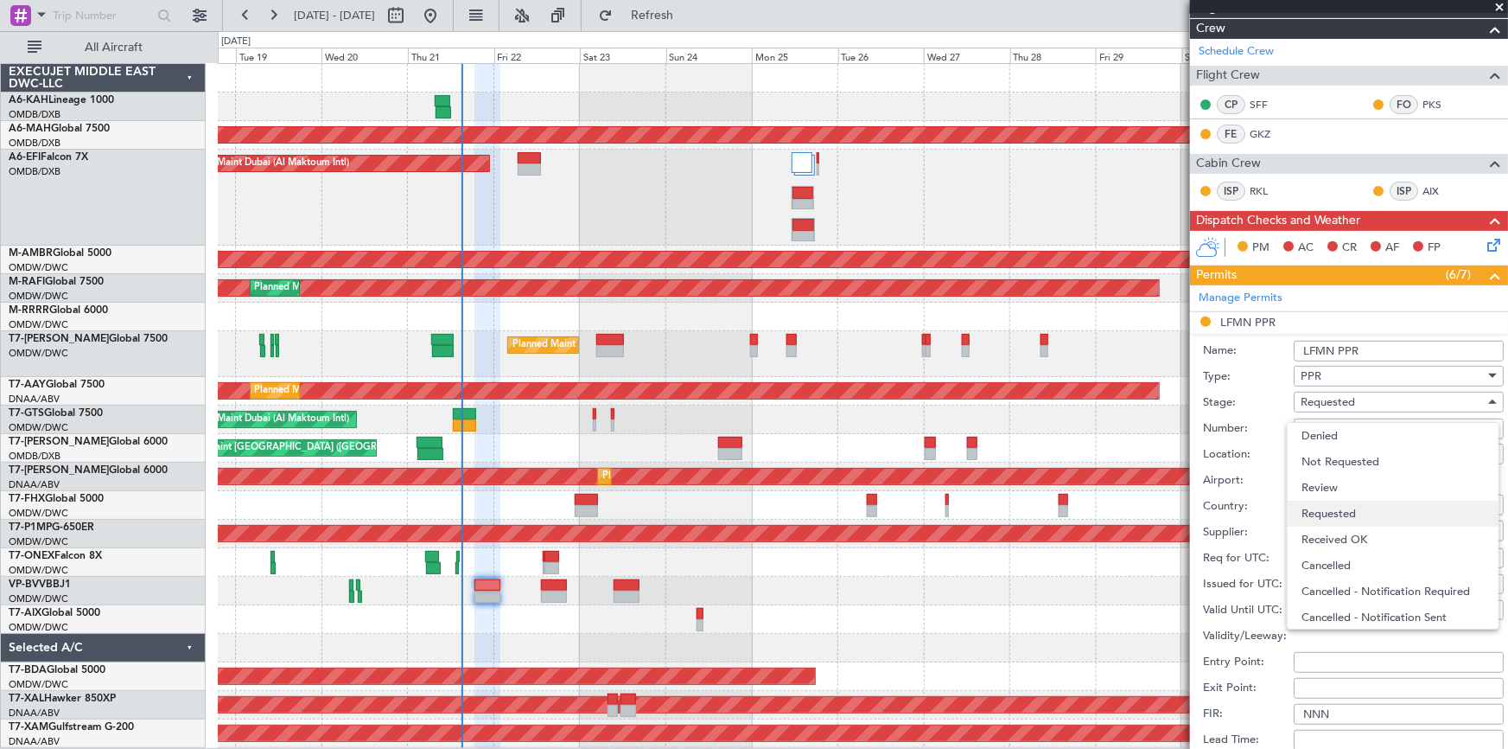
scroll to position [7, 0]
click at [1356, 526] on span "Received OK" at bounding box center [1393, 533] width 183 height 26
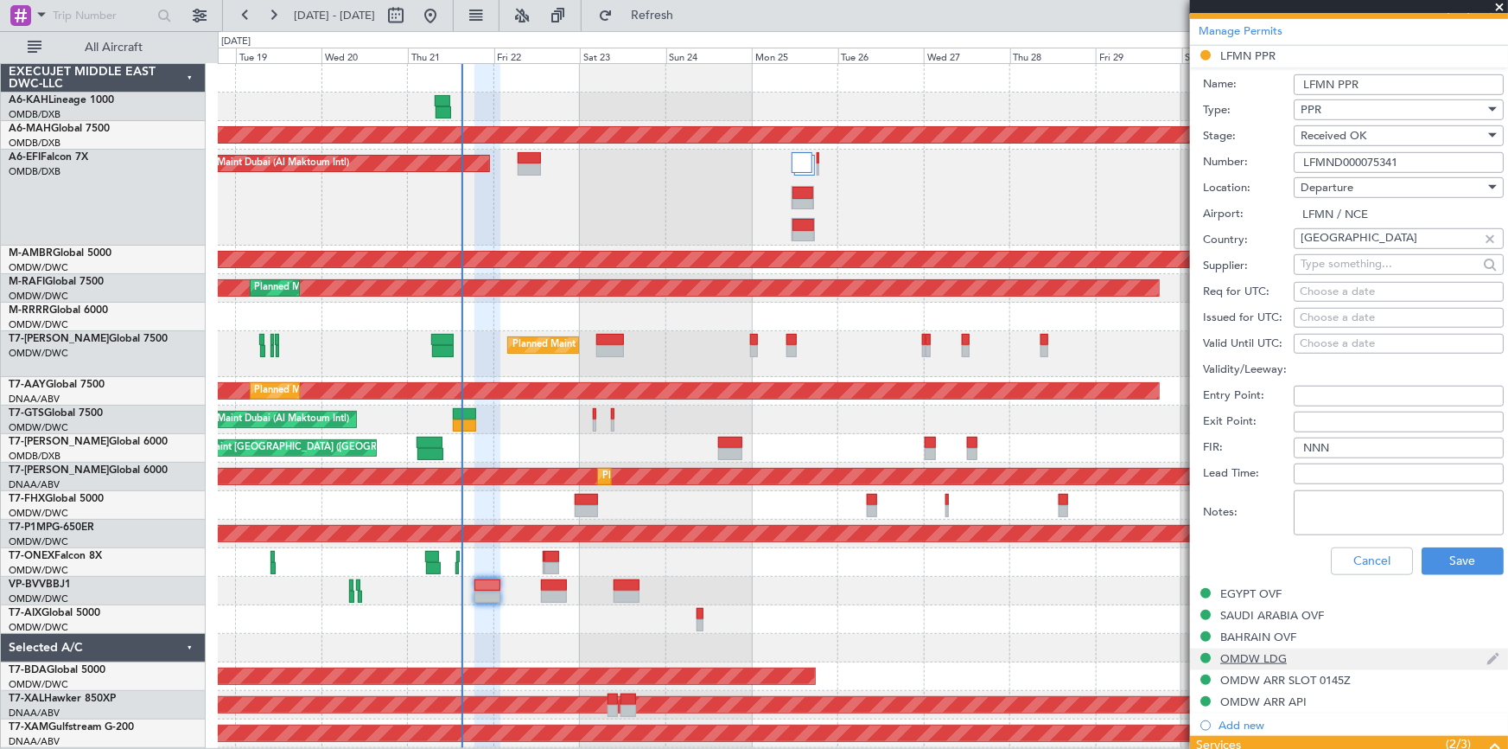
scroll to position [550, 0]
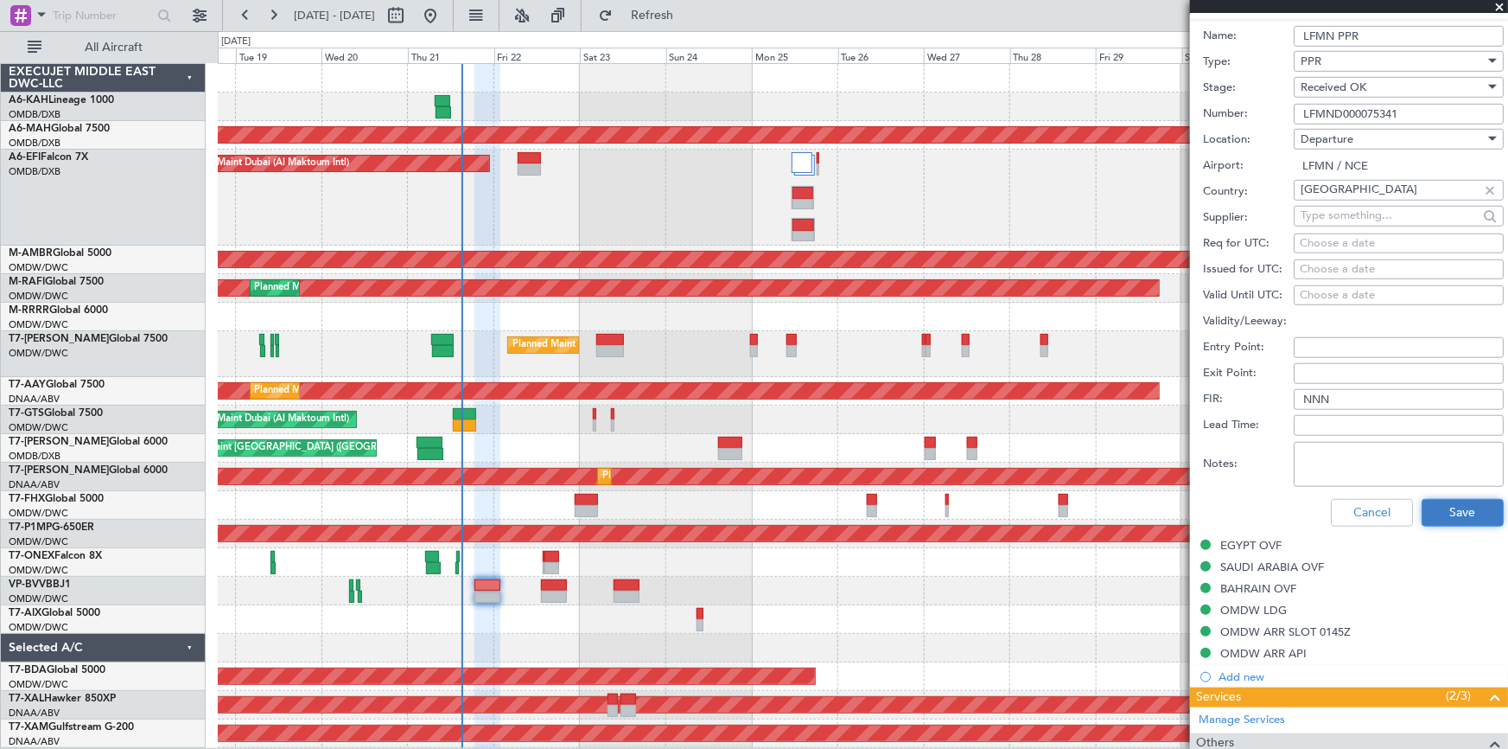
click at [1452, 513] on button "Save" at bounding box center [1463, 513] width 82 height 28
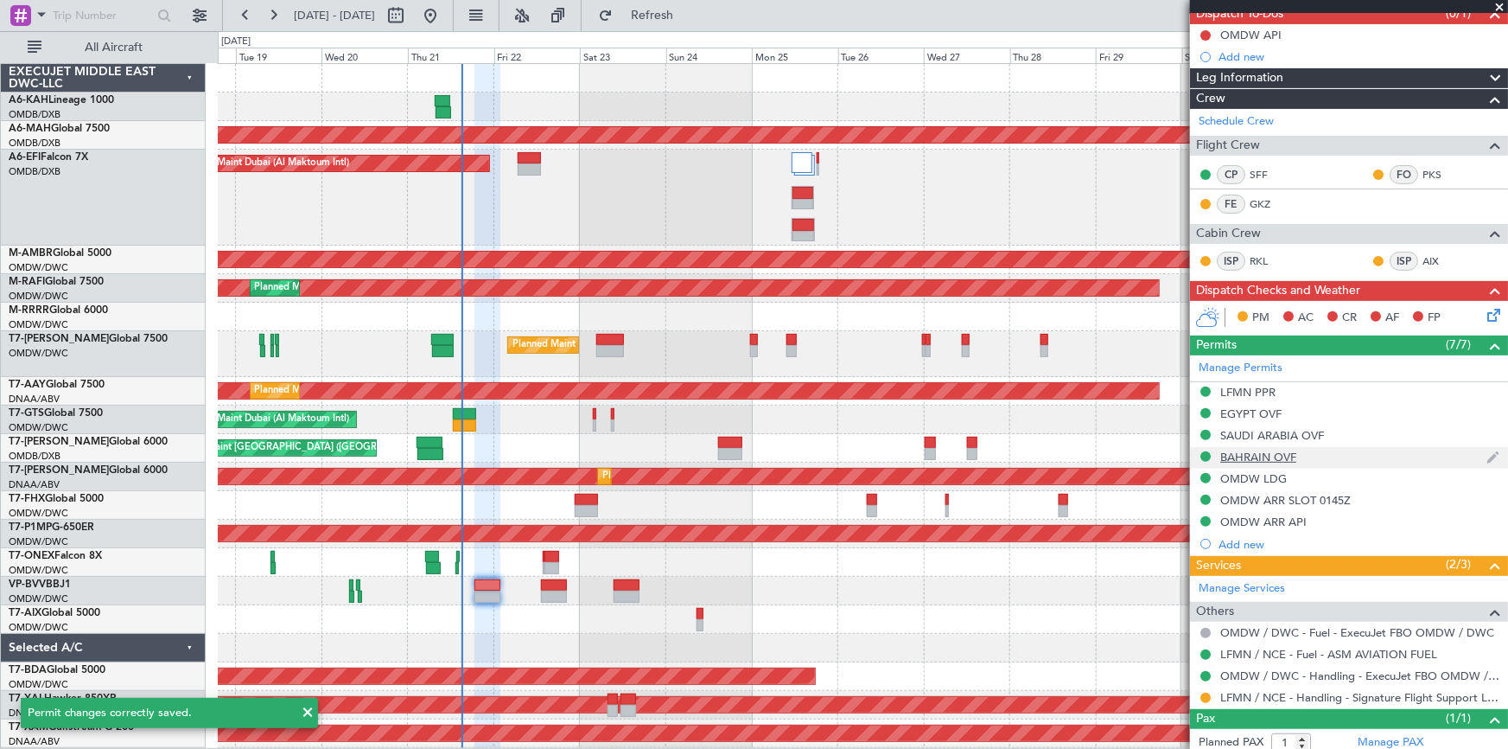
scroll to position [210, 0]
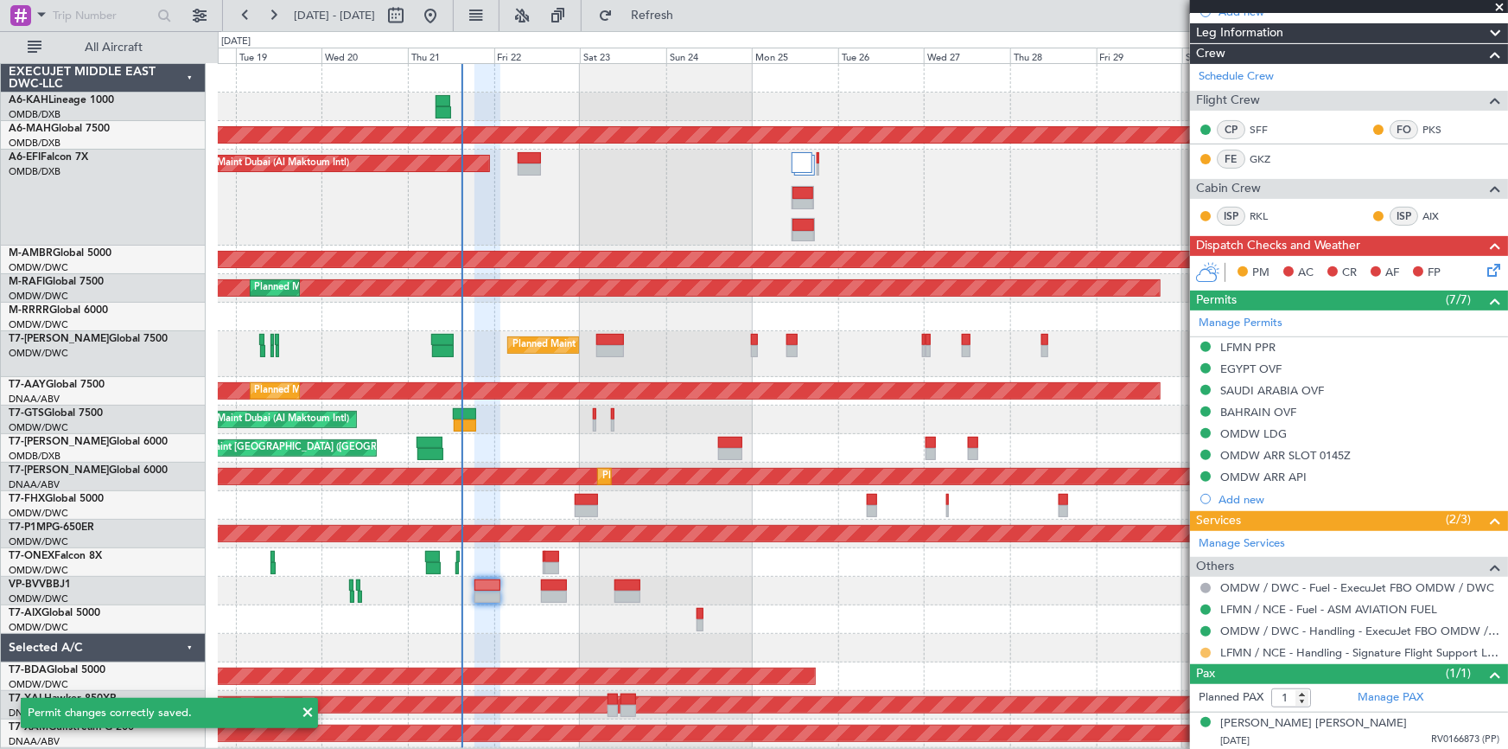
click at [1207, 651] on button at bounding box center [1206, 652] width 10 height 10
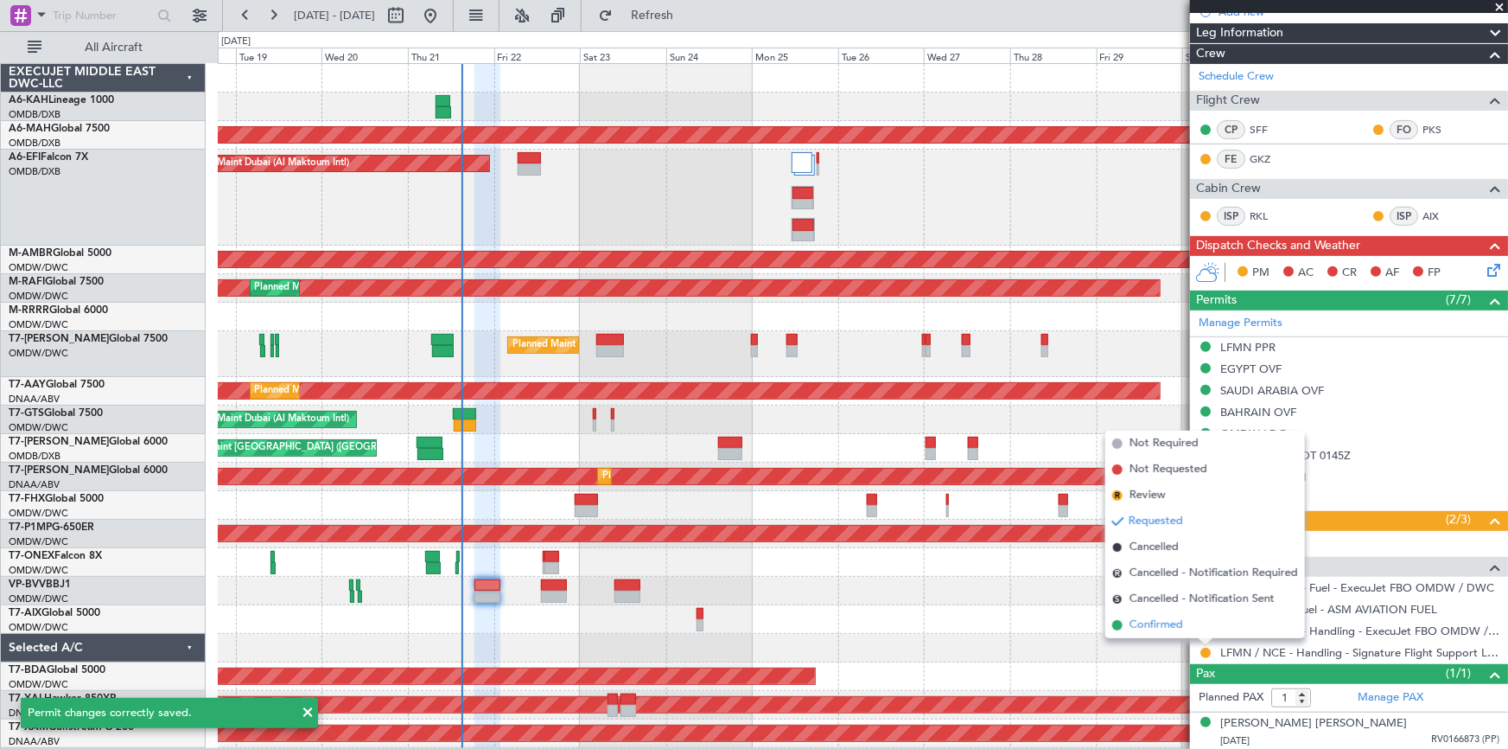
click at [1149, 624] on span "Confirmed" at bounding box center [1157, 624] width 54 height 17
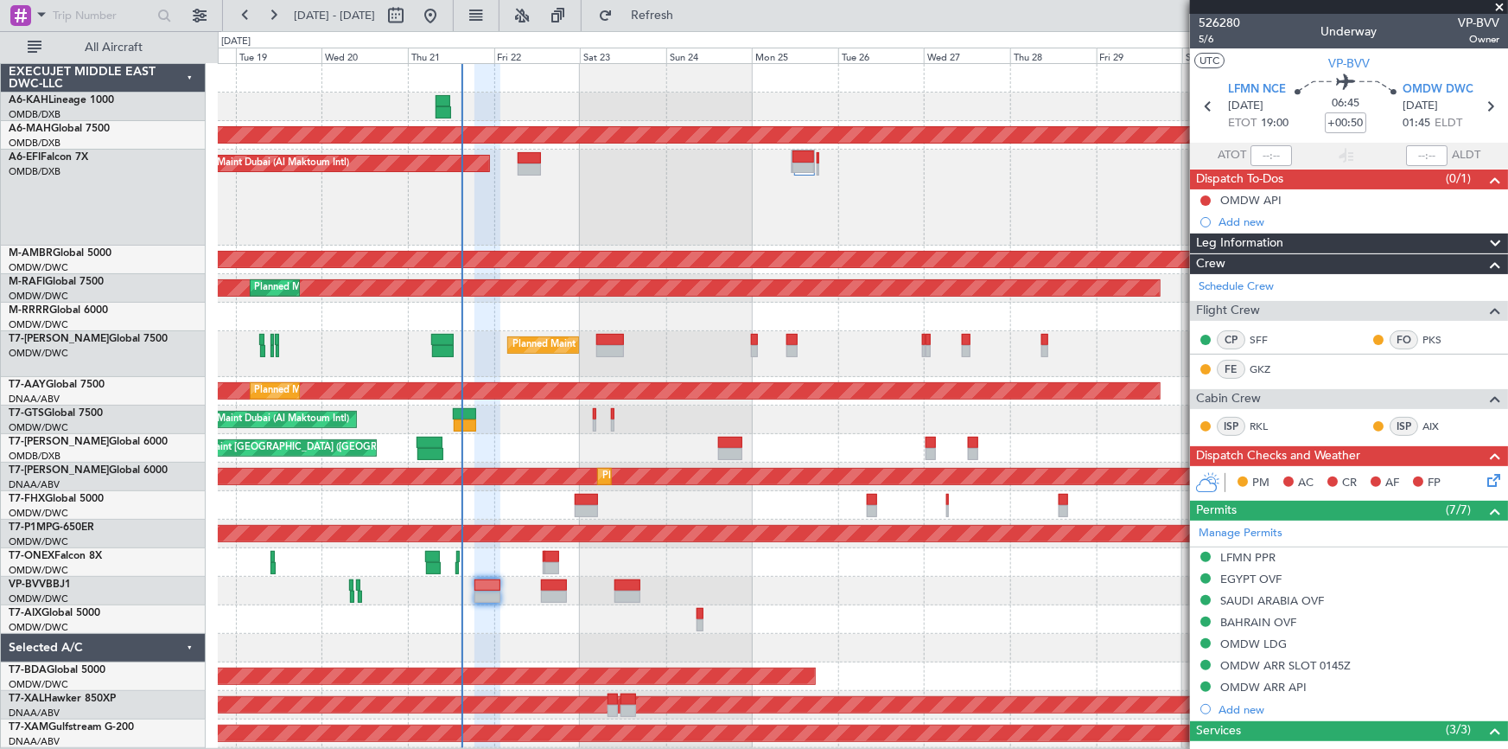
scroll to position [210, 0]
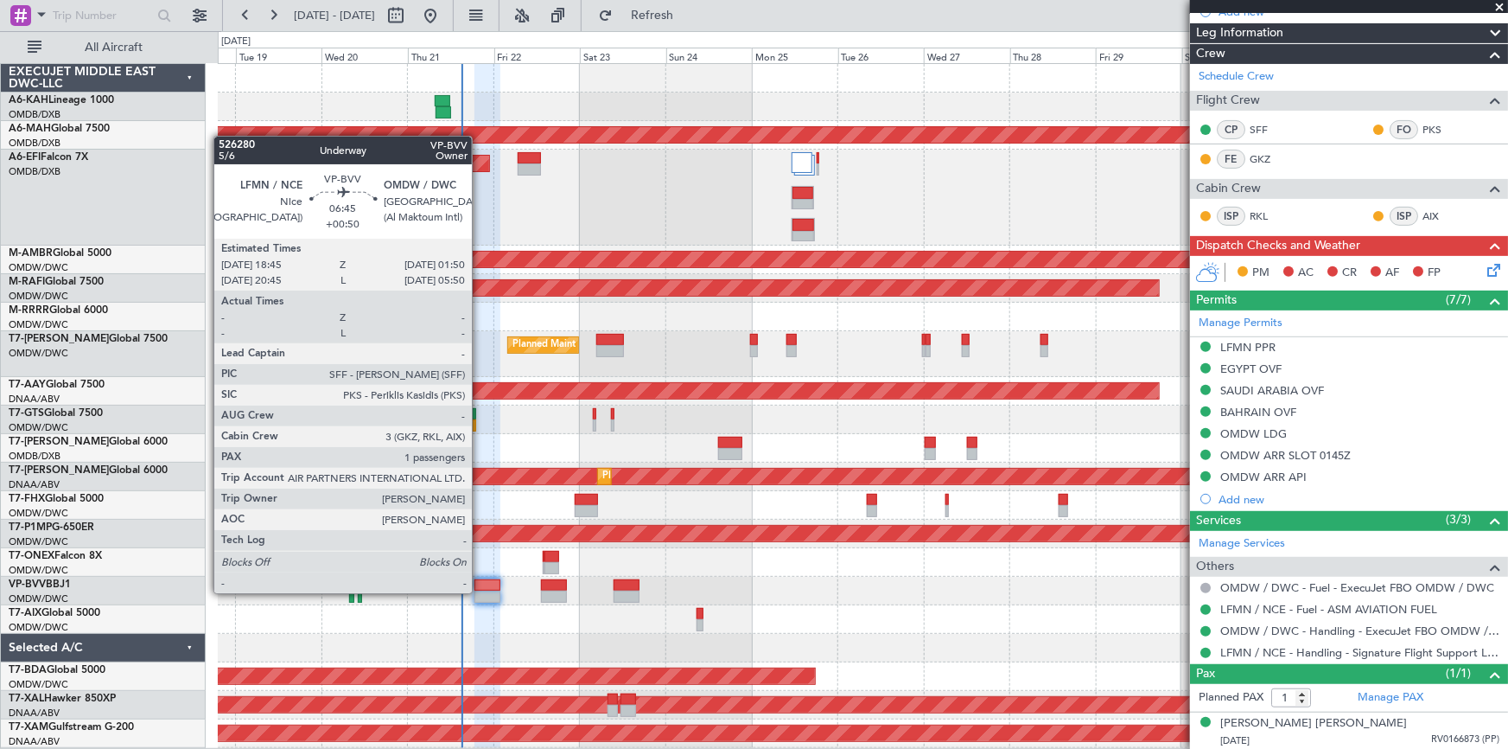
click at [480, 591] on div at bounding box center [488, 596] width 26 height 12
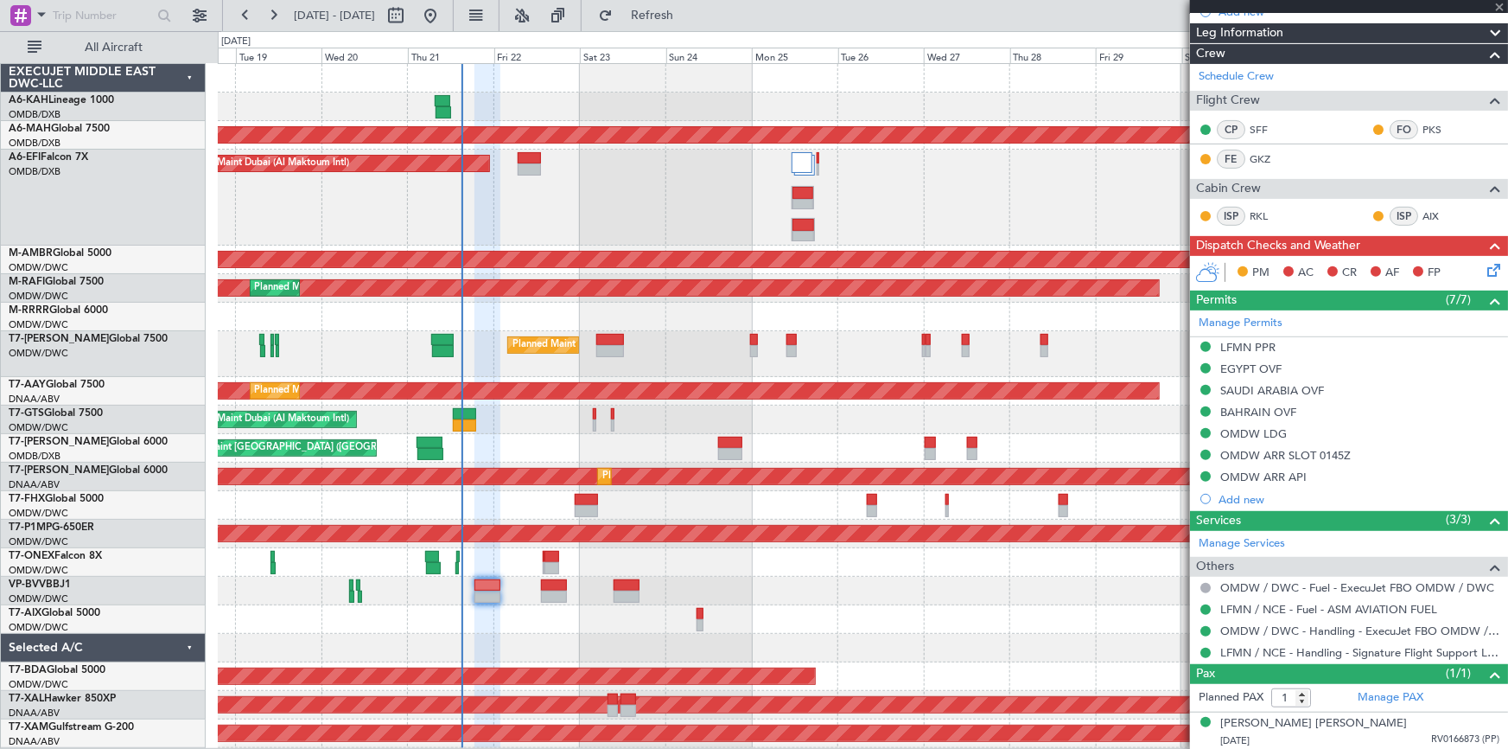
scroll to position [0, 0]
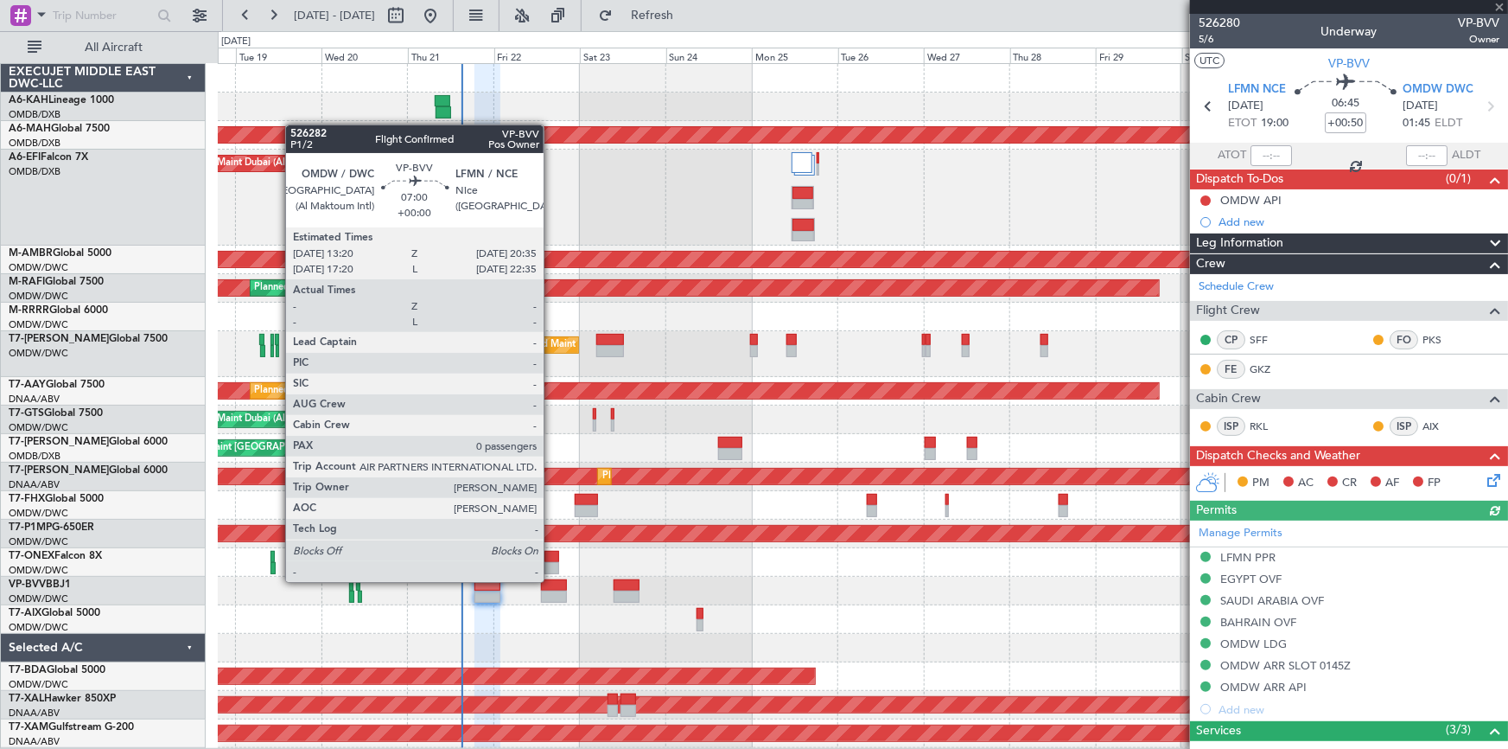
click at [552, 580] on div at bounding box center [554, 585] width 27 height 12
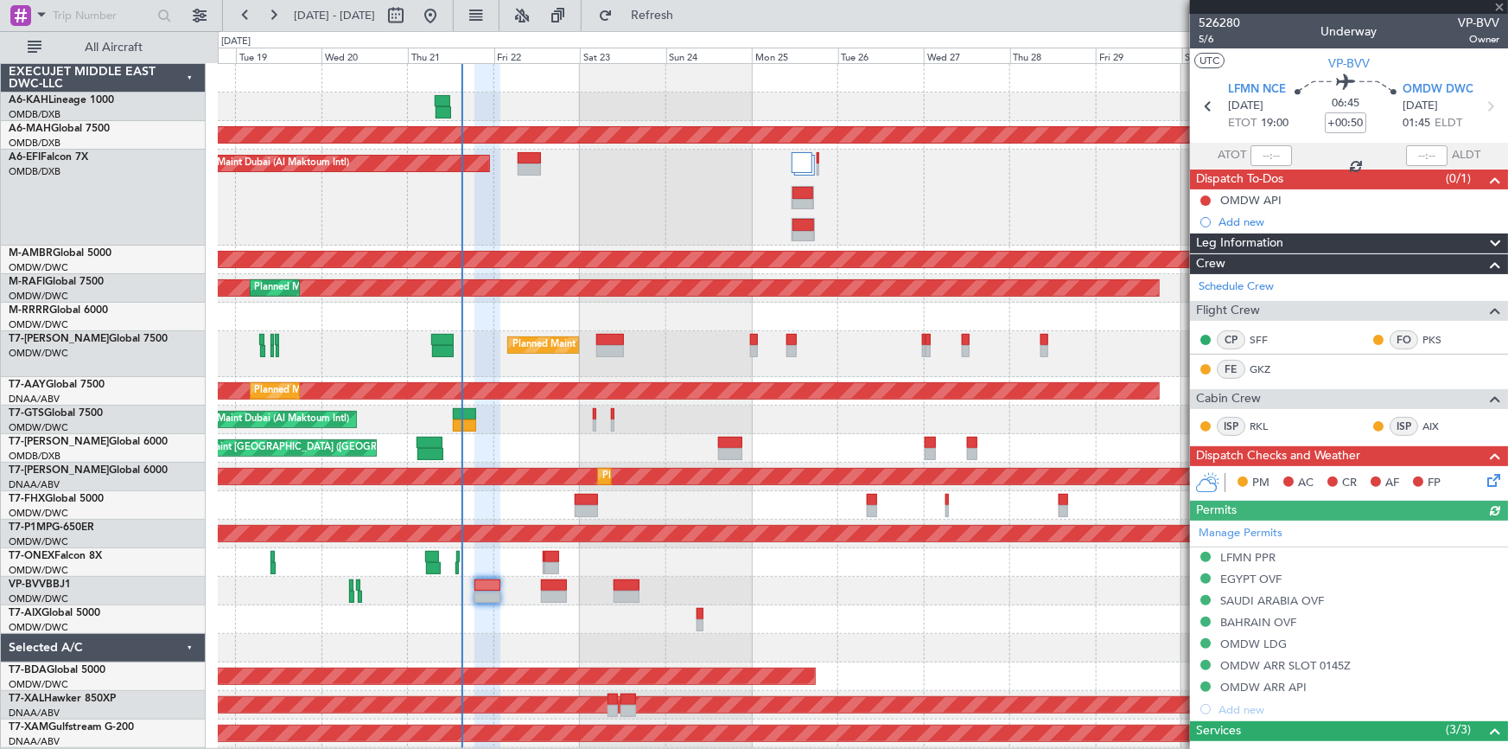
type input "0"
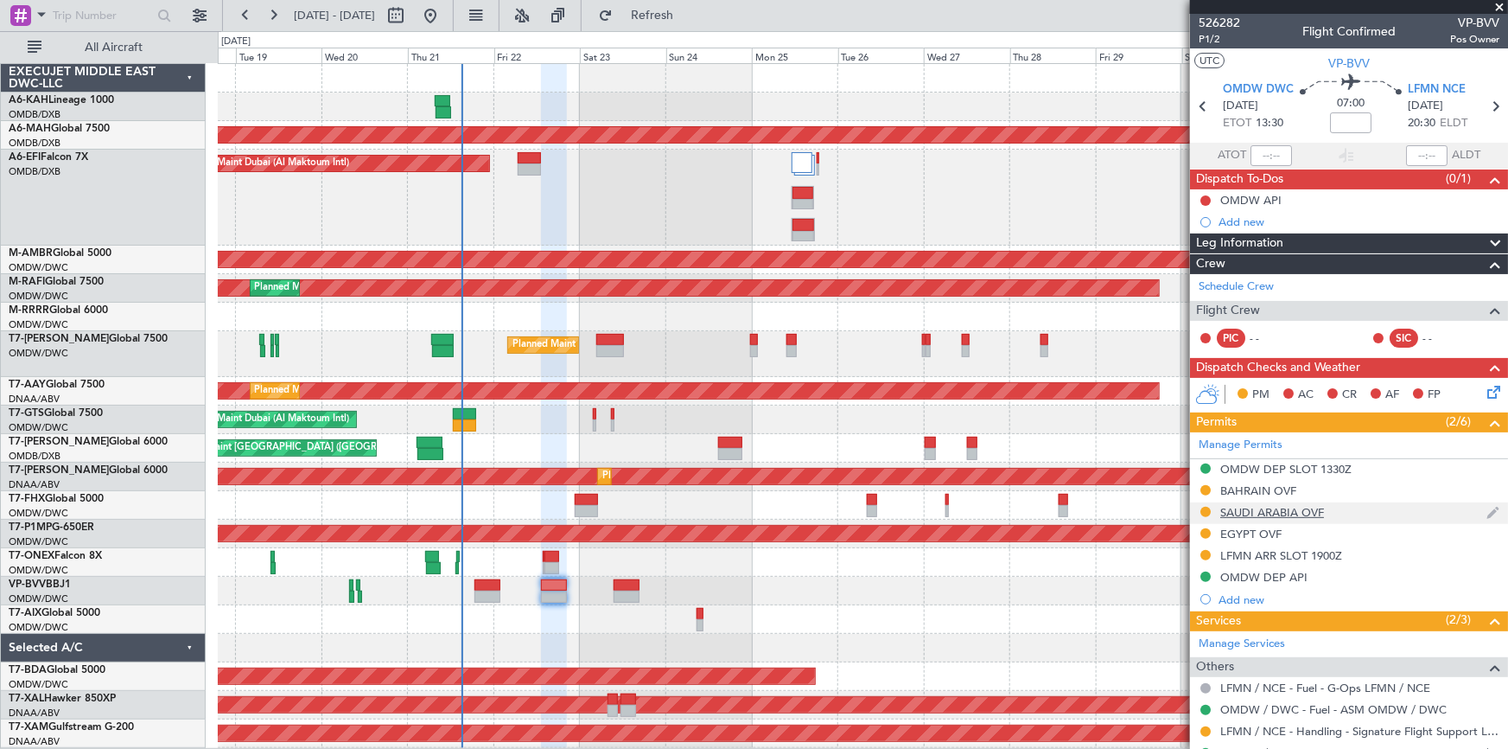
click at [1291, 512] on div "SAUDI ARABIA OVF" at bounding box center [1273, 512] width 104 height 15
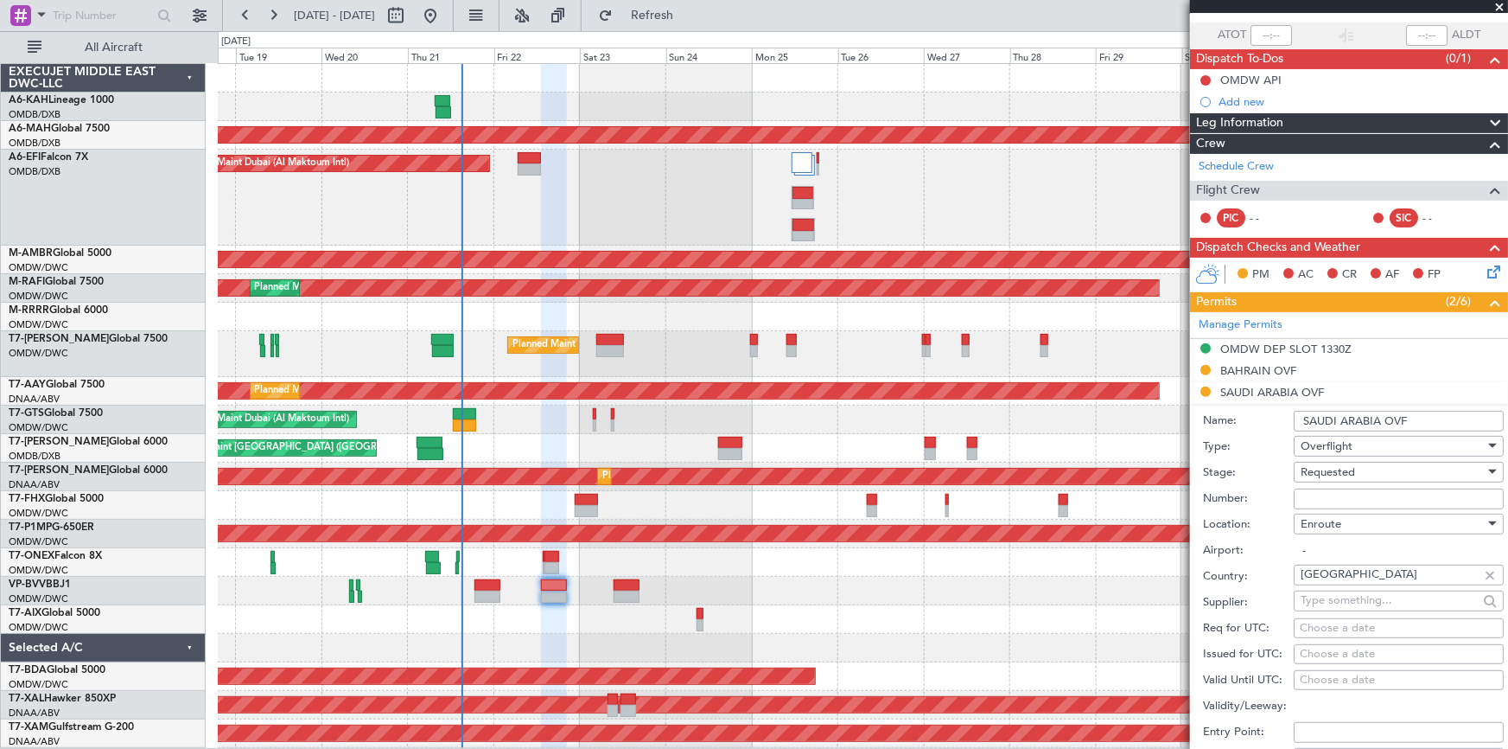
scroll to position [156, 0]
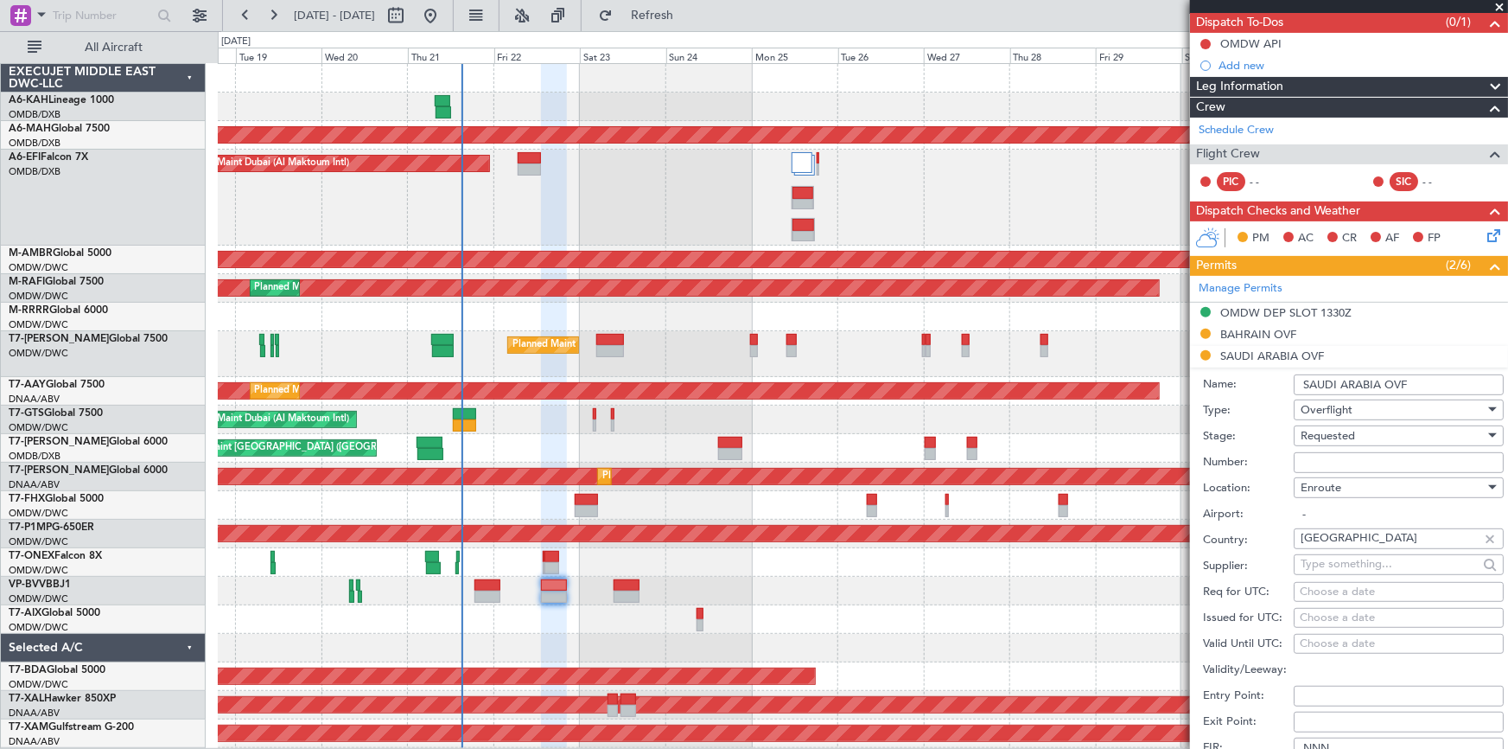
click at [1362, 460] on input "Number:" at bounding box center [1399, 462] width 210 height 21
paste input "2501018702"
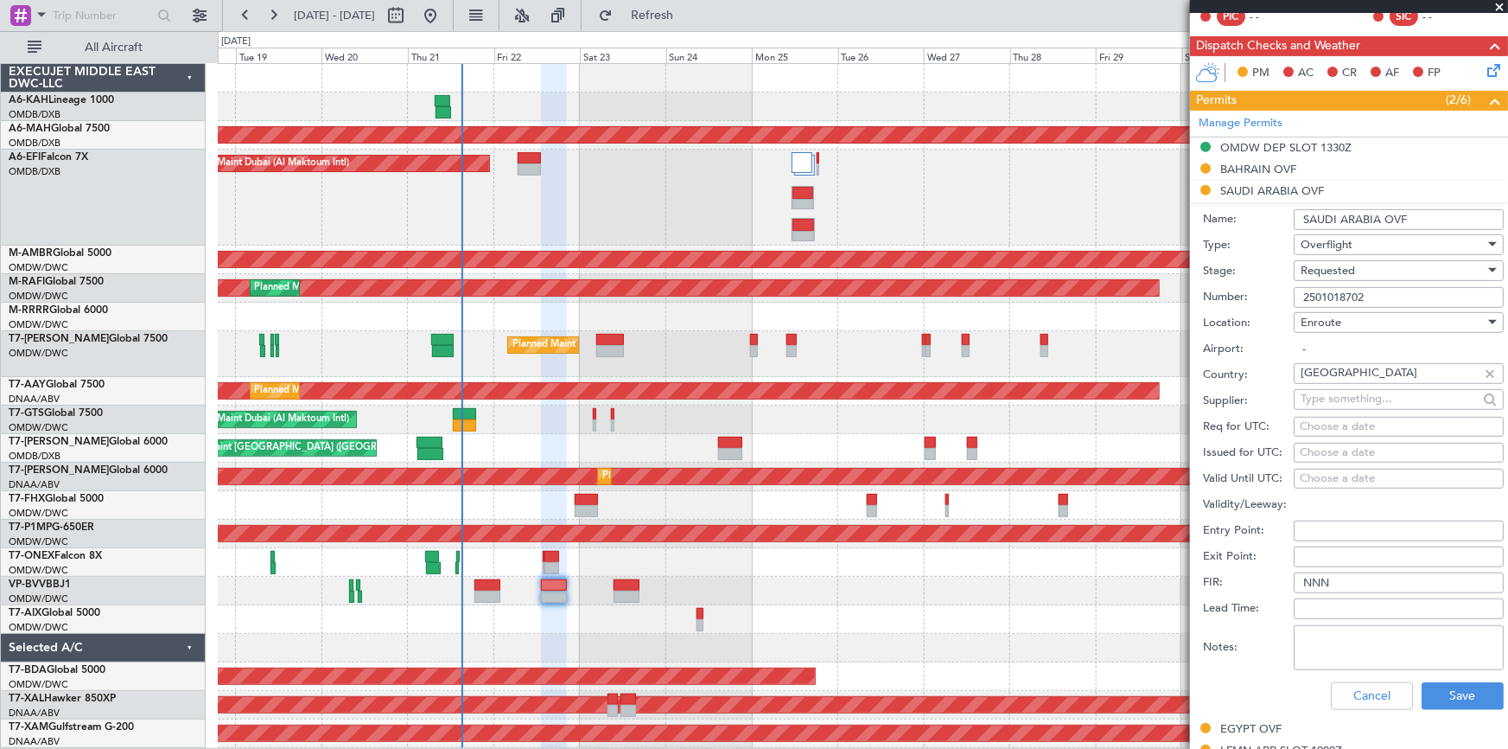
scroll to position [392, 0]
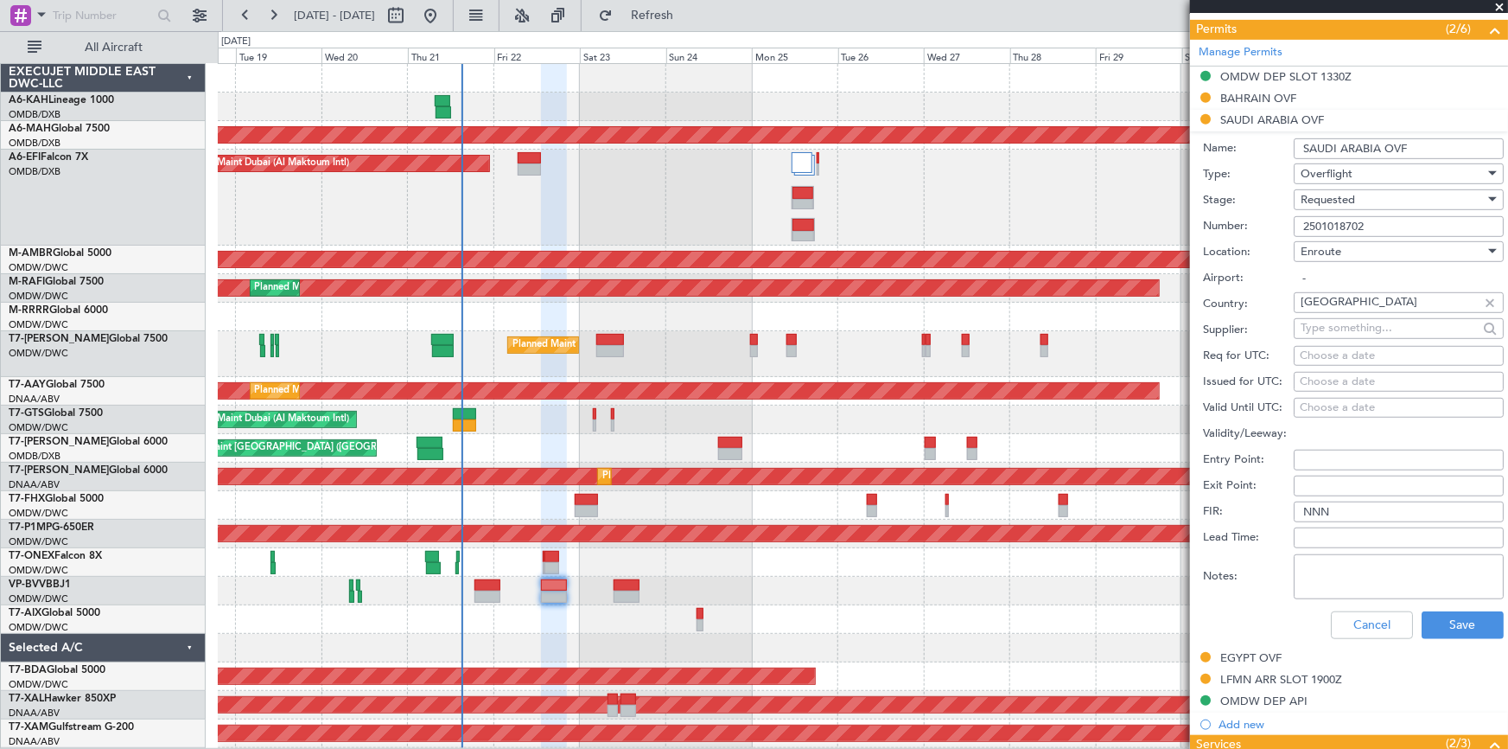
type input "2501018702"
click at [1351, 199] on span "Requested" at bounding box center [1328, 200] width 54 height 16
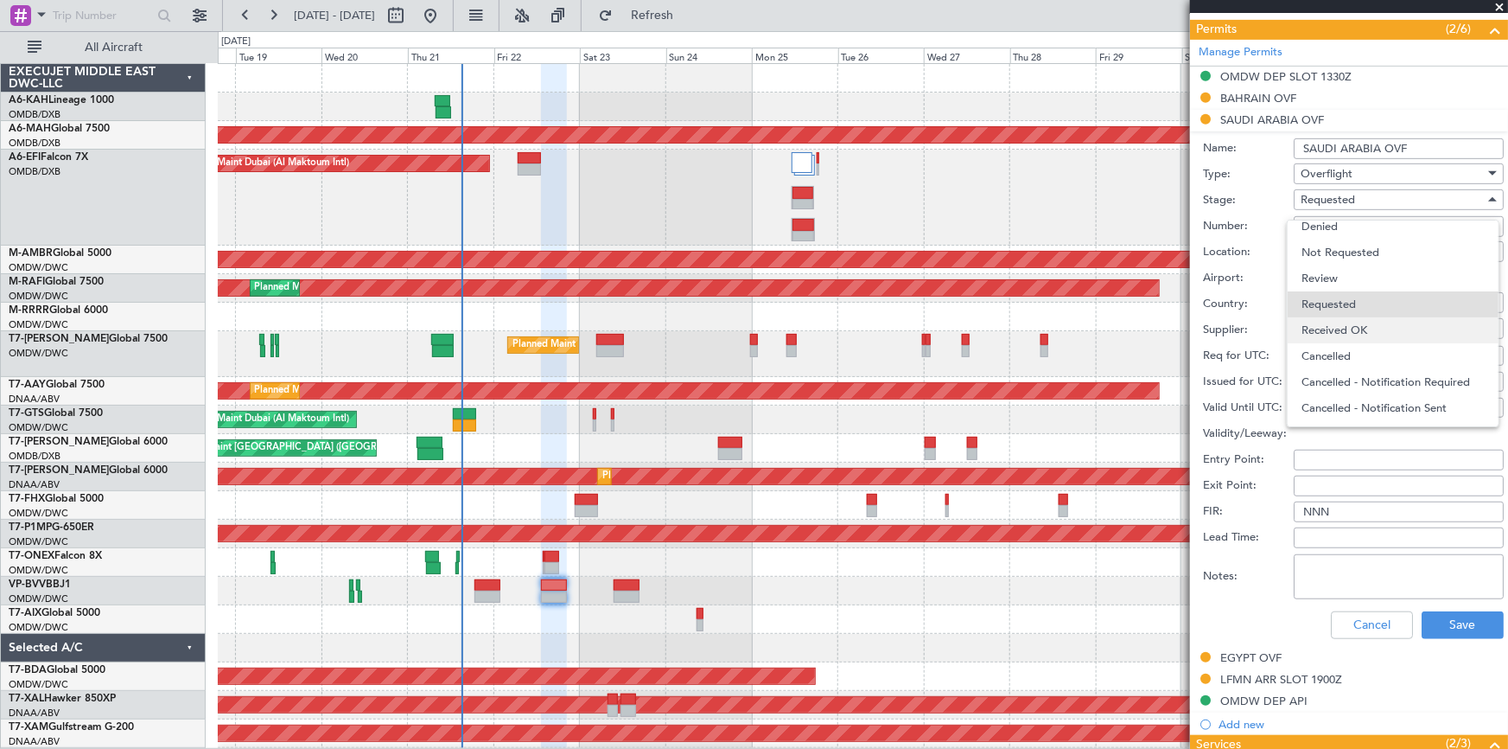
click at [1357, 336] on span "Received OK" at bounding box center [1393, 330] width 183 height 26
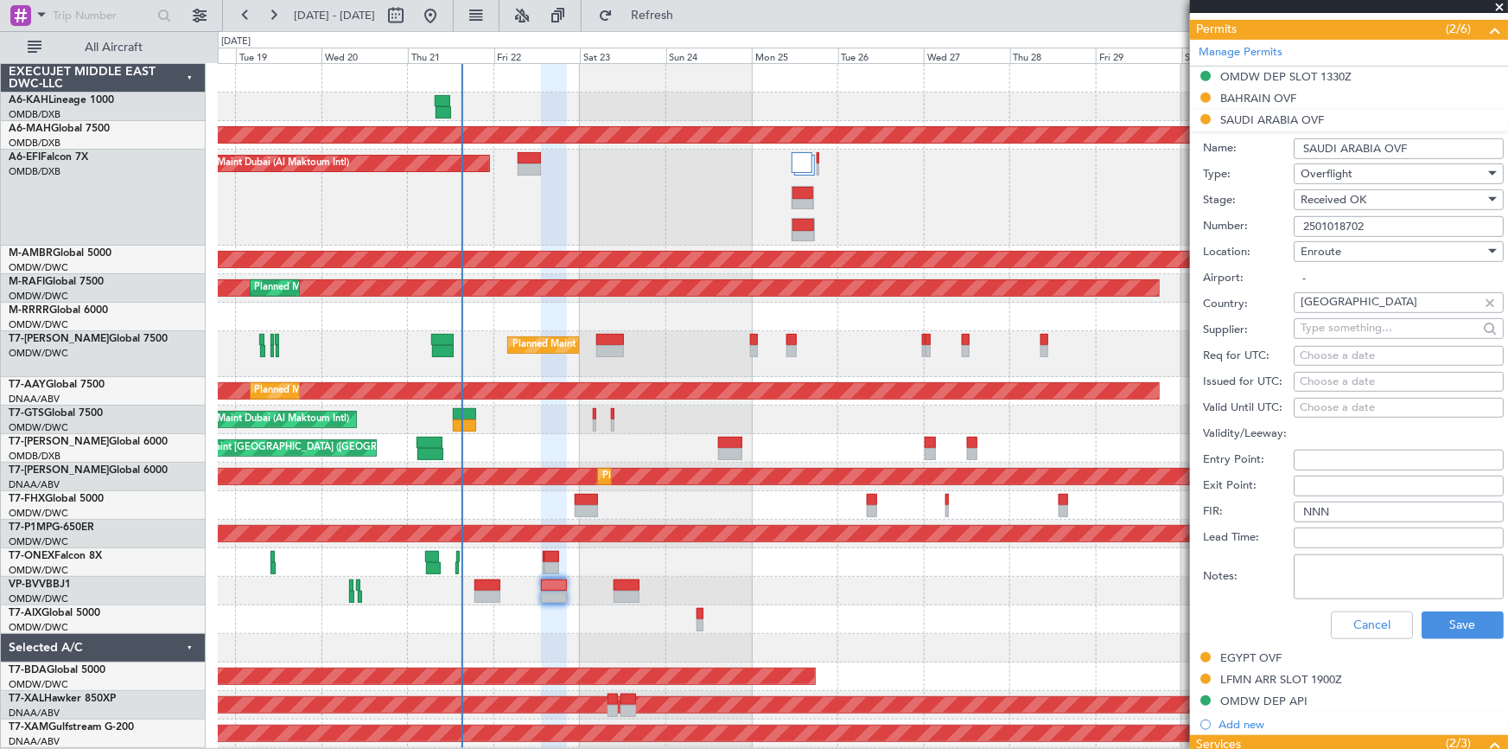
click at [1371, 558] on textarea "Notes:" at bounding box center [1399, 576] width 210 height 45
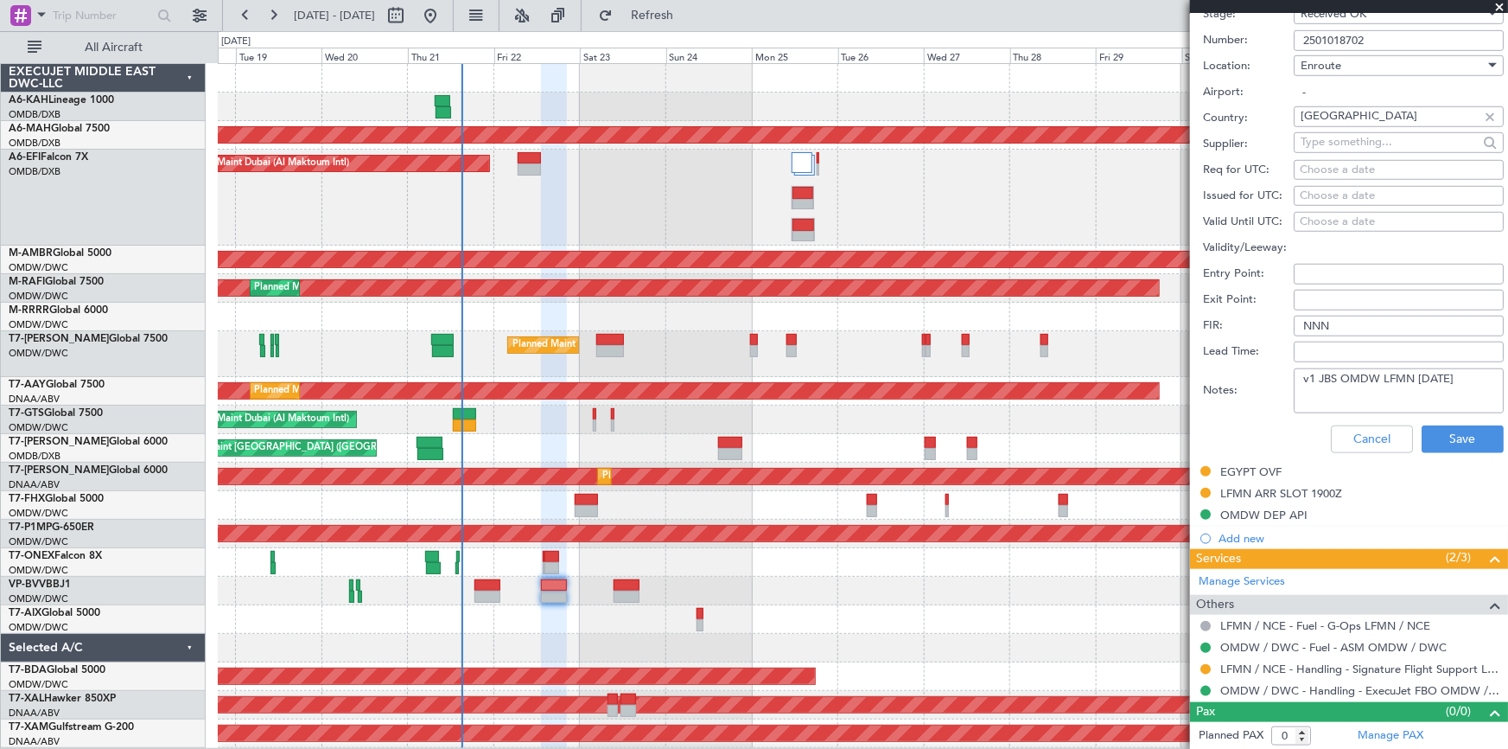
drag, startPoint x: 1477, startPoint y: 379, endPoint x: 1176, endPoint y: 375, distance: 301.7
click at [1176, 375] on fb-app "18 Aug 2025 - 02 Sep 2025 Refresh Quick Links All Aircraft Unplanned Maint Buda…" at bounding box center [754, 381] width 1508 height 736
type textarea "v1 JBS OMDW LFMN 22aug"
click at [1437, 437] on button "Save" at bounding box center [1463, 439] width 82 height 28
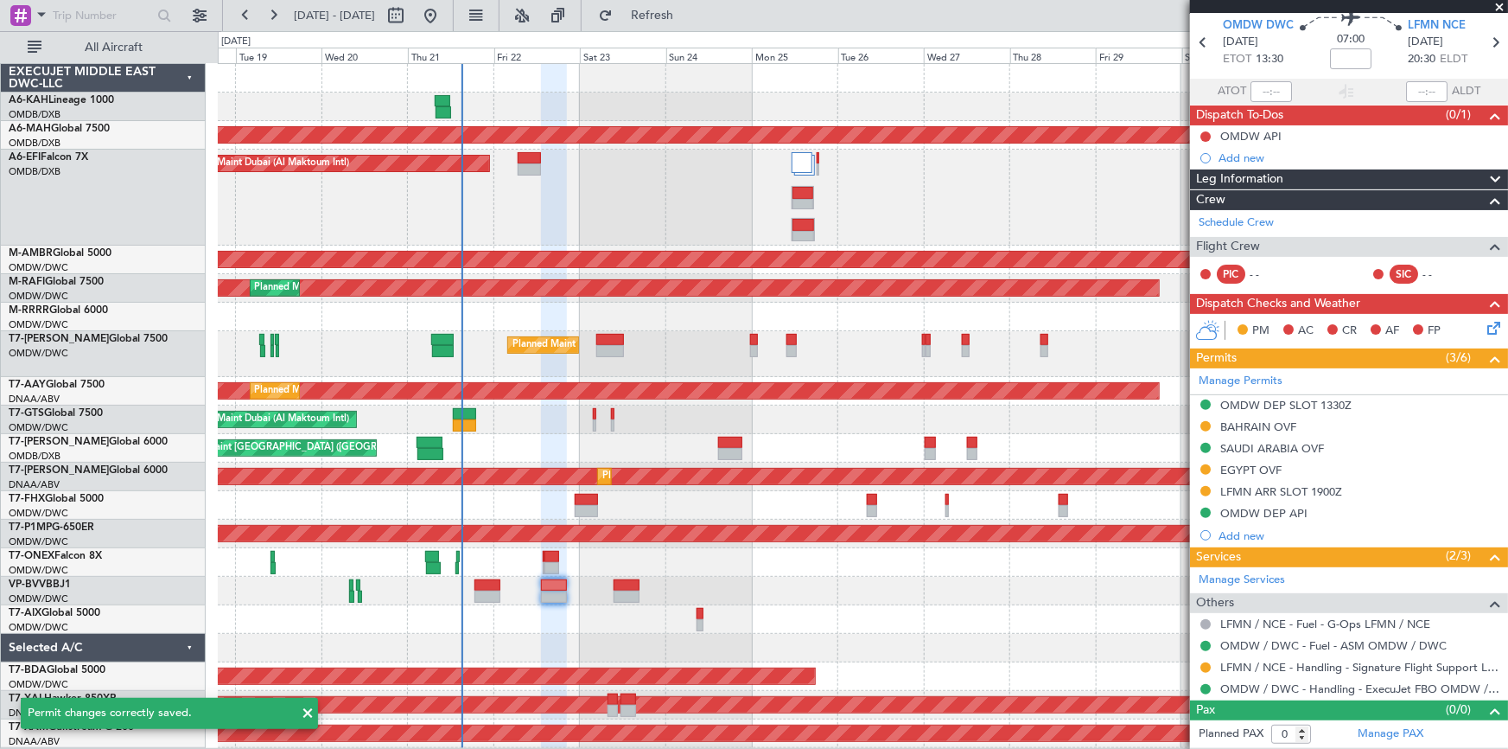
scroll to position [61, 0]
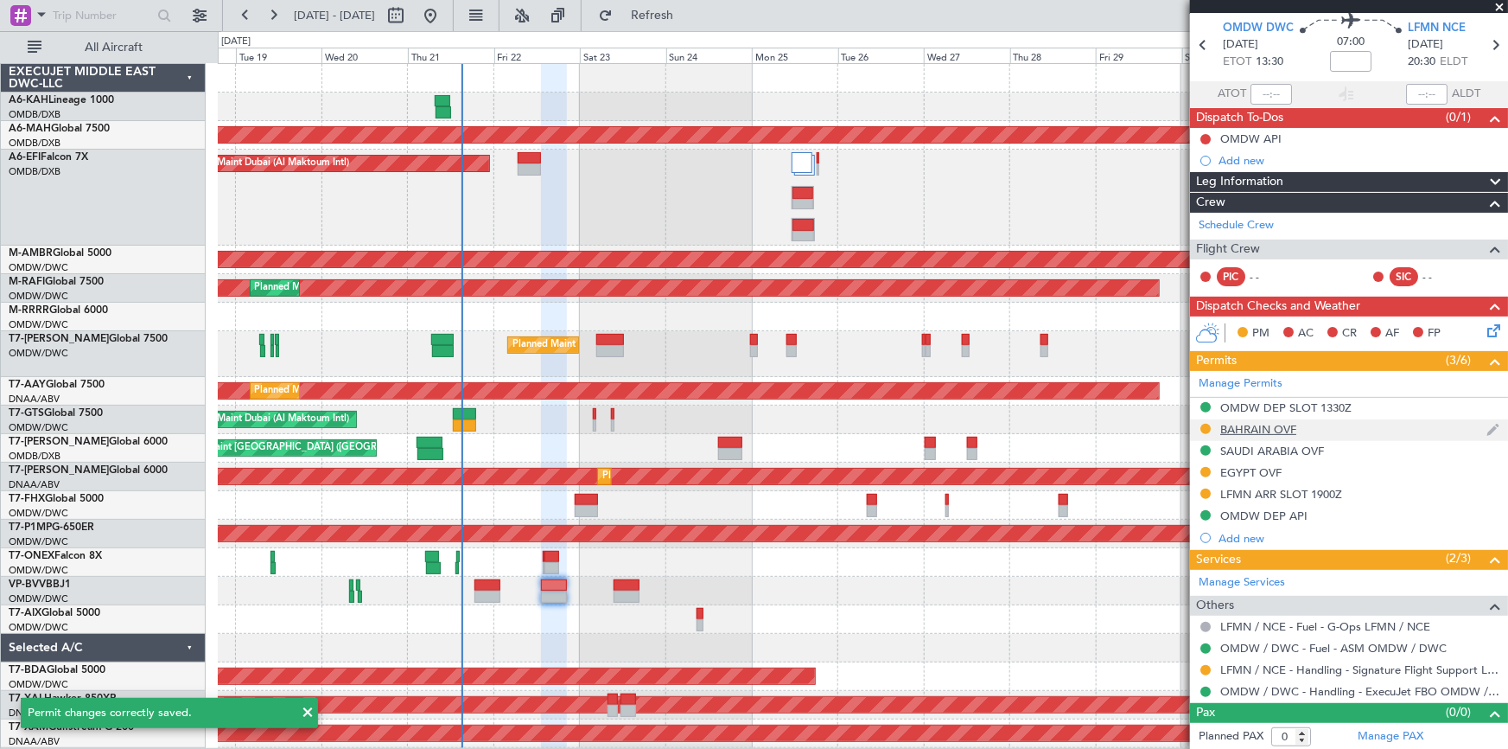
click at [1256, 429] on div "BAHRAIN OVF" at bounding box center [1259, 429] width 76 height 15
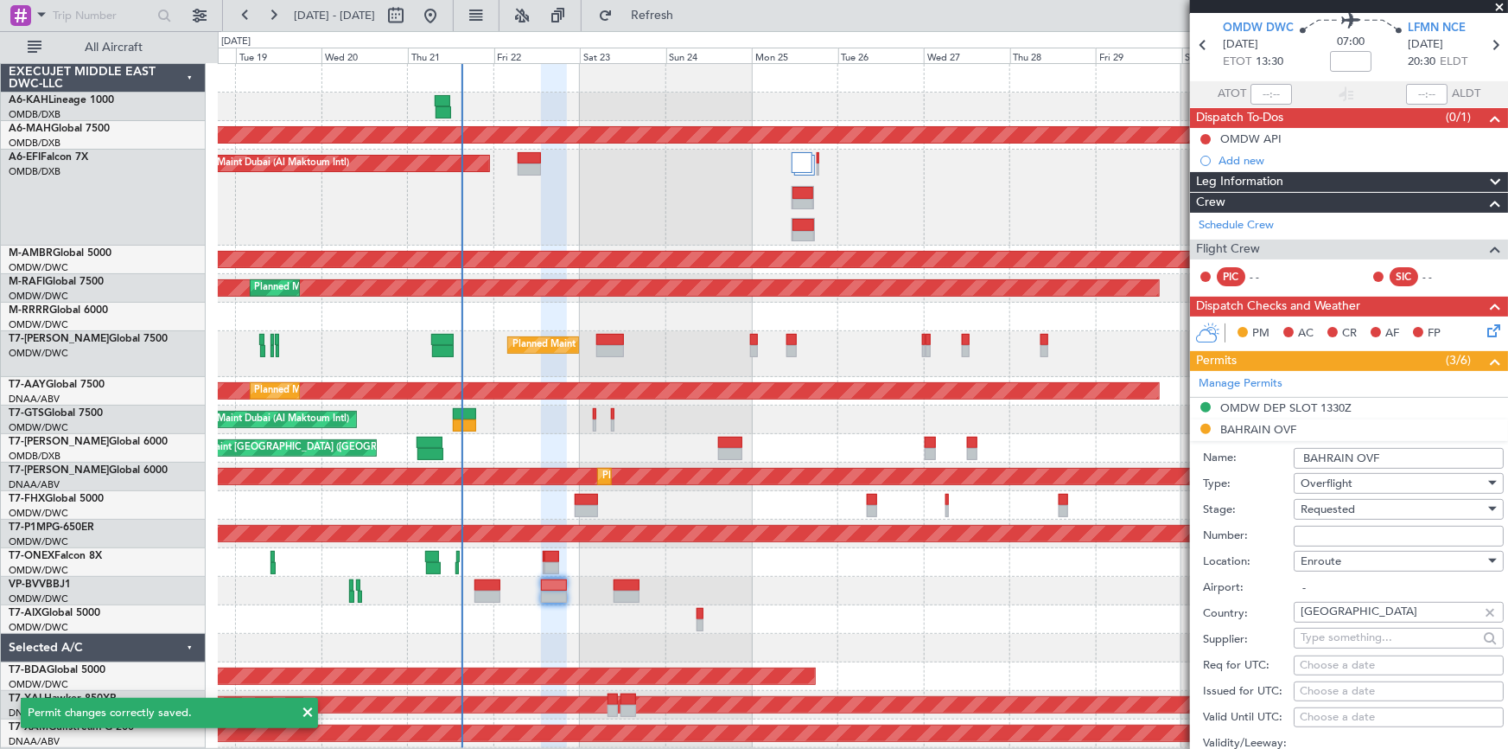
scroll to position [578, 0]
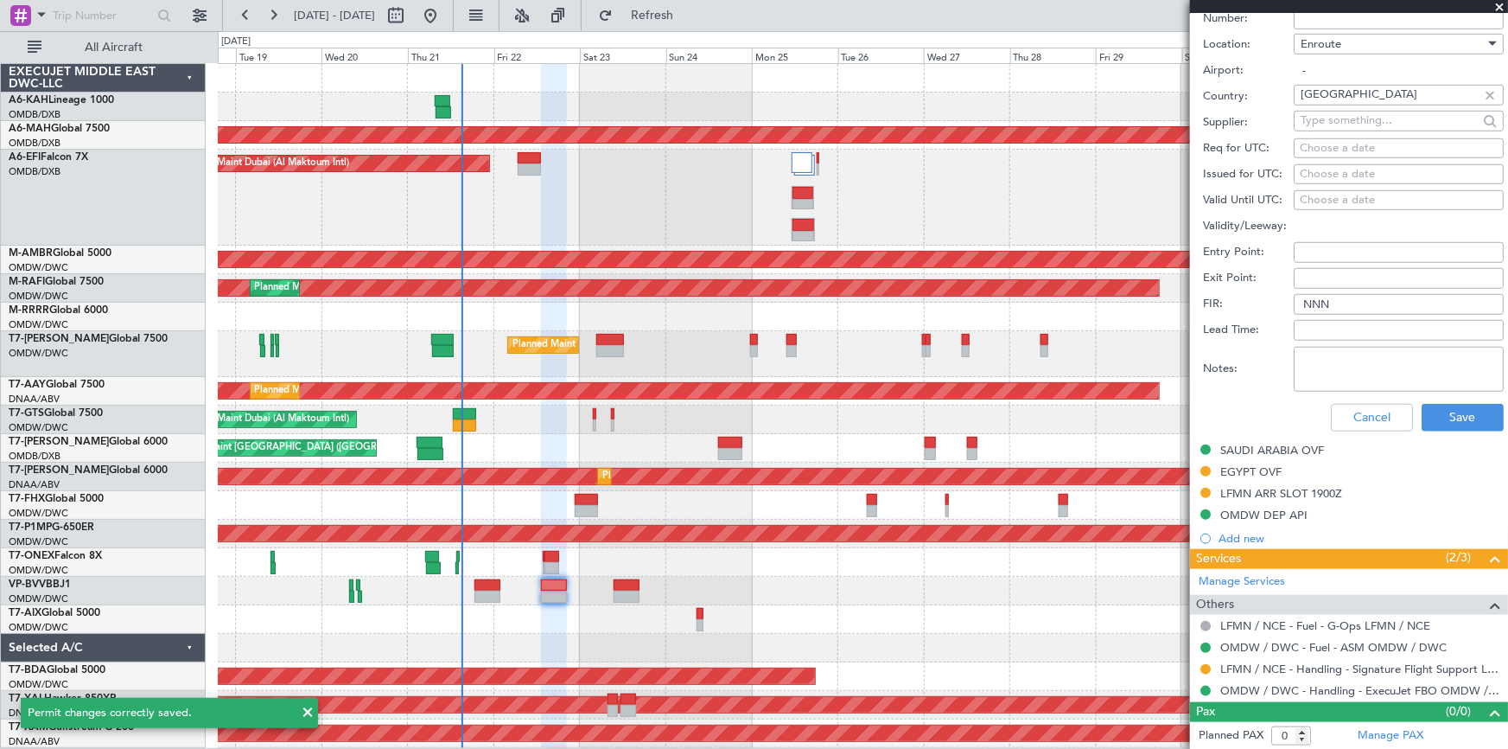
click at [1353, 354] on textarea "Notes:" at bounding box center [1399, 369] width 210 height 45
paste textarea "v1 JBS OMDW LFMN 22aug"
type textarea "v1 JBS OMDW LFMN 22aug"
click at [1458, 407] on button "Save" at bounding box center [1463, 418] width 82 height 28
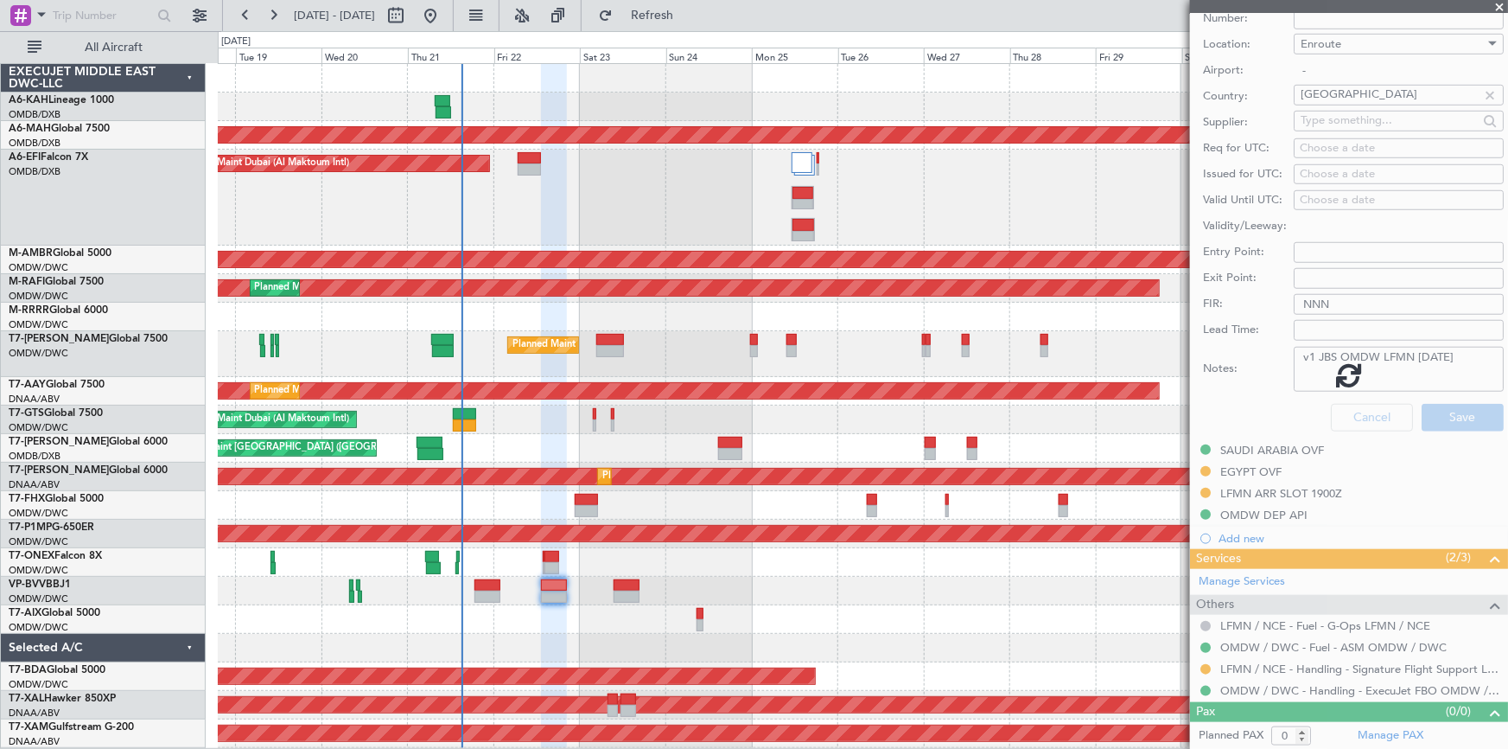
scroll to position [61, 0]
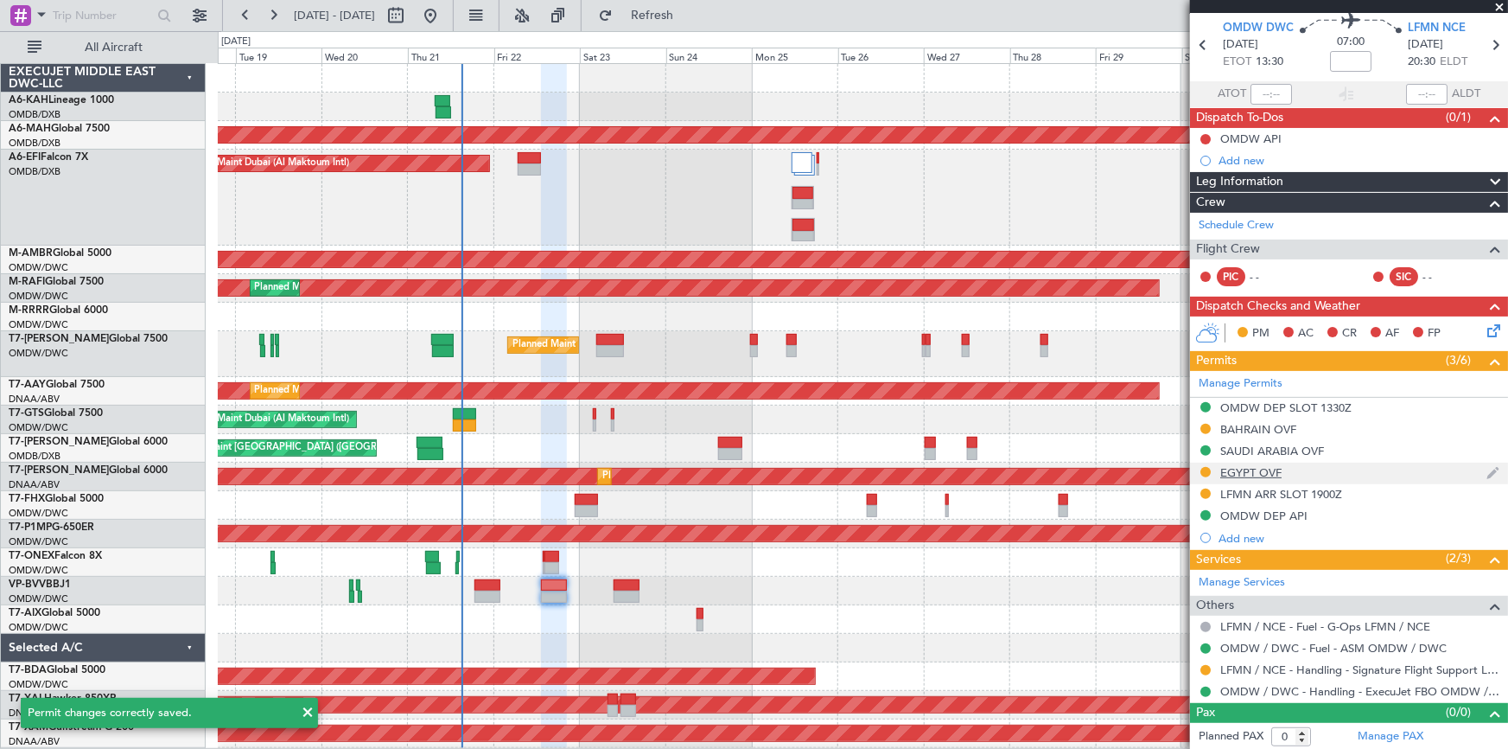
click at [1259, 471] on div "EGYPT OVF" at bounding box center [1251, 472] width 61 height 15
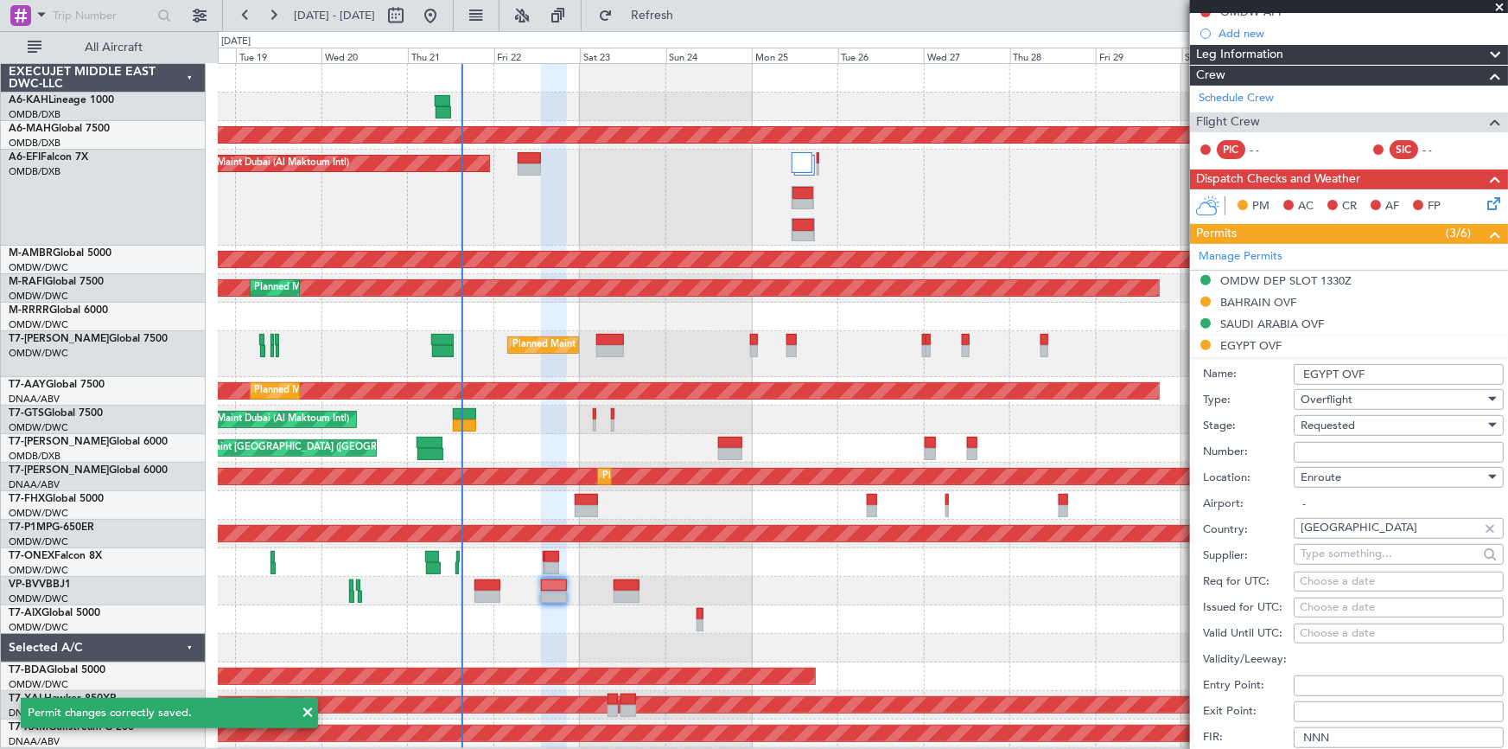
scroll to position [297, 0]
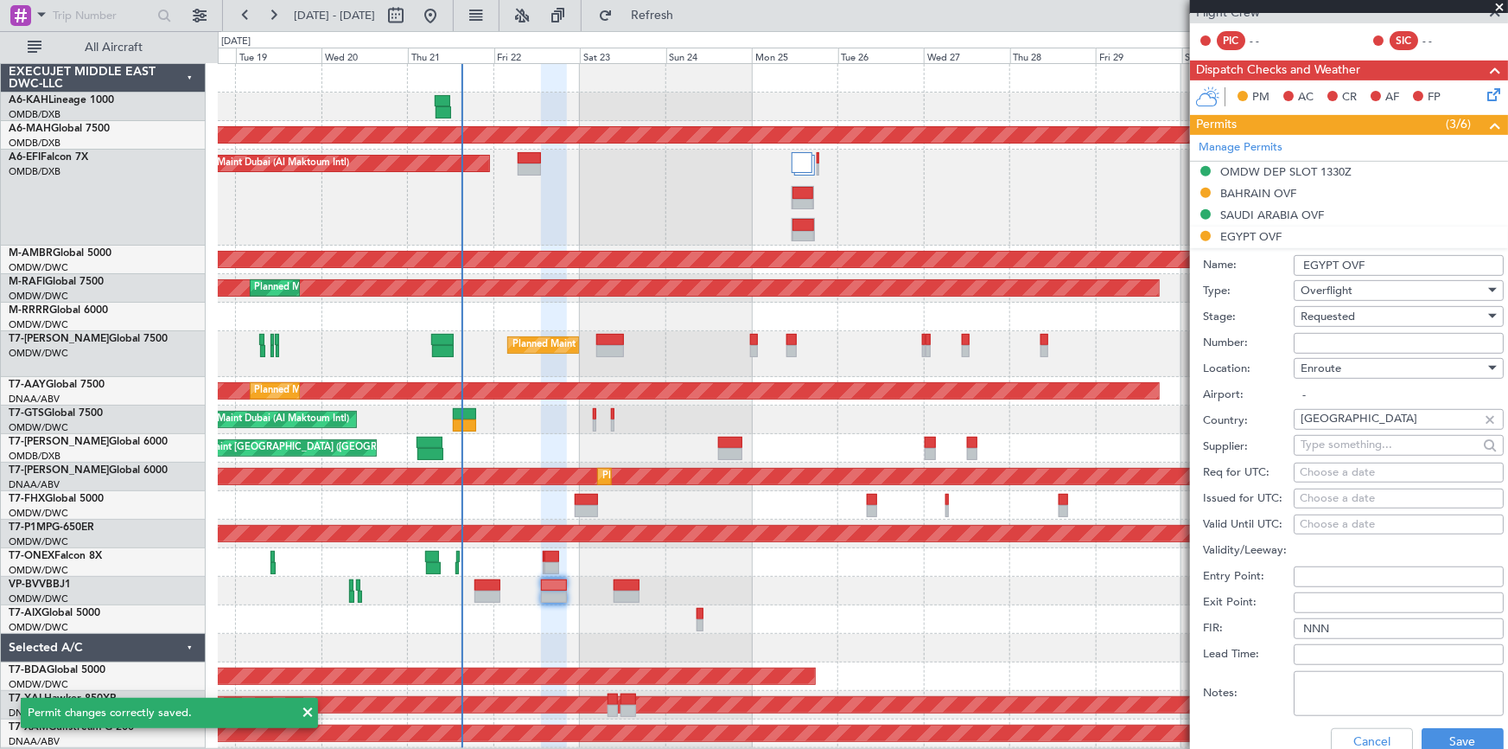
drag, startPoint x: 1335, startPoint y: 665, endPoint x: 1323, endPoint y: 697, distance: 33.9
click at [1333, 667] on div "Notes:" at bounding box center [1353, 693] width 301 height 52
click at [1323, 696] on textarea "Notes:" at bounding box center [1399, 693] width 210 height 45
paste textarea "v1 JBS OMDW LFMN 22aug"
type textarea "v1 JBS OMDW LFMN 22aug"
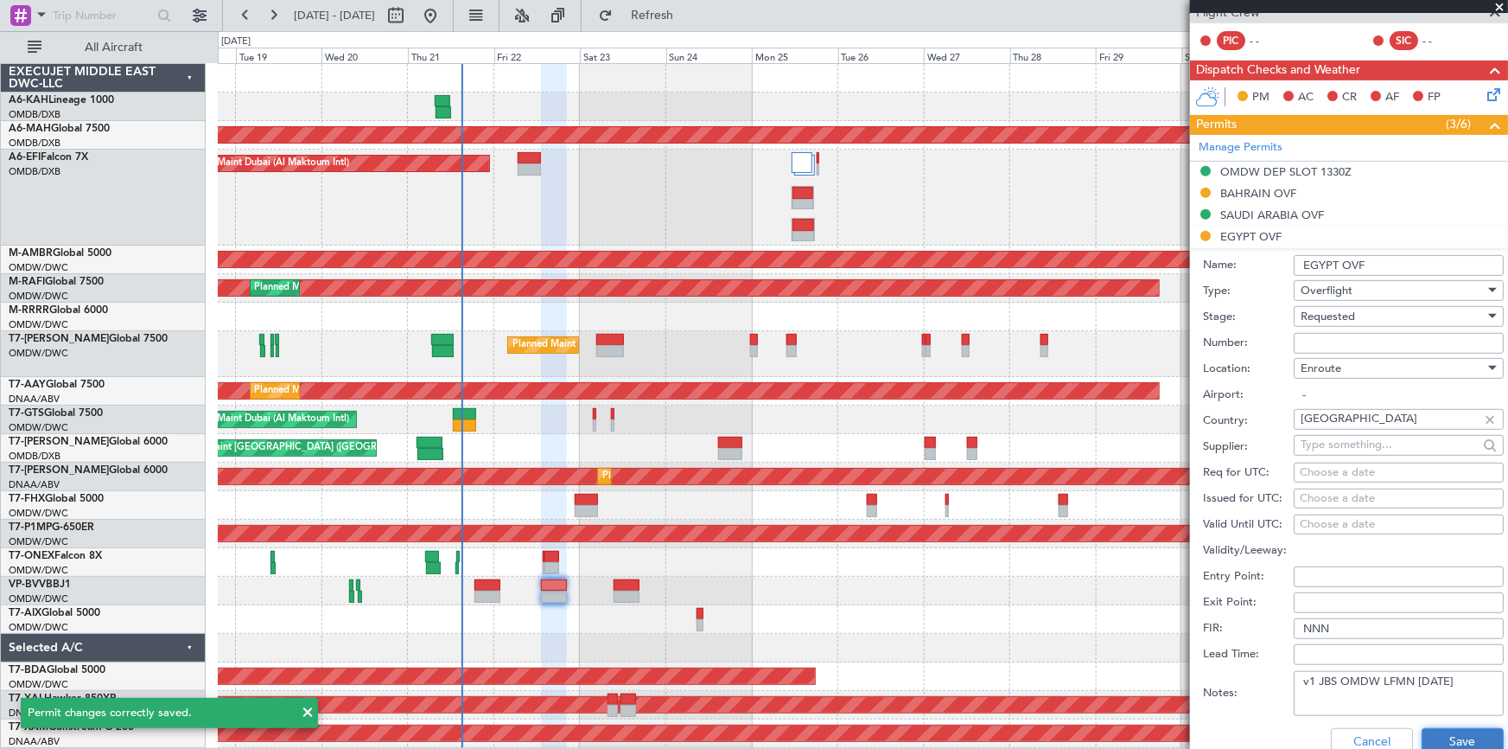
click at [1444, 735] on button "Save" at bounding box center [1463, 742] width 82 height 28
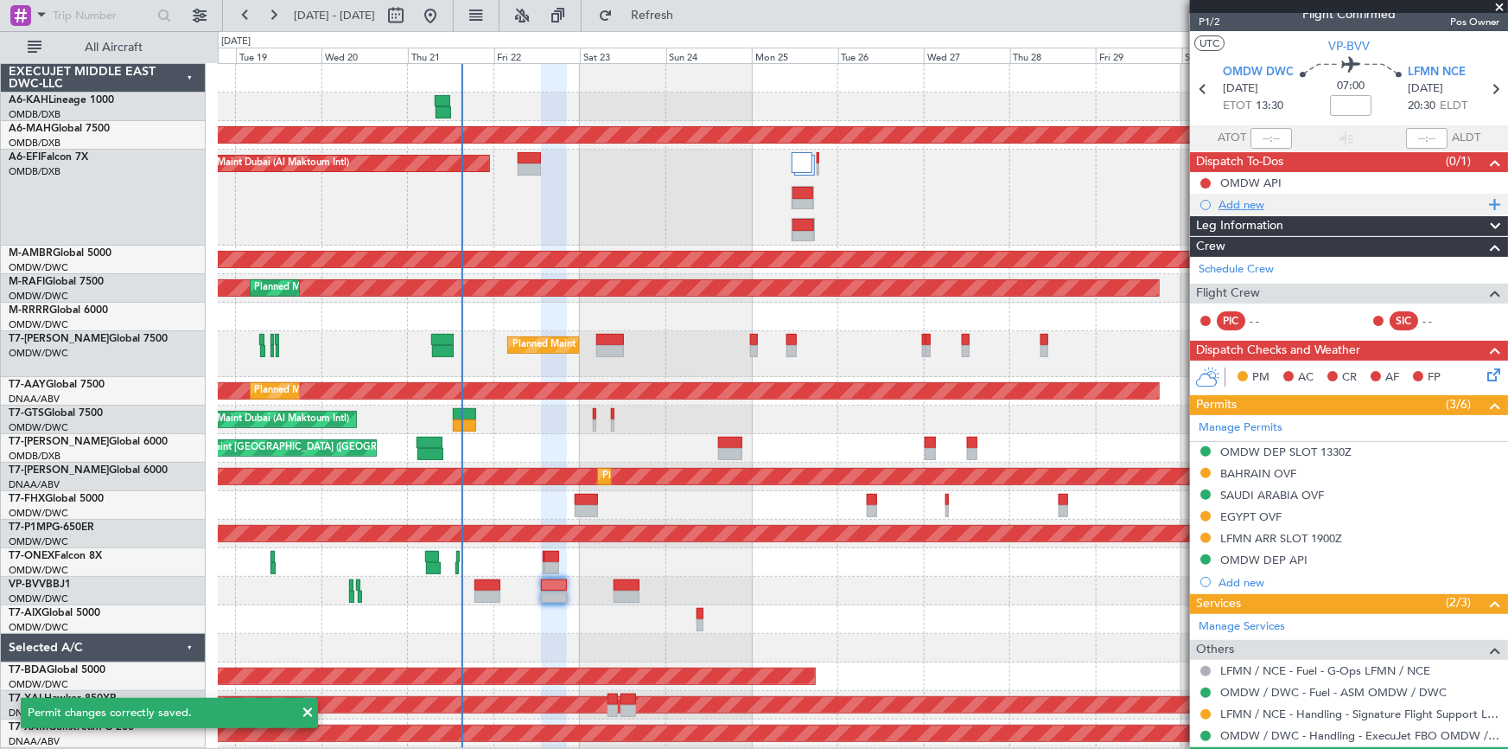
scroll to position [0, 0]
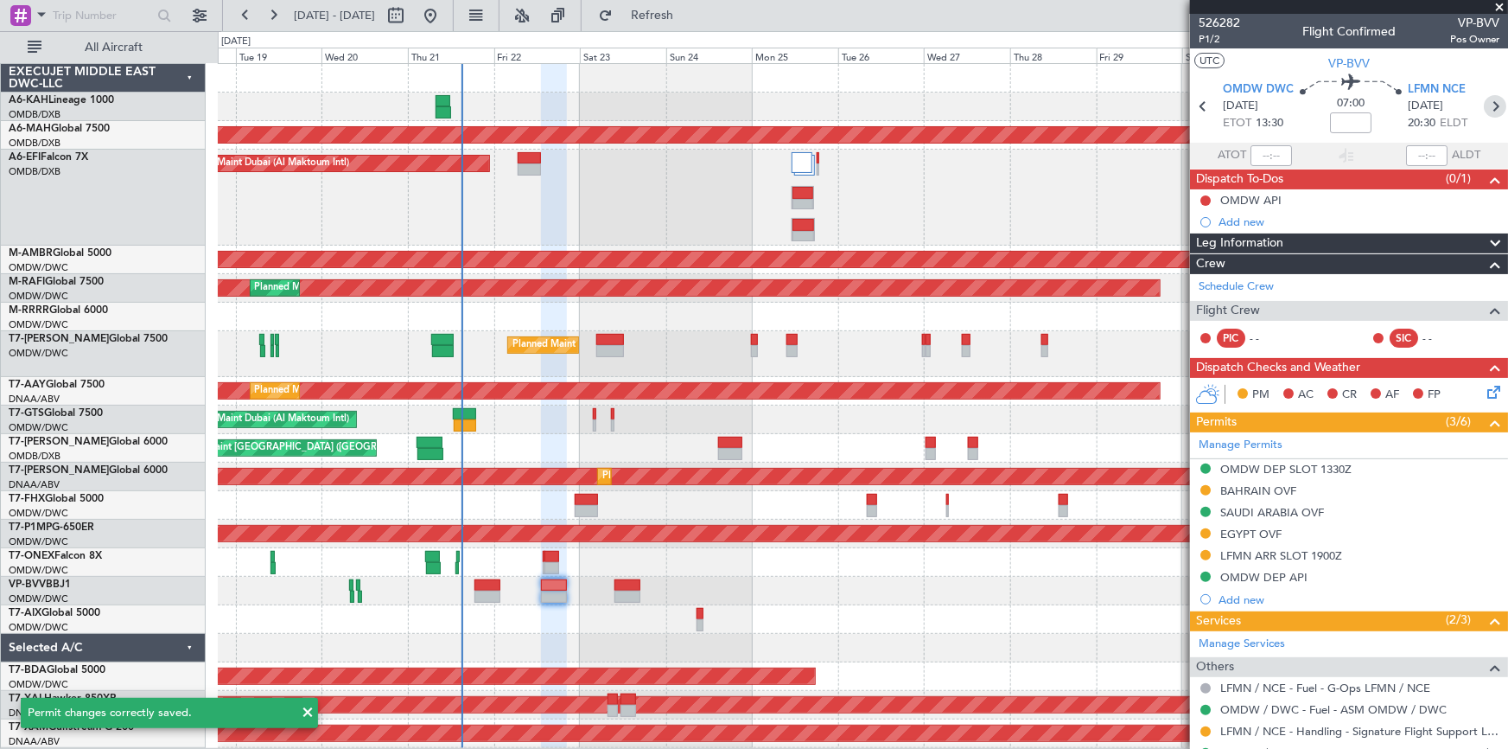
click at [1485, 110] on icon at bounding box center [1495, 106] width 22 height 22
type input "+00:45"
type input "9"
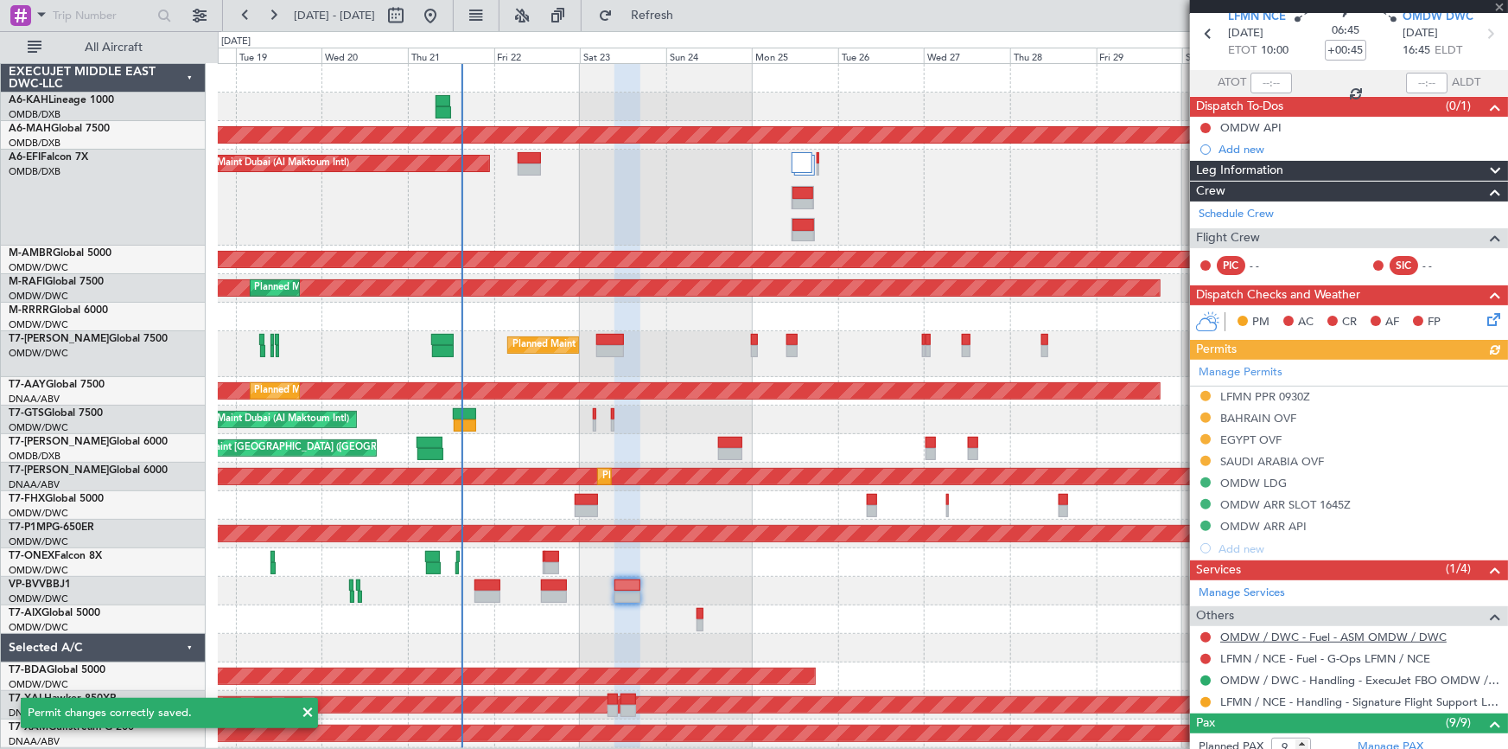
scroll to position [156, 0]
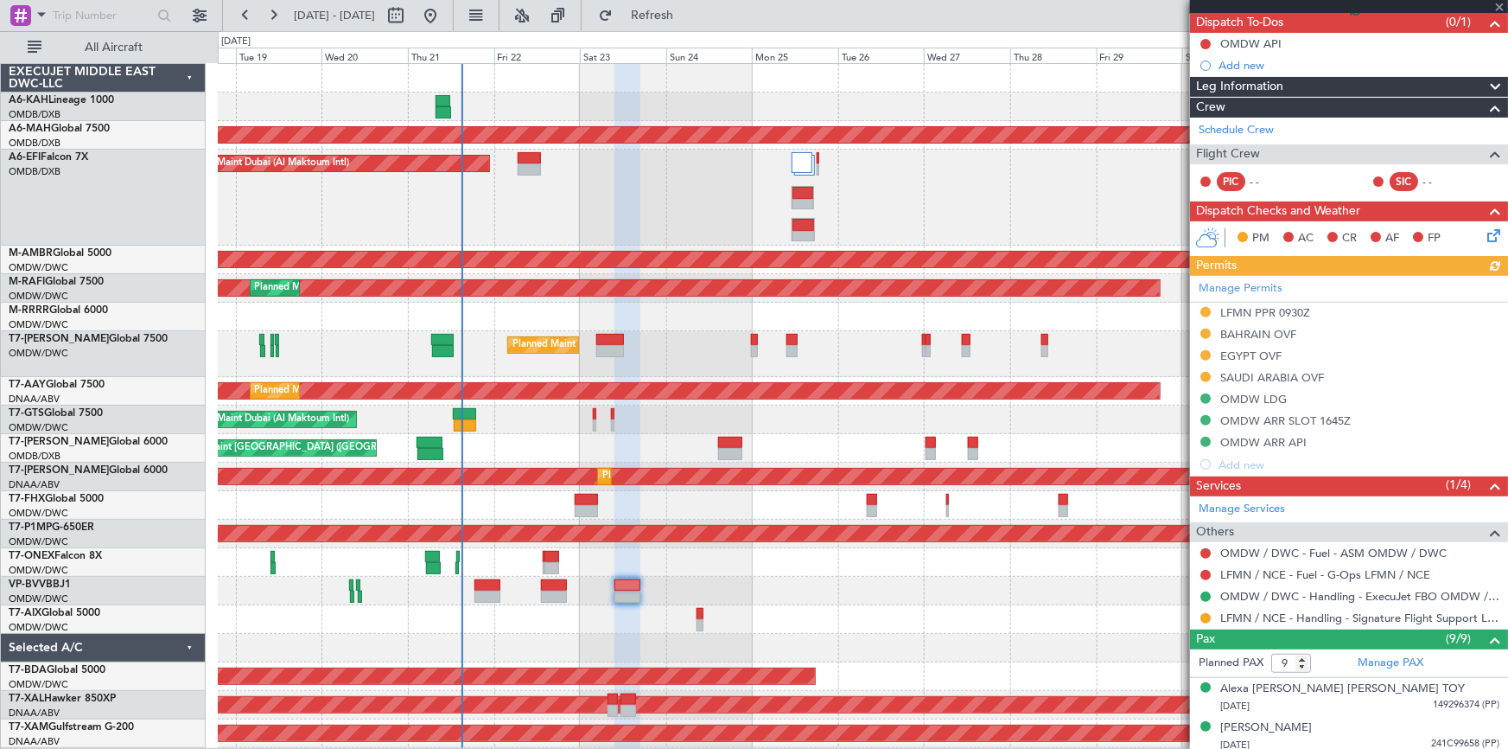
click at [1259, 327] on div "Manage Permits LFMN PPR 0930Z BAHRAIN OVF EGYPT OVF SAUDI ARABIA OVF OMDW LDG O…" at bounding box center [1349, 376] width 318 height 200
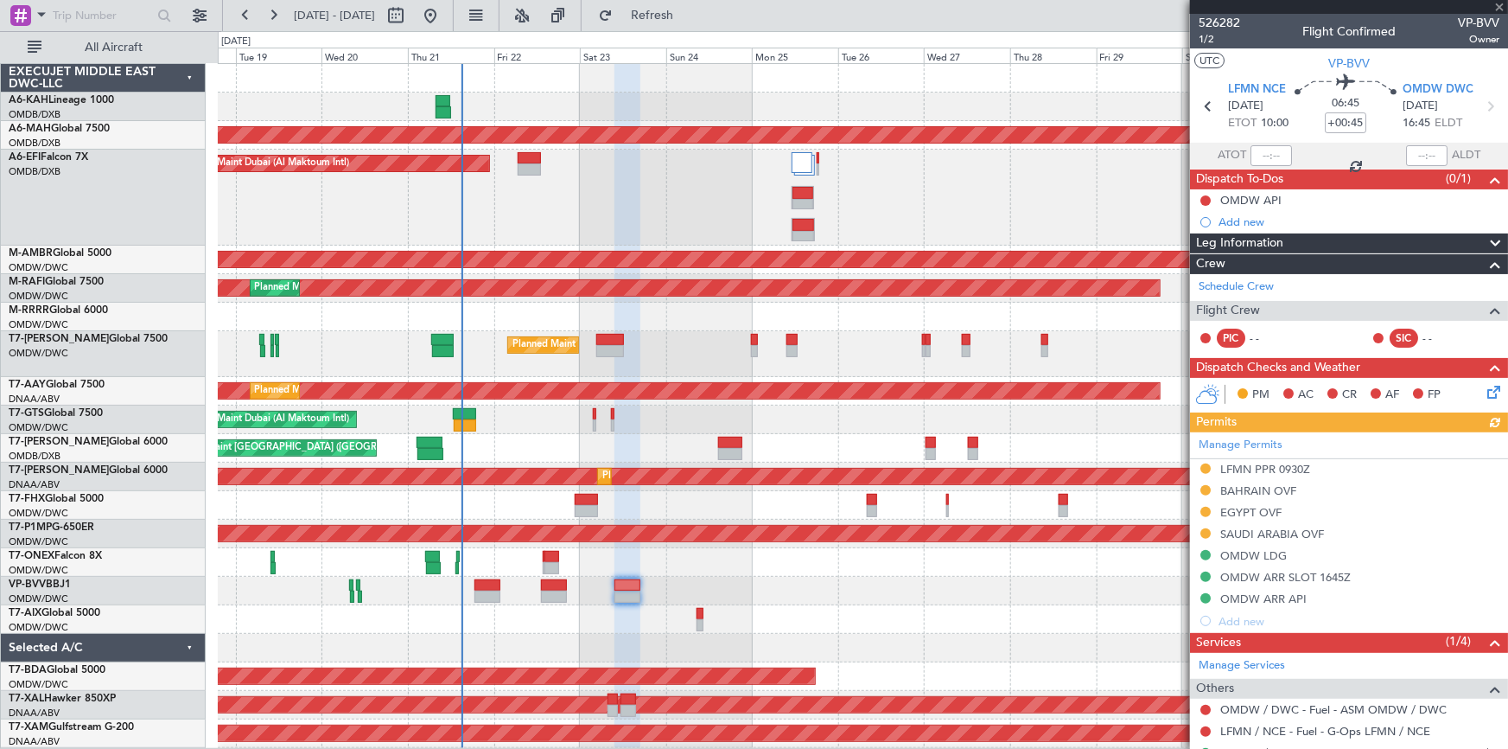
scroll to position [78, 0]
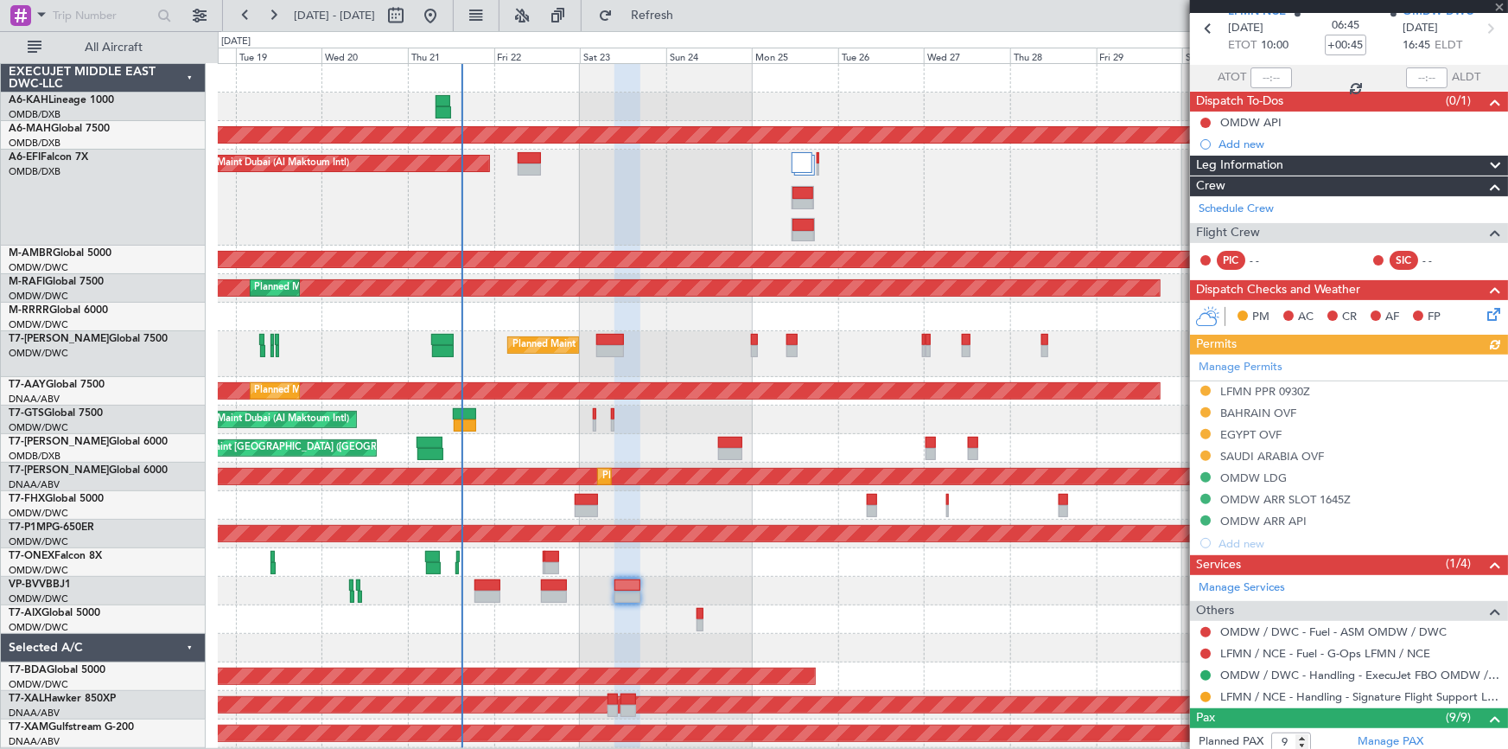
click at [1244, 409] on div "Manage Permits LFMN PPR 0930Z BAHRAIN OVF EGYPT OVF SAUDI ARABIA OVF OMDW LDG O…" at bounding box center [1349, 454] width 318 height 200
click at [1247, 412] on div "BAHRAIN OVF" at bounding box center [1259, 412] width 76 height 15
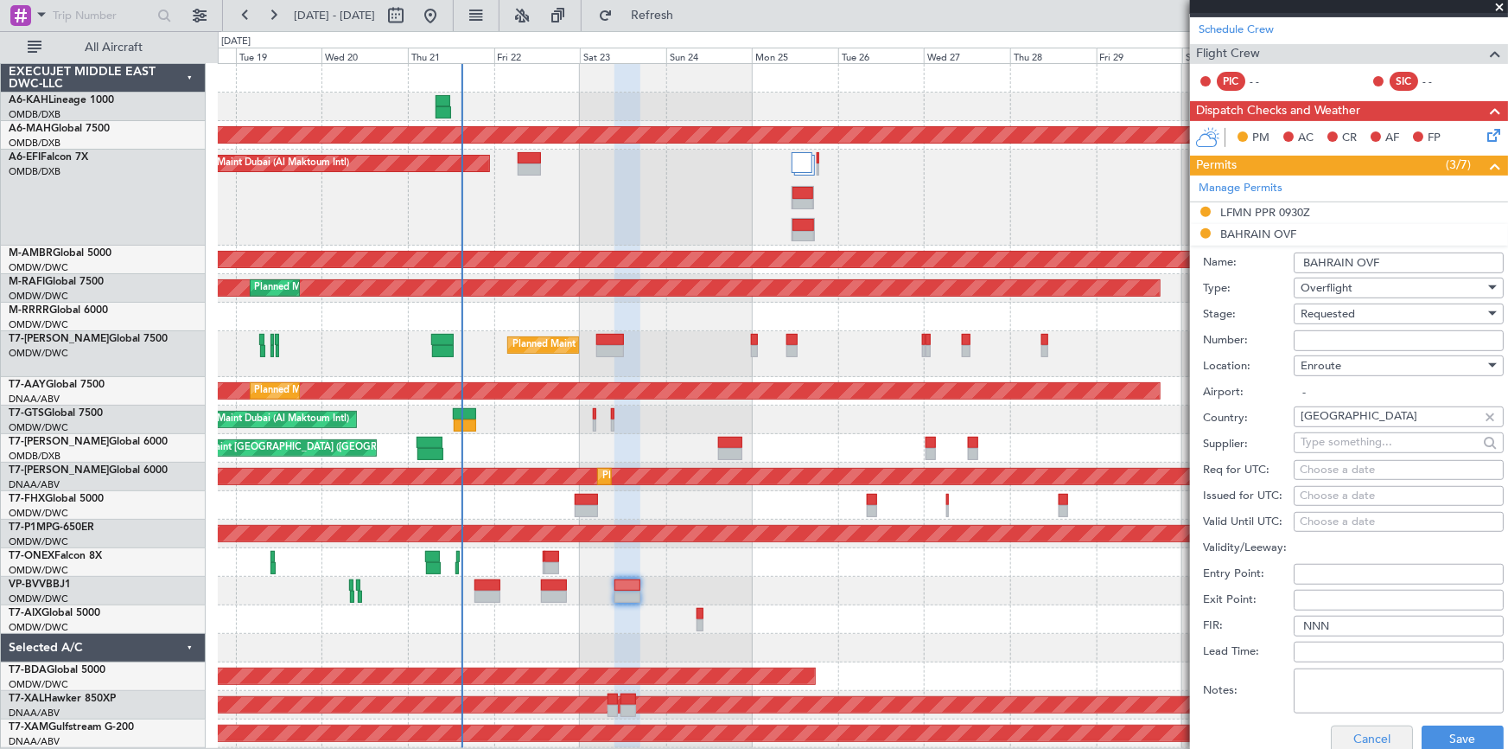
scroll to position [392, 0]
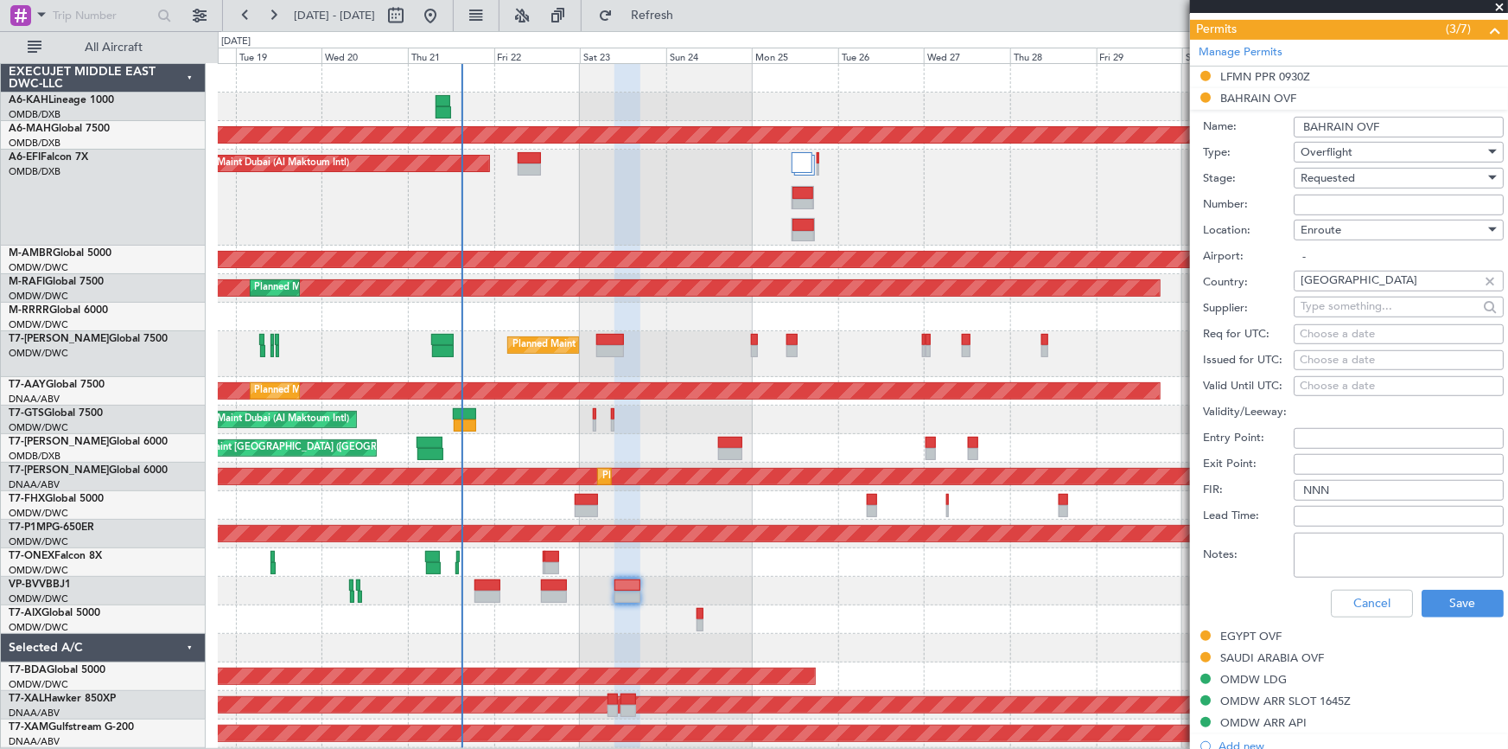
click at [1341, 554] on textarea "Notes:" at bounding box center [1399, 554] width 210 height 45
drag, startPoint x: 1400, startPoint y: 541, endPoint x: 1157, endPoint y: 545, distance: 243.8
click at [1157, 545] on fb-app "18 Aug 2025 - 02 Sep 2025 Refresh Quick Links All Aircraft Unplanned Maint Buda…" at bounding box center [754, 381] width 1508 height 736
type textarea "V1 JBS 23AUG"
click at [1444, 590] on button "Save" at bounding box center [1463, 604] width 82 height 28
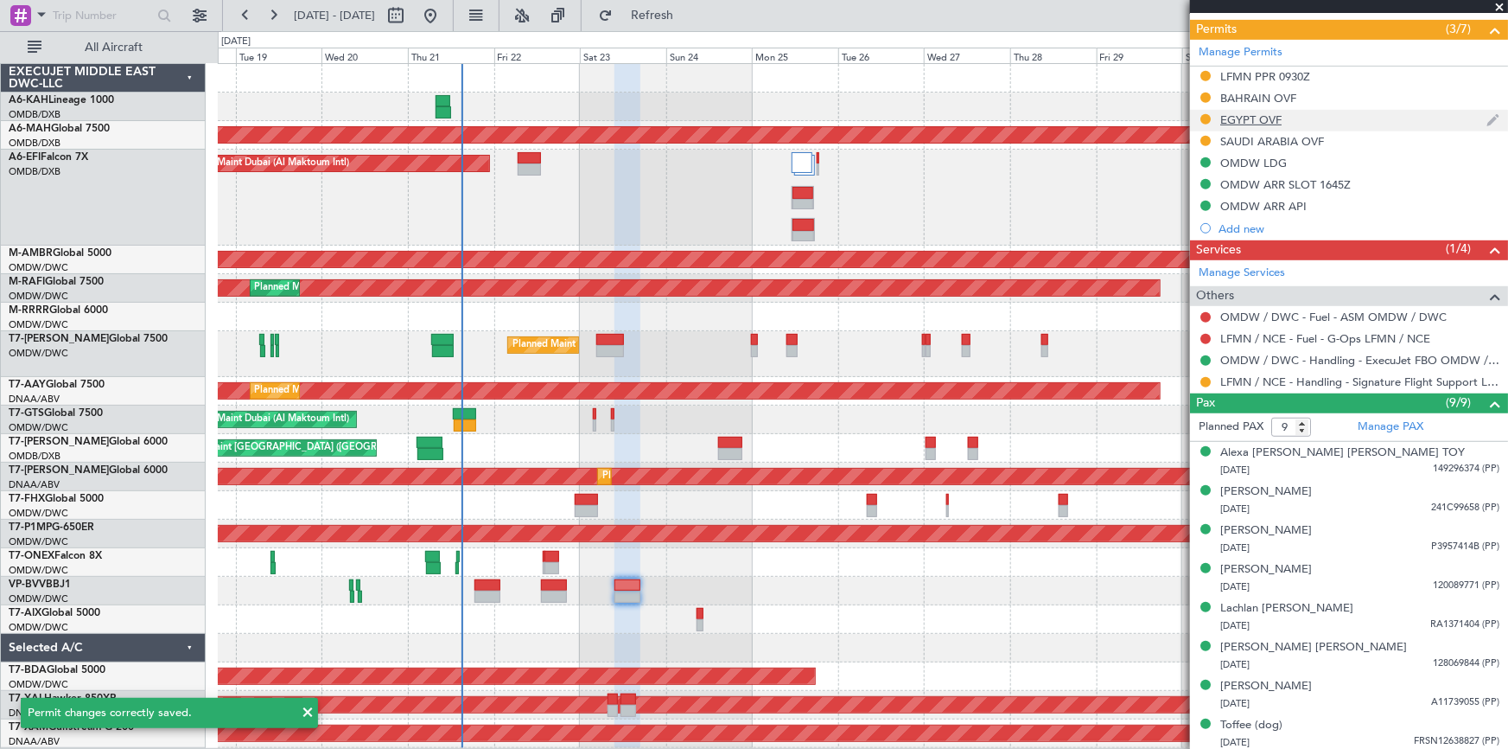
click at [1279, 113] on div "EGYPT OVF" at bounding box center [1251, 119] width 61 height 15
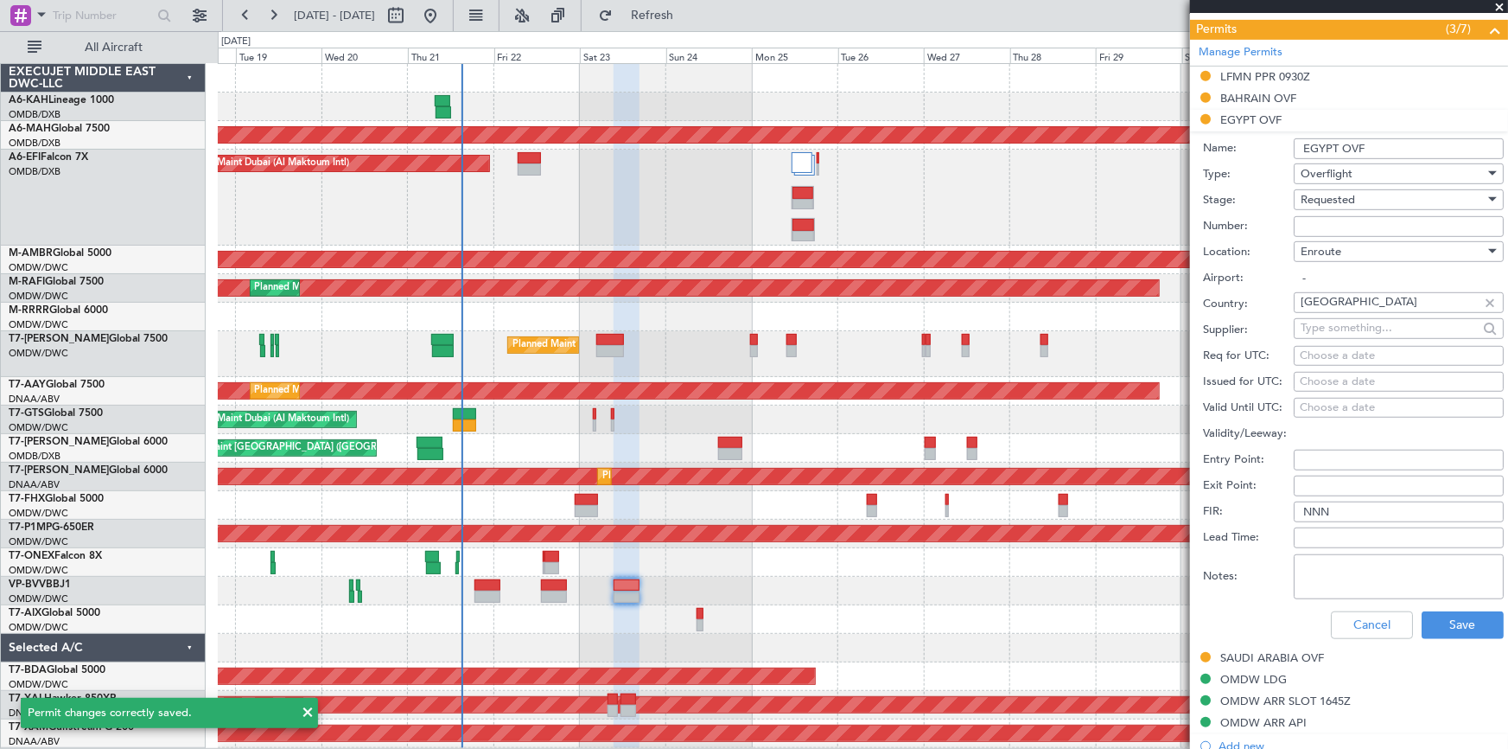
click at [1401, 581] on textarea "Notes:" at bounding box center [1399, 576] width 210 height 45
click at [1380, 628] on button "Cancel" at bounding box center [1372, 625] width 82 height 28
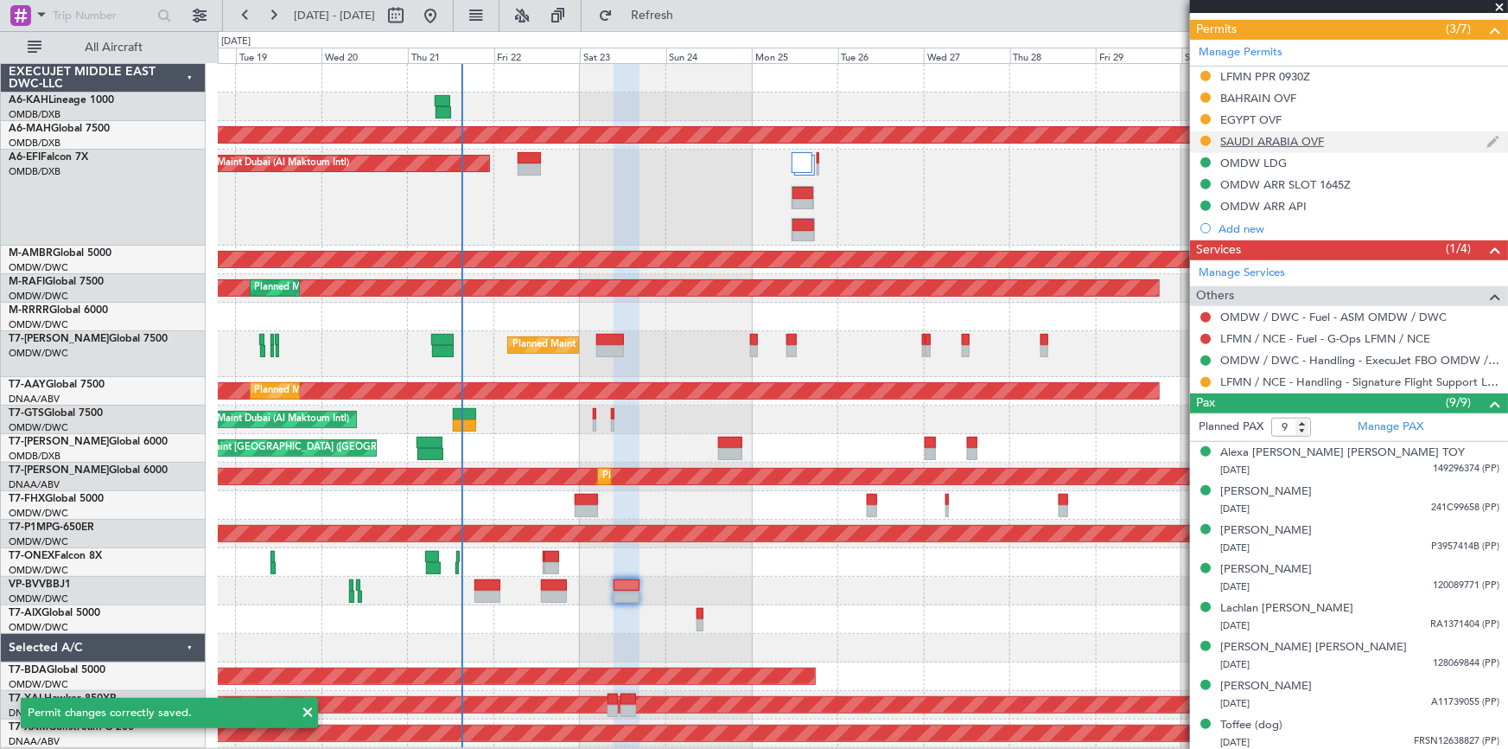
click at [1262, 137] on div "SAUDI ARABIA OVF" at bounding box center [1273, 141] width 104 height 15
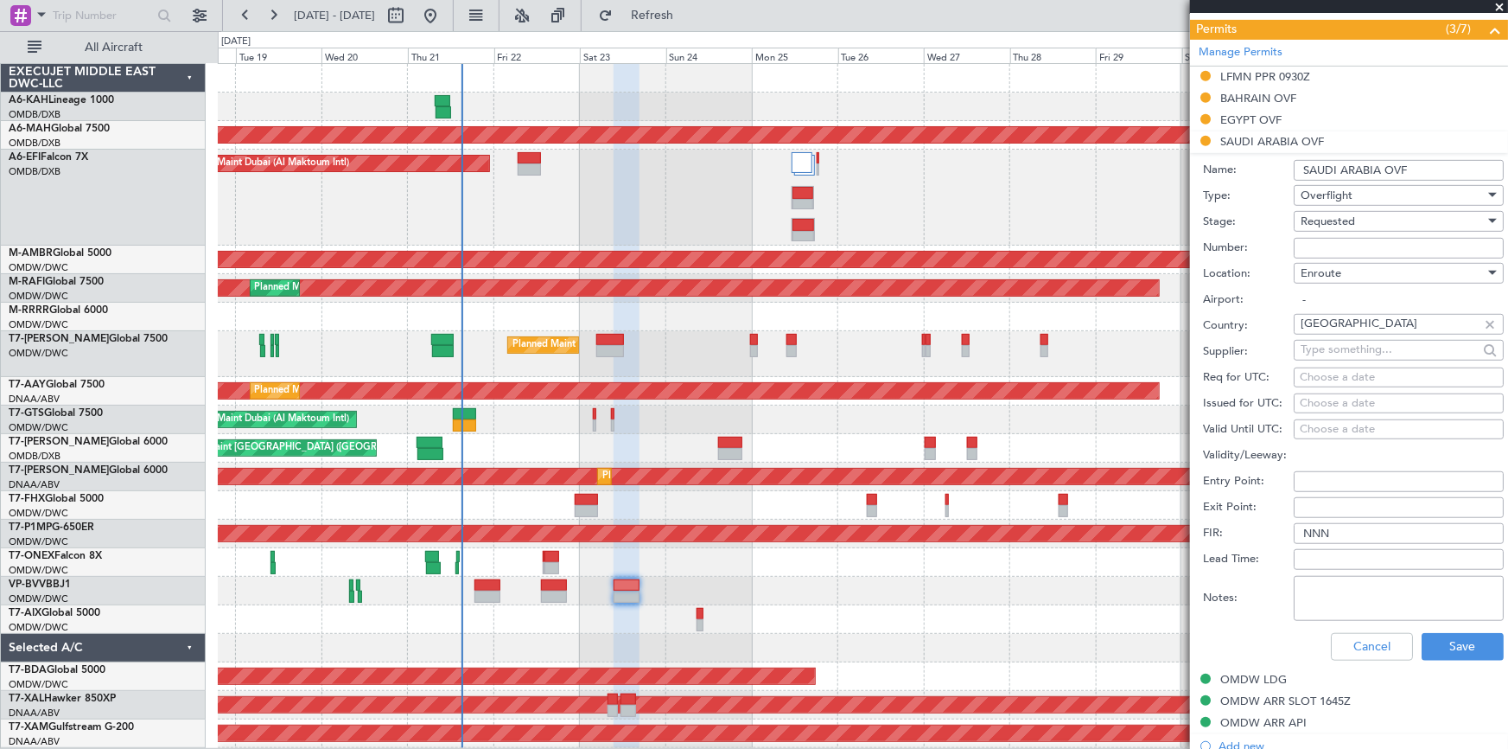
click at [1374, 586] on textarea "Notes:" at bounding box center [1399, 598] width 210 height 45
paste textarea "V1 JBS 23AUG"
type textarea "V1 JBS 23AUG"
click at [1440, 642] on button "Save" at bounding box center [1463, 647] width 82 height 28
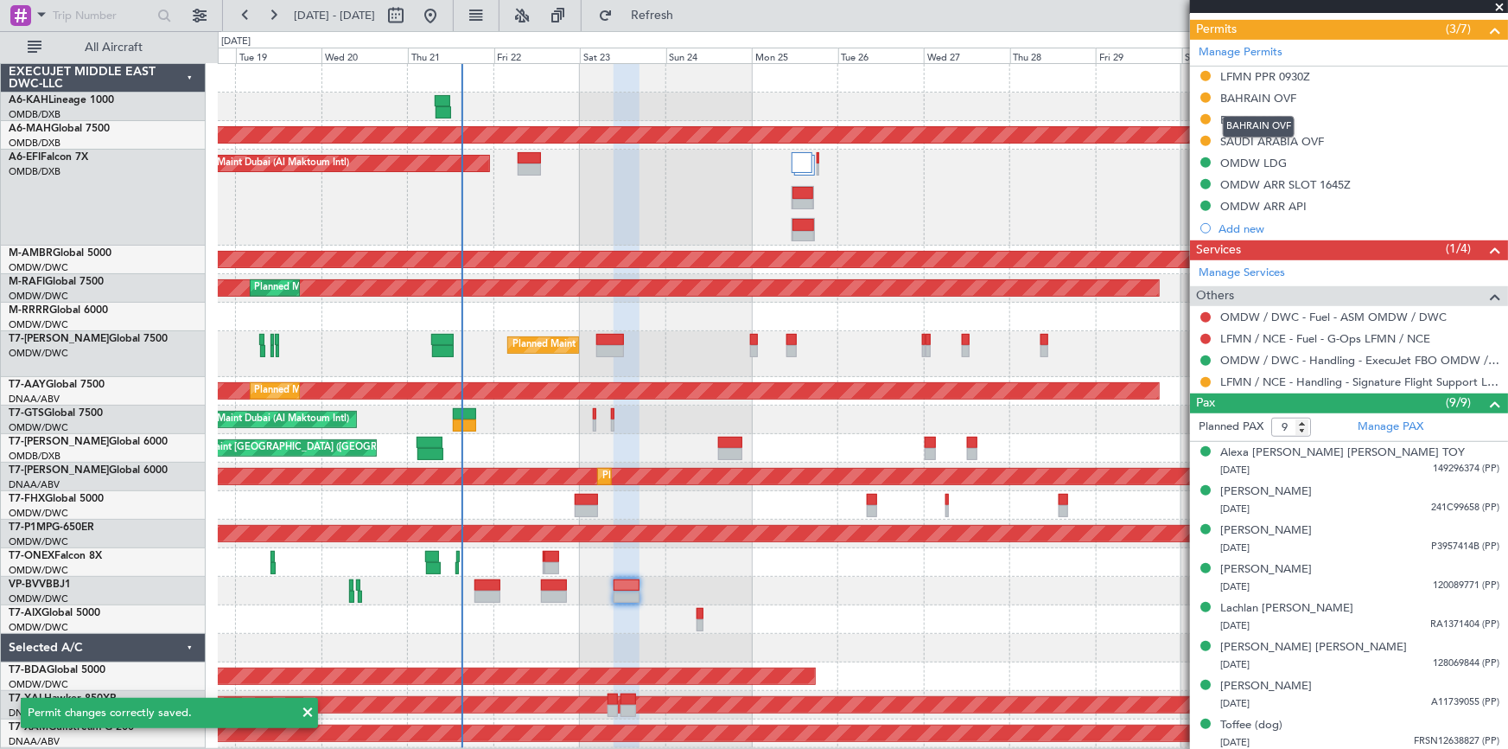
click at [1247, 111] on mat-tooltip-component "BAHRAIN OVF" at bounding box center [1259, 127] width 96 height 46
click at [1253, 118] on div "EGYPT OVF" at bounding box center [1251, 119] width 61 height 15
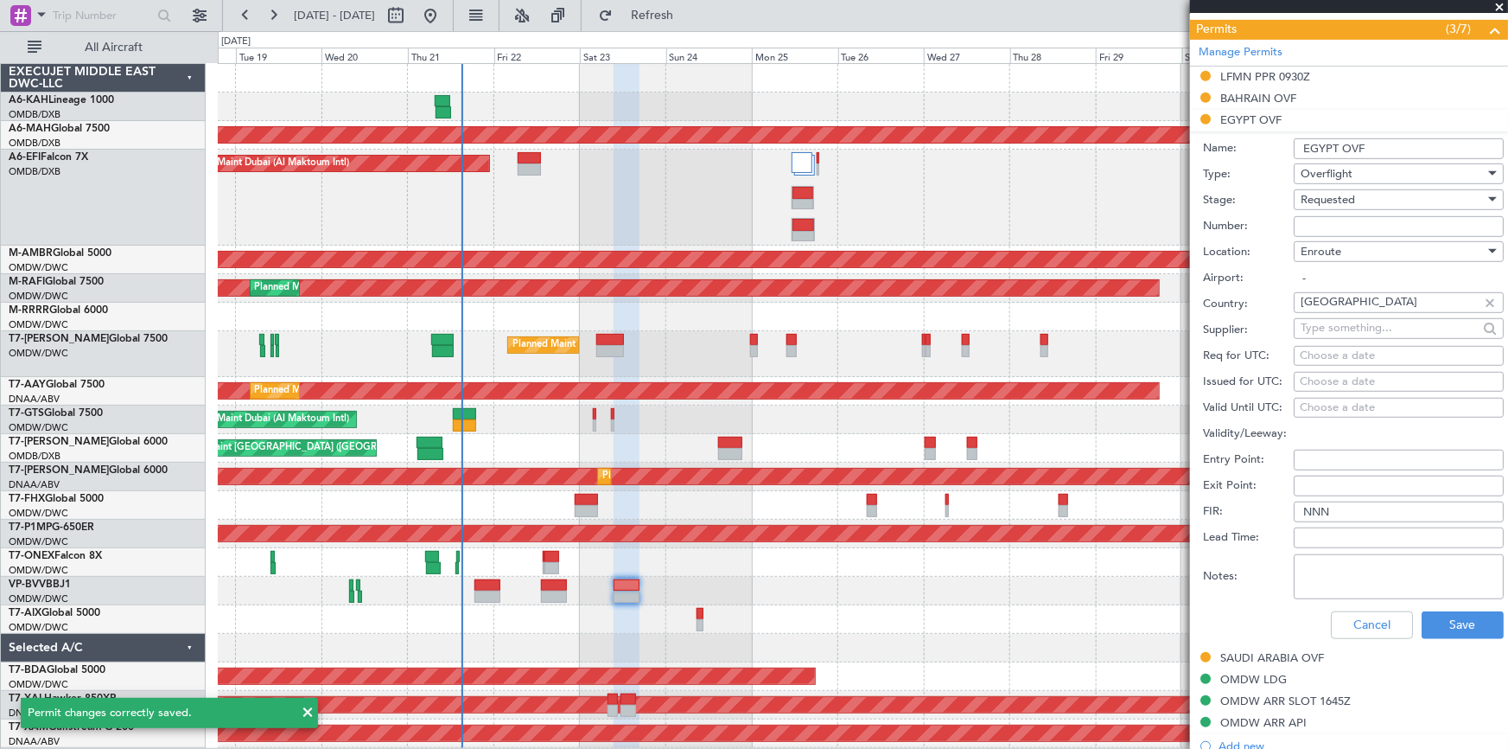
click at [1348, 569] on textarea "Notes:" at bounding box center [1399, 576] width 210 height 45
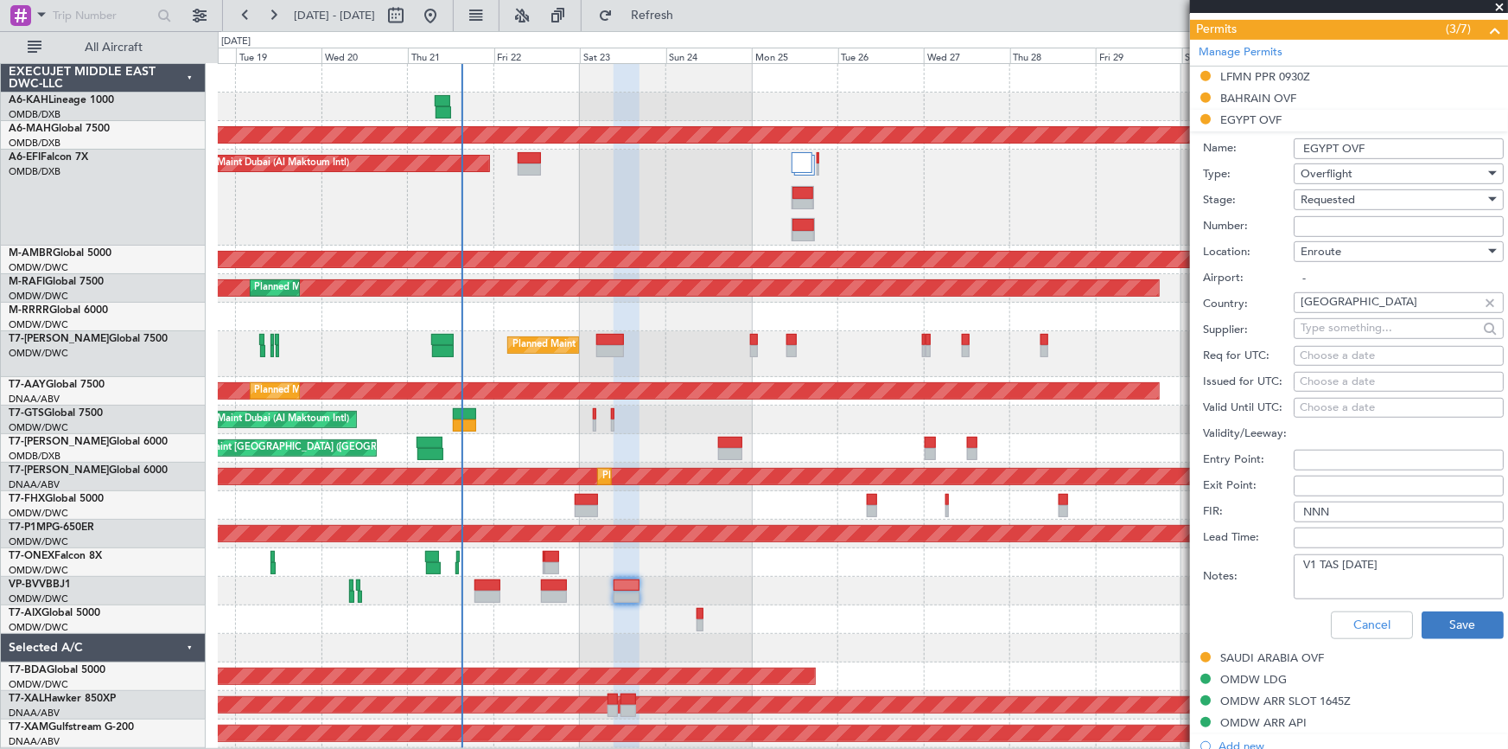
type textarea "V1 TAS 23AUG"
click at [1474, 628] on button "Save" at bounding box center [1463, 625] width 82 height 28
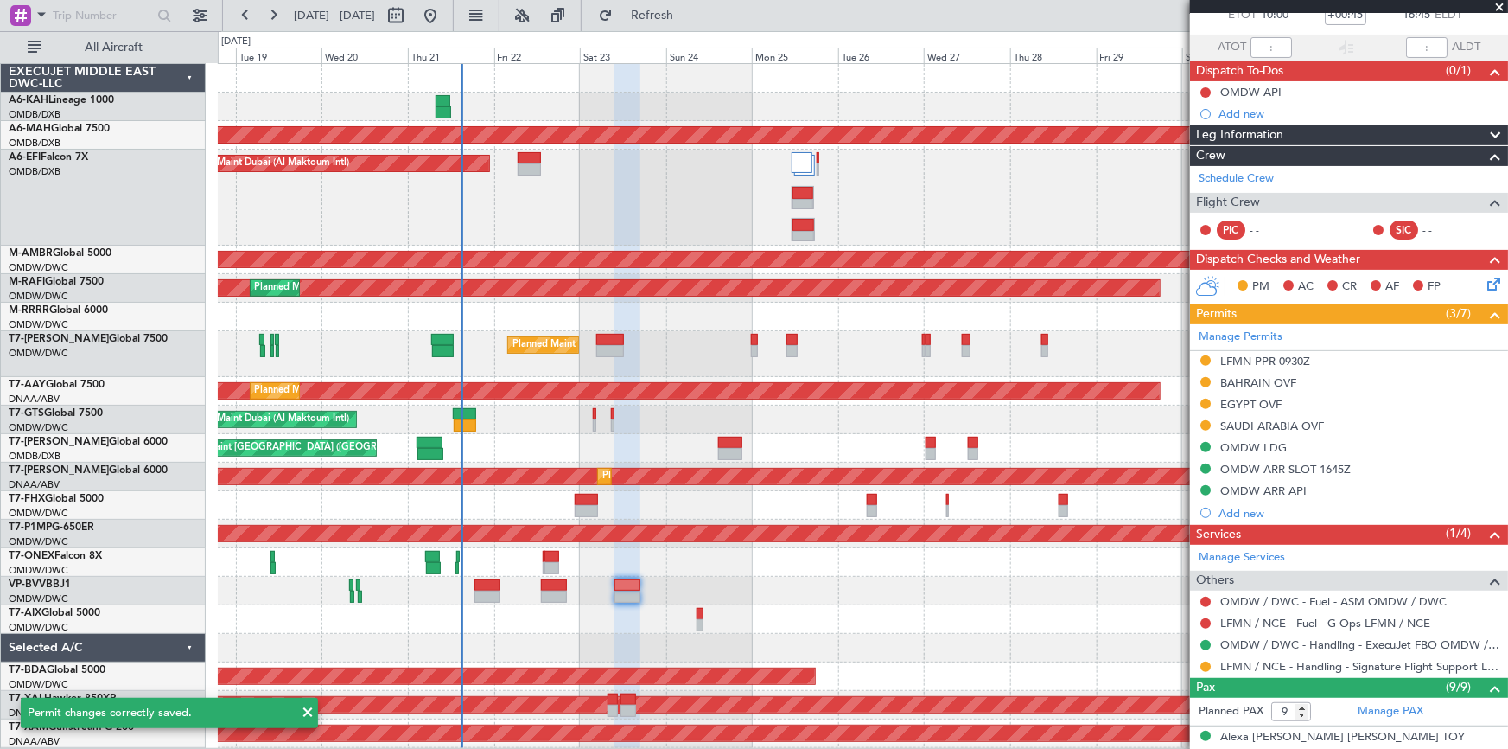
scroll to position [0, 0]
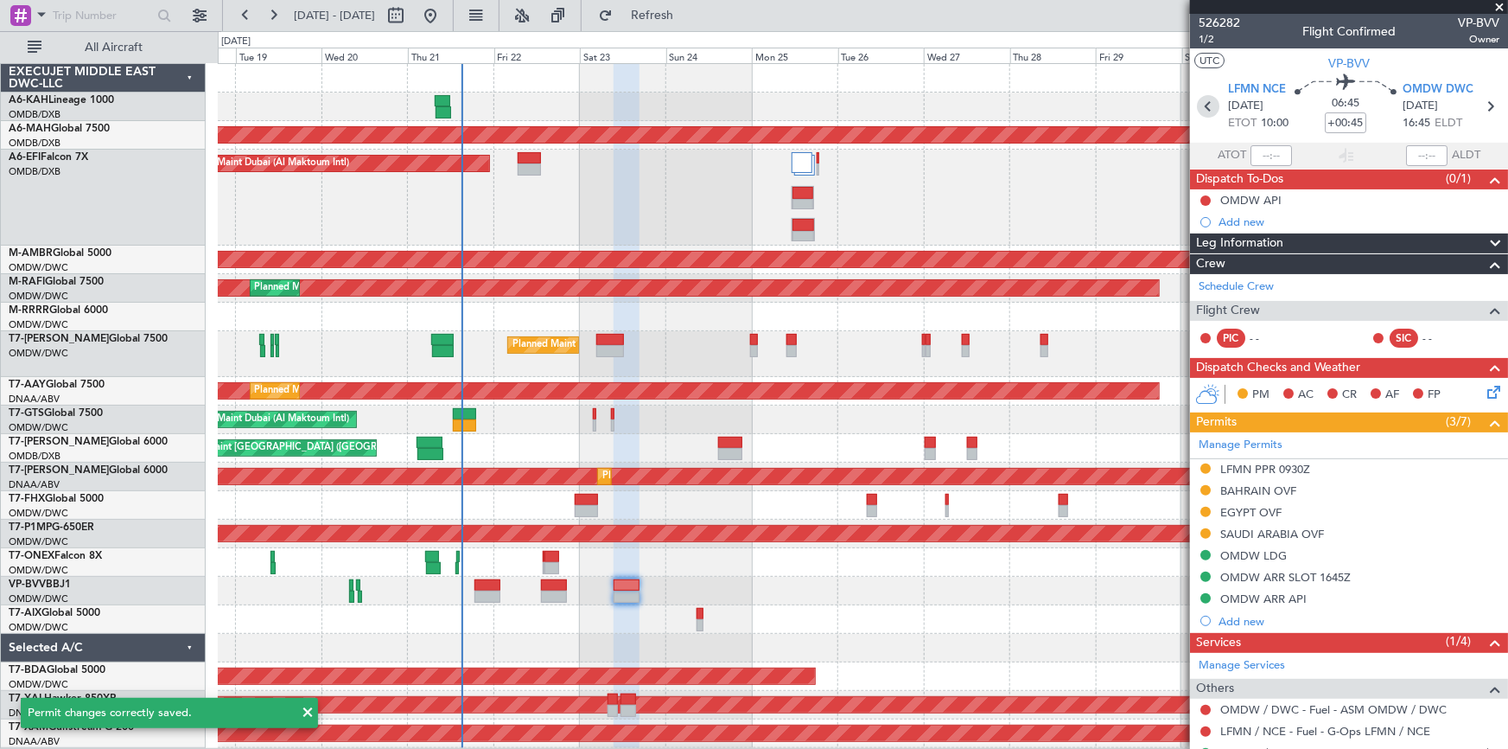
click at [1202, 107] on icon at bounding box center [1208, 106] width 22 height 22
type input "0"
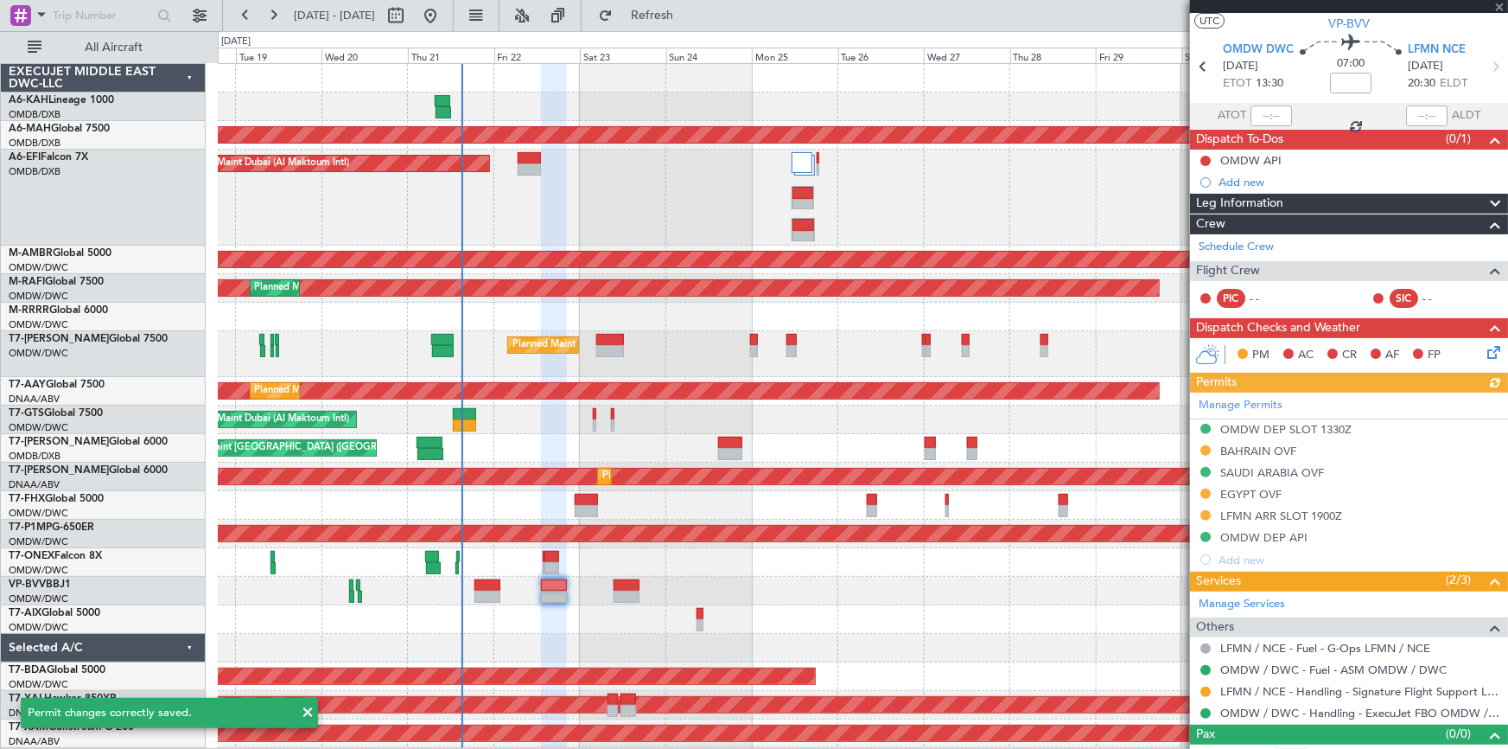
scroll to position [61, 0]
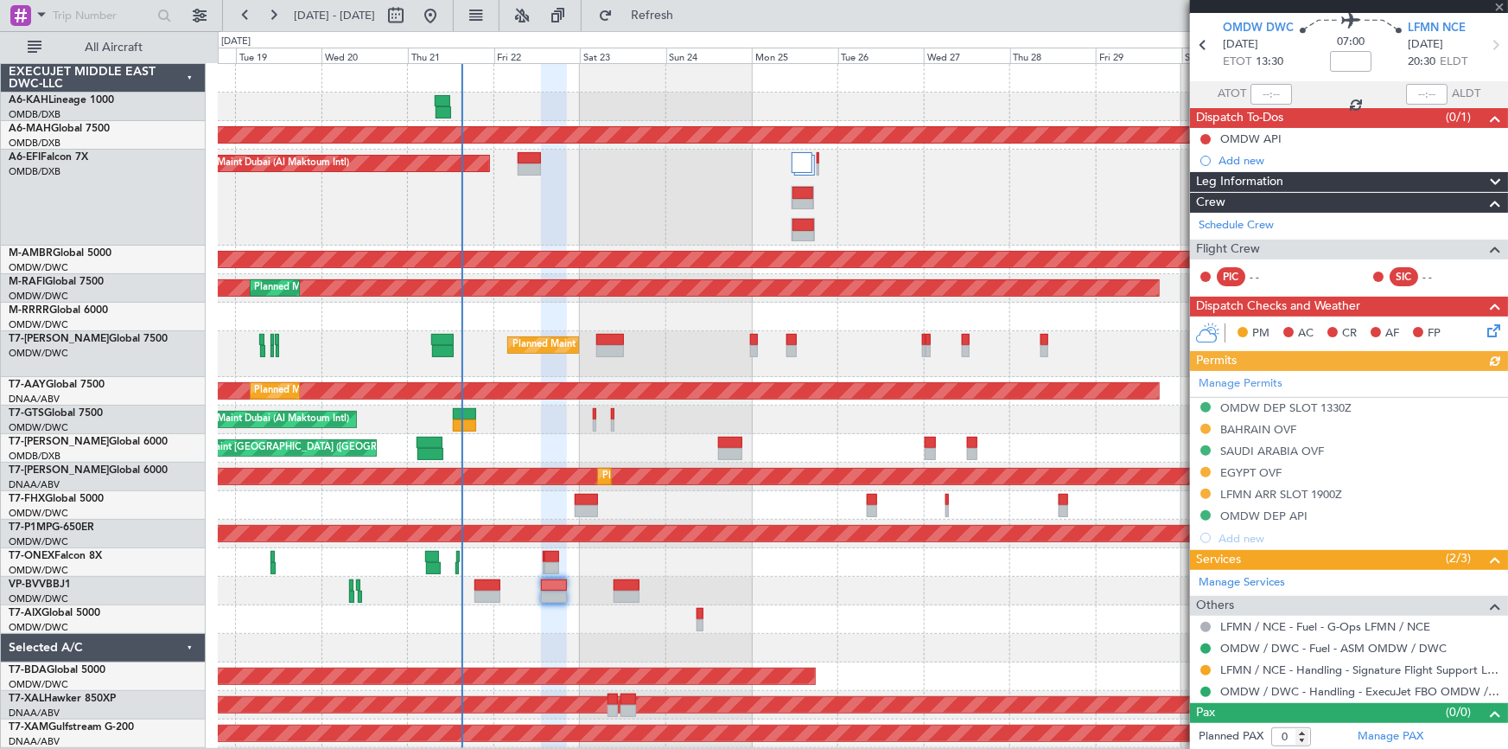
click at [1260, 464] on div "Manage Permits OMDW DEP SLOT 1330Z BAHRAIN OVF SAUDI ARABIA OVF EGYPT OVF LFMN …" at bounding box center [1349, 460] width 318 height 178
click at [1235, 473] on div "Manage Permits OMDW DEP SLOT 1330Z BAHRAIN OVF SAUDI ARABIA OVF EGYPT OVF LFMN …" at bounding box center [1349, 460] width 318 height 178
click at [1241, 463] on div "Manage Permits OMDW DEP SLOT 1330Z BAHRAIN OVF SAUDI ARABIA OVF EGYPT OVF LFMN …" at bounding box center [1349, 460] width 318 height 178
click at [1240, 472] on div "EGYPT OVF" at bounding box center [1251, 472] width 61 height 15
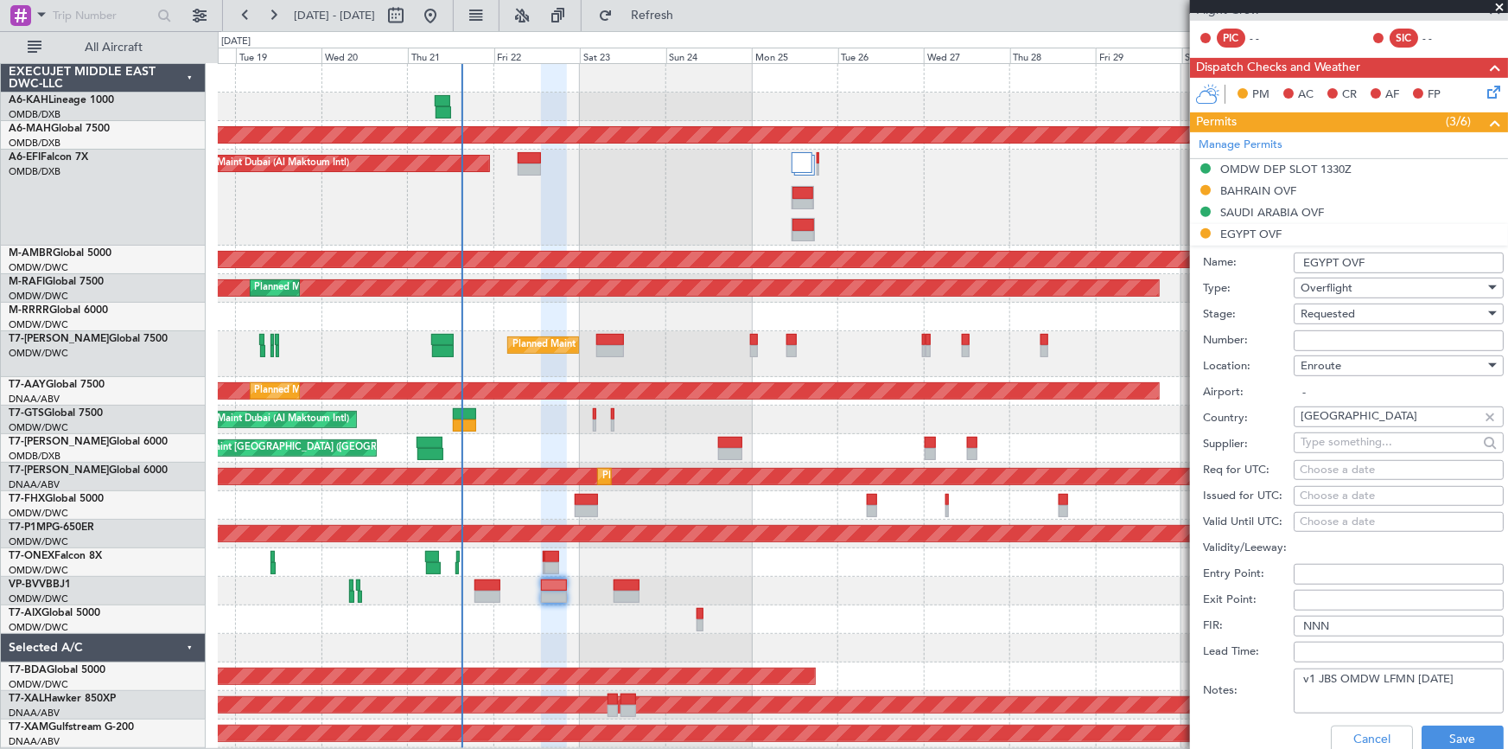
scroll to position [376, 0]
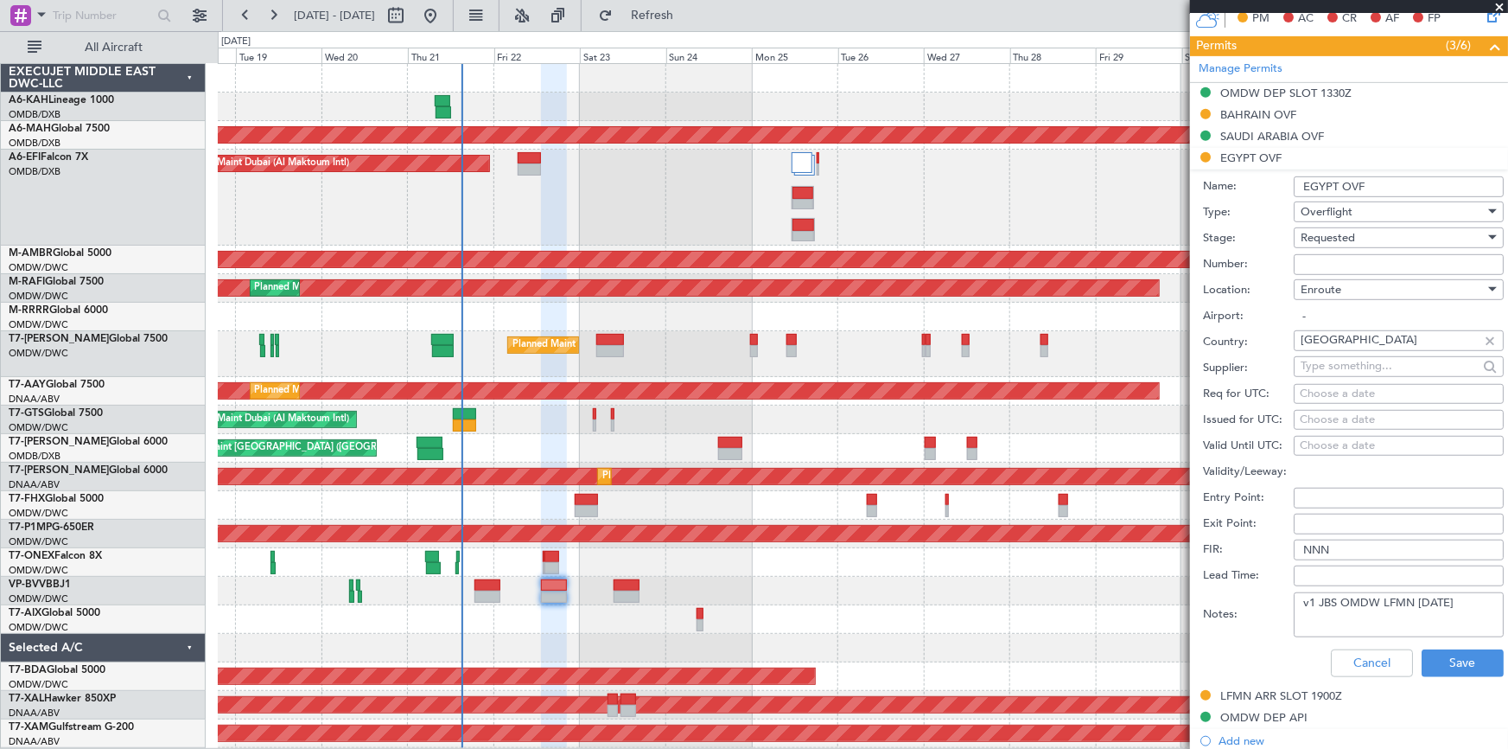
drag, startPoint x: 1320, startPoint y: 602, endPoint x: 1502, endPoint y: 599, distance: 182.4
click at [1502, 599] on article "526282 P1/2 Flight Confirmed VP-BVV Pos Owner UTC VP-BVV OMDW DWC 22/08/2025 ET…" at bounding box center [1349, 381] width 318 height 735
type textarea "v1 TAS 22AUG"
click at [1458, 655] on button "Save" at bounding box center [1463, 663] width 82 height 28
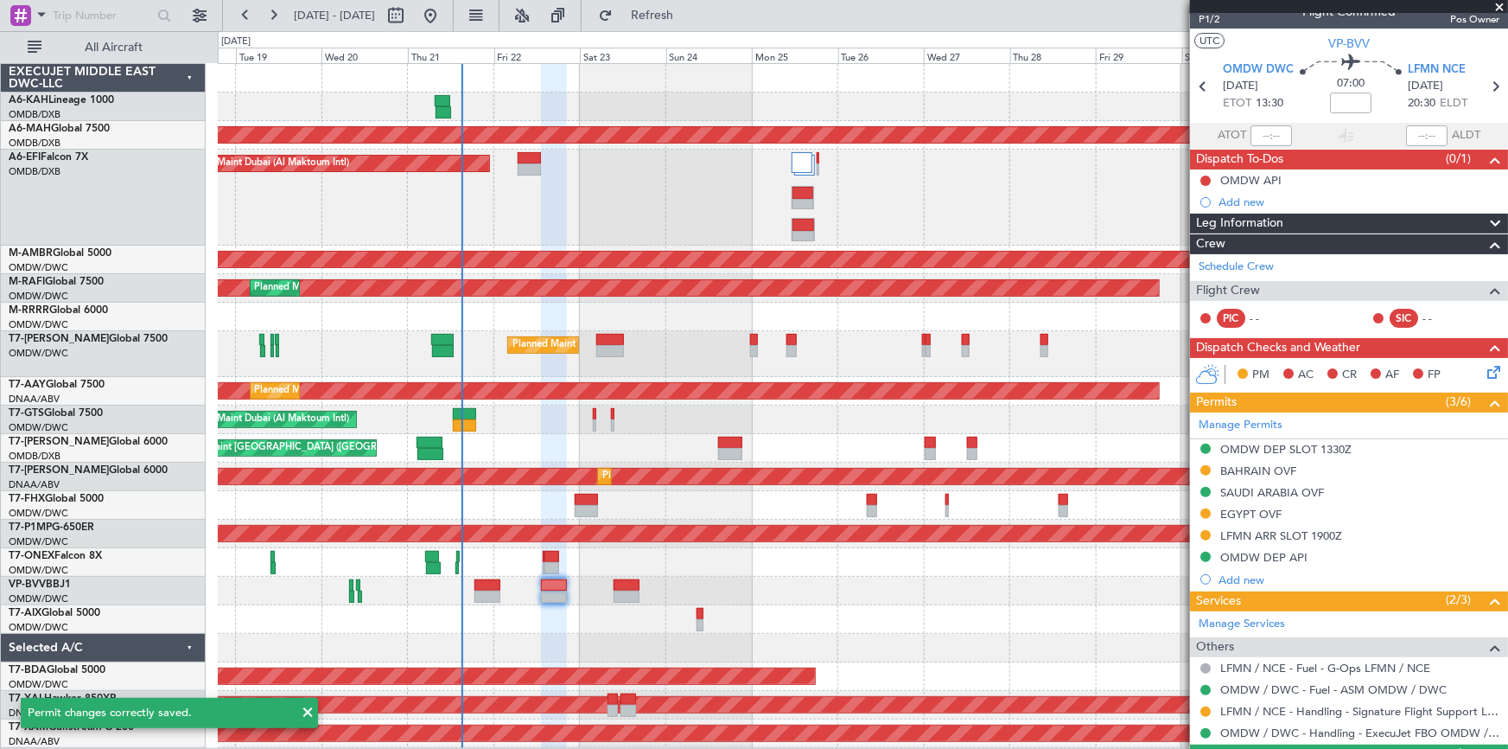
scroll to position [0, 0]
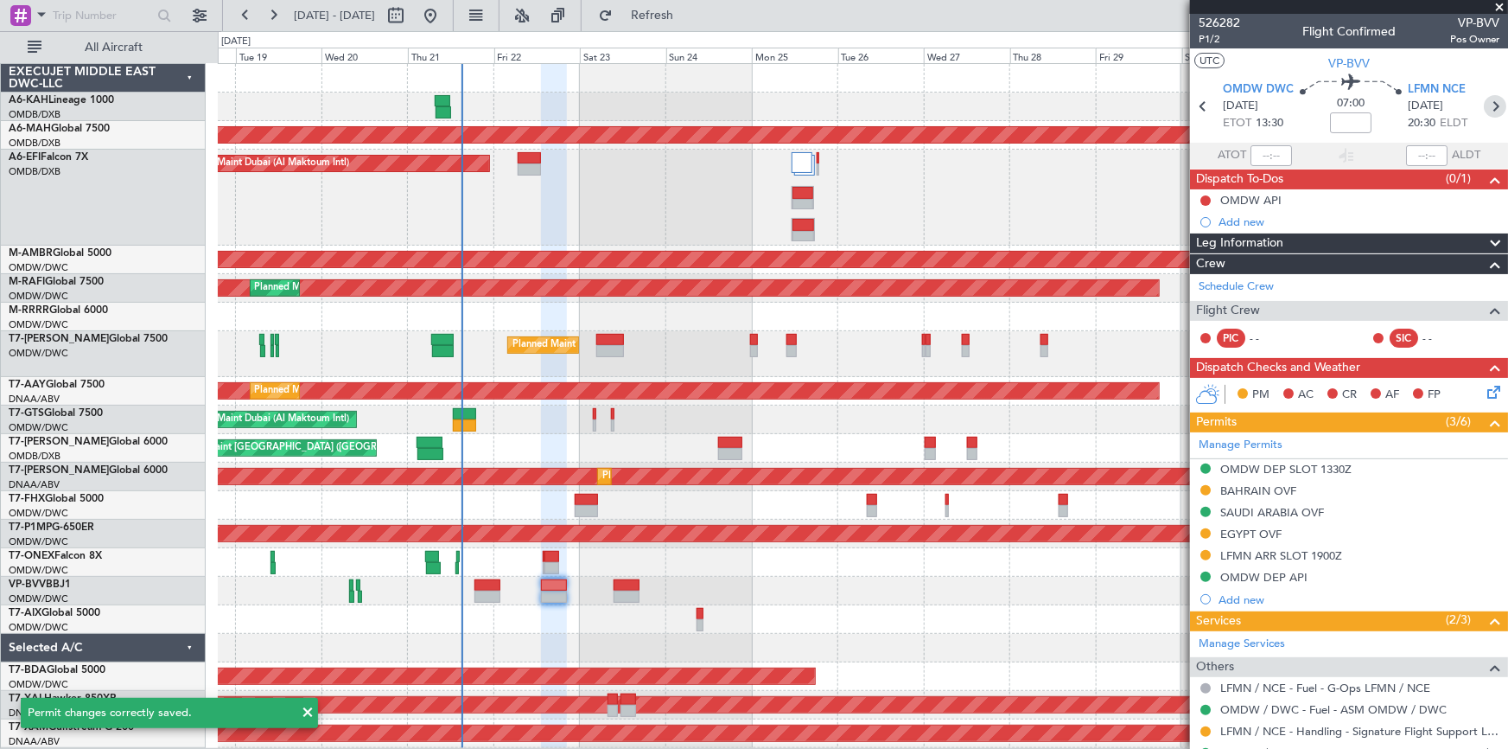
click at [1484, 96] on icon at bounding box center [1495, 106] width 22 height 22
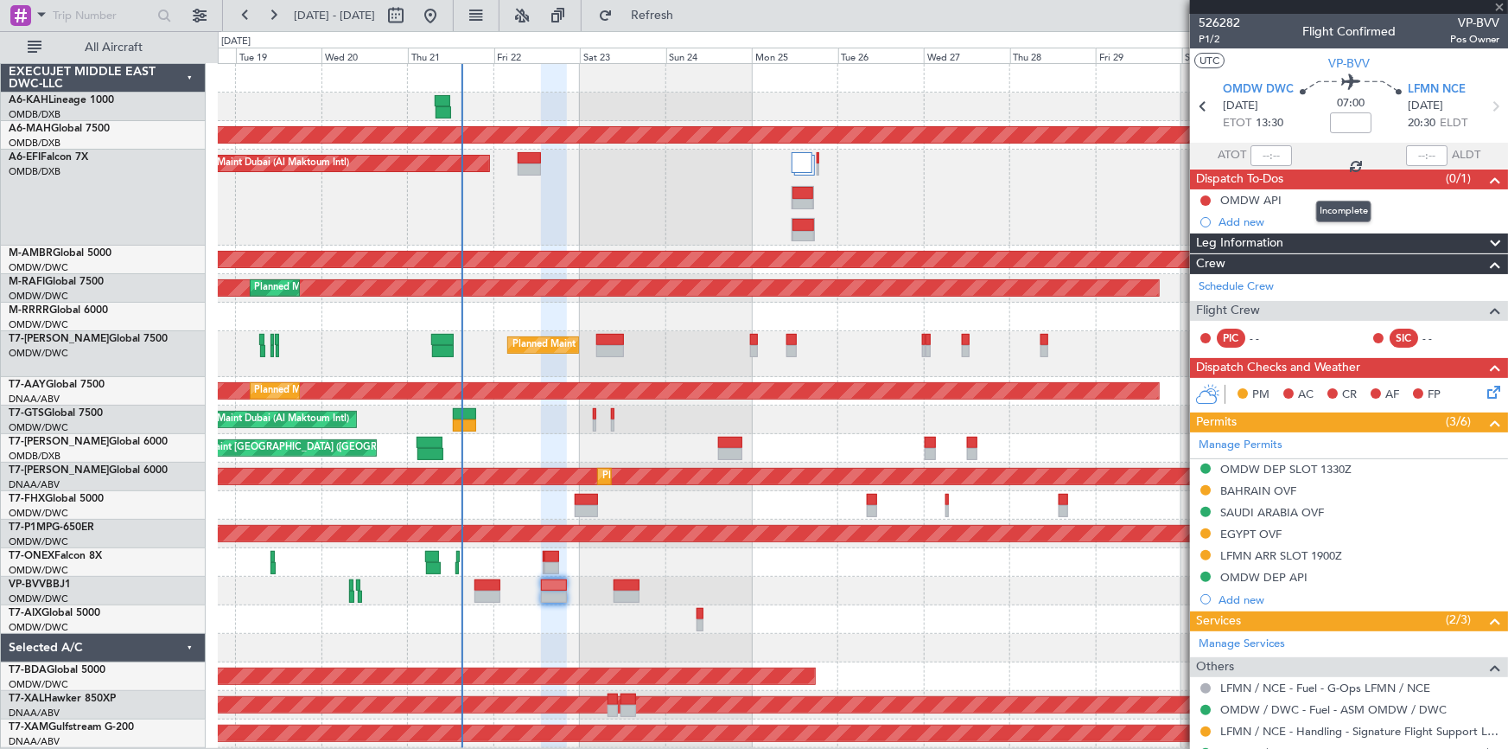
type input "+00:45"
type input "9"
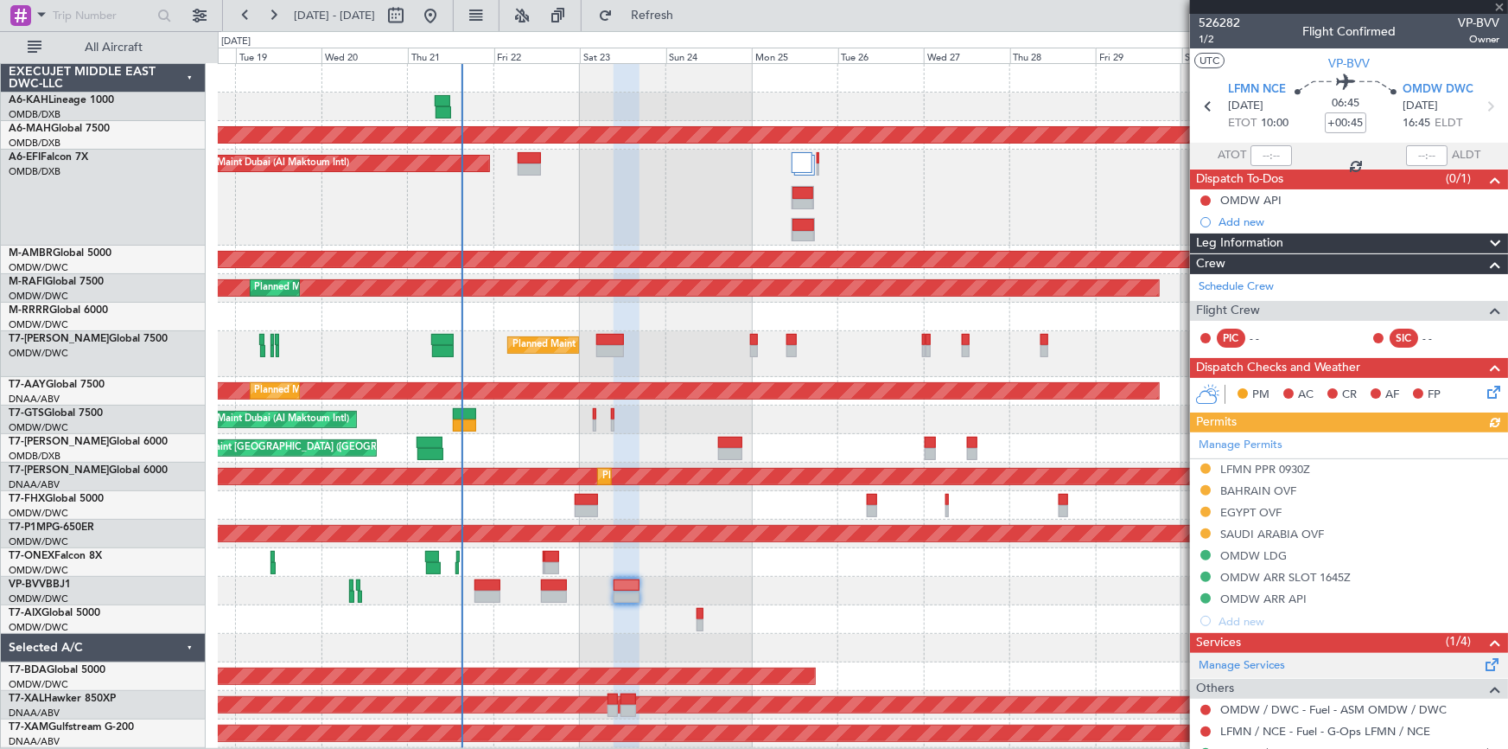
scroll to position [156, 0]
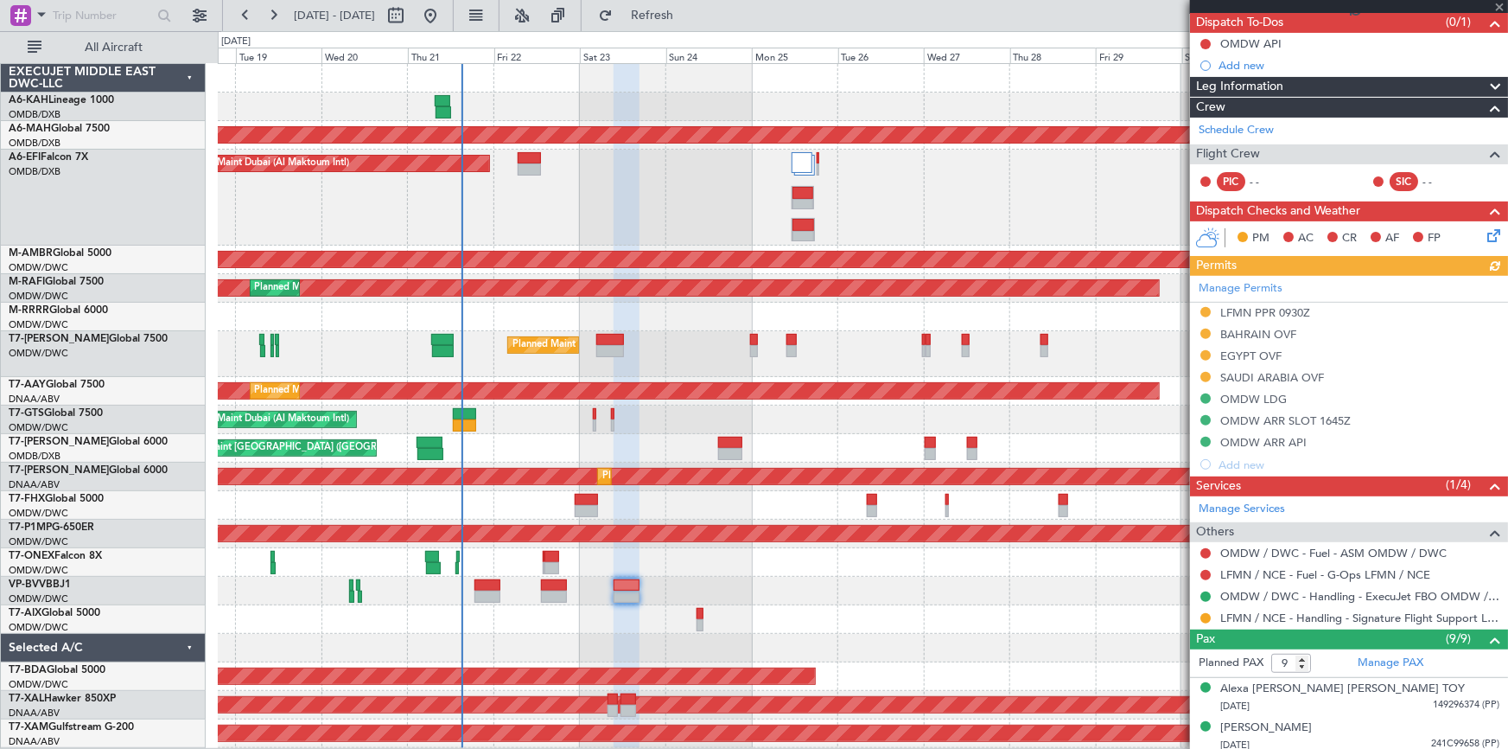
click at [1244, 350] on div "Manage Permits LFMN PPR 0930Z BAHRAIN OVF EGYPT OVF SAUDI ARABIA OVF OMDW LDG O…" at bounding box center [1349, 376] width 318 height 200
click at [1247, 376] on div "SAUDI ARABIA OVF" at bounding box center [1273, 377] width 104 height 15
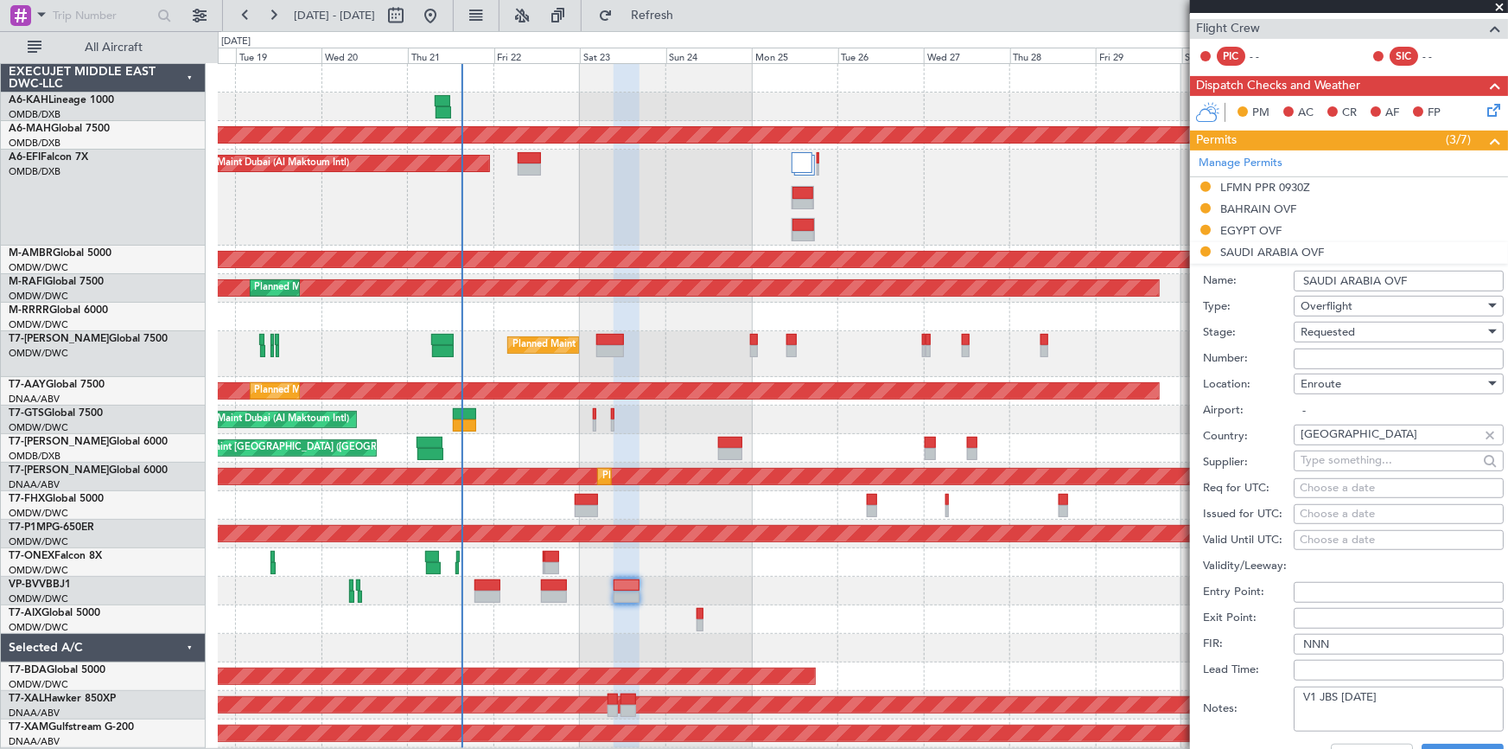
scroll to position [314, 0]
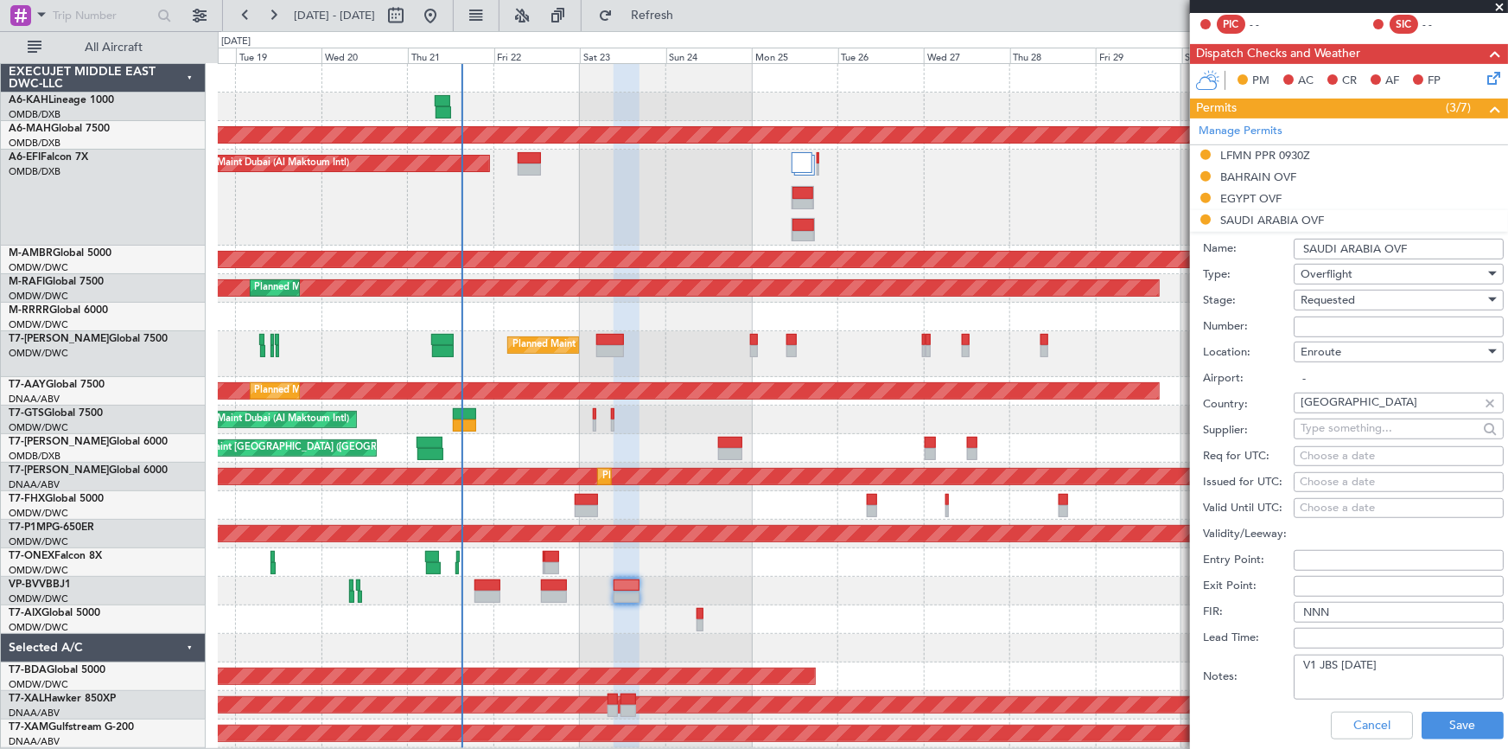
click at [1352, 320] on input "Number:" at bounding box center [1399, 326] width 210 height 21
paste input "2501018702"
type input "2501018702"
click at [1348, 299] on span "Requested" at bounding box center [1328, 300] width 54 height 16
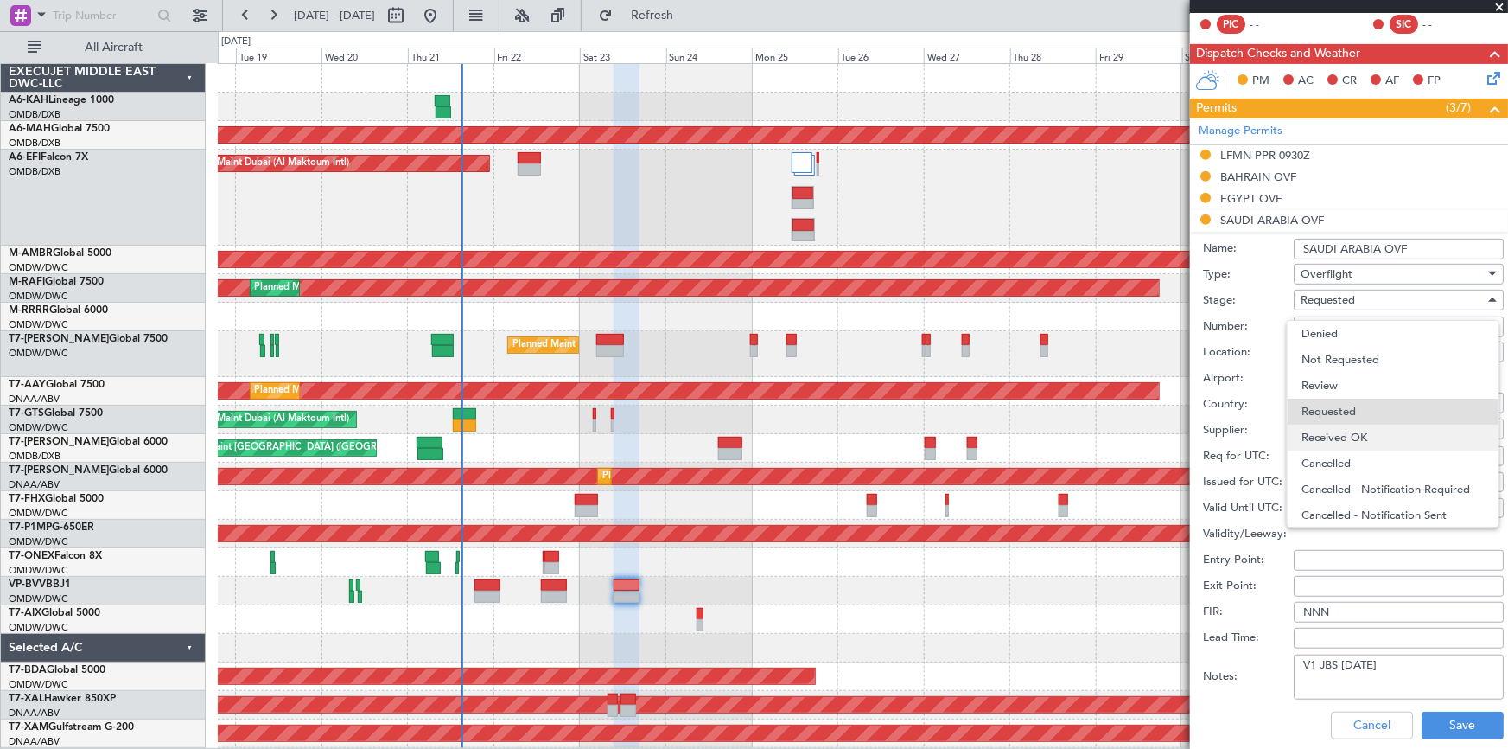
scroll to position [7, 0]
click at [1361, 425] on span "Received OK" at bounding box center [1393, 431] width 183 height 26
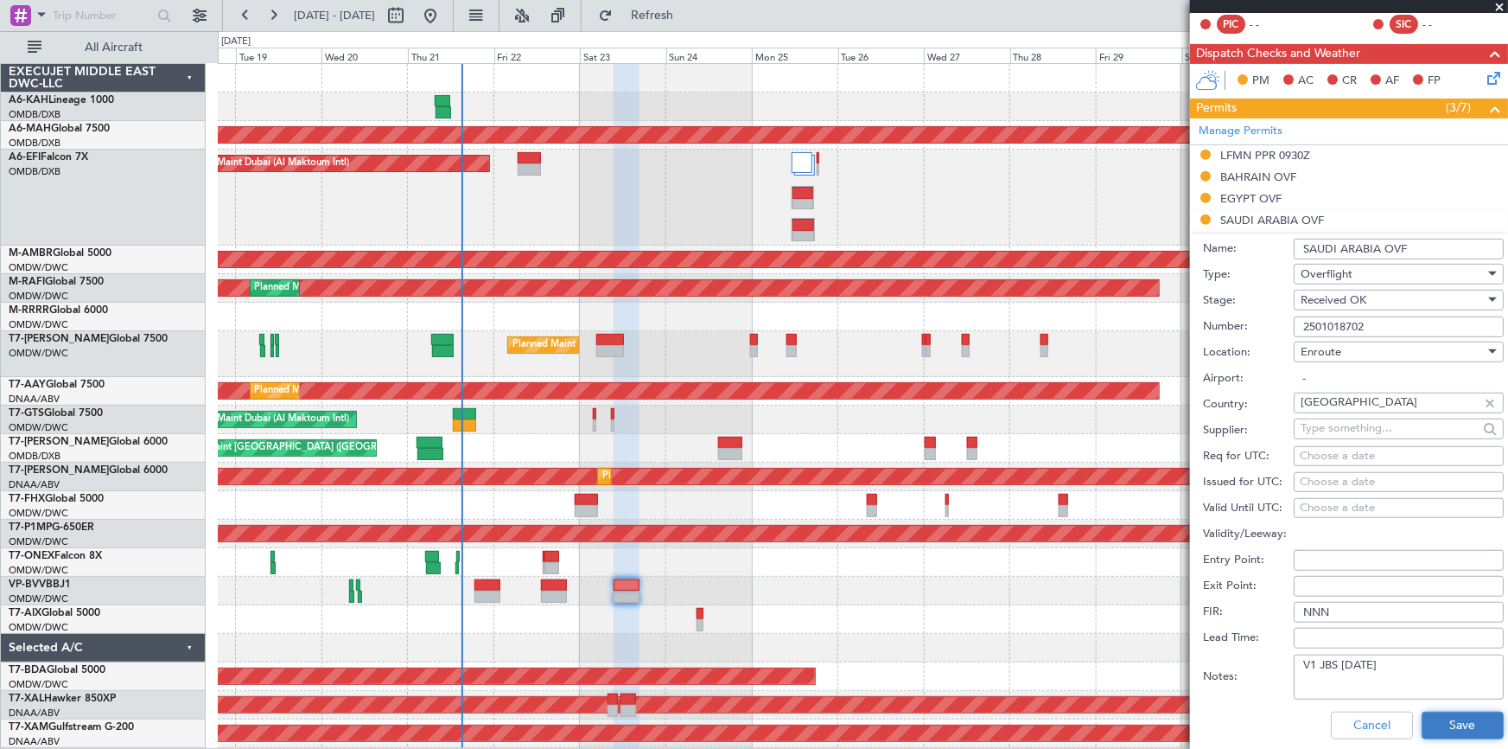
click at [1430, 712] on button "Save" at bounding box center [1463, 725] width 82 height 28
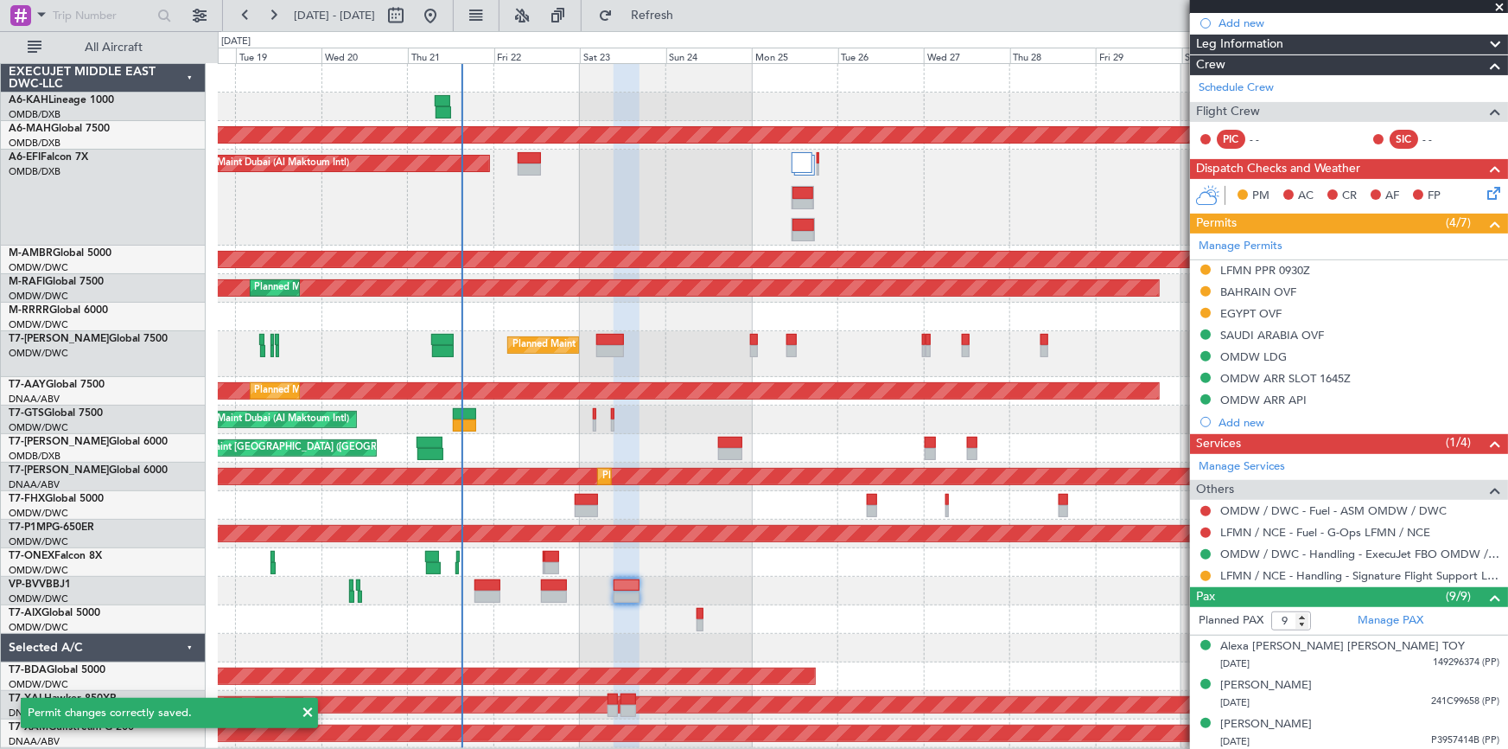
scroll to position [235, 0]
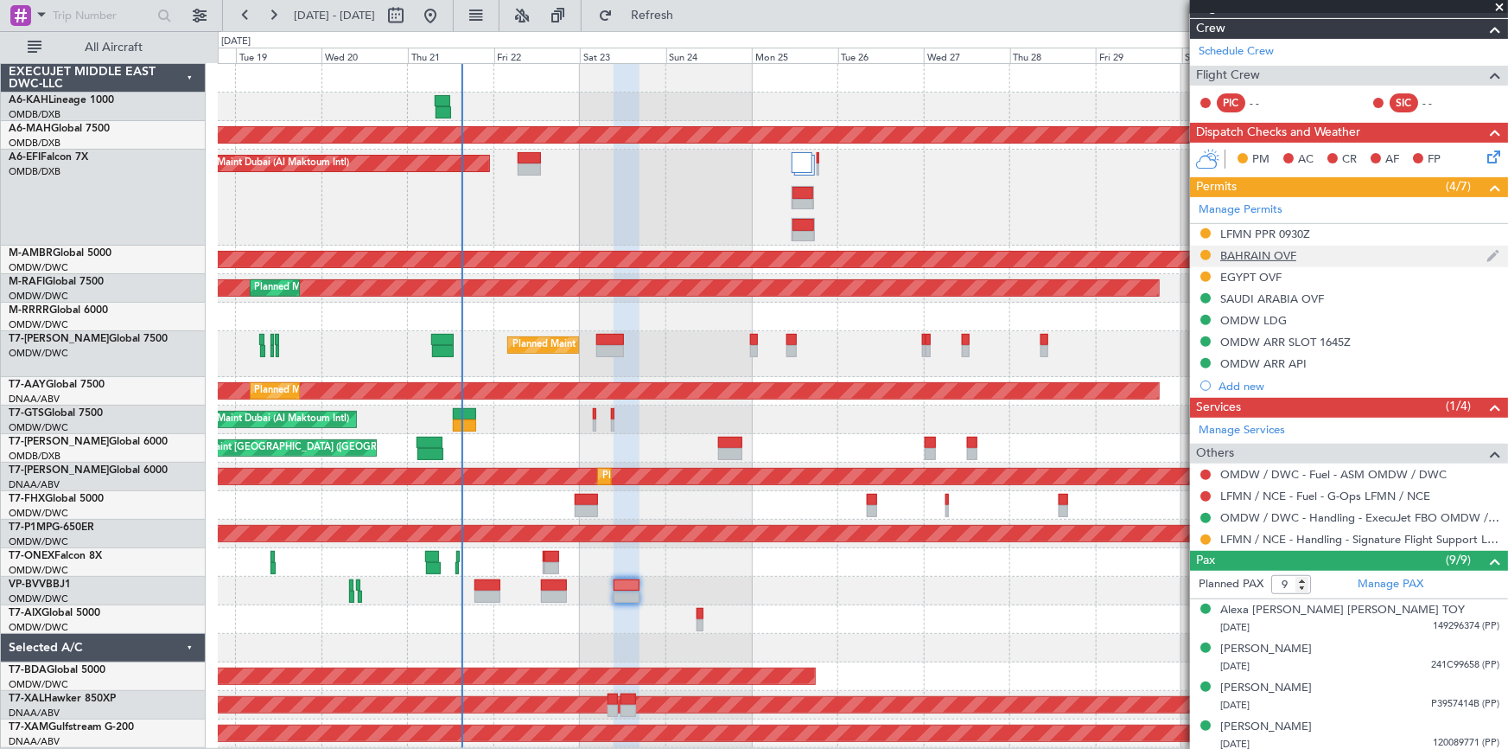
click at [1249, 259] on div "BAHRAIN OVF" at bounding box center [1259, 255] width 76 height 15
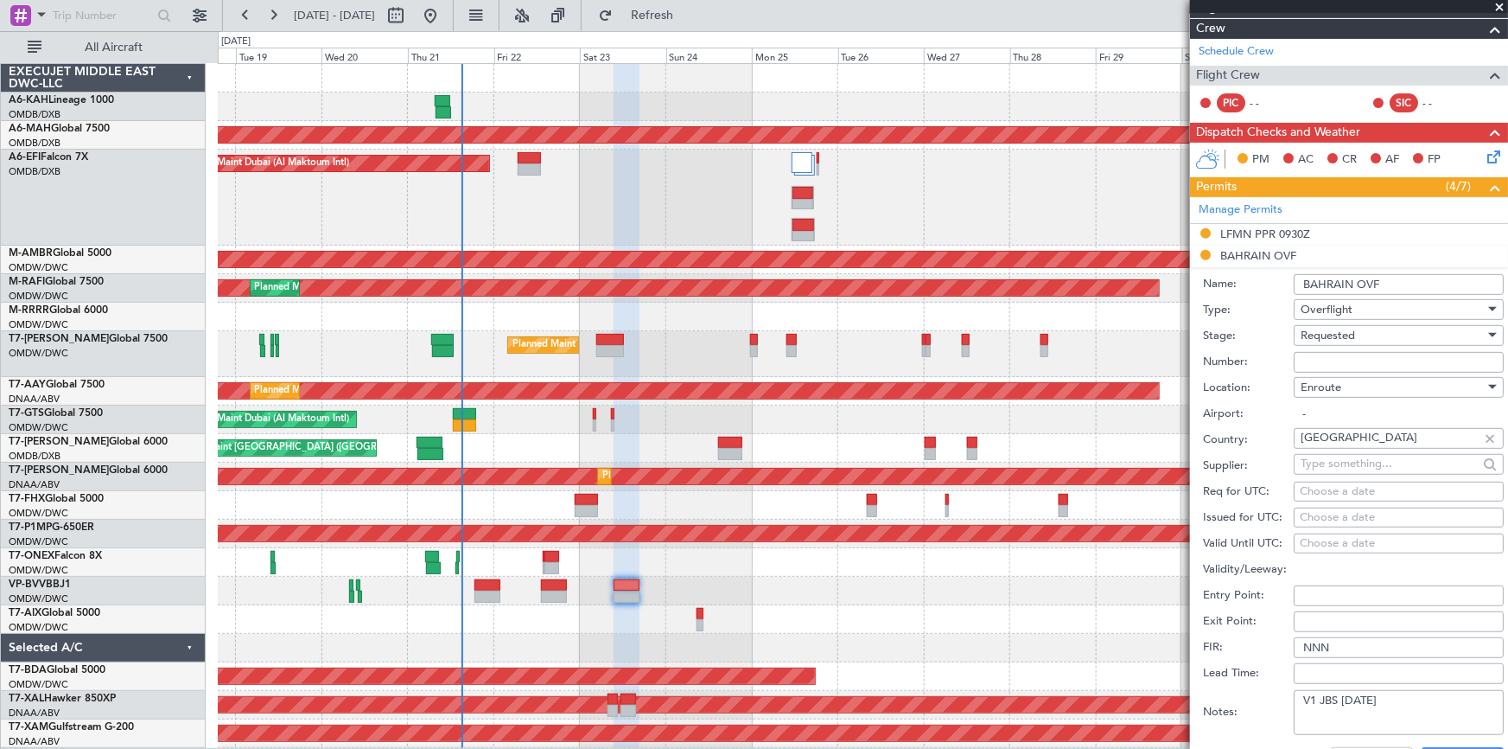
click at [1343, 358] on input "Number:" at bounding box center [1399, 362] width 210 height 21
paste input "AT/P/25-08/ON/000918"
type input "AT/P/25-08/ON/000918"
click at [1348, 328] on span "Requested" at bounding box center [1328, 336] width 54 height 16
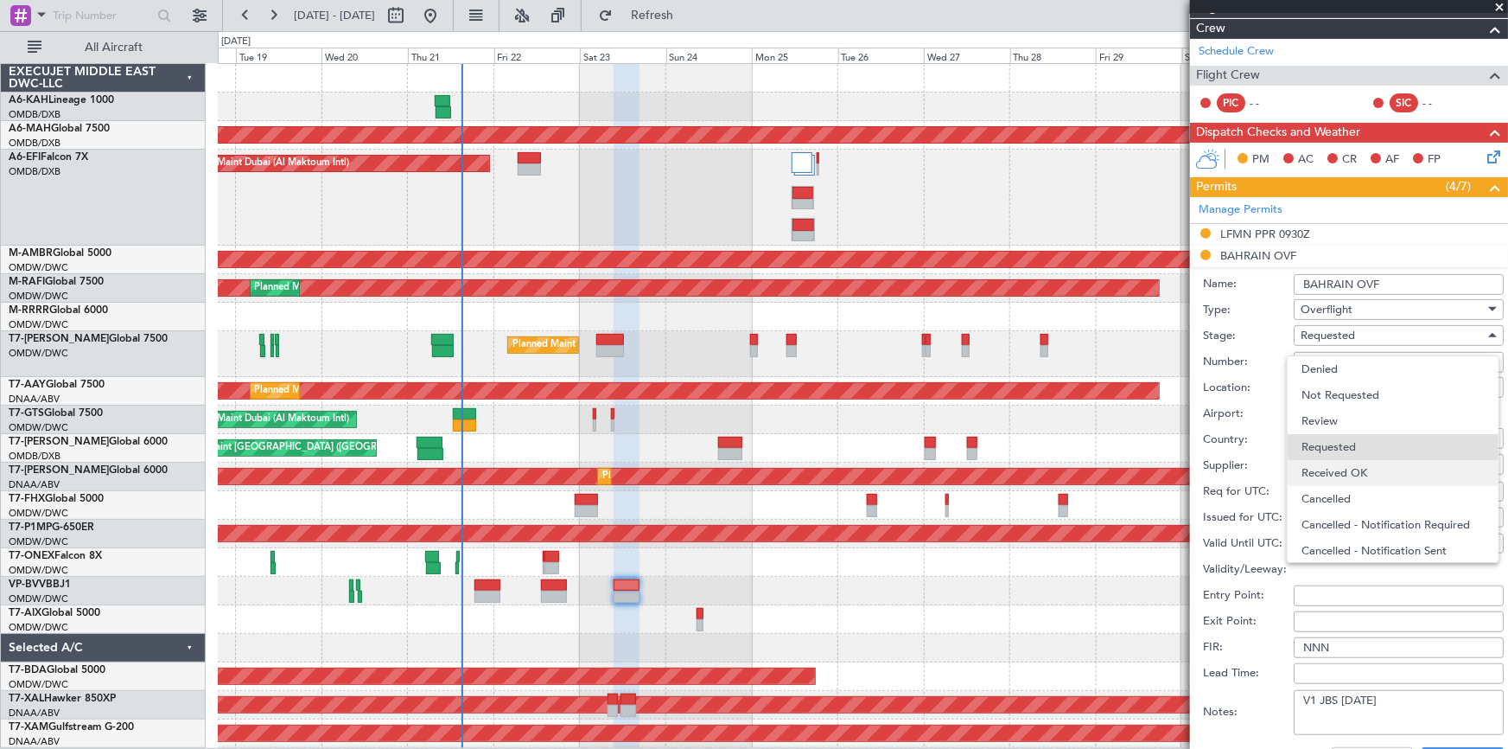
scroll to position [7, 0]
click at [1376, 467] on span "Received OK" at bounding box center [1393, 466] width 183 height 26
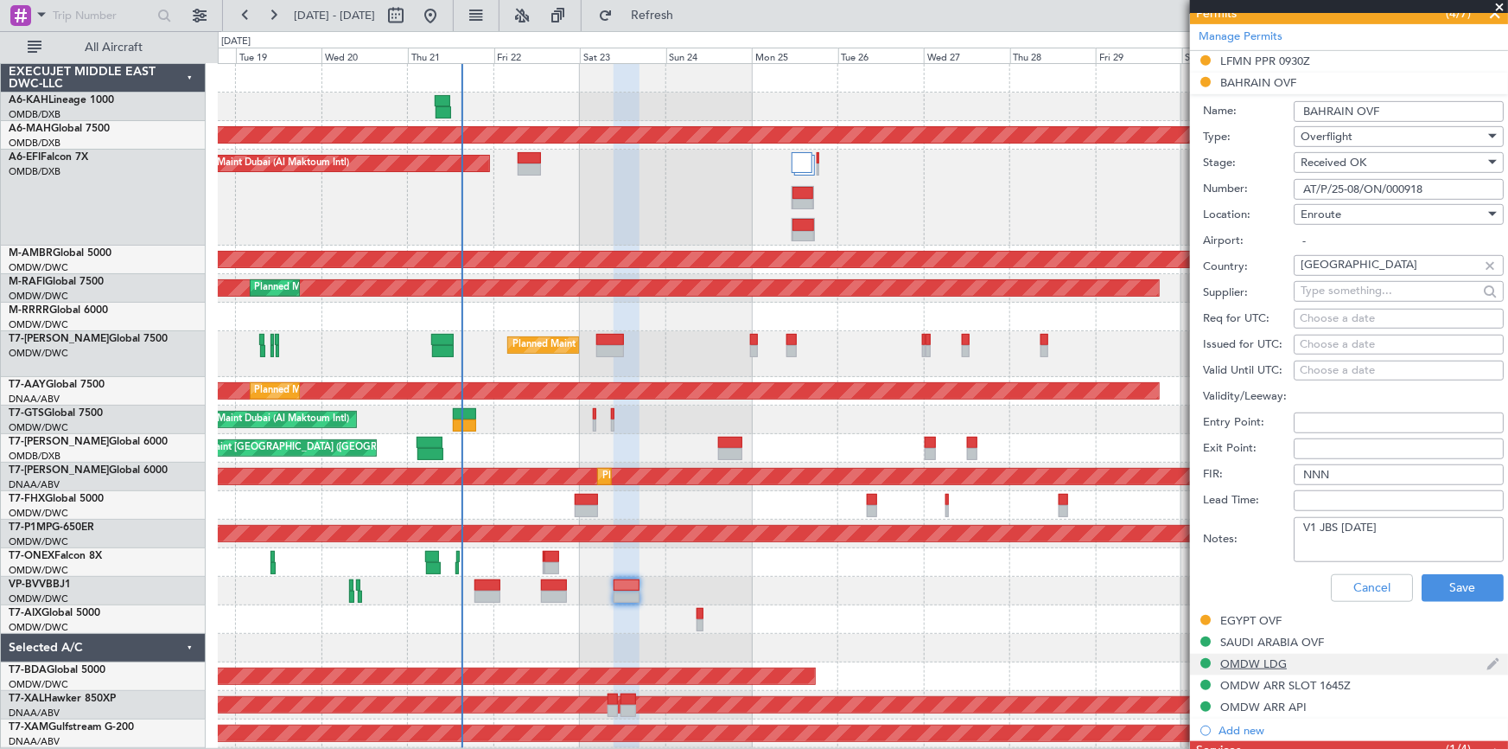
scroll to position [550, 0]
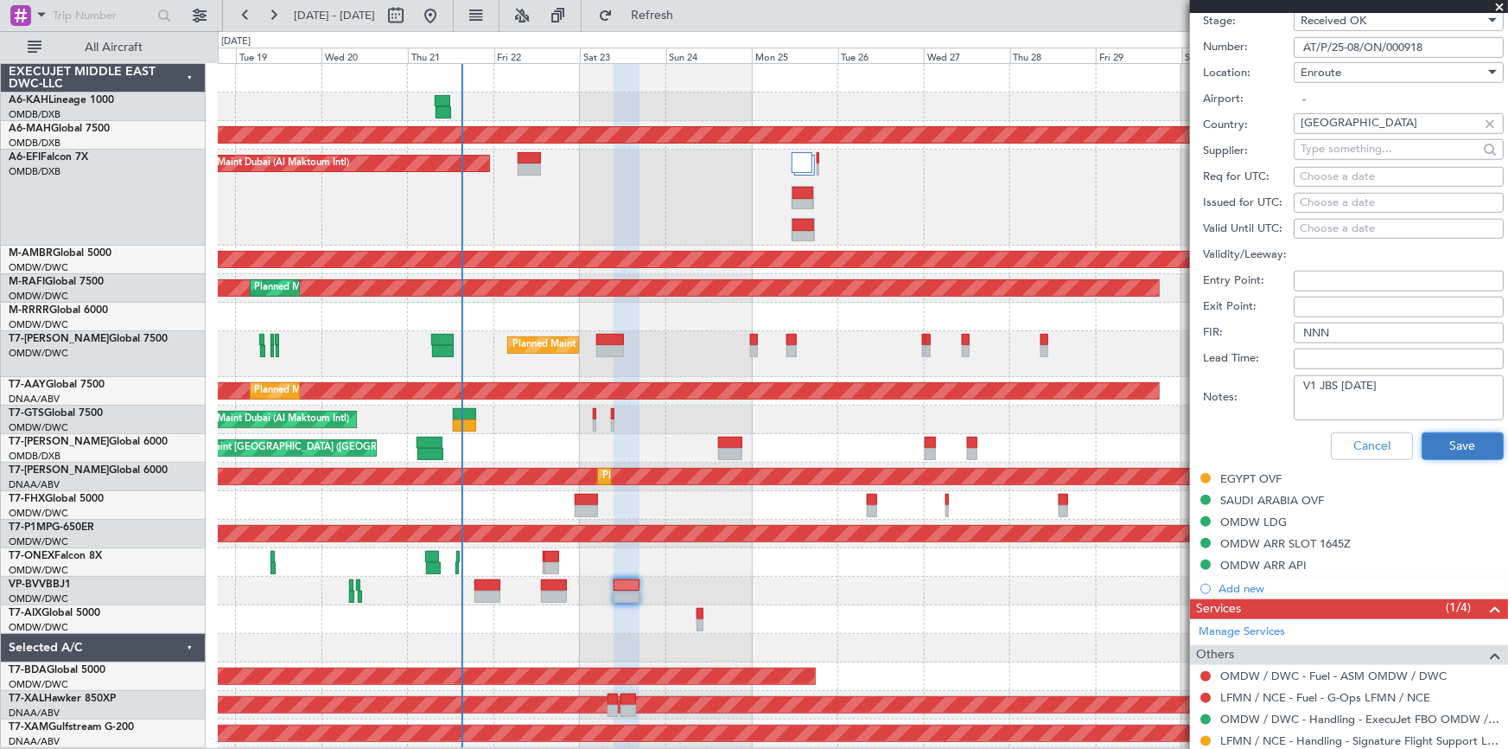
click at [1438, 434] on button "Save" at bounding box center [1463, 446] width 82 height 28
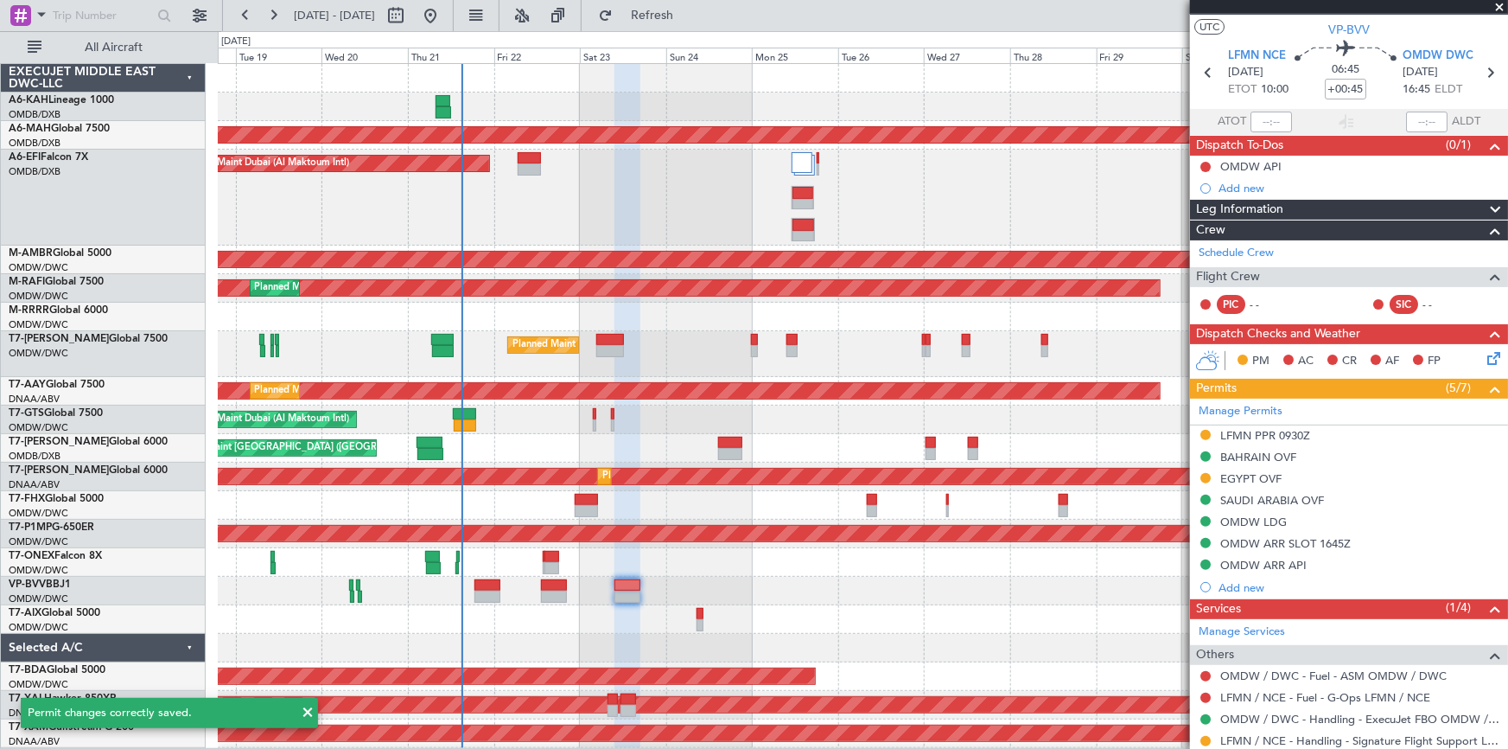
scroll to position [0, 0]
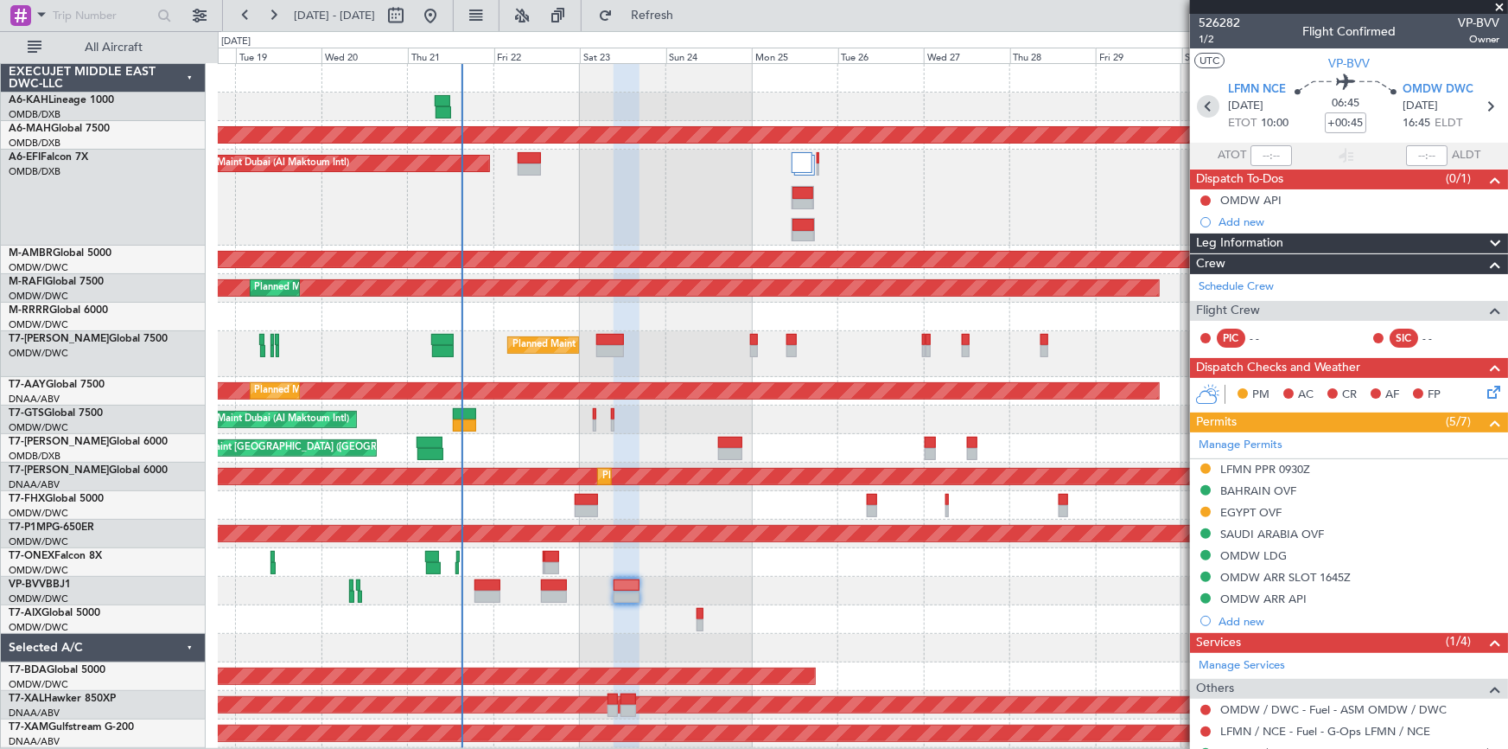
click at [1202, 112] on icon at bounding box center [1208, 106] width 22 height 22
type input "0"
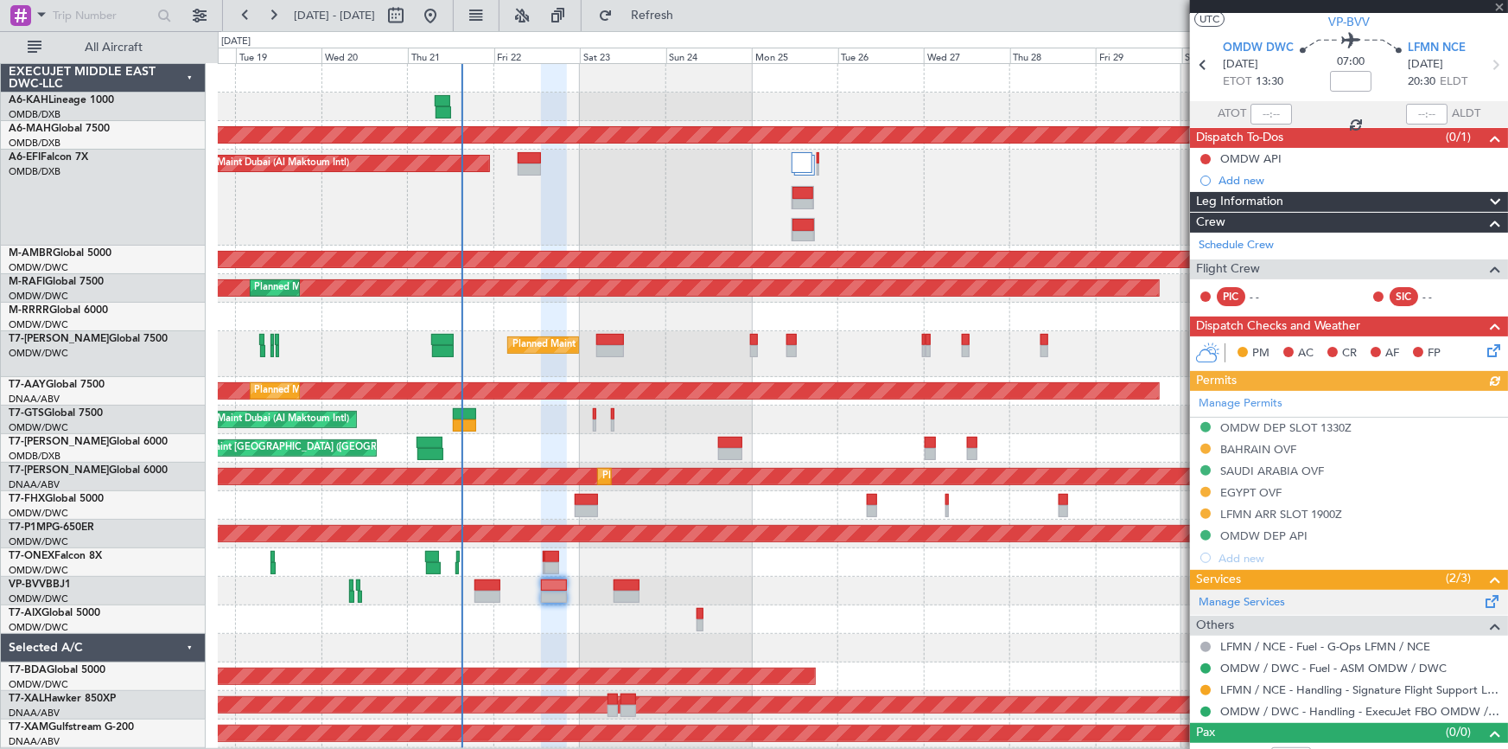
scroll to position [61, 0]
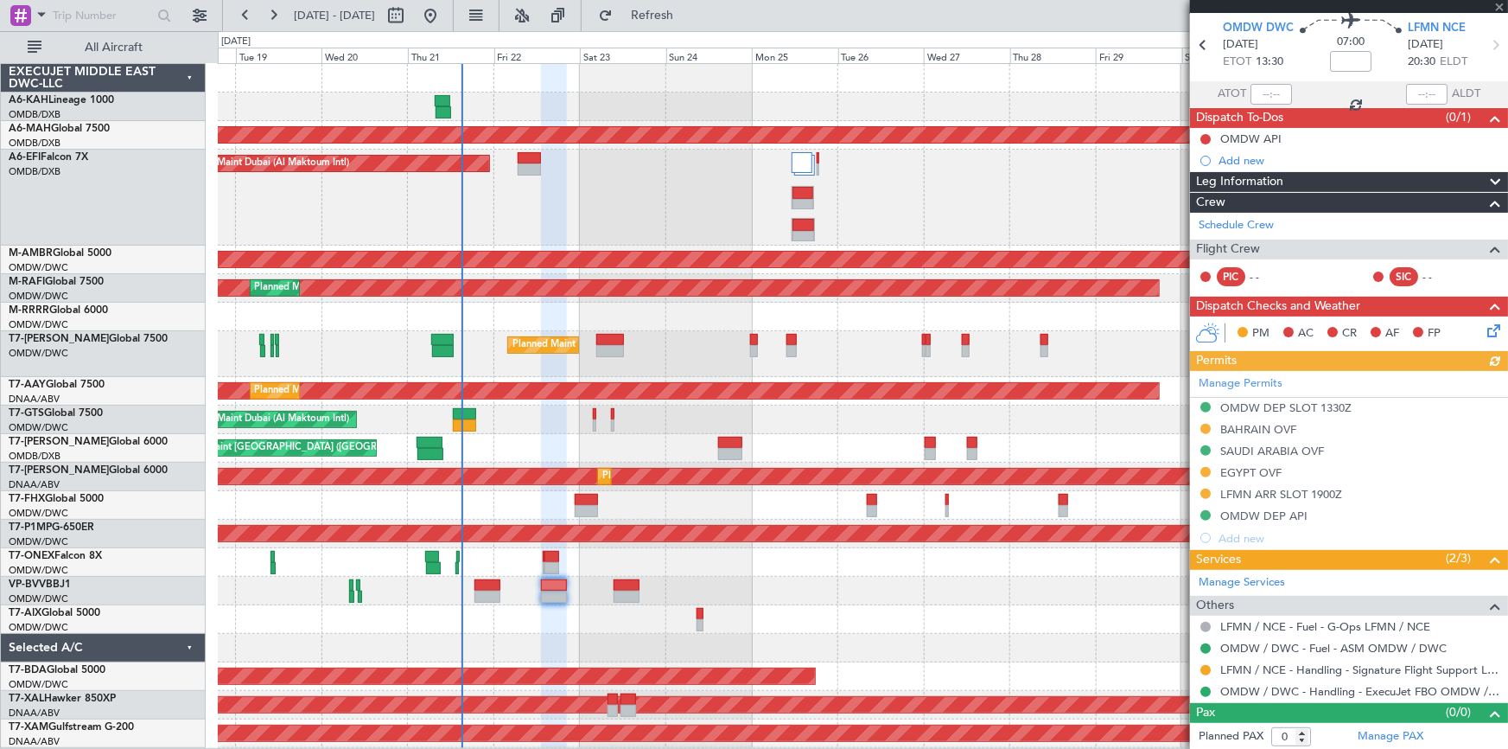
click at [1245, 449] on div "Manage Permits OMDW DEP SLOT 1330Z BAHRAIN OVF SAUDI ARABIA OVF EGYPT OVF LFMN …" at bounding box center [1349, 460] width 318 height 178
click at [1247, 425] on div "BAHRAIN OVF" at bounding box center [1259, 429] width 76 height 15
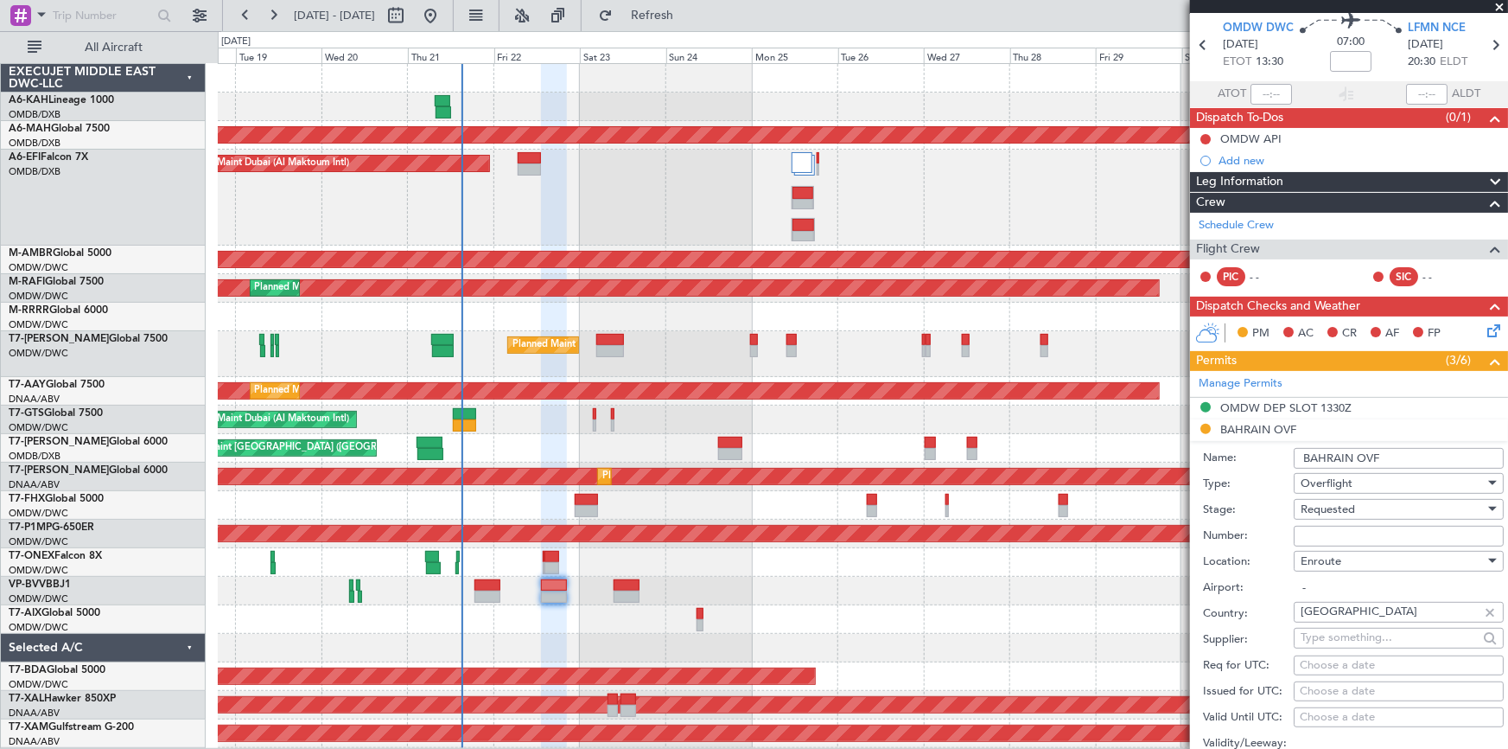
click at [1337, 541] on input "Number:" at bounding box center [1399, 536] width 210 height 21
paste input "AT/P/25-08/ON/000918"
type input "AT/P/25-08/ON/000918"
click at [1342, 503] on span "Requested" at bounding box center [1328, 509] width 54 height 16
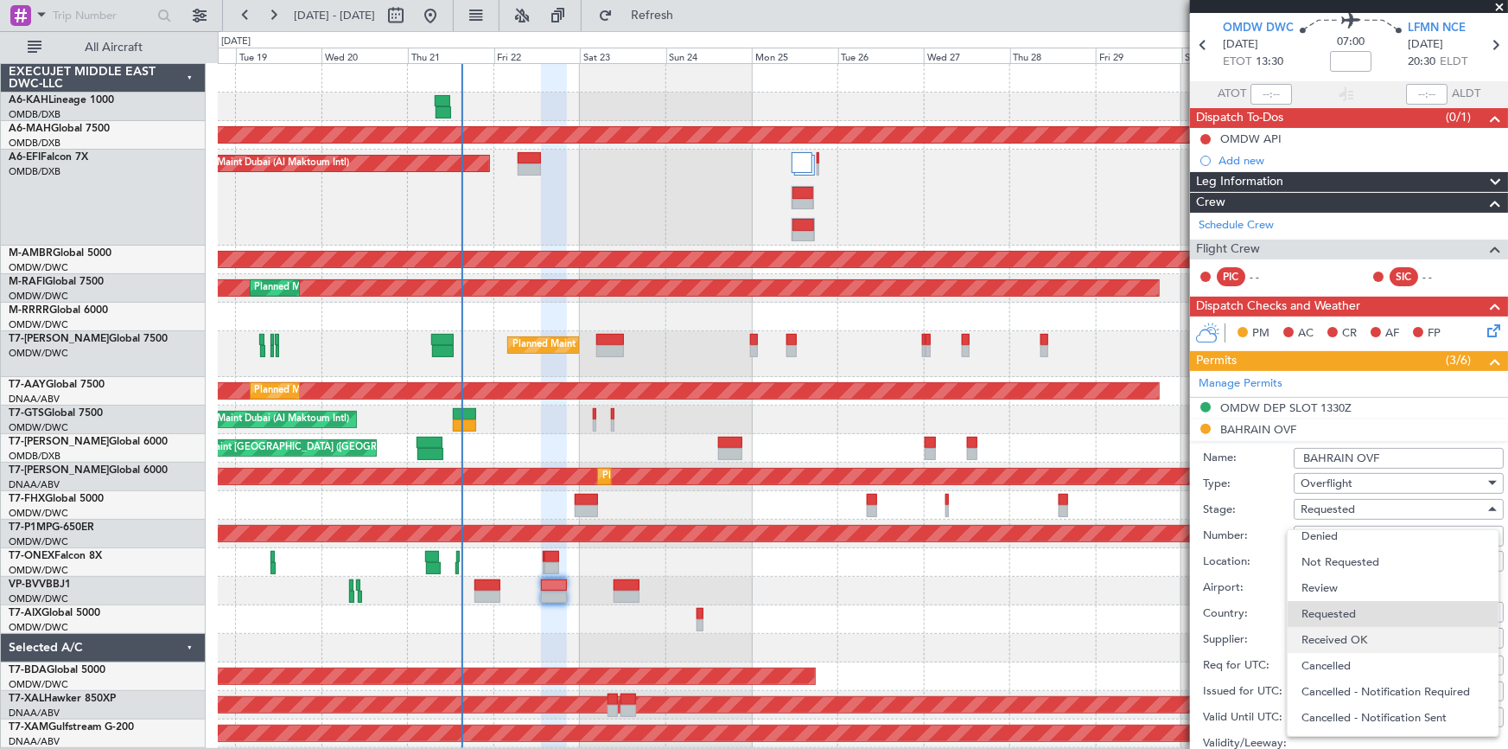
click at [1349, 640] on span "Received OK" at bounding box center [1393, 640] width 183 height 26
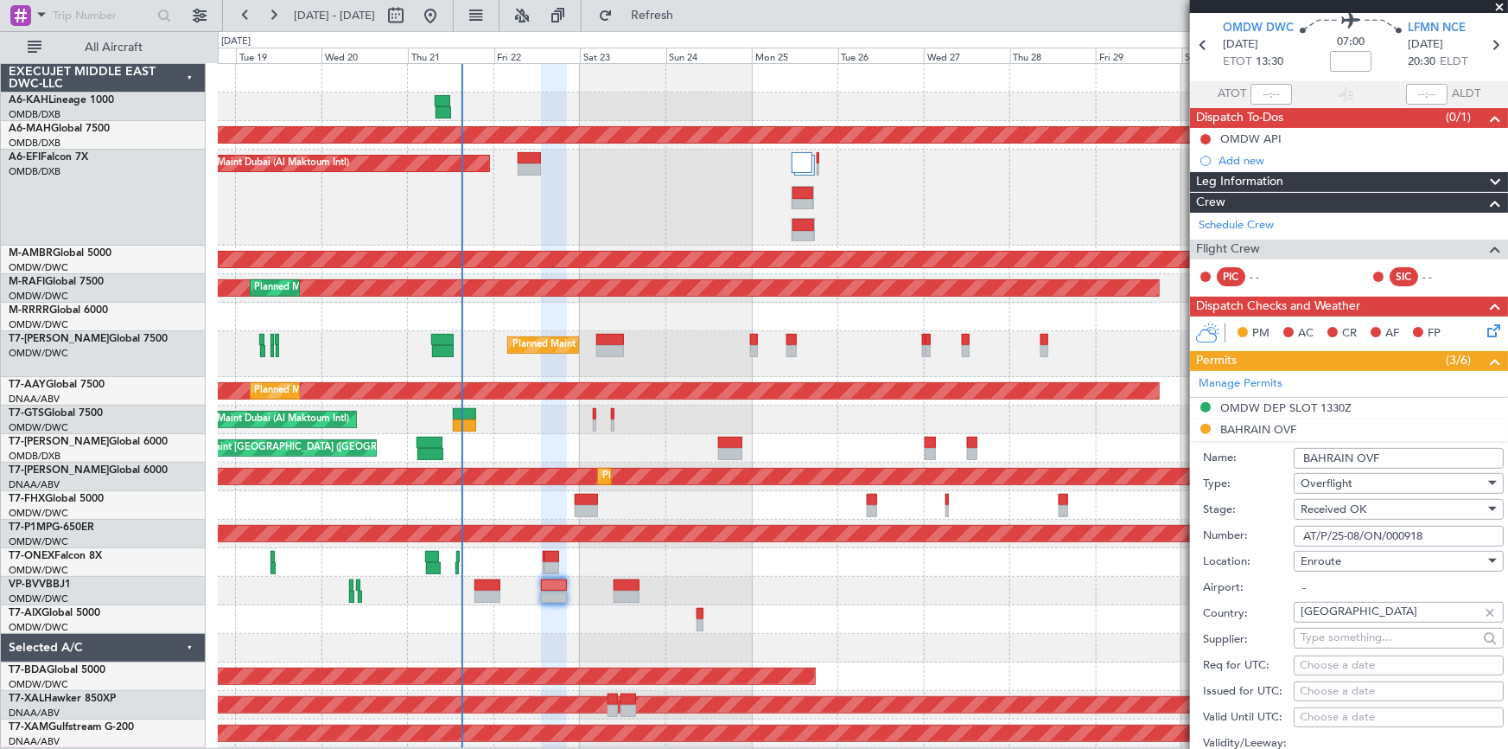
scroll to position [376, 0]
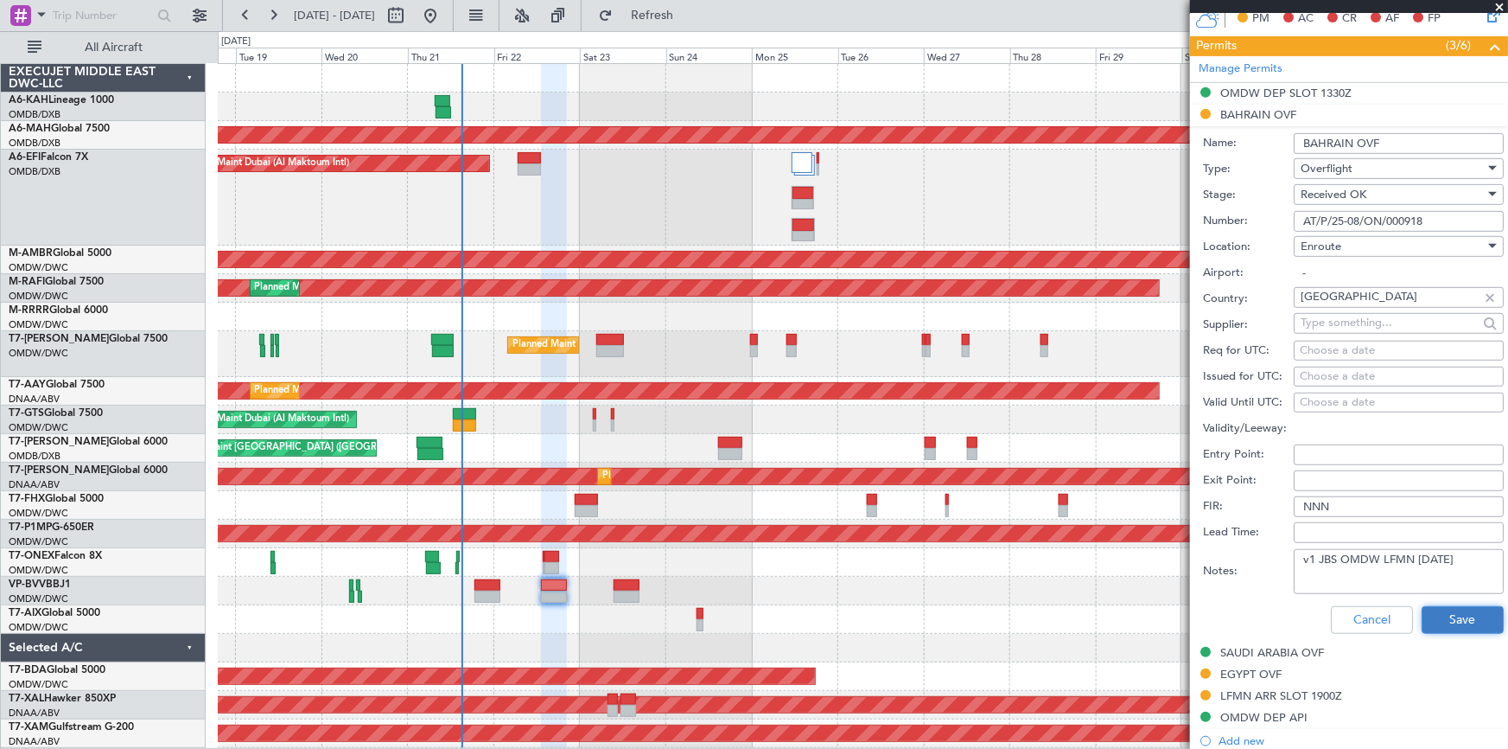
click at [1464, 620] on button "Save" at bounding box center [1463, 620] width 82 height 28
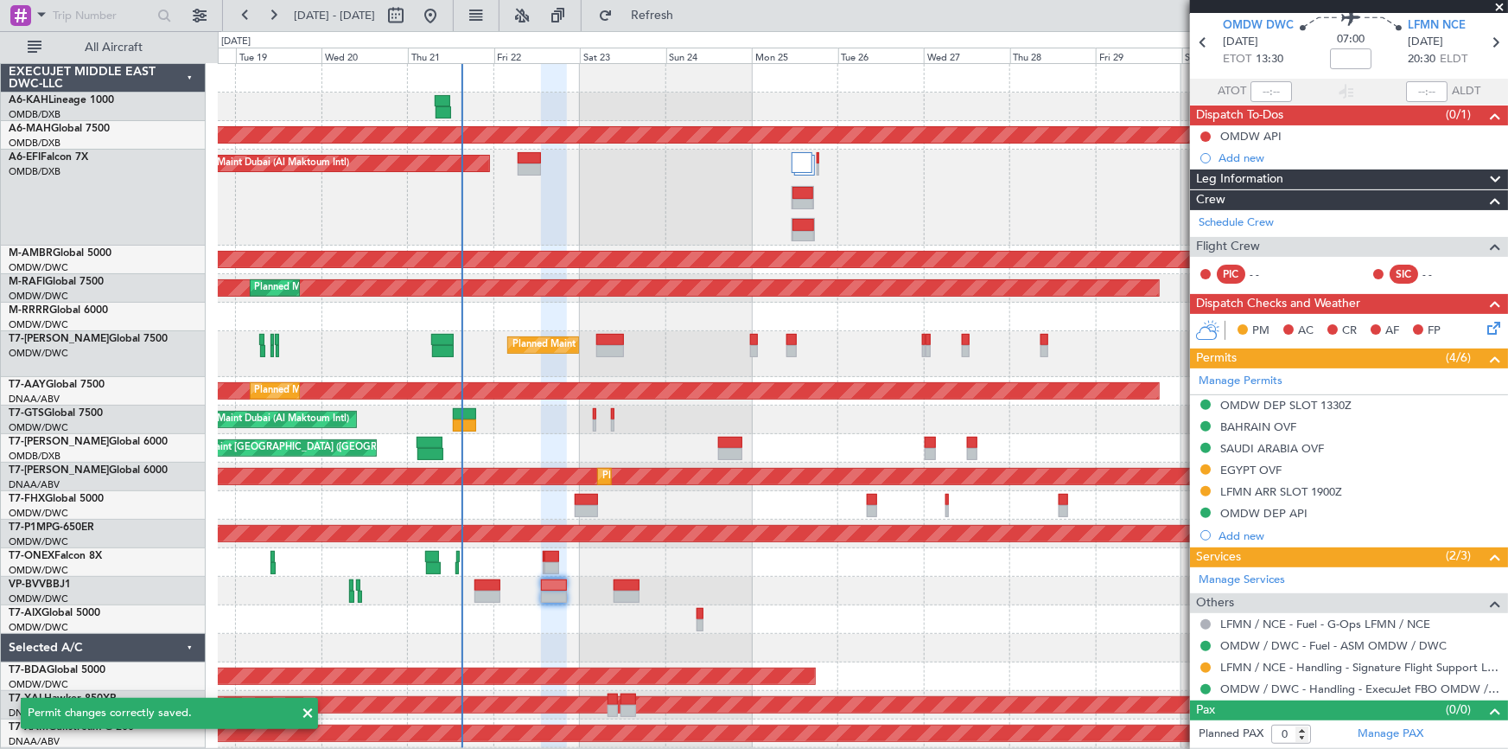
scroll to position [61, 0]
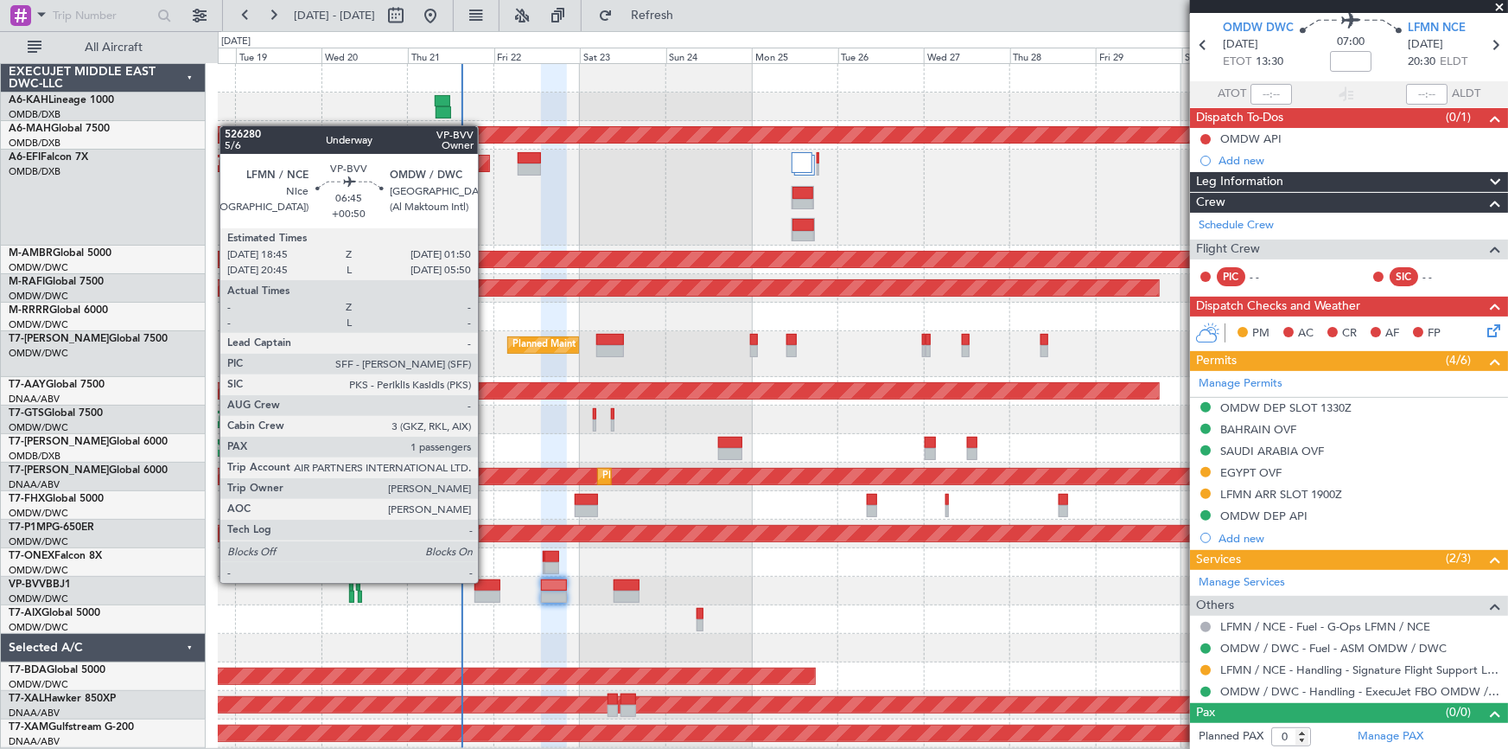
click at [486, 581] on div at bounding box center [488, 585] width 26 height 12
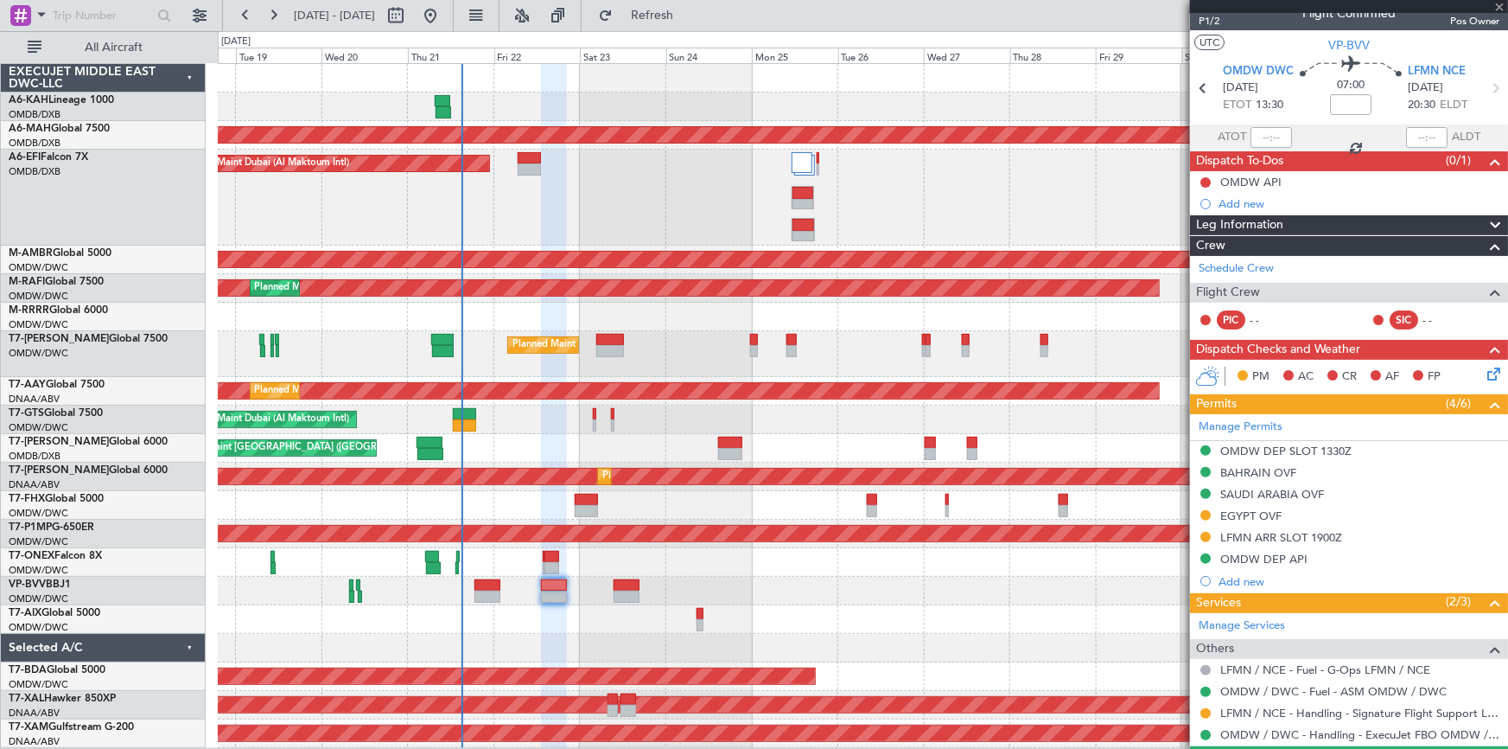
scroll to position [0, 0]
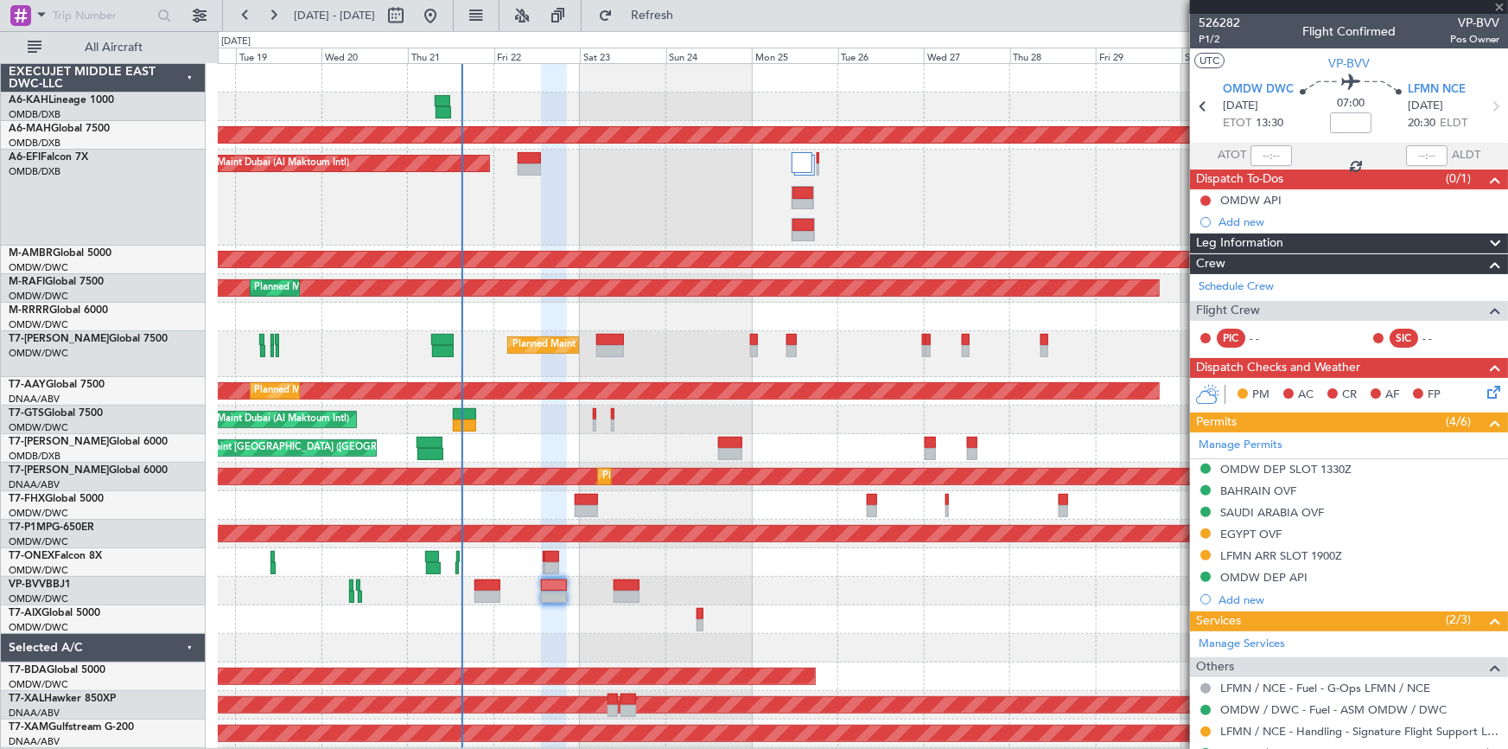
type input "+00:50"
type input "1"
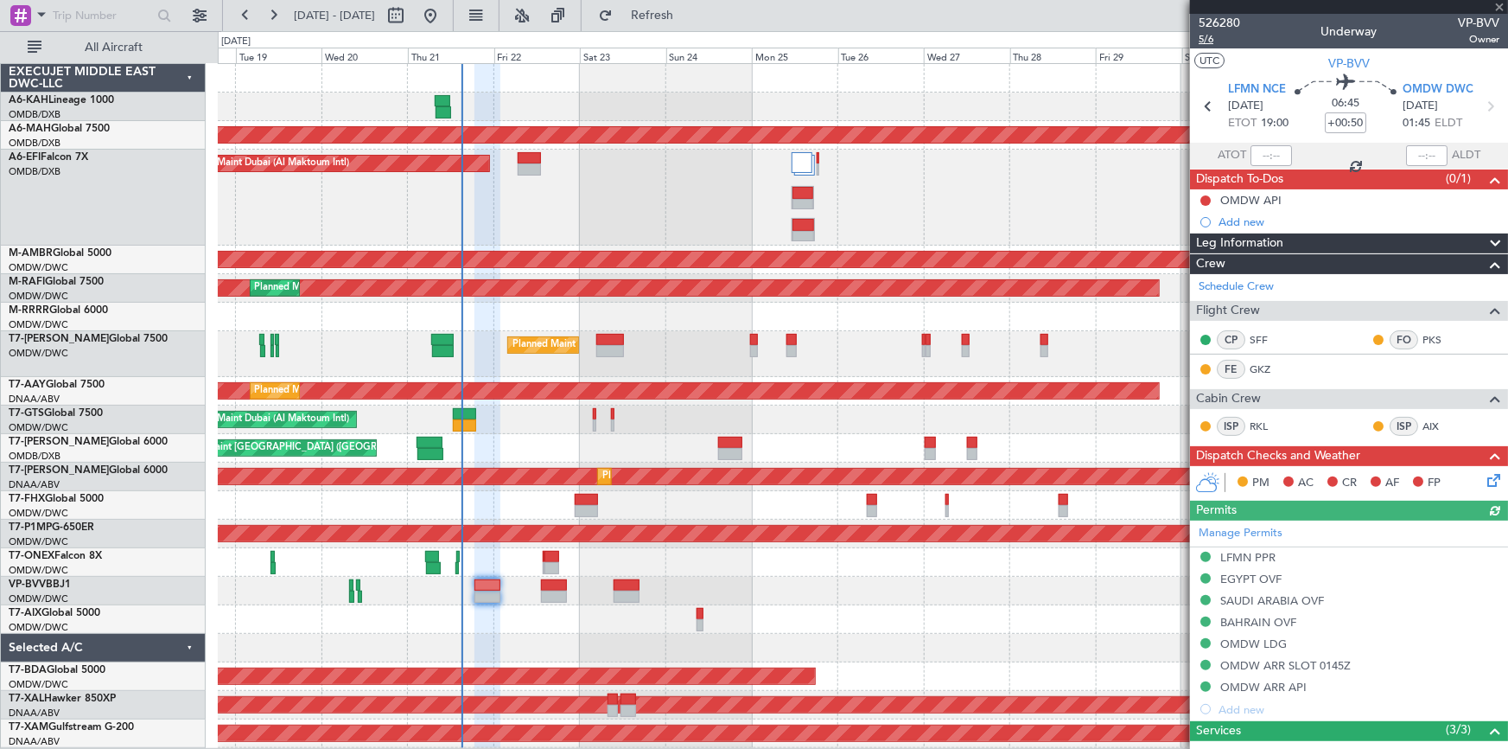
click at [1209, 41] on span "5/6" at bounding box center [1219, 39] width 41 height 15
drag, startPoint x: 719, startPoint y: 18, endPoint x: 719, endPoint y: 3, distance: 14.7
click at [694, 3] on button "Refresh" at bounding box center [642, 16] width 104 height 28
drag, startPoint x: 813, startPoint y: 28, endPoint x: 813, endPoint y: 10, distance: 18.2
click at [813, 10] on div "18 Aug 2025 - 02 Sep 2025 Refresh Quick Links All Aircraft" at bounding box center [754, 15] width 1508 height 31
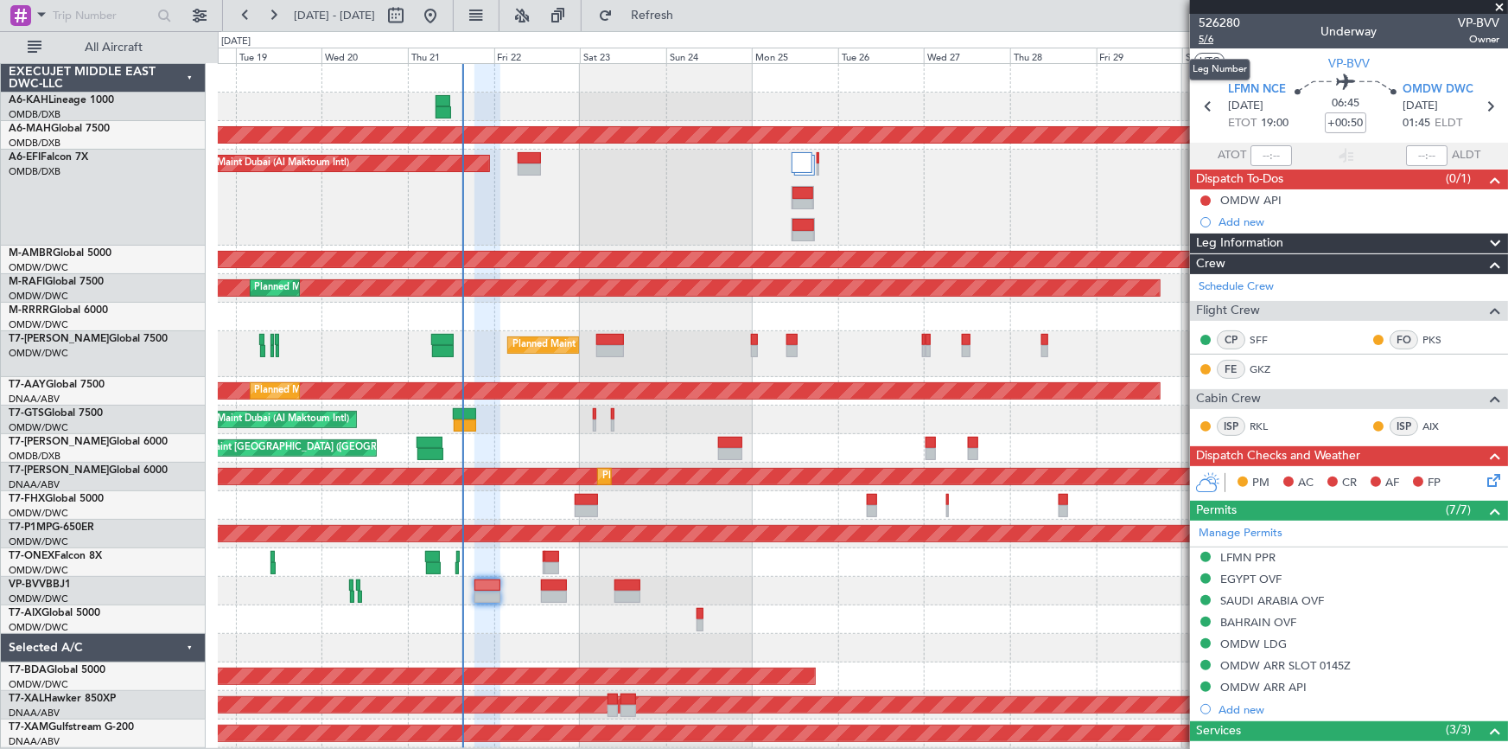
click at [1210, 41] on span "5/6" at bounding box center [1219, 39] width 41 height 15
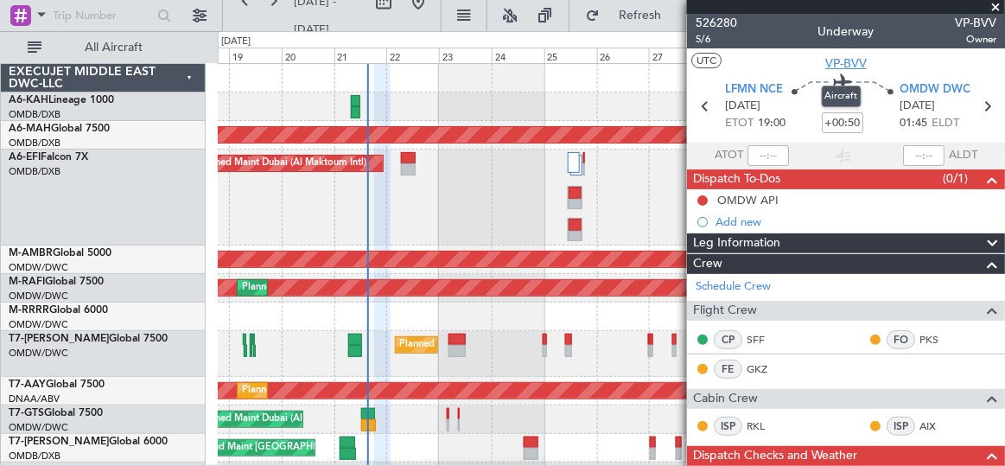
click at [851, 59] on span "VP-BVV" at bounding box center [846, 63] width 41 height 18
type input "Dherander Fithani (DHF)"
type input "7091"
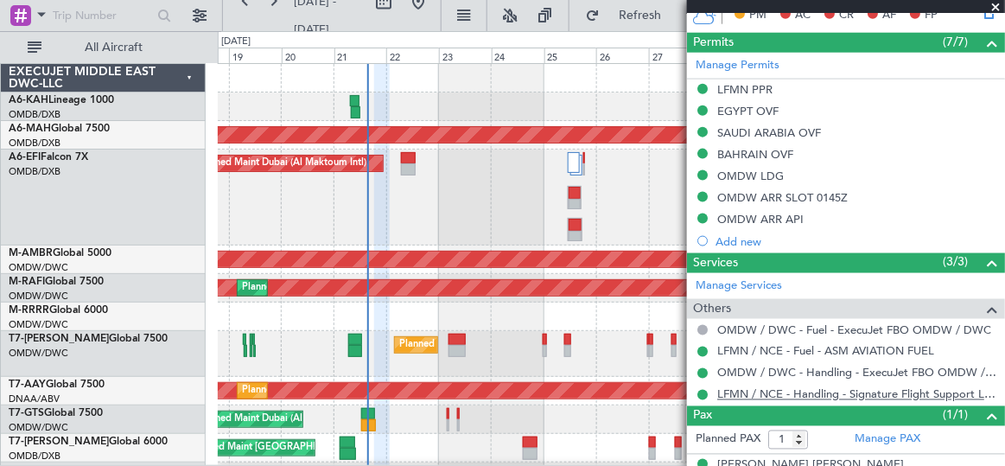
scroll to position [489, 0]
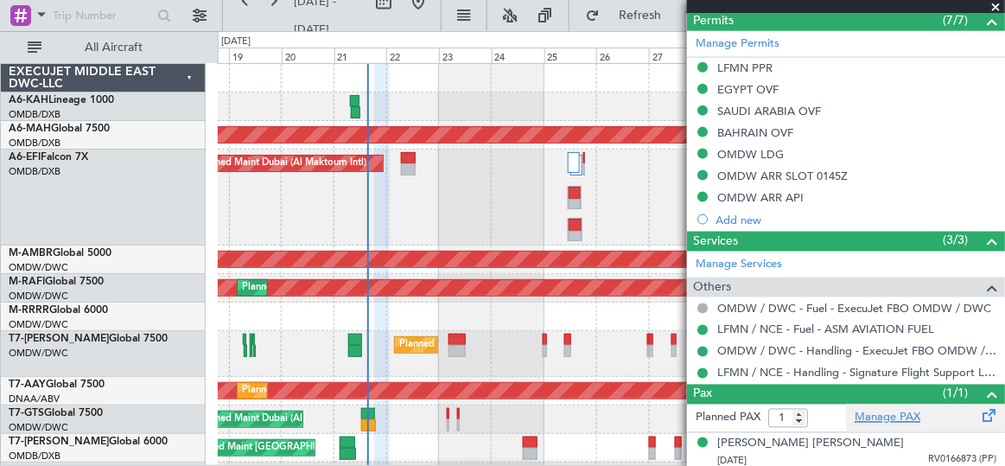
click at [893, 415] on link "Manage PAX" at bounding box center [888, 418] width 66 height 17
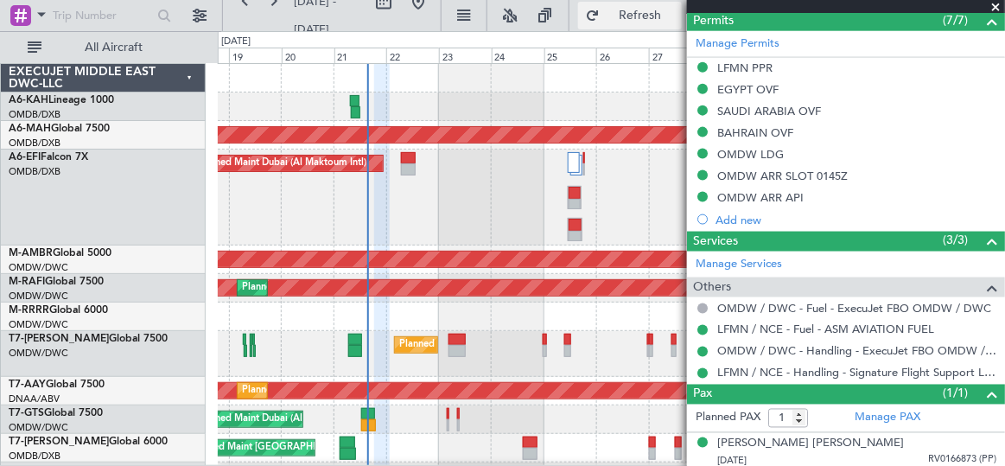
click at [625, 8] on button "Refresh" at bounding box center [630, 16] width 104 height 28
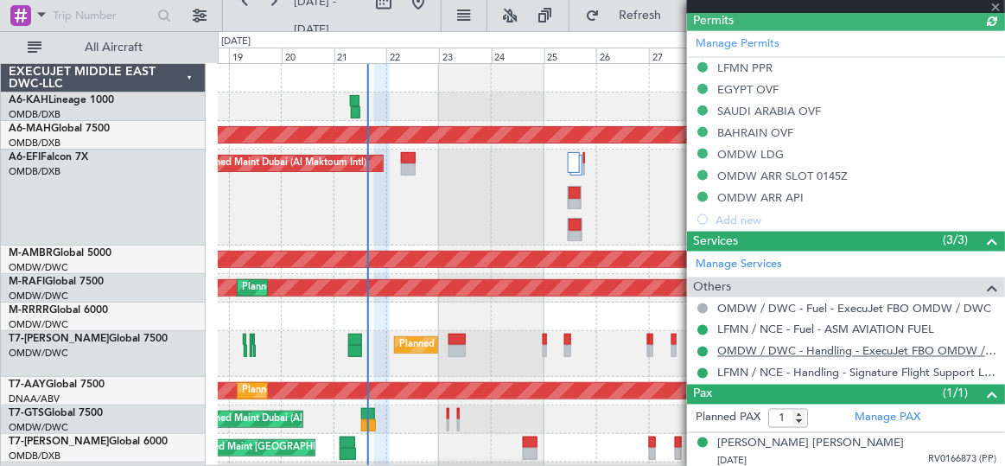
type input "Dherander Fithani (DHF)"
type input "7091"
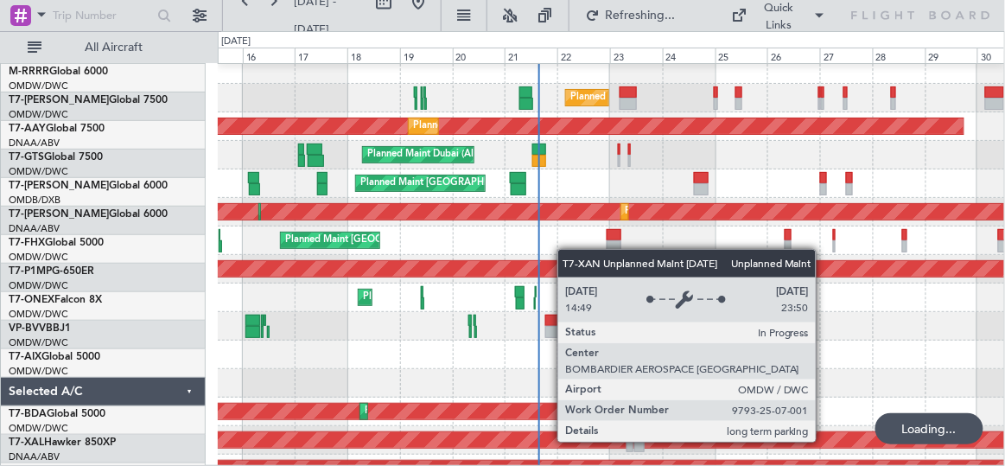
scroll to position [181, 0]
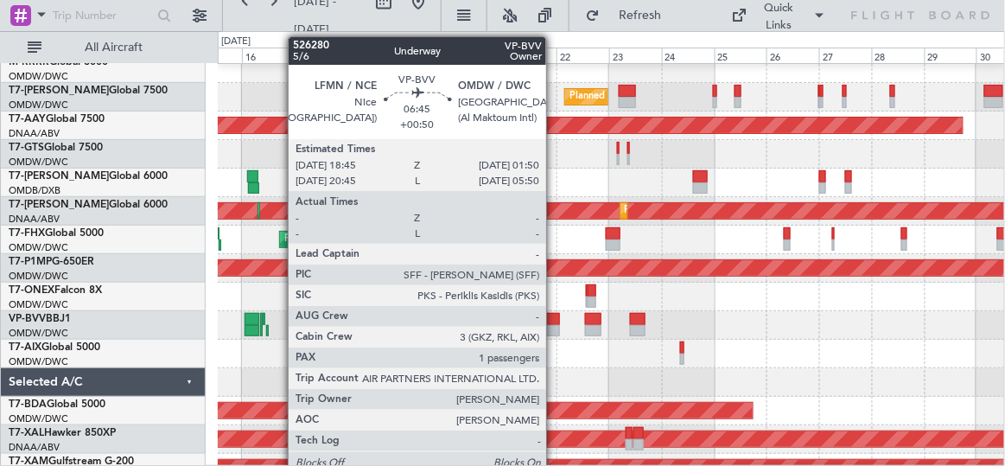
click at [554, 323] on div at bounding box center [553, 319] width 16 height 12
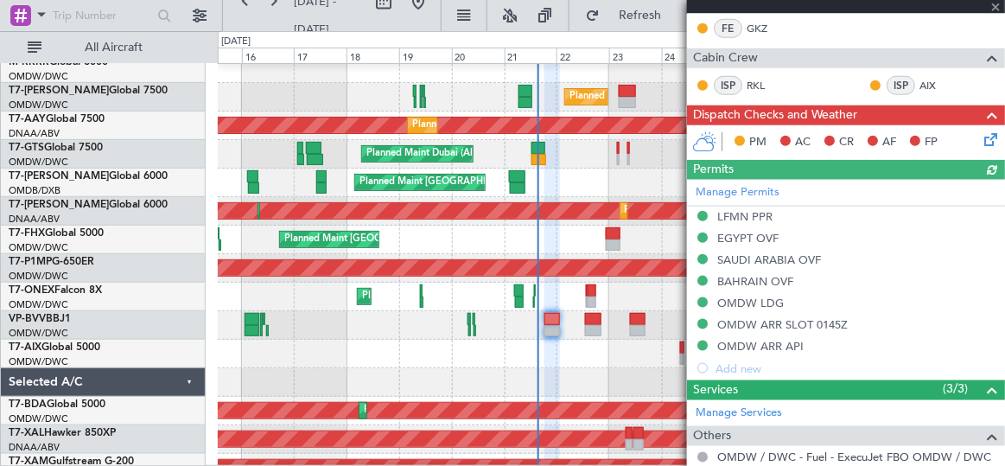
type input "Dherander Fithani (DHF)"
type input "7091"
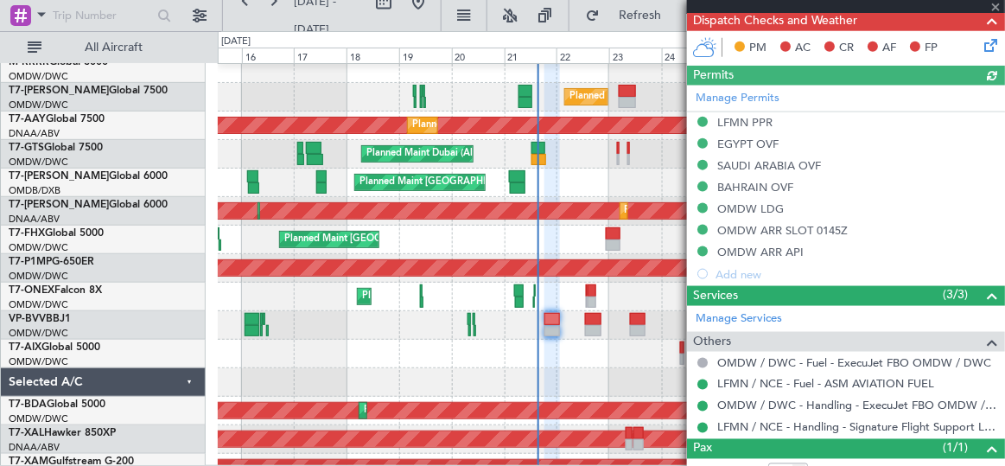
scroll to position [489, 0]
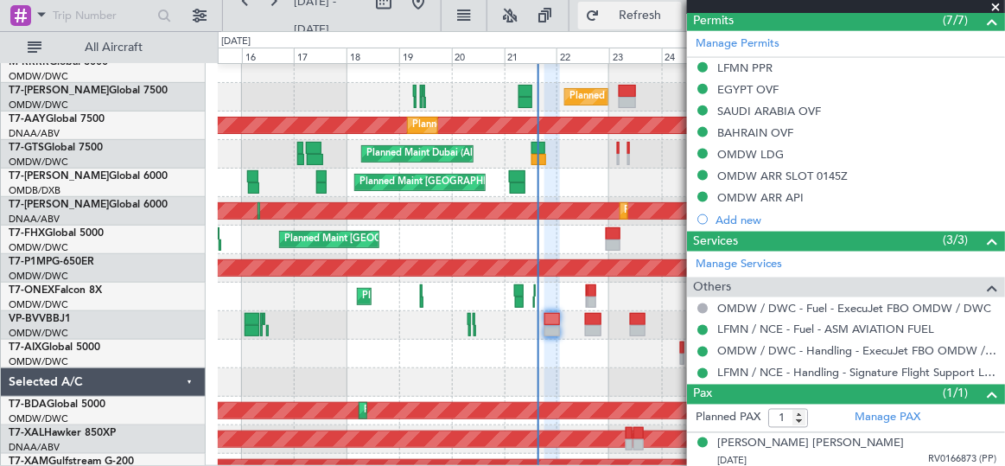
click at [600, 6] on button "Refresh" at bounding box center [630, 16] width 104 height 28
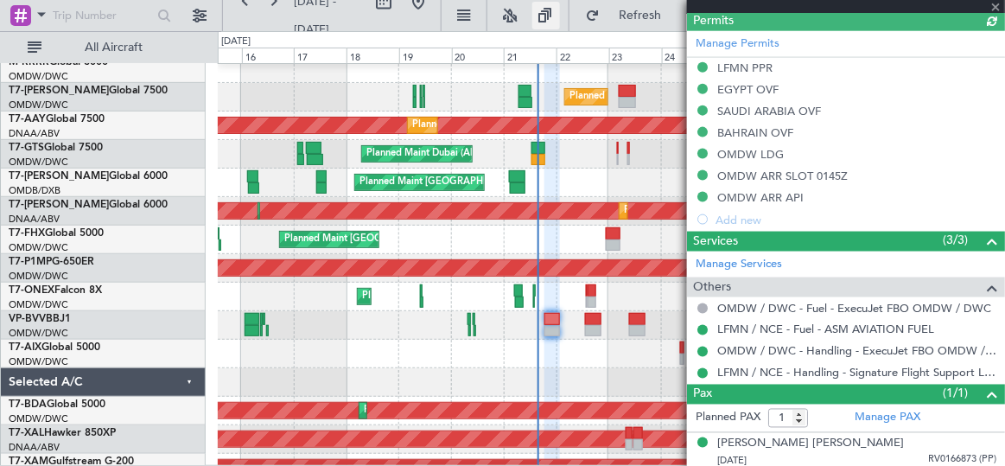
type input "Dherander Fithani (DHF)"
type input "7091"
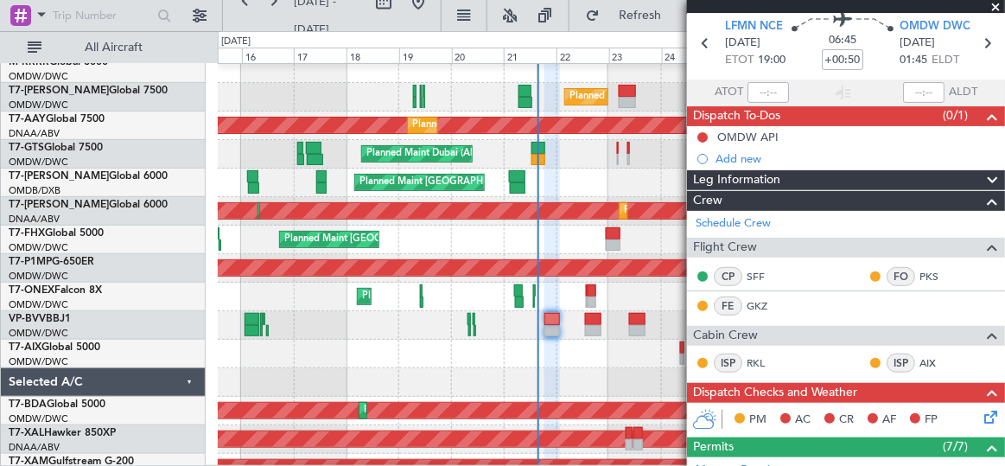
scroll to position [0, 0]
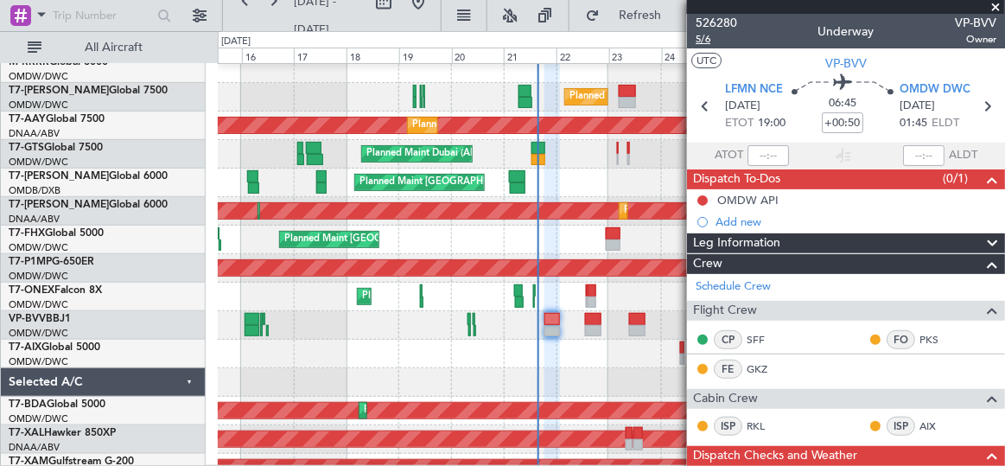
click at [704, 42] on span "5/6" at bounding box center [716, 39] width 41 height 15
click at [621, 15] on span "Refresh" at bounding box center [640, 16] width 73 height 12
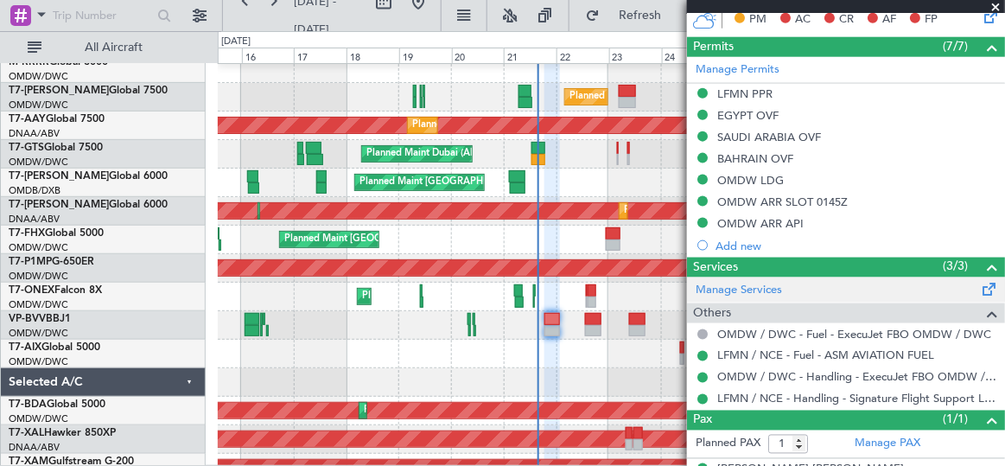
scroll to position [489, 0]
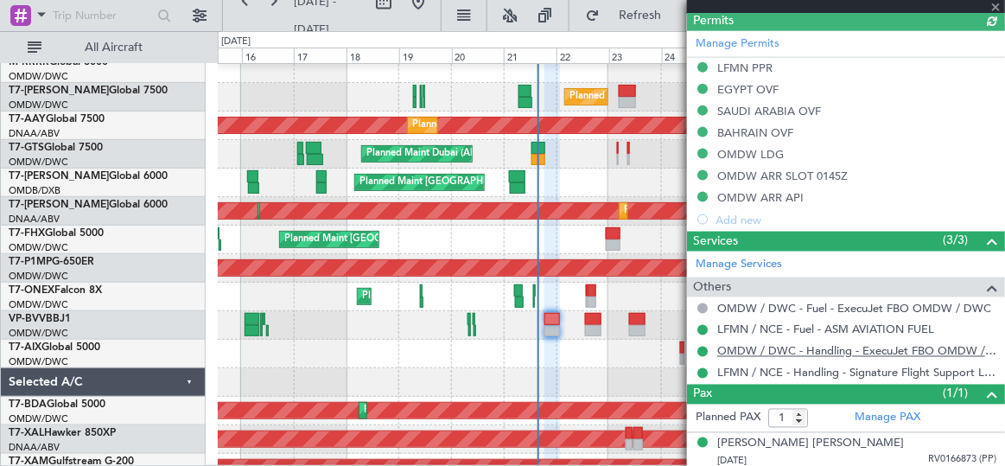
type input "Dherander Fithani (DHF)"
type input "7091"
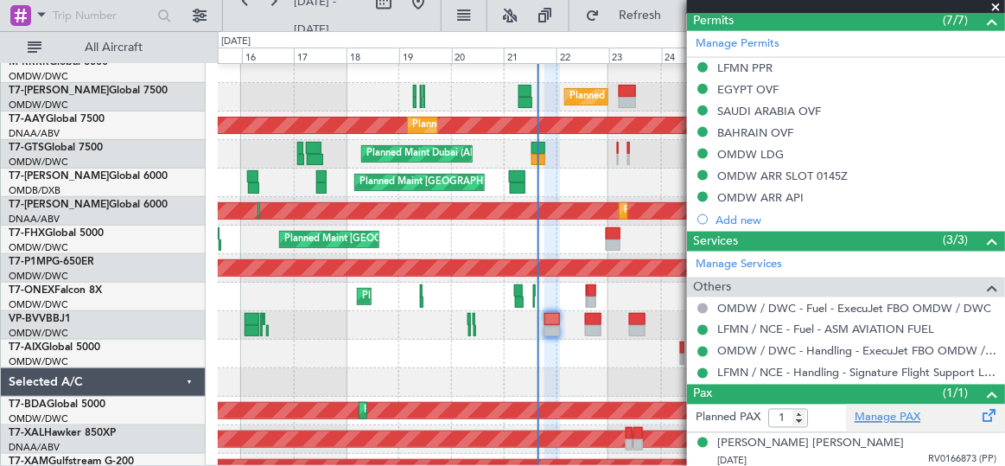
click at [874, 411] on link "Manage PAX" at bounding box center [888, 418] width 66 height 17
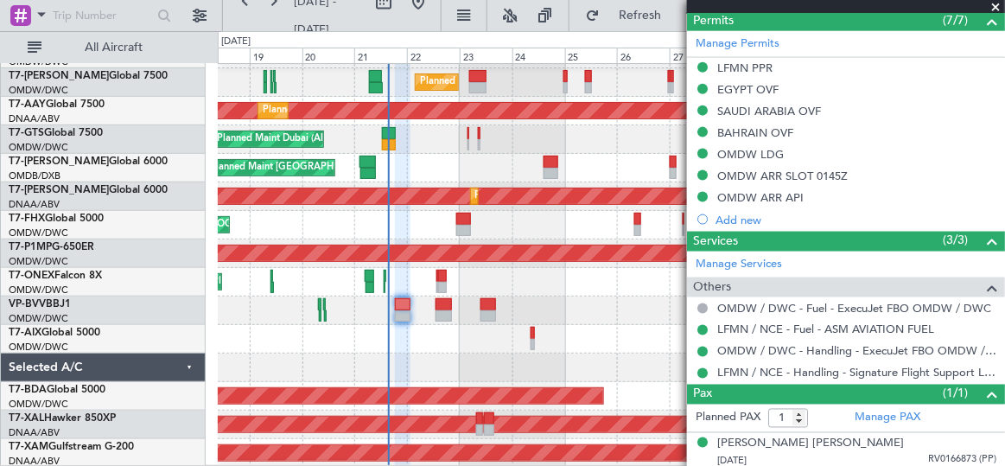
click at [477, 342] on div at bounding box center [612, 339] width 788 height 29
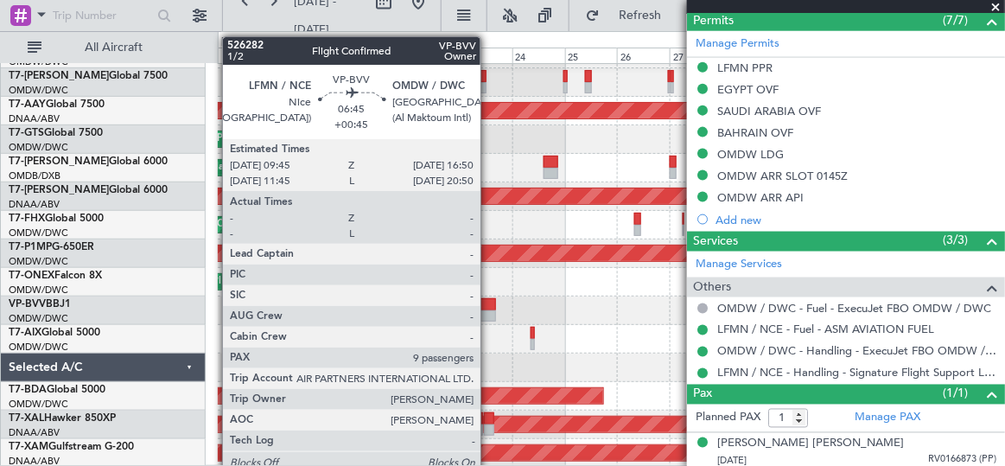
click at [488, 303] on div at bounding box center [489, 304] width 16 height 12
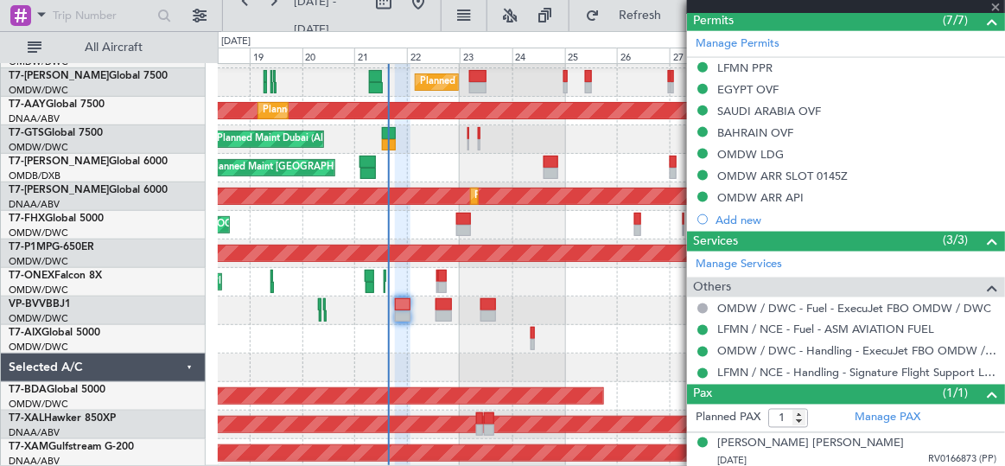
type input "+00:45"
type input "9"
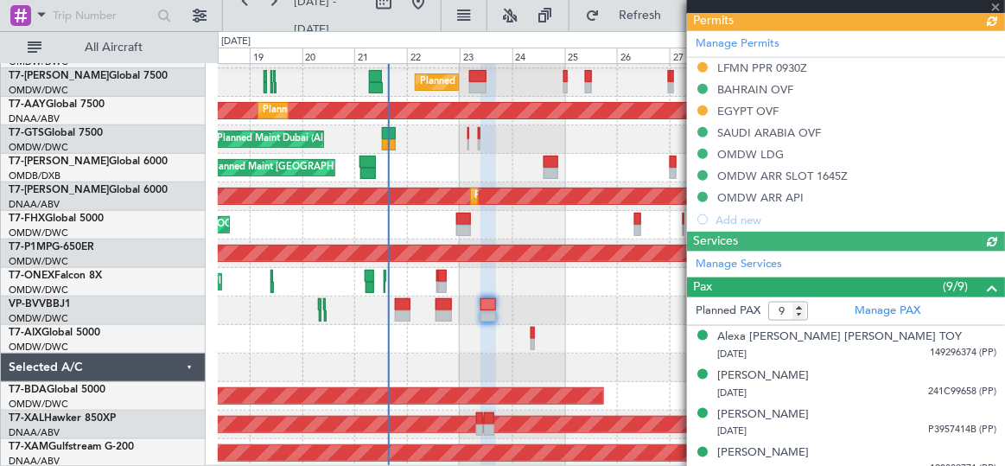
scroll to position [401, 0]
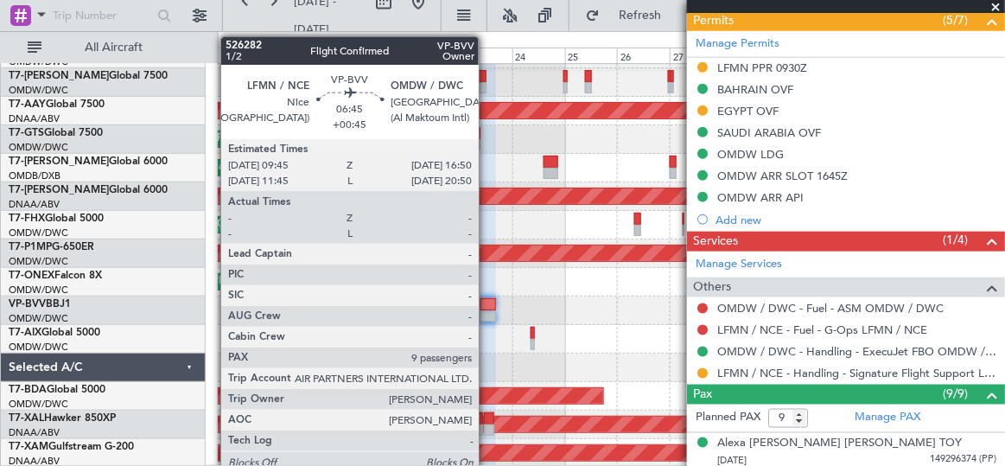
click at [488, 302] on div at bounding box center [489, 304] width 16 height 12
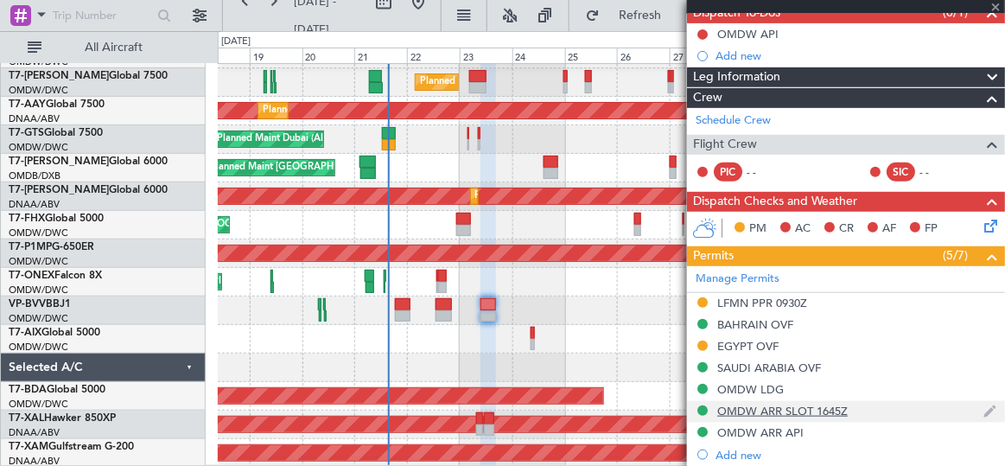
scroll to position [0, 0]
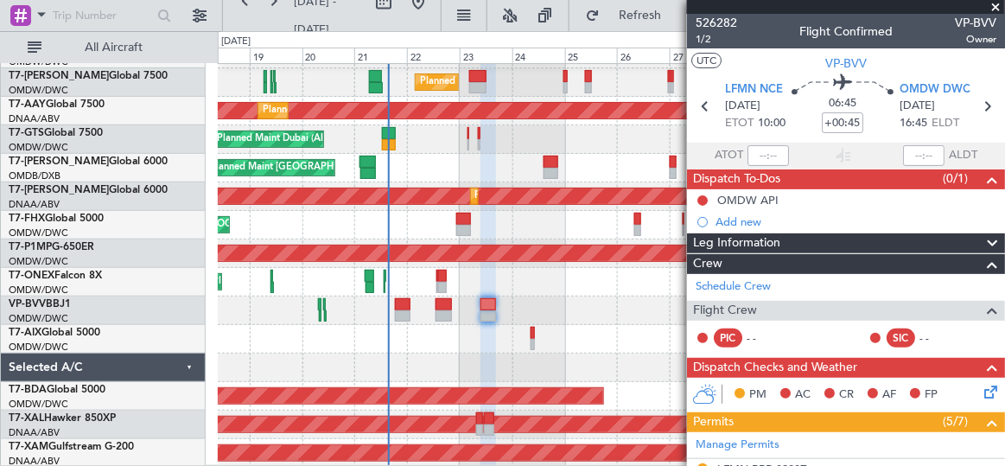
click at [558, 305] on div at bounding box center [612, 311] width 788 height 29
click at [706, 35] on span "1/2" at bounding box center [716, 39] width 41 height 15
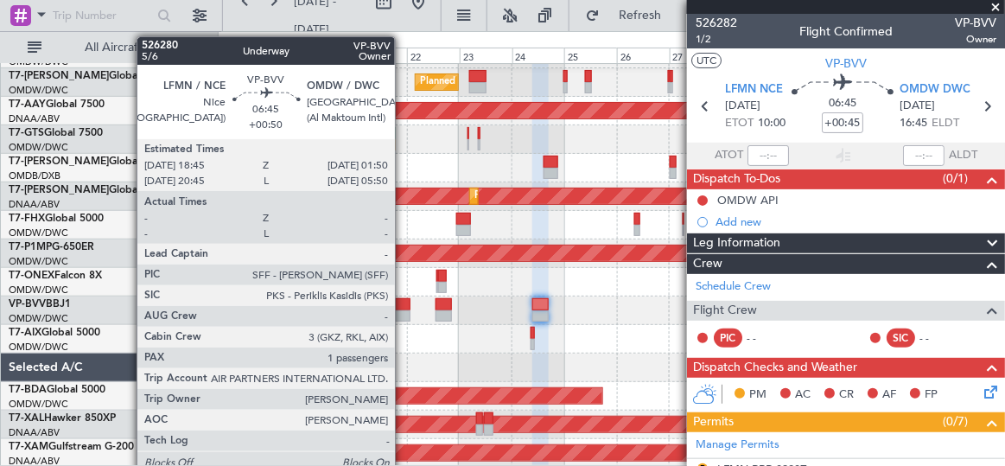
click at [404, 310] on div at bounding box center [403, 316] width 16 height 12
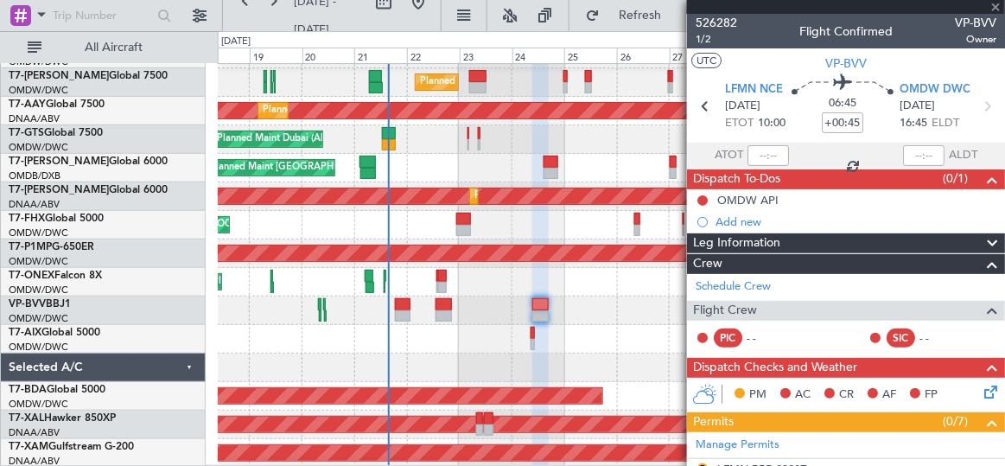
type input "+00:50"
type input "1"
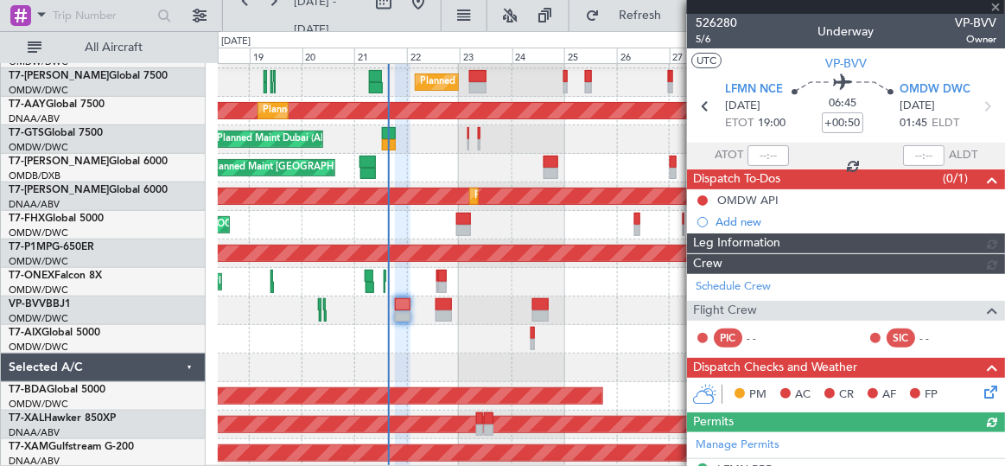
type input "Dherander Fithani (DHF)"
type input "7091"
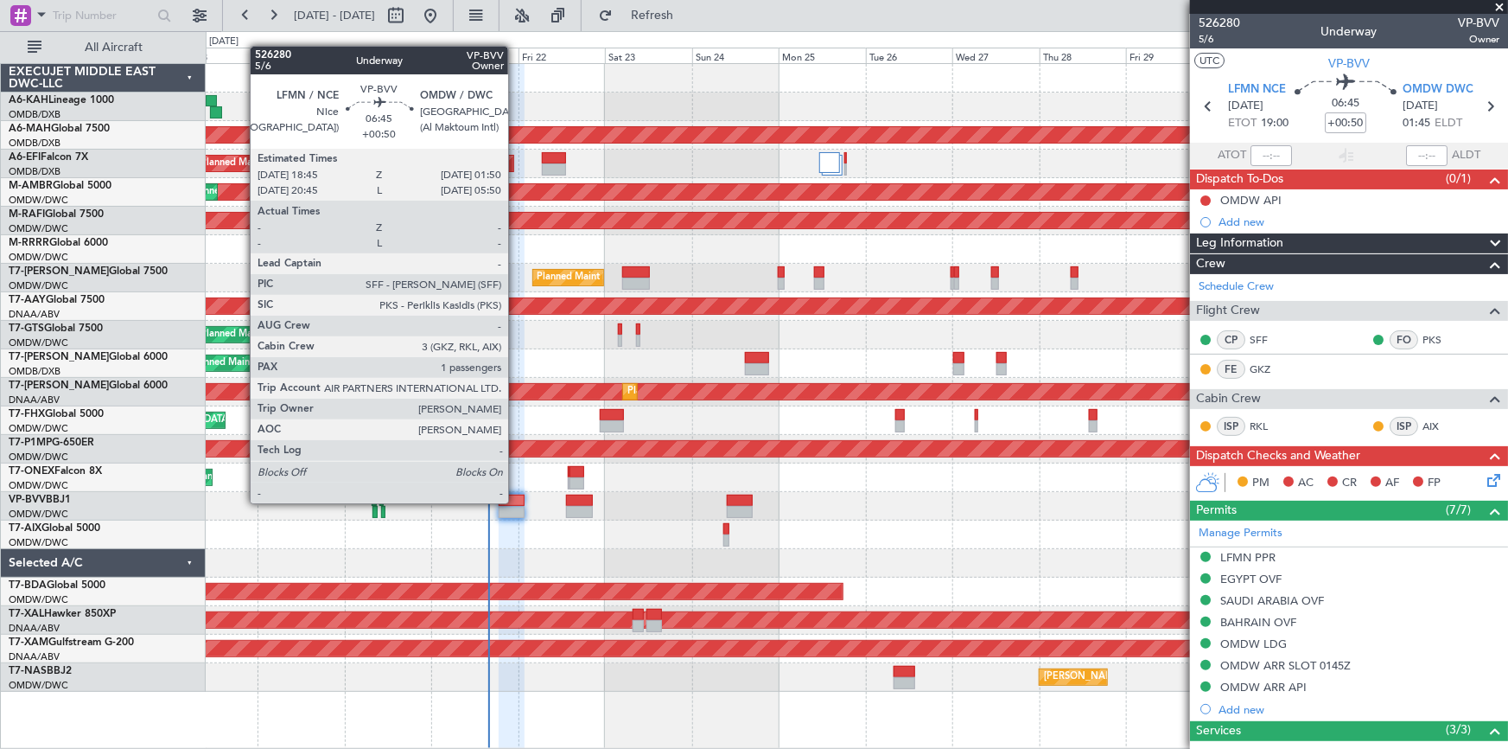
click at [516, 465] on div at bounding box center [512, 500] width 26 height 12
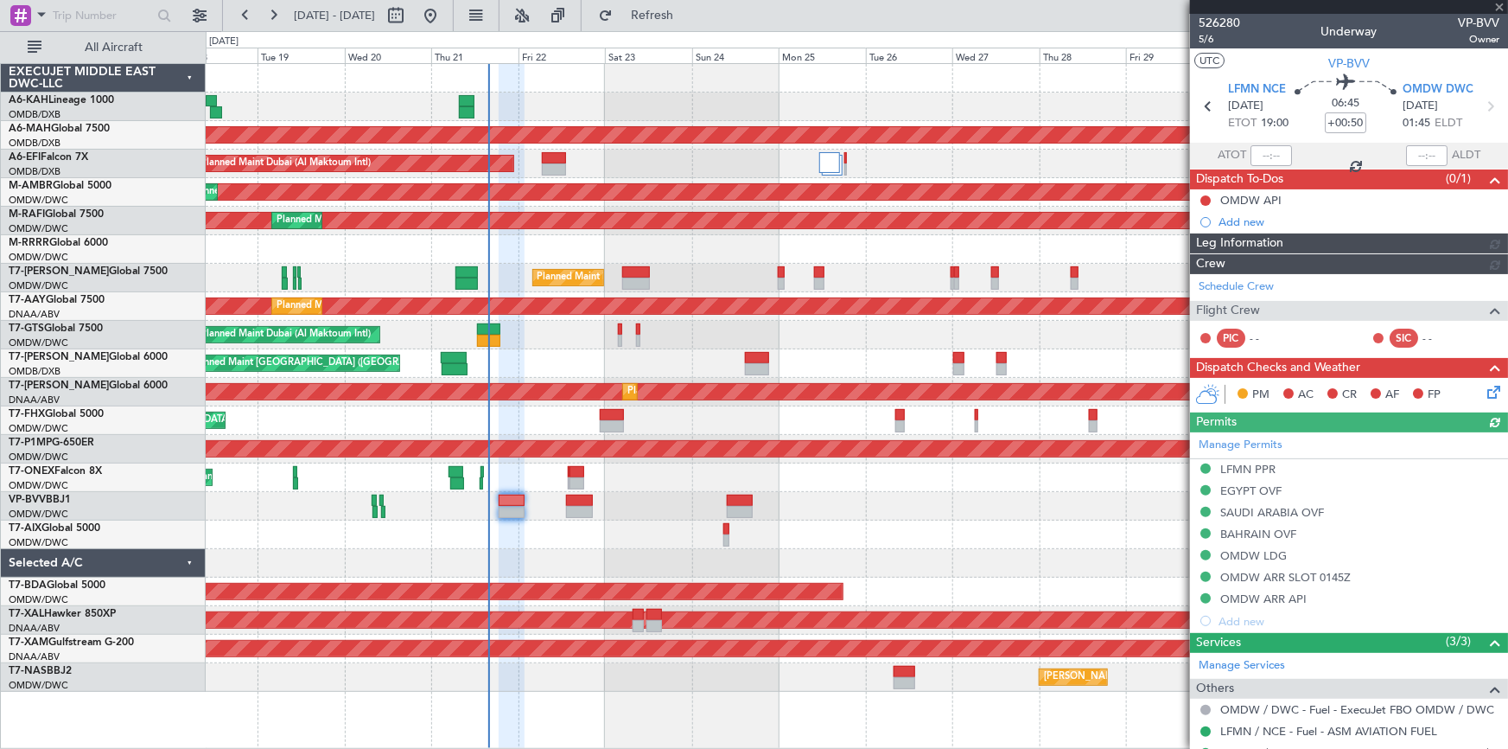
type input "Dherander Fithani (DHF)"
type input "7091"
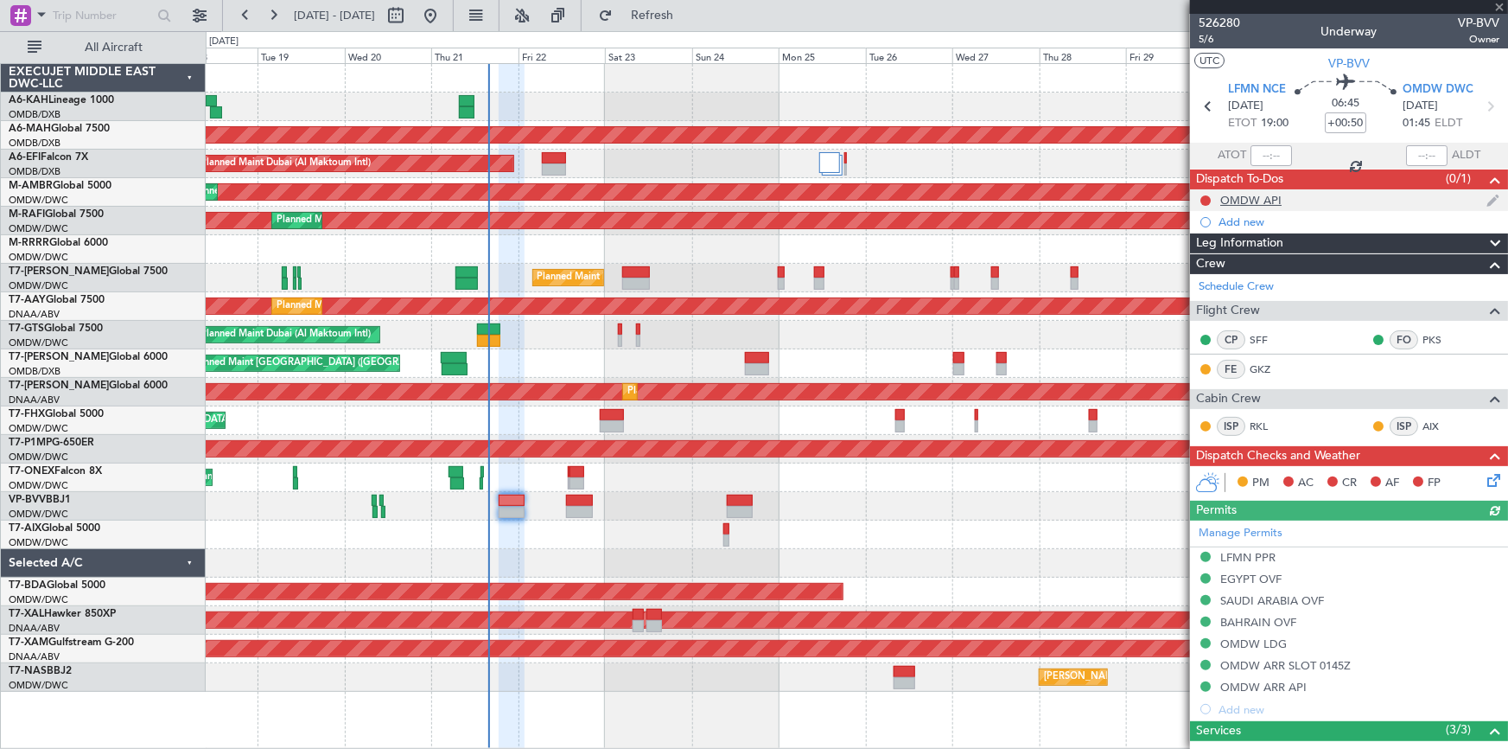
click at [1004, 195] on div at bounding box center [1206, 201] width 14 height 14
click at [1004, 197] on button at bounding box center [1206, 200] width 10 height 10
drag, startPoint x: 1189, startPoint y: 277, endPoint x: 1198, endPoint y: 284, distance: 11.6
click at [1004, 277] on span "Completed" at bounding box center [1213, 276] width 57 height 17
click at [1004, 465] on icon at bounding box center [1491, 477] width 14 height 14
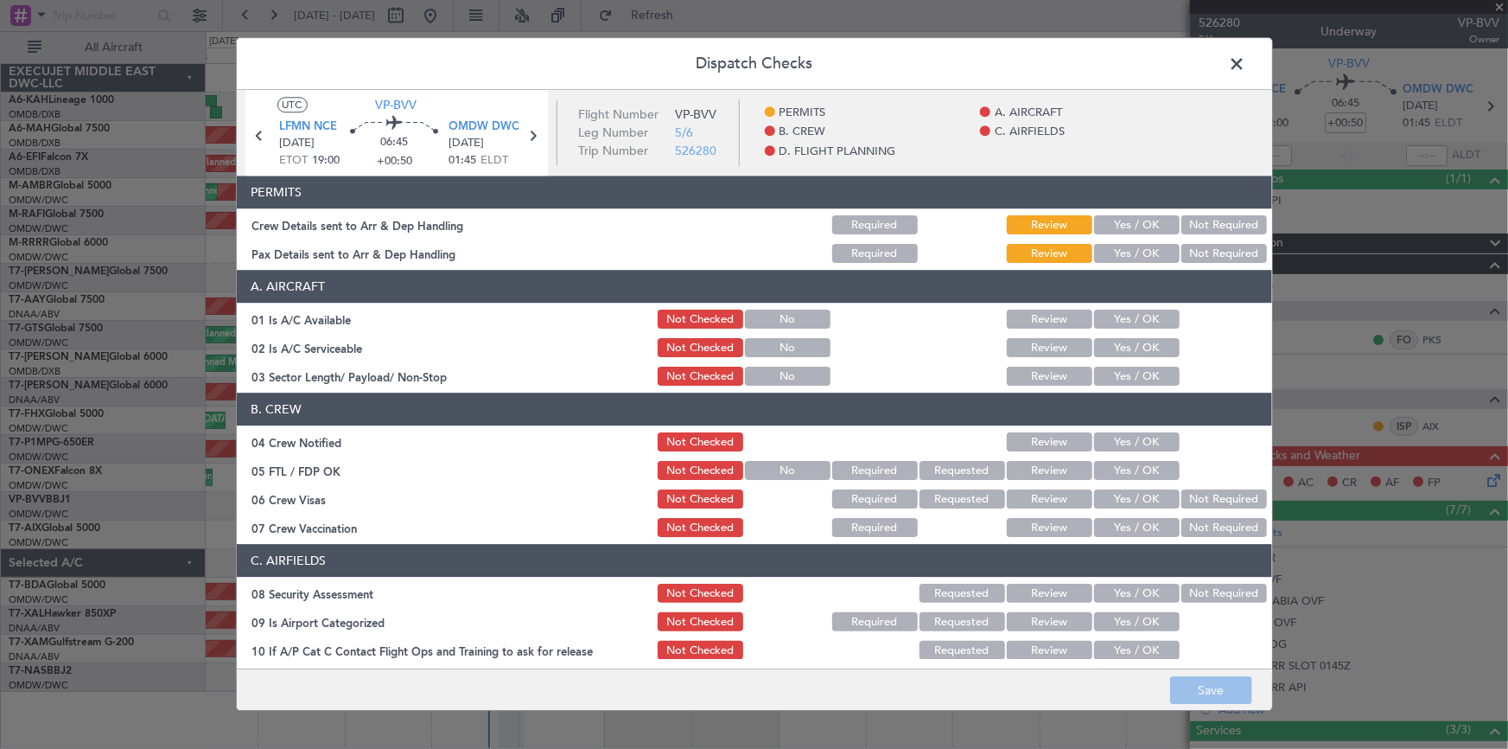
drag, startPoint x: 1124, startPoint y: 220, endPoint x: 1133, endPoint y: 284, distance: 63.8
click at [1004, 226] on button "Yes / OK" at bounding box center [1137, 225] width 86 height 19
click at [1004, 252] on button "Yes / OK" at bounding box center [1137, 254] width 86 height 19
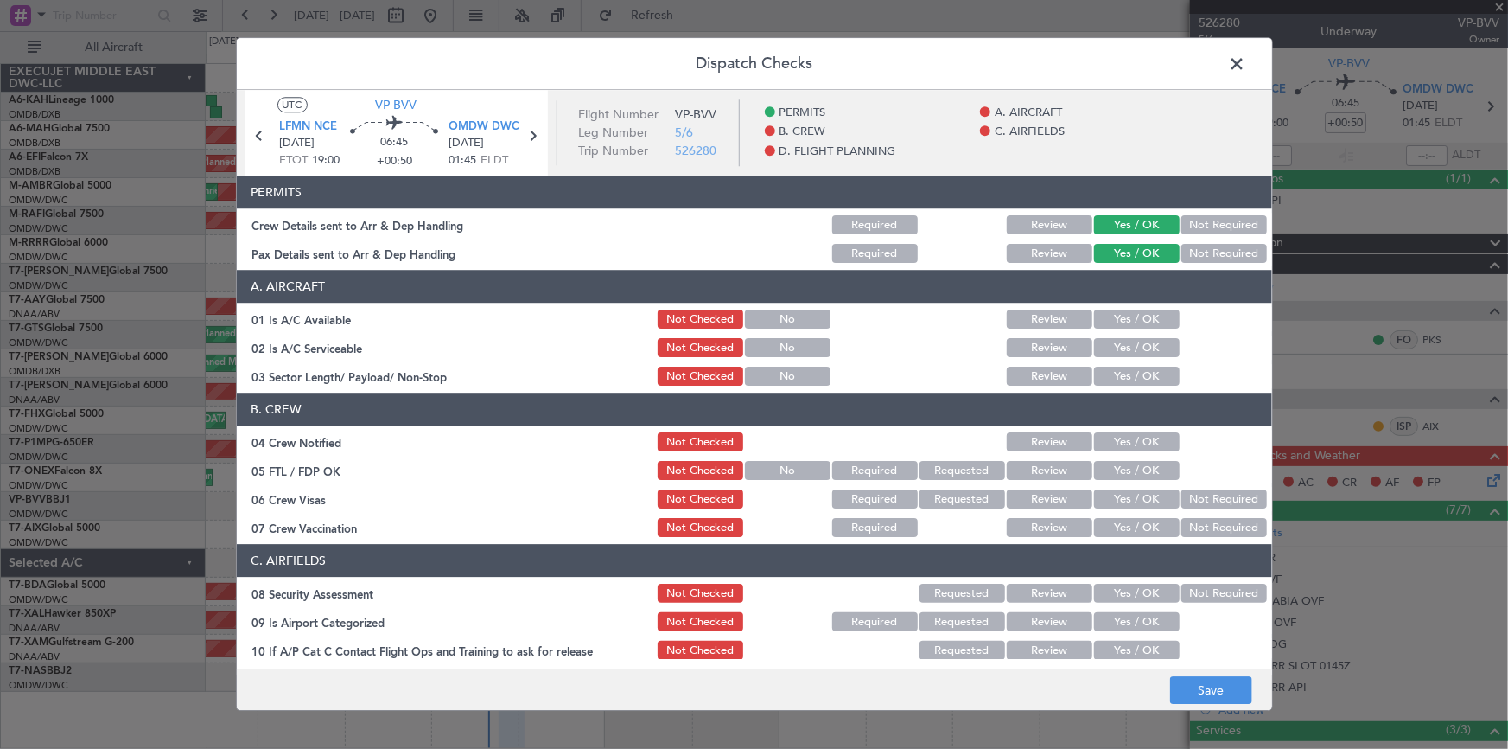
click at [1004, 311] on button "Yes / OK" at bounding box center [1137, 319] width 86 height 19
click at [1004, 352] on button "Yes / OK" at bounding box center [1137, 348] width 86 height 19
click at [1004, 381] on button "Yes / OK" at bounding box center [1137, 376] width 86 height 19
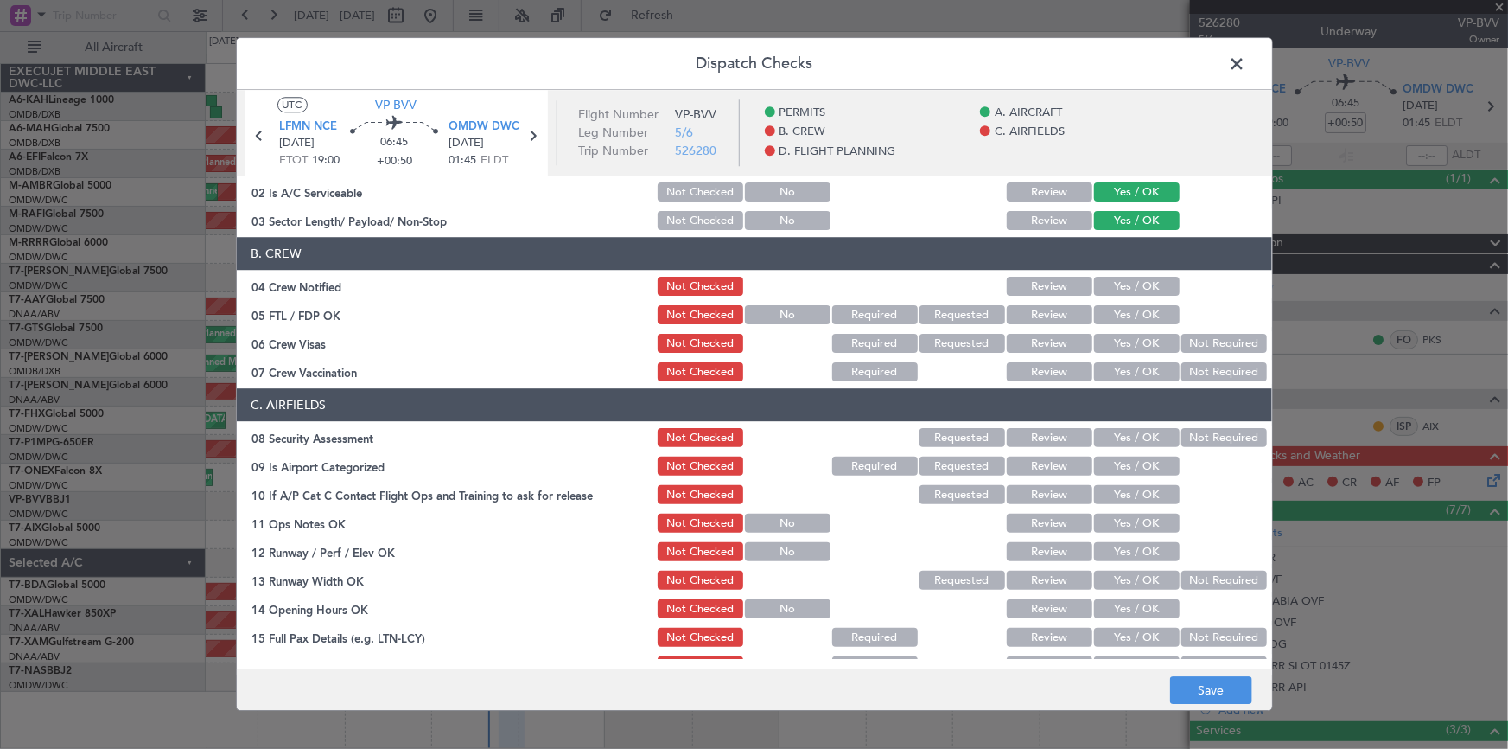
scroll to position [235, 0]
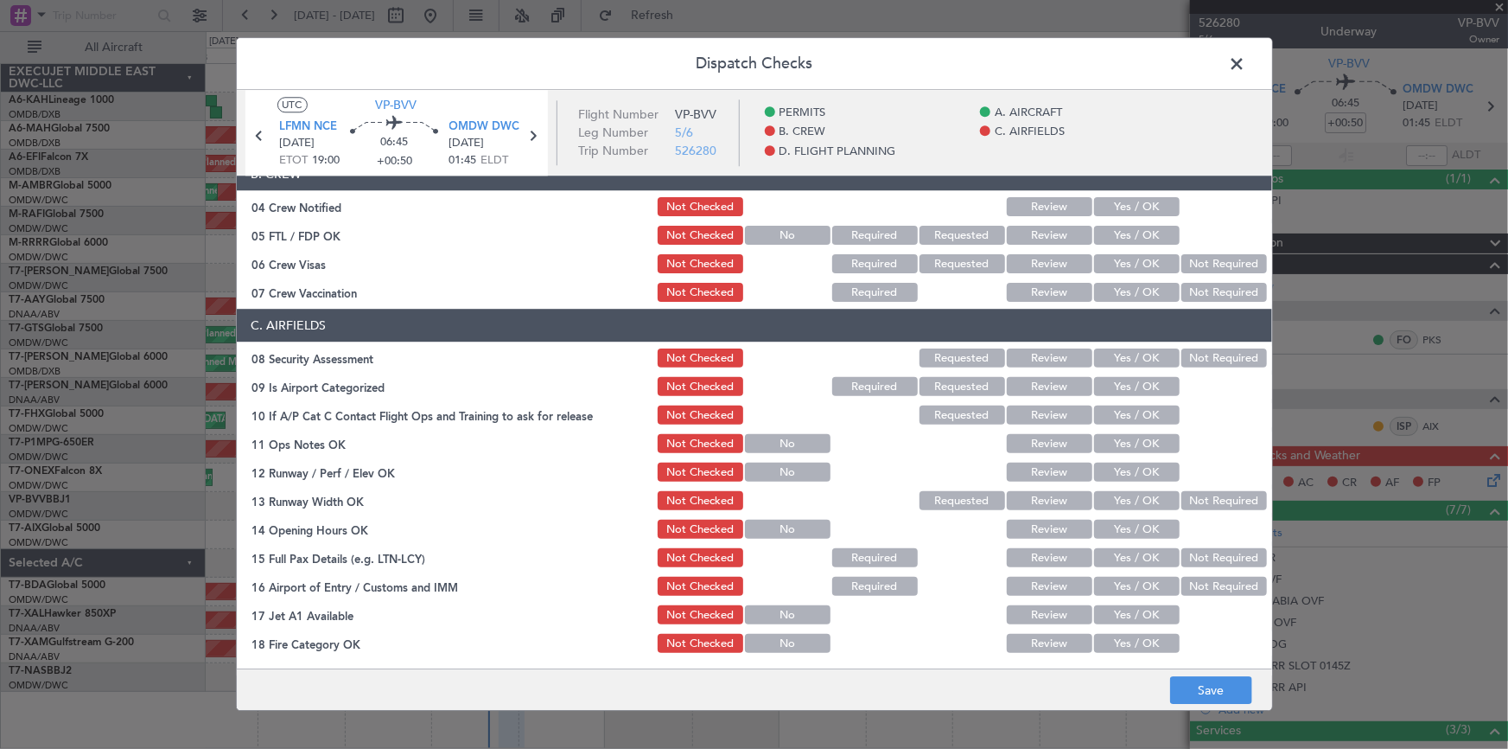
click at [1004, 205] on button "Yes / OK" at bounding box center [1137, 207] width 86 height 19
click at [1004, 239] on button "Yes / OK" at bounding box center [1137, 235] width 86 height 19
click at [1004, 263] on button "Yes / OK" at bounding box center [1137, 264] width 86 height 19
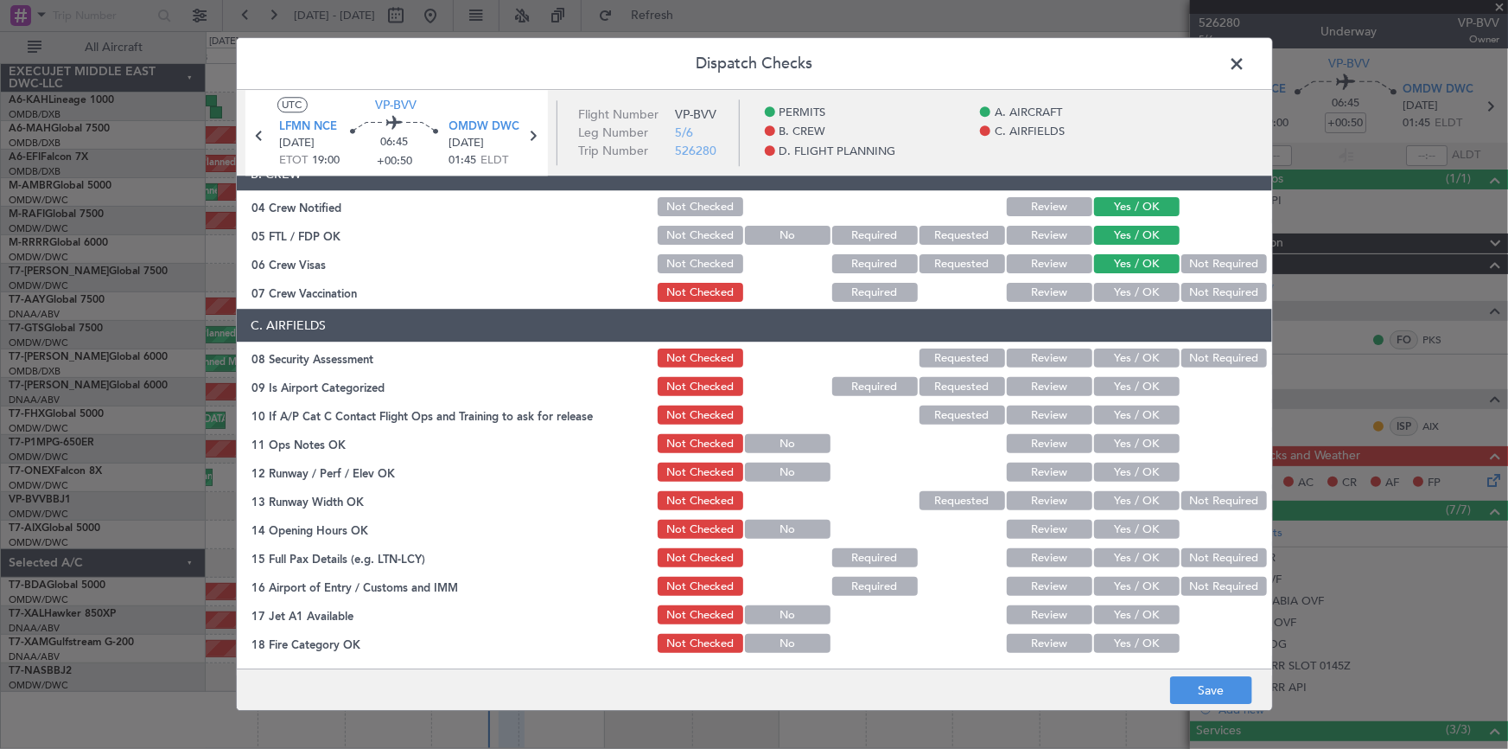
click at [1004, 284] on button "Yes / OK" at bounding box center [1137, 293] width 86 height 19
click at [1004, 284] on button "Not Required" at bounding box center [1225, 293] width 86 height 19
click at [1004, 355] on button "Not Required" at bounding box center [1225, 358] width 86 height 19
click at [1004, 384] on button "Yes / OK" at bounding box center [1137, 387] width 86 height 19
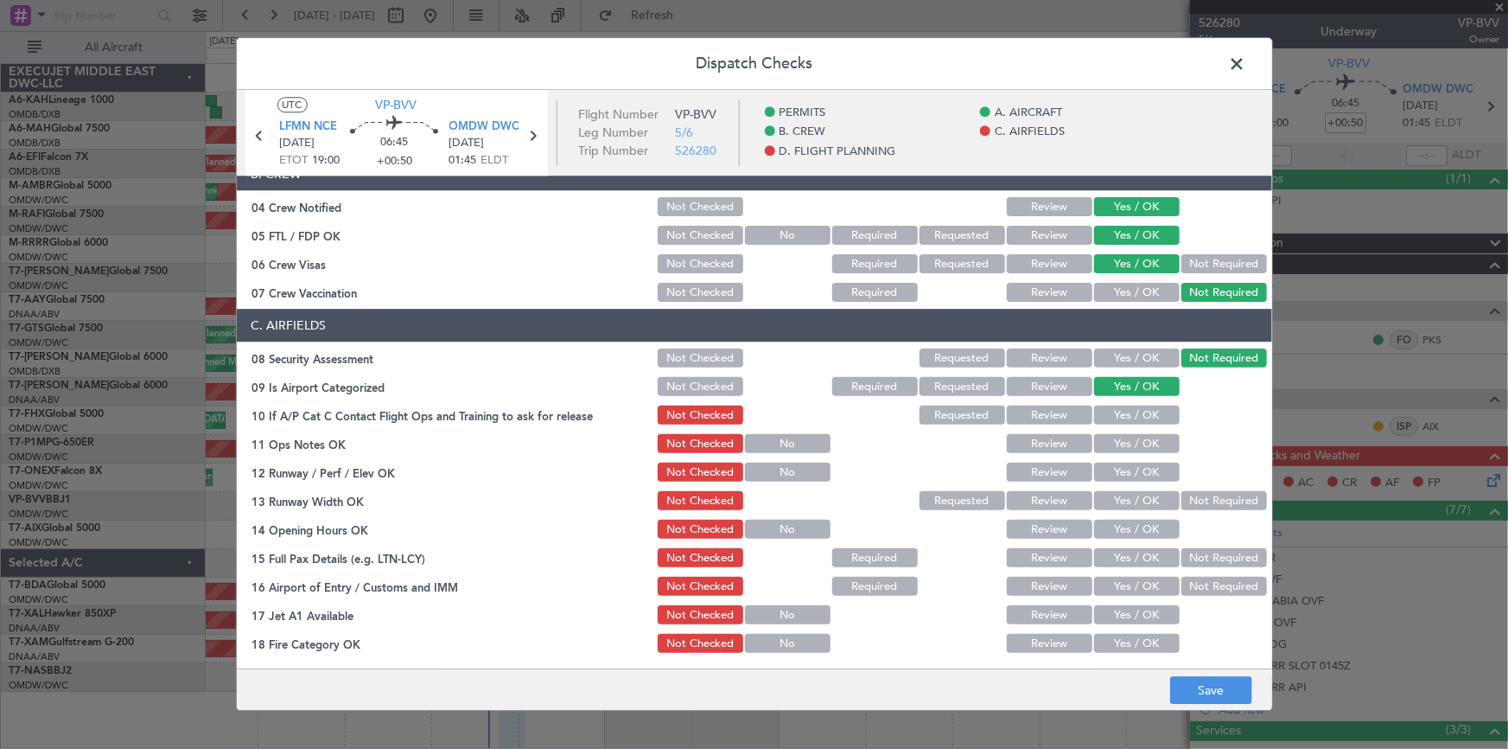
click at [1004, 414] on button "Yes / OK" at bounding box center [1137, 415] width 86 height 19
click at [1004, 440] on button "Yes / OK" at bounding box center [1137, 444] width 86 height 19
click at [1004, 465] on button "Yes / OK" at bounding box center [1137, 472] width 86 height 19
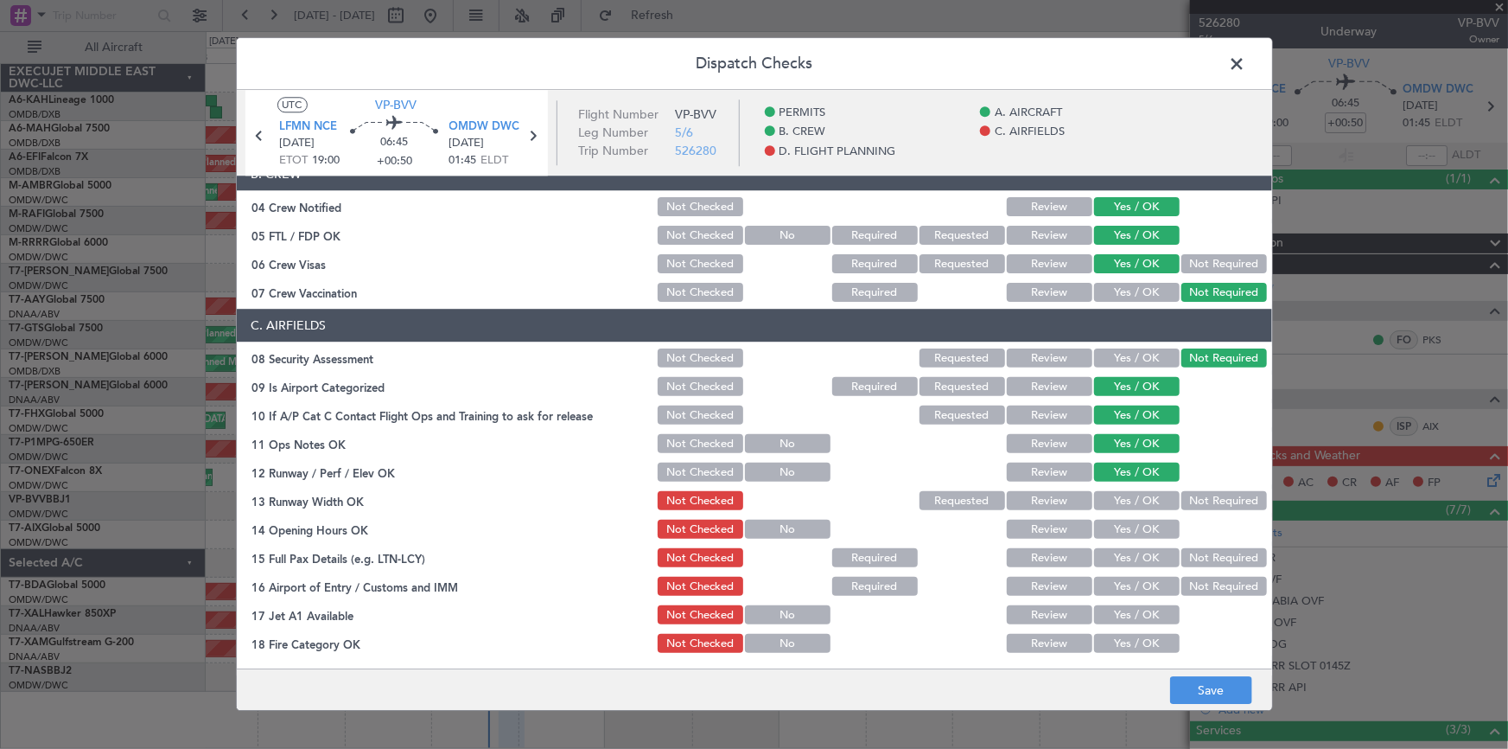
click at [1004, 465] on button "Yes / OK" at bounding box center [1137, 501] width 86 height 19
click at [1004, 465] on button "Yes / OK" at bounding box center [1137, 529] width 86 height 19
click at [1004, 465] on div "Yes / OK" at bounding box center [1135, 558] width 87 height 24
click at [1004, 465] on button "Yes / OK" at bounding box center [1137, 558] width 86 height 19
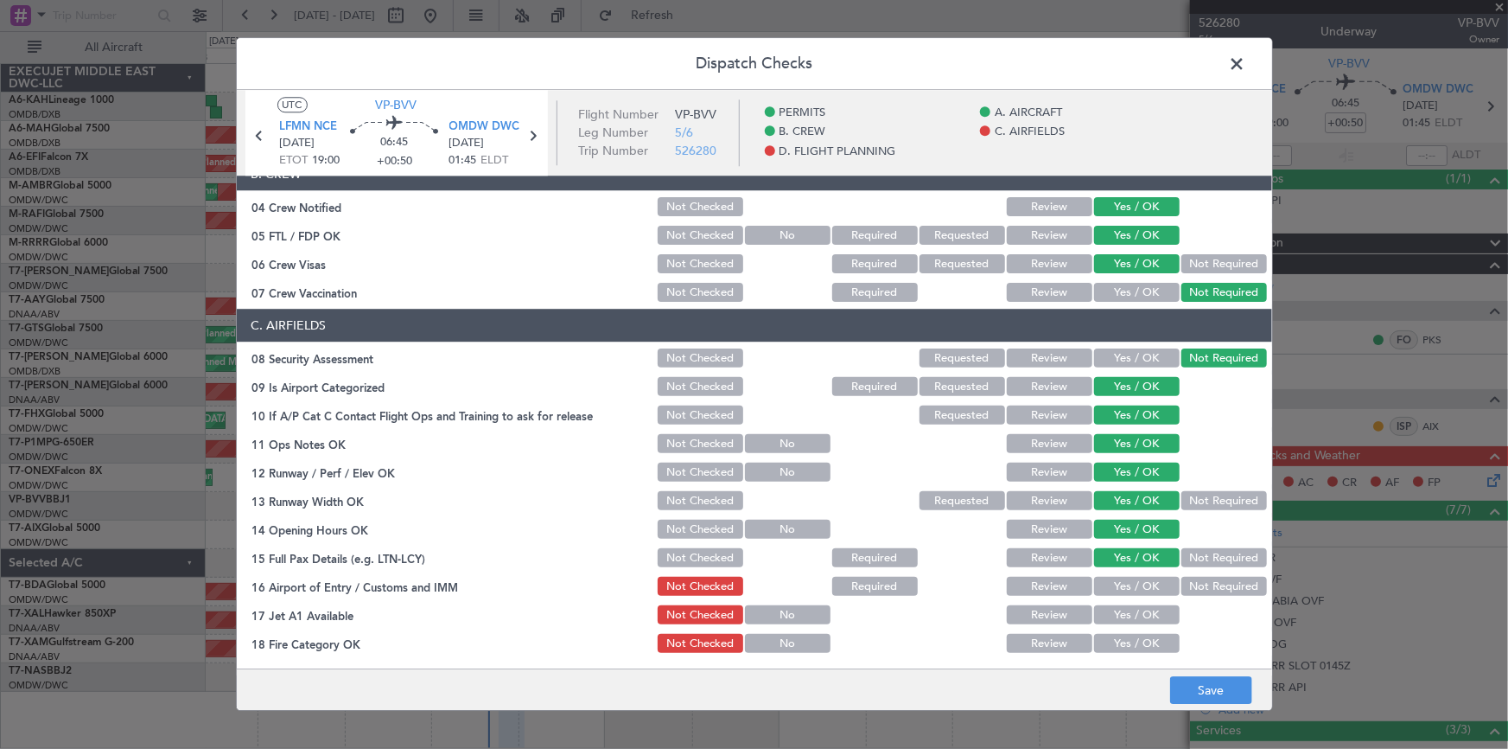
drag, startPoint x: 1133, startPoint y: 583, endPoint x: 1139, endPoint y: 591, distance: 9.9
click at [1004, 465] on button "Yes / OK" at bounding box center [1137, 586] width 86 height 19
click at [1004, 465] on button "Yes / OK" at bounding box center [1137, 615] width 86 height 19
click at [1004, 465] on div "Yes / OK" at bounding box center [1135, 644] width 87 height 24
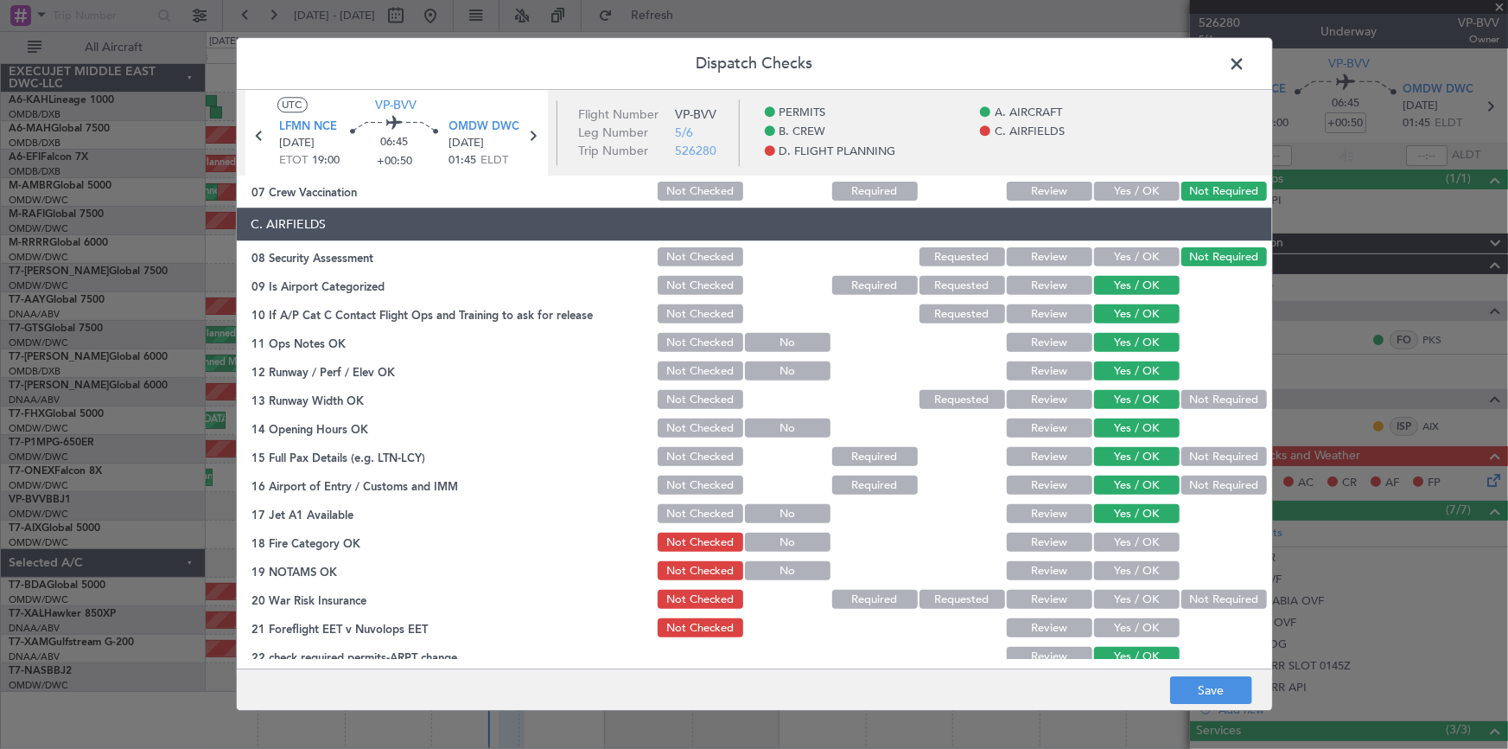
scroll to position [392, 0]
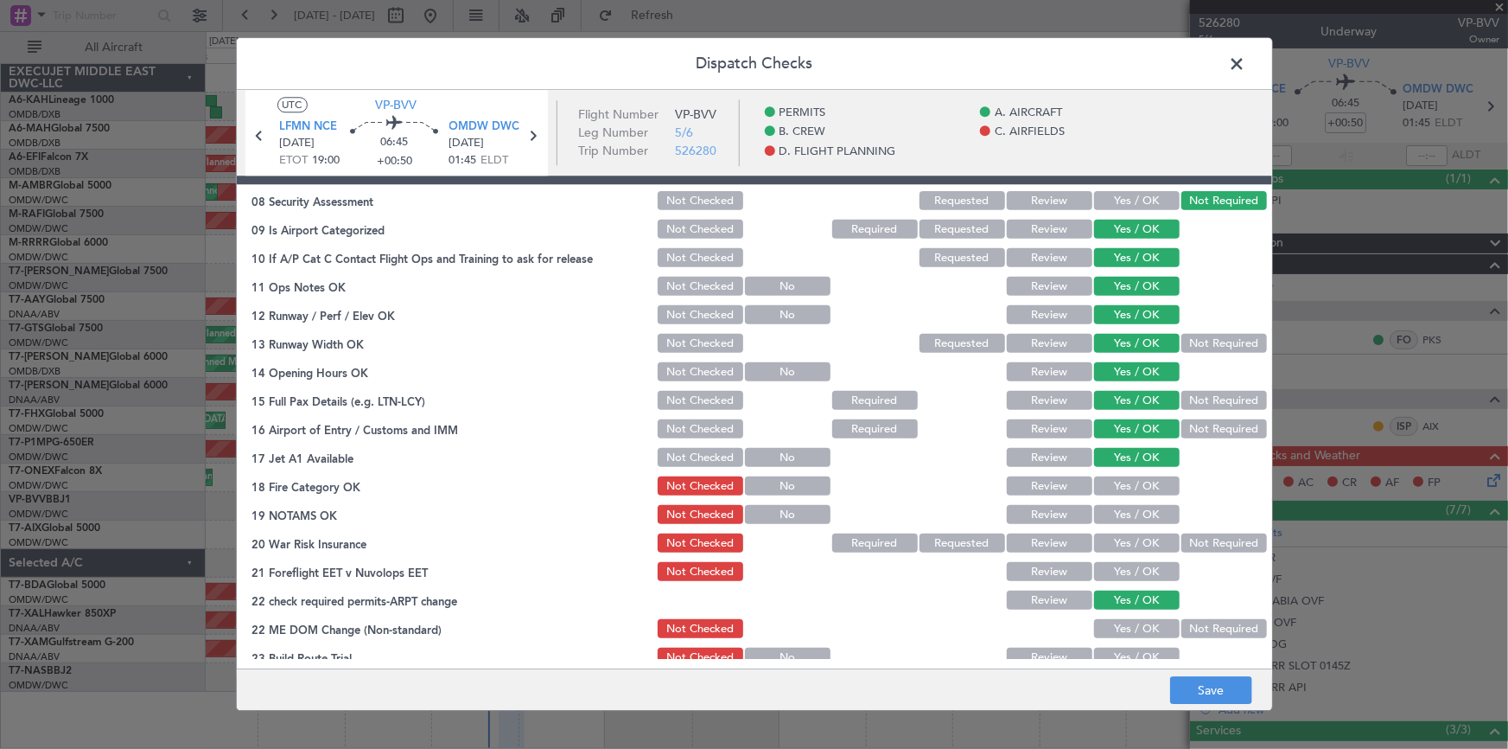
click at [1004, 465] on button "Yes / OK" at bounding box center [1137, 486] width 86 height 19
click at [1004, 465] on button "Yes / OK" at bounding box center [1137, 515] width 86 height 19
click at [1004, 465] on button "Yes / OK" at bounding box center [1137, 543] width 86 height 19
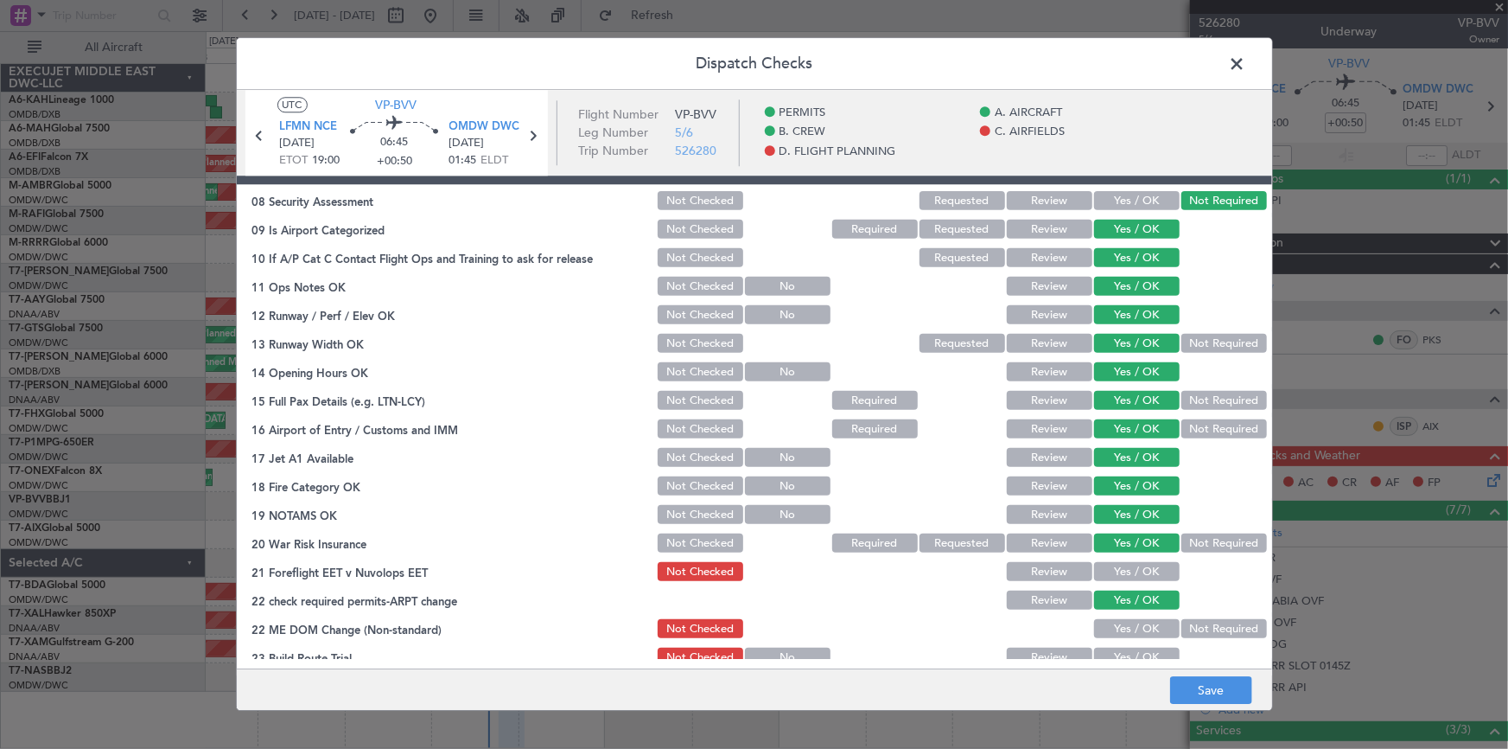
click at [1004, 465] on button "Not Required" at bounding box center [1225, 543] width 86 height 19
click at [1004, 465] on div "Yes / OK" at bounding box center [1135, 572] width 87 height 24
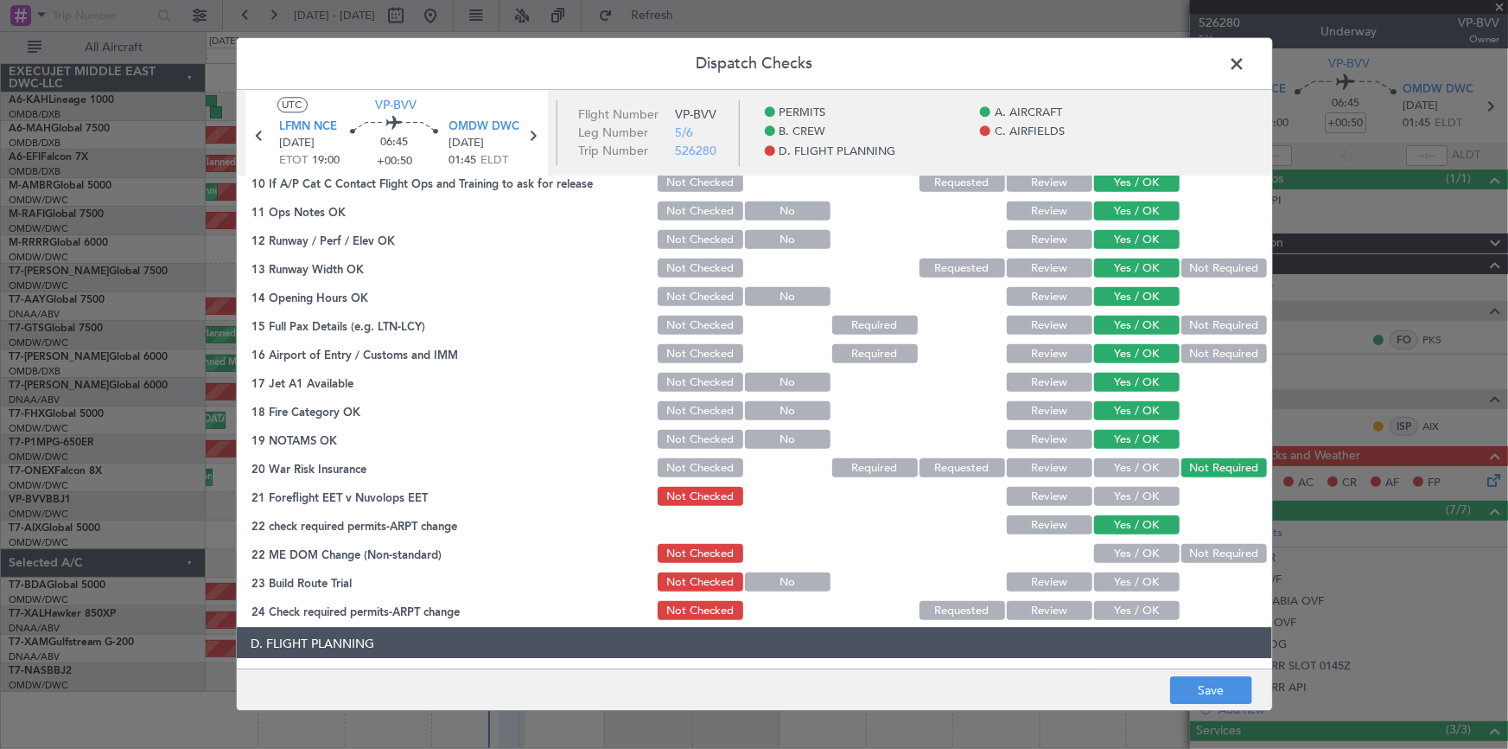
scroll to position [550, 0]
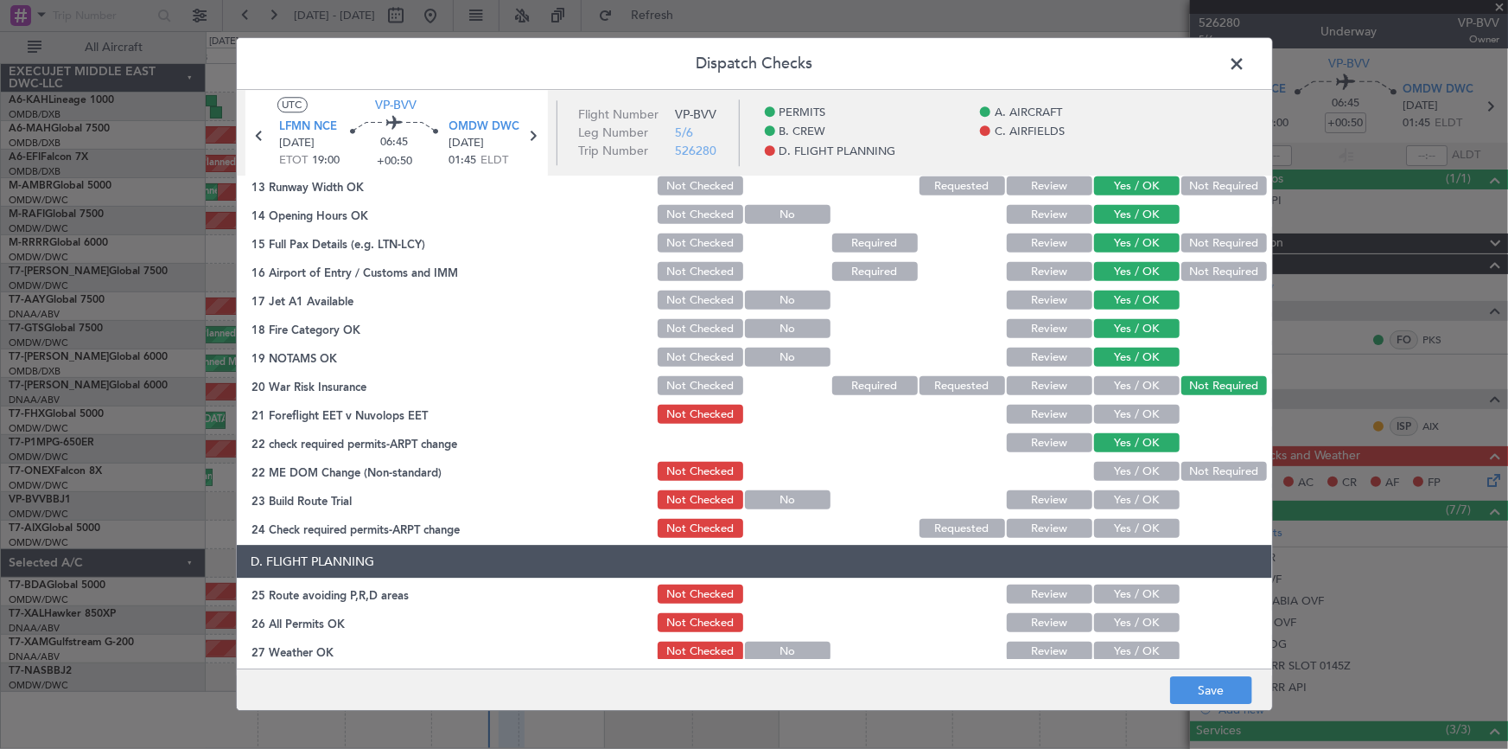
click at [1004, 418] on button "Yes / OK" at bounding box center [1137, 414] width 86 height 19
click at [1004, 465] on button "Yes / OK" at bounding box center [1137, 471] width 86 height 19
click at [1004, 465] on div "Yes / OK" at bounding box center [1135, 500] width 87 height 24
click at [1004, 465] on button "Yes / OK" at bounding box center [1137, 500] width 86 height 19
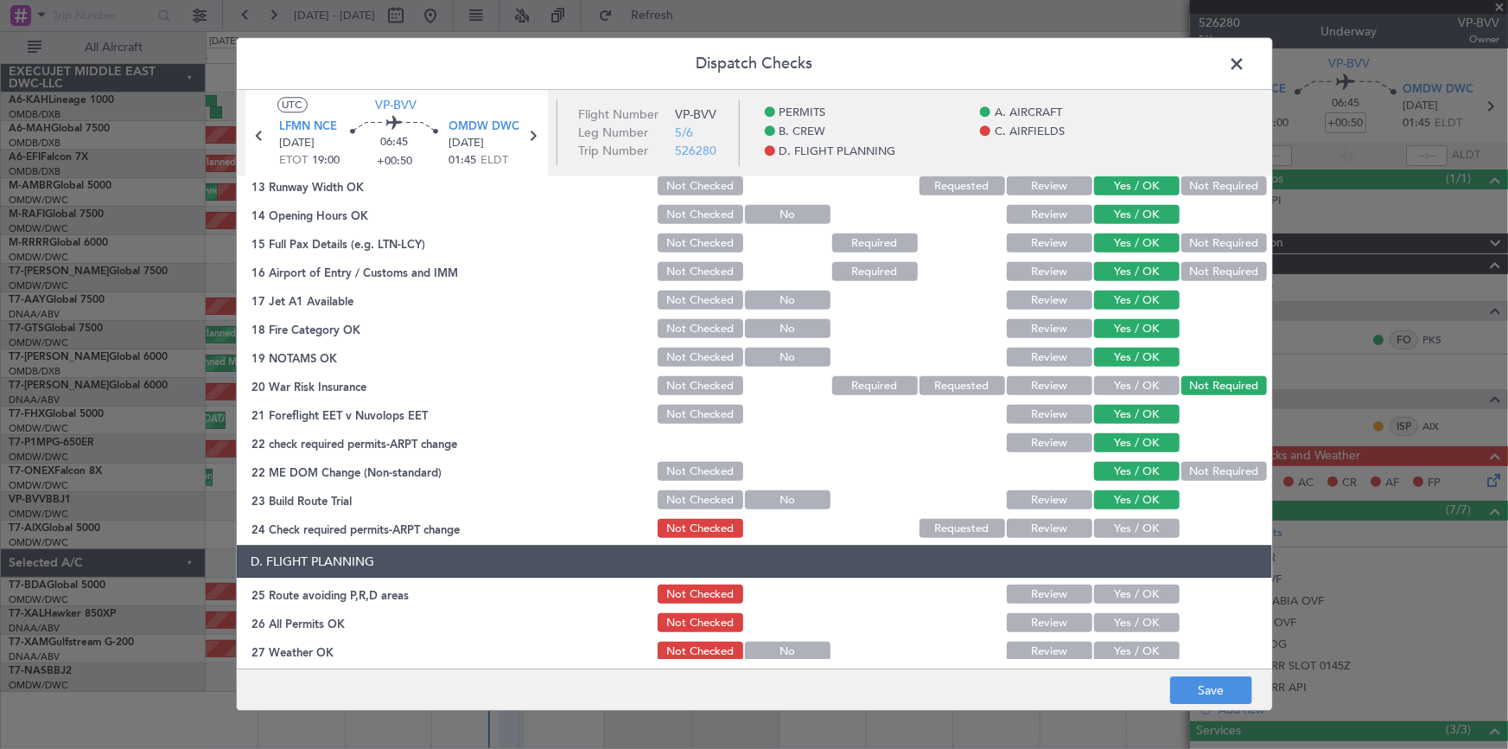
click at [1004, 465] on button "Yes / OK" at bounding box center [1137, 529] width 86 height 19
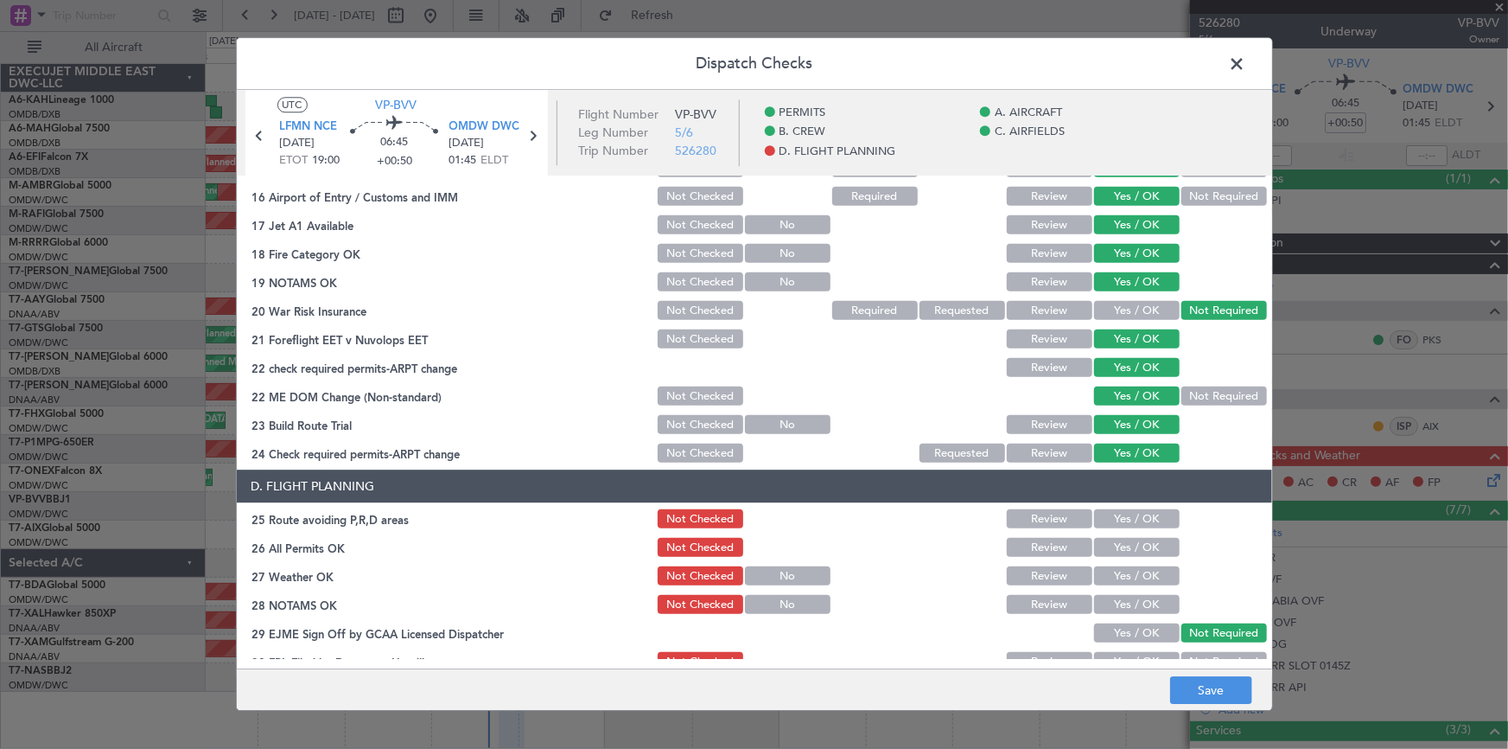
scroll to position [707, 0]
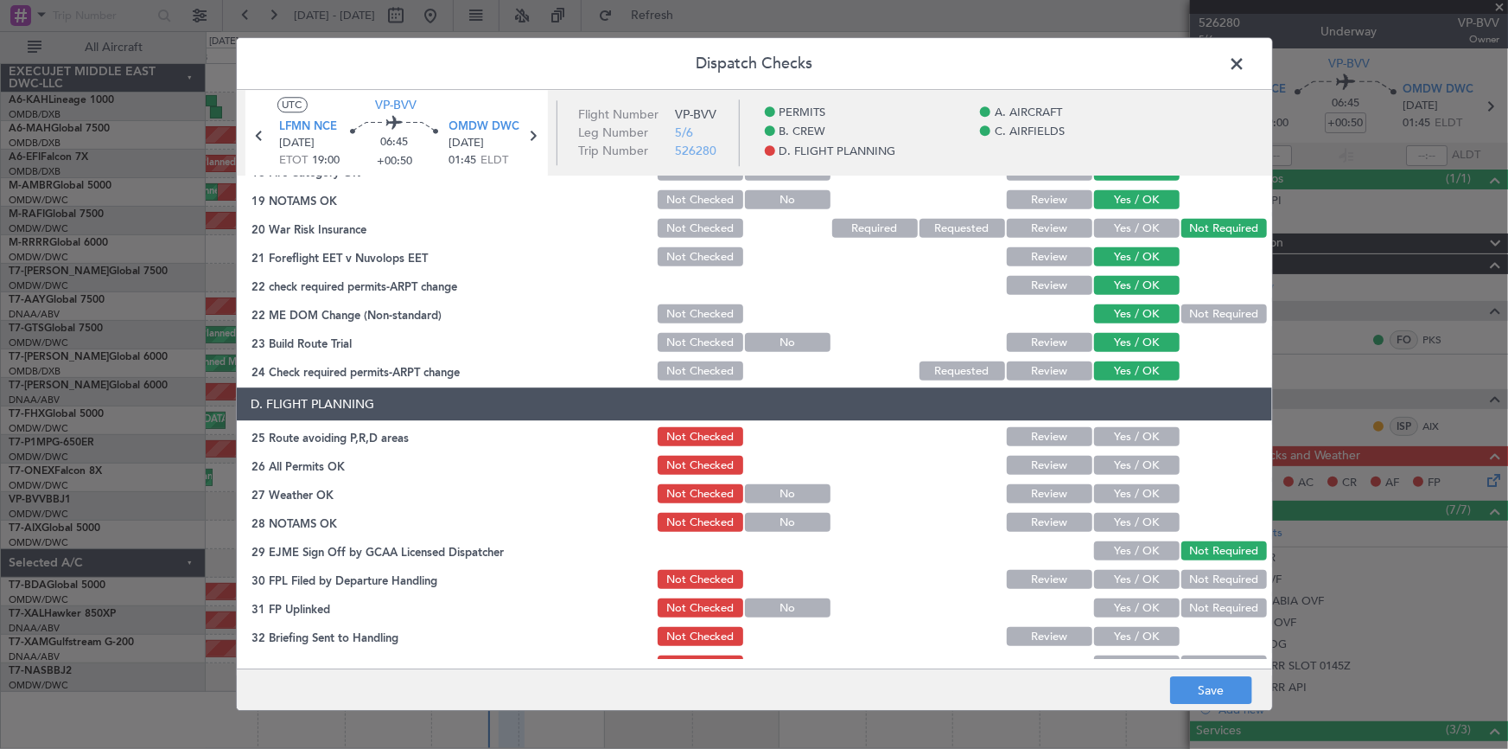
click at [1004, 440] on button "Yes / OK" at bounding box center [1137, 437] width 86 height 19
click at [1004, 461] on button "Yes / OK" at bounding box center [1137, 465] width 86 height 19
click at [1004, 465] on button "Yes / OK" at bounding box center [1137, 494] width 86 height 19
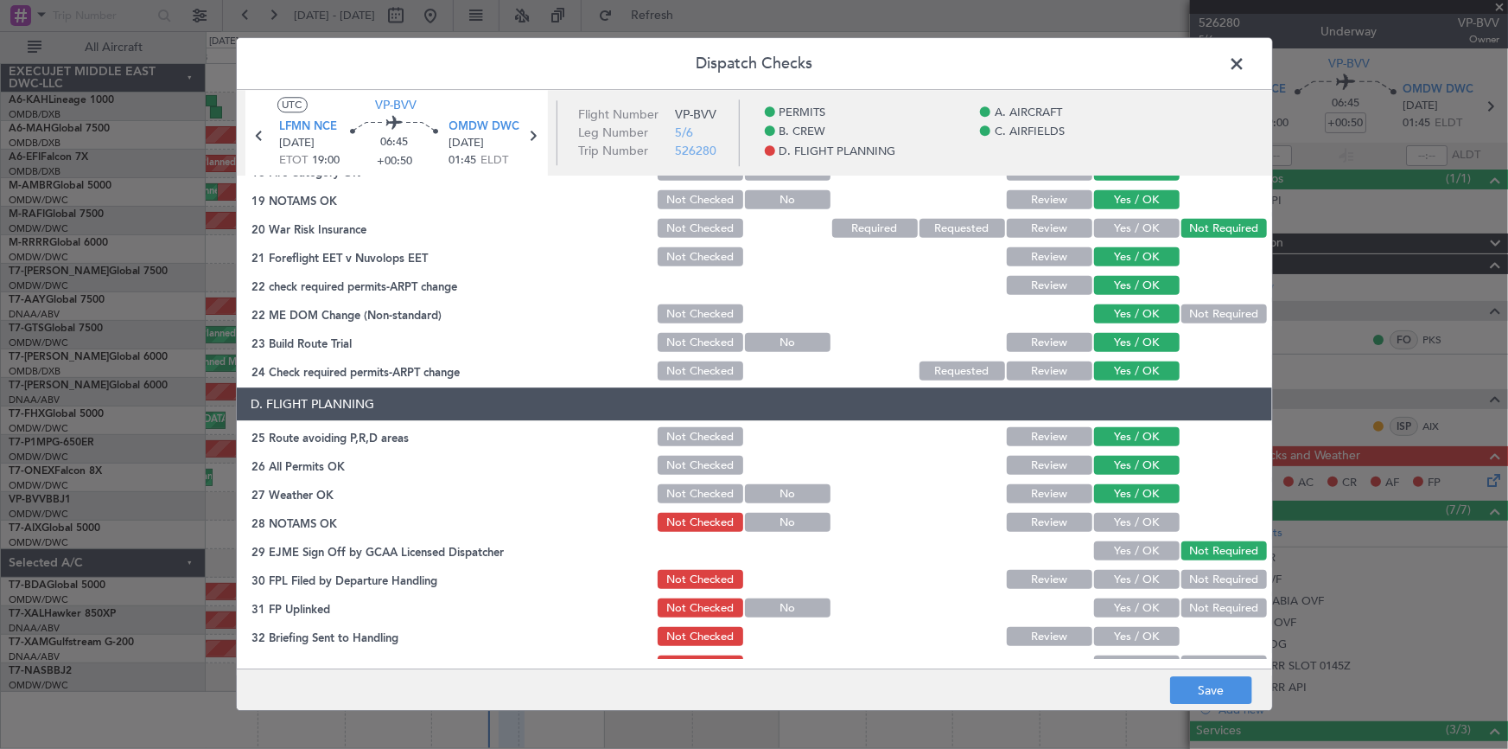
click at [1004, 465] on button "Yes / OK" at bounding box center [1137, 522] width 86 height 19
click at [1004, 465] on button "Yes / OK" at bounding box center [1137, 580] width 86 height 19
drag, startPoint x: 1125, startPoint y: 604, endPoint x: 1143, endPoint y: 635, distance: 35.3
click at [1004, 465] on button "Yes / OK" at bounding box center [1137, 608] width 86 height 19
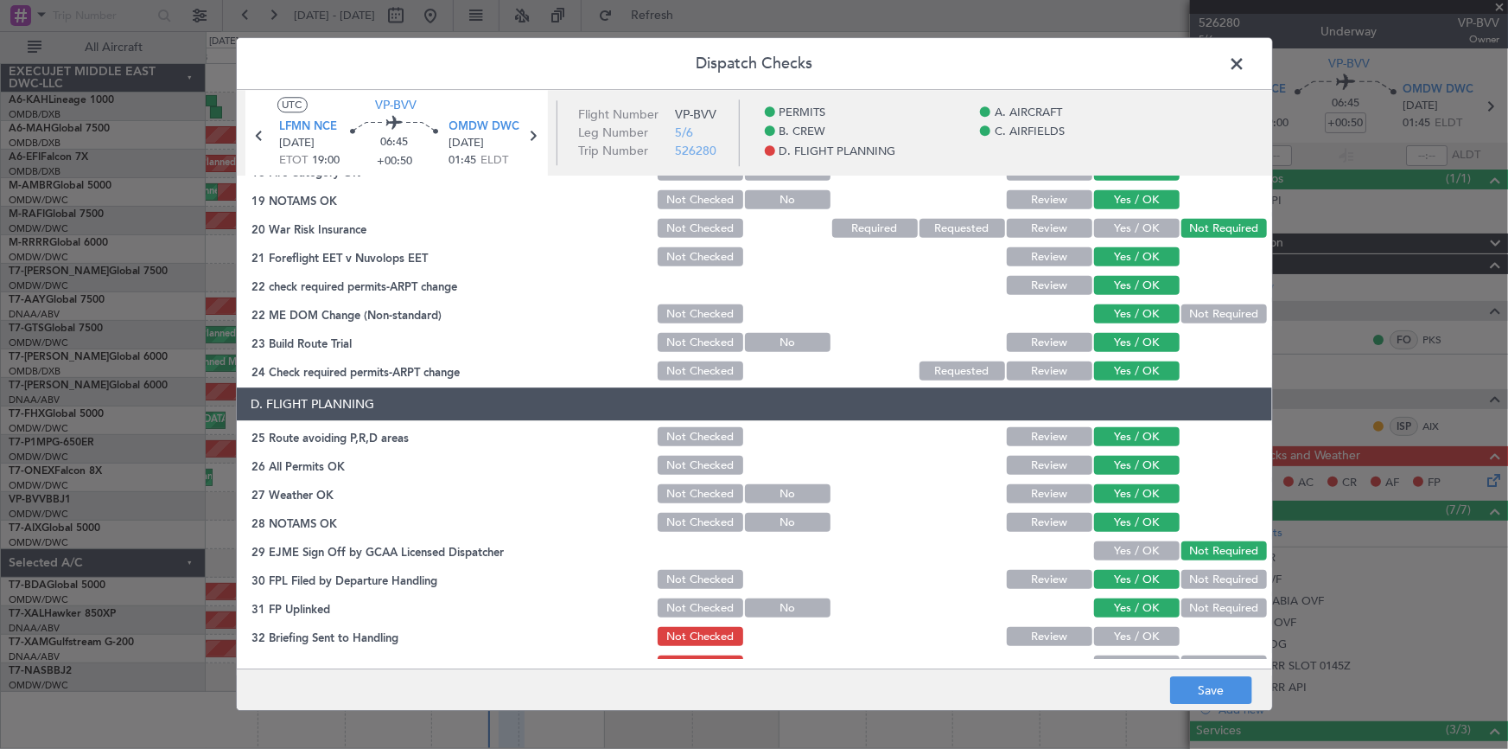
click at [1004, 465] on button "Yes / OK" at bounding box center [1137, 637] width 86 height 19
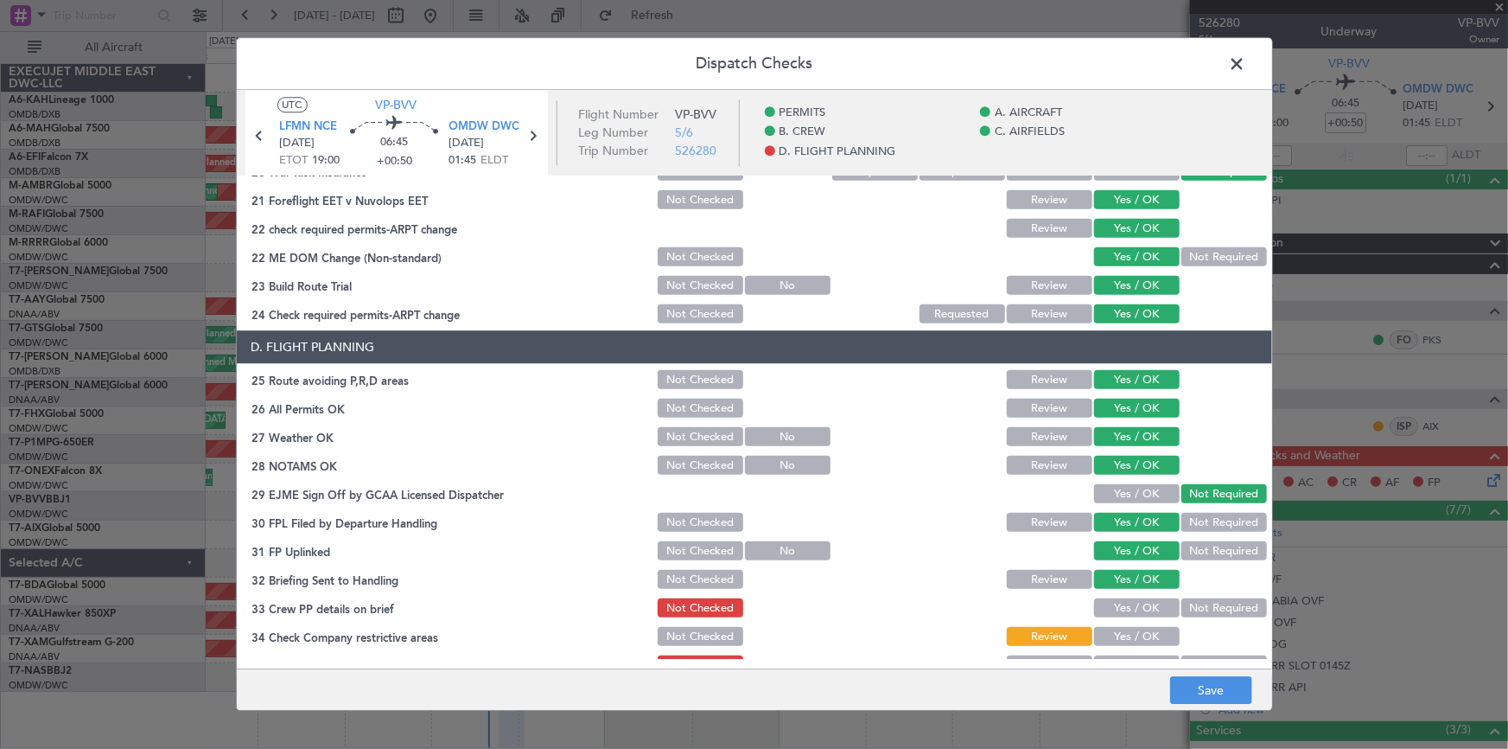
scroll to position [787, 0]
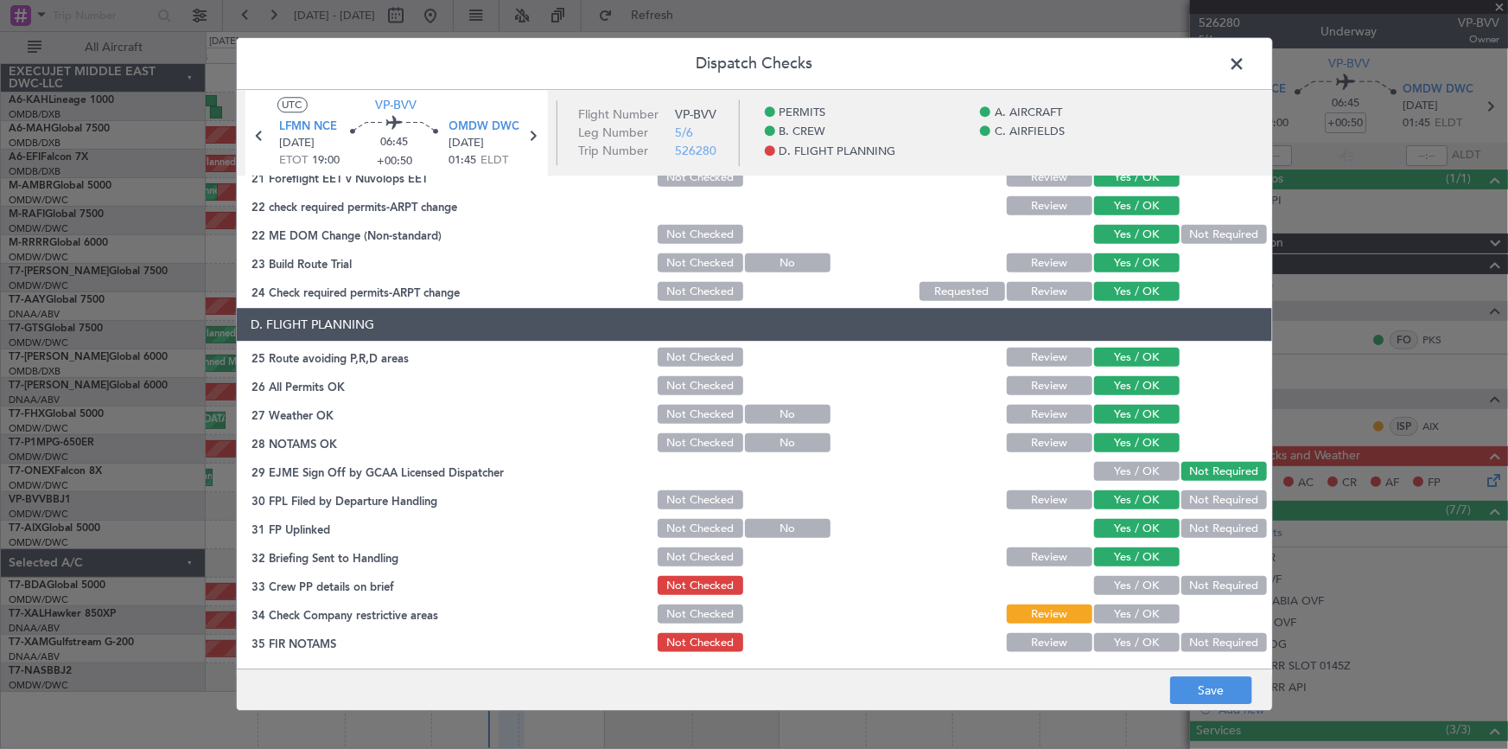
click at [1004, 465] on button "Yes / OK" at bounding box center [1137, 586] width 86 height 19
click at [1004, 465] on button "Yes / OK" at bounding box center [1137, 614] width 86 height 19
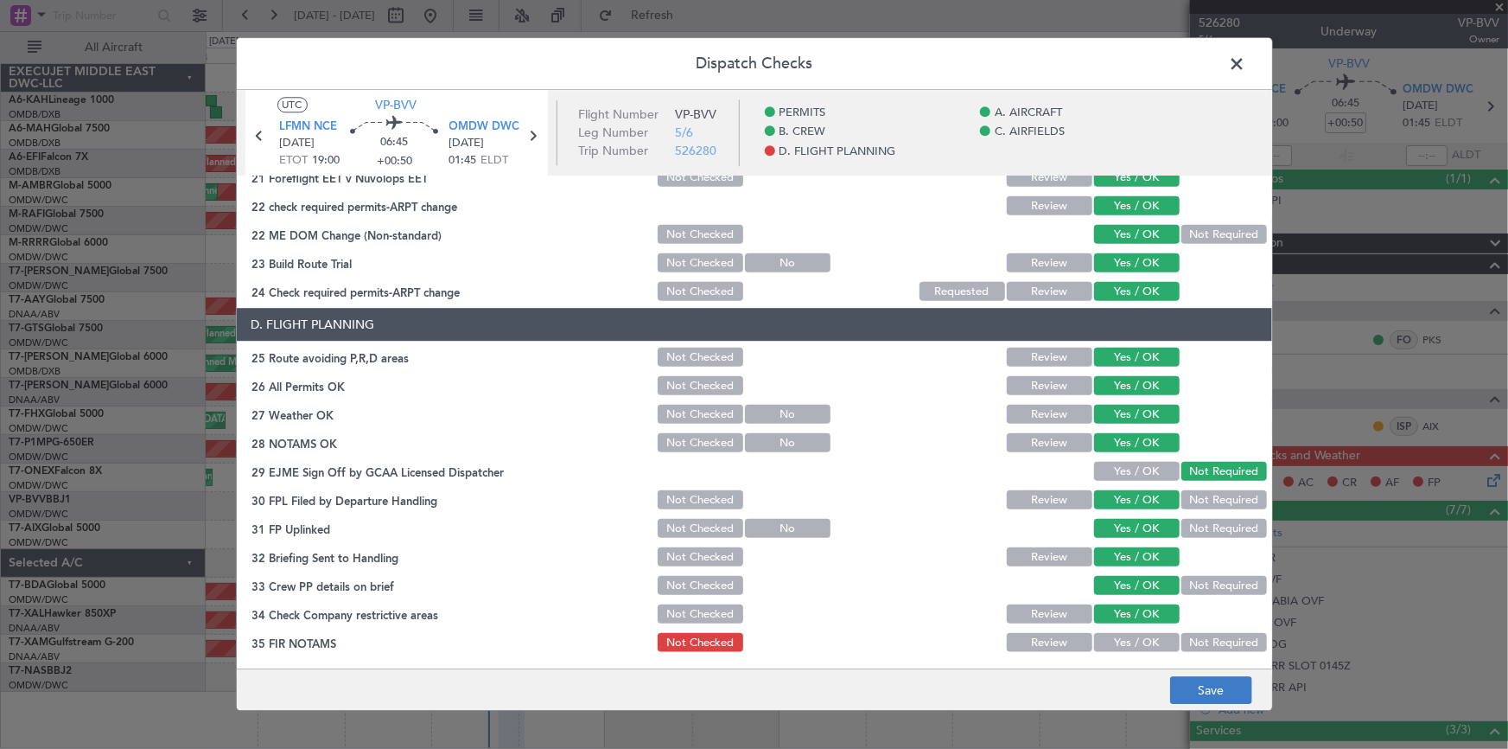
drag, startPoint x: 1126, startPoint y: 634, endPoint x: 1210, endPoint y: 680, distance: 96.7
click at [1004, 465] on button "Yes / OK" at bounding box center [1137, 643] width 86 height 19
click at [1004, 465] on button "Save" at bounding box center [1211, 691] width 82 height 28
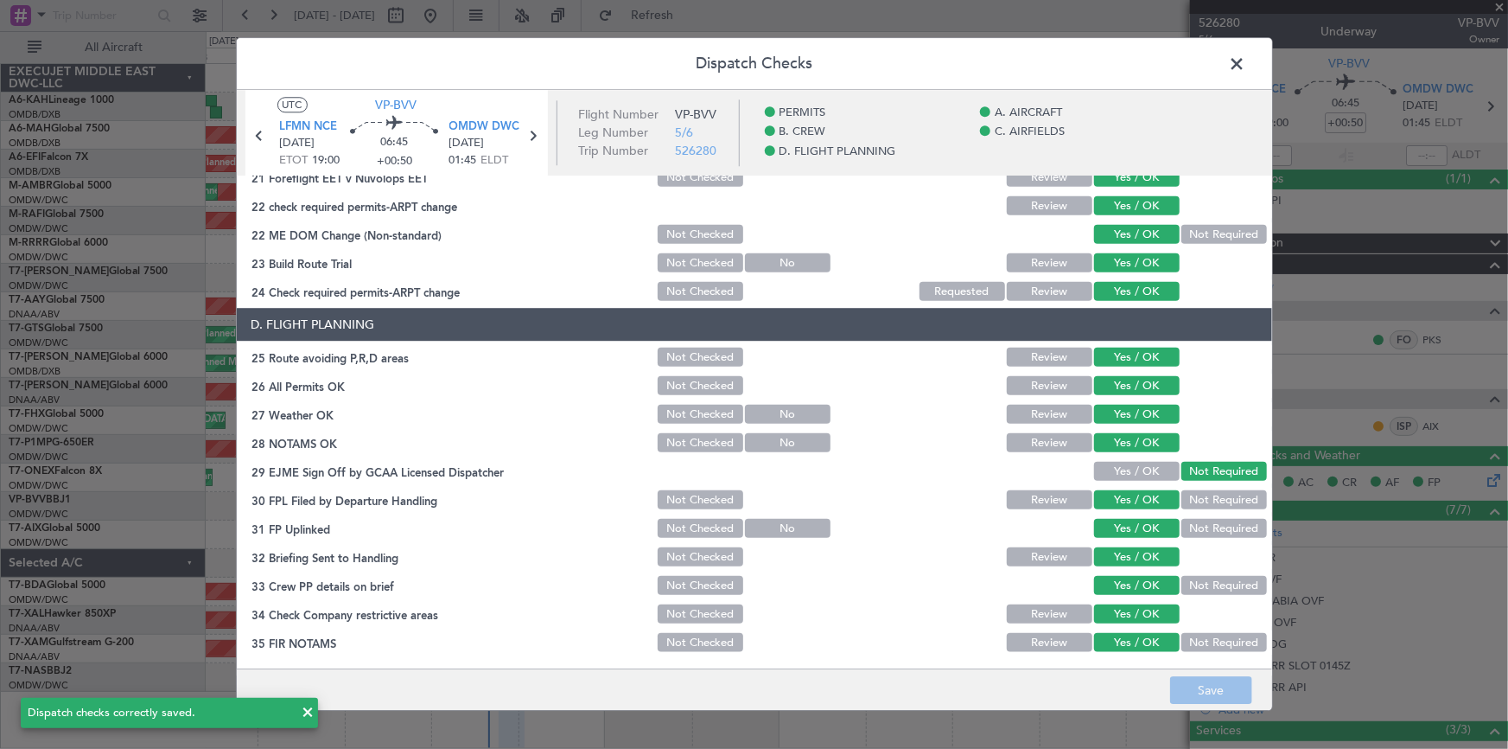
click at [1004, 66] on span at bounding box center [1247, 68] width 0 height 35
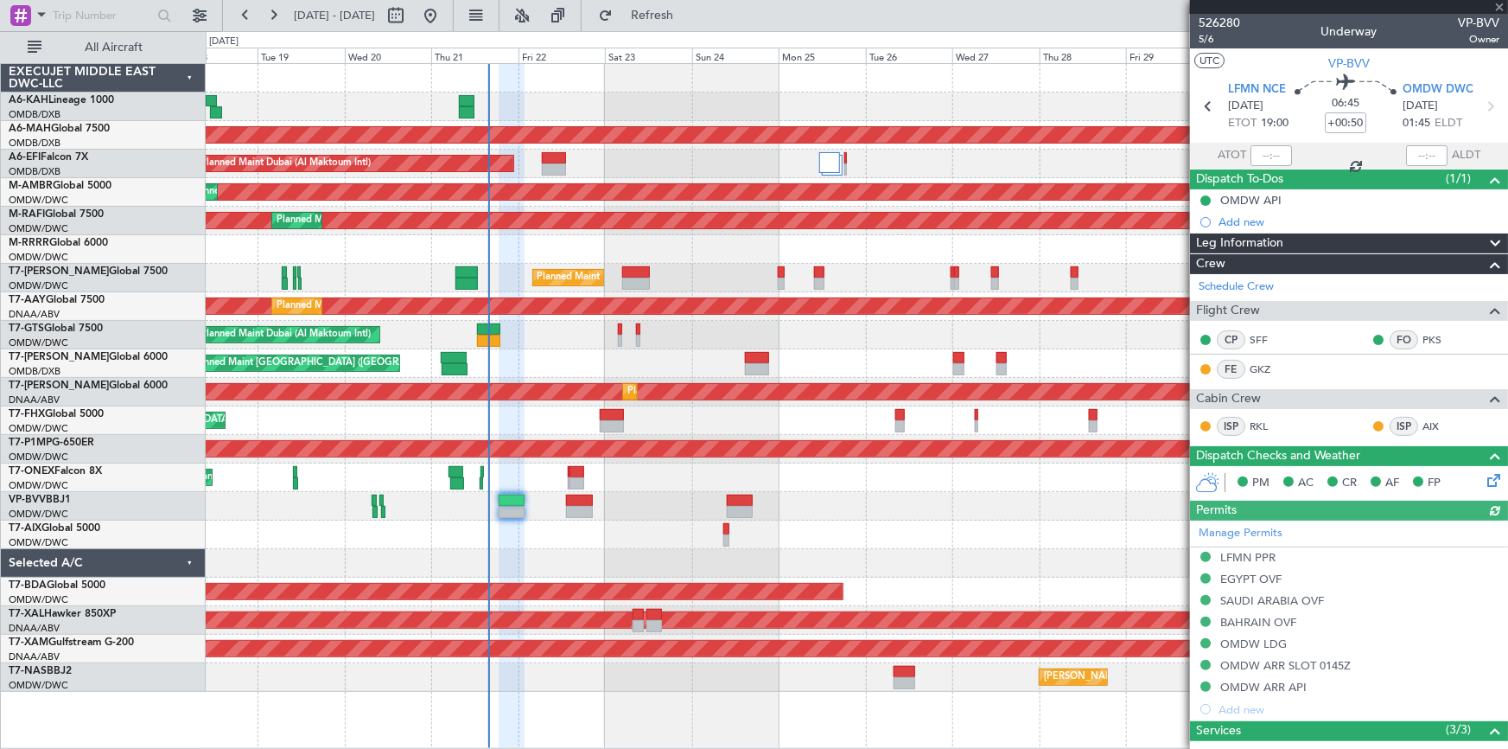
type input "Dherander Fithani (DHF)"
type input "7091"
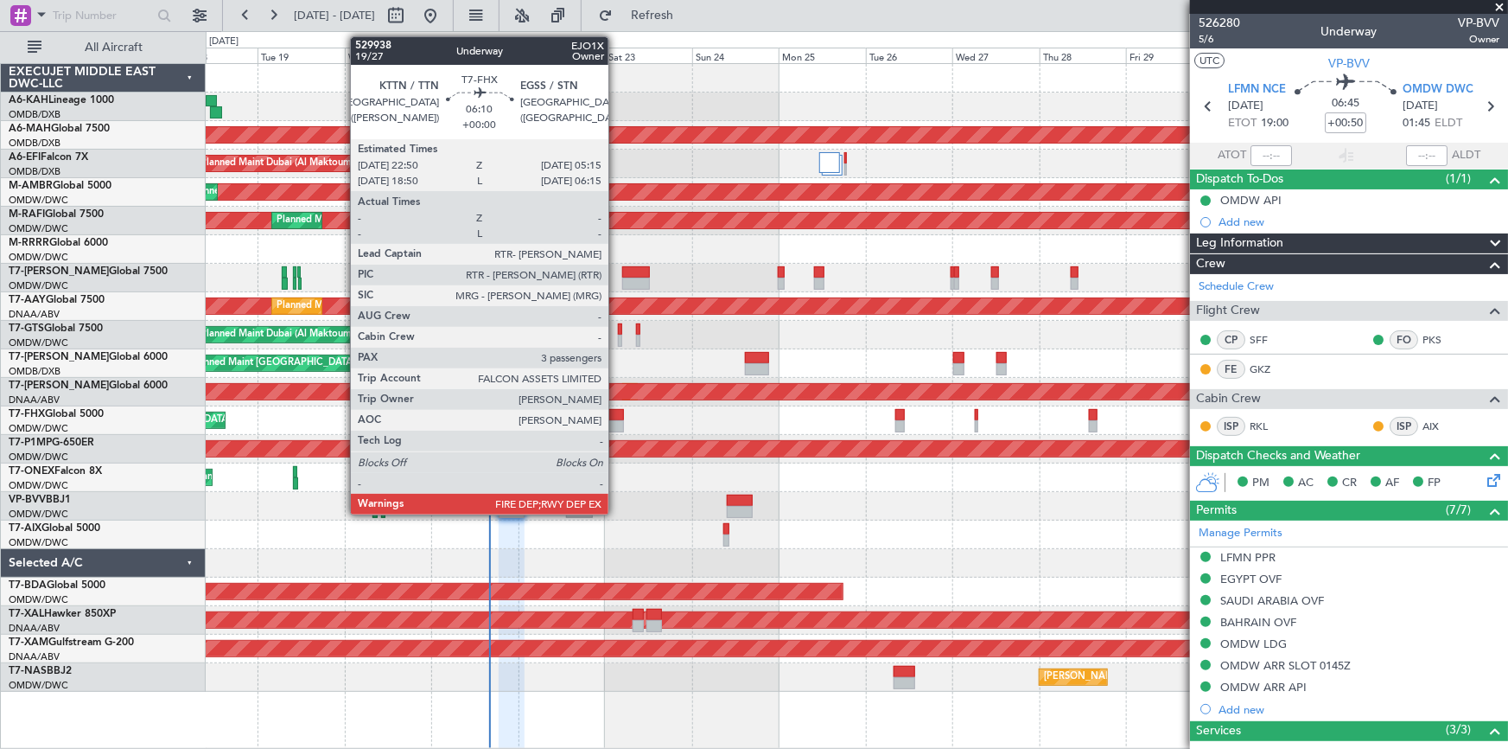
click at [616, 414] on div at bounding box center [611, 415] width 23 height 12
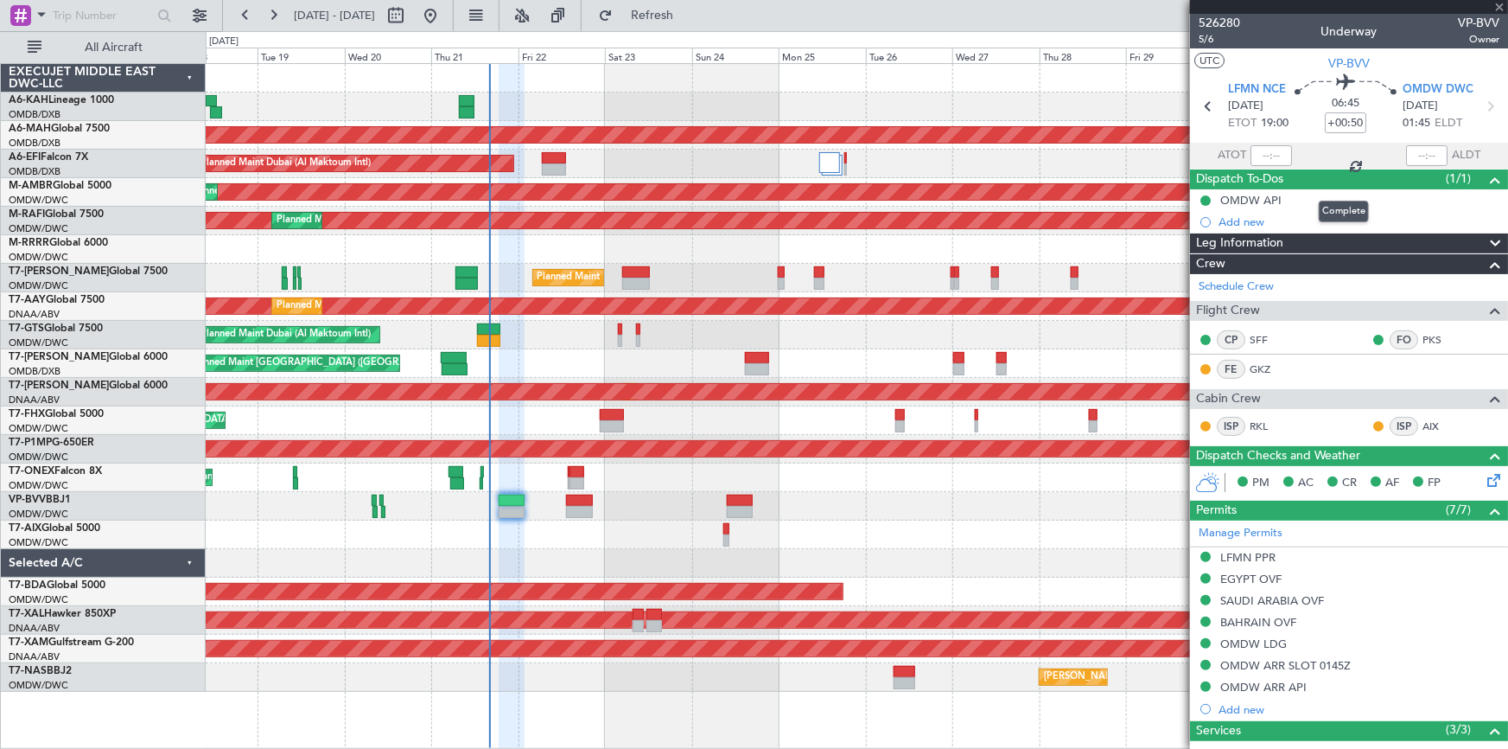
type input "3"
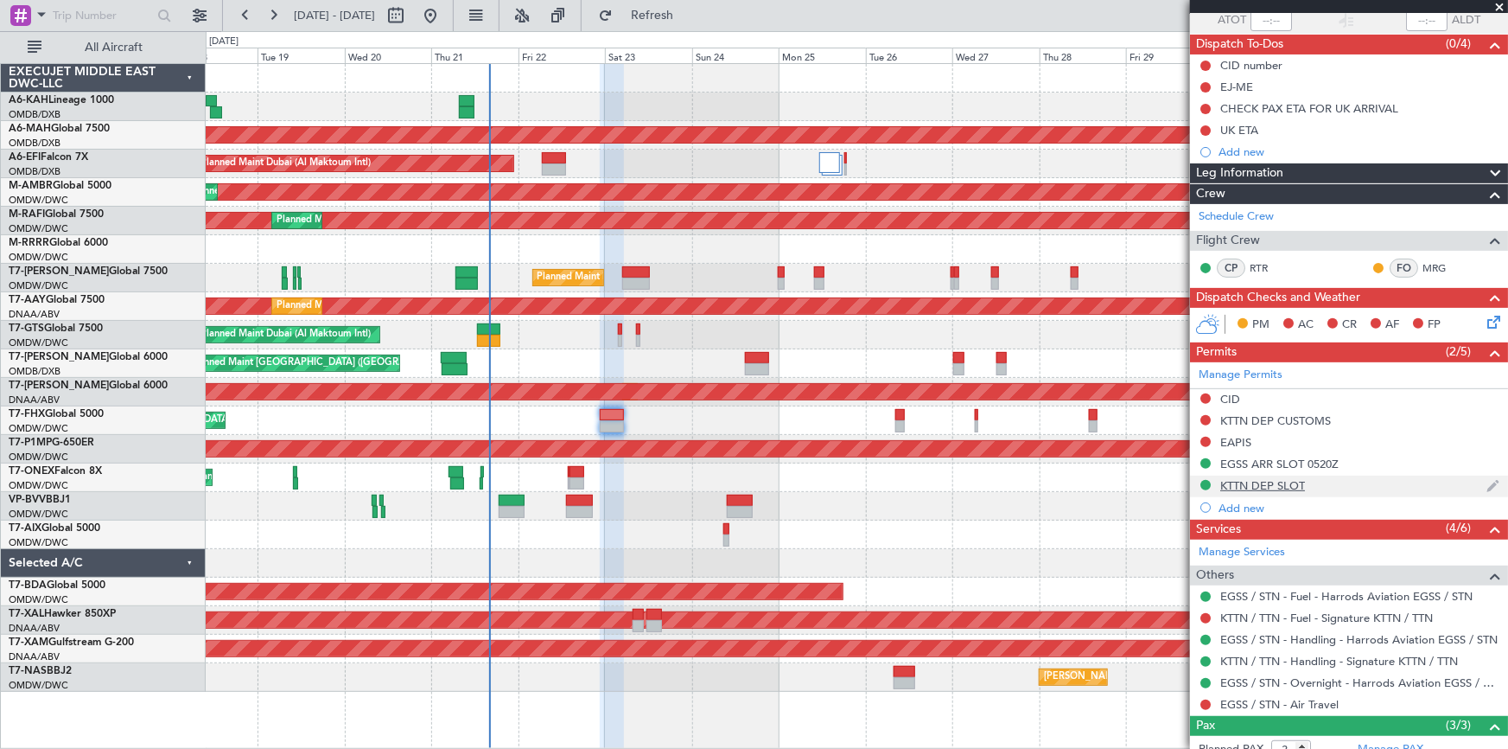
scroll to position [0, 0]
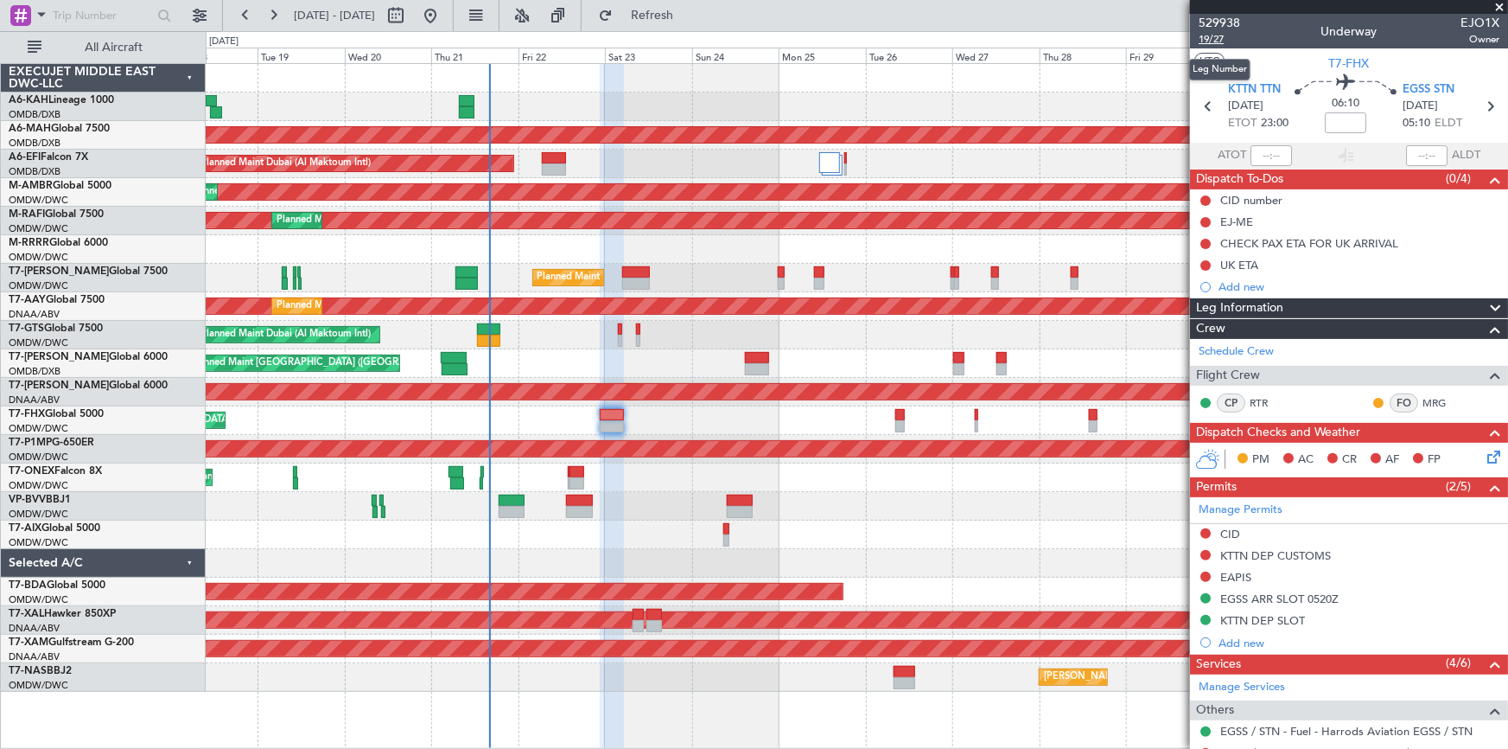
click at [1004, 38] on span "19/27" at bounding box center [1219, 39] width 41 height 15
click at [1004, 29] on span "529938" at bounding box center [1219, 23] width 41 height 18
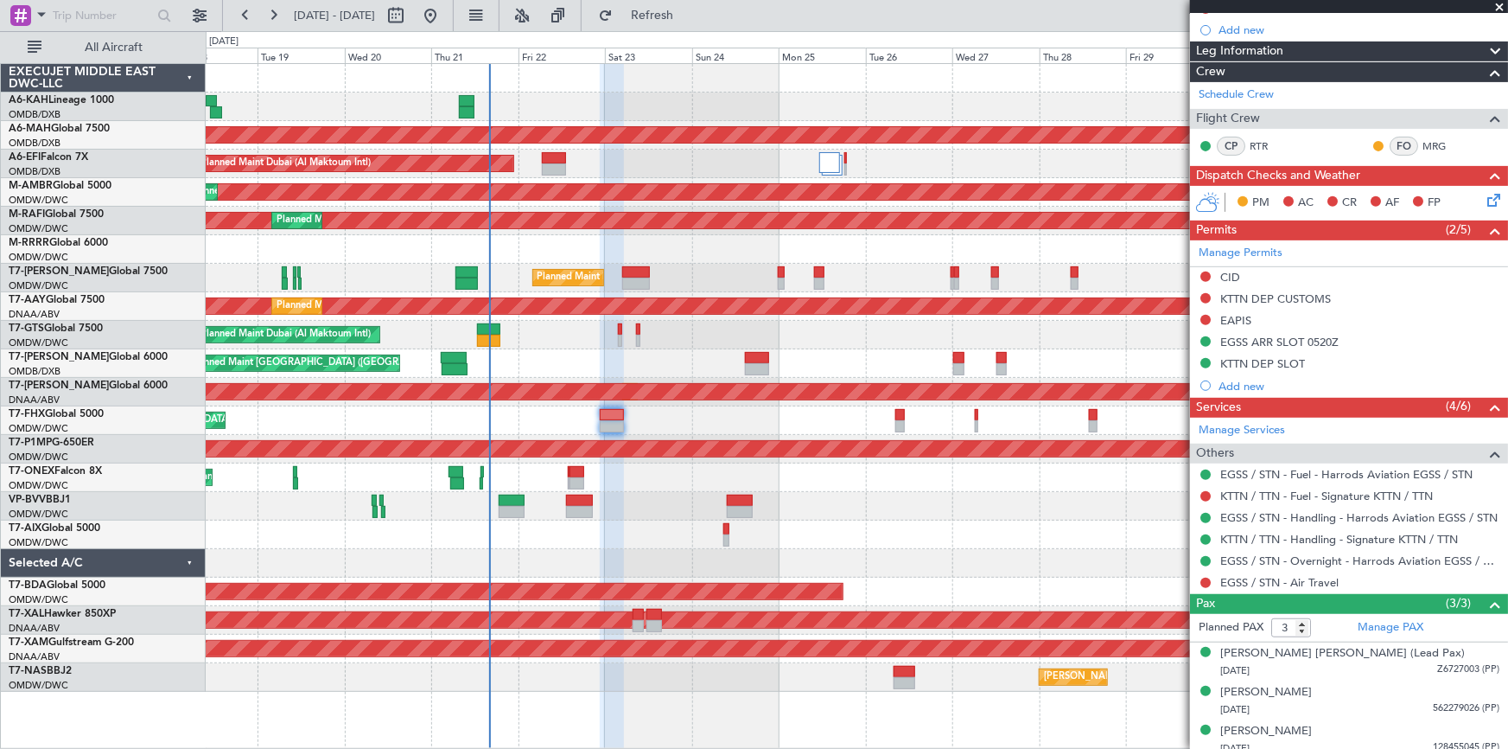
scroll to position [265, 0]
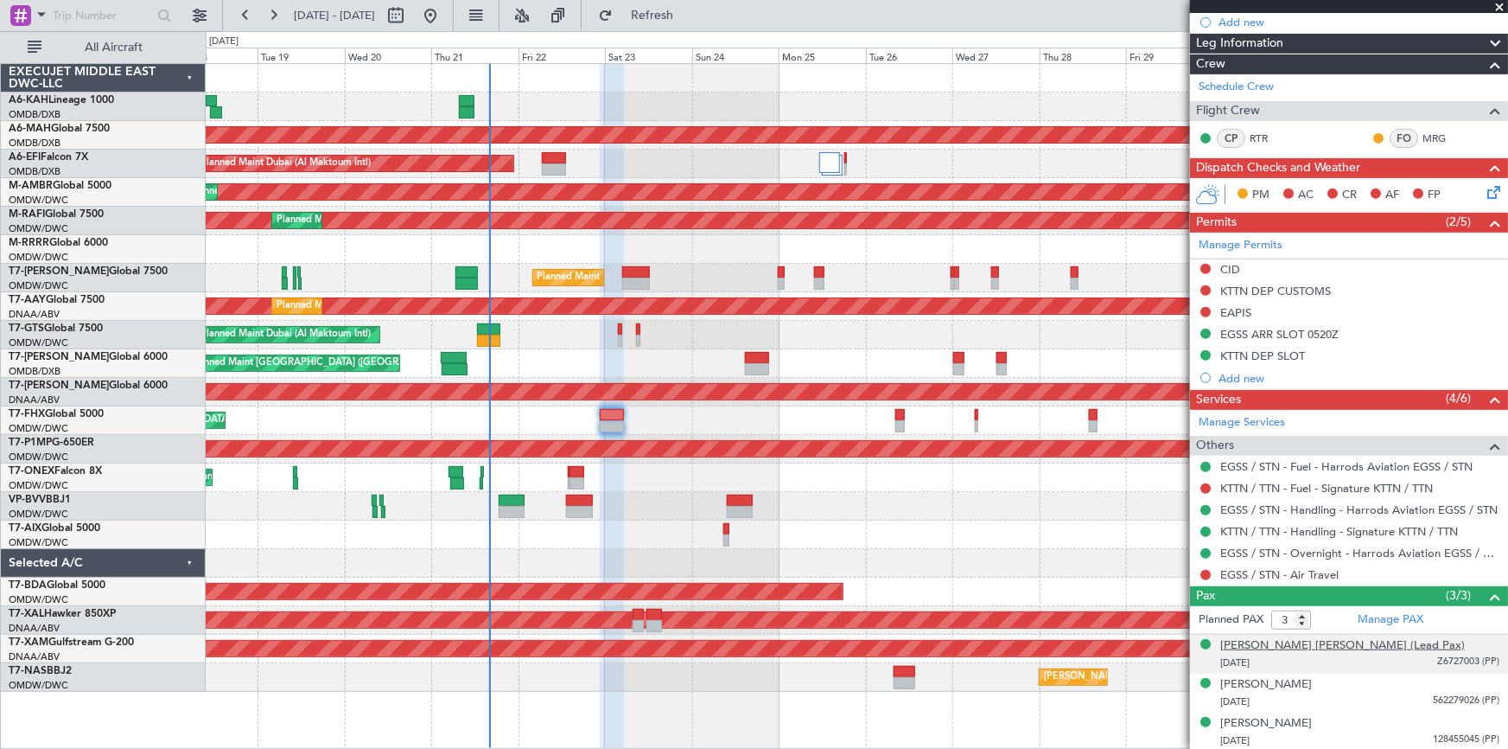
click at [1004, 465] on div "Syed Faisal Husain (Lead Pax)" at bounding box center [1343, 645] width 245 height 17
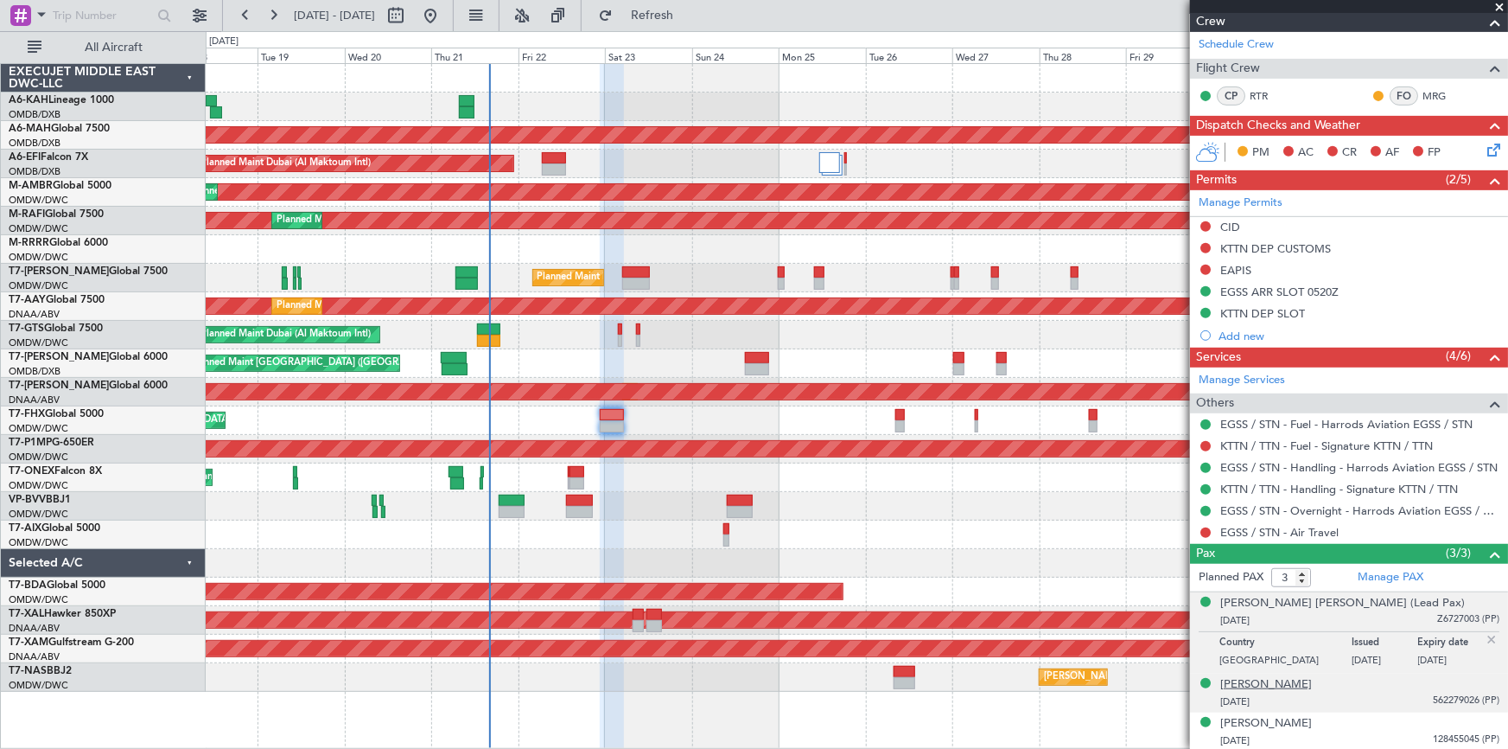
click at [1004, 465] on div "Mihir Shah" at bounding box center [1267, 684] width 92 height 17
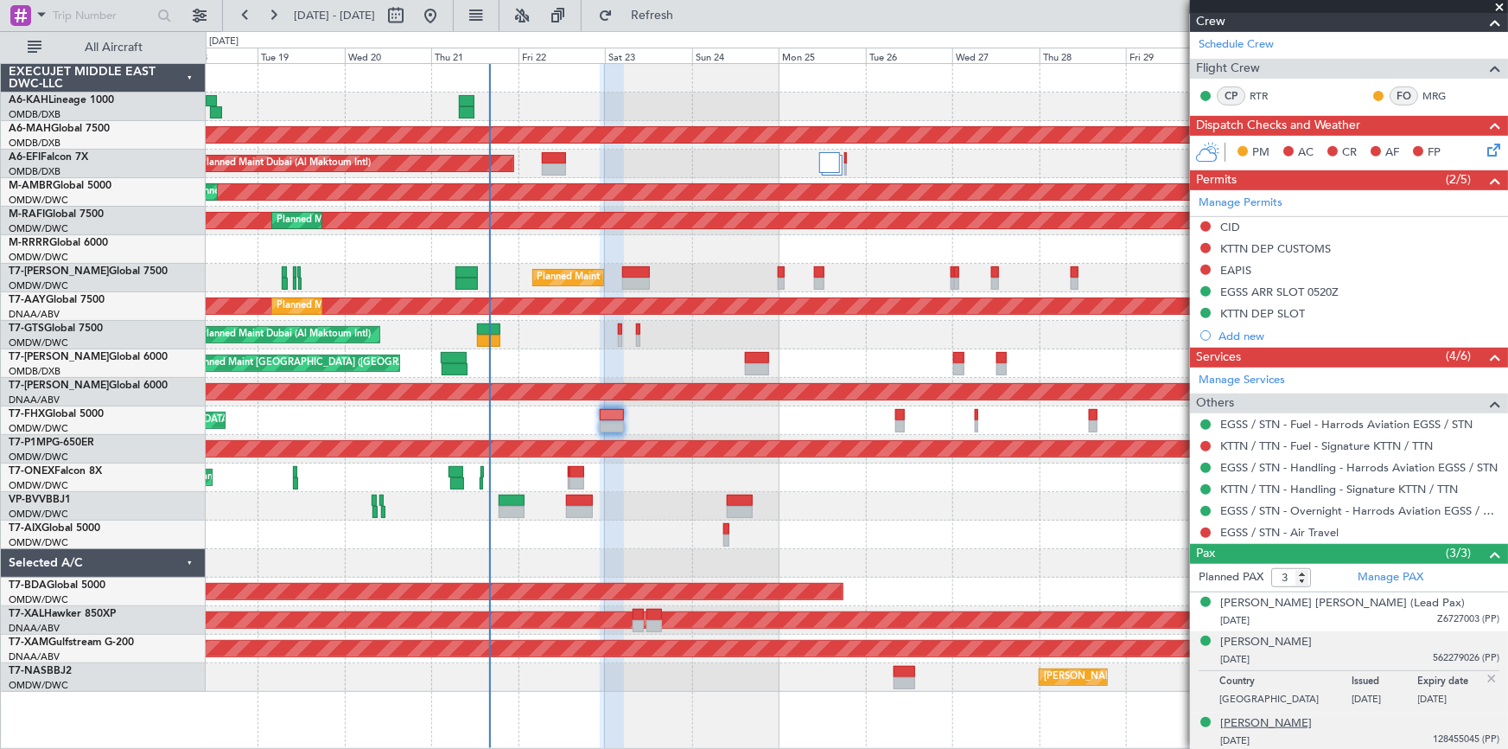
click at [1004, 465] on div "Roya Esther SHAHILOW" at bounding box center [1267, 723] width 92 height 17
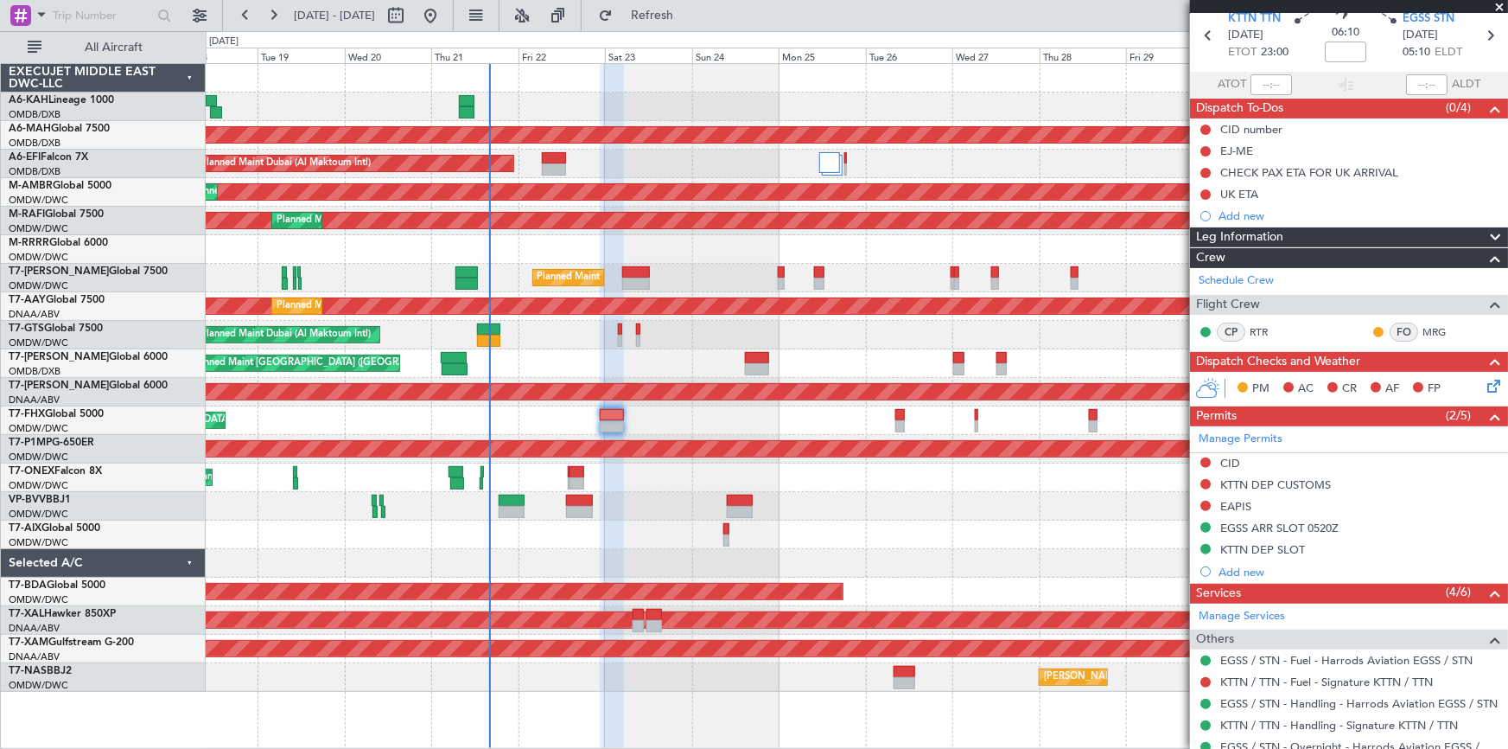
scroll to position [0, 0]
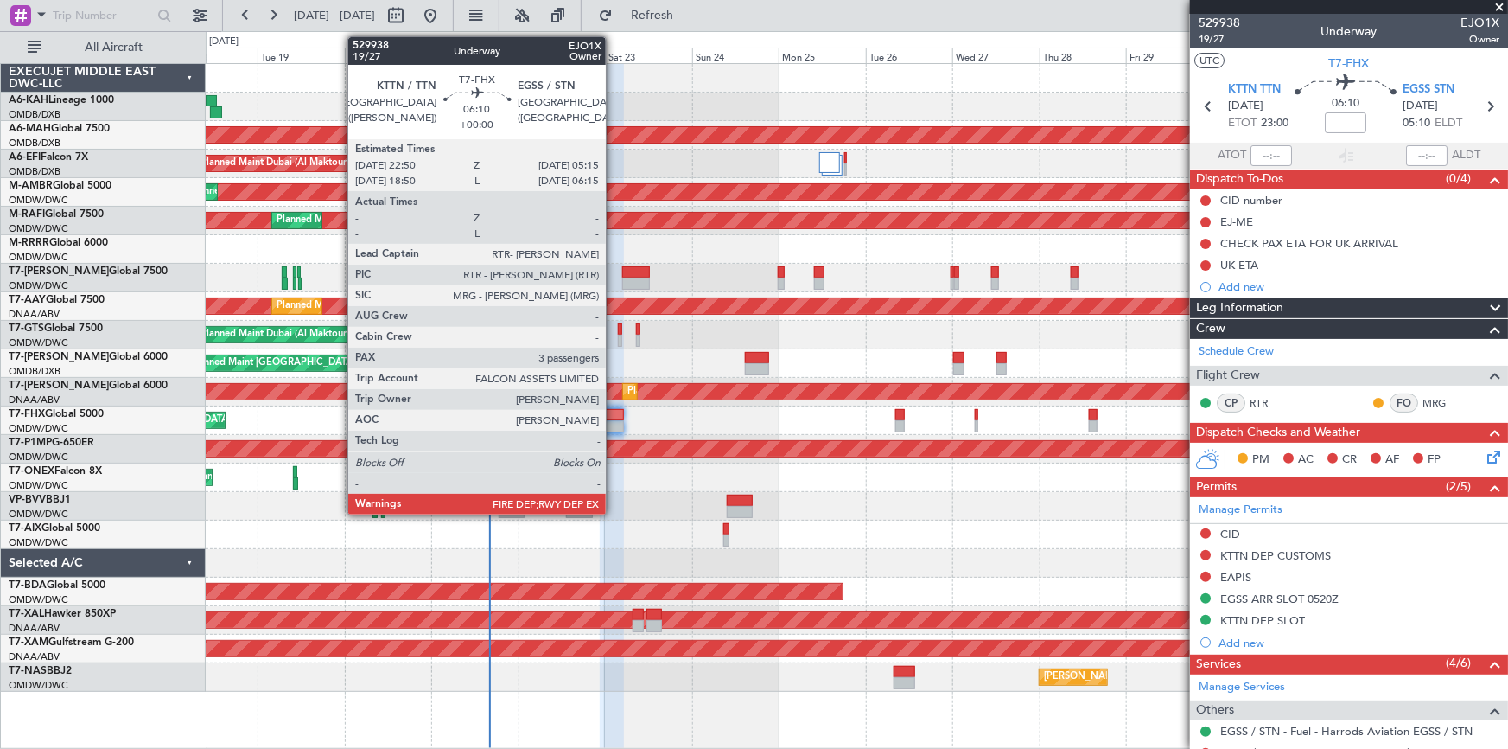
click at [614, 415] on div at bounding box center [611, 415] width 23 height 12
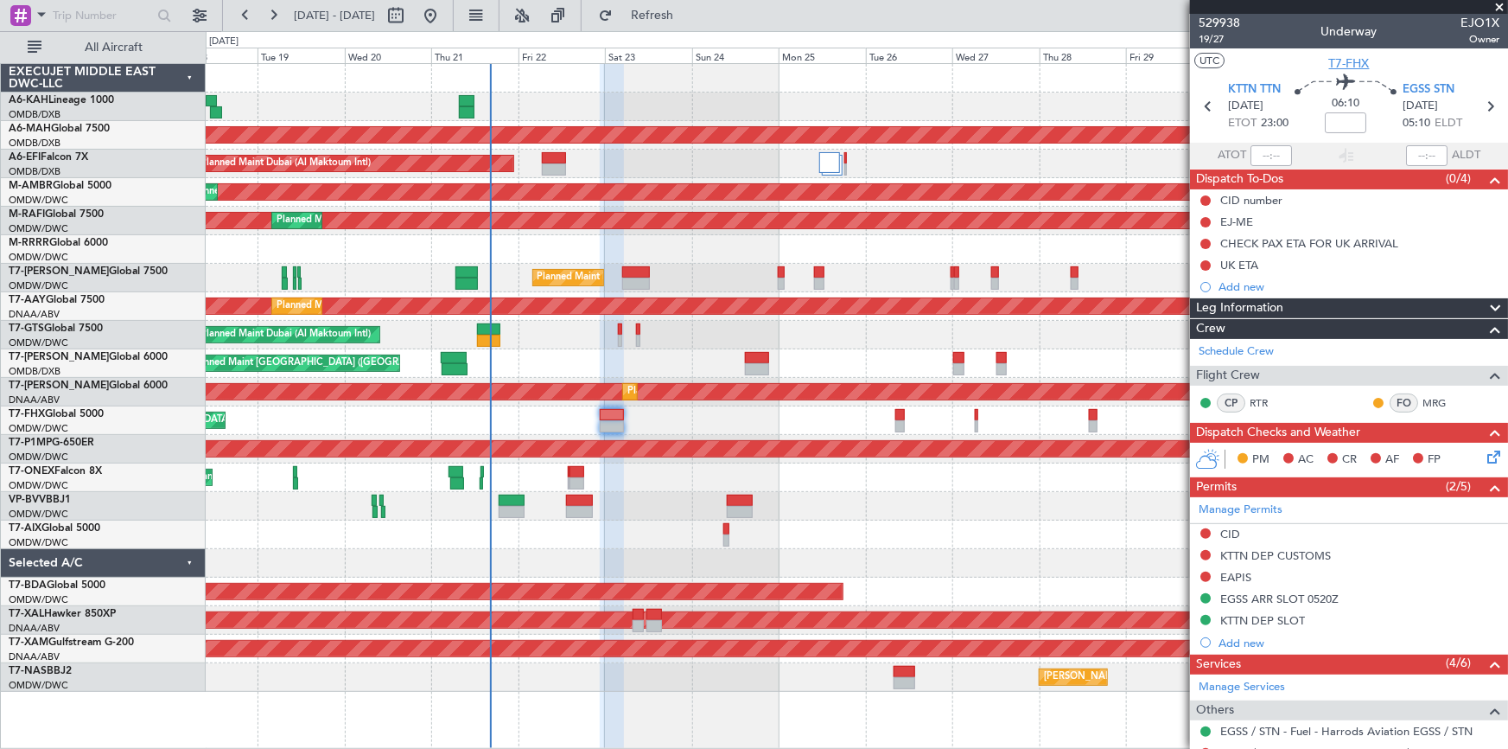
click at [1004, 65] on span "T7-FHX" at bounding box center [1350, 63] width 41 height 18
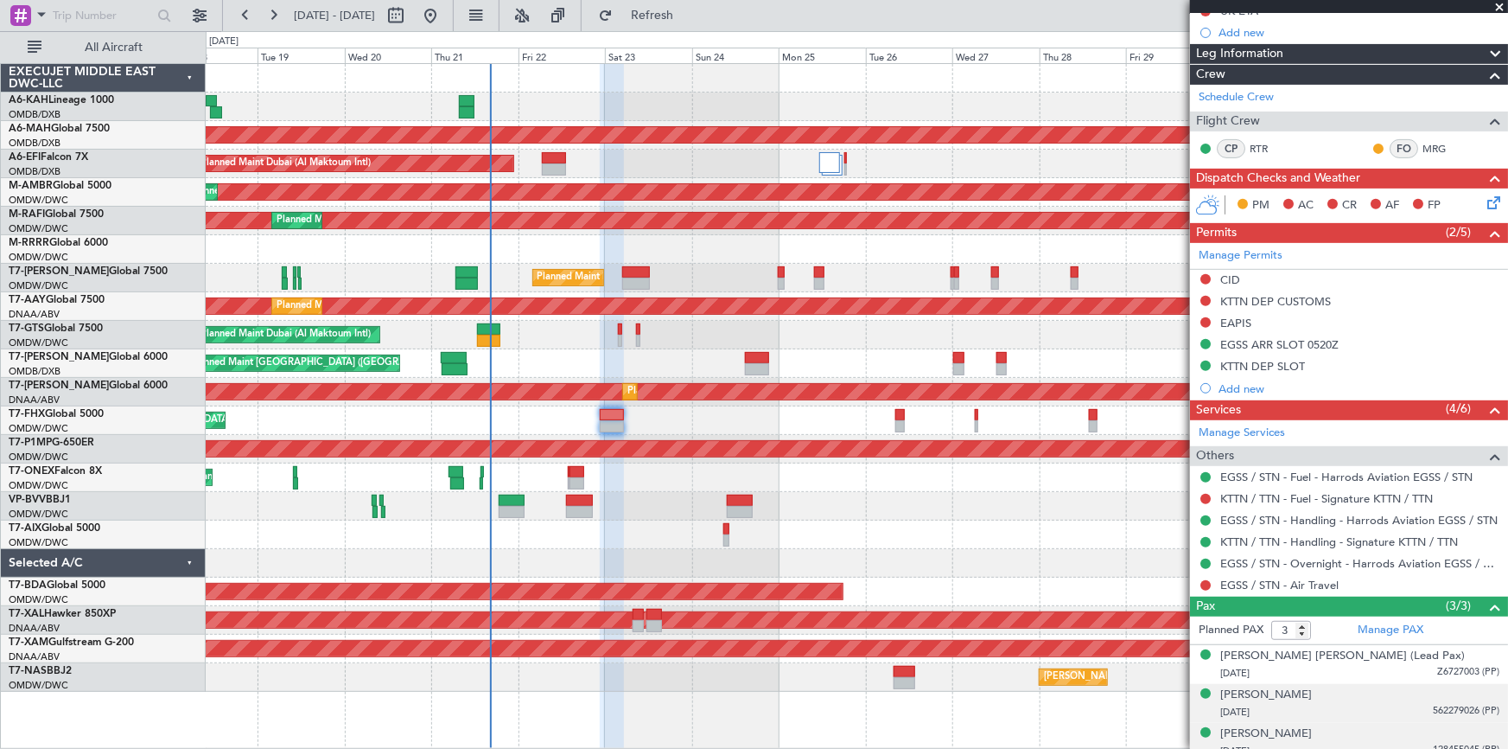
scroll to position [307, 0]
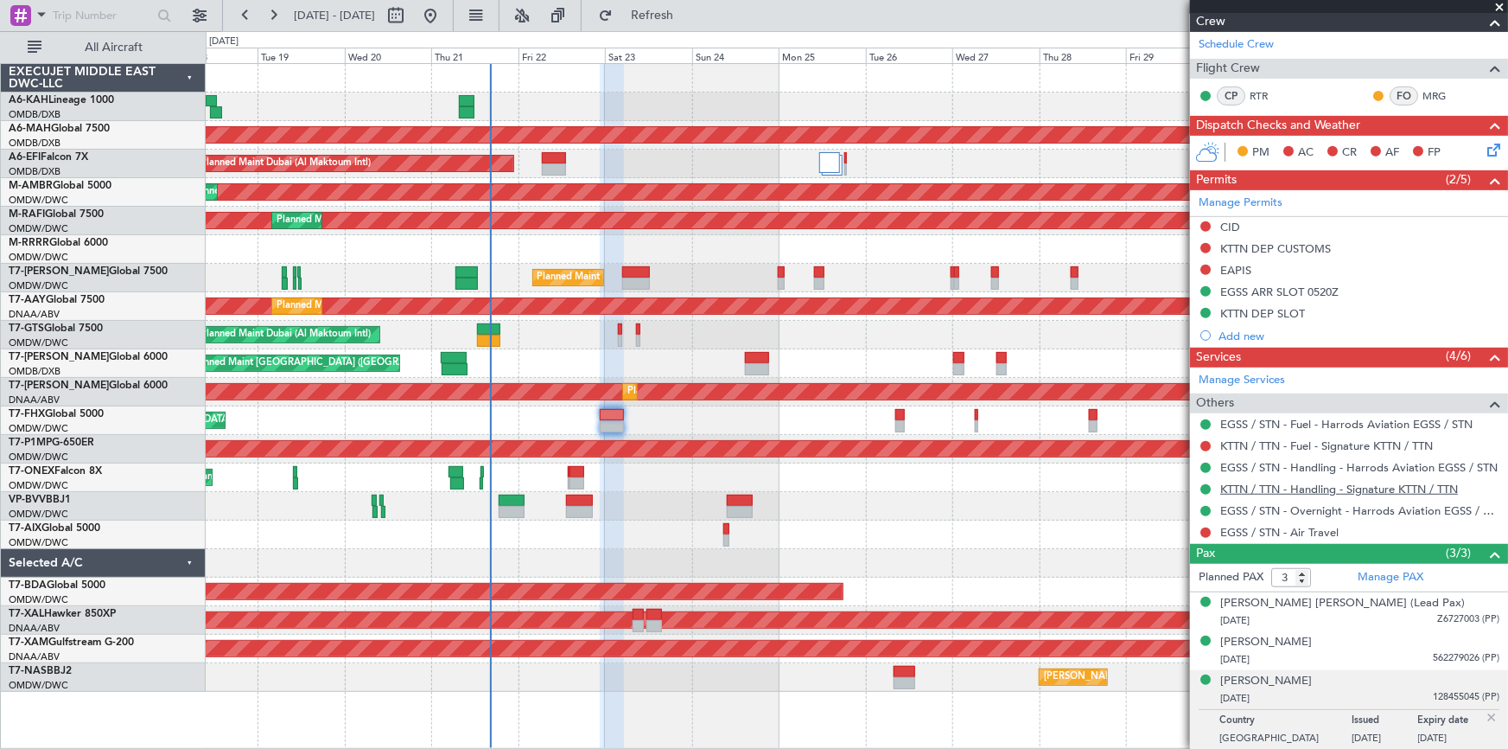
click at [1004, 465] on link "KTTN / TTN - Handling - Signature KTTN / TTN" at bounding box center [1340, 488] width 238 height 15
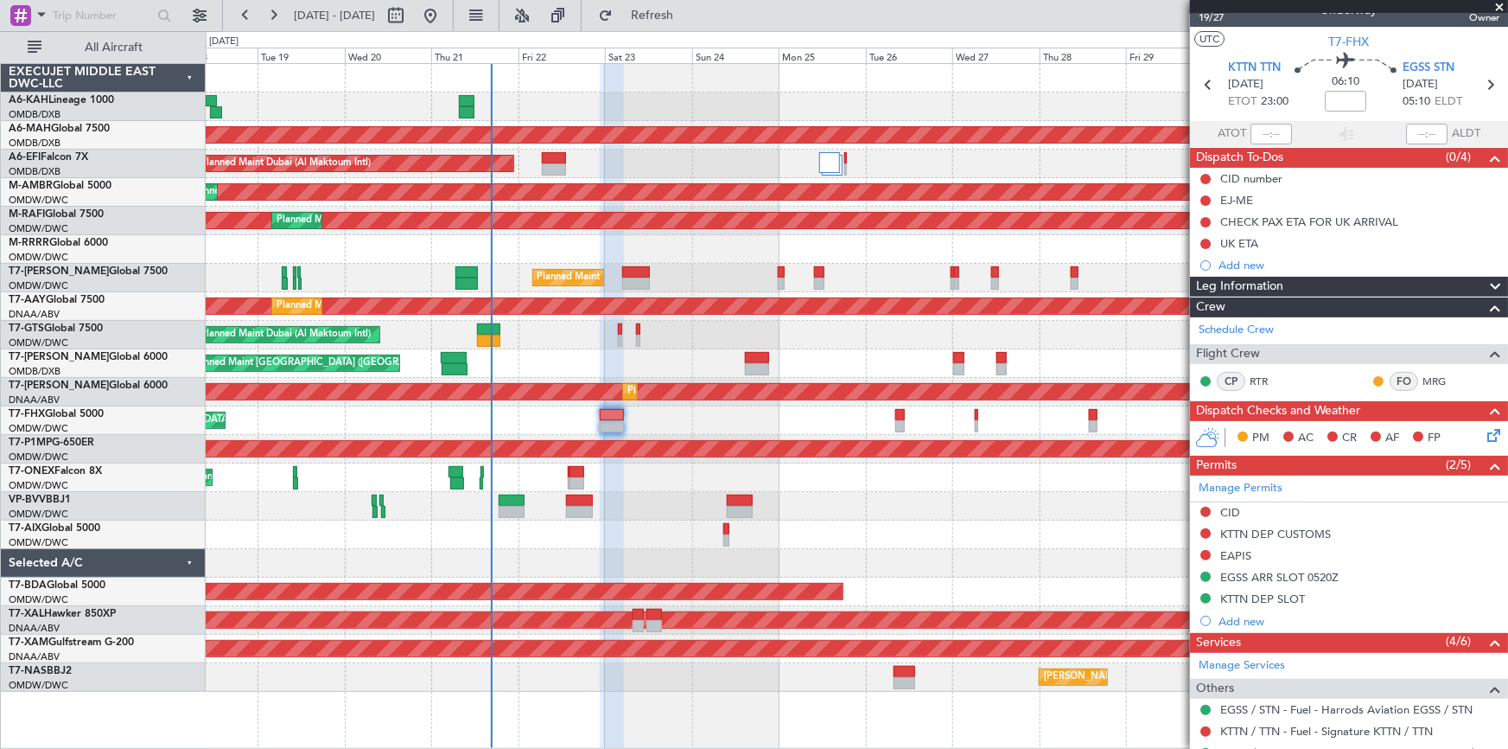
scroll to position [0, 0]
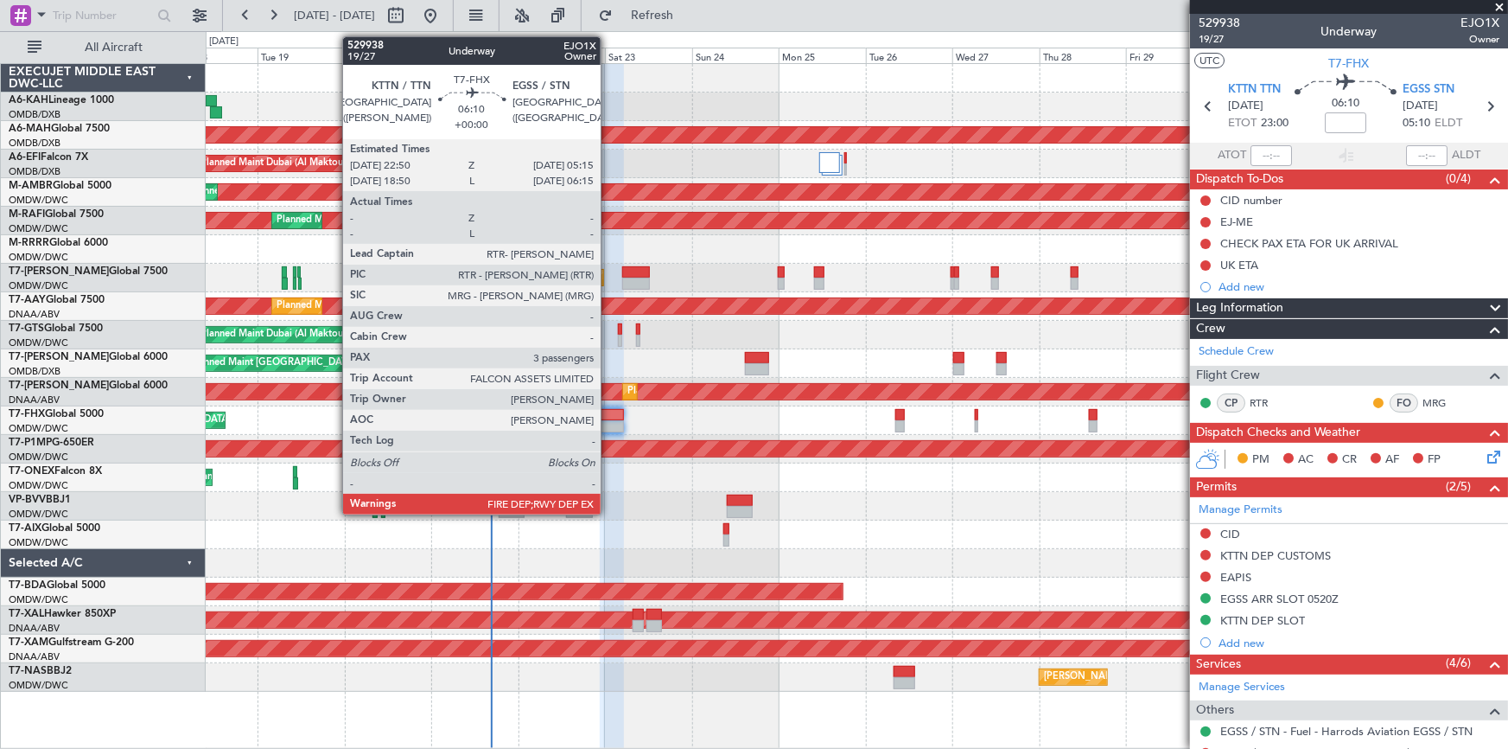
click at [609, 421] on div at bounding box center [611, 426] width 23 height 12
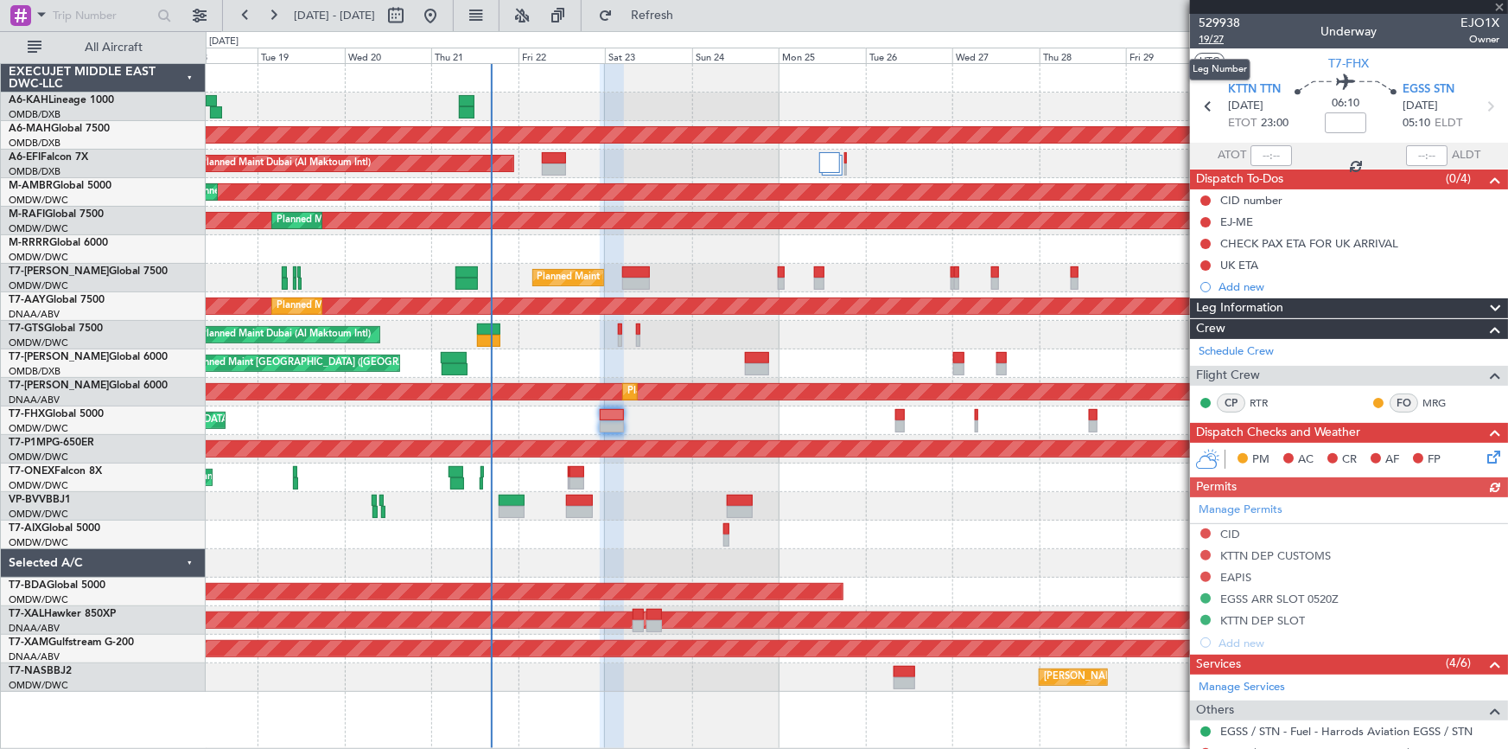
click at [1004, 43] on span "19/27" at bounding box center [1219, 39] width 41 height 15
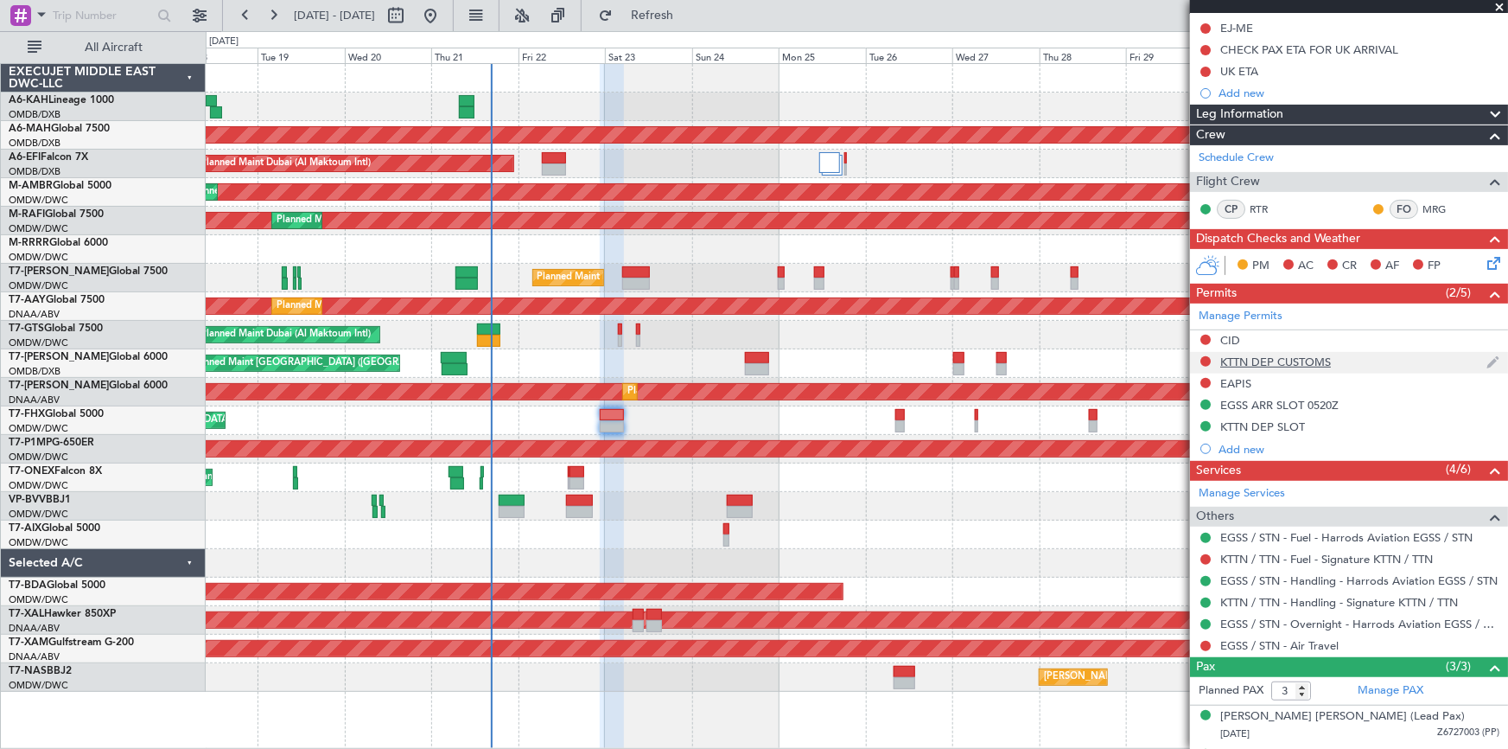
scroll to position [307, 0]
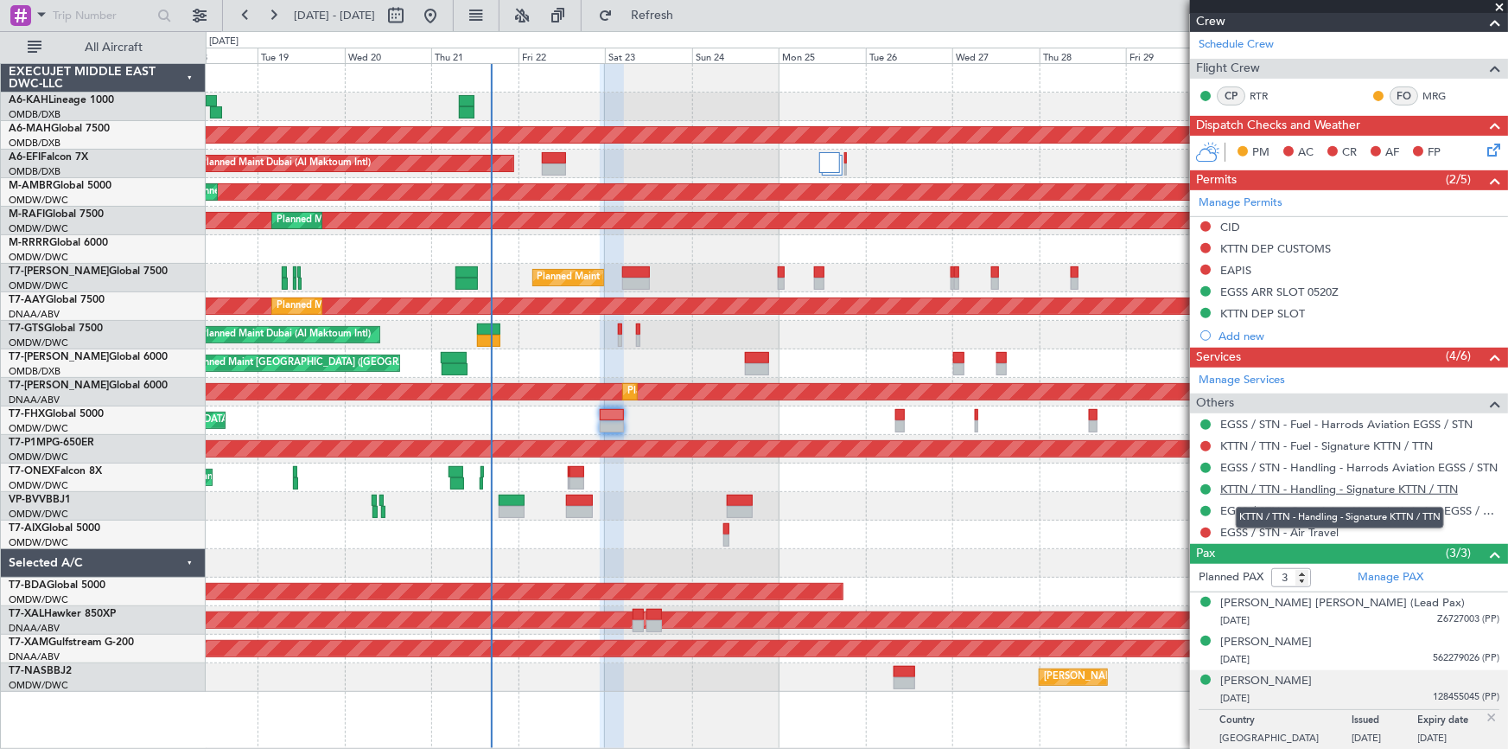
click at [1004, 465] on link "KTTN / TTN - Handling - Signature KTTN / TTN" at bounding box center [1340, 488] width 238 height 15
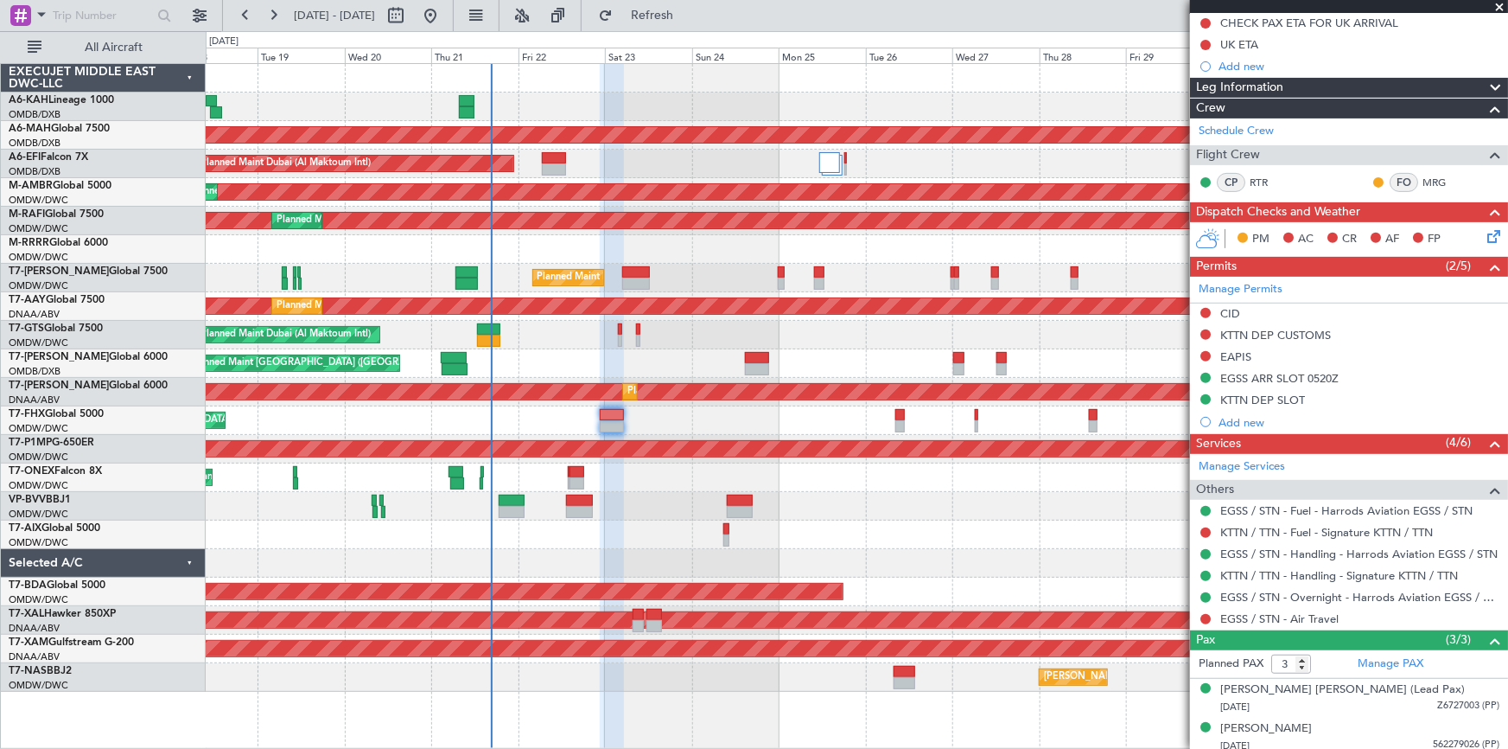
scroll to position [0, 0]
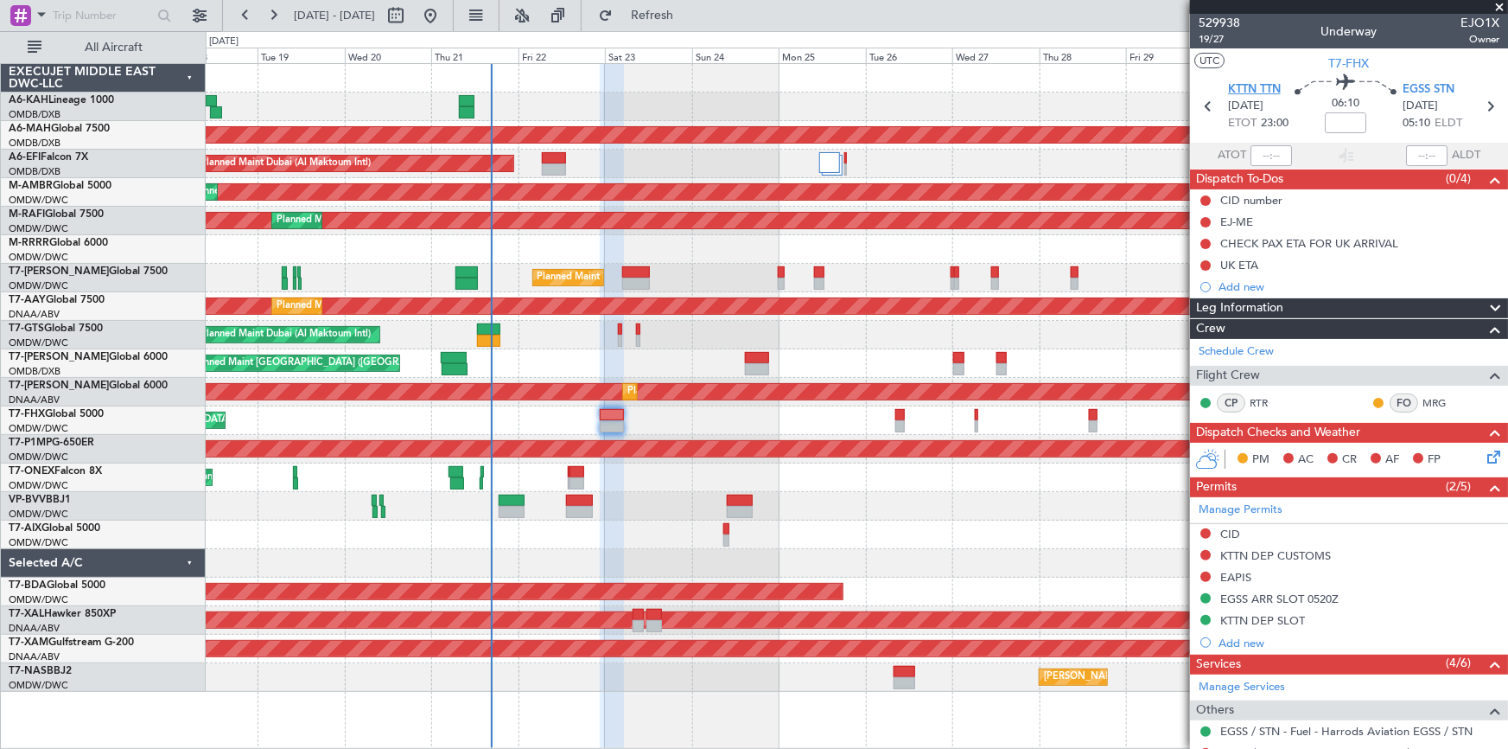
click at [1004, 86] on span "KTTN TTN" at bounding box center [1254, 89] width 53 height 17
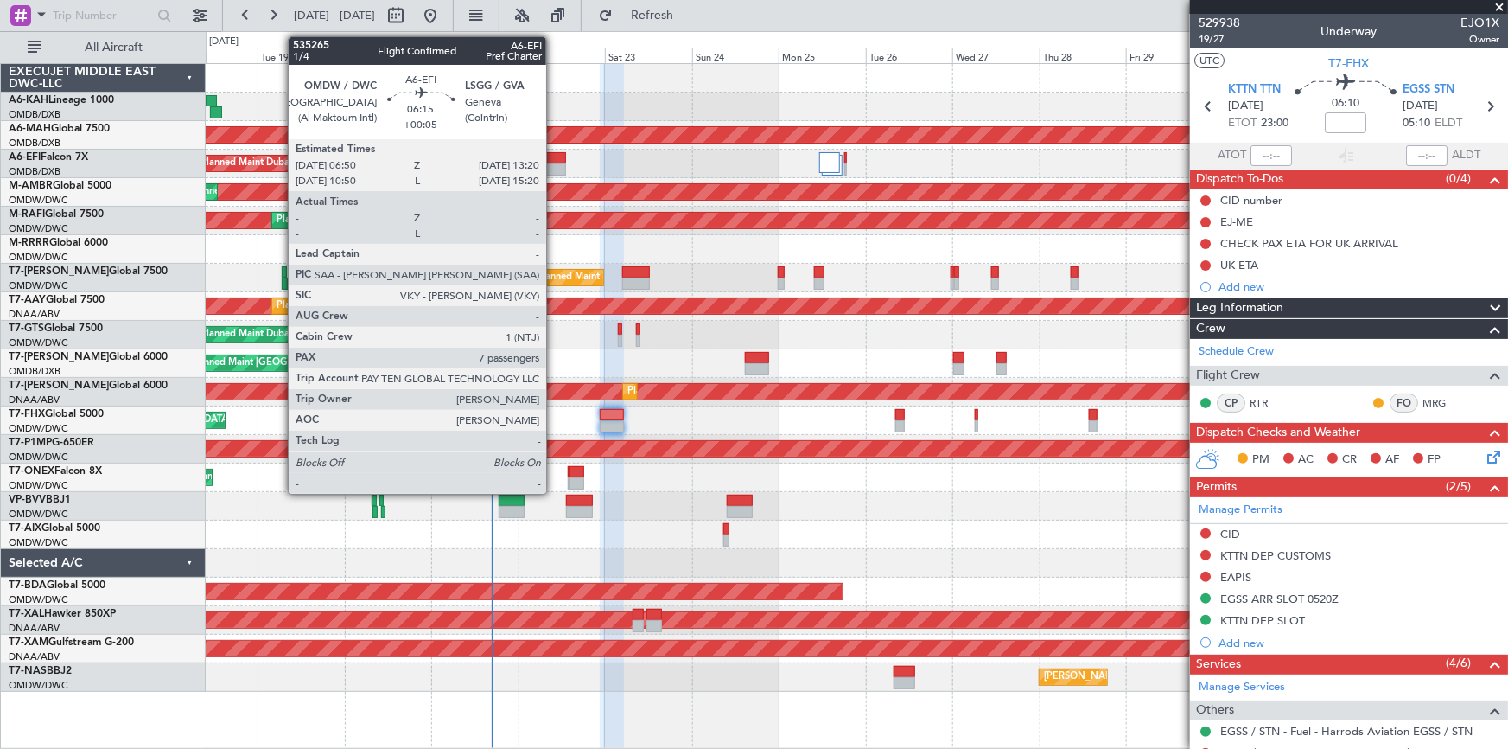
click at [554, 161] on div at bounding box center [554, 158] width 24 height 12
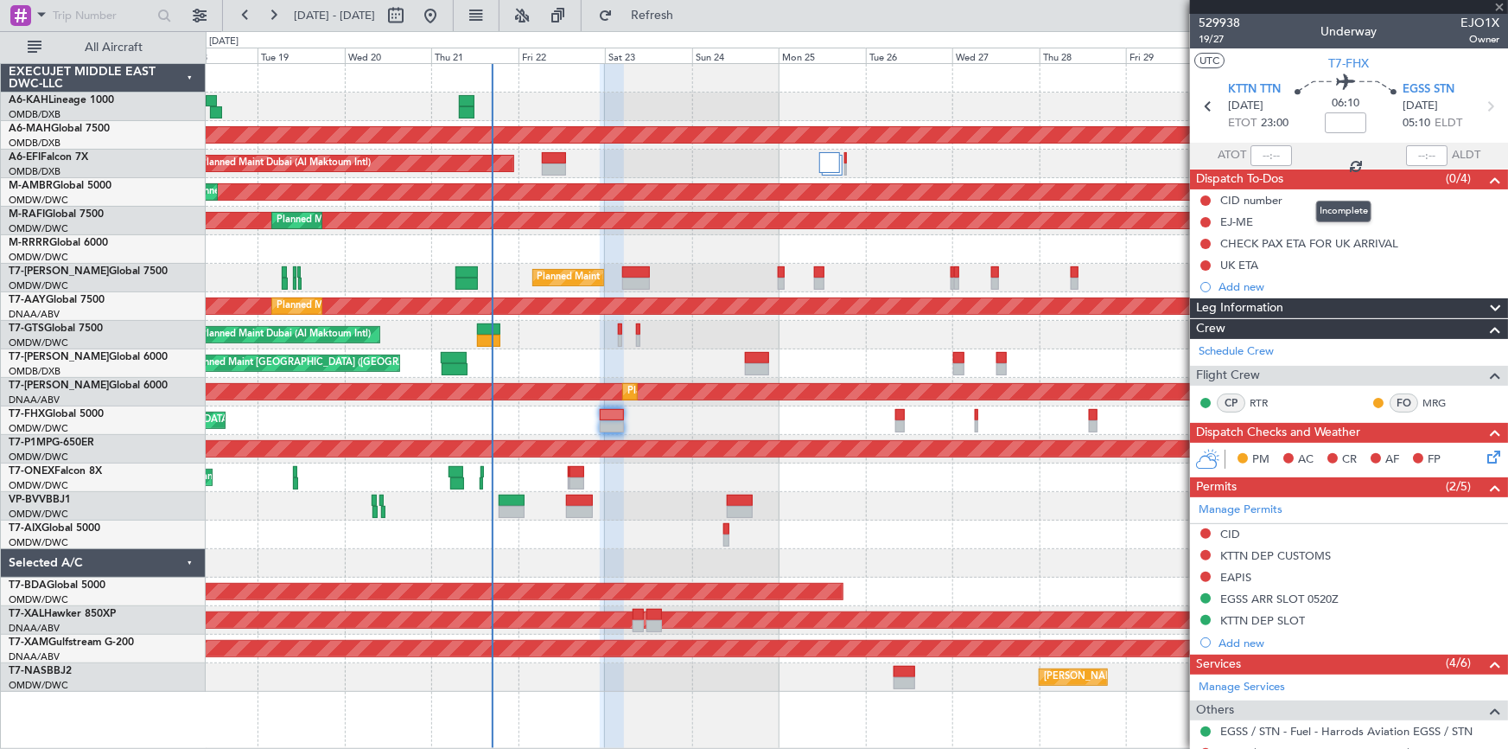
type input "+00:05"
type input "7"
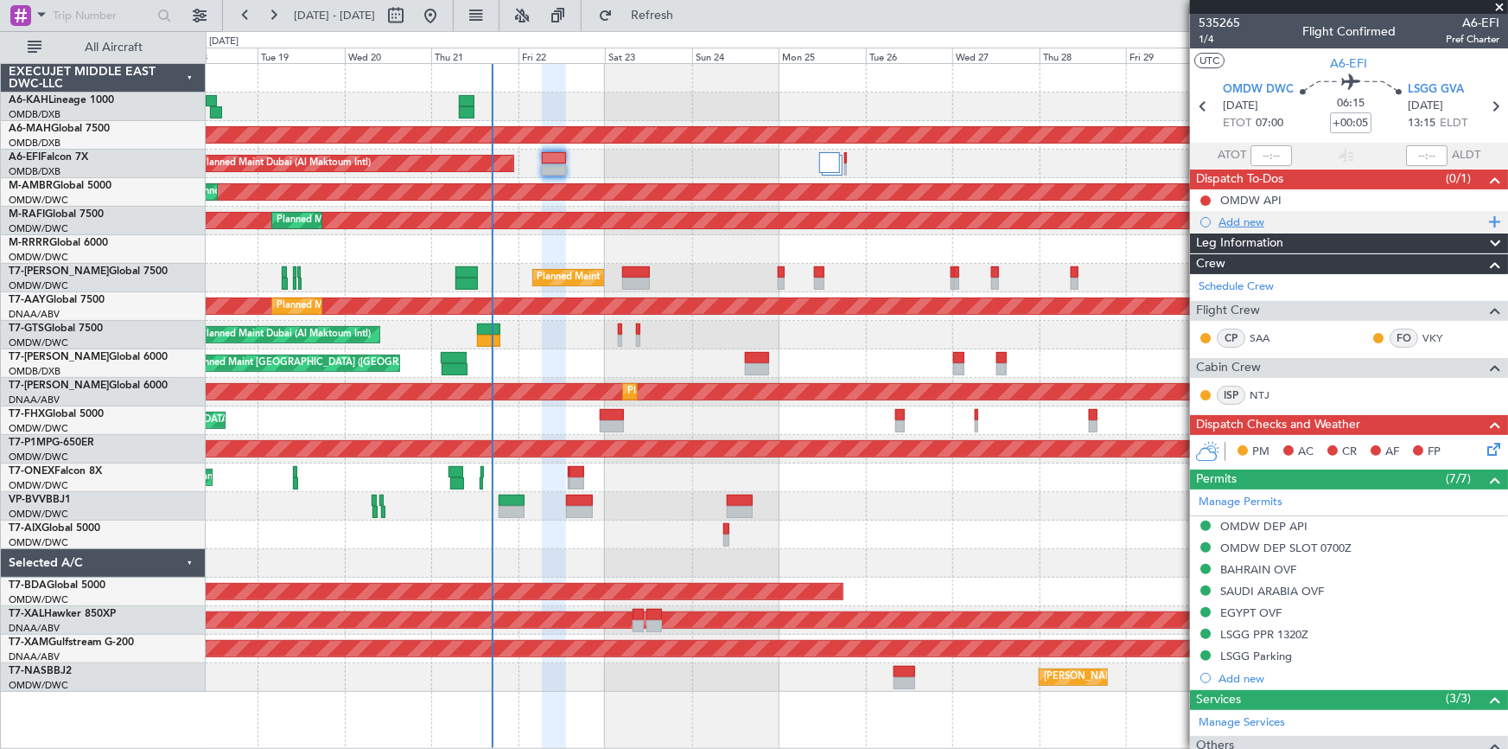
click at [1004, 218] on div "Add new" at bounding box center [1351, 221] width 265 height 15
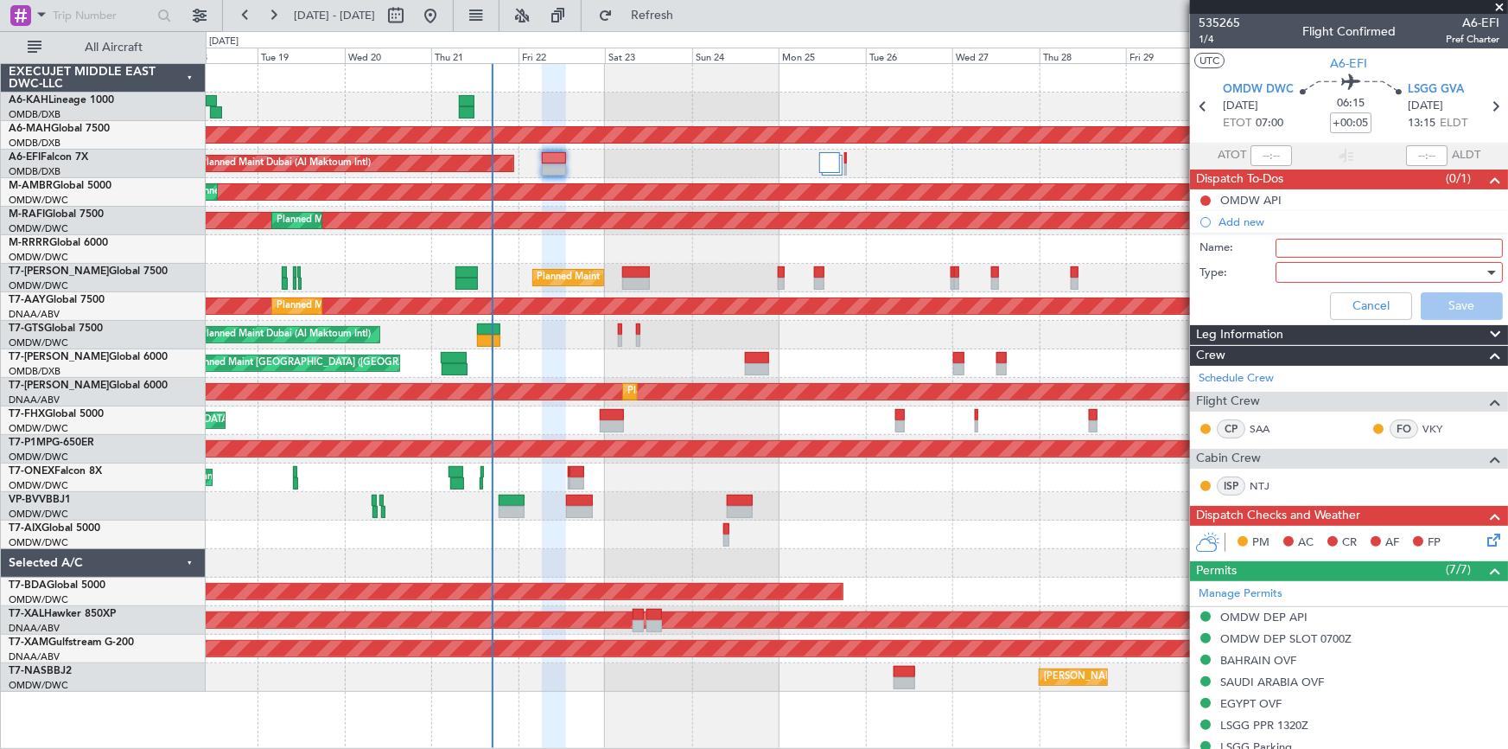
click at [1004, 247] on input "Name:" at bounding box center [1389, 248] width 227 height 19
type input "dep fuel 24500 lbs"
click at [1004, 276] on div at bounding box center [1383, 272] width 201 height 26
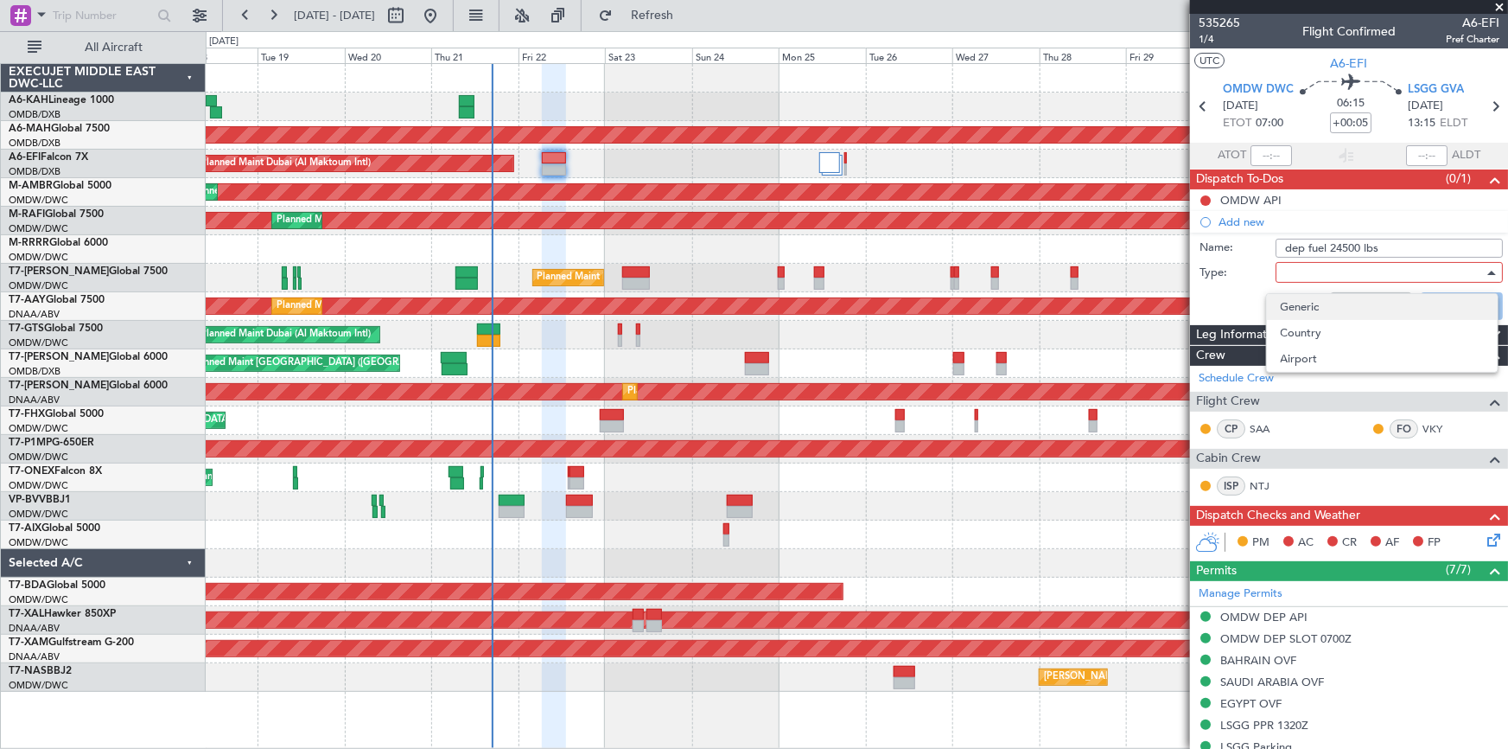
click at [1004, 307] on span "Generic" at bounding box center [1382, 307] width 203 height 26
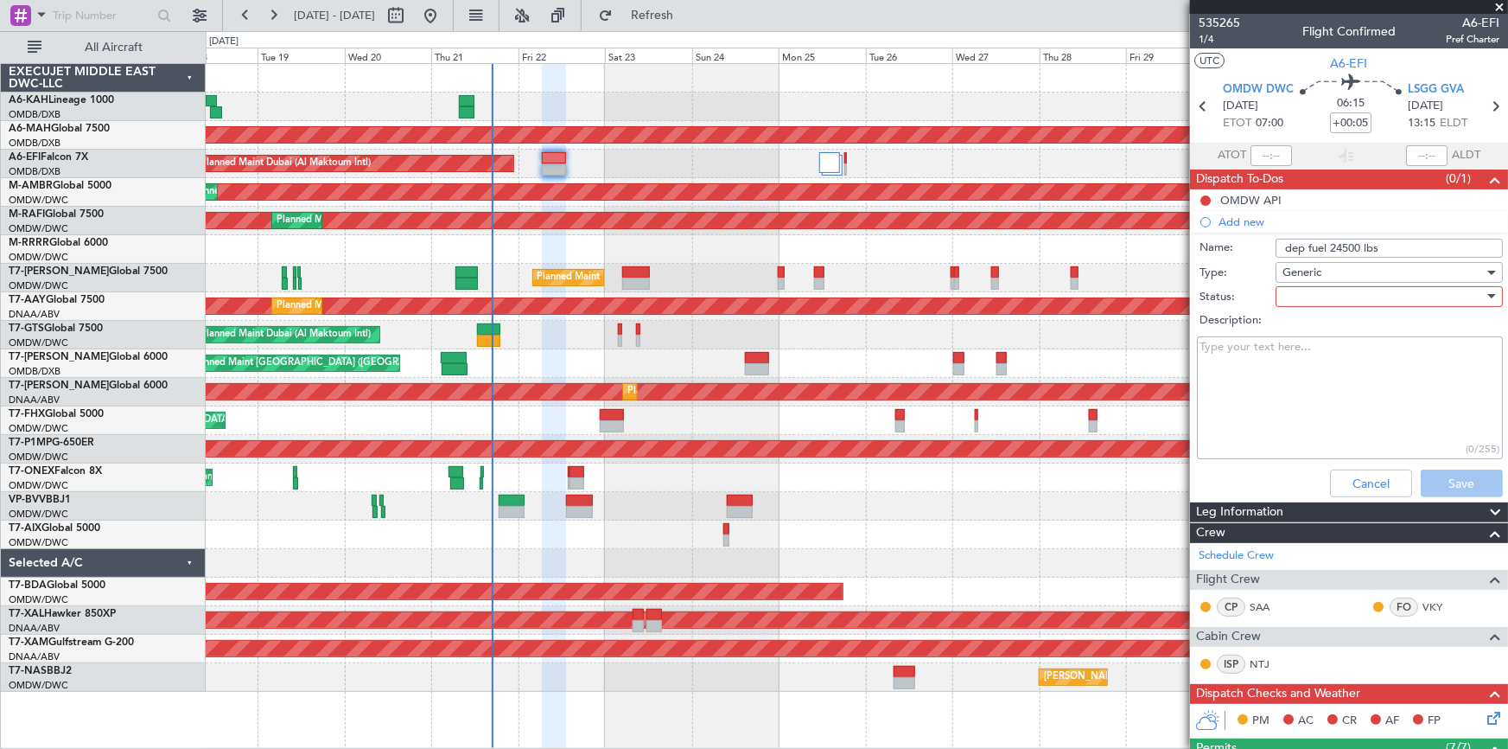
click at [1004, 291] on div at bounding box center [1383, 297] width 201 height 26
click at [1004, 328] on span "Not Started" at bounding box center [1382, 331] width 203 height 26
click at [1004, 465] on button "Save" at bounding box center [1462, 483] width 82 height 28
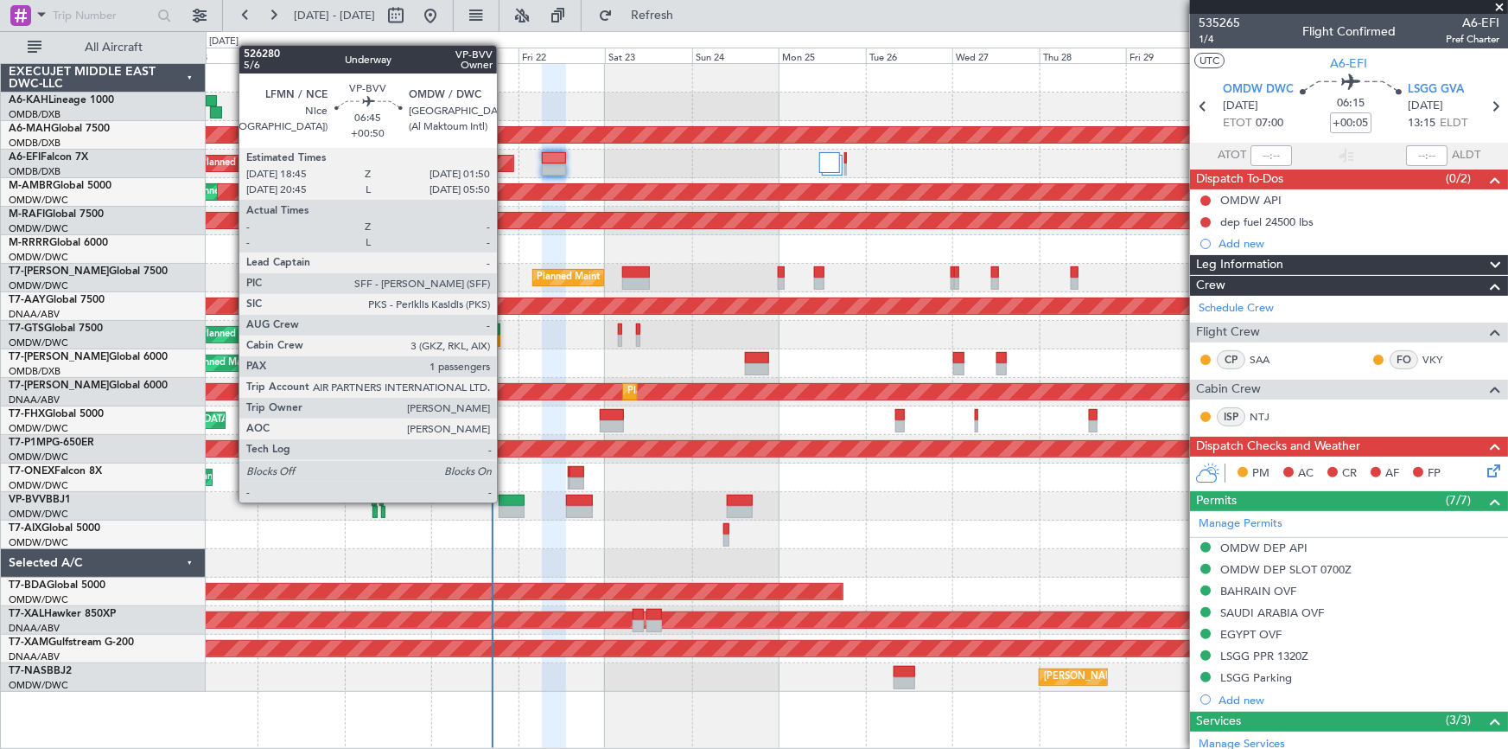
click at [505, 465] on div at bounding box center [512, 500] width 26 height 12
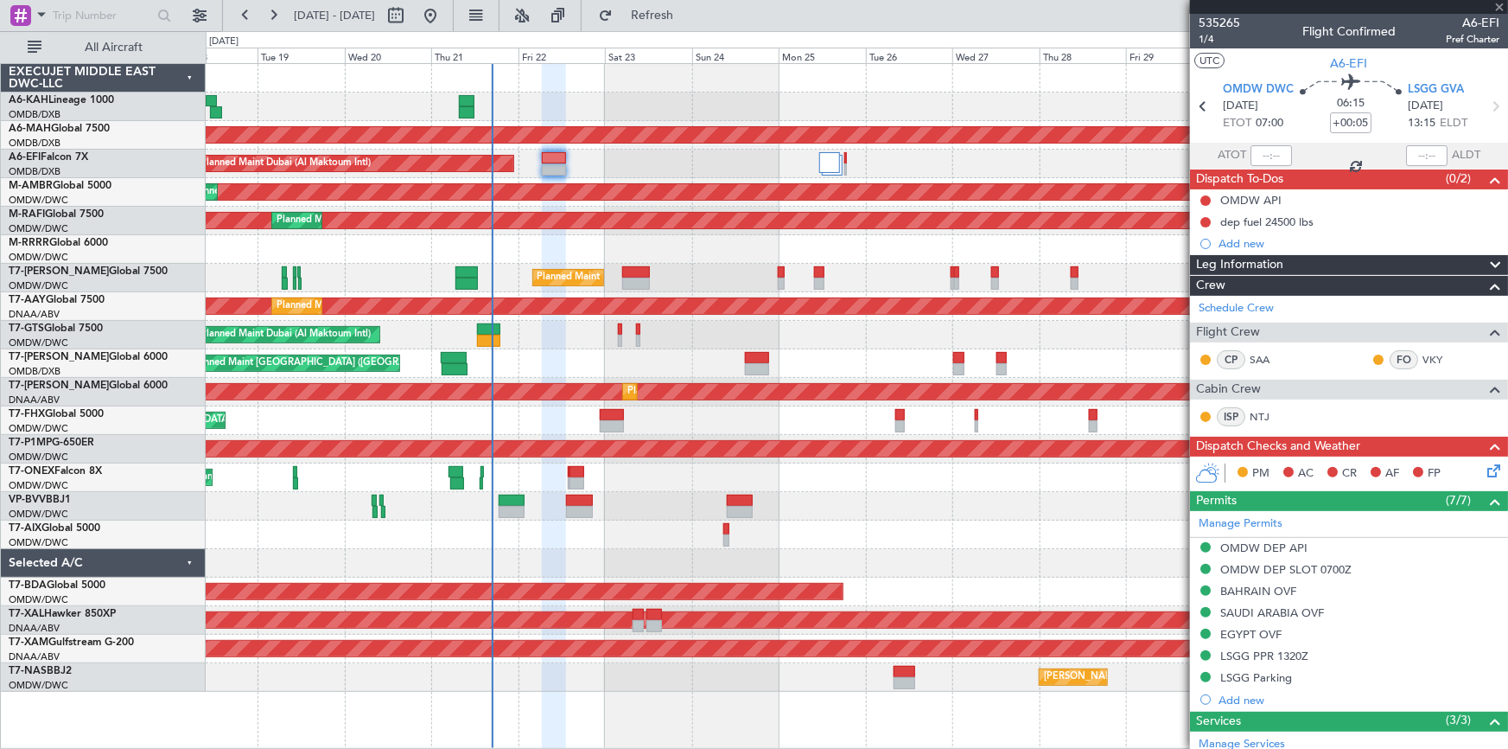
type input "+00:50"
type input "1"
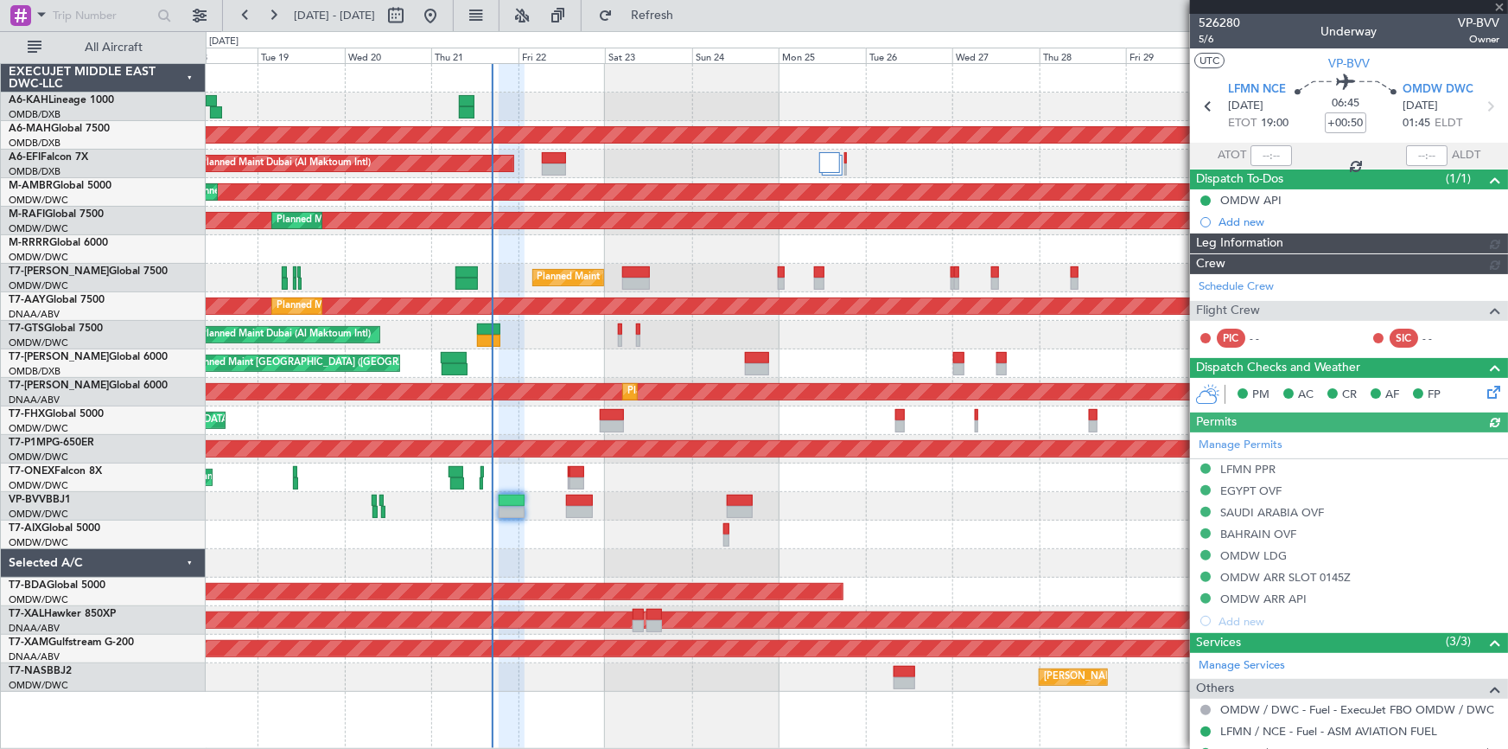
type input "Dherander Fithani (DHF)"
type input "7091"
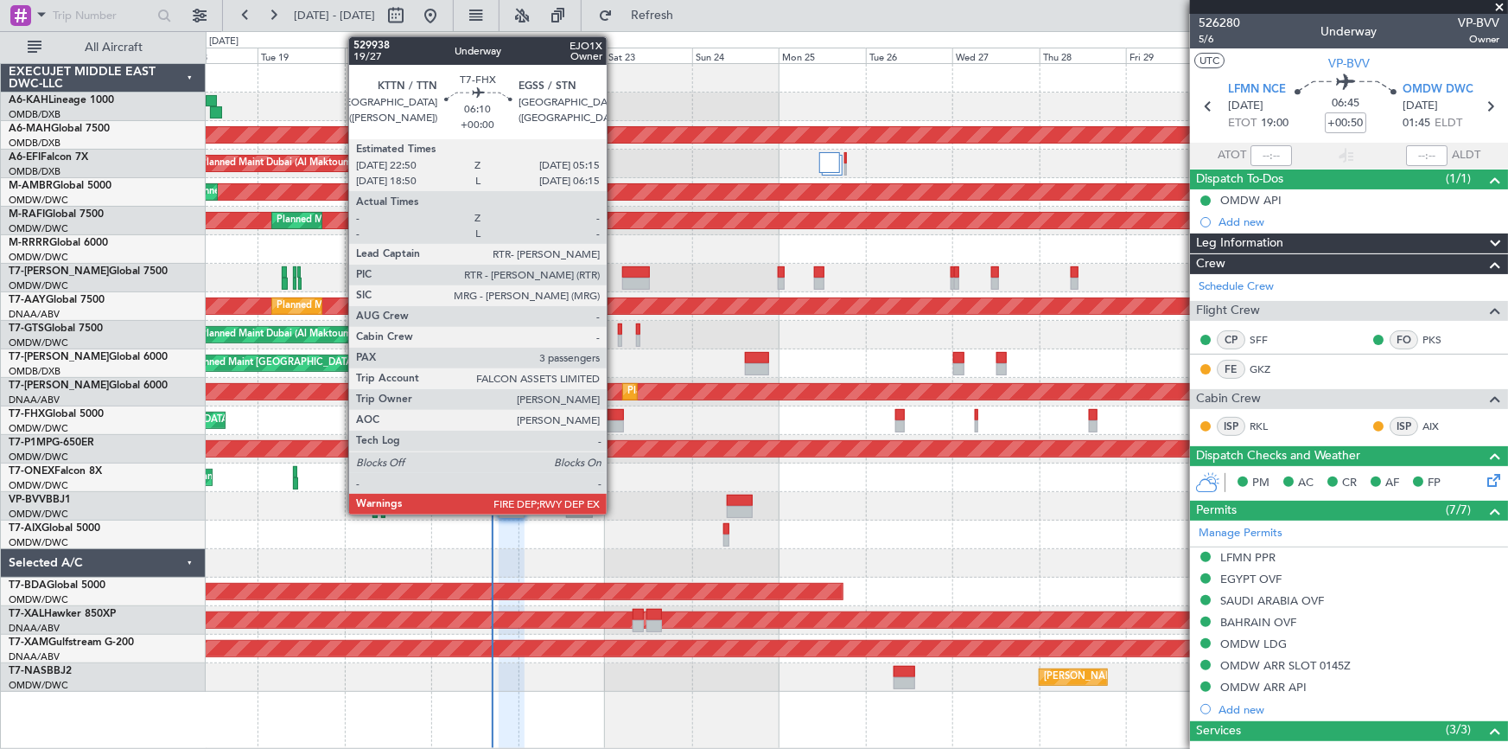
click at [615, 413] on div at bounding box center [611, 415] width 23 height 12
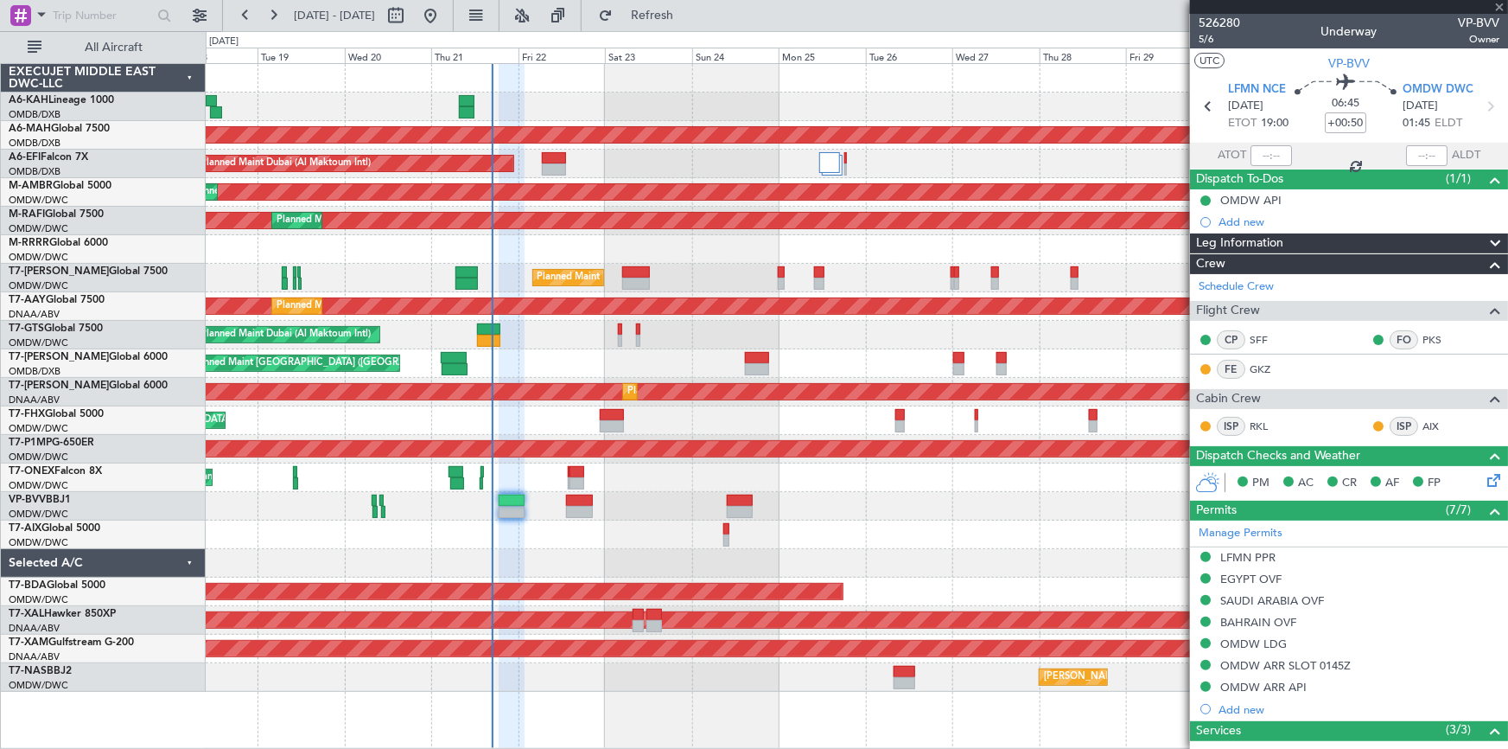
type input "3"
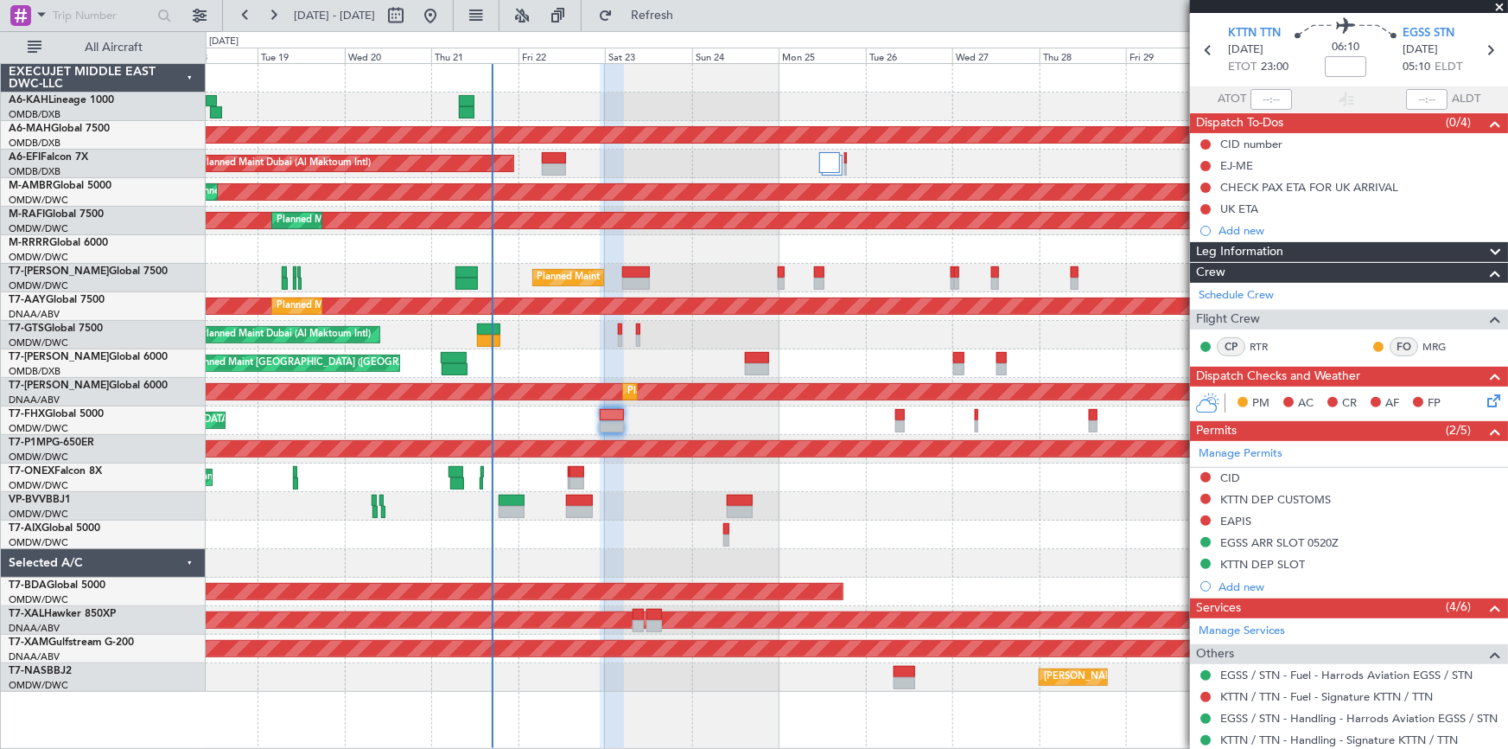
scroll to position [78, 0]
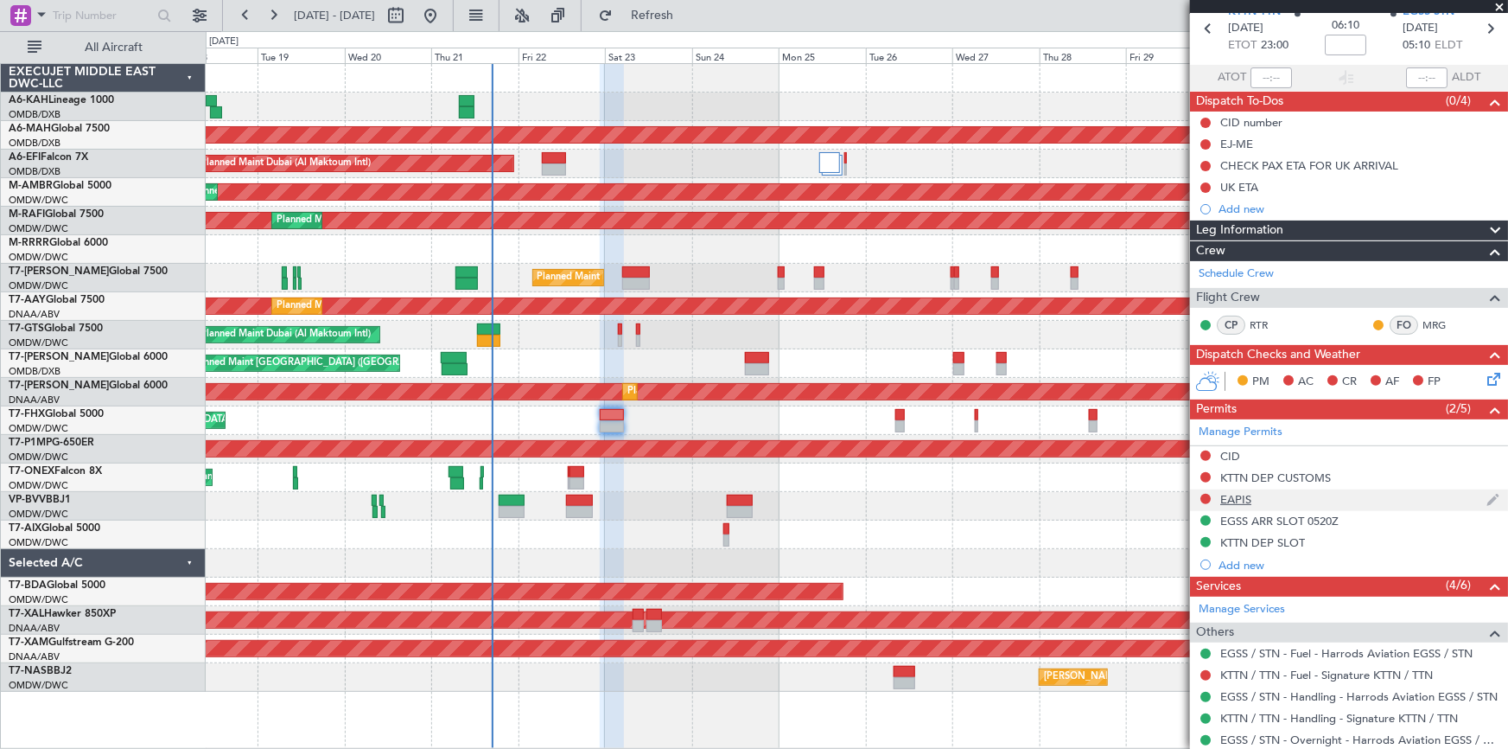
click at [1004, 465] on div "EAPIS" at bounding box center [1236, 499] width 31 height 15
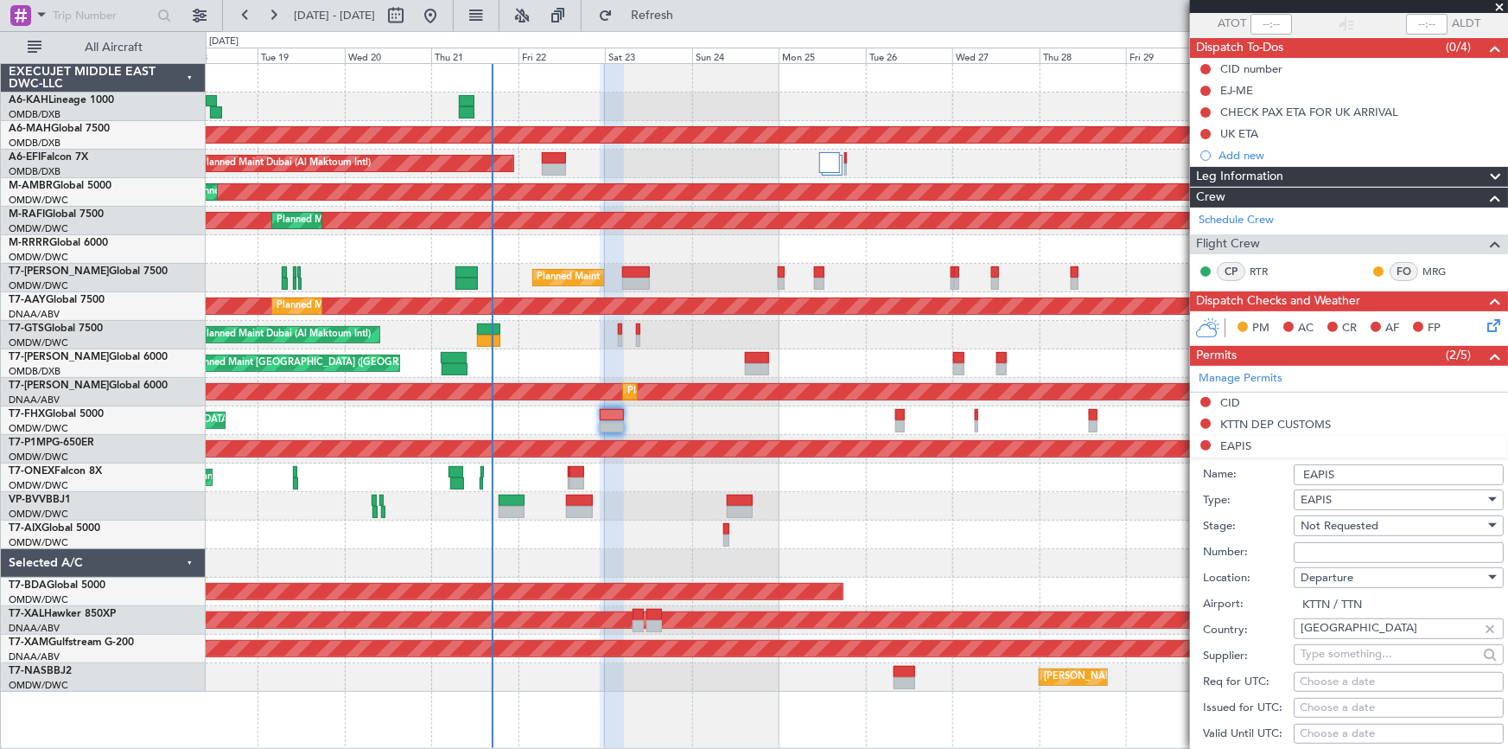
scroll to position [156, 0]
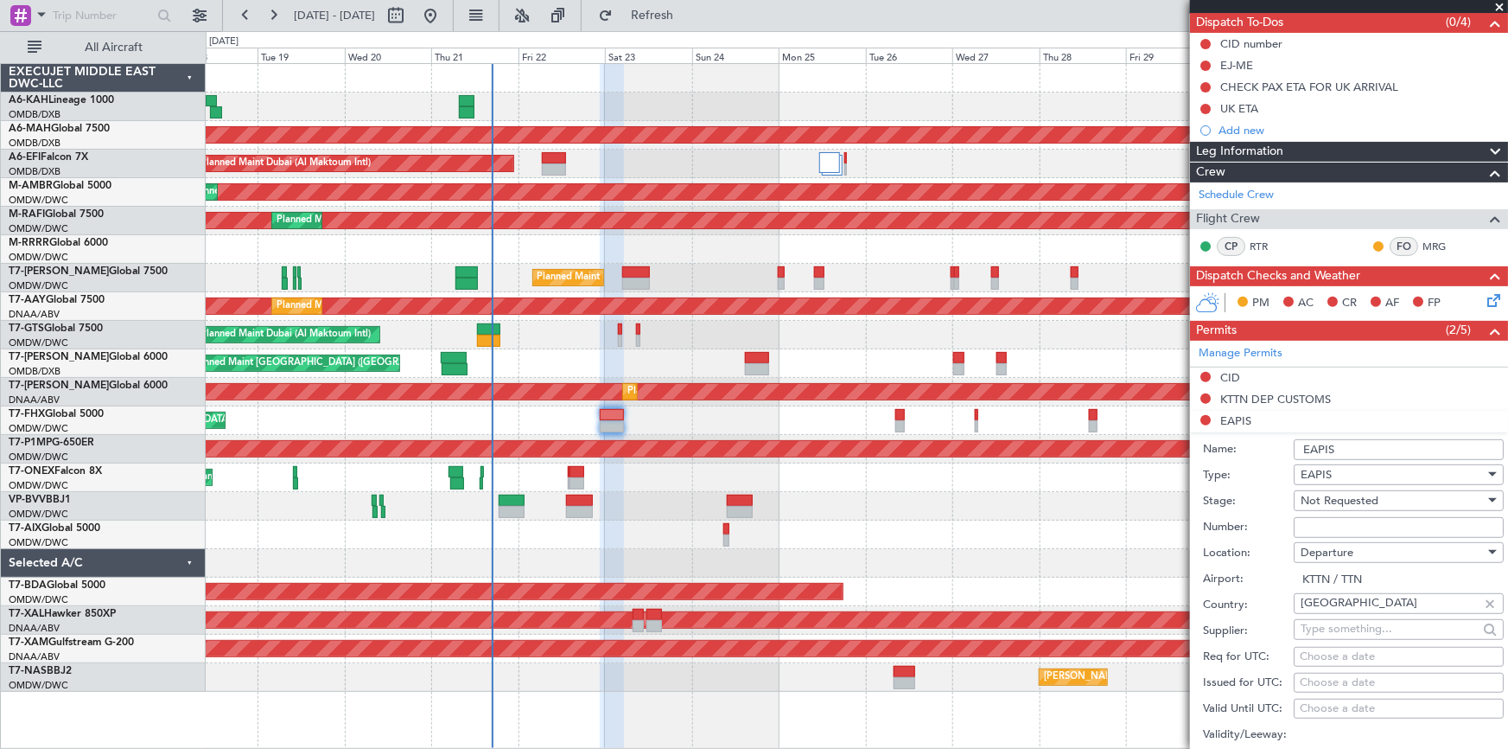
click at [1004, 465] on input "Number:" at bounding box center [1399, 527] width 210 height 21
paste input "EAPIS-17644237"
type input "EAPIS-17644237"
click at [1004, 465] on span "Not Requested" at bounding box center [1340, 501] width 78 height 16
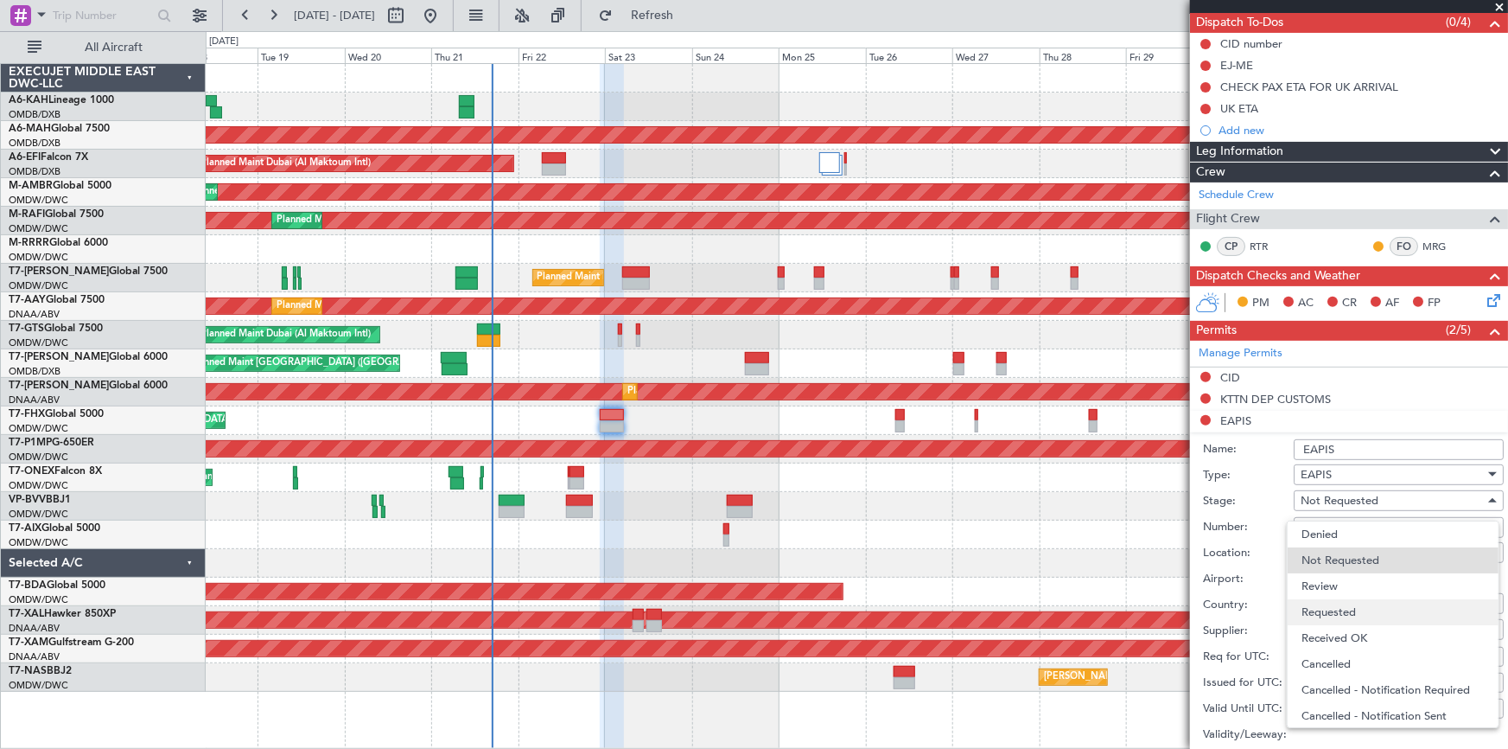
click at [1004, 465] on span "Requested" at bounding box center [1393, 612] width 183 height 26
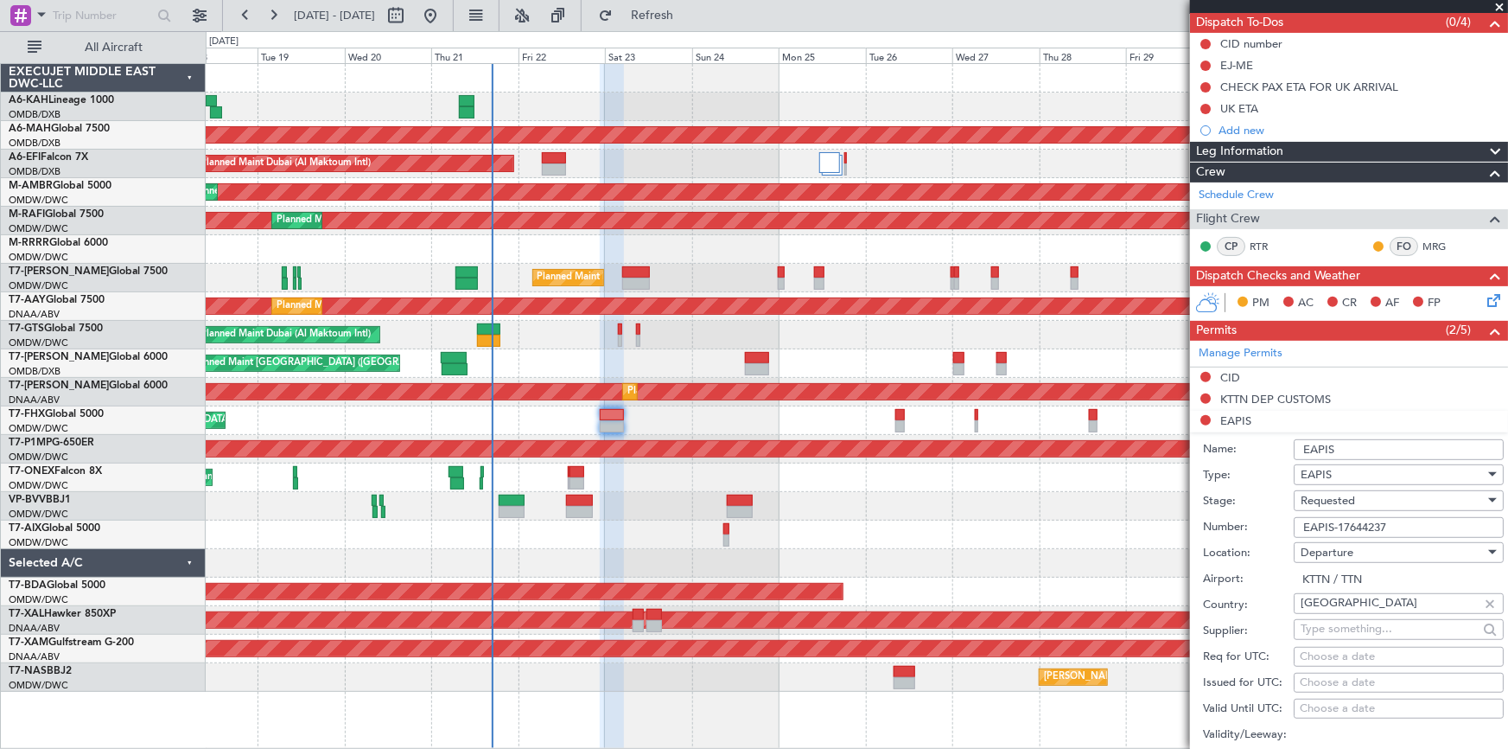
click at [1004, 465] on span "Requested" at bounding box center [1328, 501] width 54 height 16
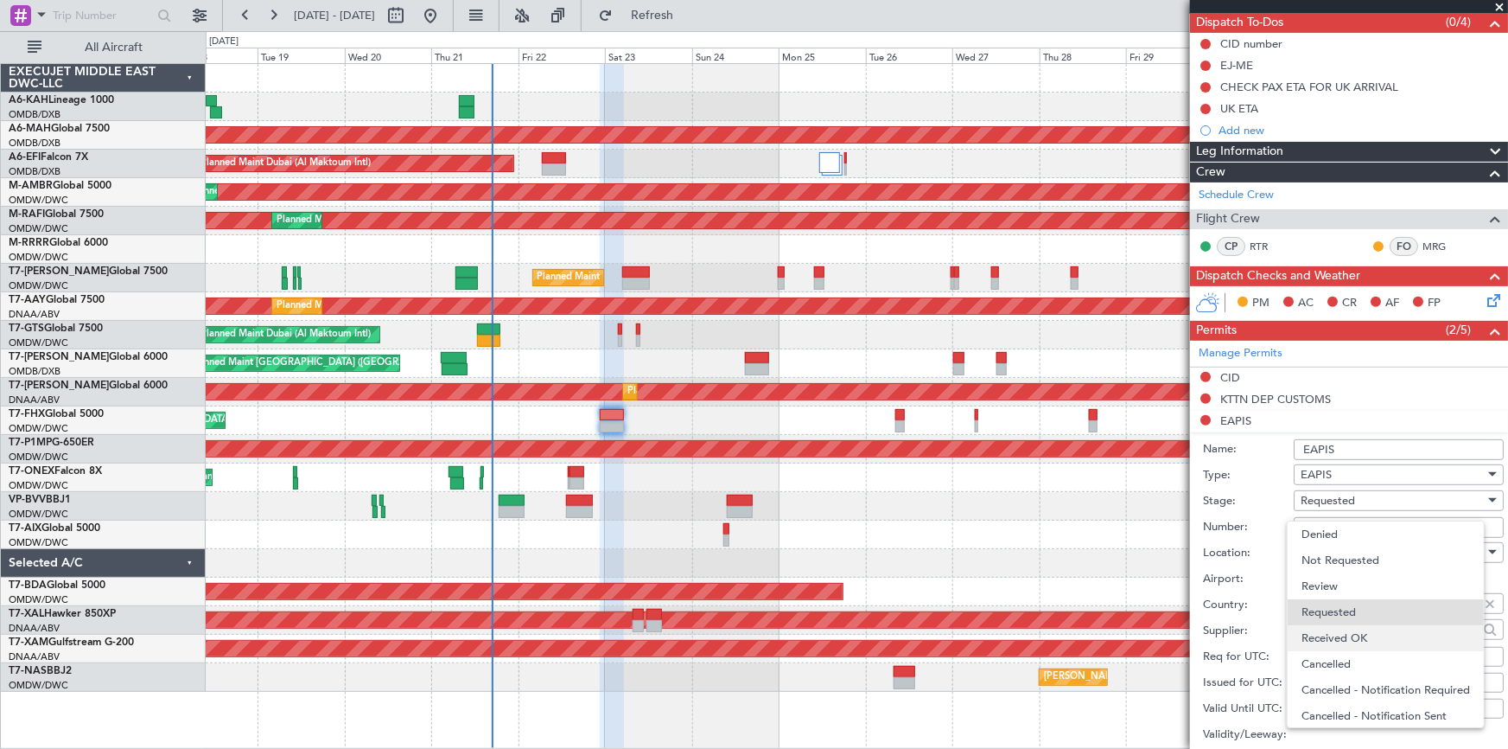
scroll to position [7, 0]
click at [1004, 465] on span "Received OK" at bounding box center [1393, 631] width 183 height 26
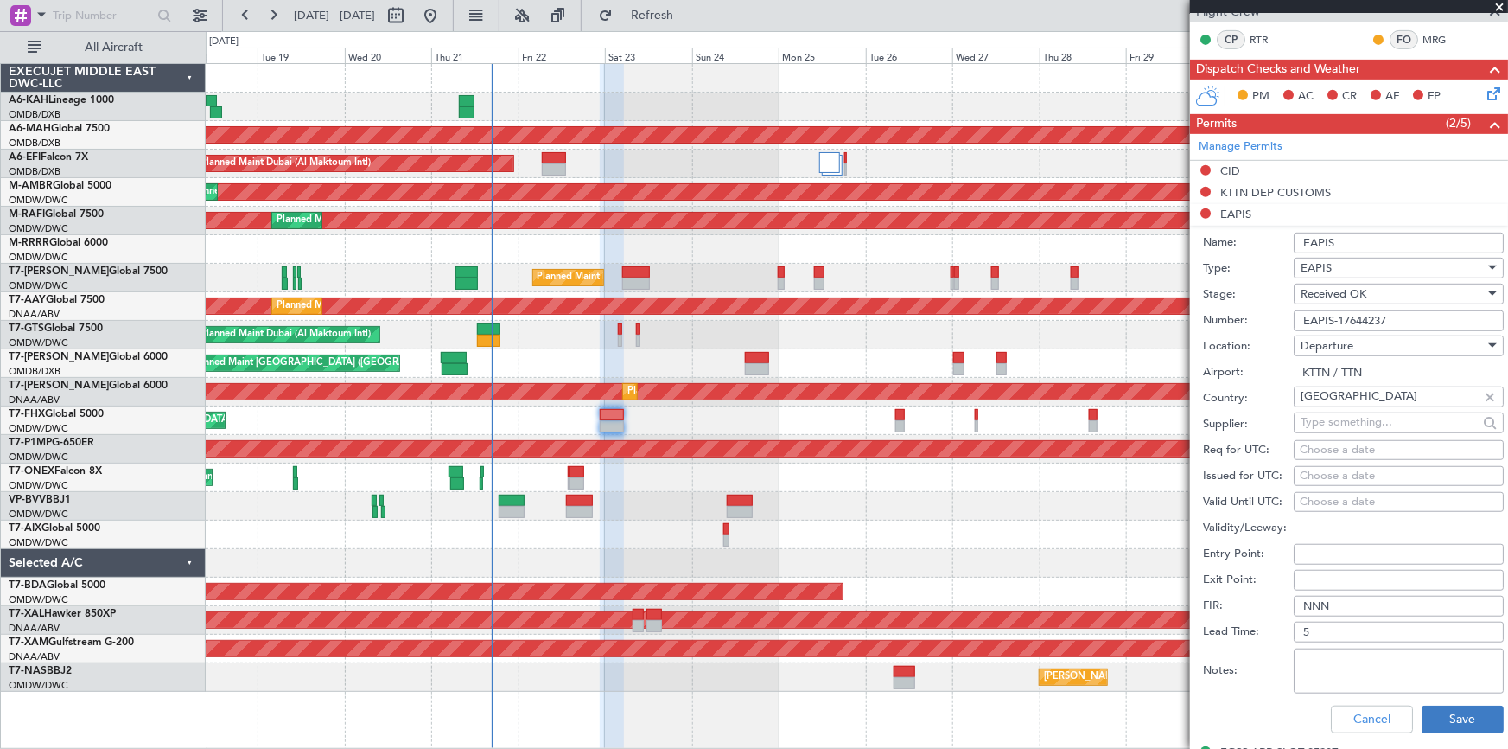
scroll to position [471, 0]
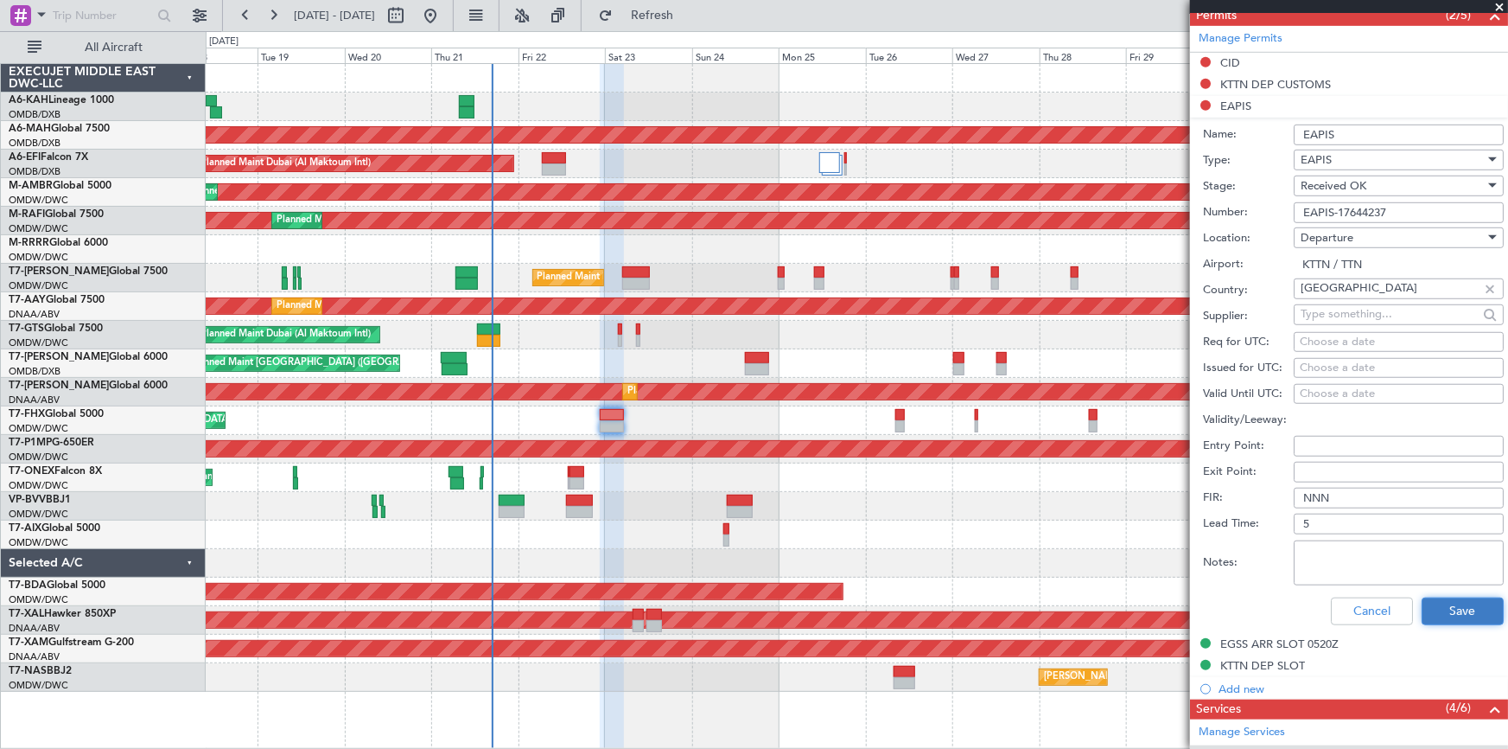
click at [1004, 465] on button "Save" at bounding box center [1463, 611] width 82 height 28
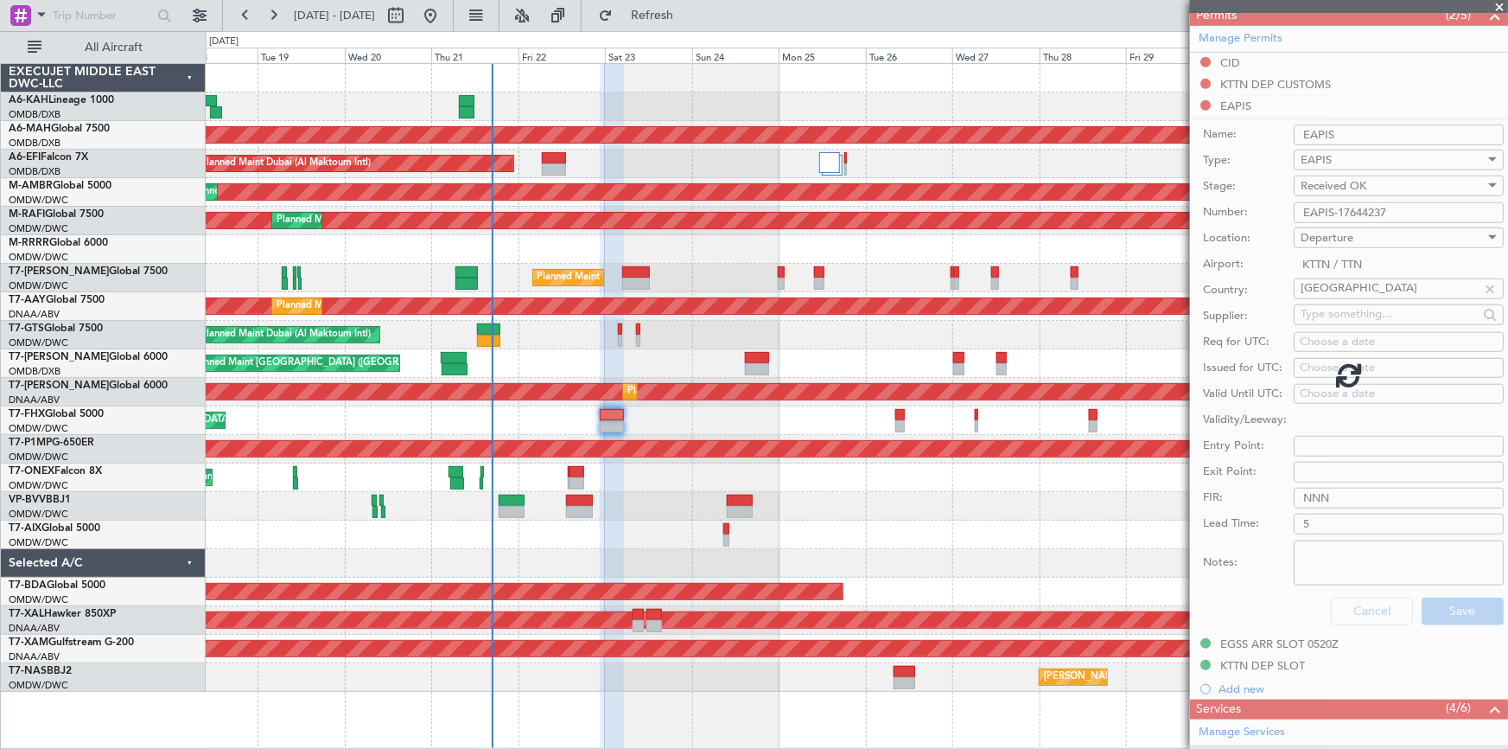
scroll to position [308, 0]
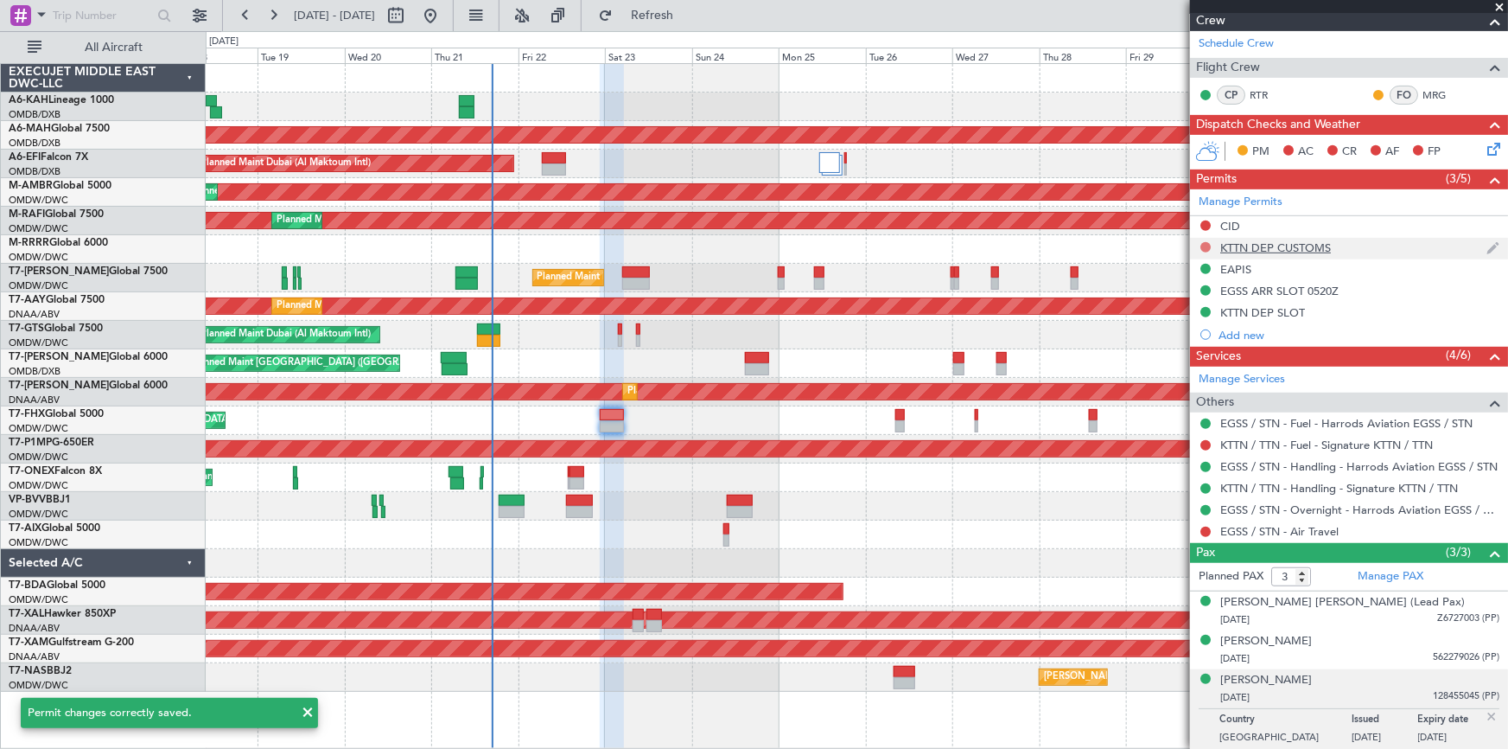
click at [1004, 242] on button at bounding box center [1206, 247] width 10 height 10
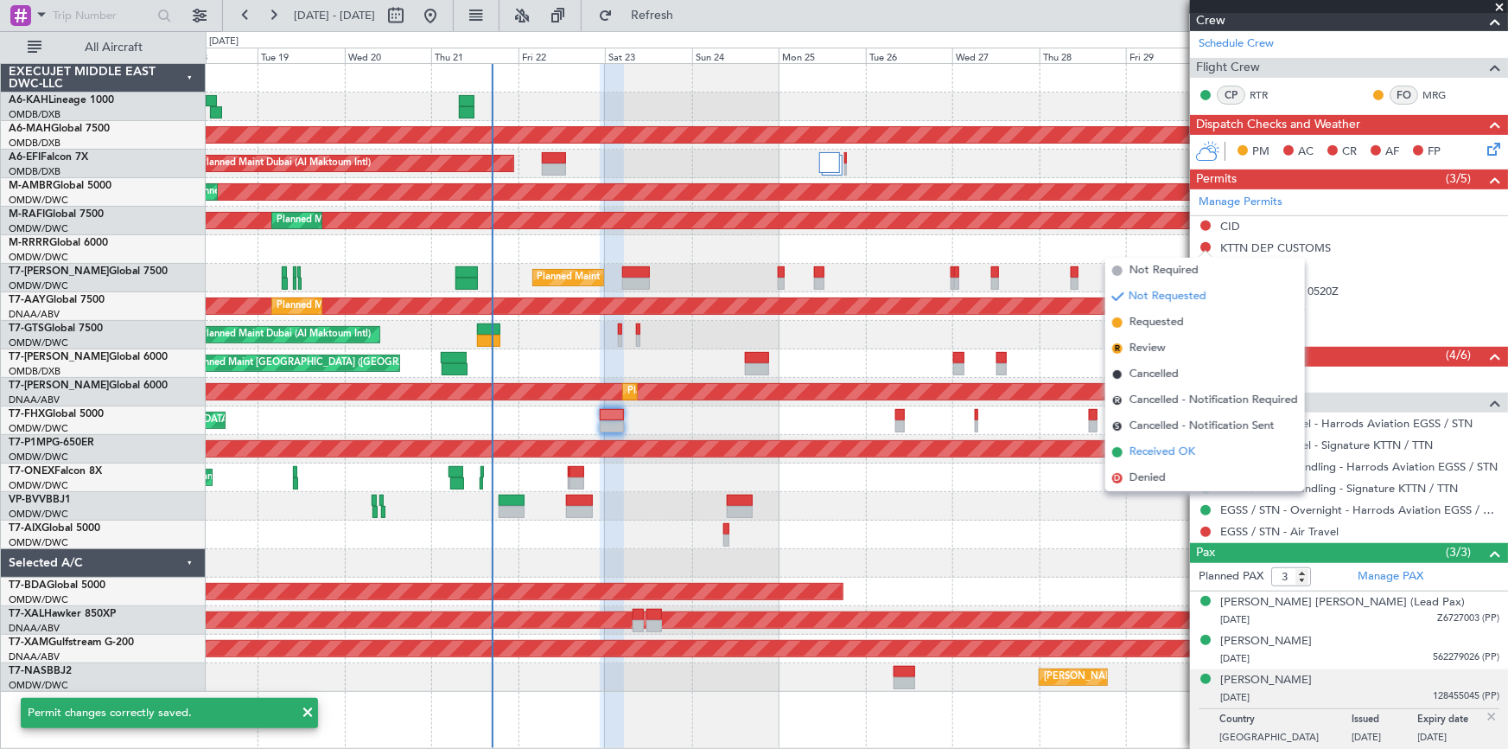
click at [1004, 451] on span "Received OK" at bounding box center [1163, 451] width 66 height 17
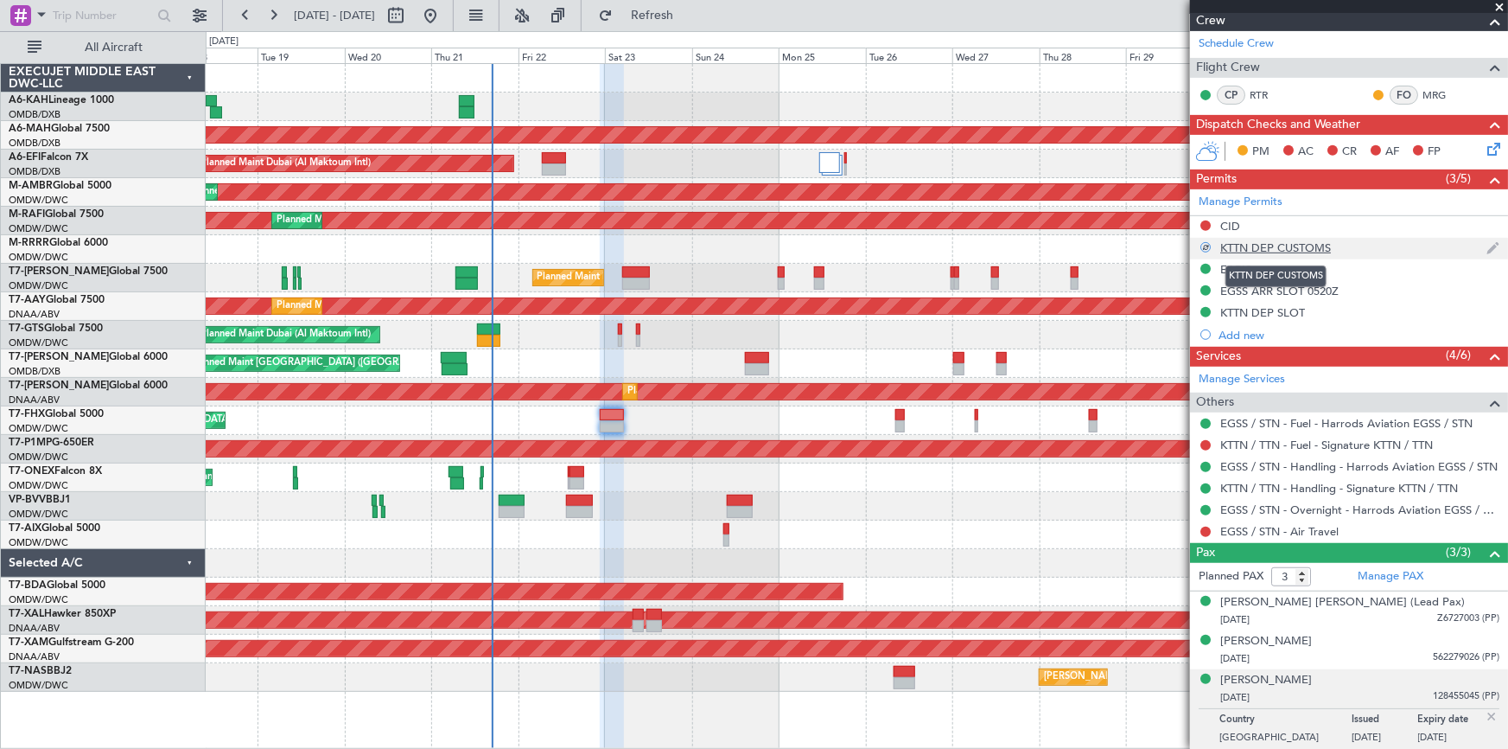
click at [1004, 244] on div "KTTN DEP CUSTOMS" at bounding box center [1276, 247] width 111 height 15
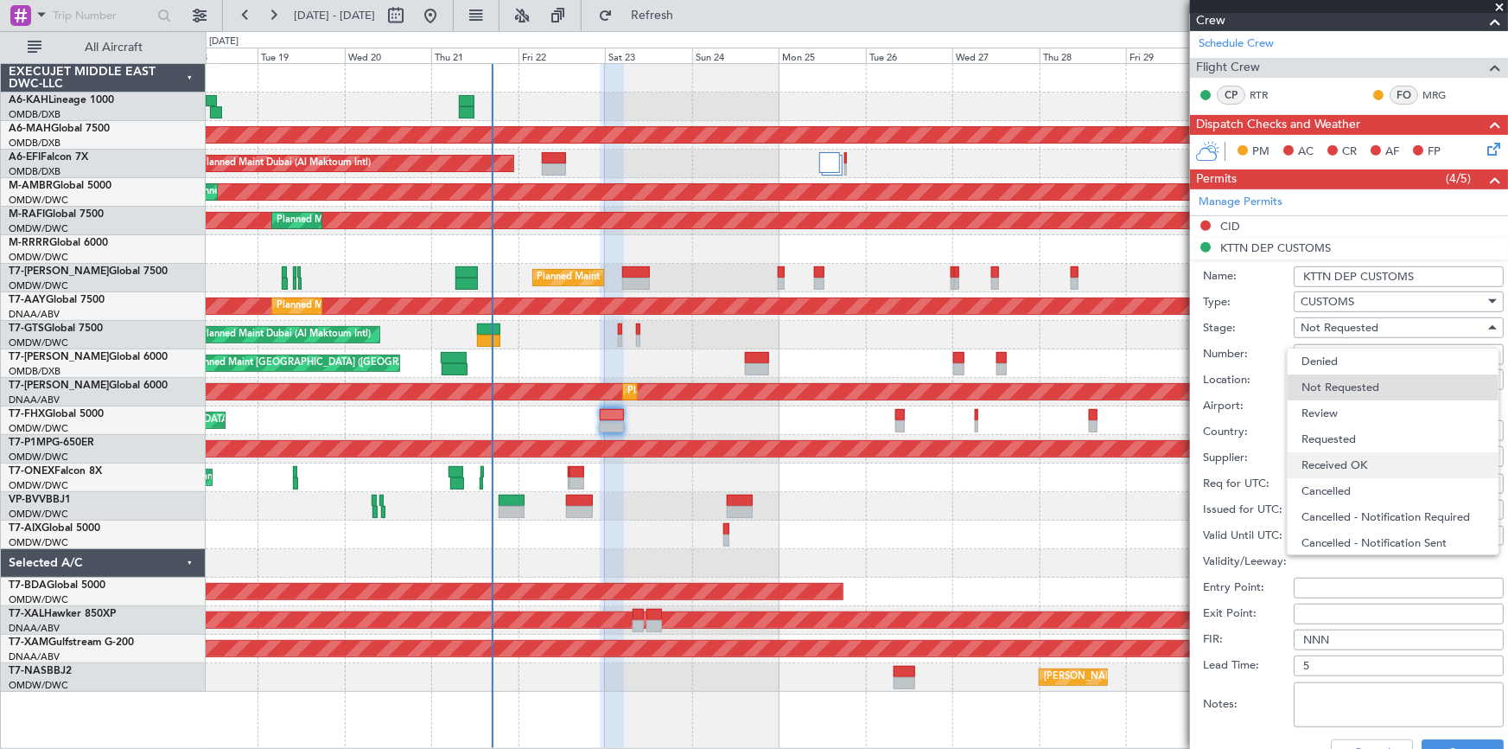
click at [1004, 465] on span "Received OK" at bounding box center [1393, 465] width 183 height 26
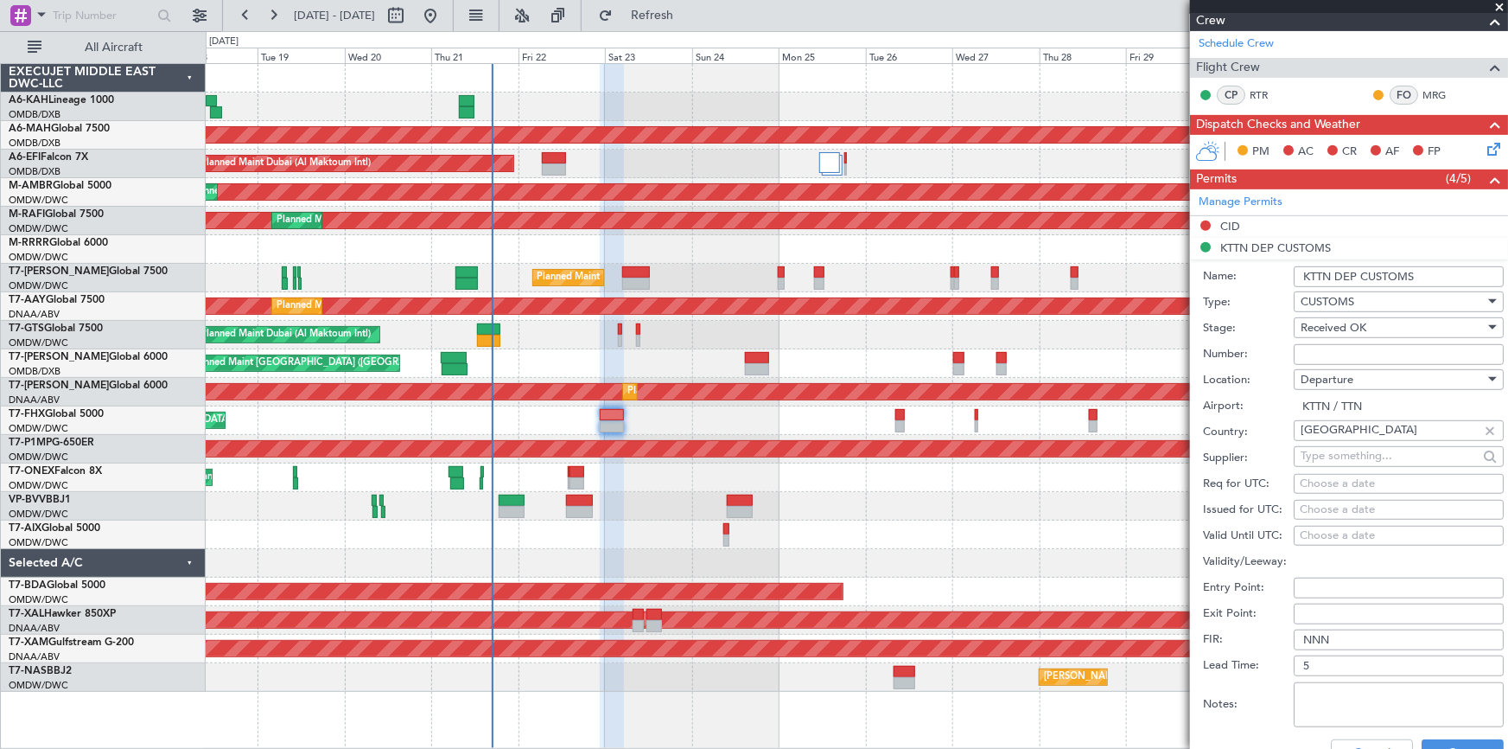
click at [1004, 351] on input "Number:" at bounding box center [1399, 354] width 210 height 21
type input "N"
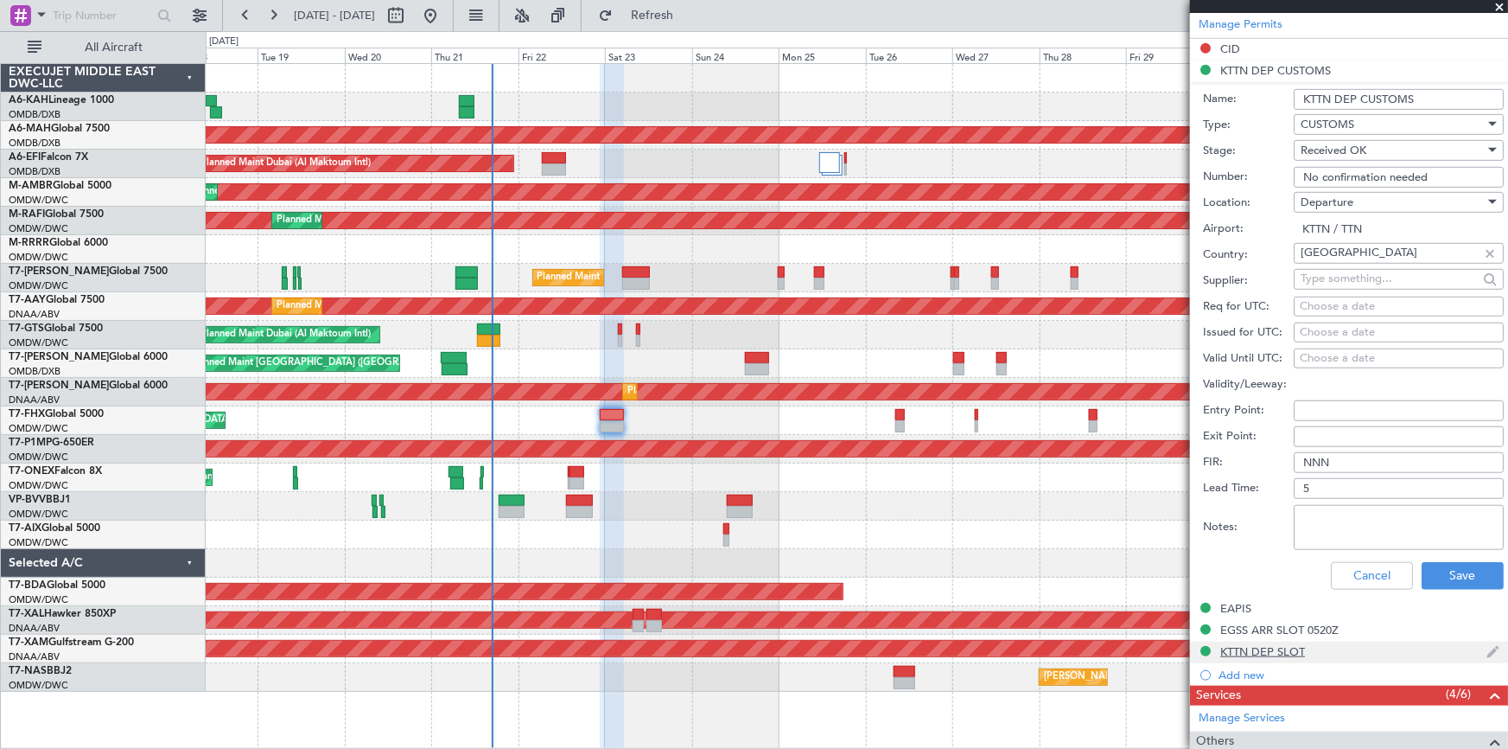
scroll to position [544, 0]
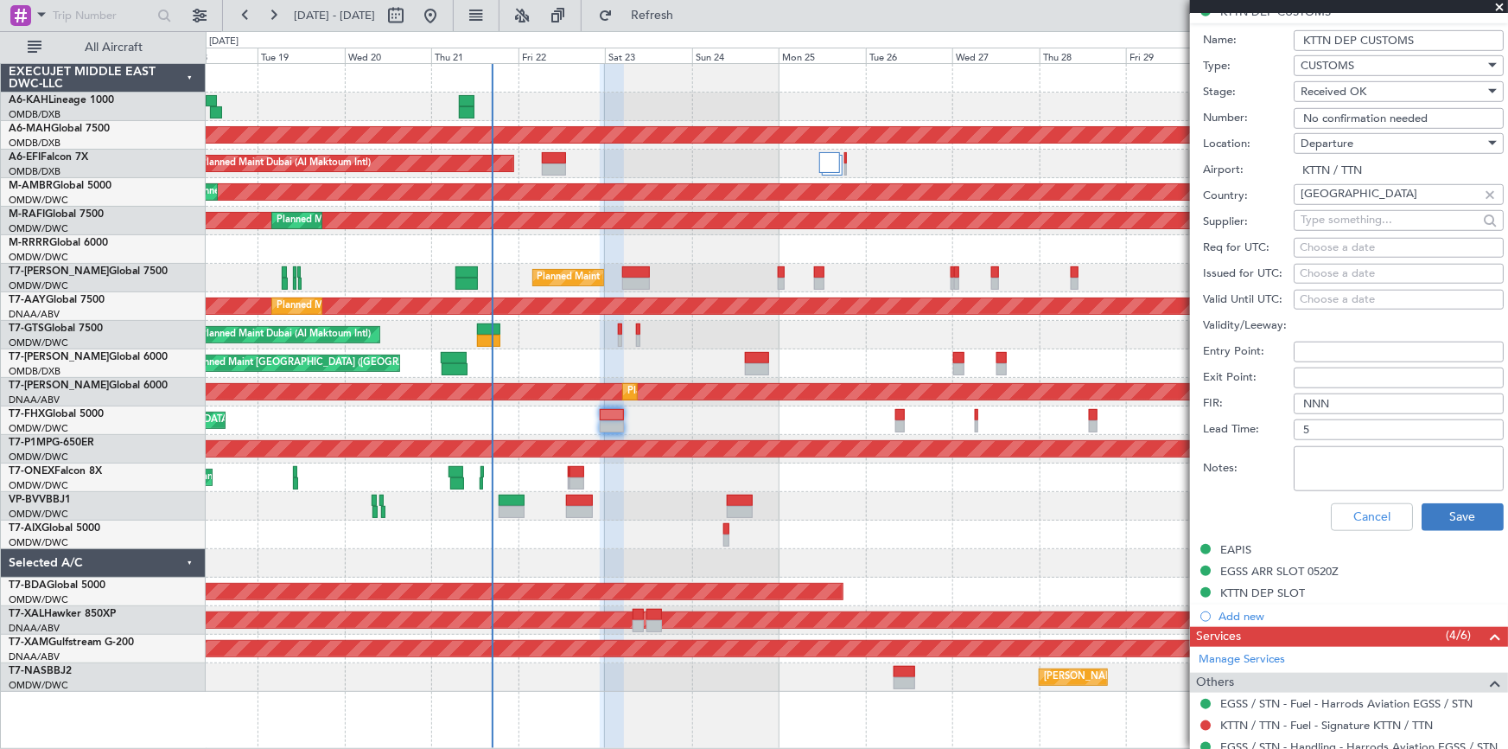
type input "No confirmation needed"
click at [1004, 465] on button "Save" at bounding box center [1463, 517] width 82 height 28
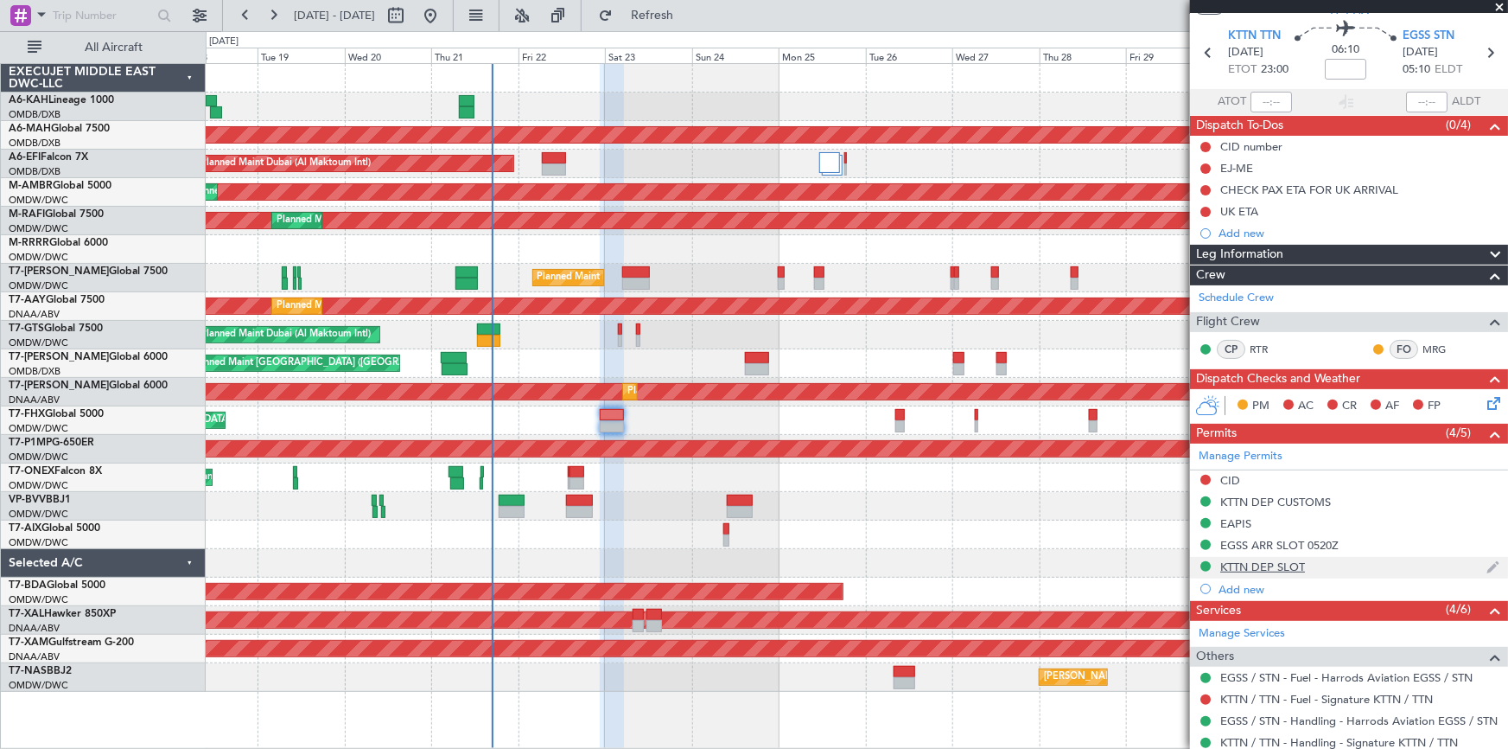
scroll to position [78, 0]
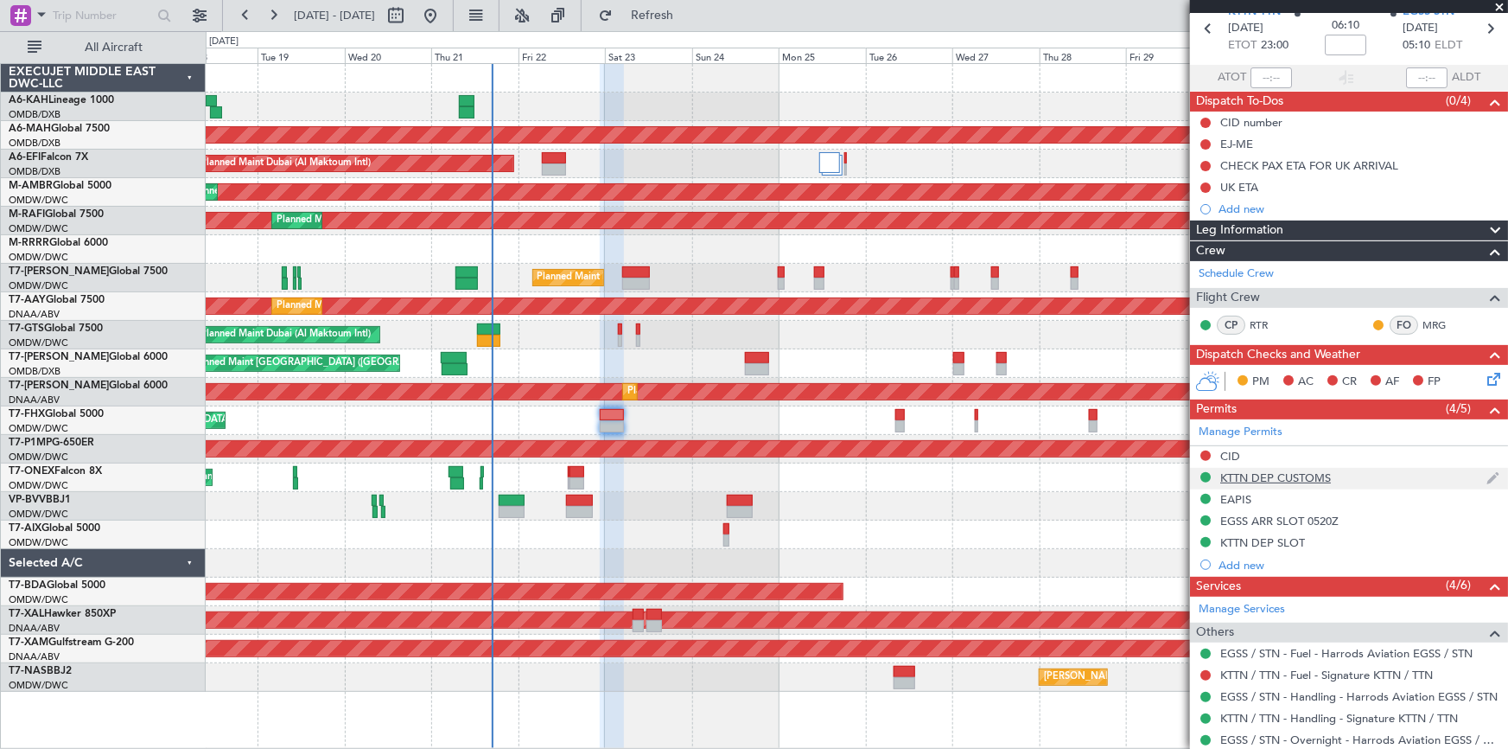
click at [1004, 465] on div "KTTN DEP CUSTOMS" at bounding box center [1276, 477] width 111 height 15
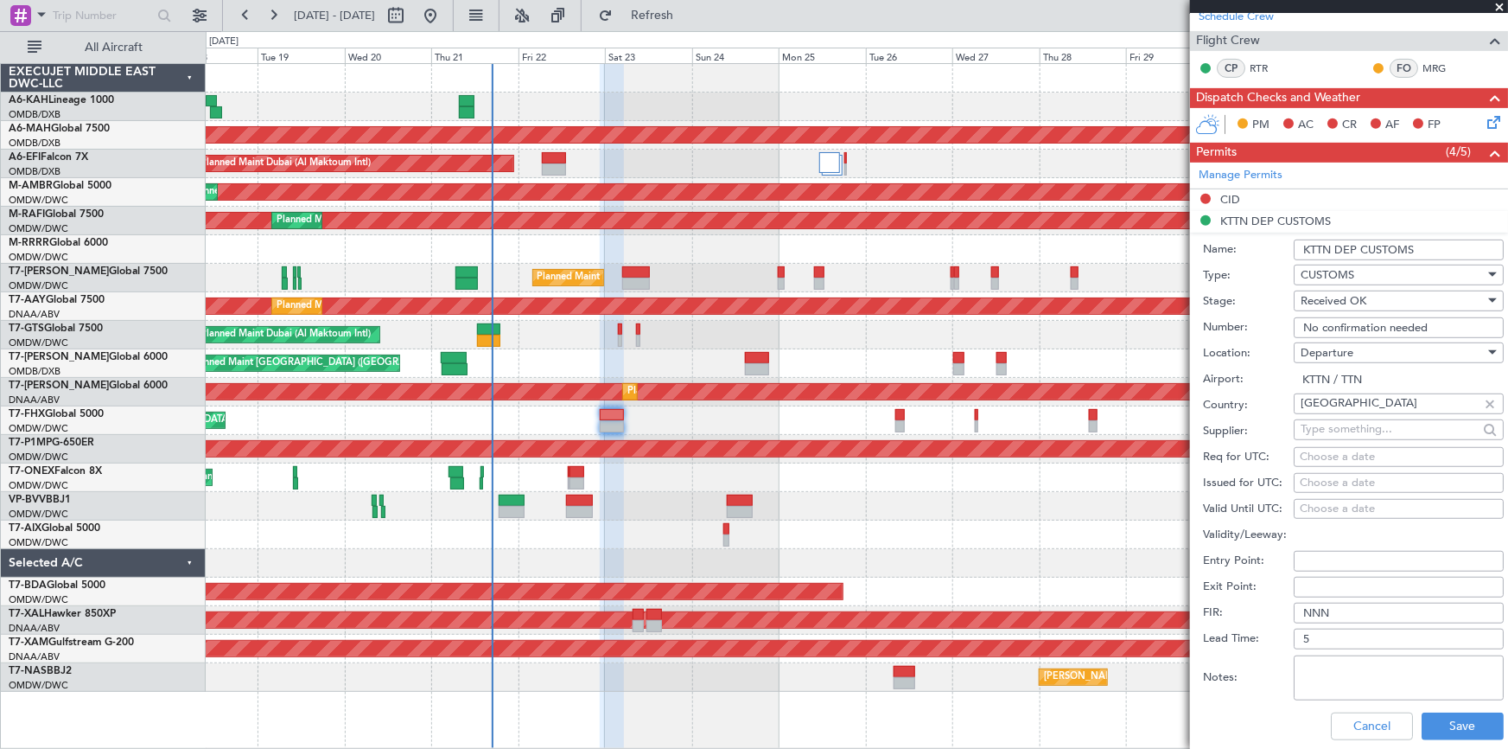
scroll to position [471, 0]
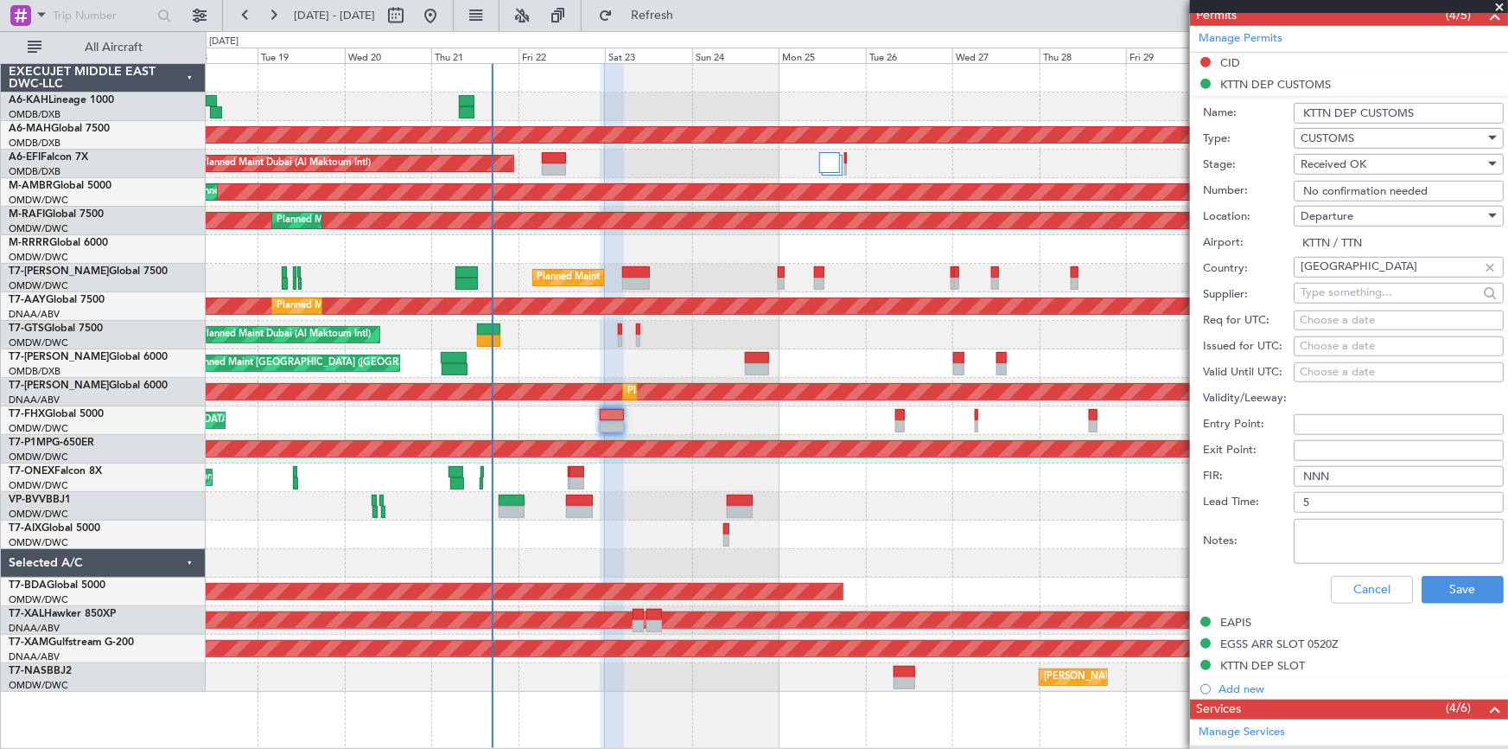
click at [1004, 465] on textarea "Notes:" at bounding box center [1399, 541] width 210 height 45
type textarea "c"
type textarea "n"
click at [1004, 465] on textarea "no approval required for Dep advised by Officer Mariani" at bounding box center [1399, 541] width 210 height 45
type textarea "no approval required for Dep, Eapis submission is enough advised by Officer Mar…"
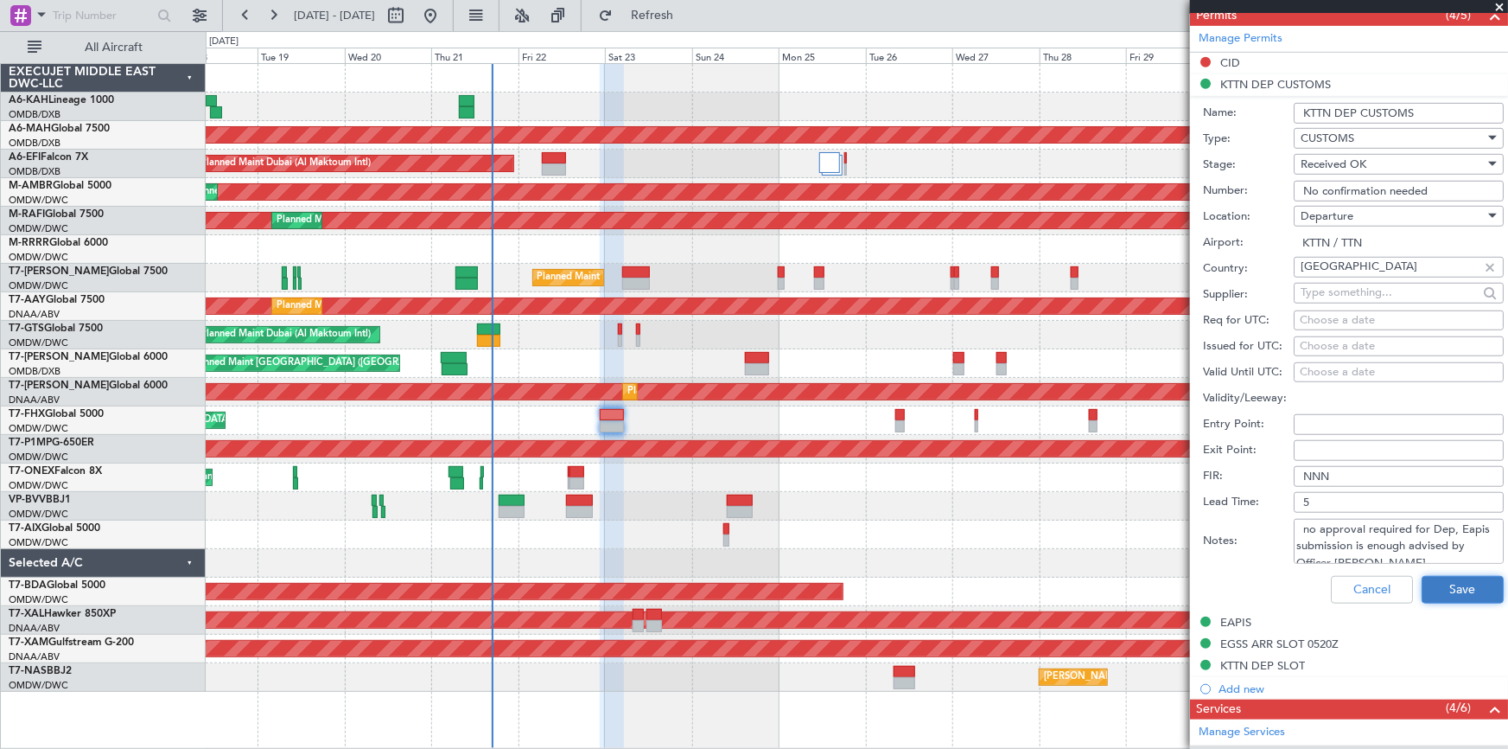
click at [1004, 465] on button "Save" at bounding box center [1463, 590] width 82 height 28
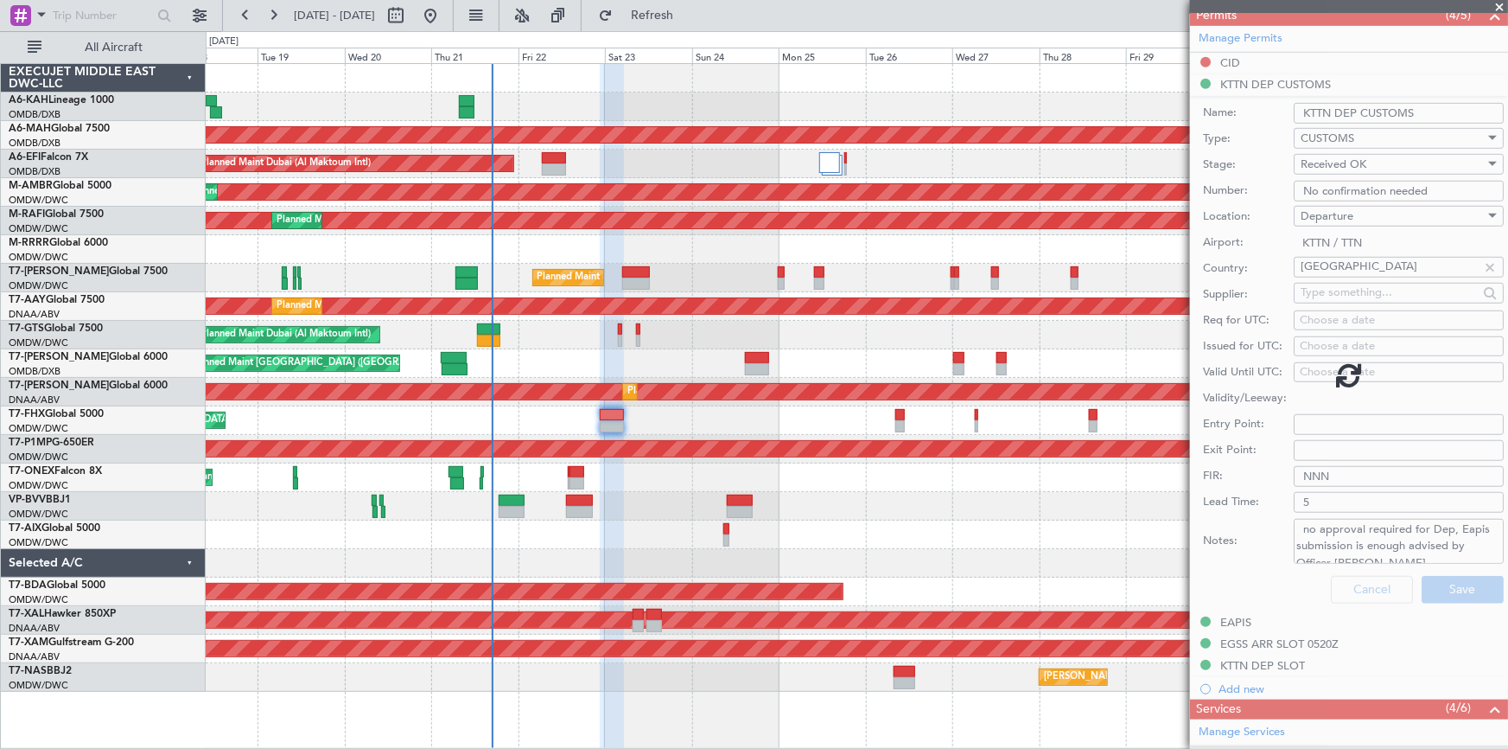
scroll to position [308, 0]
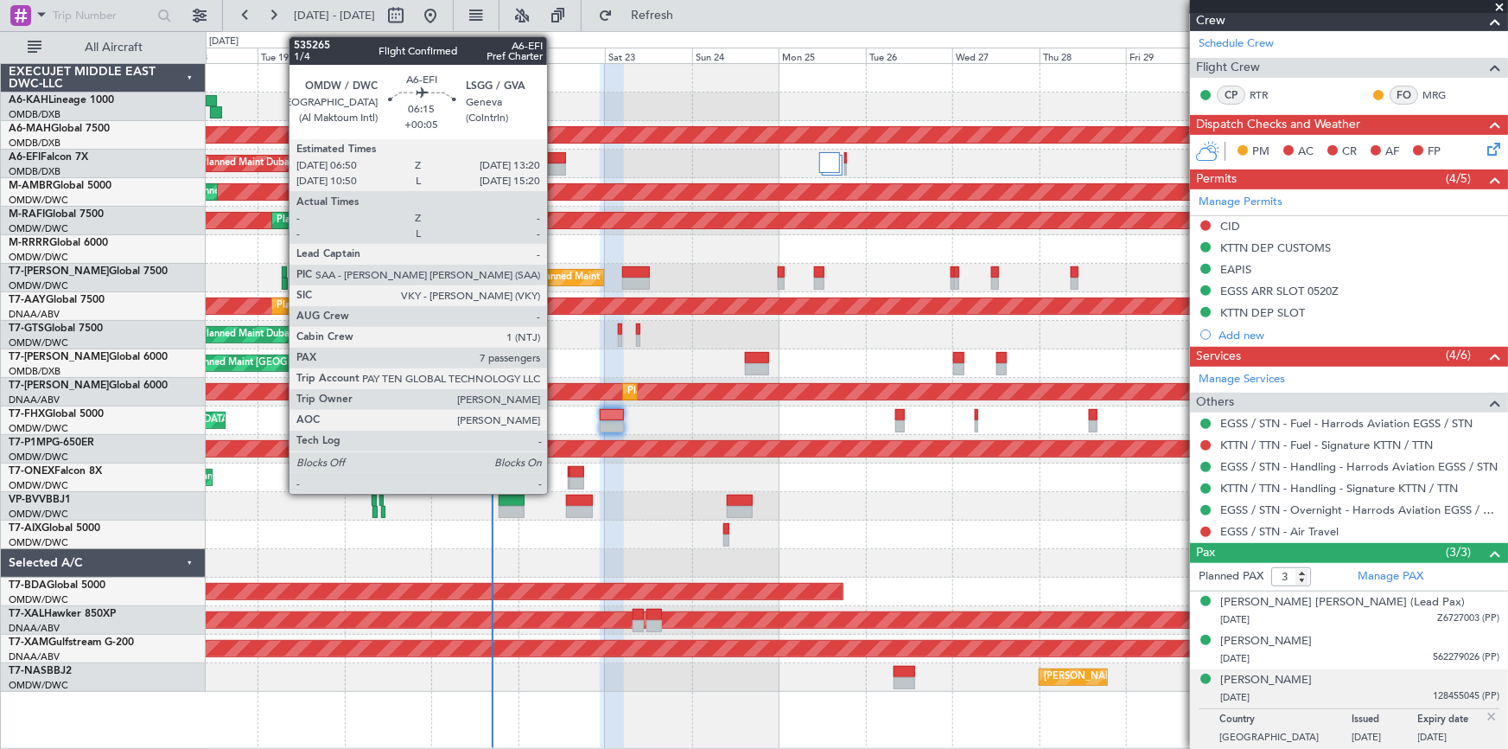
click at [555, 157] on div at bounding box center [554, 158] width 24 height 12
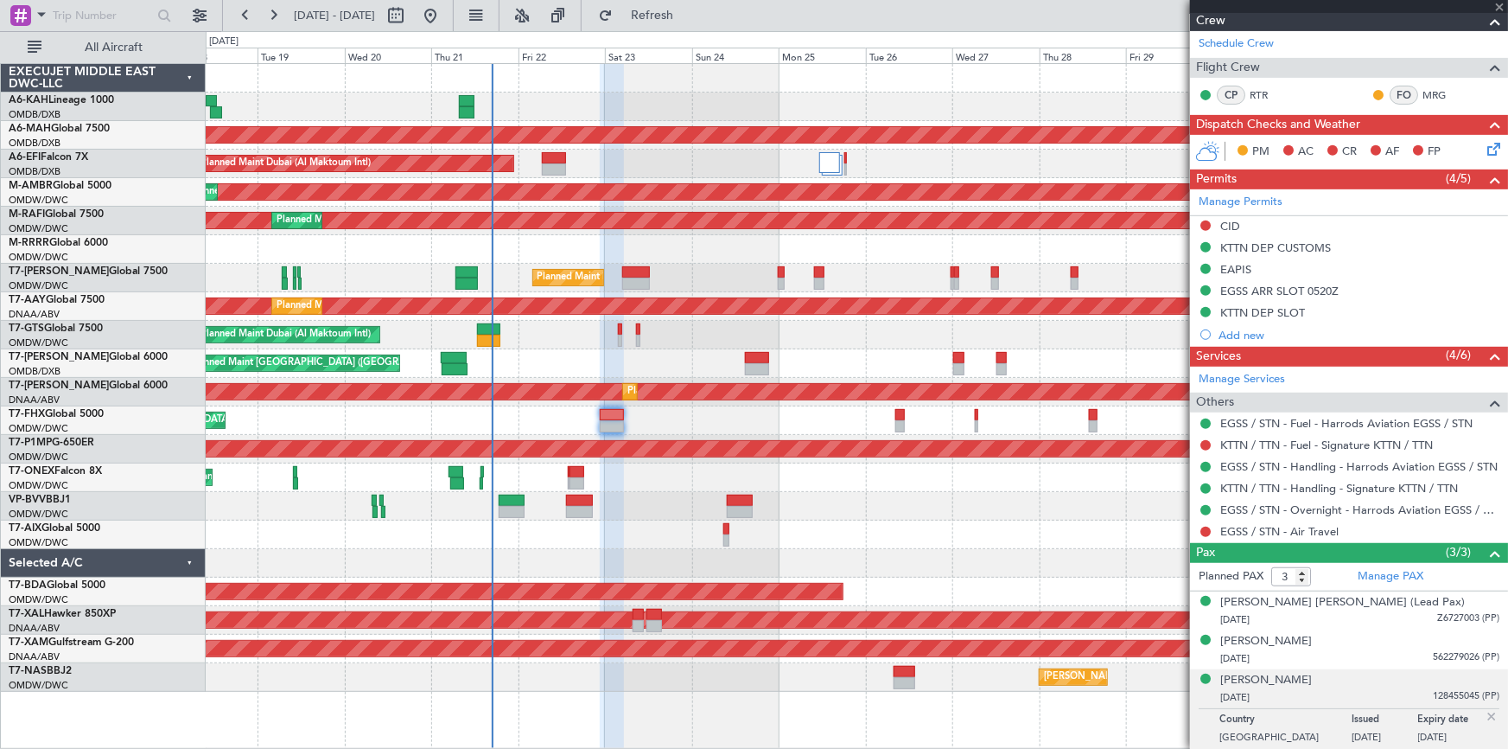
type input "+00:05"
type input "7"
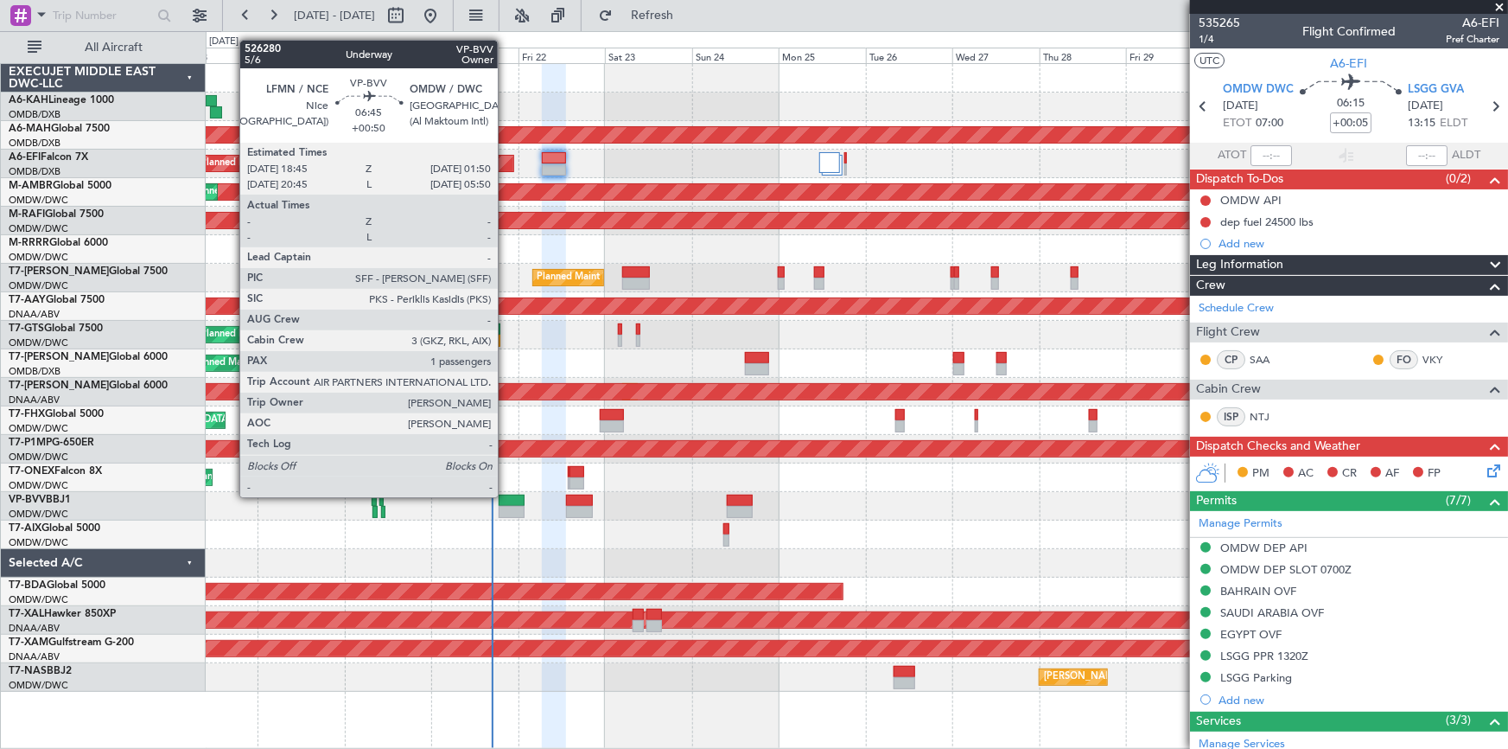
click at [506, 465] on div at bounding box center [512, 500] width 26 height 12
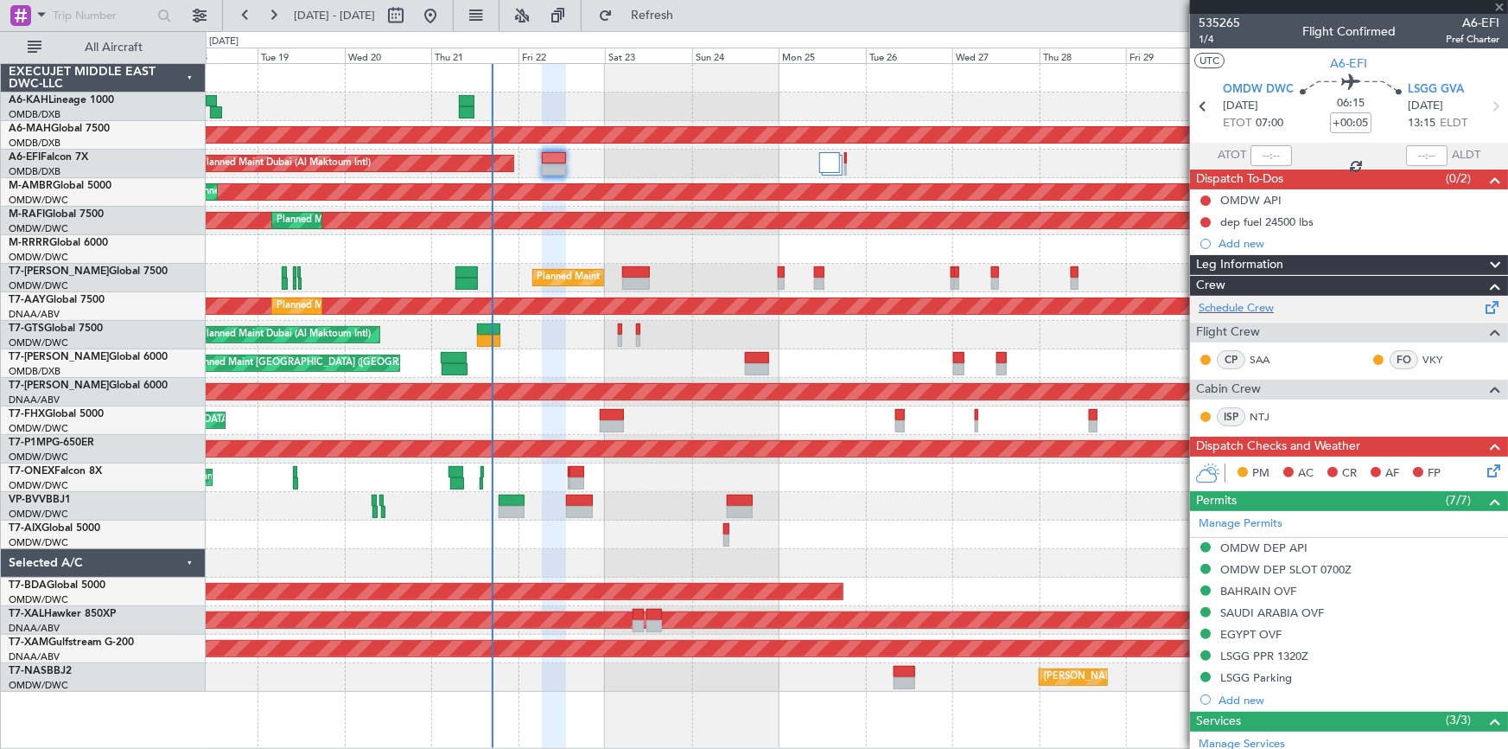
type input "+00:50"
type input "1"
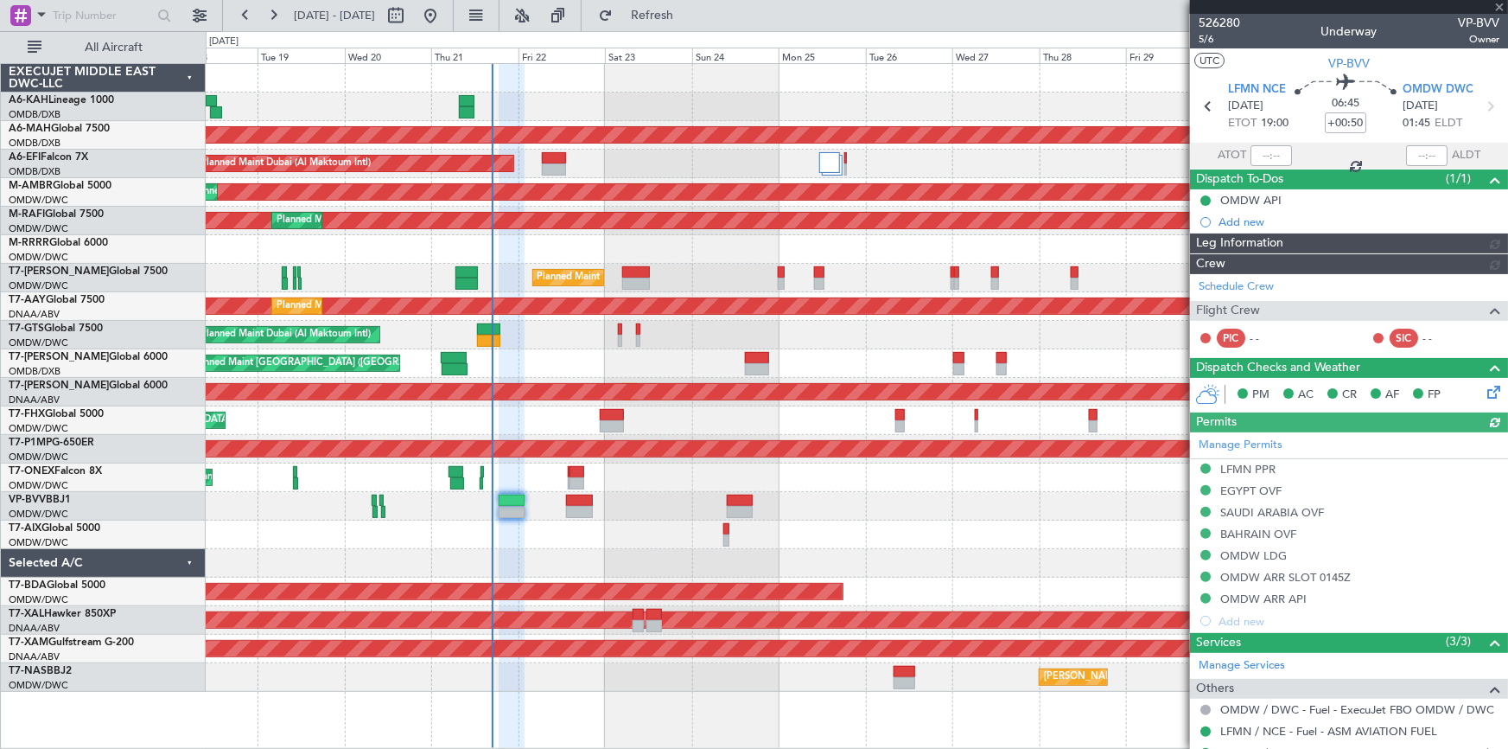
type input "Dherander Fithani (DHF)"
type input "7091"
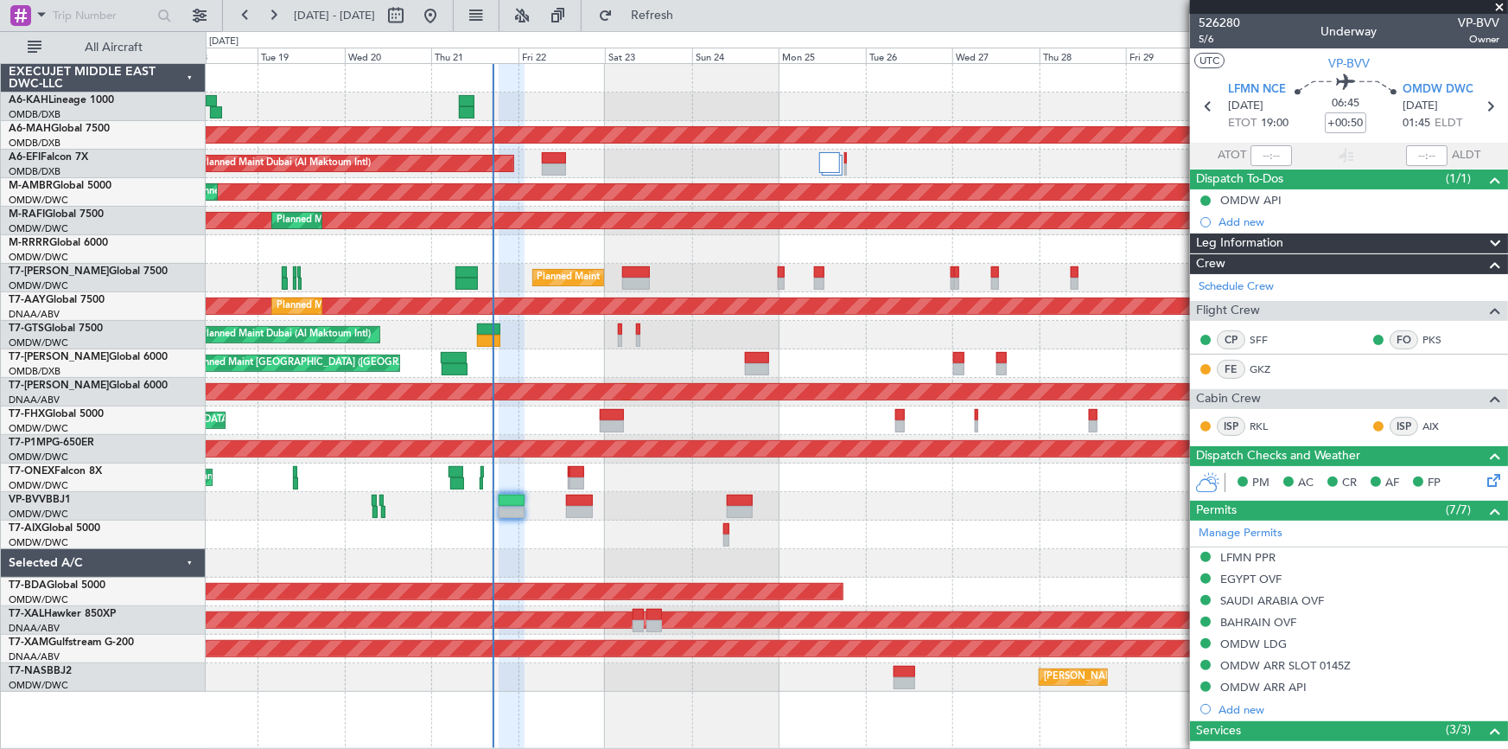
drag, startPoint x: 698, startPoint y: 19, endPoint x: 1403, endPoint y: 389, distance: 796.5
click at [689, 19] on span "Refresh" at bounding box center [652, 16] width 73 height 12
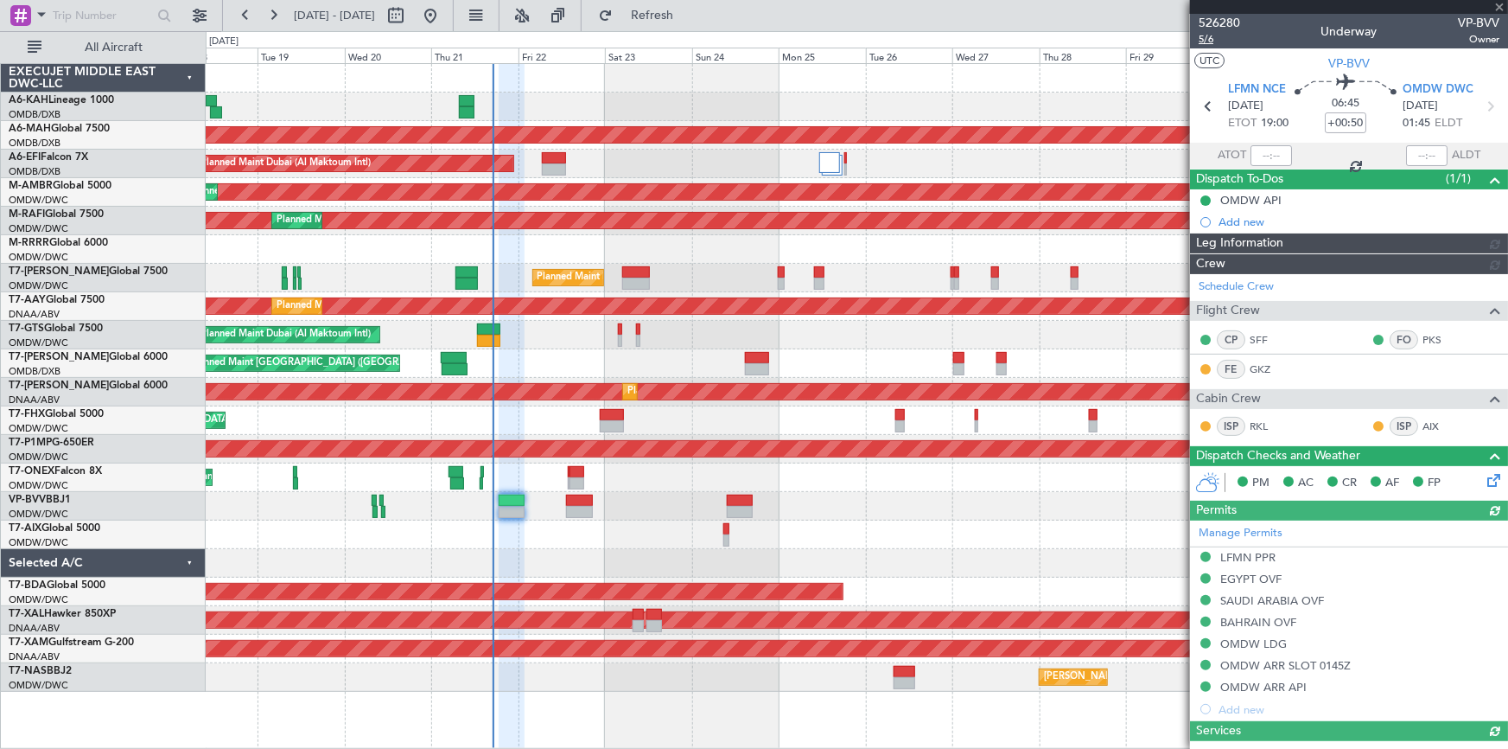
click at [1004, 41] on span "5/6" at bounding box center [1219, 39] width 41 height 15
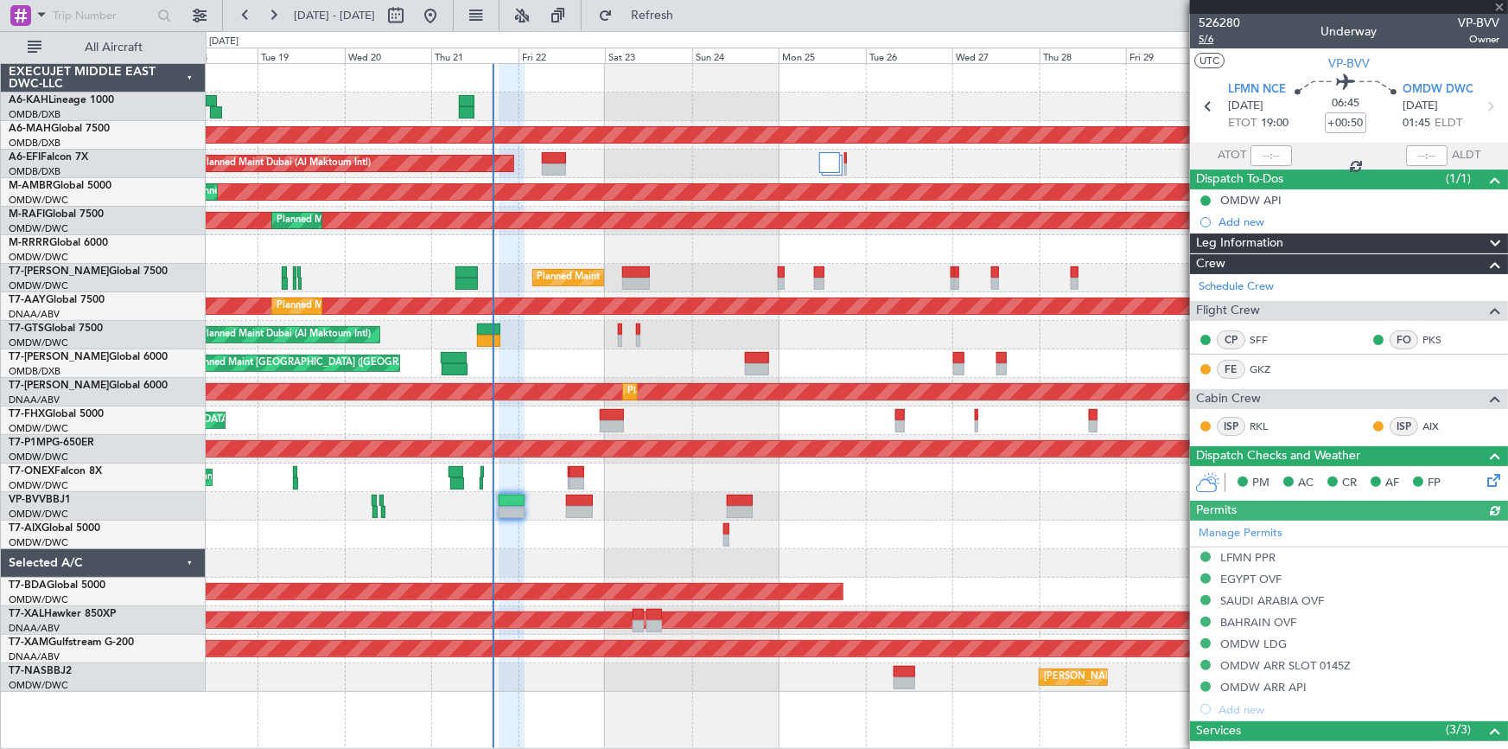
type input "Dherander Fithani (DHF)"
type input "7091"
click at [1004, 40] on span "5/6" at bounding box center [1219, 39] width 41 height 15
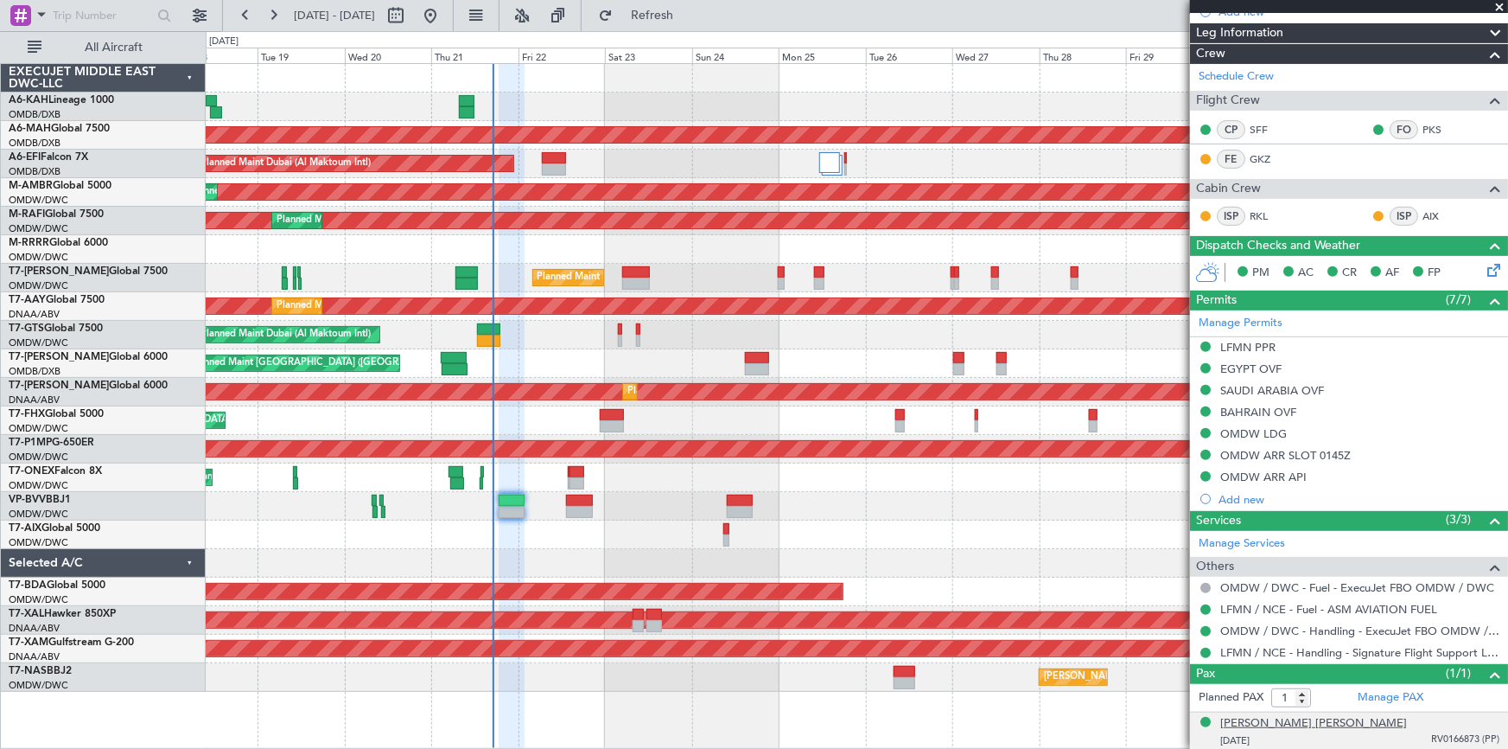
click at [1004, 465] on div "[PERSON_NAME] [PERSON_NAME]" at bounding box center [1314, 723] width 187 height 17
type input "Dherander Fithani (DHF)"
type input "7091"
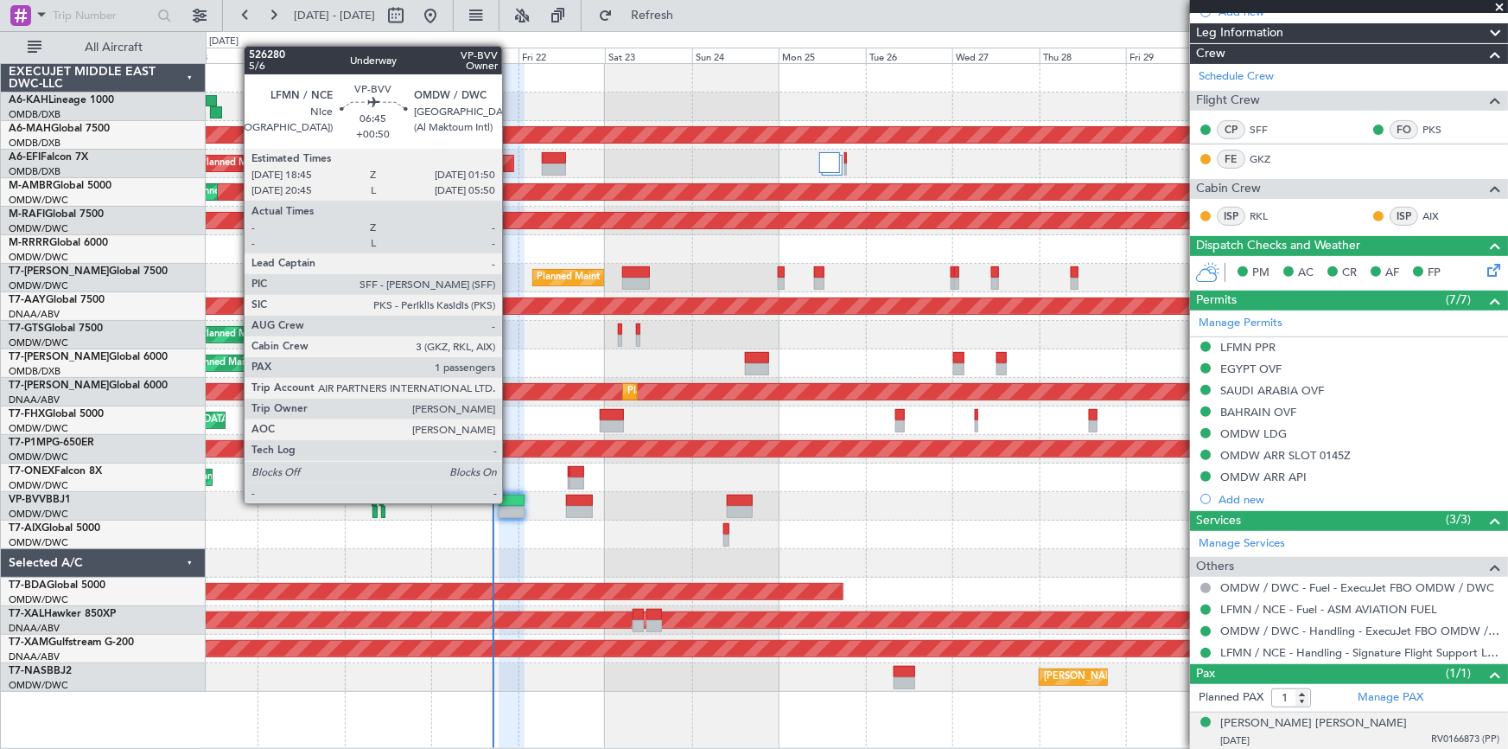
click at [510, 465] on div at bounding box center [512, 500] width 26 height 12
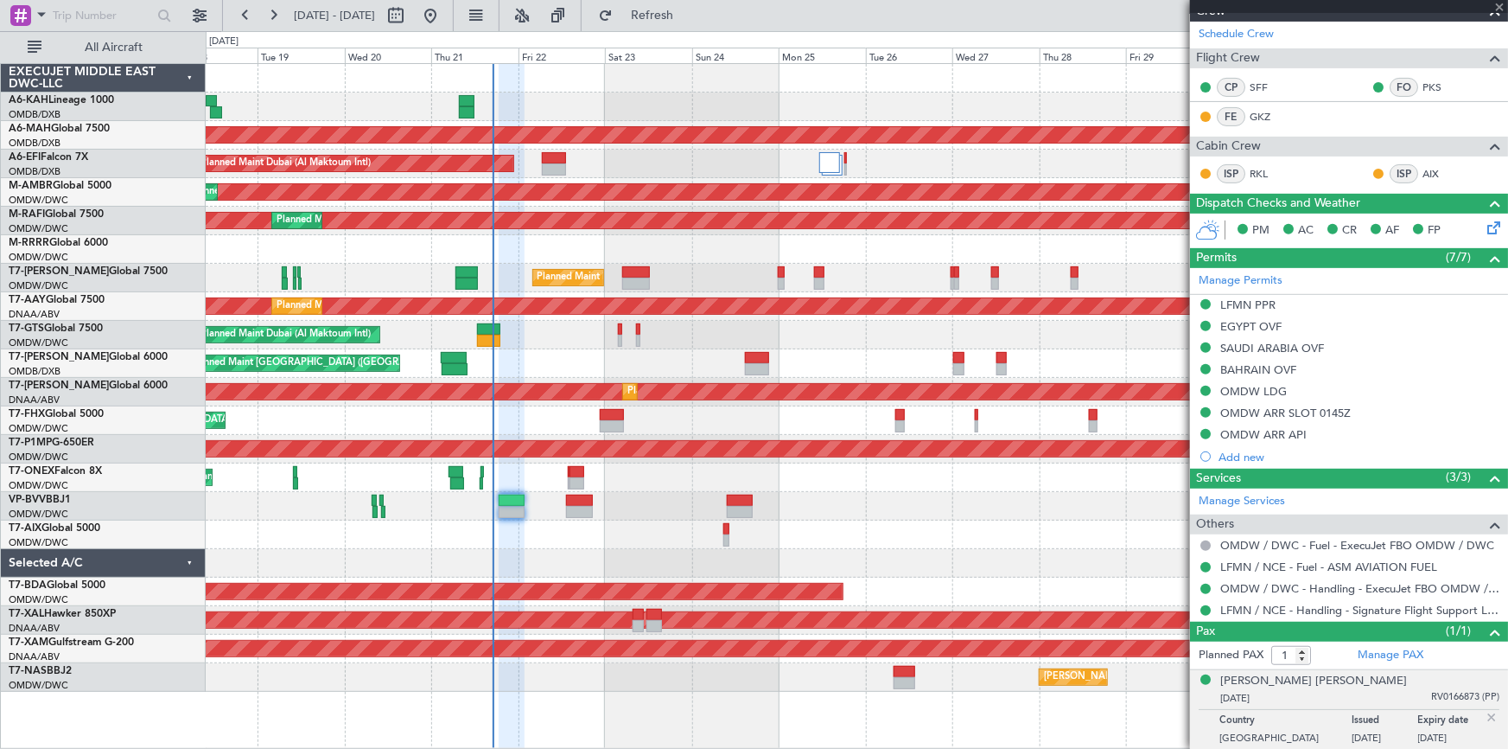
scroll to position [0, 0]
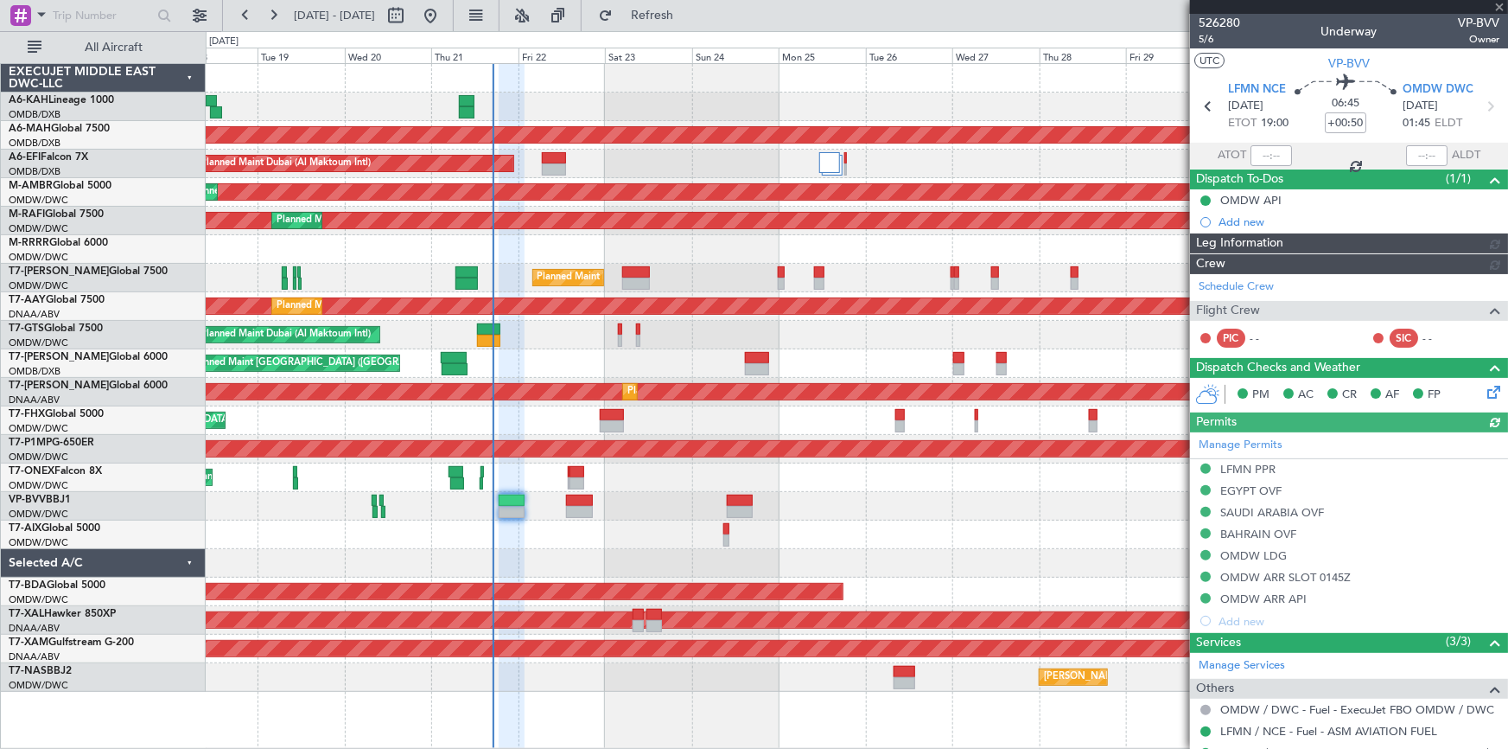
type input "Dherander Fithani (DHF)"
type input "7091"
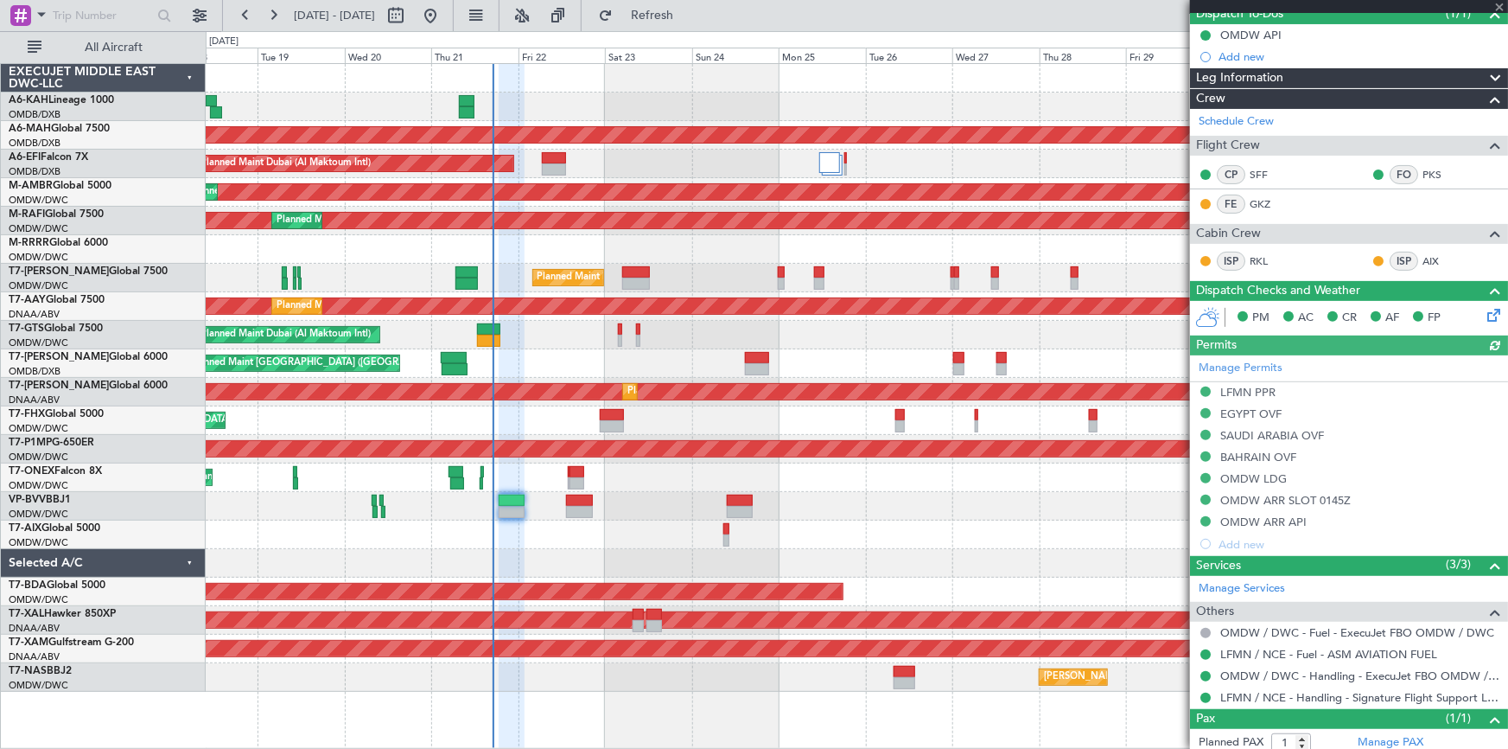
scroll to position [252, 0]
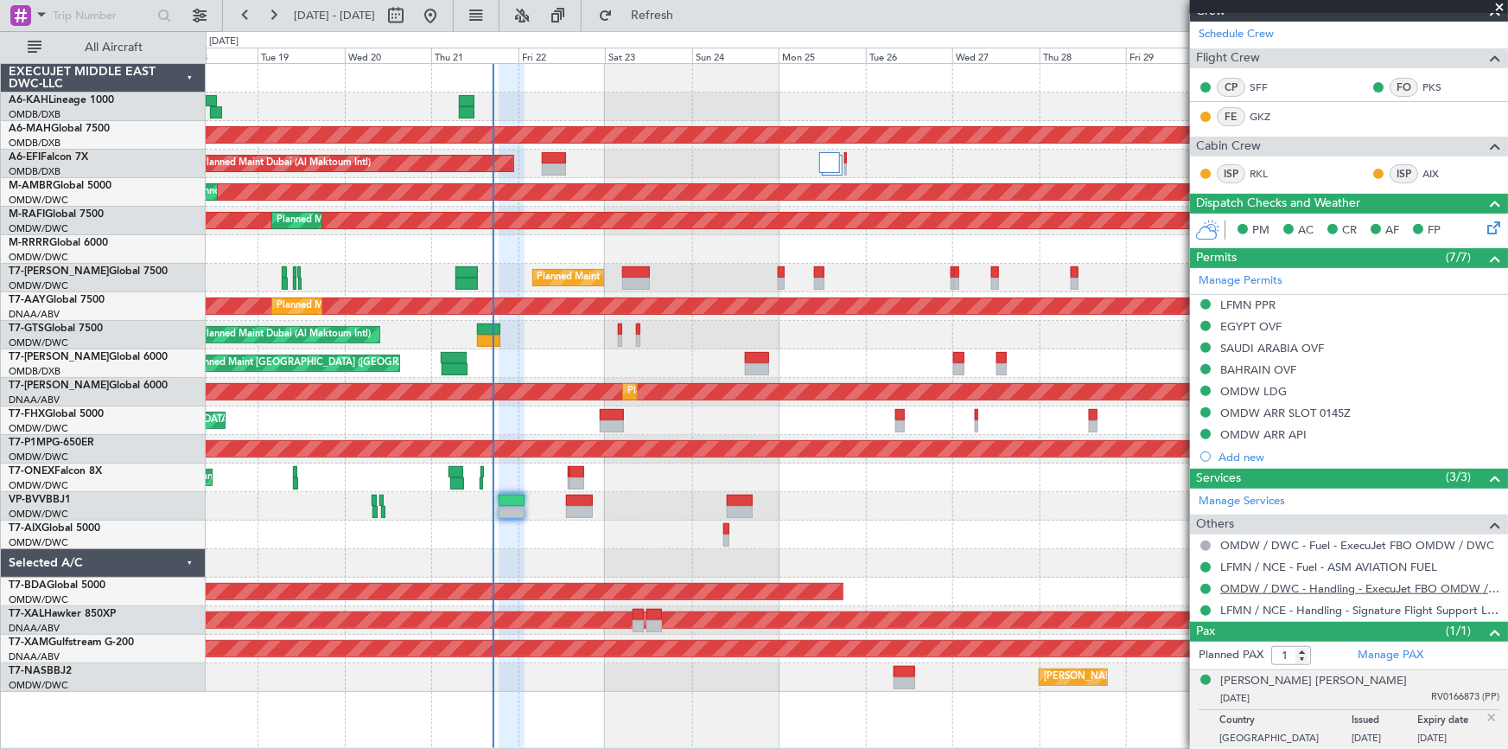
click at [1004, 465] on link "OMDW / DWC - Handling - ExecuJet FBO OMDW / DWC" at bounding box center [1360, 588] width 279 height 15
type input "Dherander Fithani (DHF)"
type input "7091"
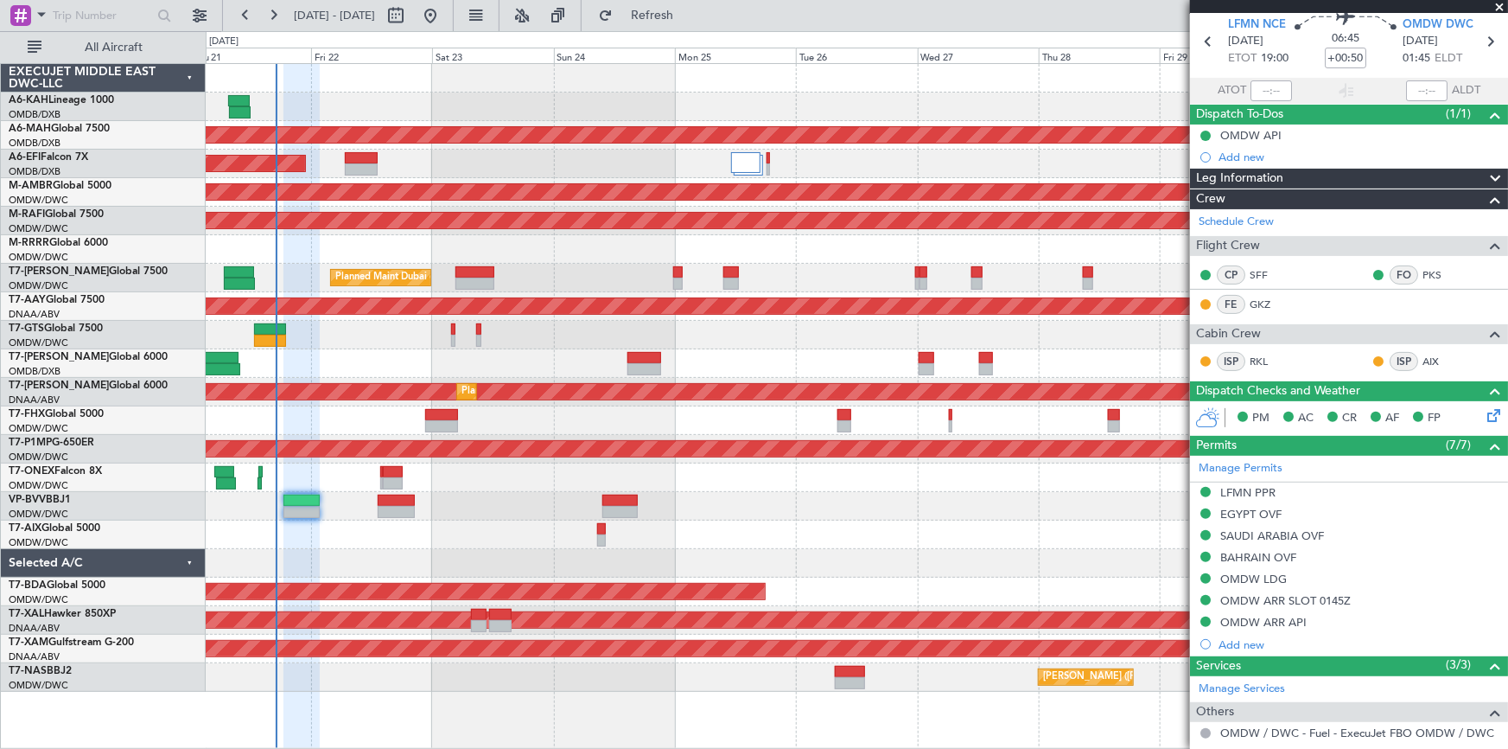
scroll to position [0, 0]
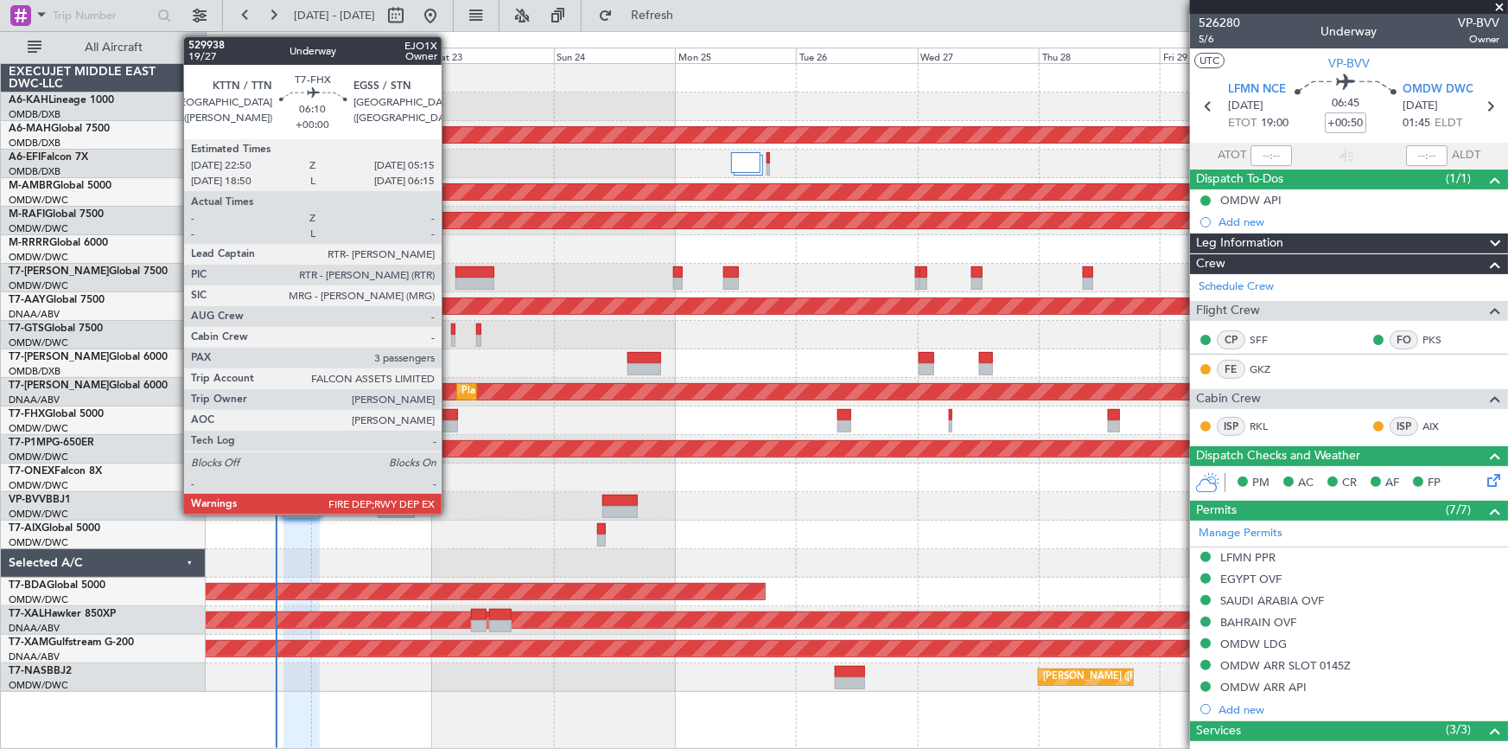
click at [450, 413] on div at bounding box center [441, 415] width 33 height 12
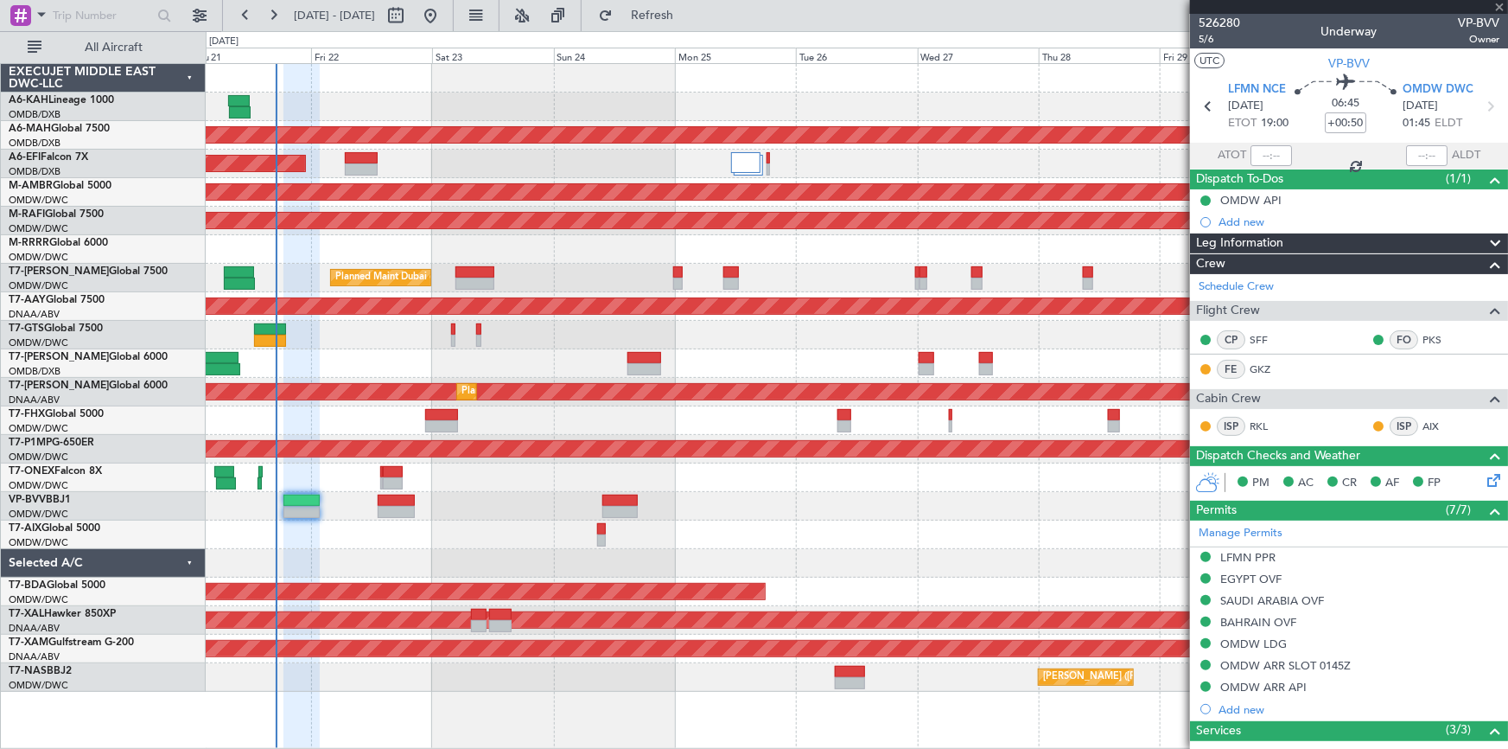
type input "3"
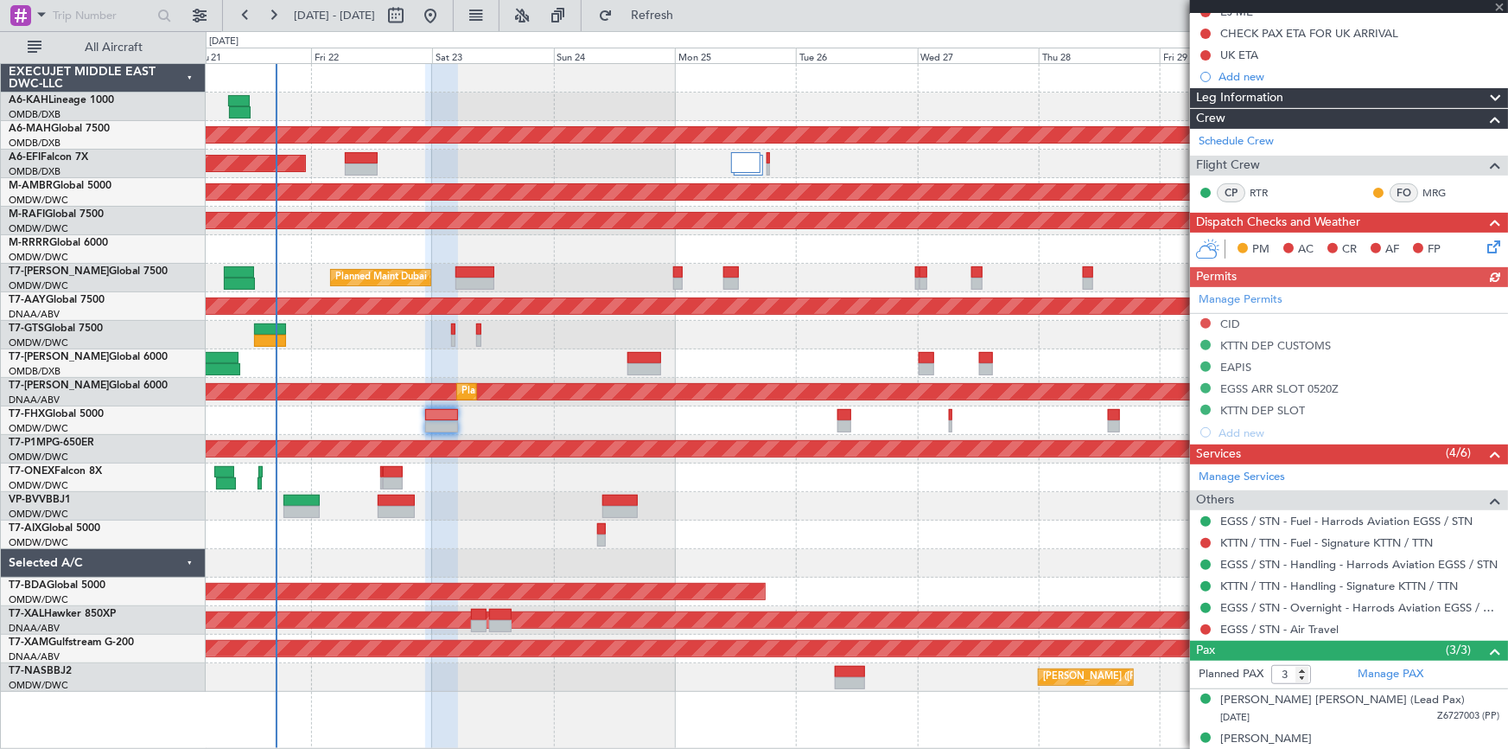
scroll to position [265, 0]
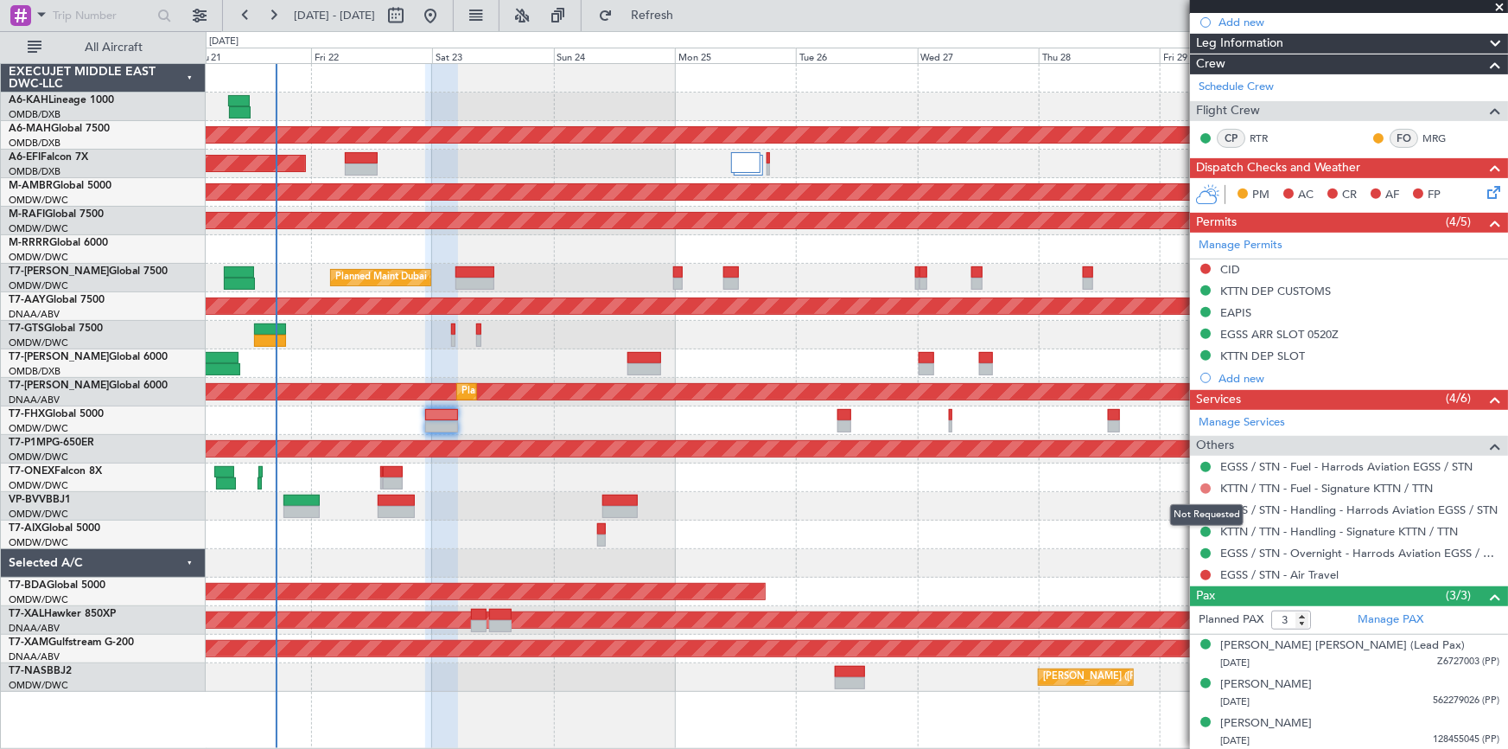
click at [1004, 465] on button at bounding box center [1206, 488] width 10 height 10
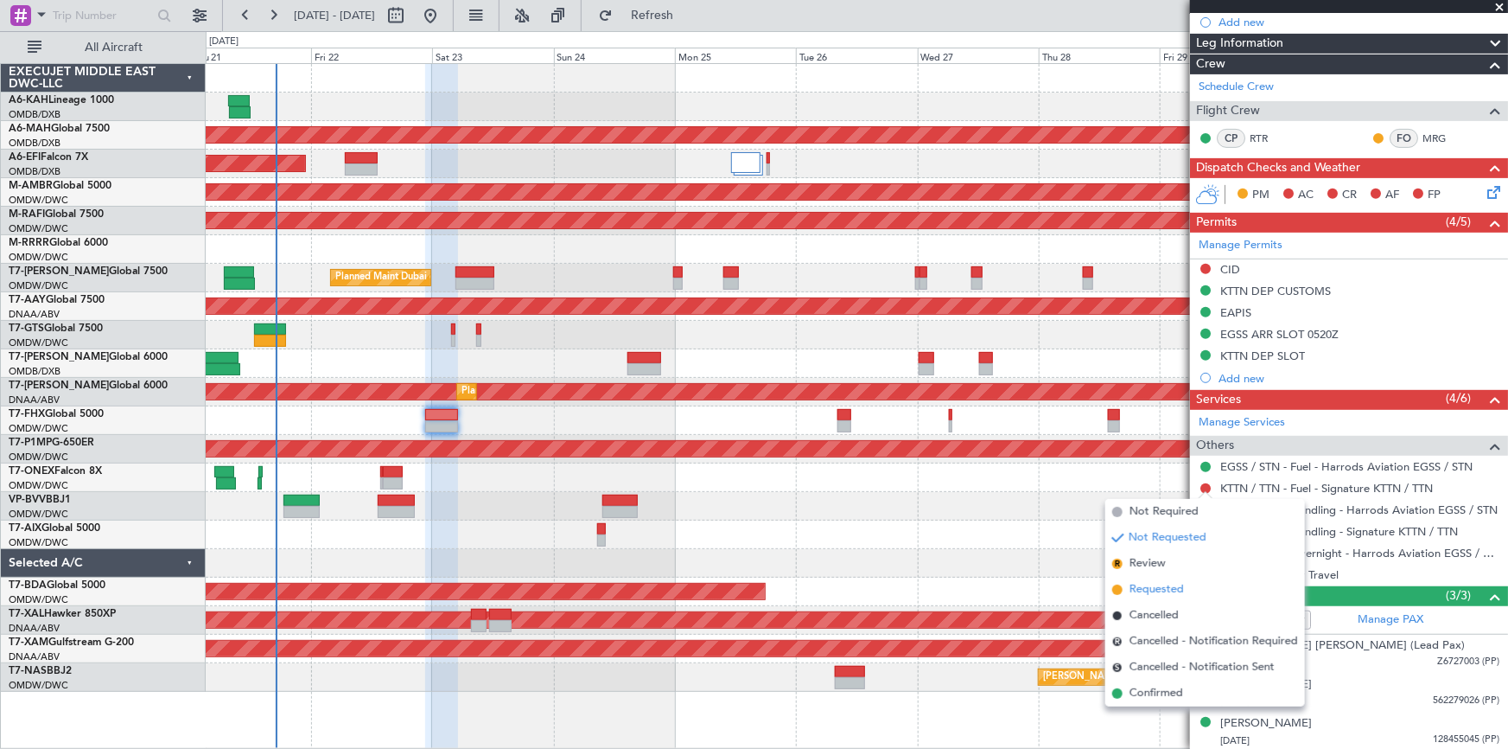
click at [1004, 465] on span "Requested" at bounding box center [1157, 589] width 54 height 17
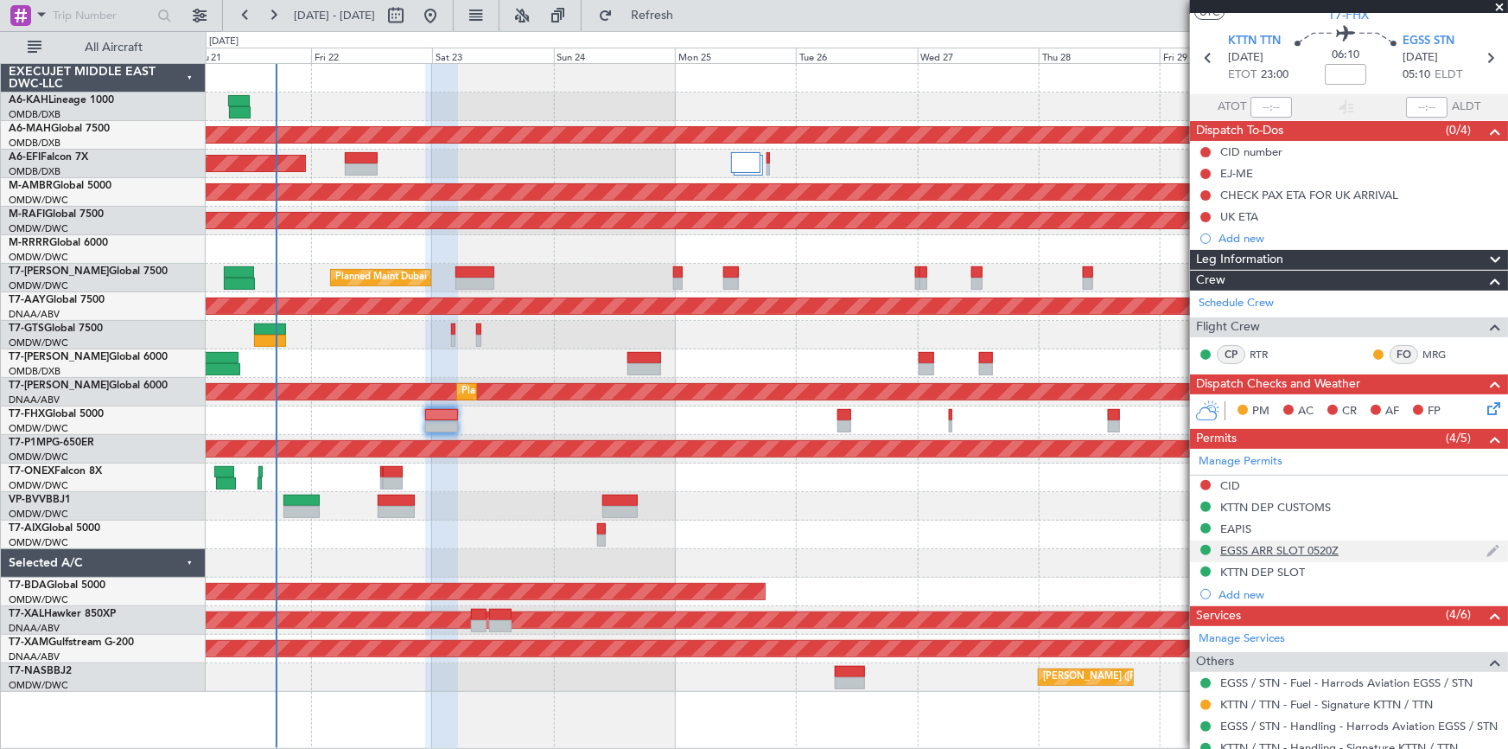
scroll to position [0, 0]
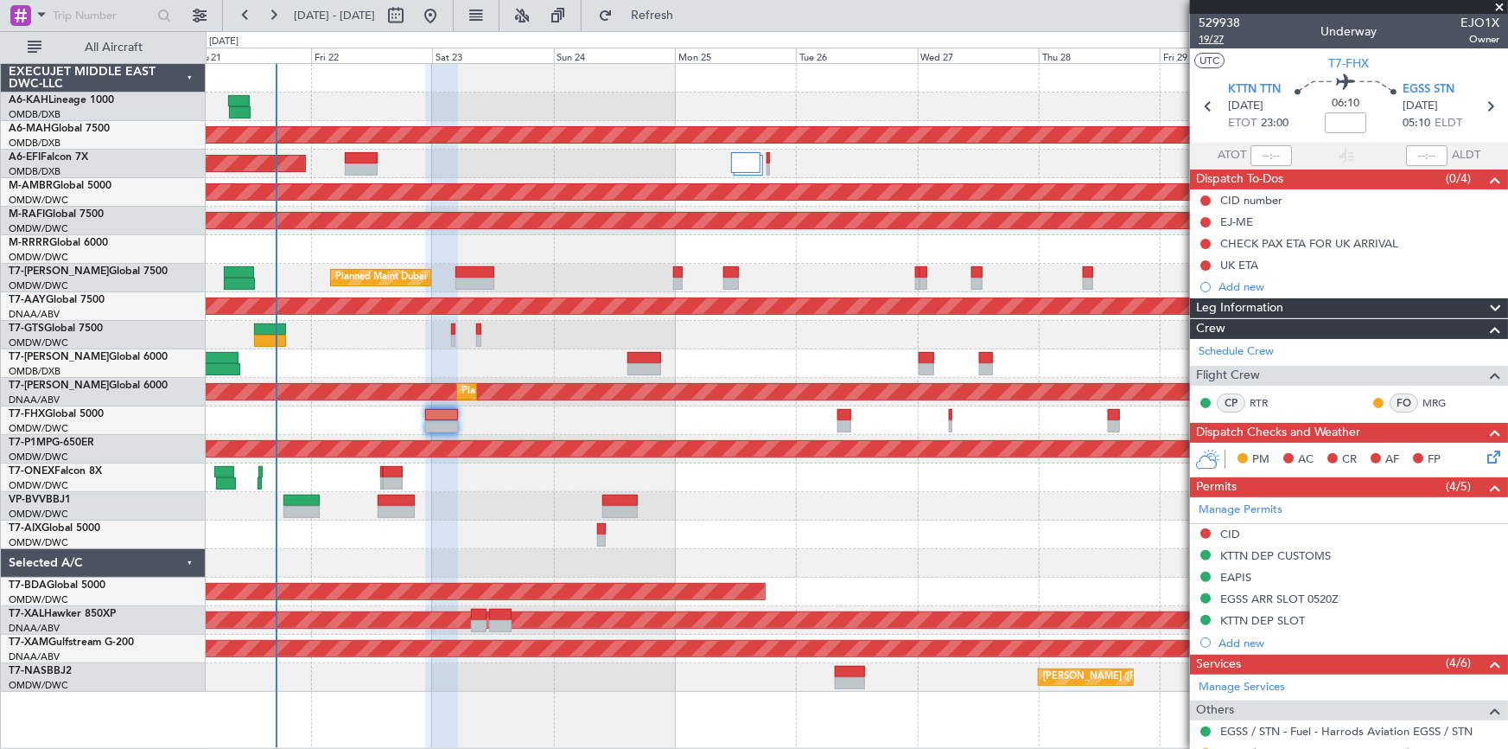
click at [1004, 35] on span "19/27" at bounding box center [1219, 39] width 41 height 15
click at [1004, 55] on span "T7-FHX" at bounding box center [1350, 63] width 41 height 18
click at [694, 22] on button "Refresh" at bounding box center [642, 16] width 104 height 28
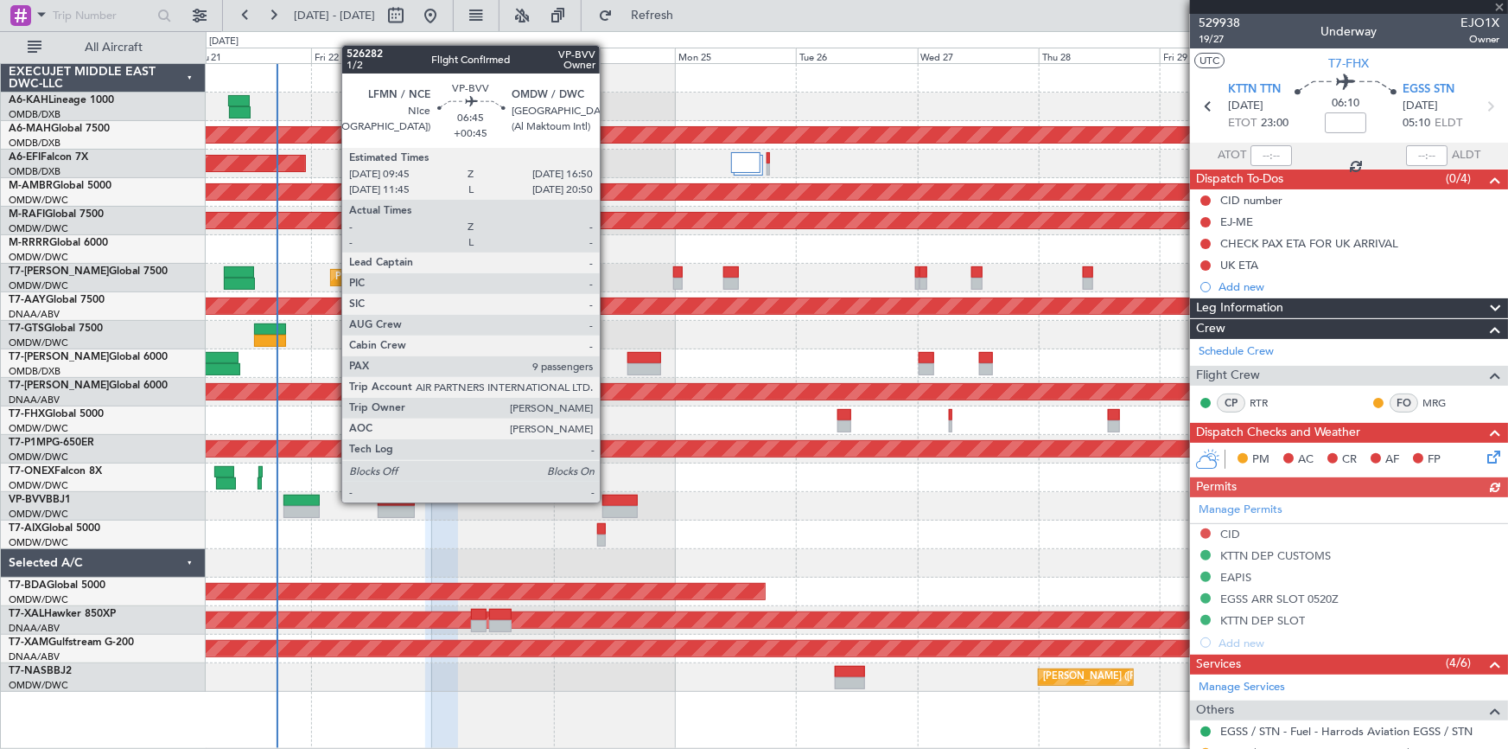
click at [608, 500] on div at bounding box center [621, 500] width 36 height 12
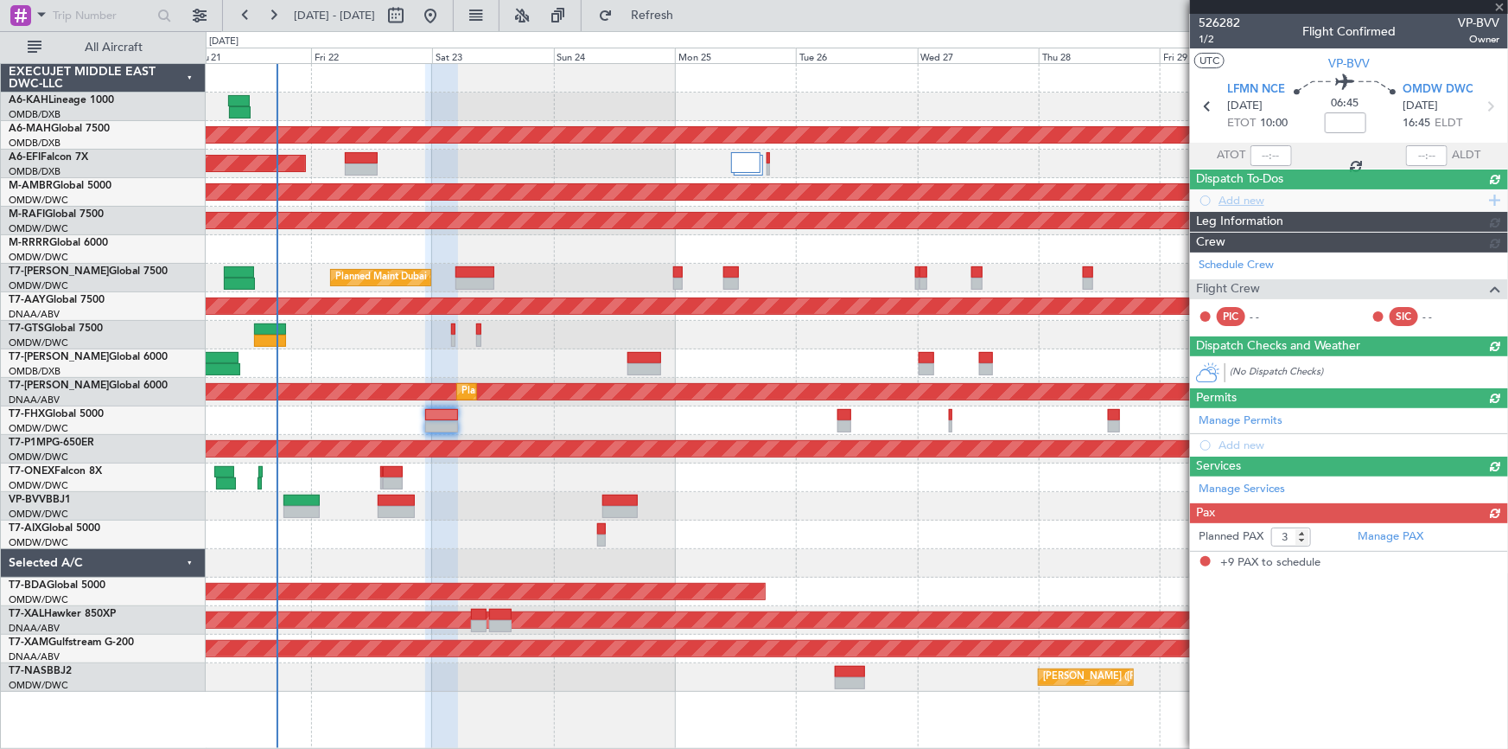
type input "+00:45"
type input "9"
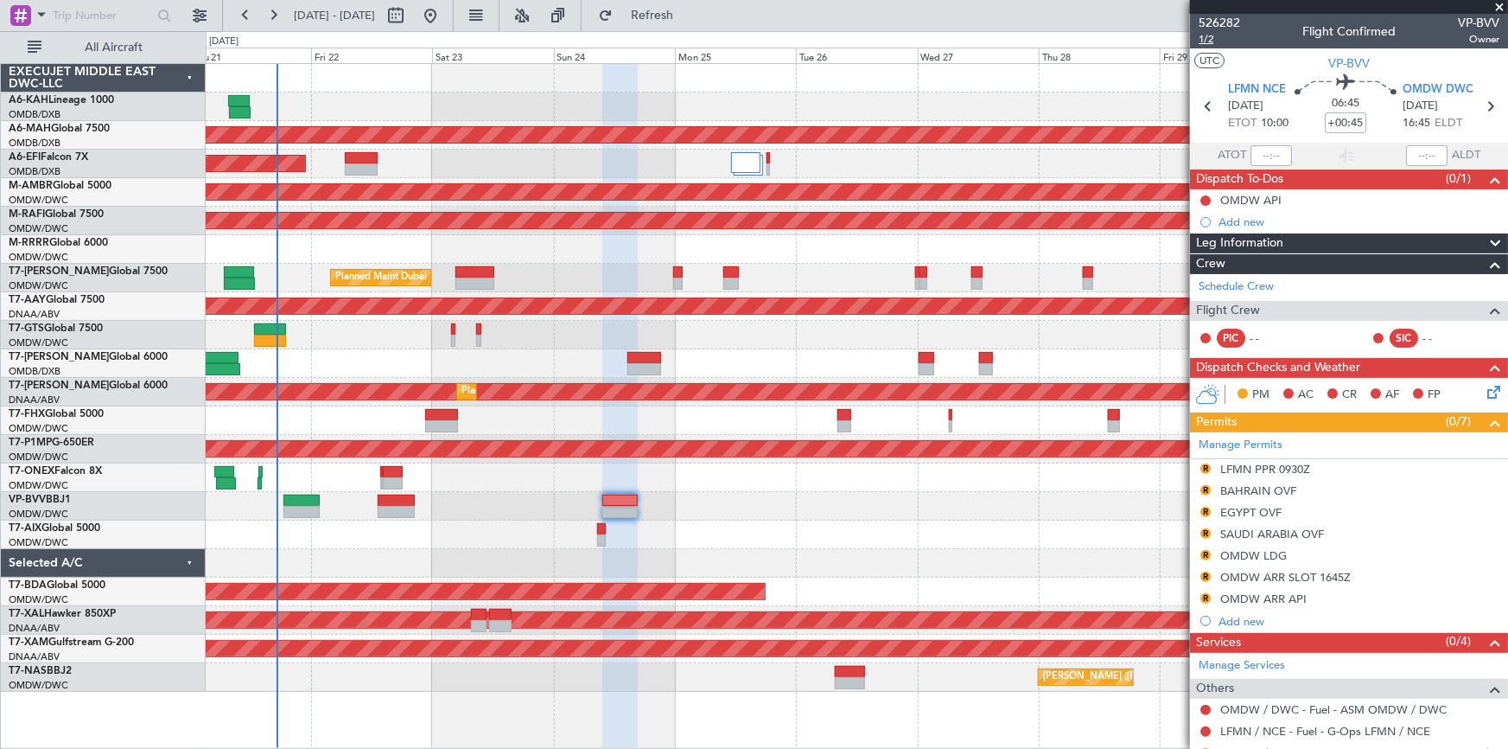
click at [1214, 43] on span "1/2" at bounding box center [1219, 39] width 41 height 15
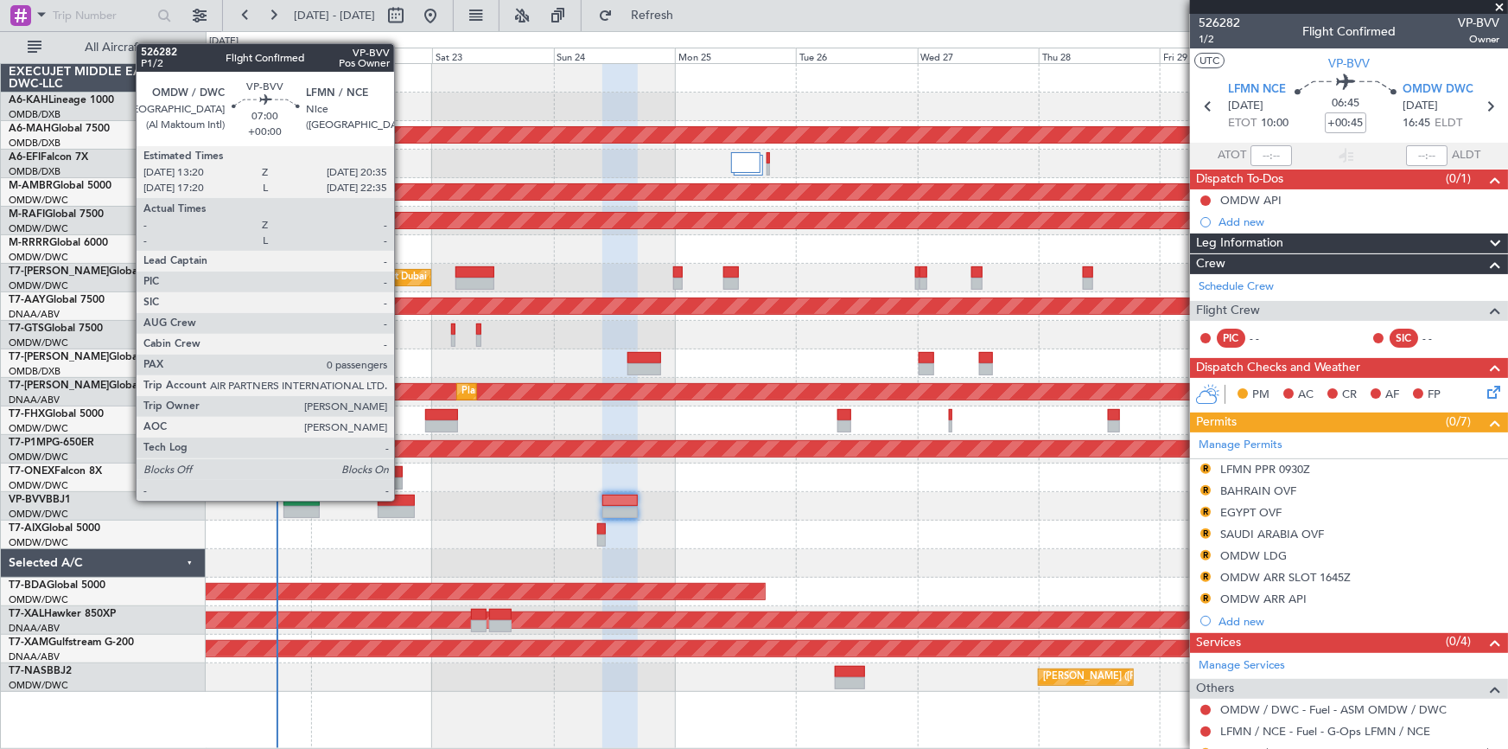
click at [402, 499] on div at bounding box center [396, 500] width 37 height 12
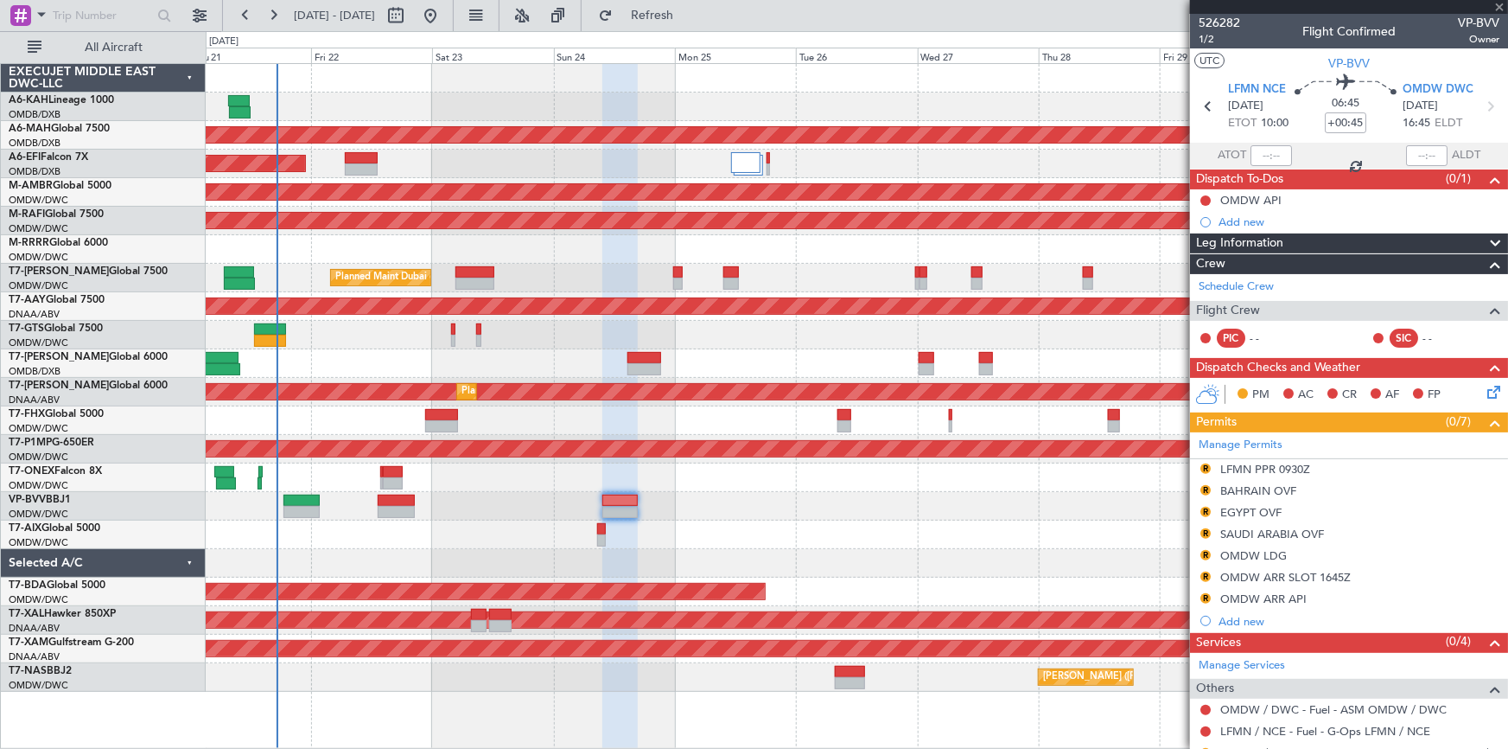
type input "0"
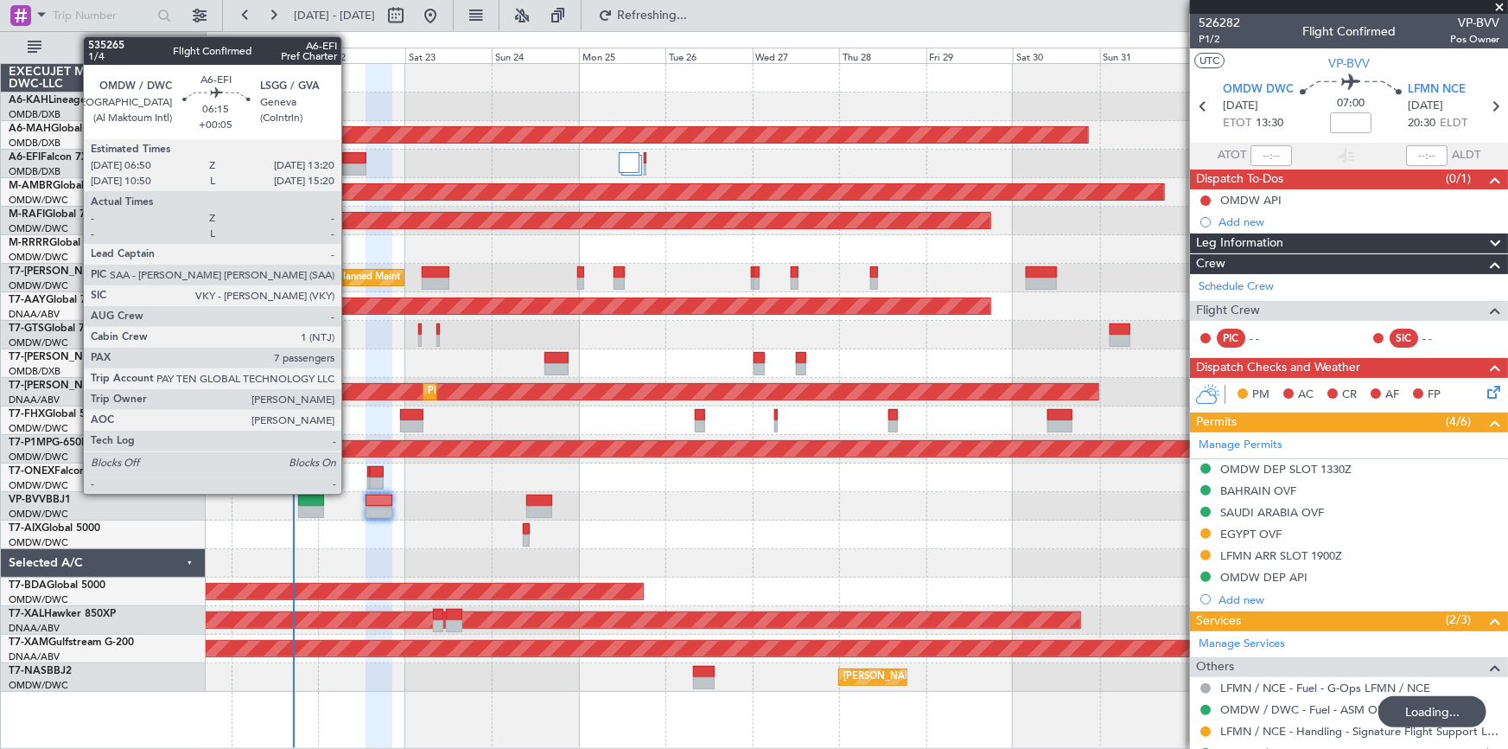
click at [349, 155] on div at bounding box center [354, 158] width 24 height 12
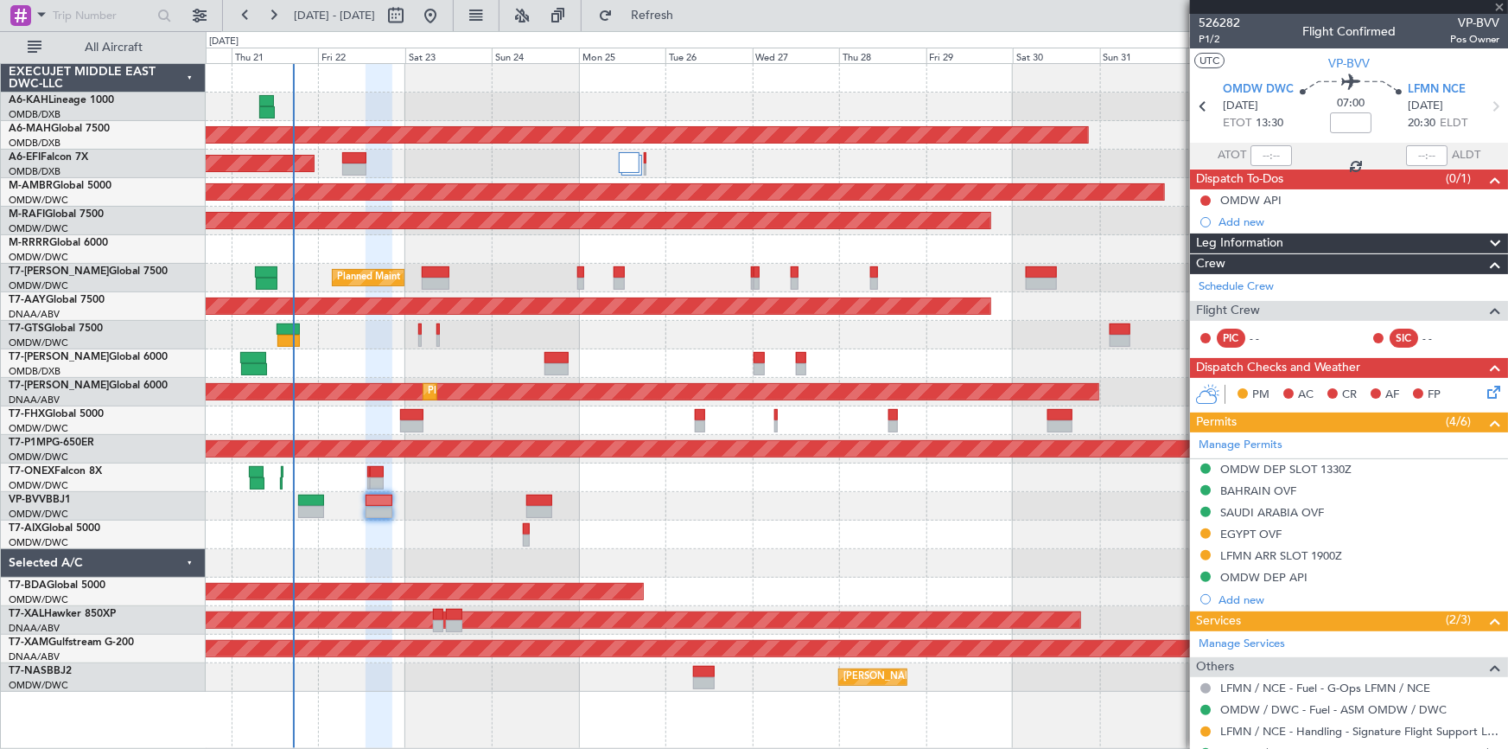
type input "+00:05"
type input "7"
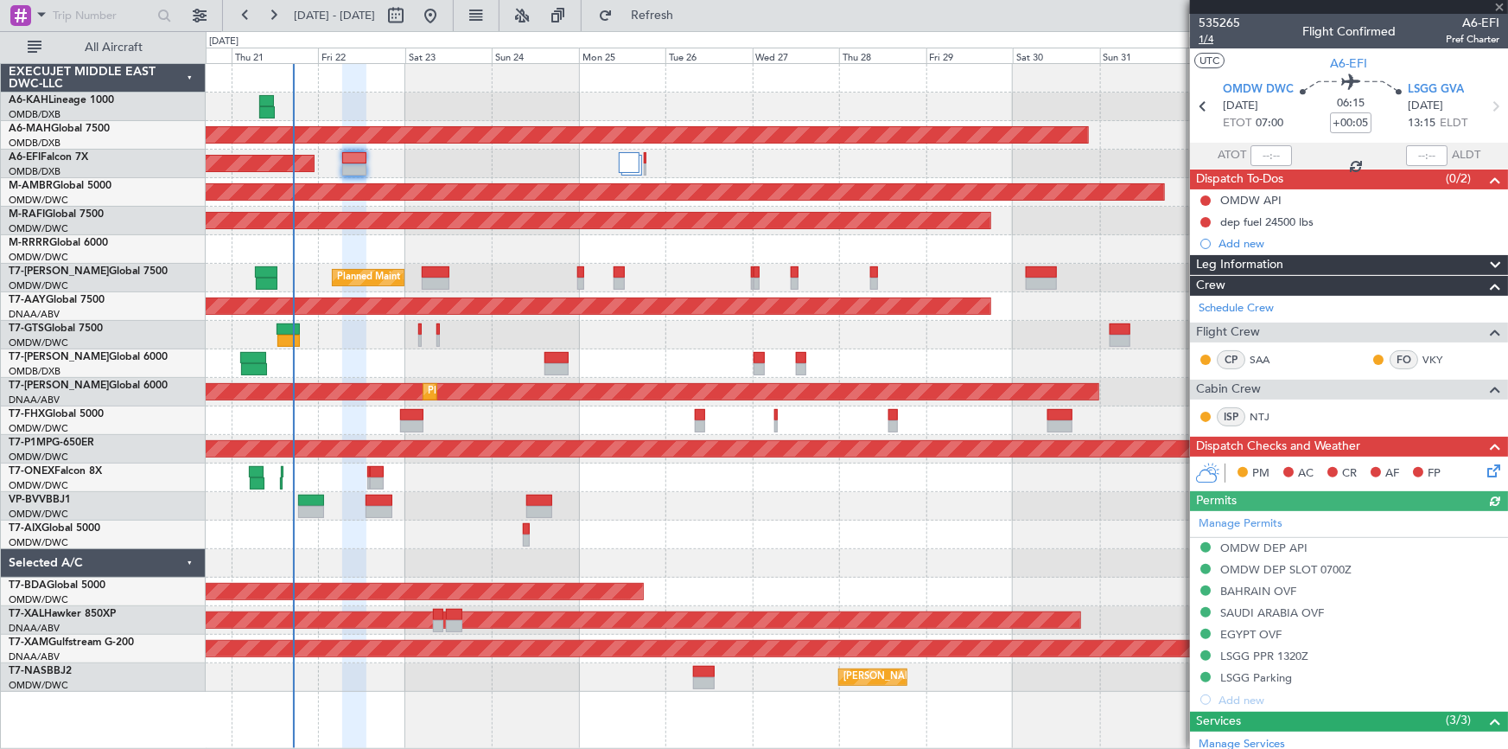
click at [1208, 41] on span "1/4" at bounding box center [1219, 39] width 41 height 15
click at [1206, 35] on span "1/4" at bounding box center [1219, 39] width 41 height 15
click at [1339, 67] on span "A6-EFI" at bounding box center [1349, 63] width 37 height 18
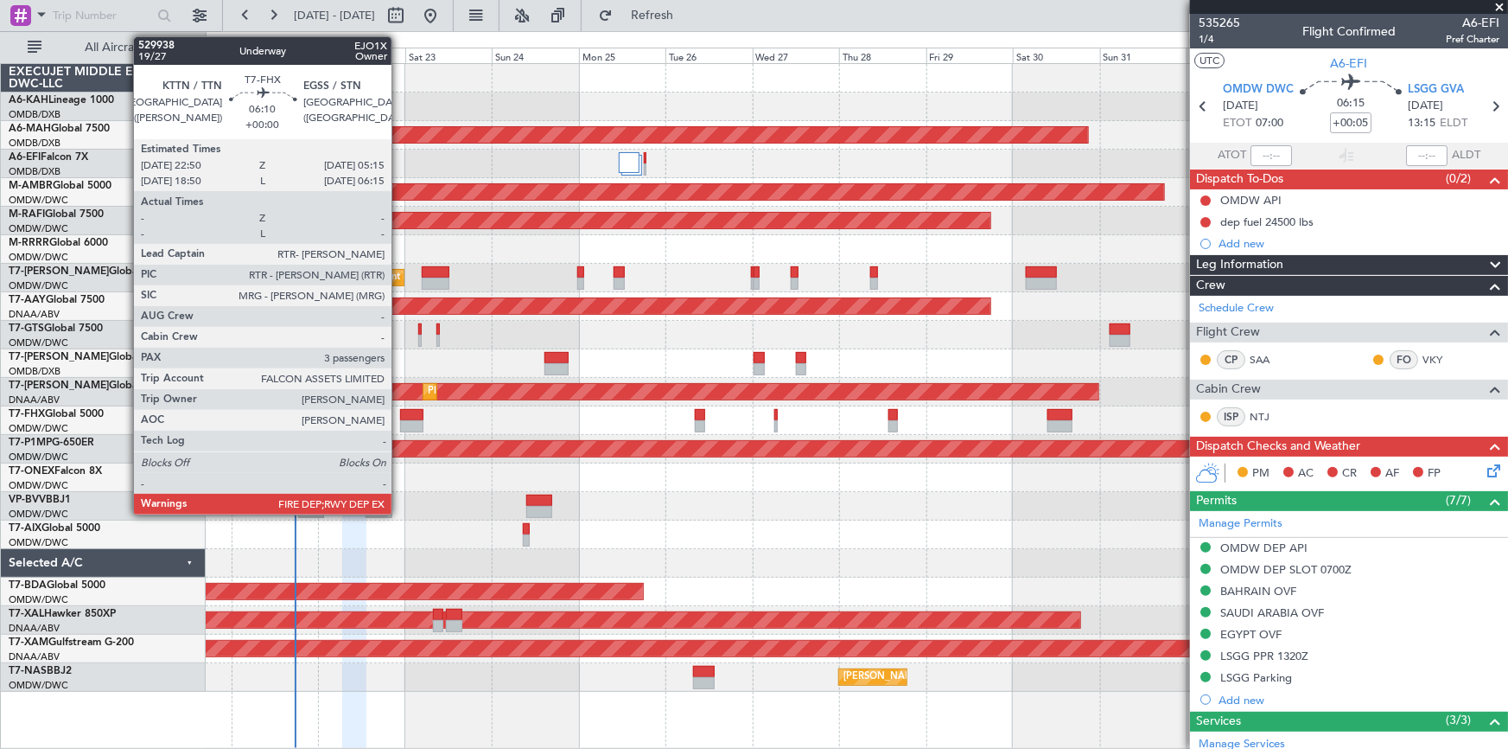
click at [400, 417] on div at bounding box center [411, 415] width 23 height 12
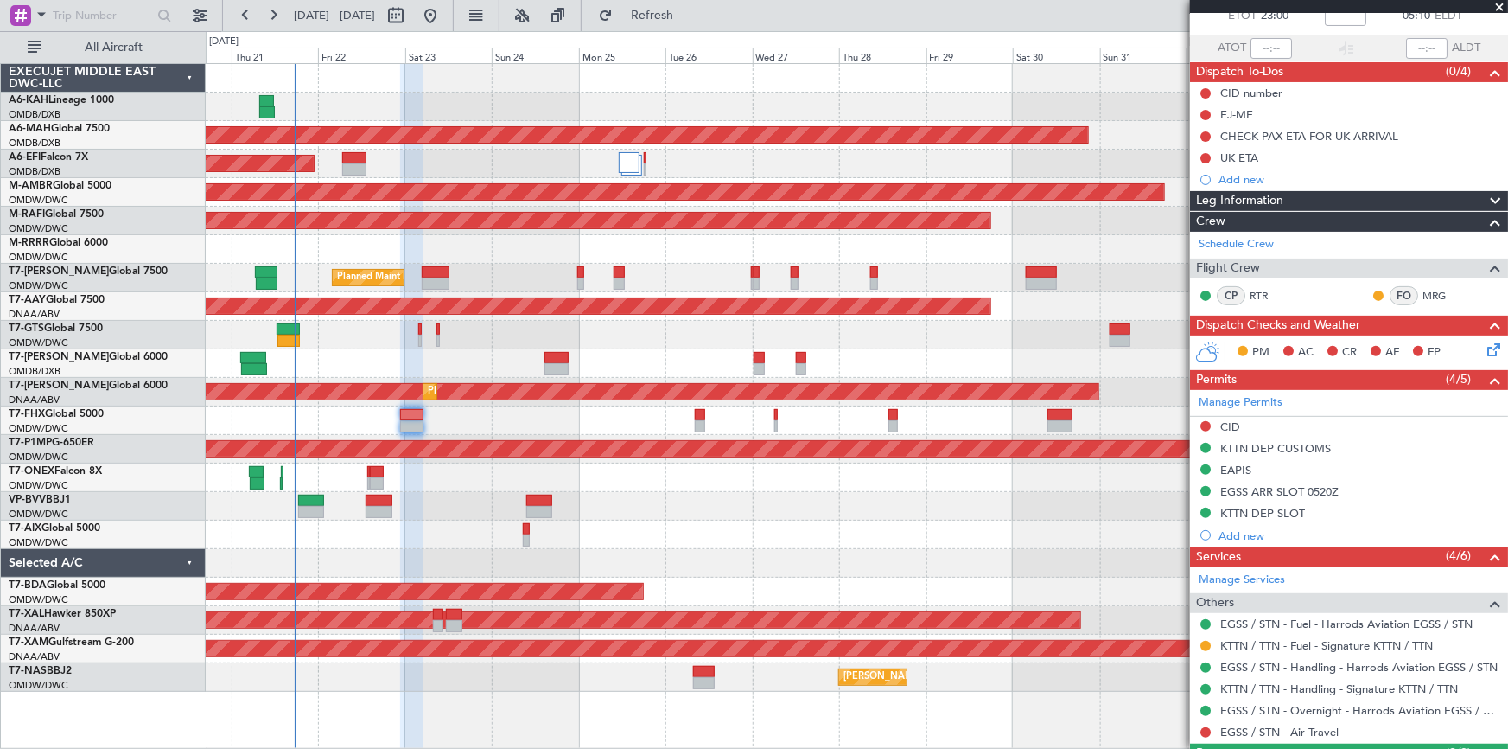
scroll to position [265, 0]
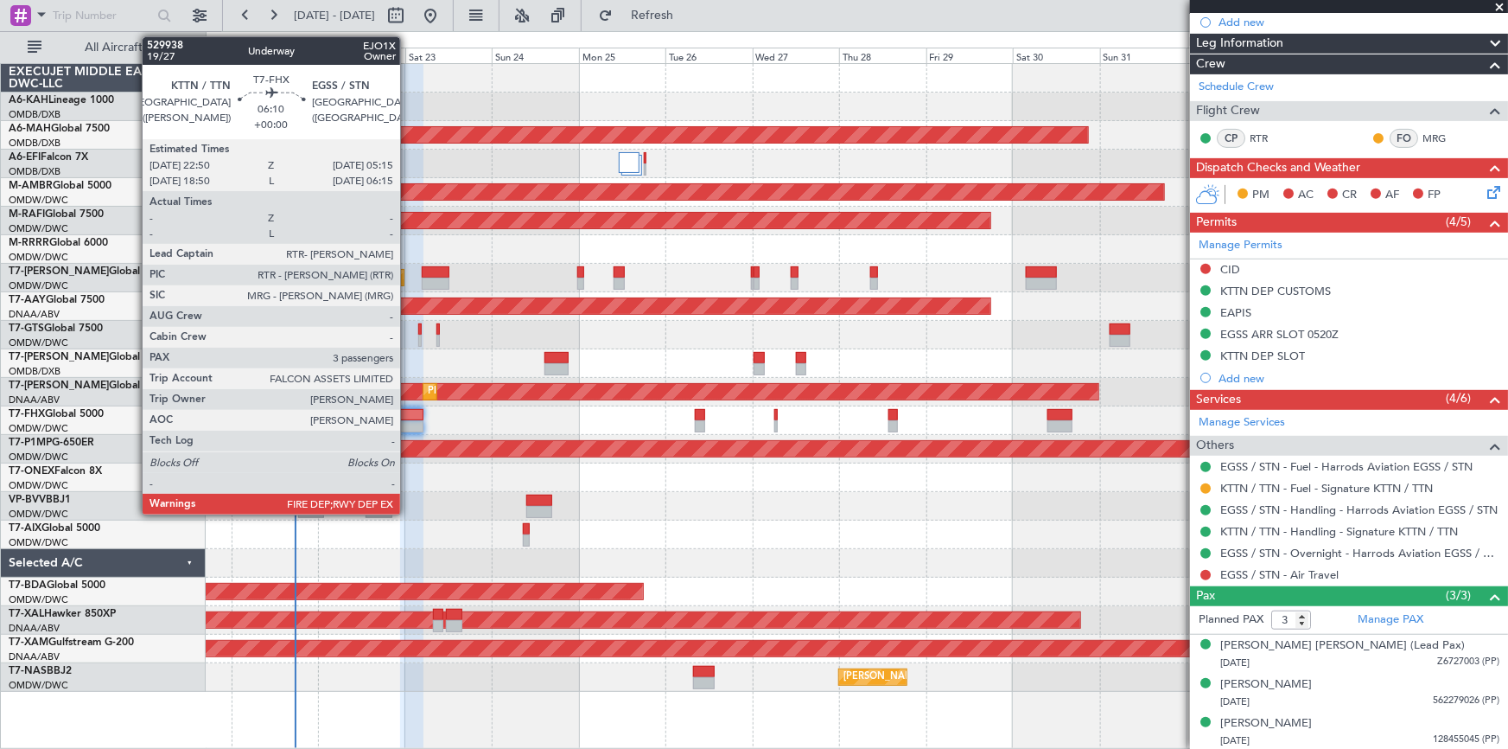
click at [408, 418] on div at bounding box center [411, 415] width 23 height 12
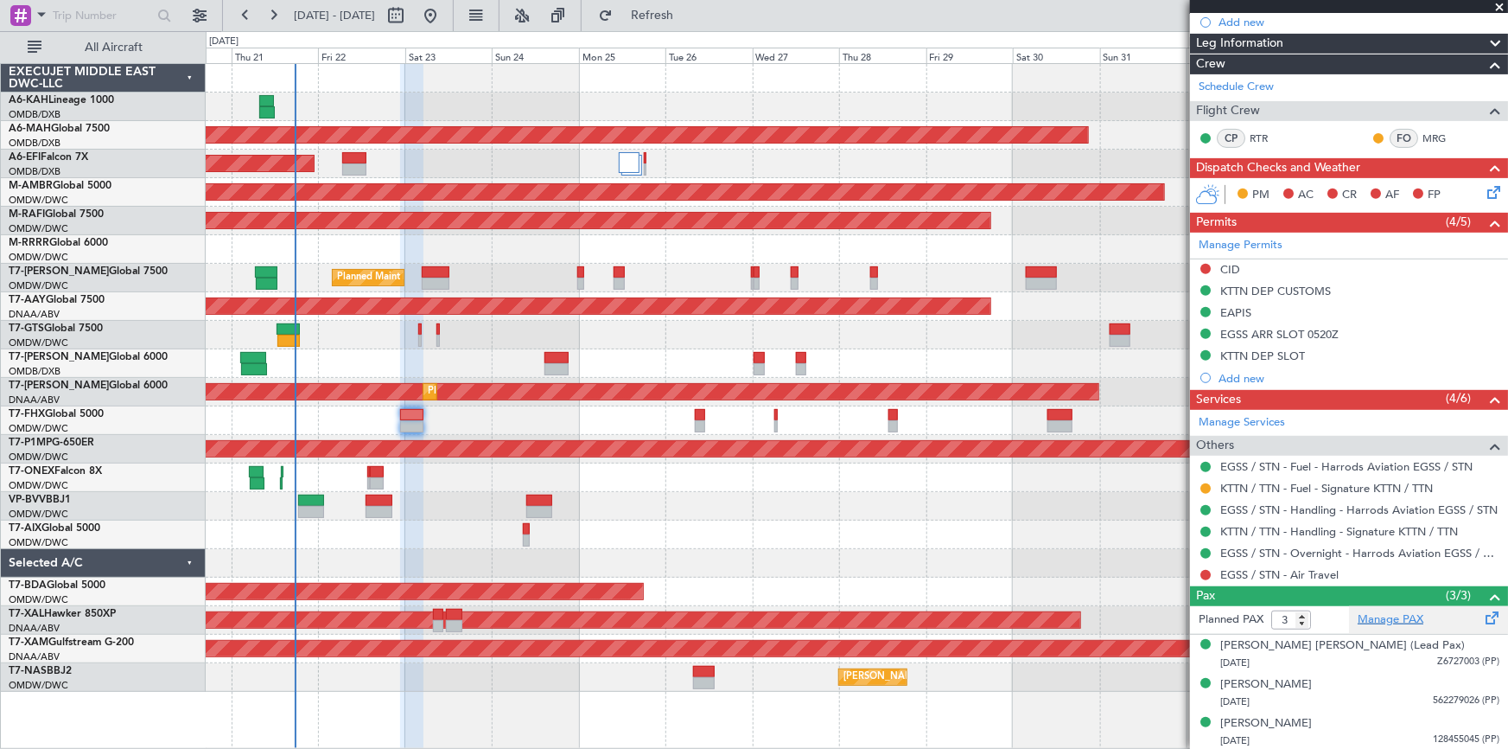
click at [1387, 622] on link "Manage PAX" at bounding box center [1391, 619] width 66 height 17
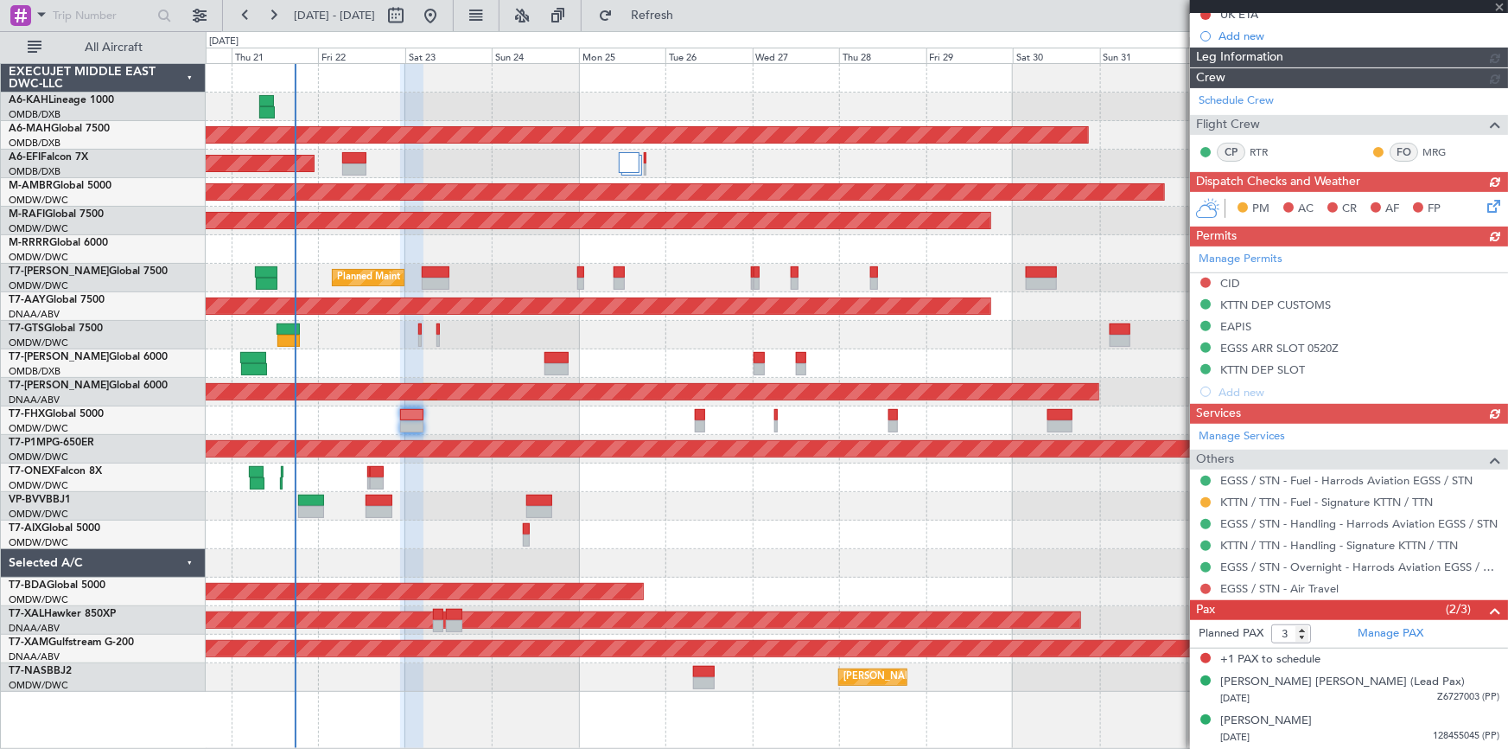
scroll to position [248, 0]
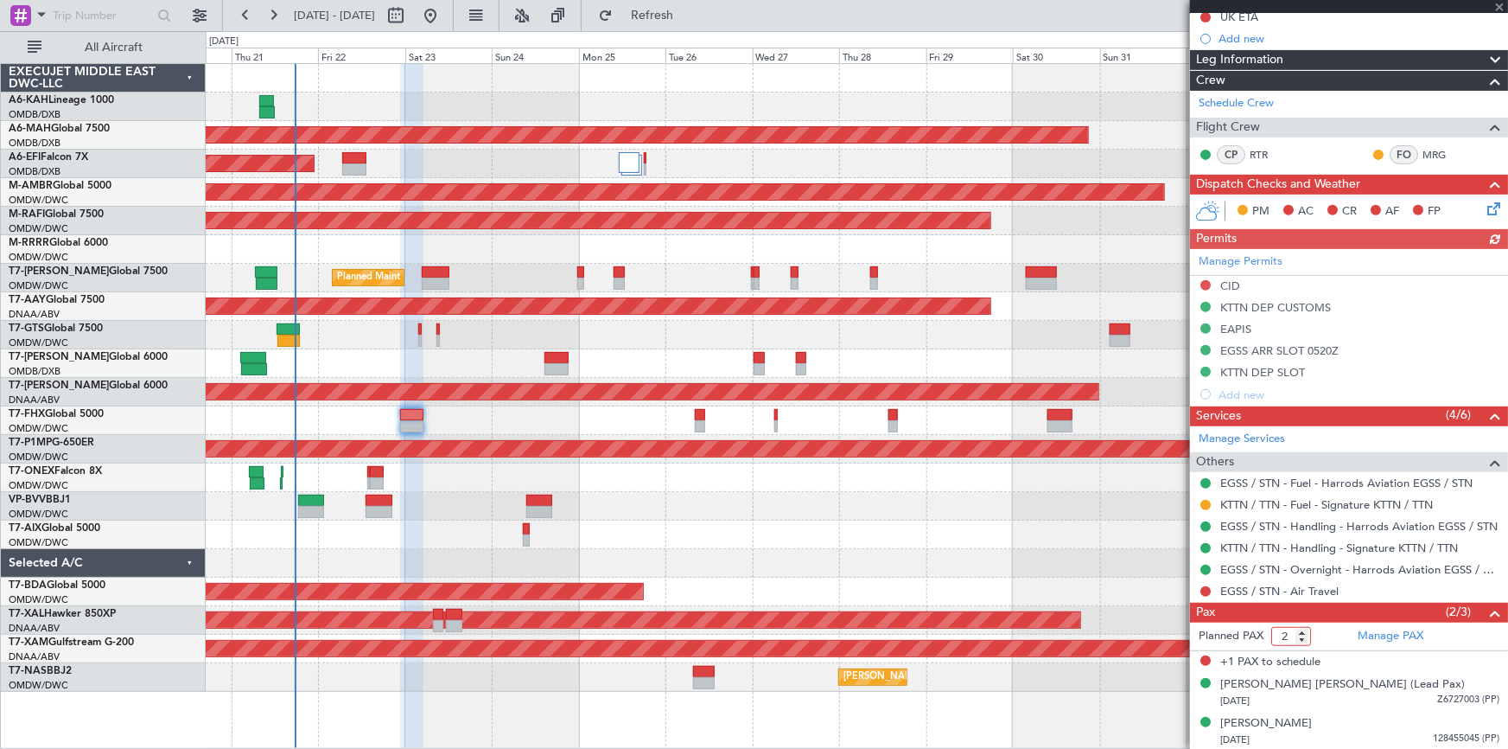
type input "2"
click at [1304, 639] on input "2" at bounding box center [1292, 636] width 40 height 19
click at [689, 10] on span "Refresh" at bounding box center [652, 16] width 73 height 12
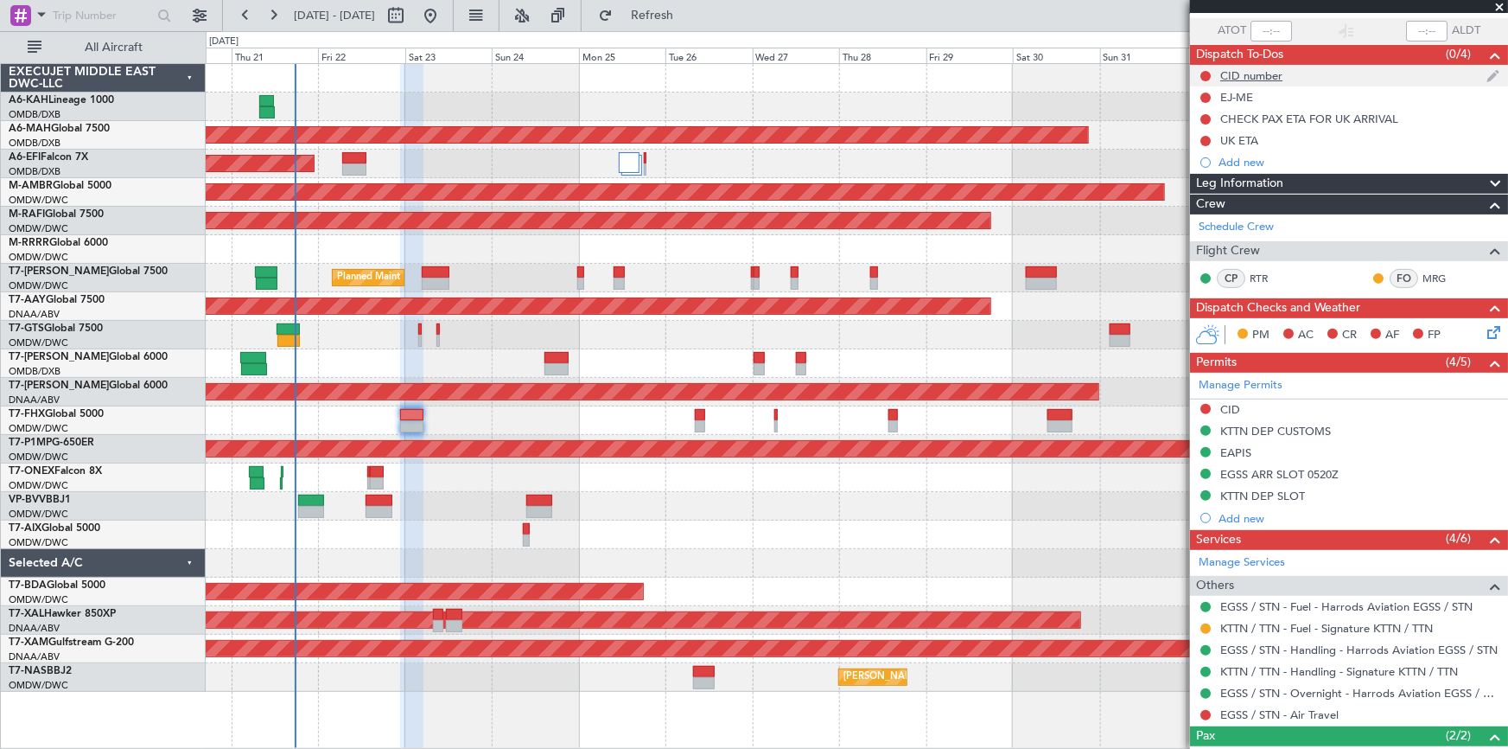
scroll to position [0, 0]
